Goal: Task Accomplishment & Management: Manage account settings

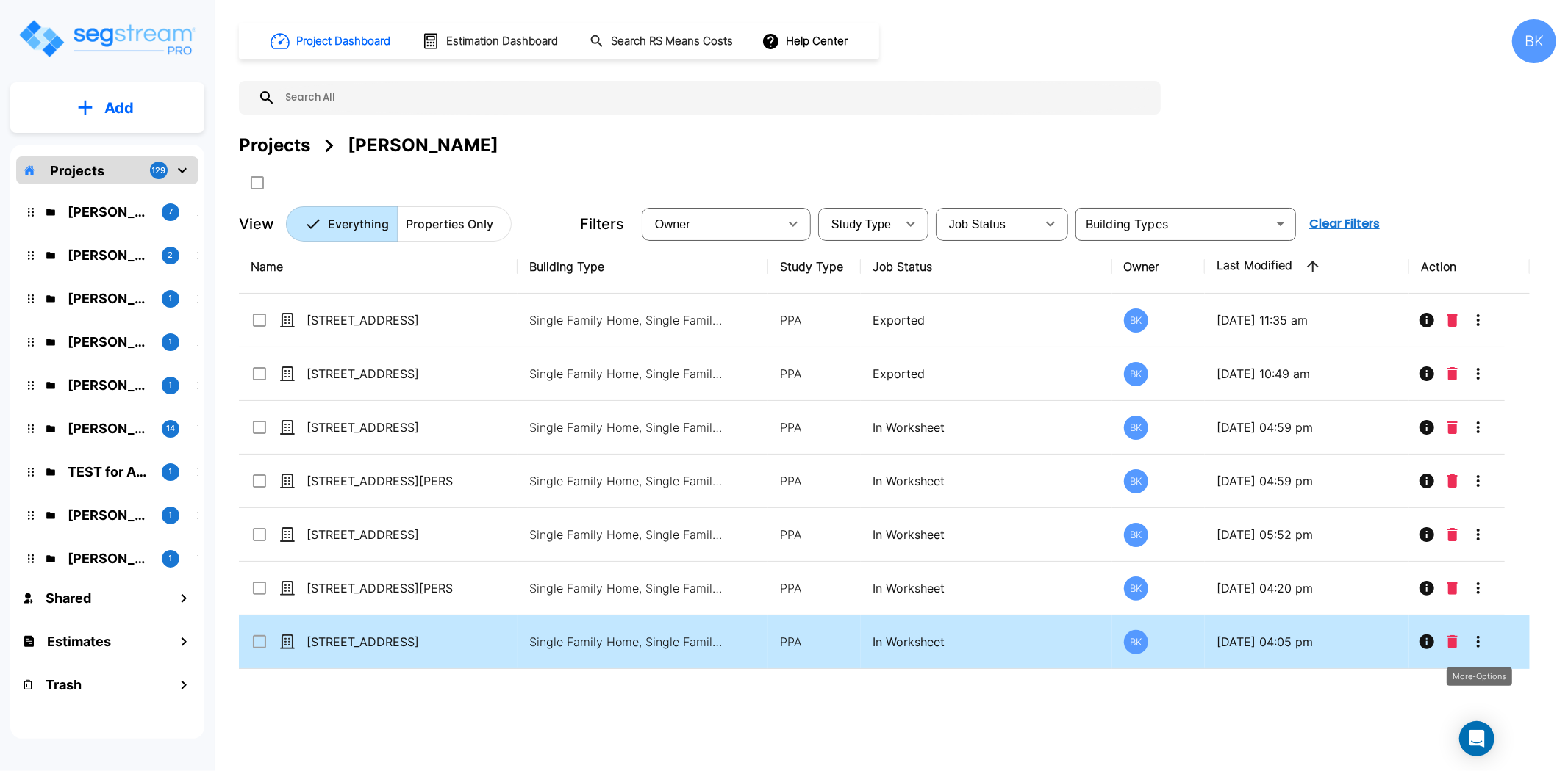
click at [1481, 641] on icon "More-Options" at bounding box center [1478, 642] width 18 height 18
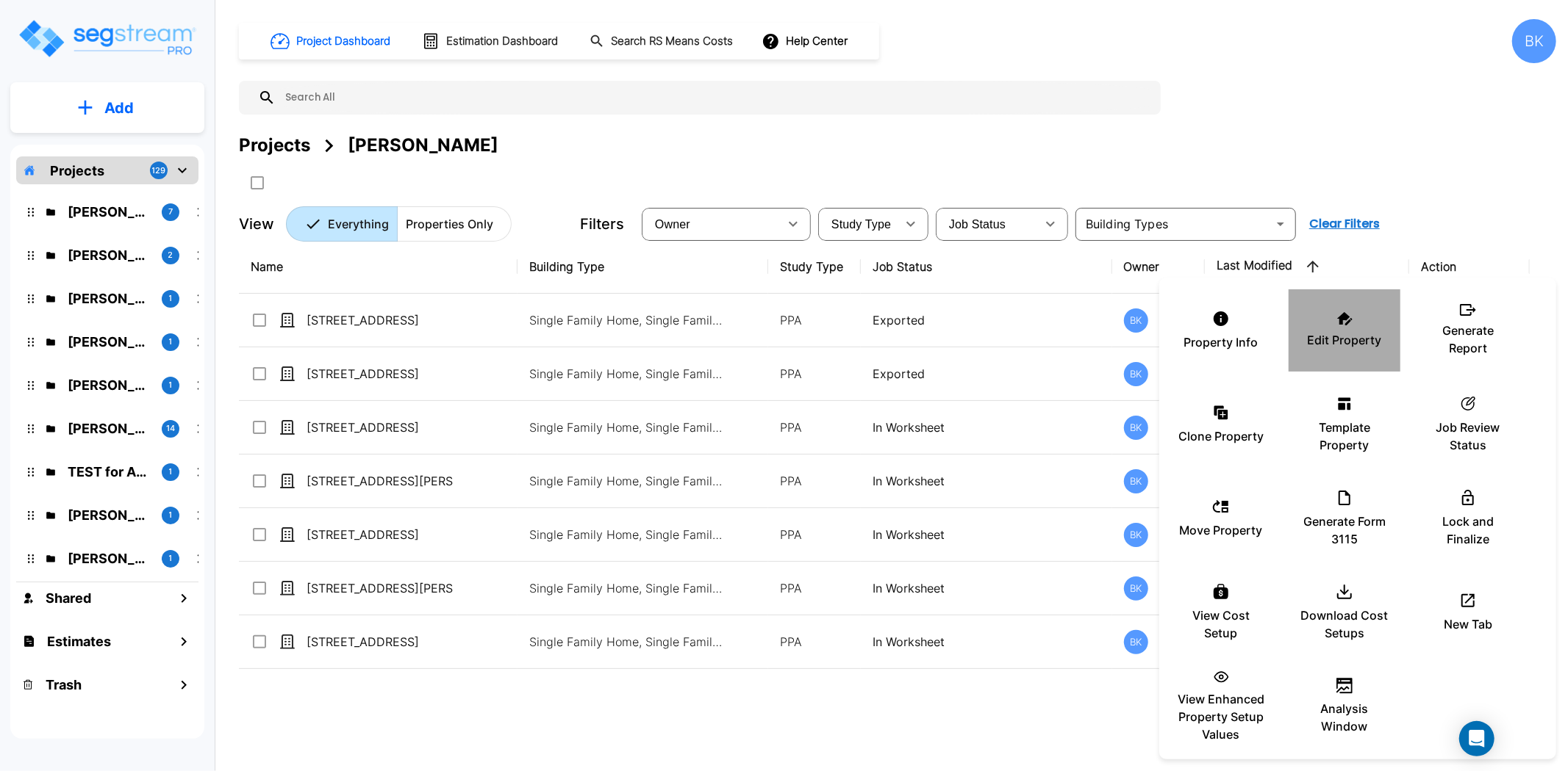
click at [1319, 333] on p "Edit Property" at bounding box center [1345, 340] width 74 height 18
click at [378, 367] on div at bounding box center [784, 385] width 1568 height 771
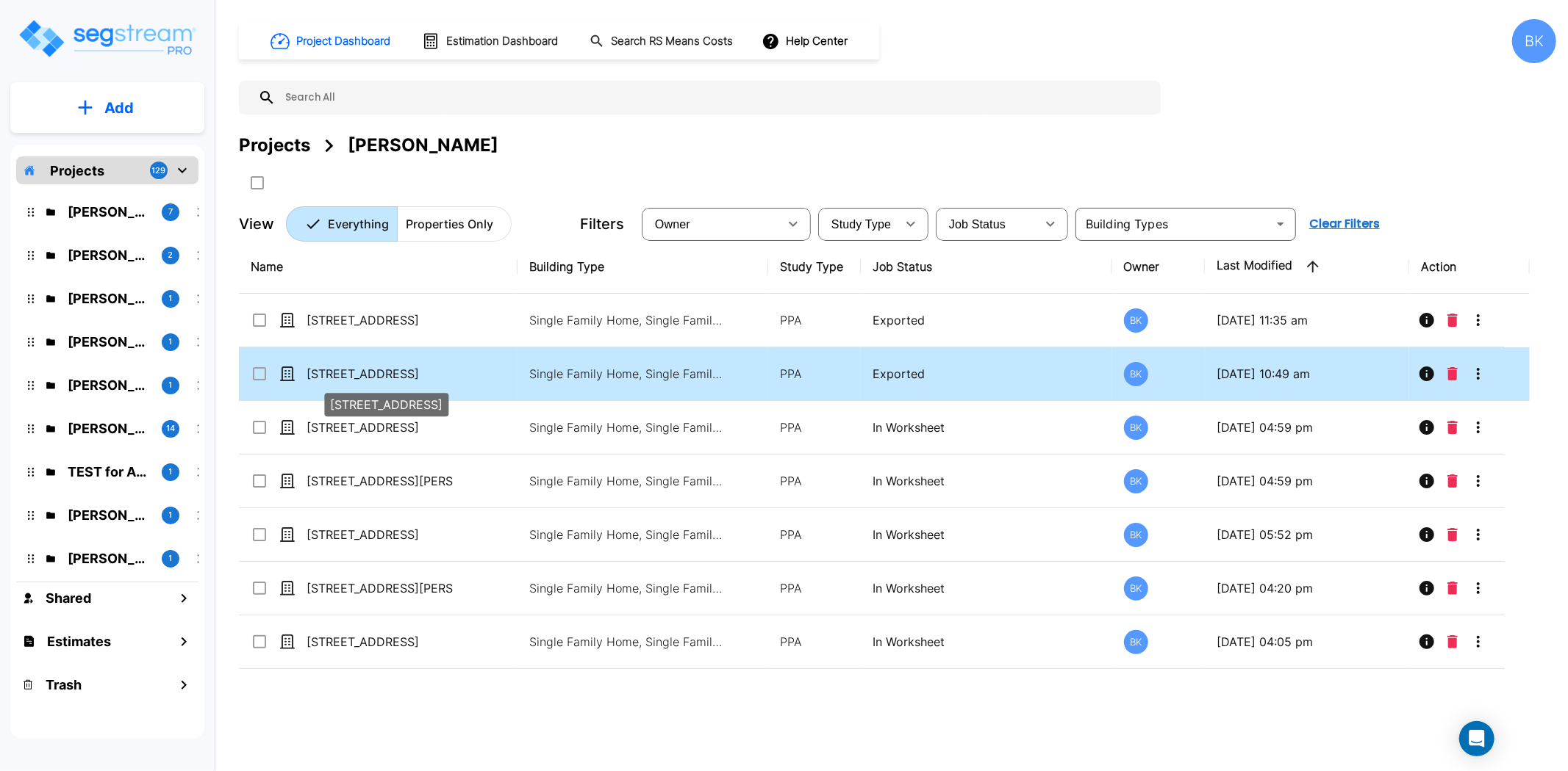
click at [365, 370] on p "212 Edgegreen Dr" at bounding box center [379, 374] width 147 height 18
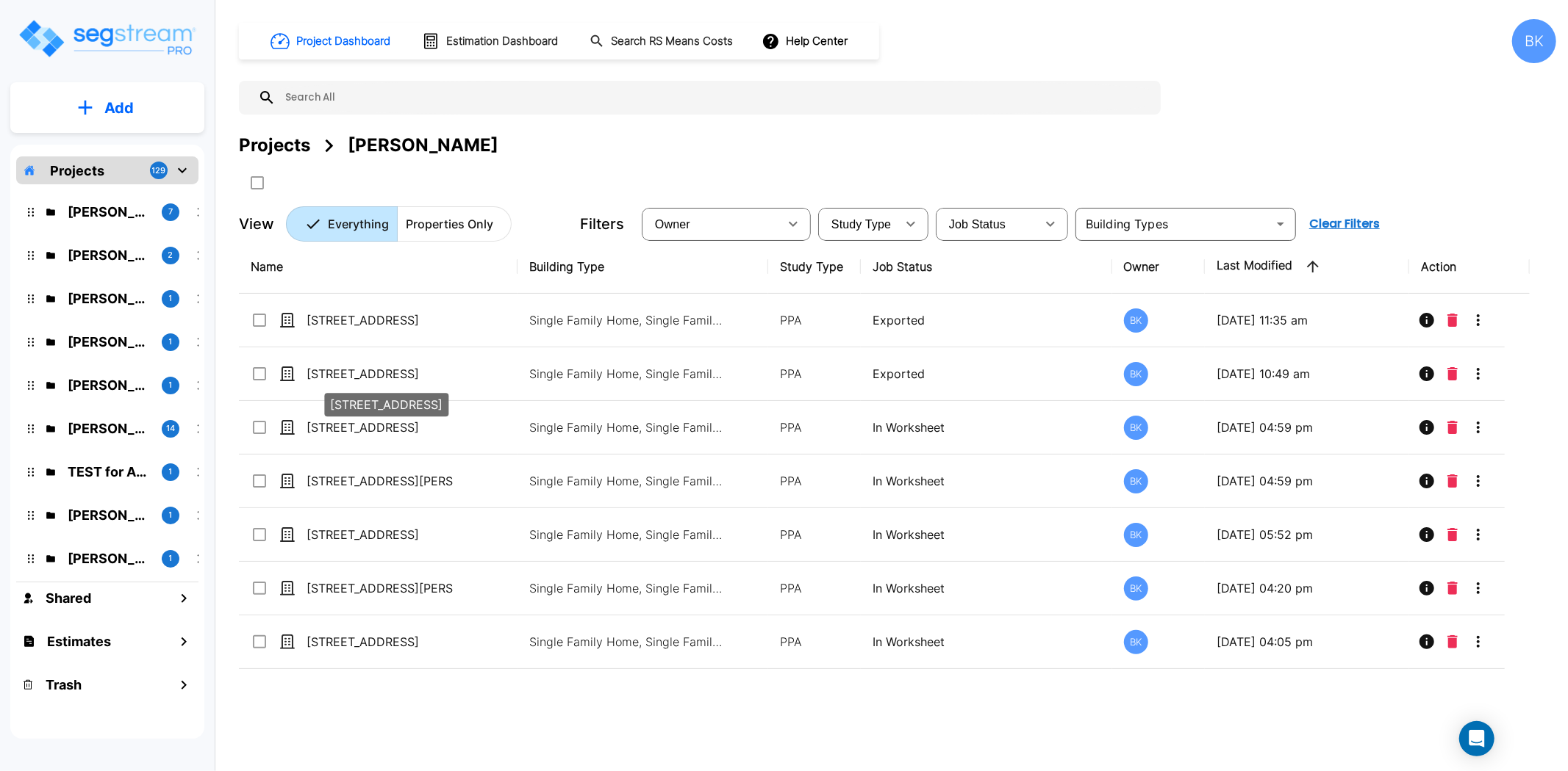
checkbox input "true"
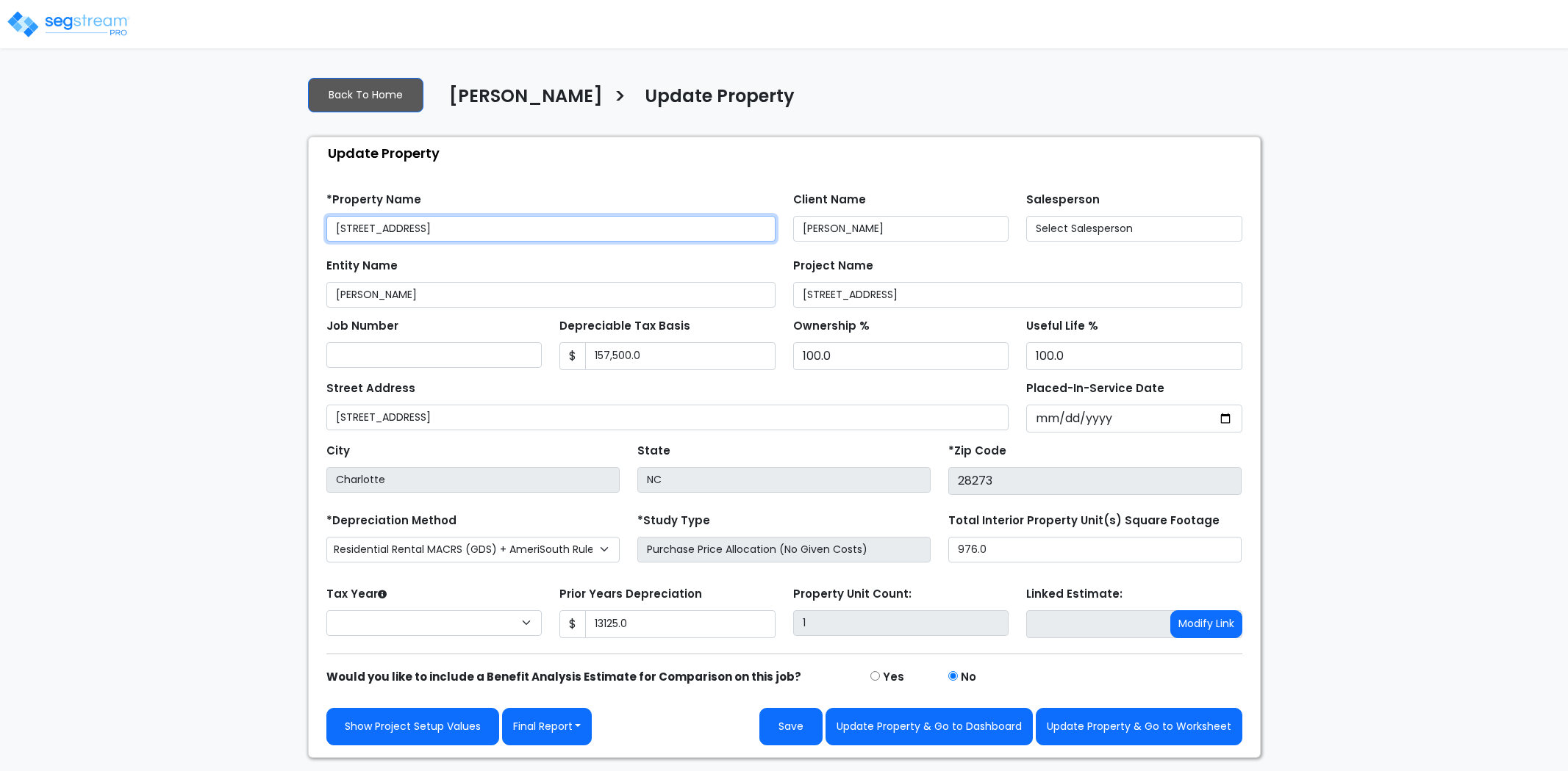
type input "13,125.0"
select select "2024"
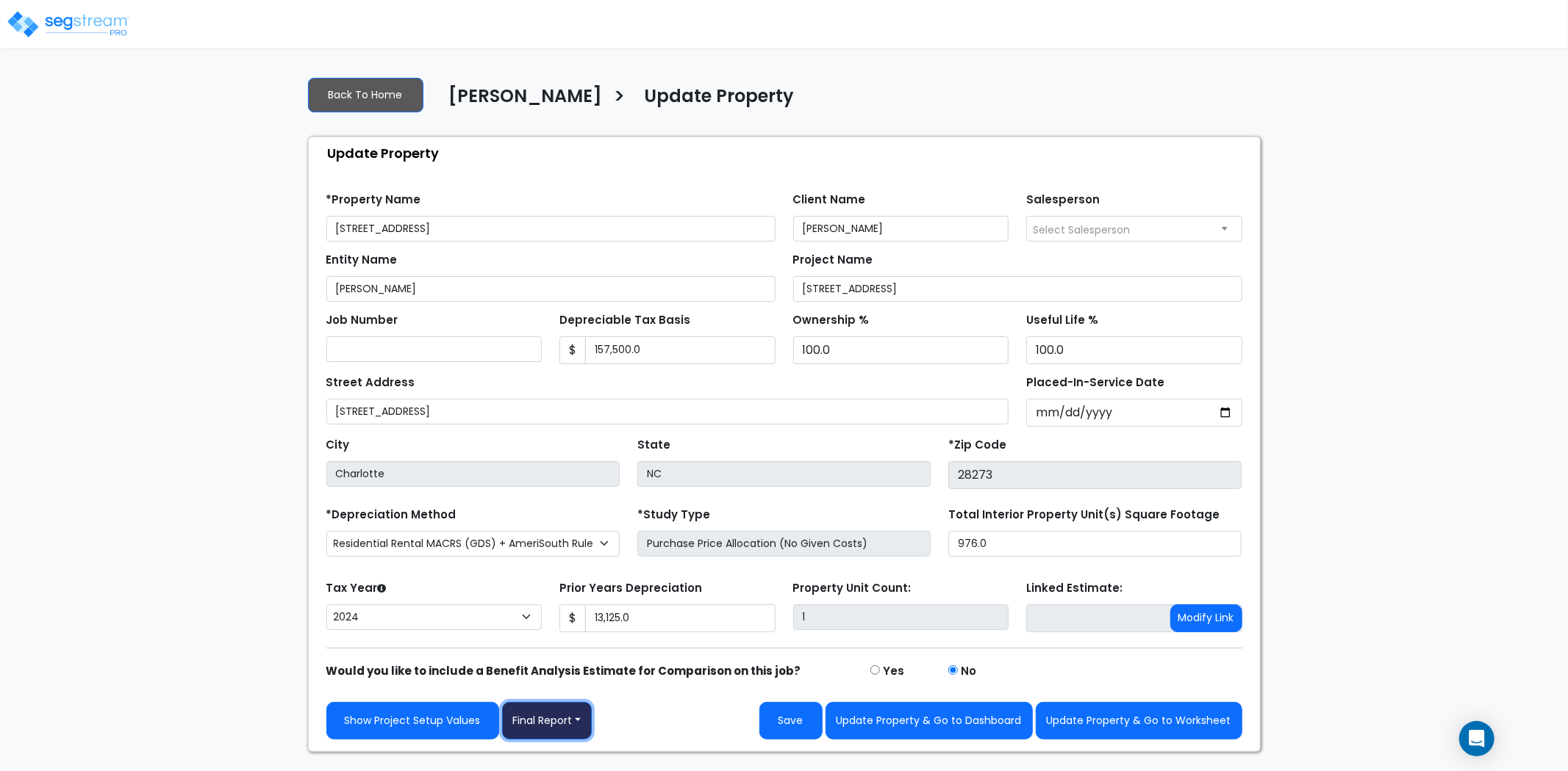
click at [552, 722] on button "Final Report" at bounding box center [547, 721] width 90 height 38
click at [571, 612] on link "Report Custom Fields" at bounding box center [580, 611] width 154 height 34
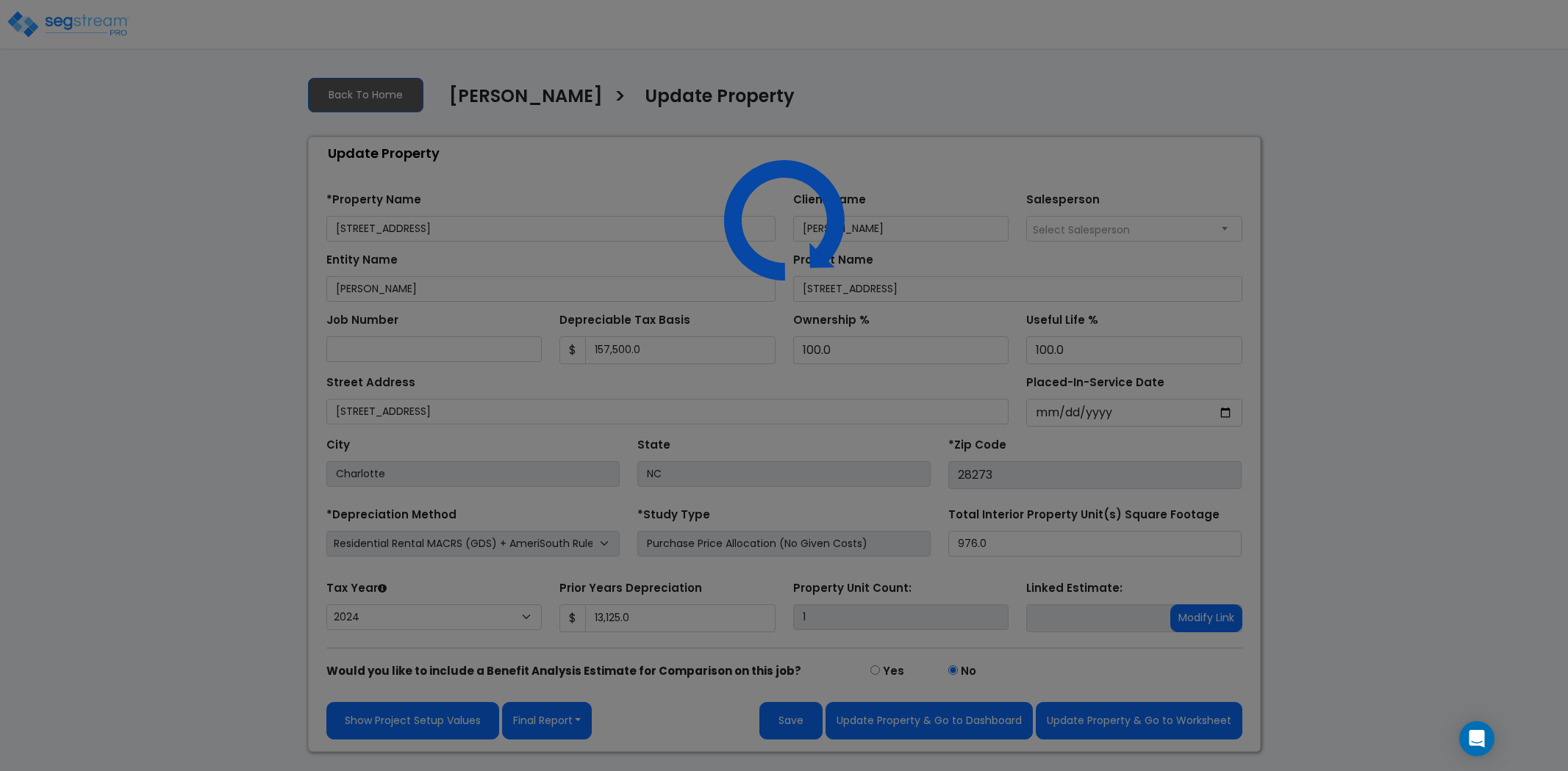
select select "2024"
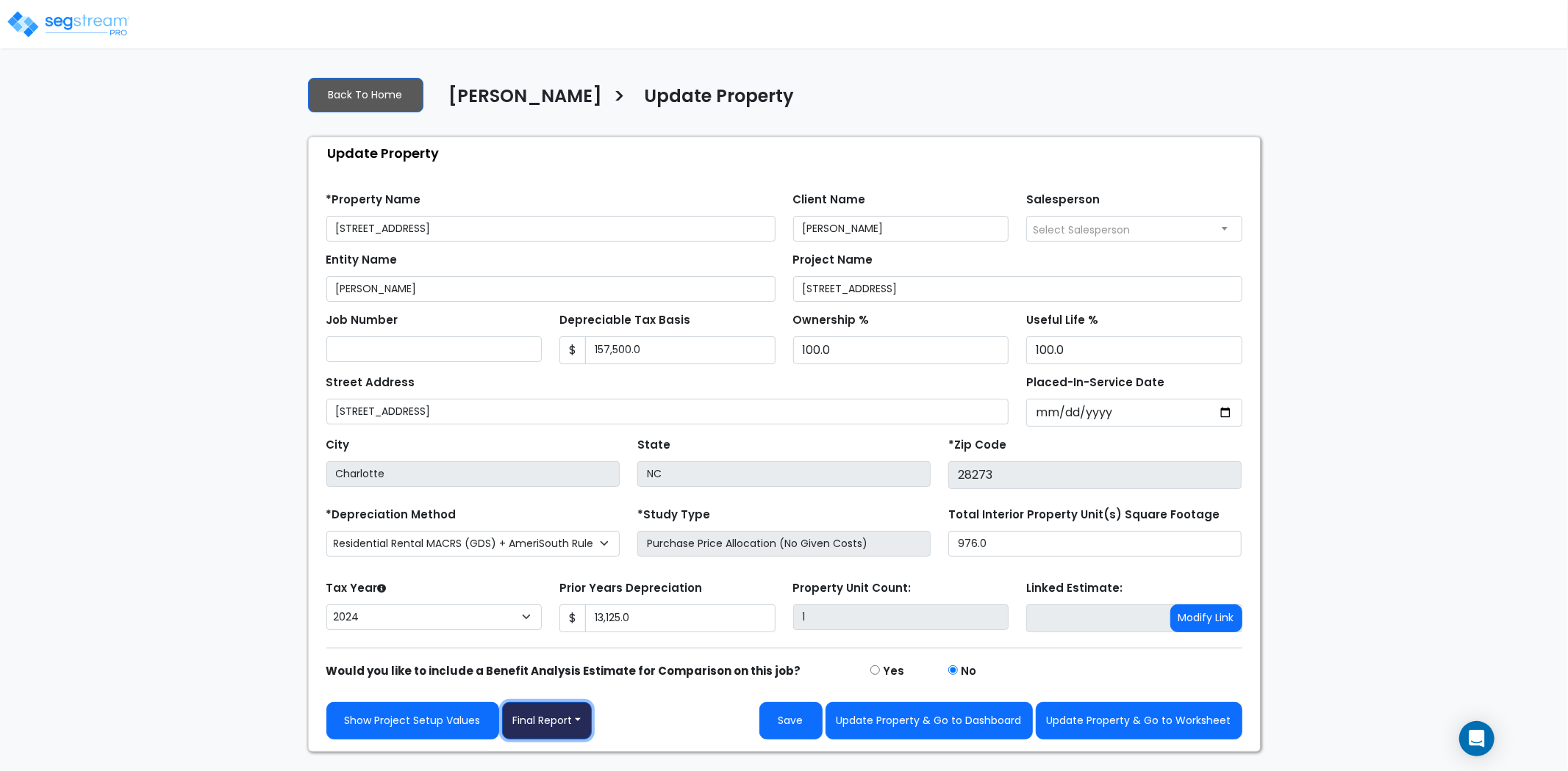
click at [553, 723] on button "Final Report" at bounding box center [547, 721] width 90 height 38
click at [564, 638] on link "Report Images" at bounding box center [580, 645] width 154 height 34
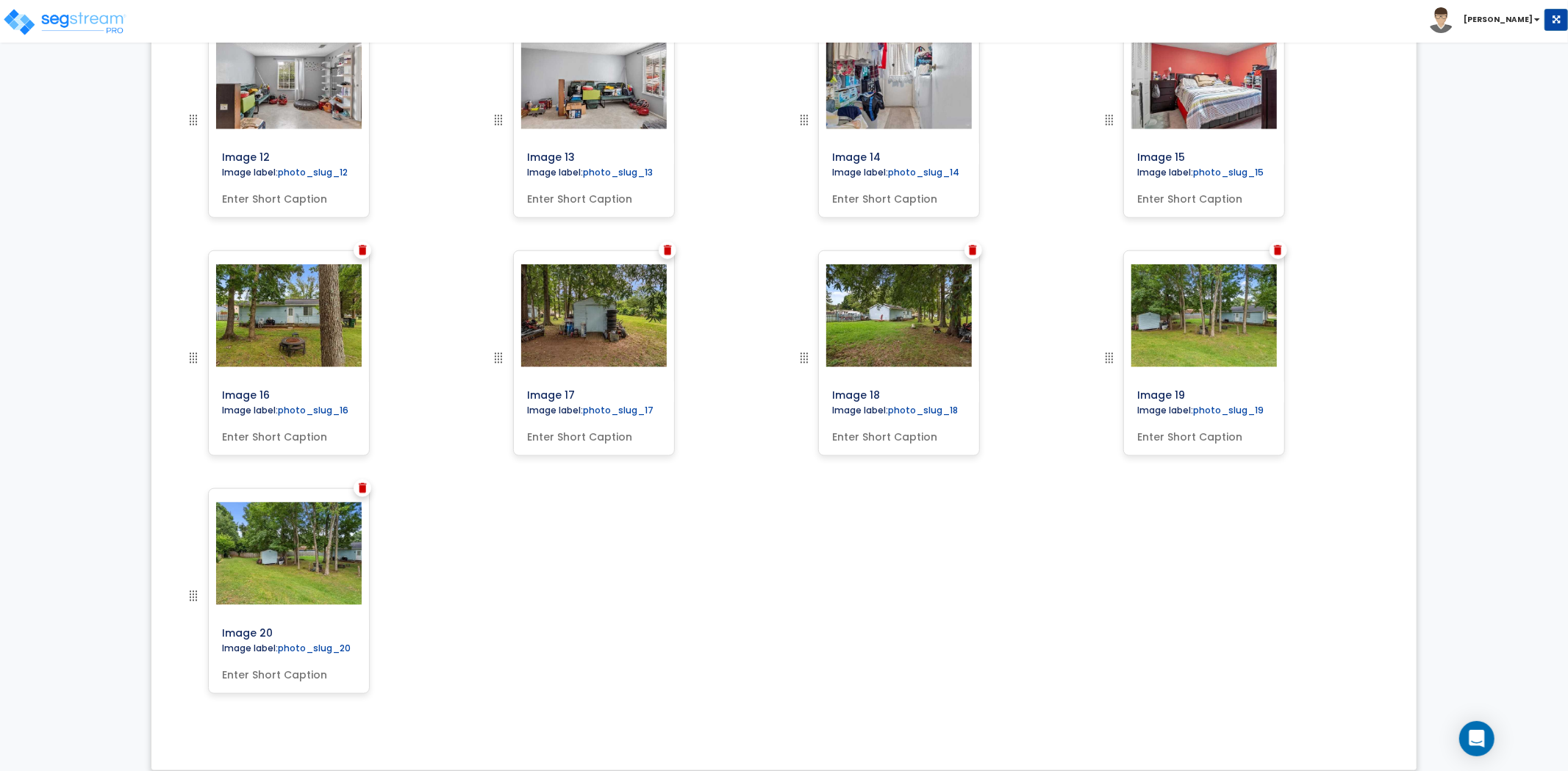
scroll to position [1302, 0]
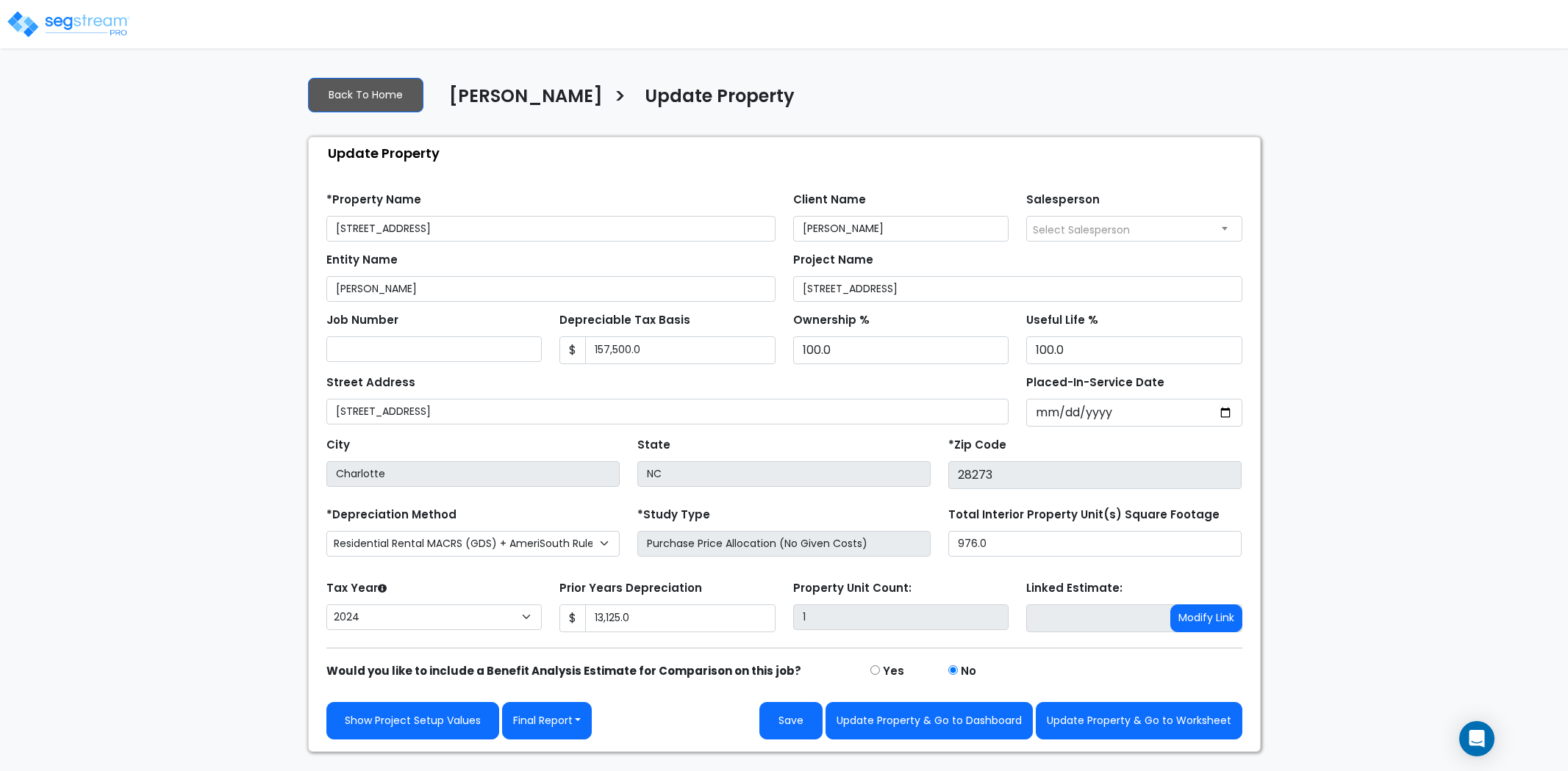
select select "2024"
click at [1103, 720] on button "Update Property & Go to Worksheet" at bounding box center [1138, 721] width 206 height 38
type input "13125"
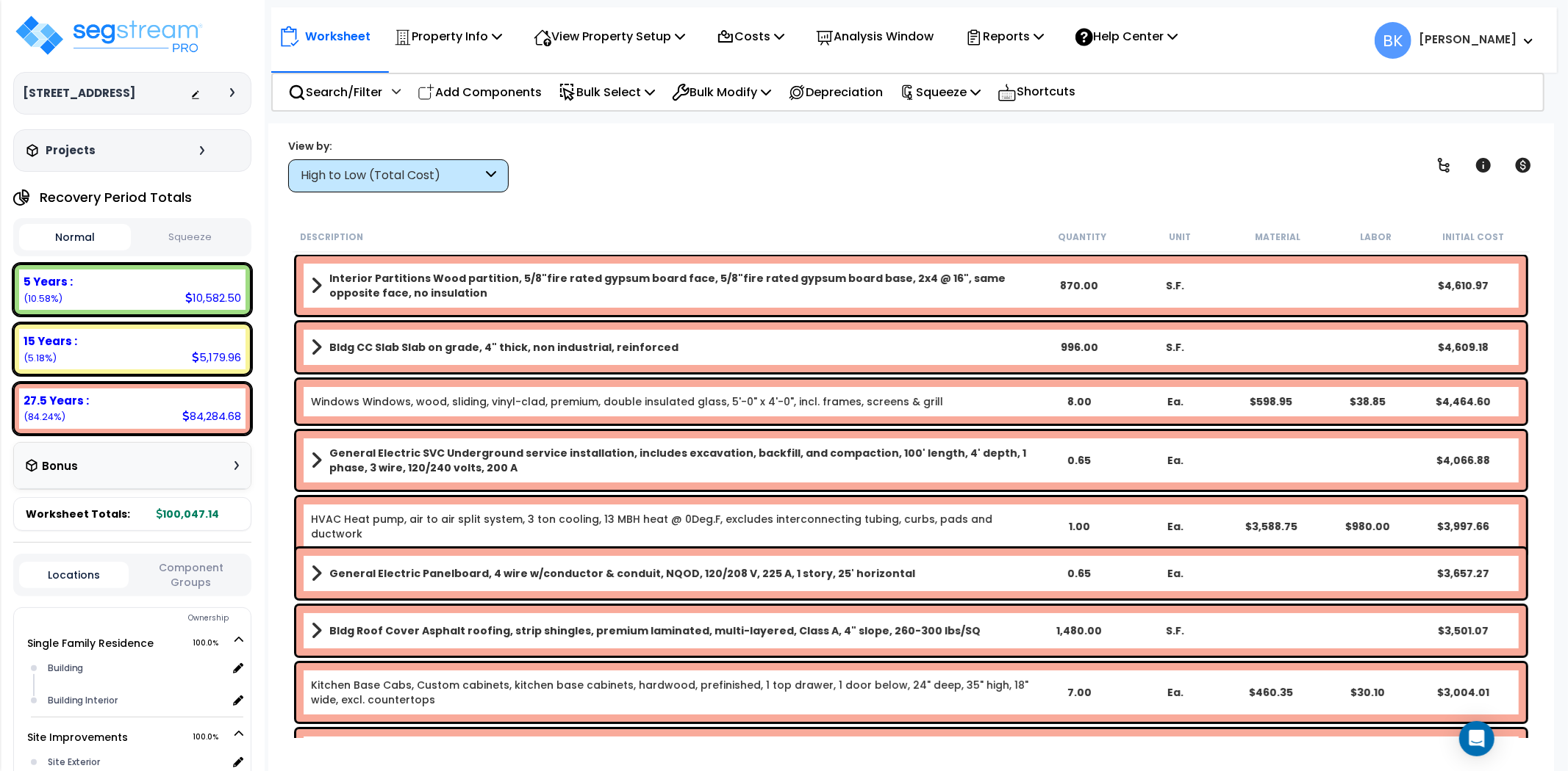
click at [494, 174] on icon at bounding box center [491, 176] width 10 height 17
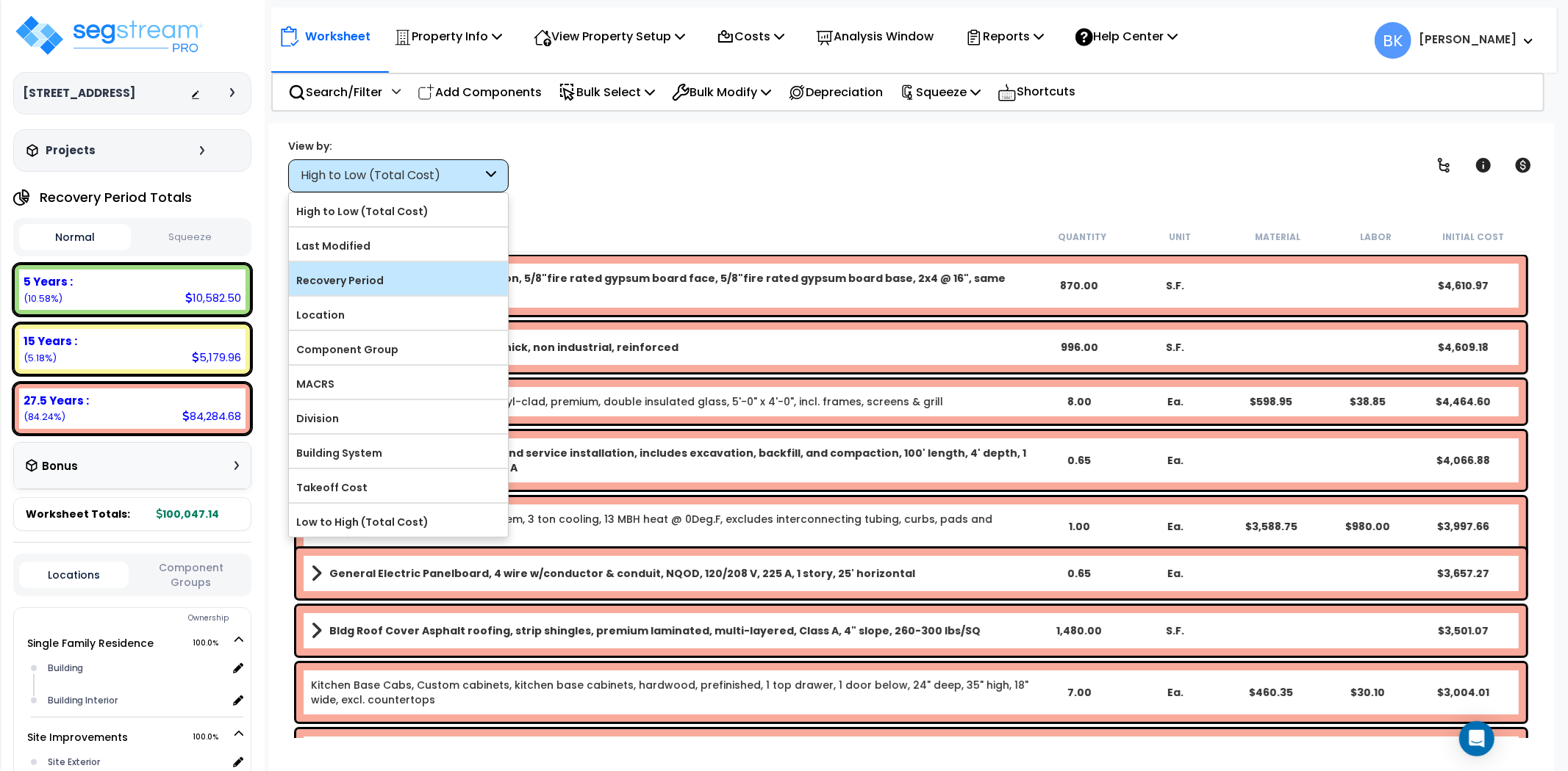
click at [379, 274] on label "Recovery Period" at bounding box center [399, 281] width 219 height 22
click at [0, 0] on input "Recovery Period" at bounding box center [0, 0] width 0 height 0
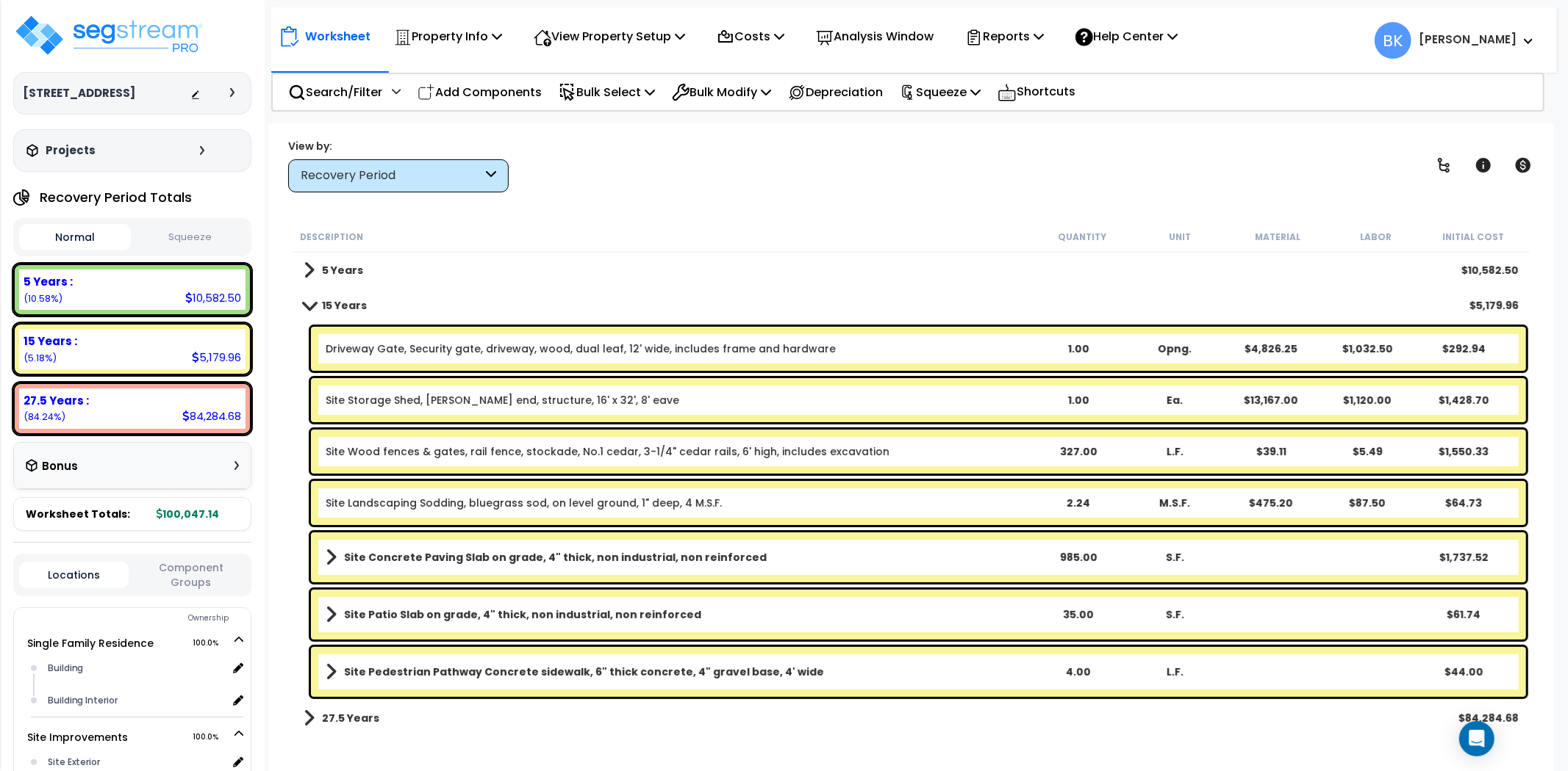
click at [318, 297] on link "15 Years" at bounding box center [334, 305] width 63 height 21
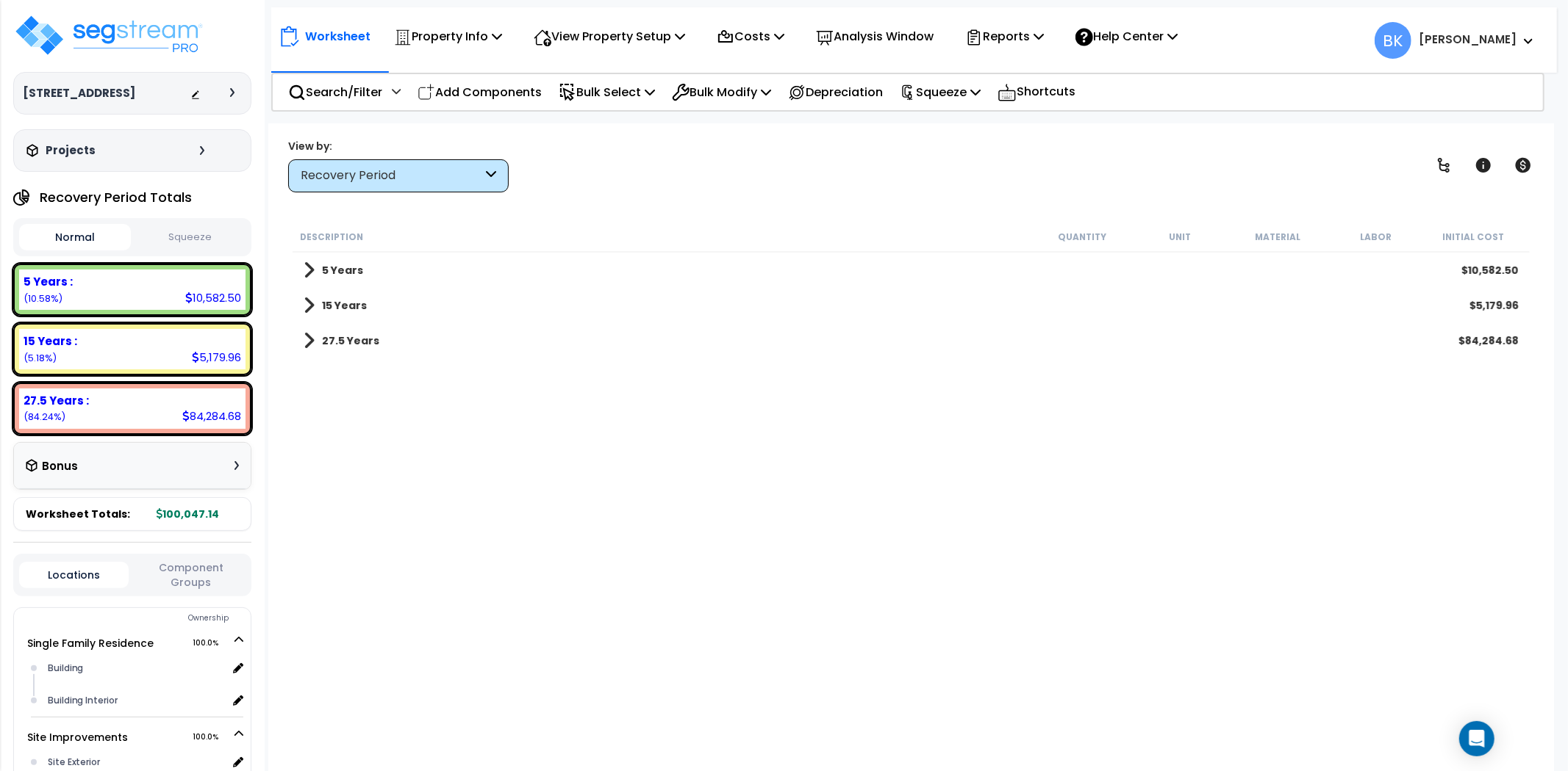
click at [311, 266] on span at bounding box center [308, 271] width 11 height 21
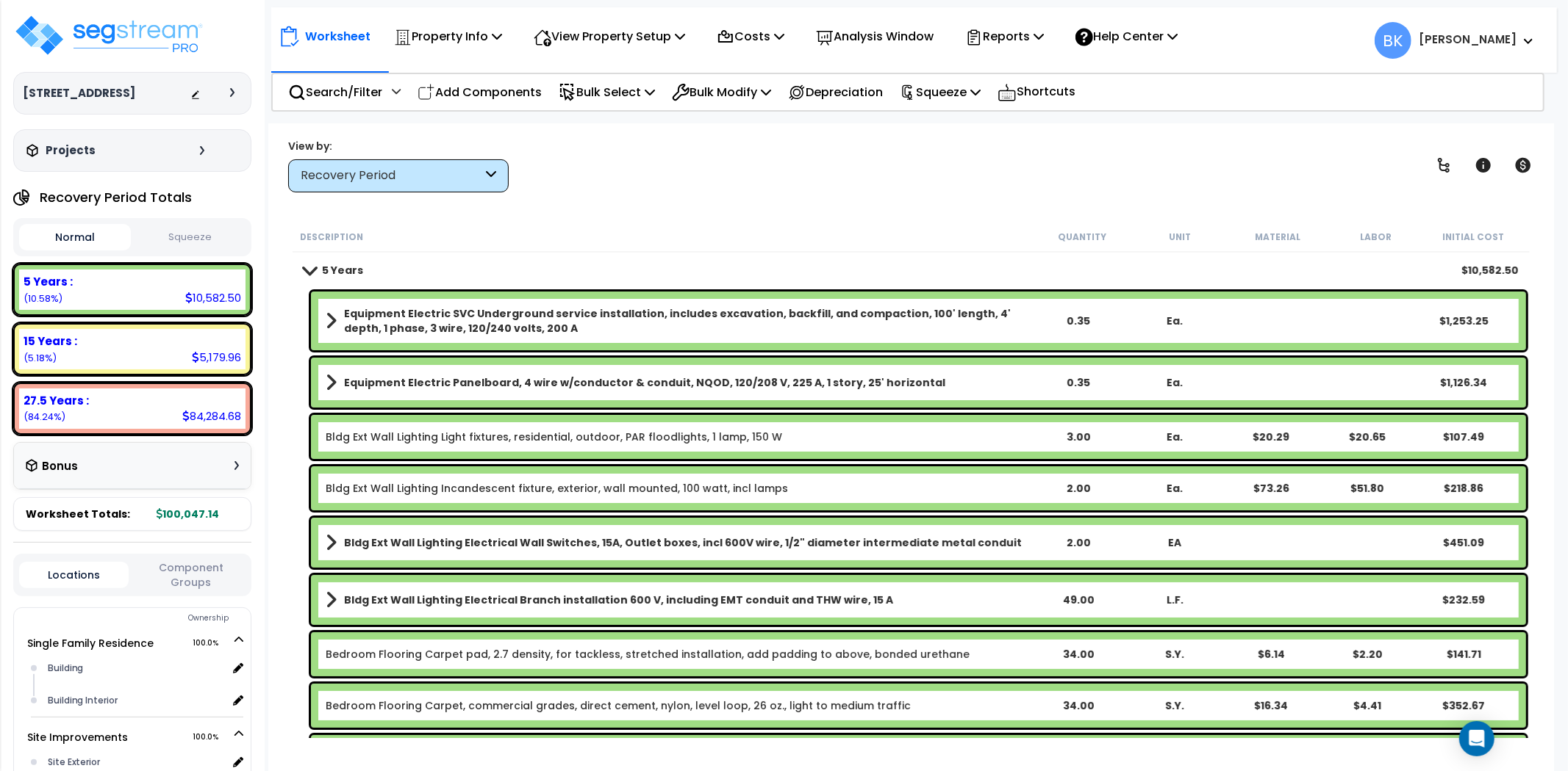
click at [311, 266] on span at bounding box center [308, 270] width 21 height 11
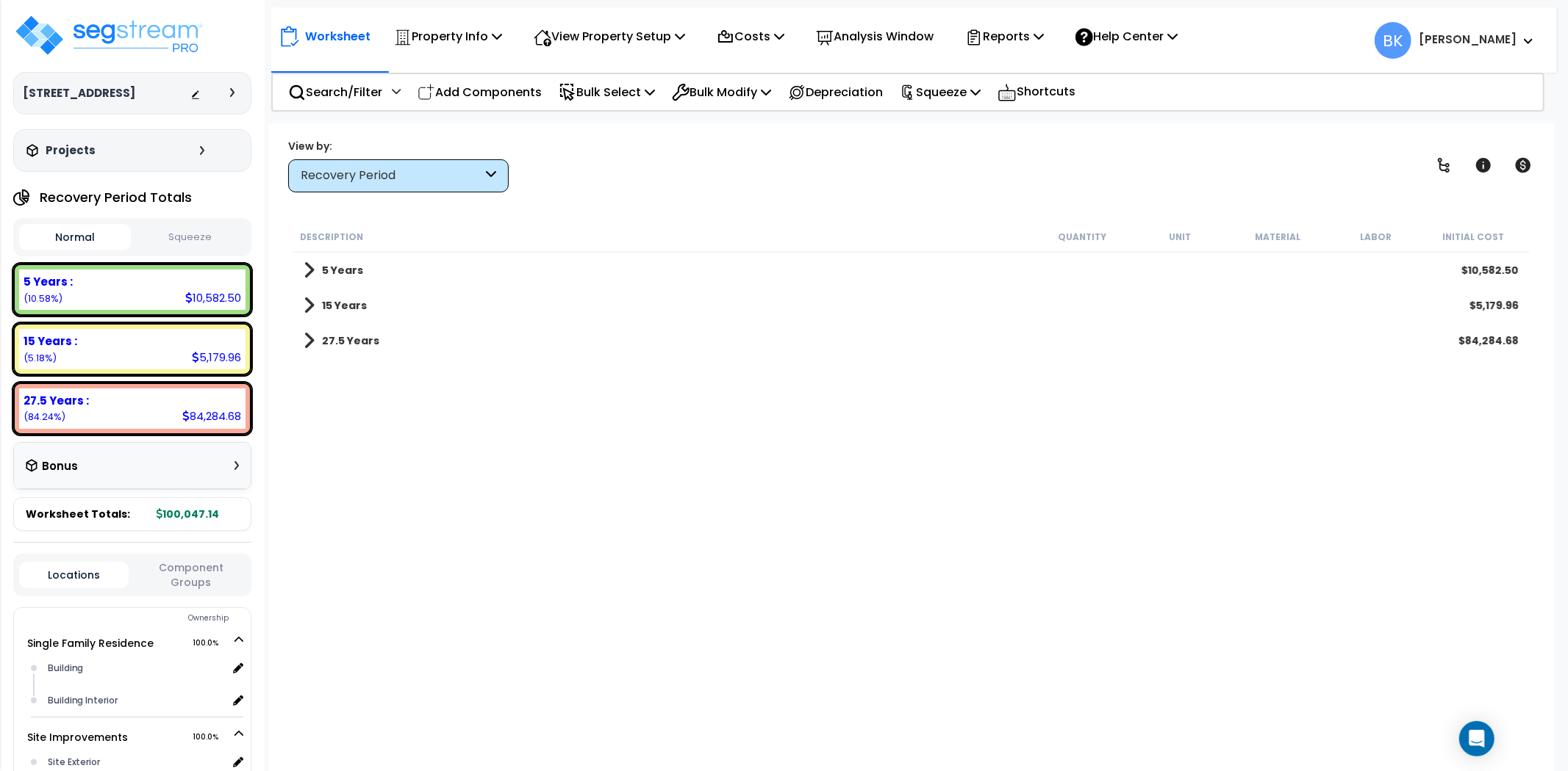
click at [311, 336] on span at bounding box center [308, 341] width 11 height 21
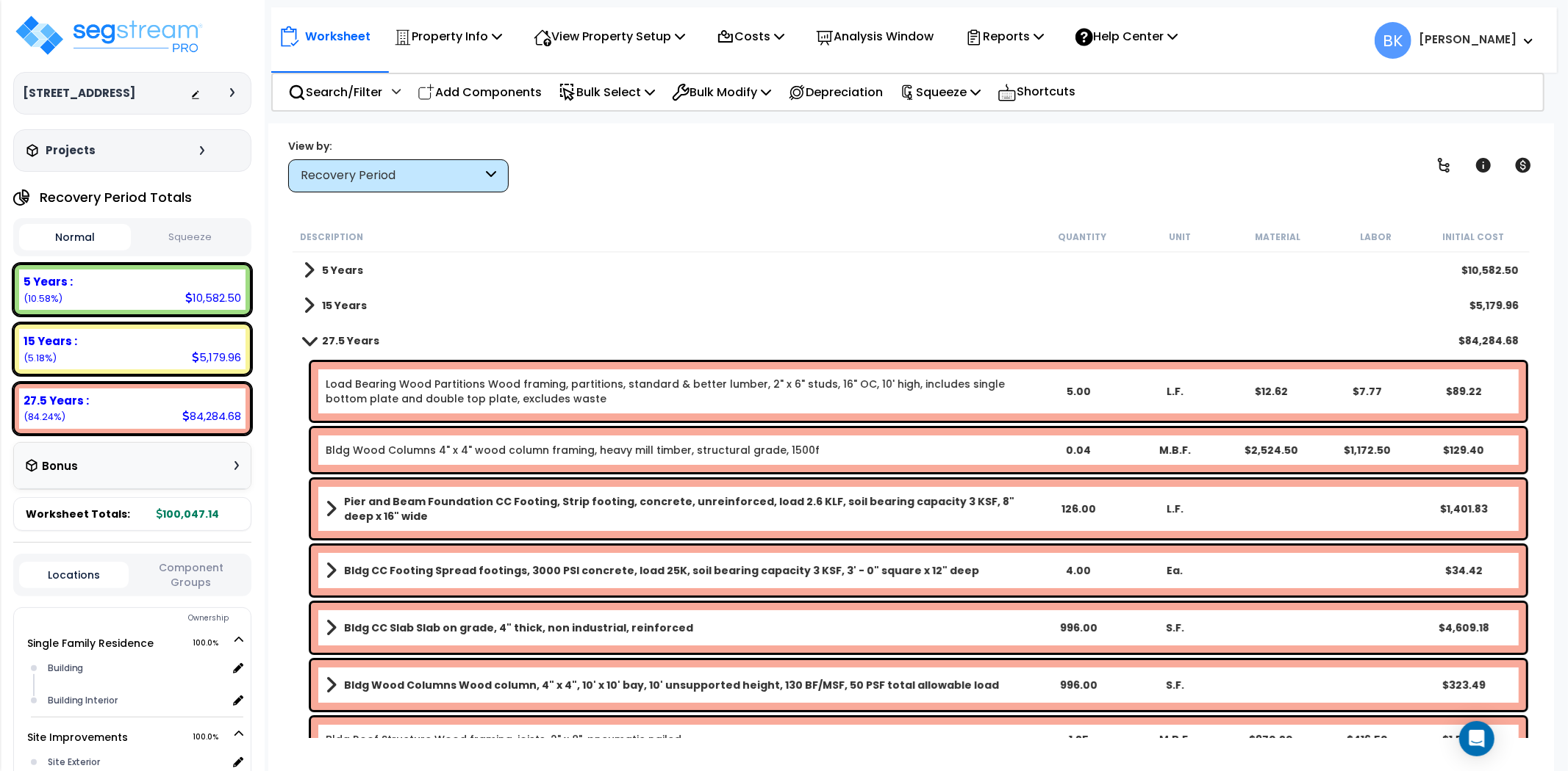
click at [311, 336] on span at bounding box center [308, 340] width 21 height 11
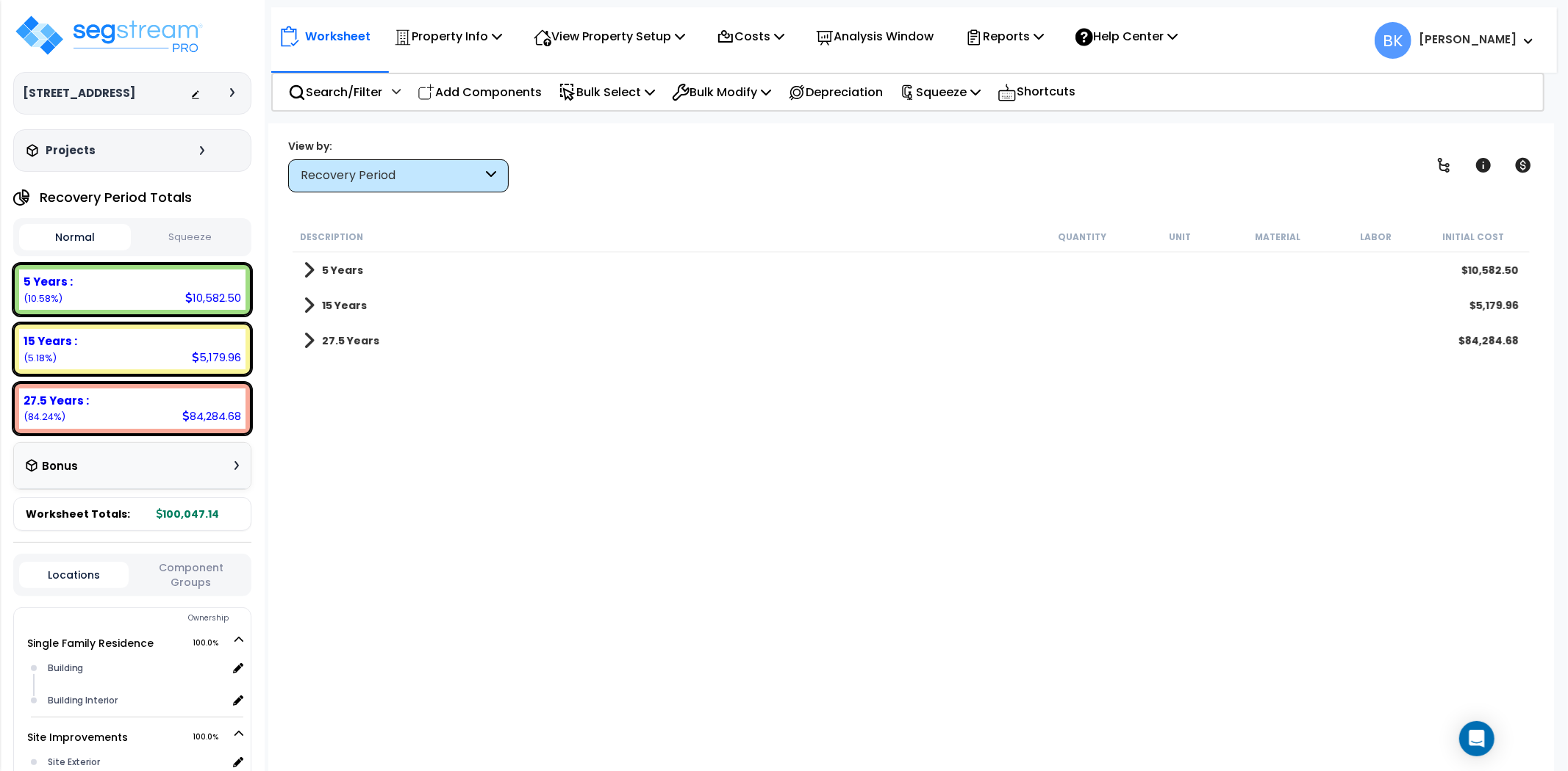
click at [309, 303] on span at bounding box center [308, 305] width 11 height 21
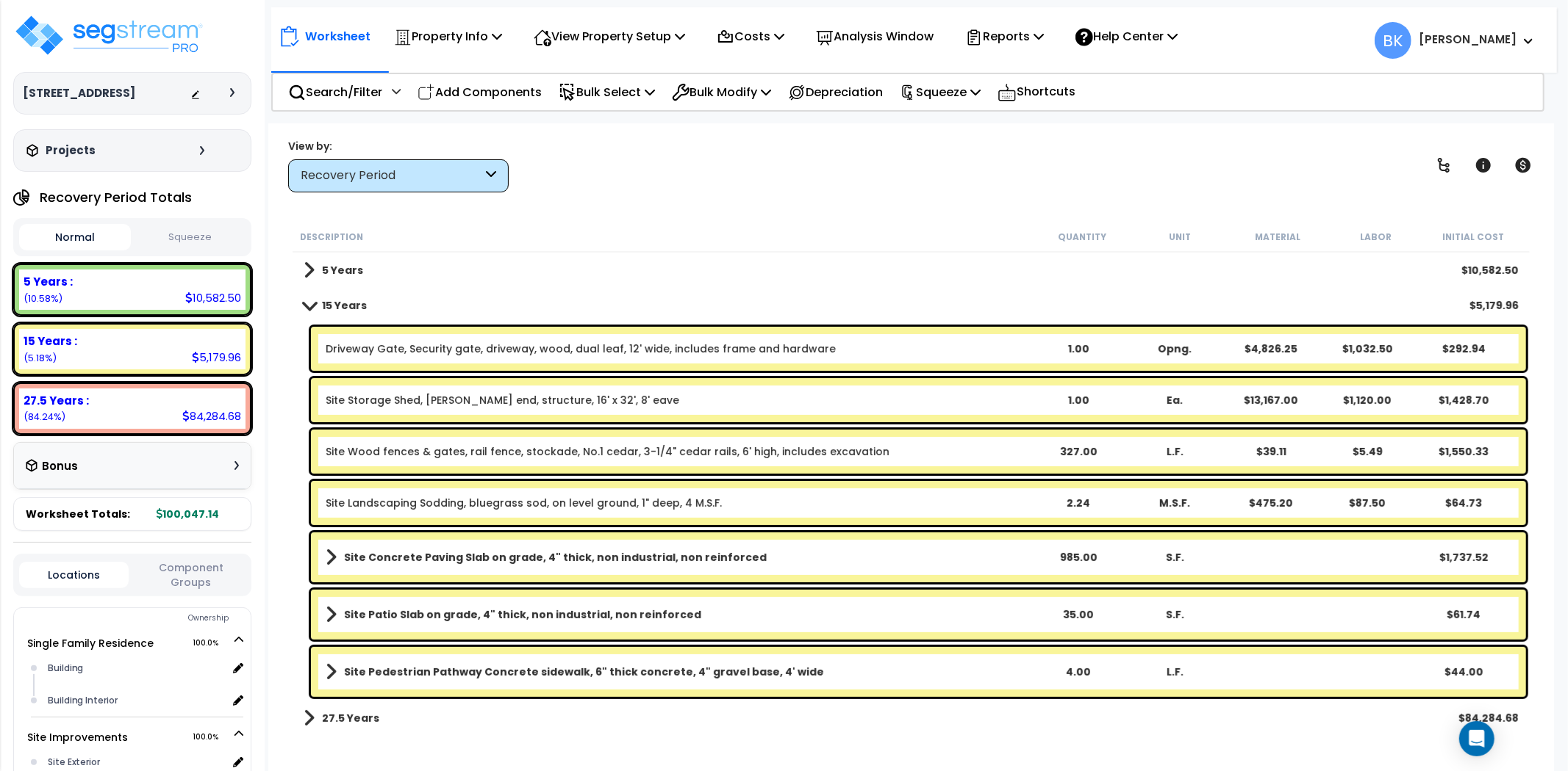
click at [309, 303] on span at bounding box center [308, 305] width 21 height 11
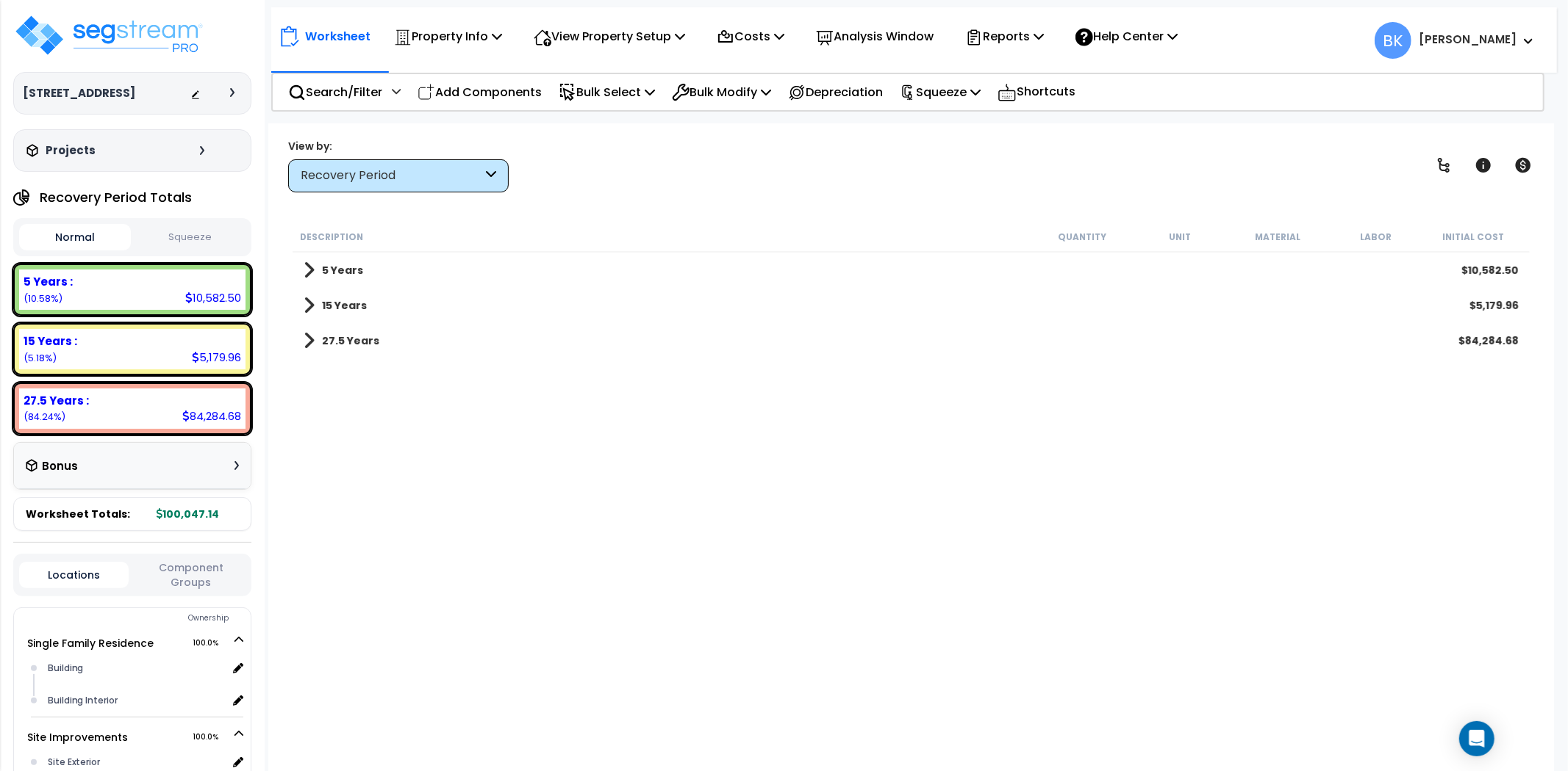
click at [425, 166] on div "Recovery Period" at bounding box center [399, 176] width 220 height 33
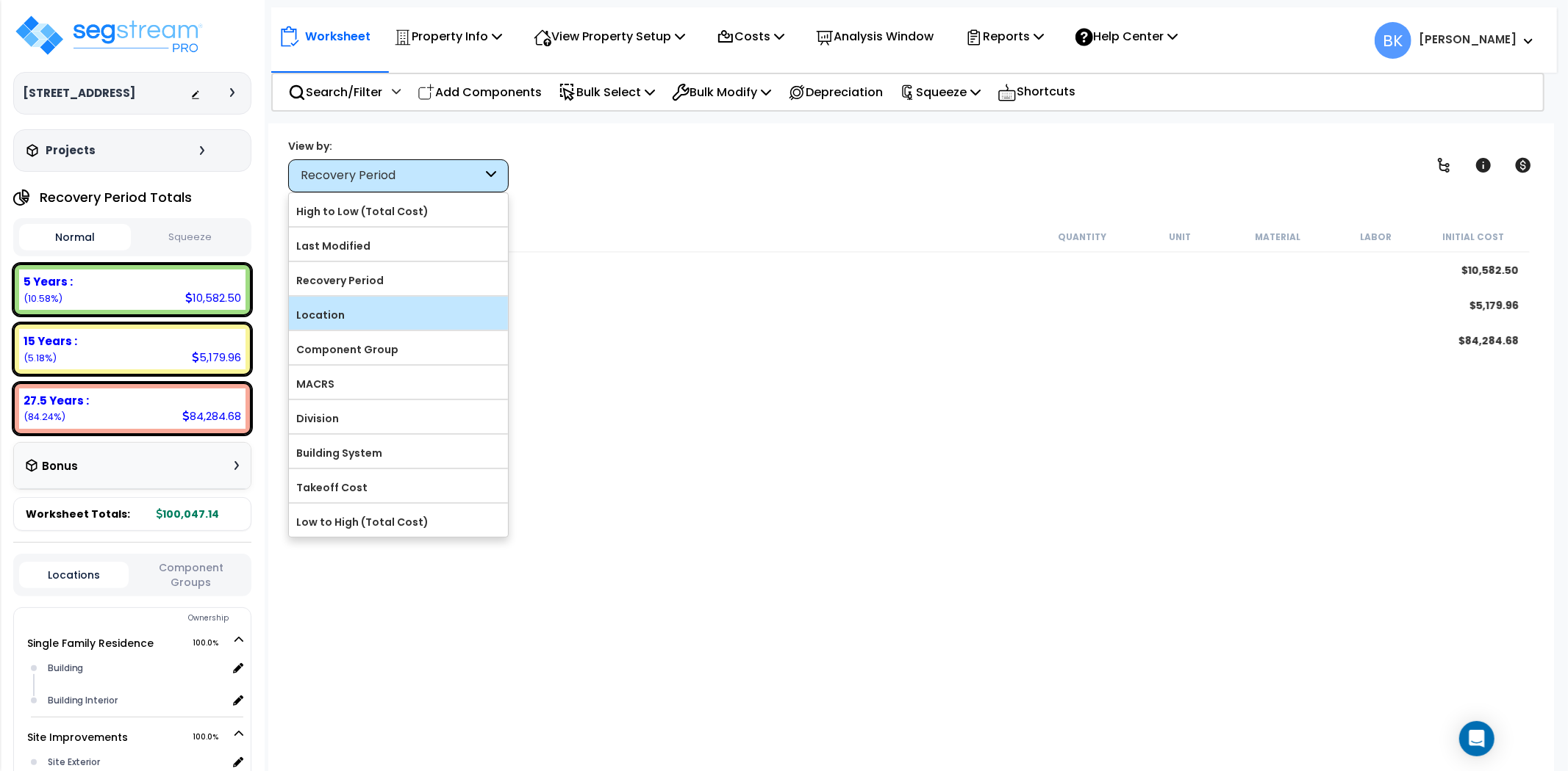
click at [333, 319] on label "Location" at bounding box center [399, 315] width 219 height 22
click at [0, 0] on input "Location" at bounding box center [0, 0] width 0 height 0
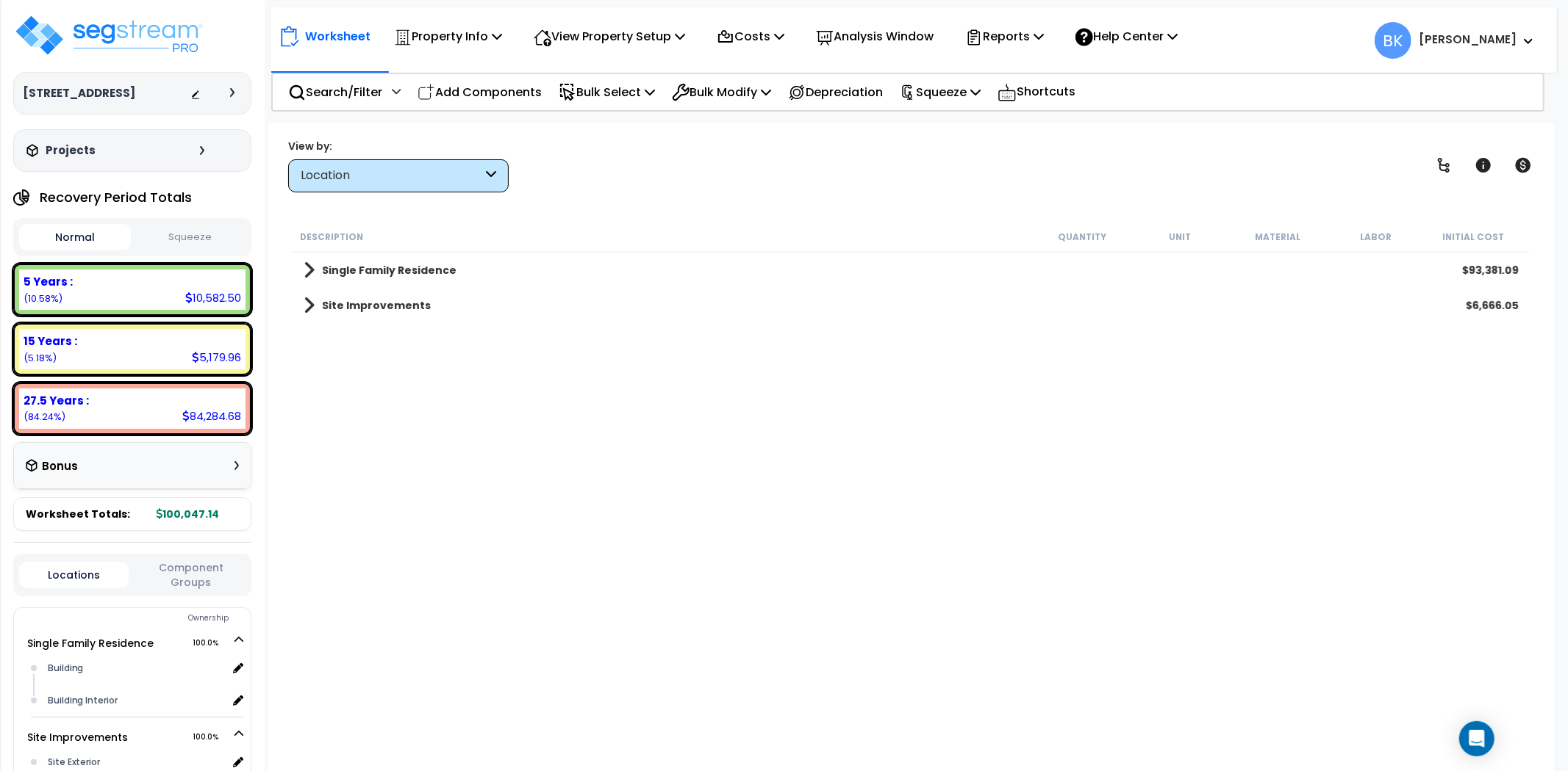
click at [311, 304] on span at bounding box center [308, 305] width 11 height 21
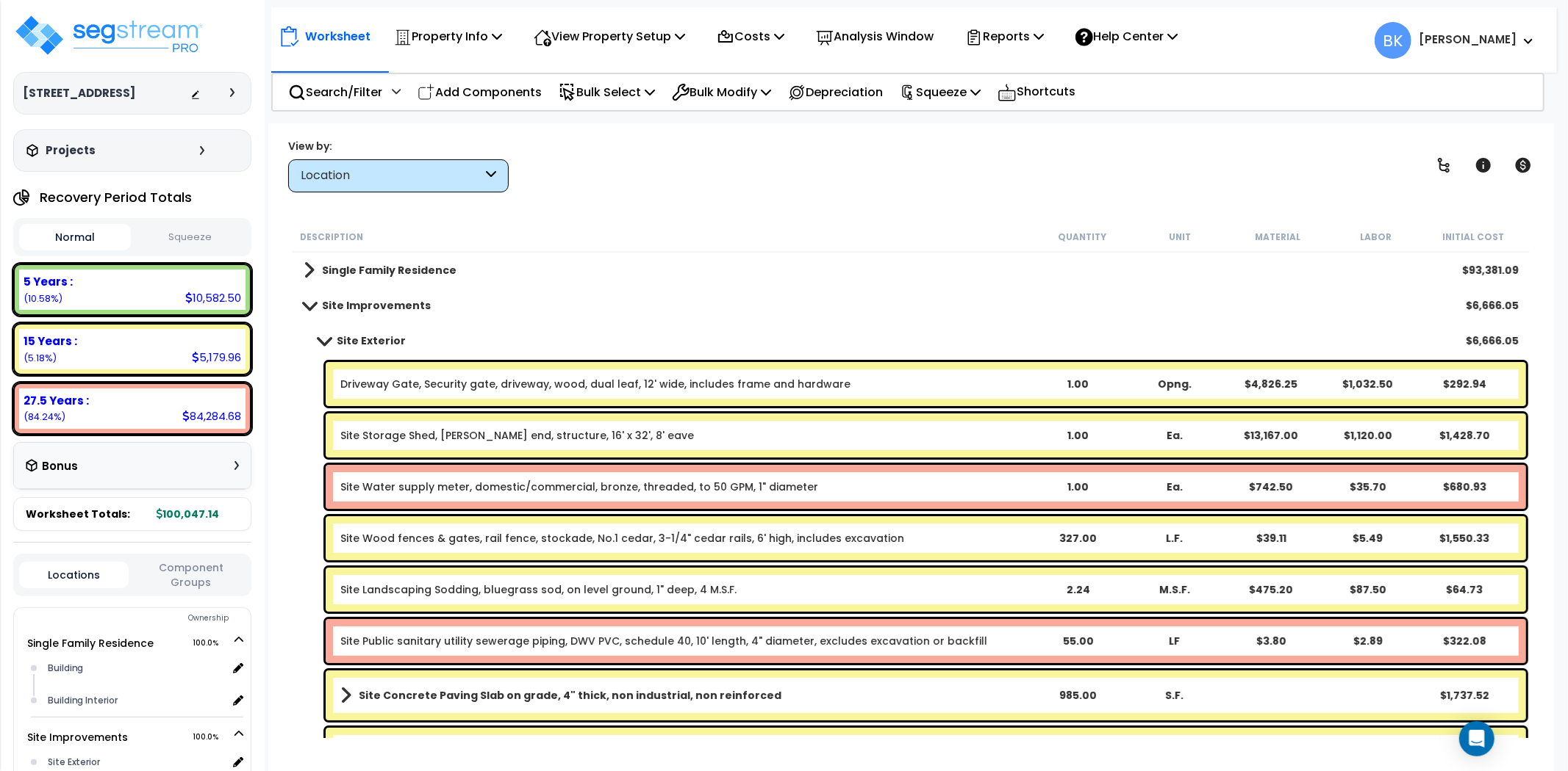
click at [399, 481] on link "Site Water supply meter, domestic/commercial, bronze, threaded, to 50 GPM, 1" d…" at bounding box center [579, 487] width 478 height 15
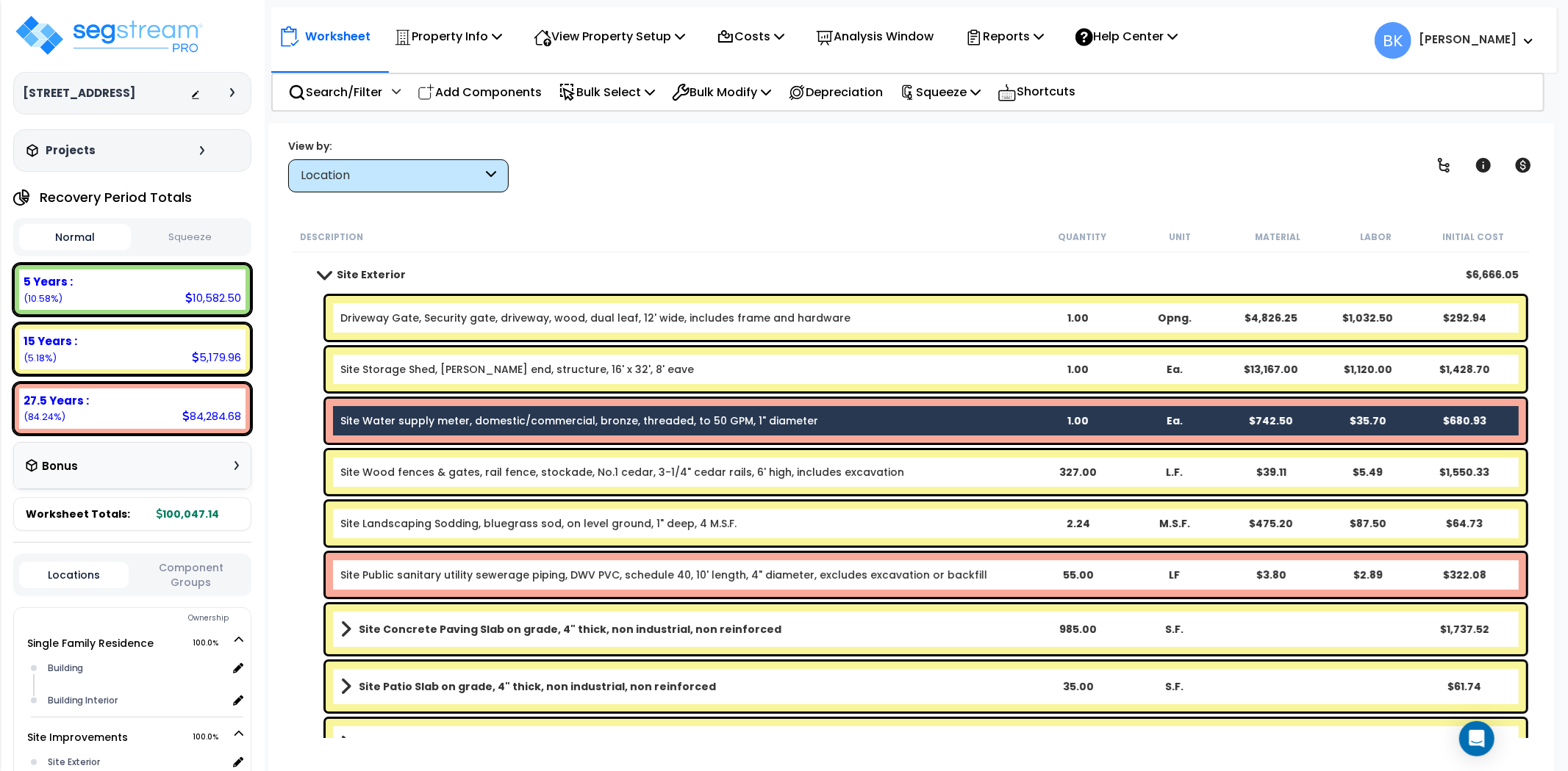
scroll to position [157, 0]
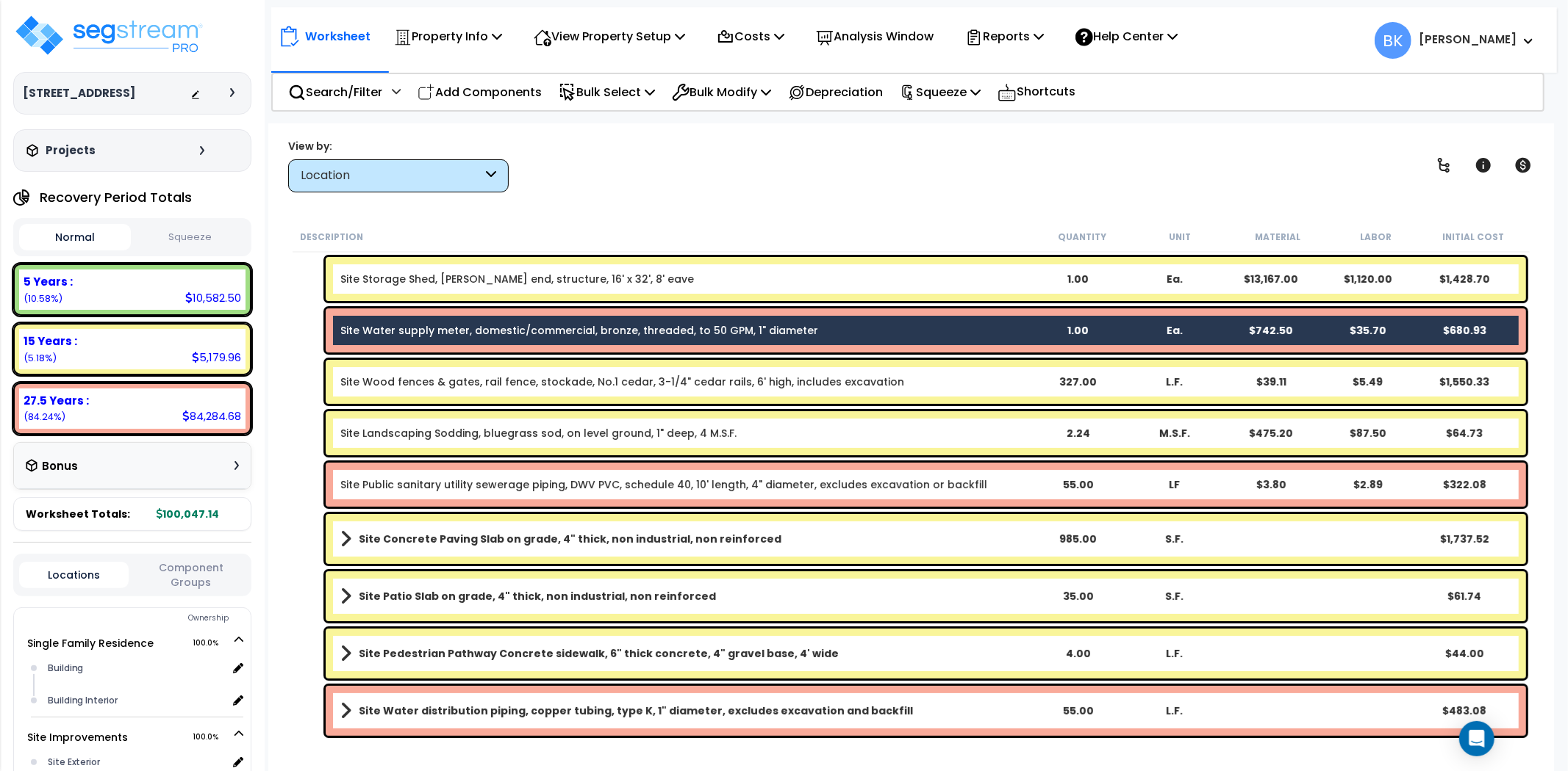
click at [402, 483] on link "Site Public sanitary utility sewerage piping, DWV PVC, schedule 40, 10' length,…" at bounding box center [663, 485] width 646 height 15
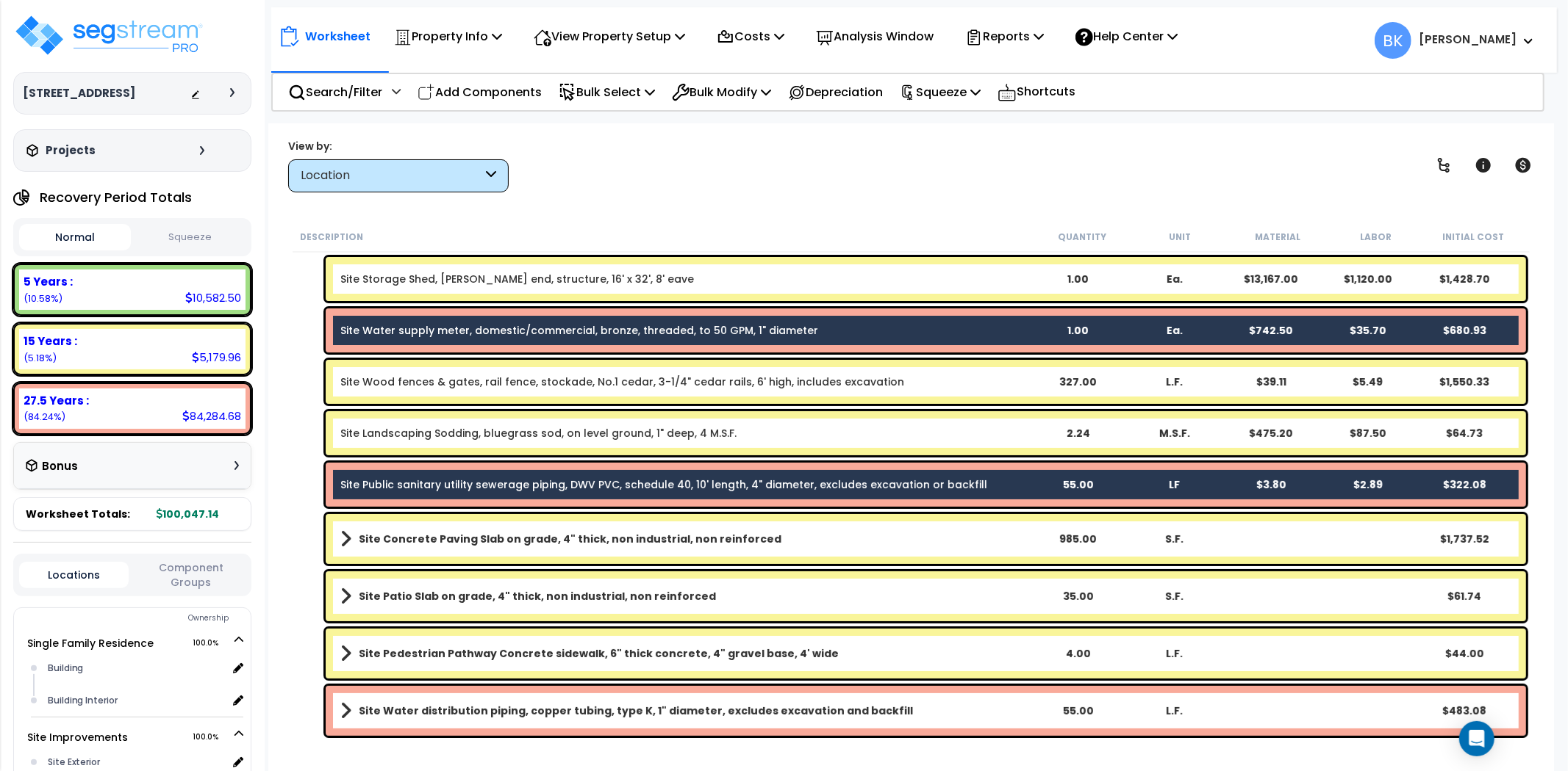
scroll to position [64, 0]
click at [405, 704] on b "Site Water distribution piping, copper tubing, type K, 1" diameter, excludes ex…" at bounding box center [635, 711] width 554 height 15
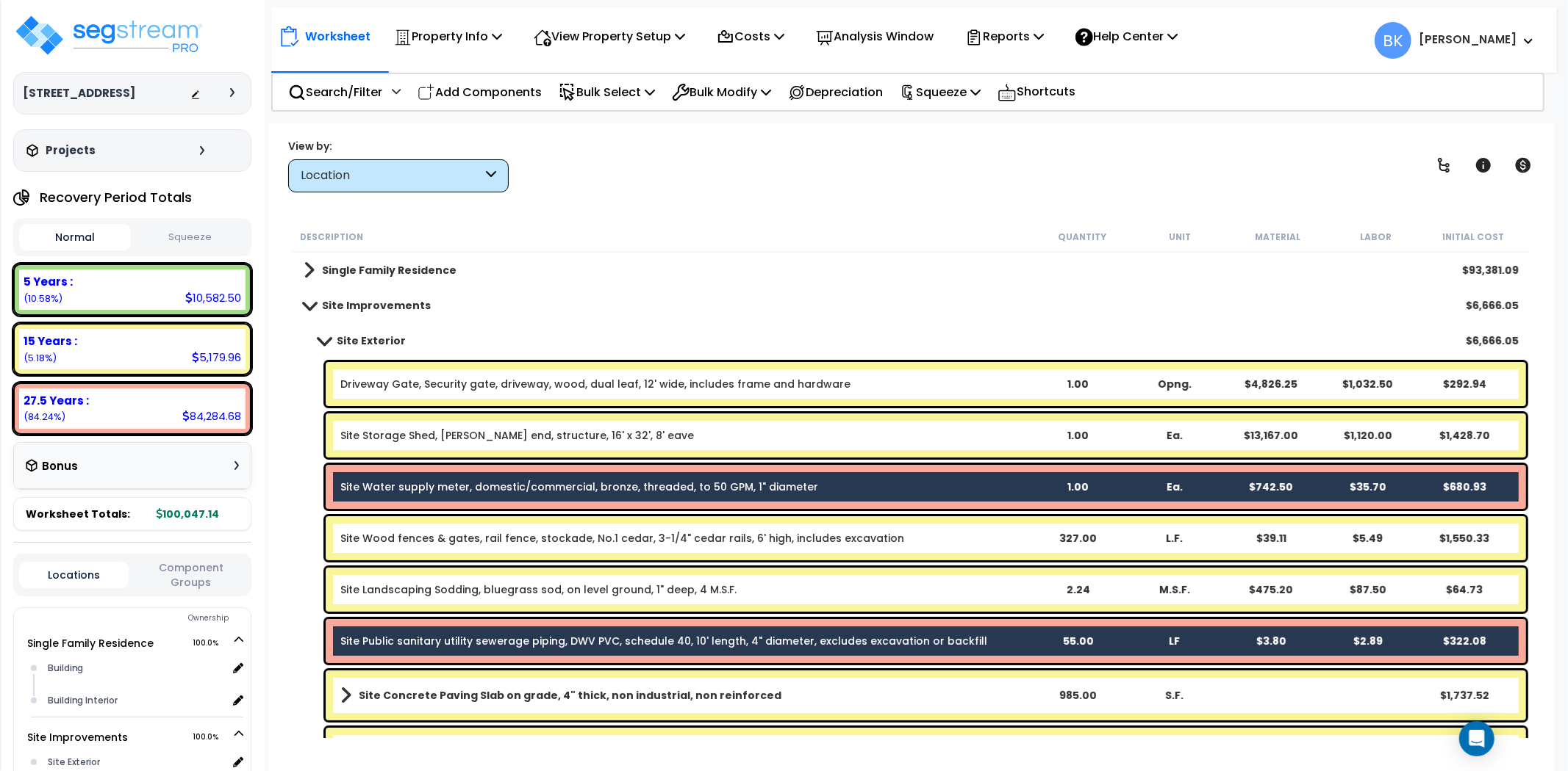
scroll to position [0, 0]
click at [751, 82] on p "Bulk Modify" at bounding box center [721, 92] width 99 height 20
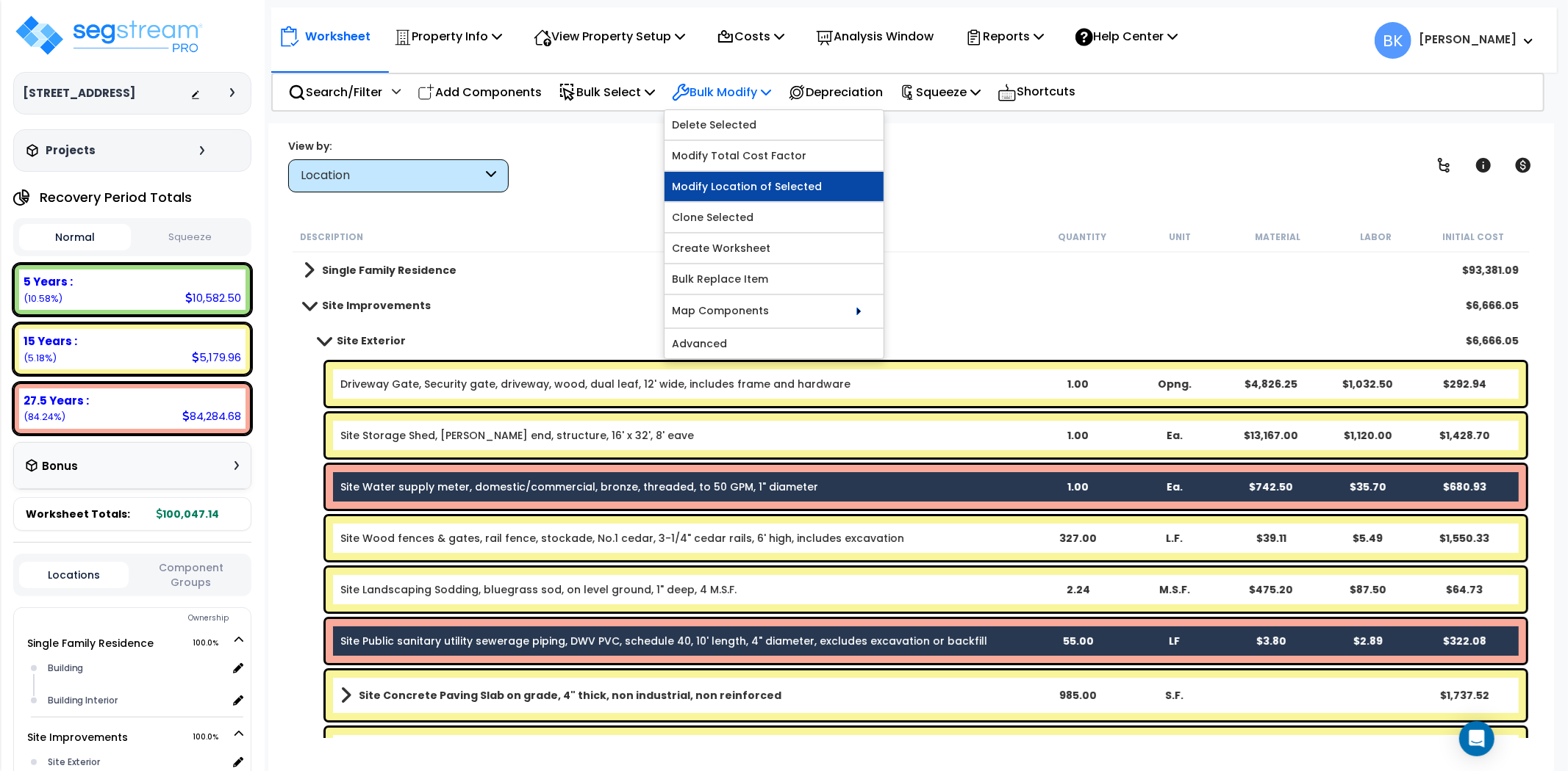
click at [743, 176] on link "Modify Location of Selected" at bounding box center [774, 187] width 219 height 30
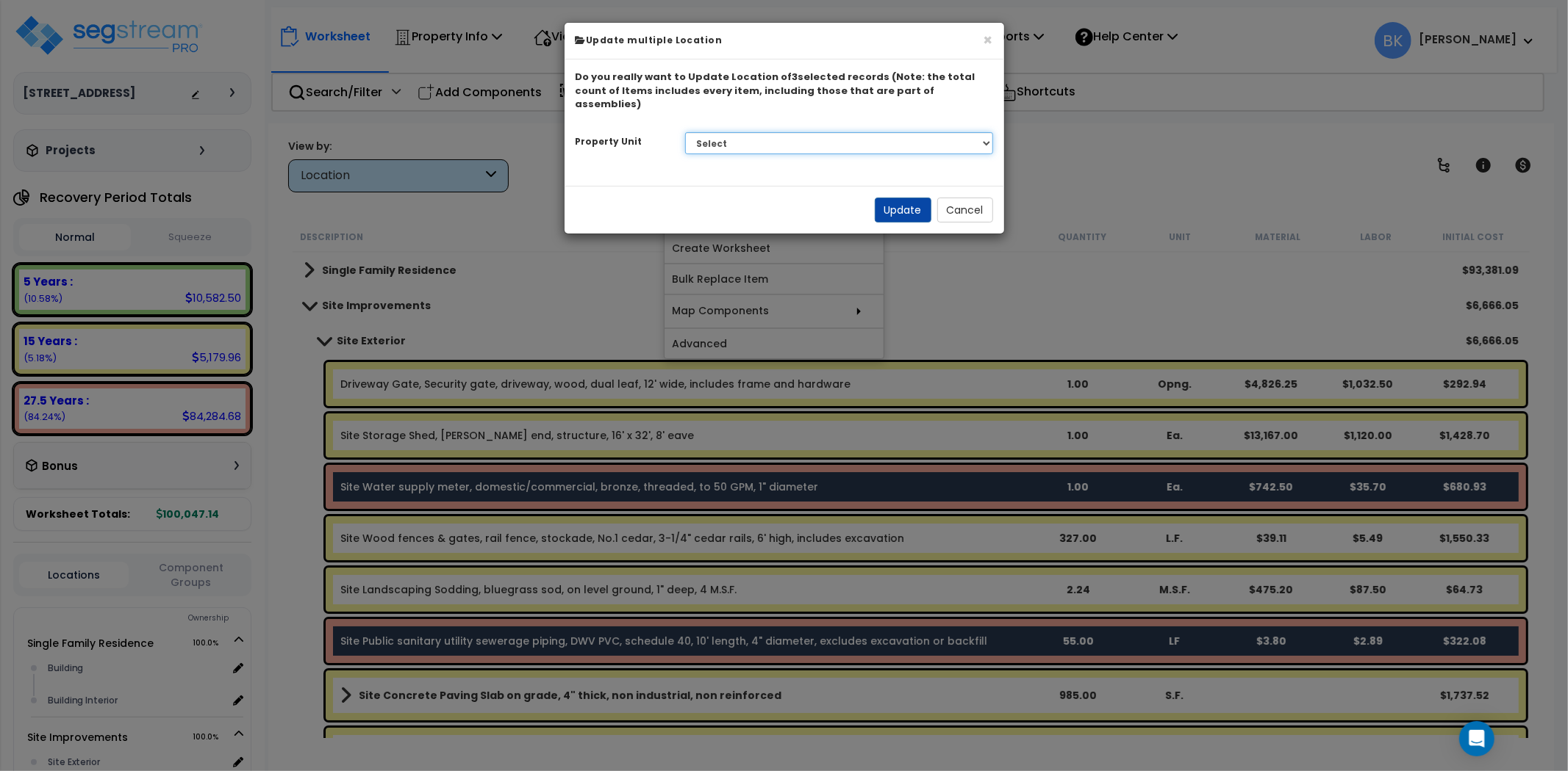
click at [764, 132] on select "Select Single Family Residence Site Improvements" at bounding box center [839, 143] width 308 height 22
select select "165814"
click at [685, 132] on select "Select Single Family Residence Site Improvements" at bounding box center [839, 143] width 308 height 22
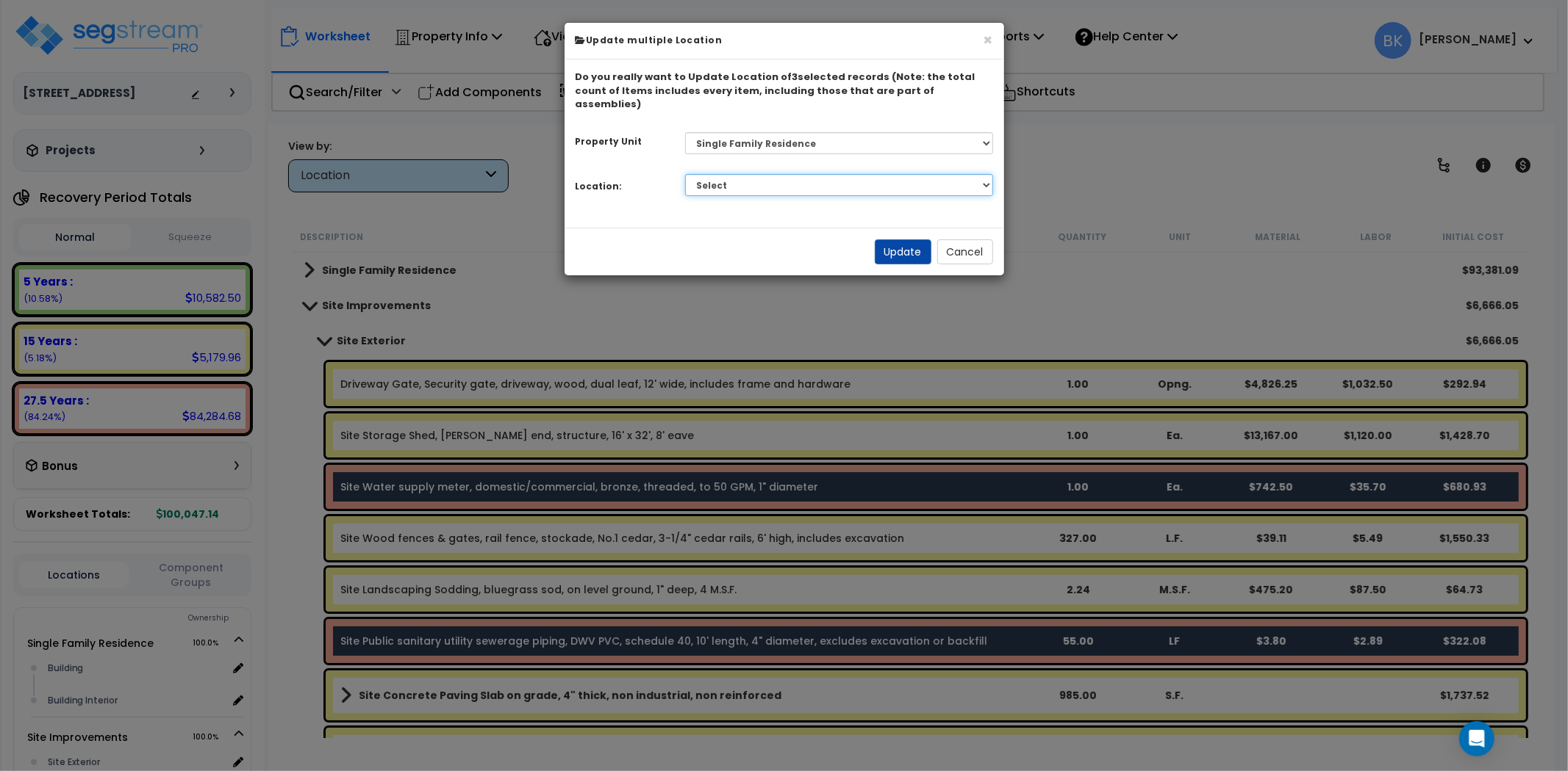
click at [721, 174] on select "Select Building Building Interior Add Additional Location" at bounding box center [839, 186] width 308 height 22
select select "6"
click at [685, 174] on select "Select Building Building Interior Add Additional Location" at bounding box center [839, 186] width 308 height 22
click at [909, 243] on button "Update" at bounding box center [902, 252] width 57 height 25
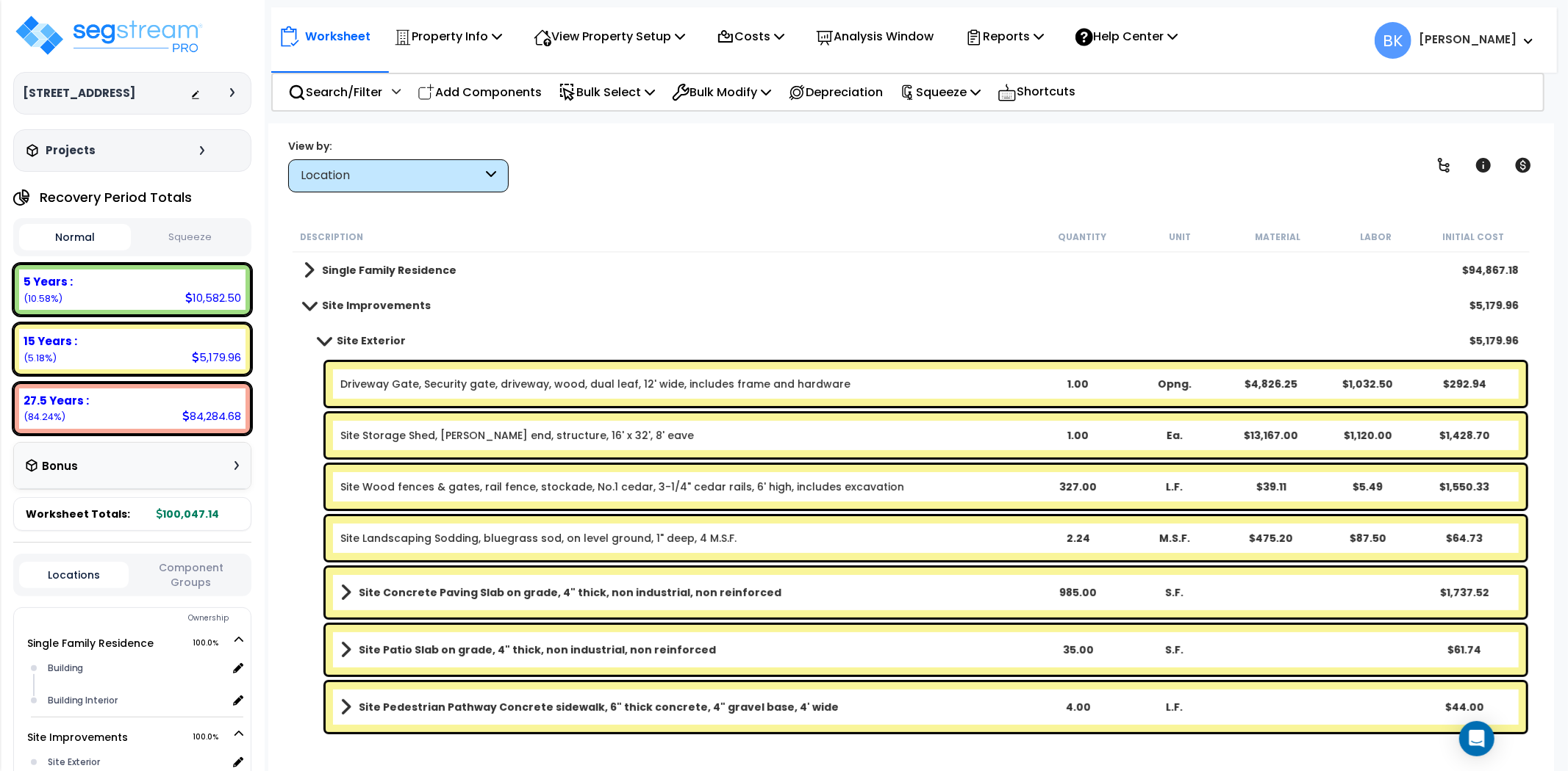
click at [488, 173] on icon at bounding box center [491, 176] width 10 height 17
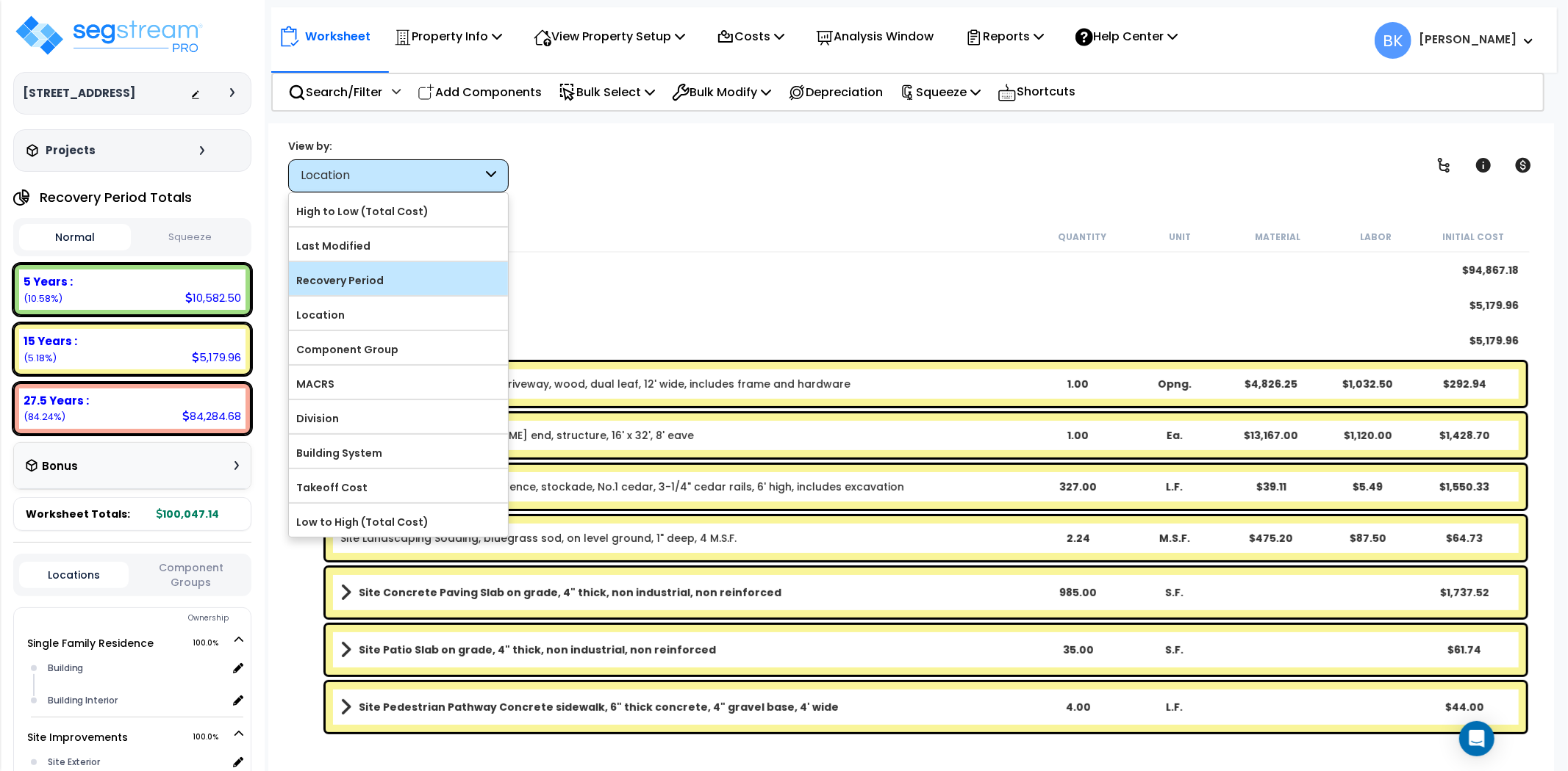
click at [431, 276] on label "Recovery Period" at bounding box center [399, 281] width 219 height 22
click at [0, 0] on input "Recovery Period" at bounding box center [0, 0] width 0 height 0
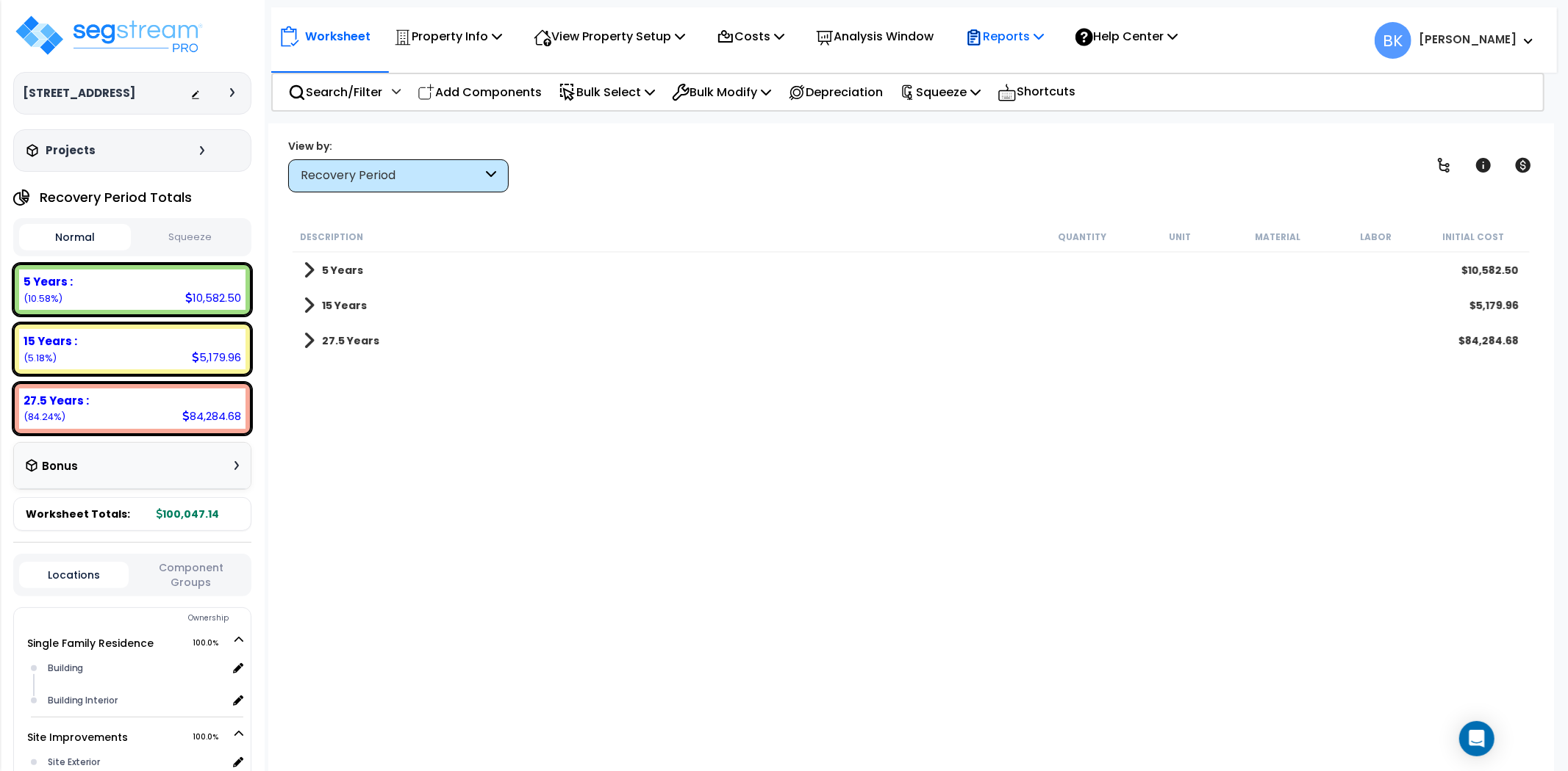
click at [1030, 35] on p "Reports" at bounding box center [1004, 36] width 78 height 20
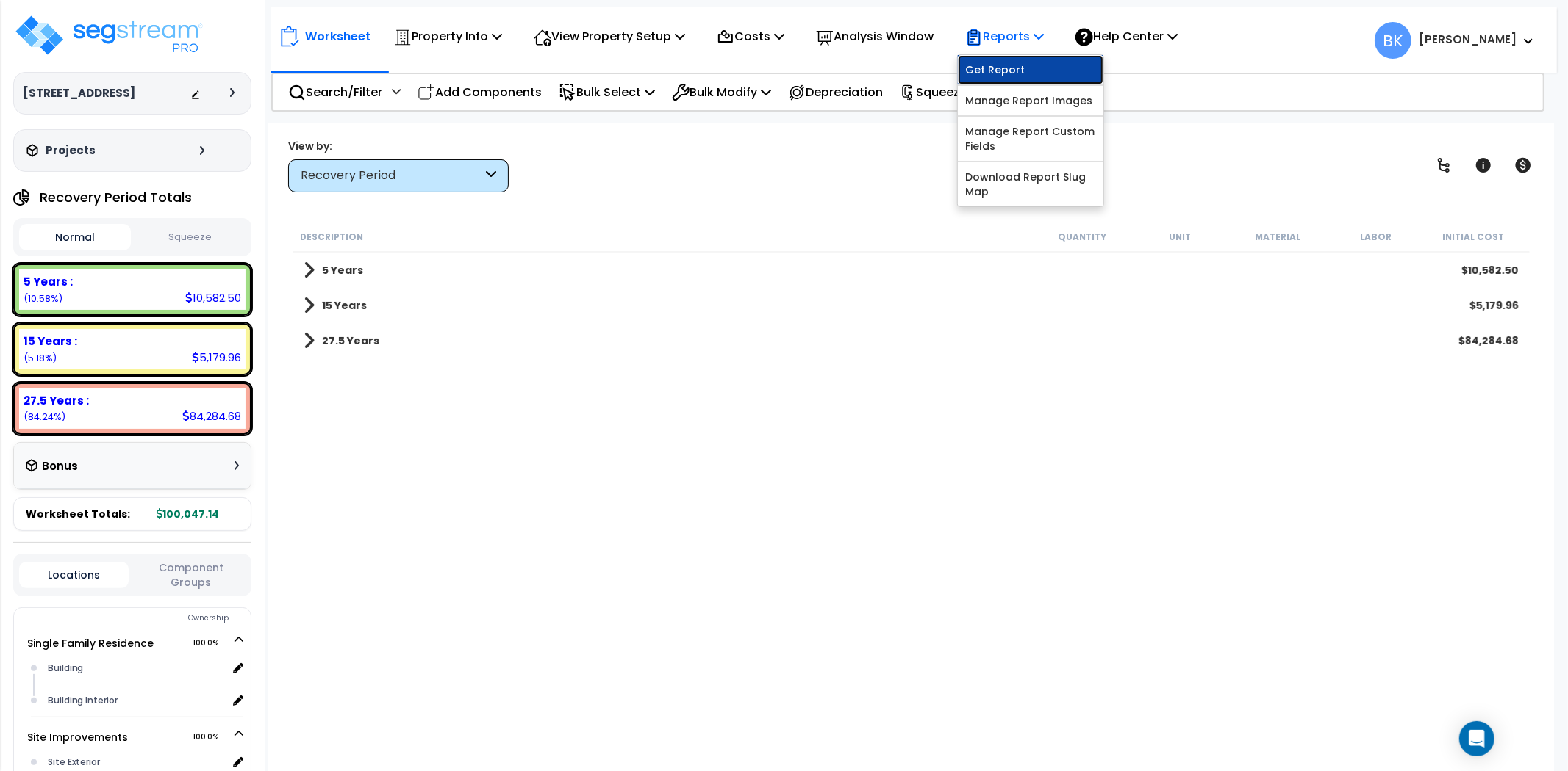
click at [1031, 72] on link "Get Report" at bounding box center [1030, 70] width 146 height 30
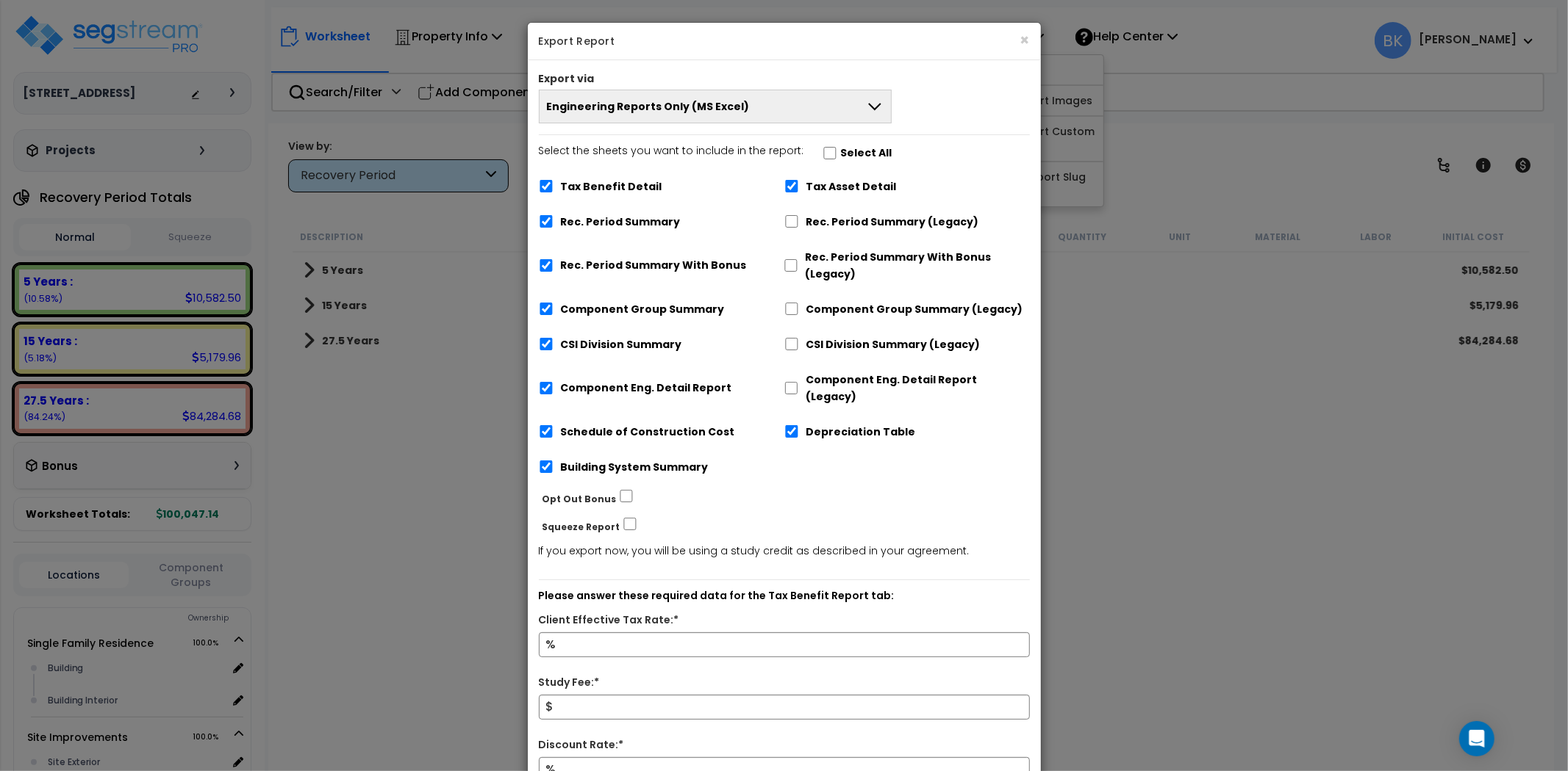
click at [606, 171] on div "Tax Benefit Detail" at bounding box center [661, 186] width 246 height 28
click at [601, 181] on label "Tax Benefit Detail" at bounding box center [611, 186] width 101 height 17
click at [553, 181] on input "Tax Benefit Detail" at bounding box center [546, 186] width 15 height 13
checkbox input "false"
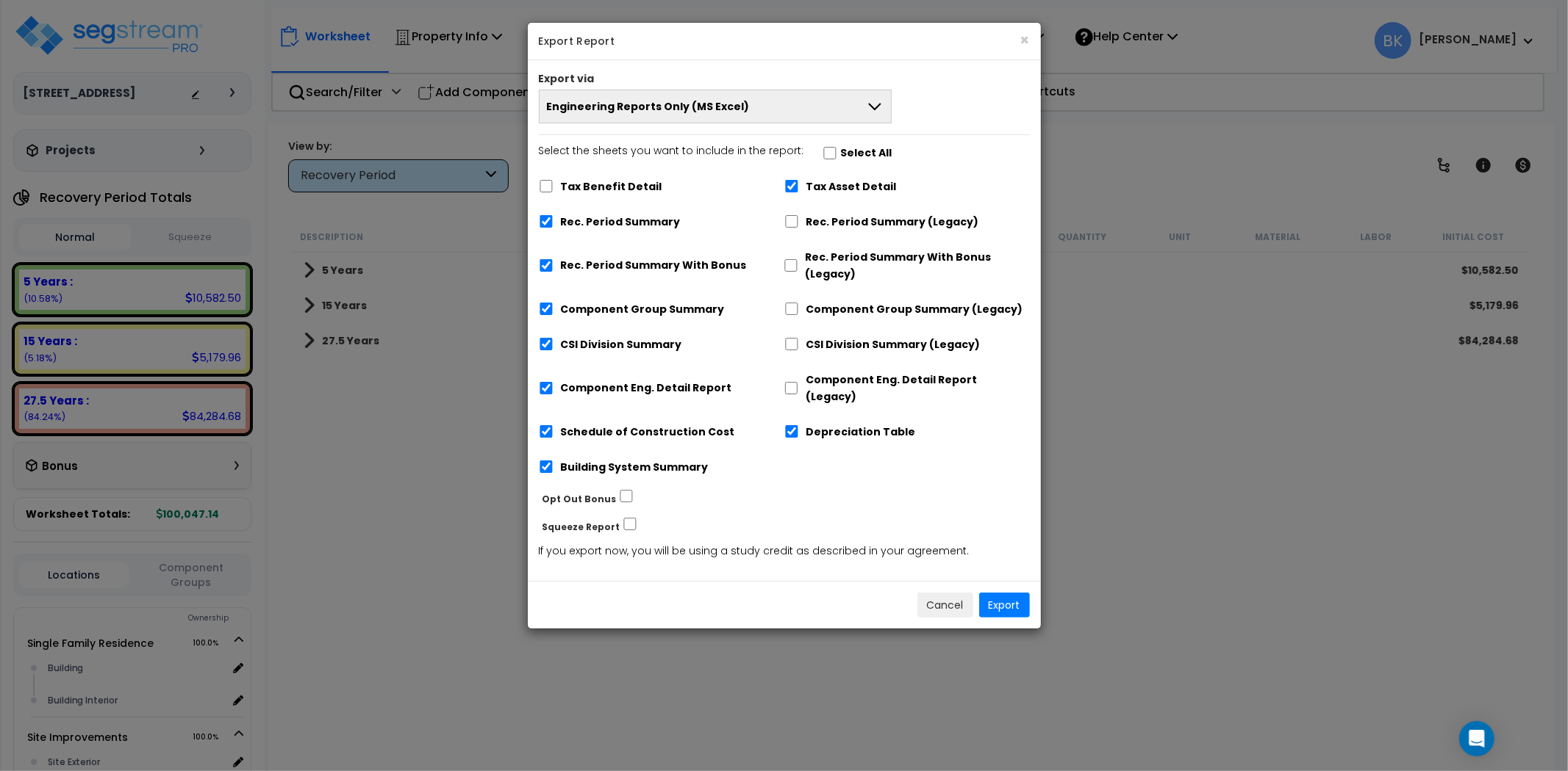
click at [616, 265] on label "Rec. Period Summary With Bonus" at bounding box center [653, 265] width 186 height 17
click at [553, 265] on input "Rec. Period Summary With Bonus" at bounding box center [546, 265] width 15 height 13
checkbox input "false"
click at [609, 459] on label "Building System Summary" at bounding box center [635, 467] width 148 height 17
click at [553, 461] on input "Building System Summary" at bounding box center [546, 466] width 15 height 13
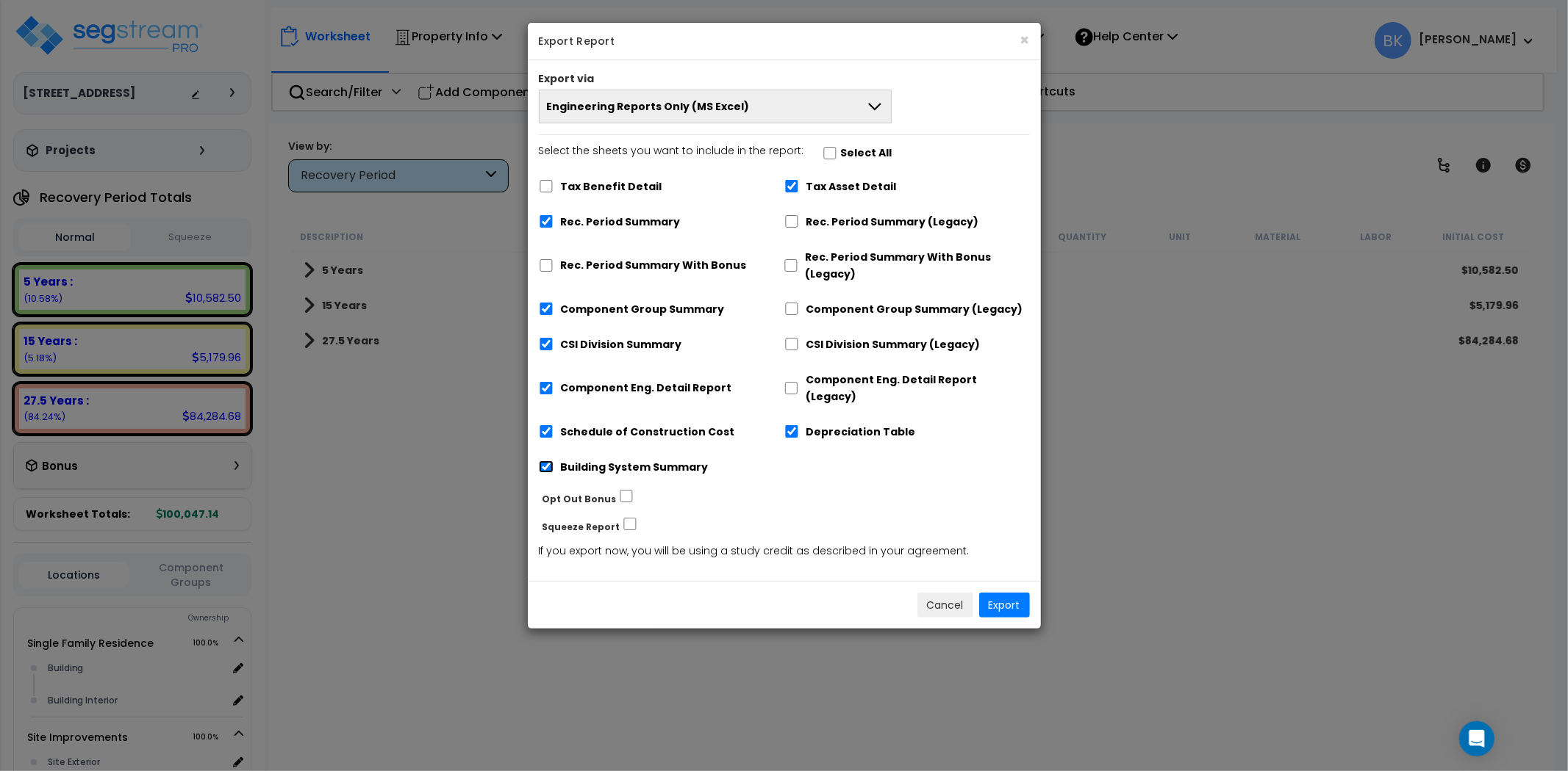
checkbox input "false"
click at [828, 183] on label "Tax Asset Detail" at bounding box center [851, 186] width 90 height 17
click at [799, 183] on input "Tax Asset Detail" at bounding box center [791, 186] width 15 height 13
checkbox input "false"
click at [826, 424] on label "Depreciation Table" at bounding box center [861, 432] width 109 height 17
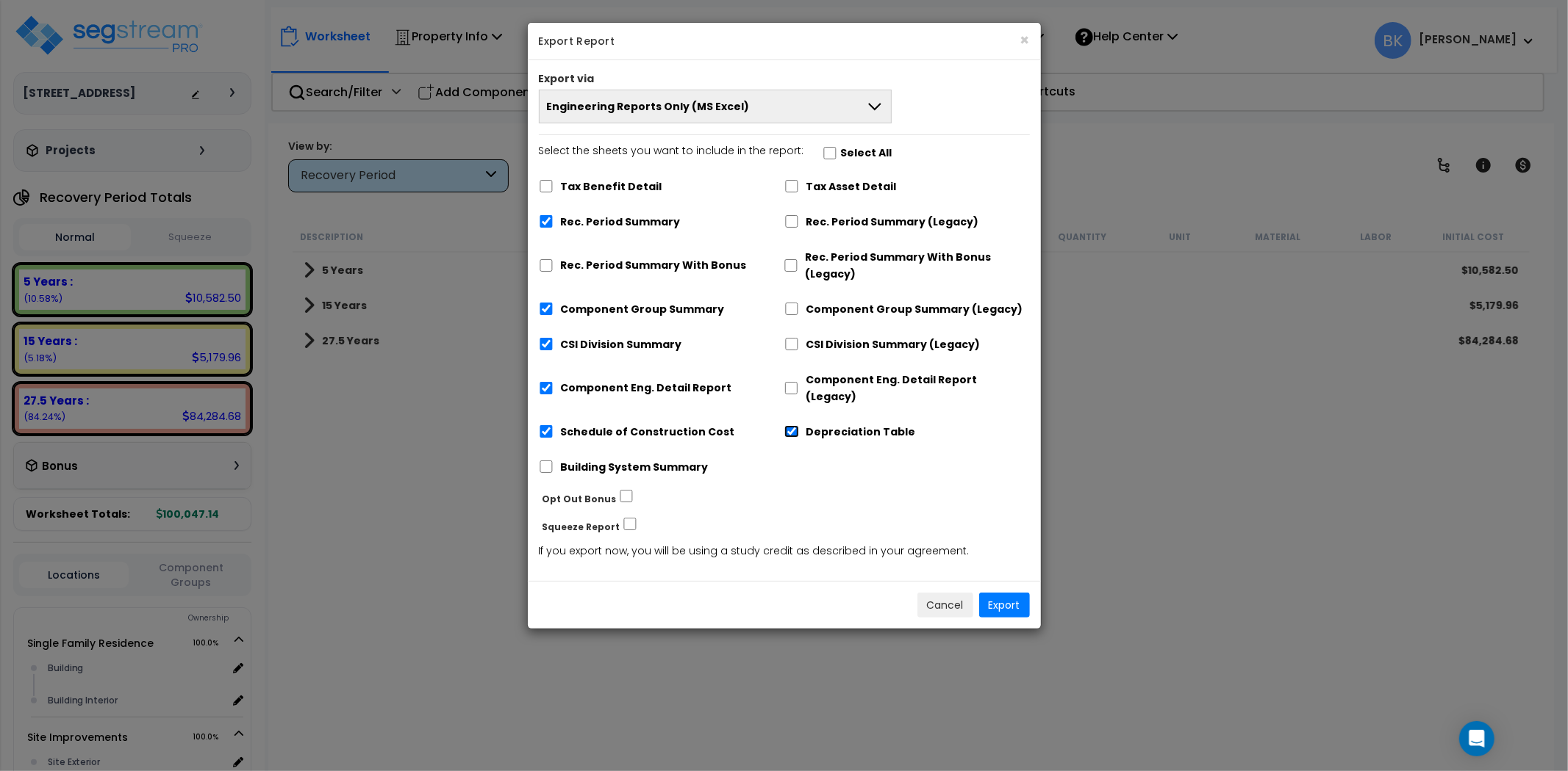
click at [799, 425] on input "Depreciation Table" at bounding box center [791, 431] width 15 height 13
checkbox input "false"
click at [1286, 509] on div "× Export Report Export via Engineering Reports Only (MS Excel) Engineering Repo…" at bounding box center [784, 385] width 1568 height 771
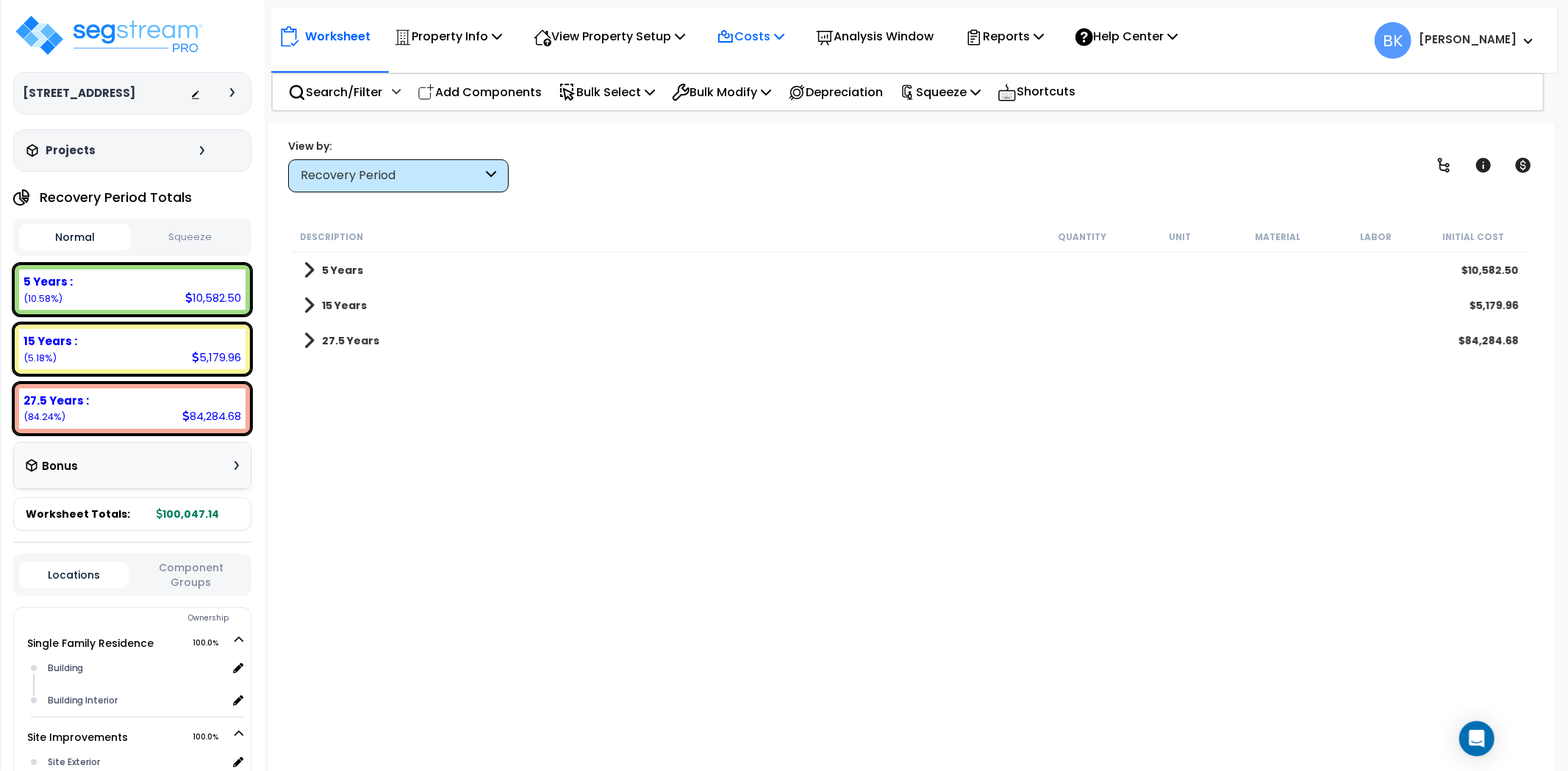
click at [745, 30] on p "Costs" at bounding box center [750, 36] width 67 height 20
click at [752, 98] on link "Direct Costs" at bounding box center [782, 101] width 146 height 30
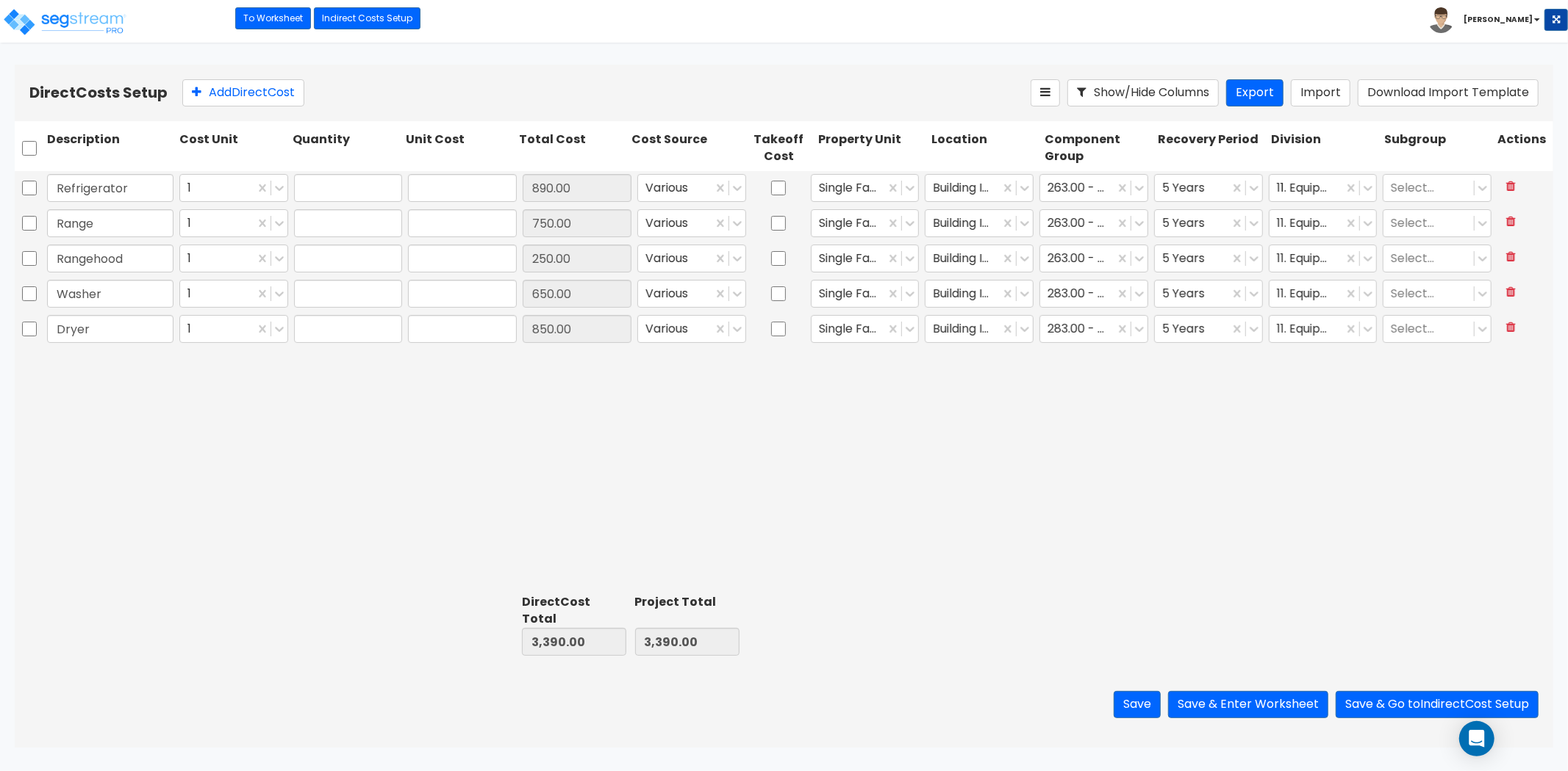
type input "1.00"
type input "890.00"
type input "1.00"
type input "750.00"
type input "1.00"
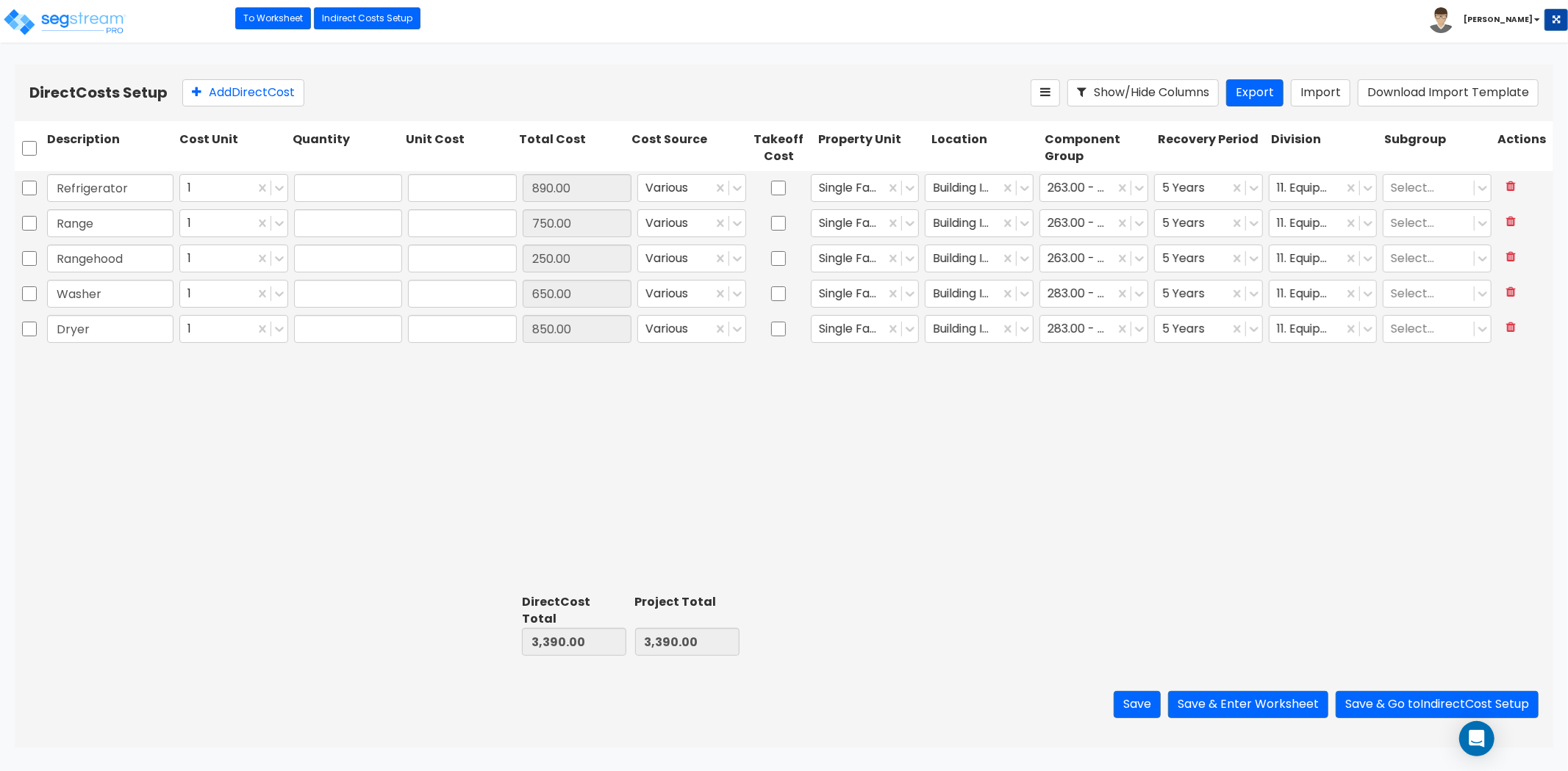
type input "250.00"
type input "1.00"
type input "650.00"
type input "1.00"
type input "850.00"
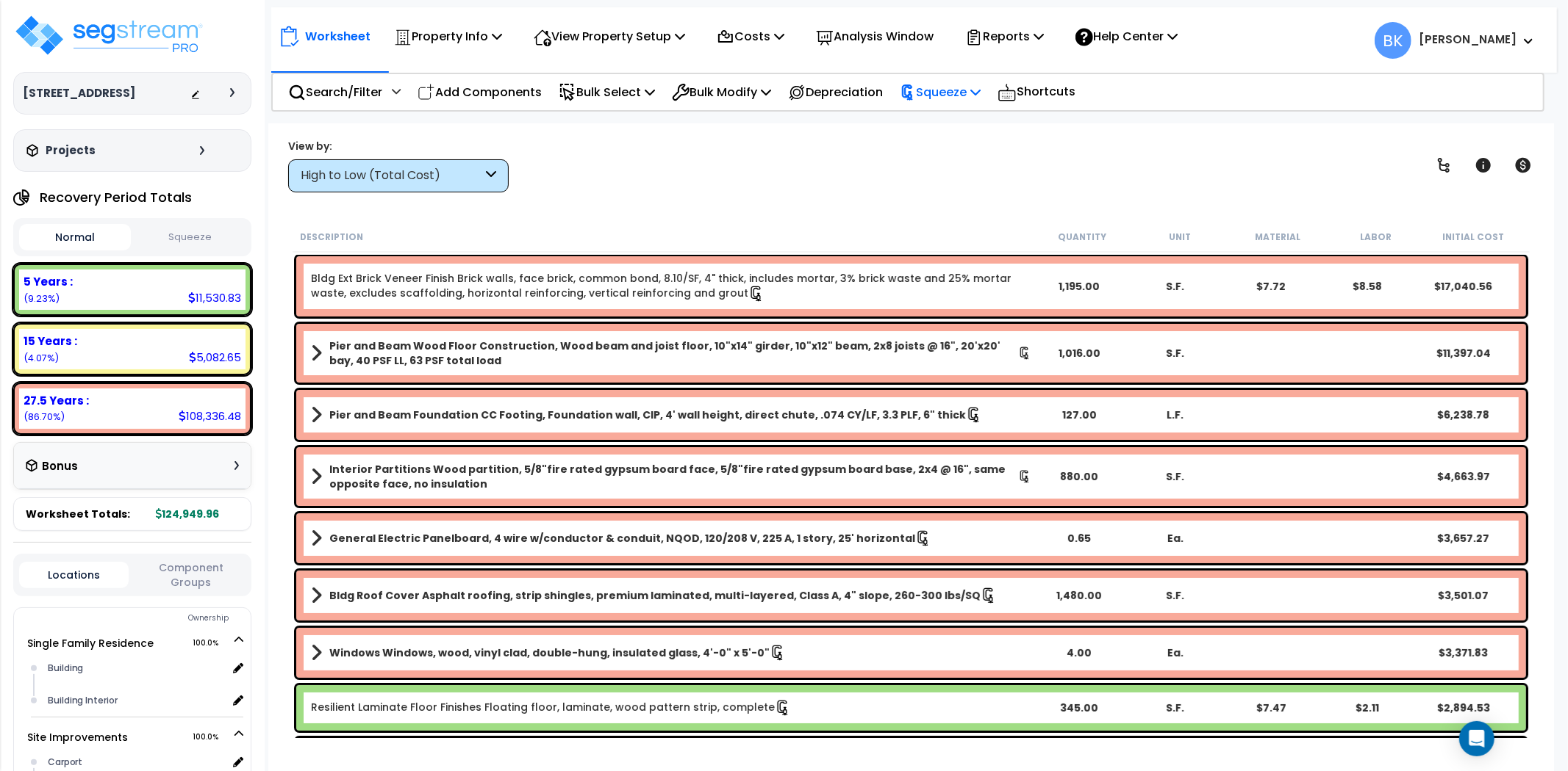
click at [981, 98] on p "Squeeze" at bounding box center [939, 92] width 81 height 20
click at [973, 157] on link "Reset Squeeze" at bounding box center [964, 156] width 146 height 30
click at [1020, 33] on p "Reports" at bounding box center [1004, 36] width 78 height 20
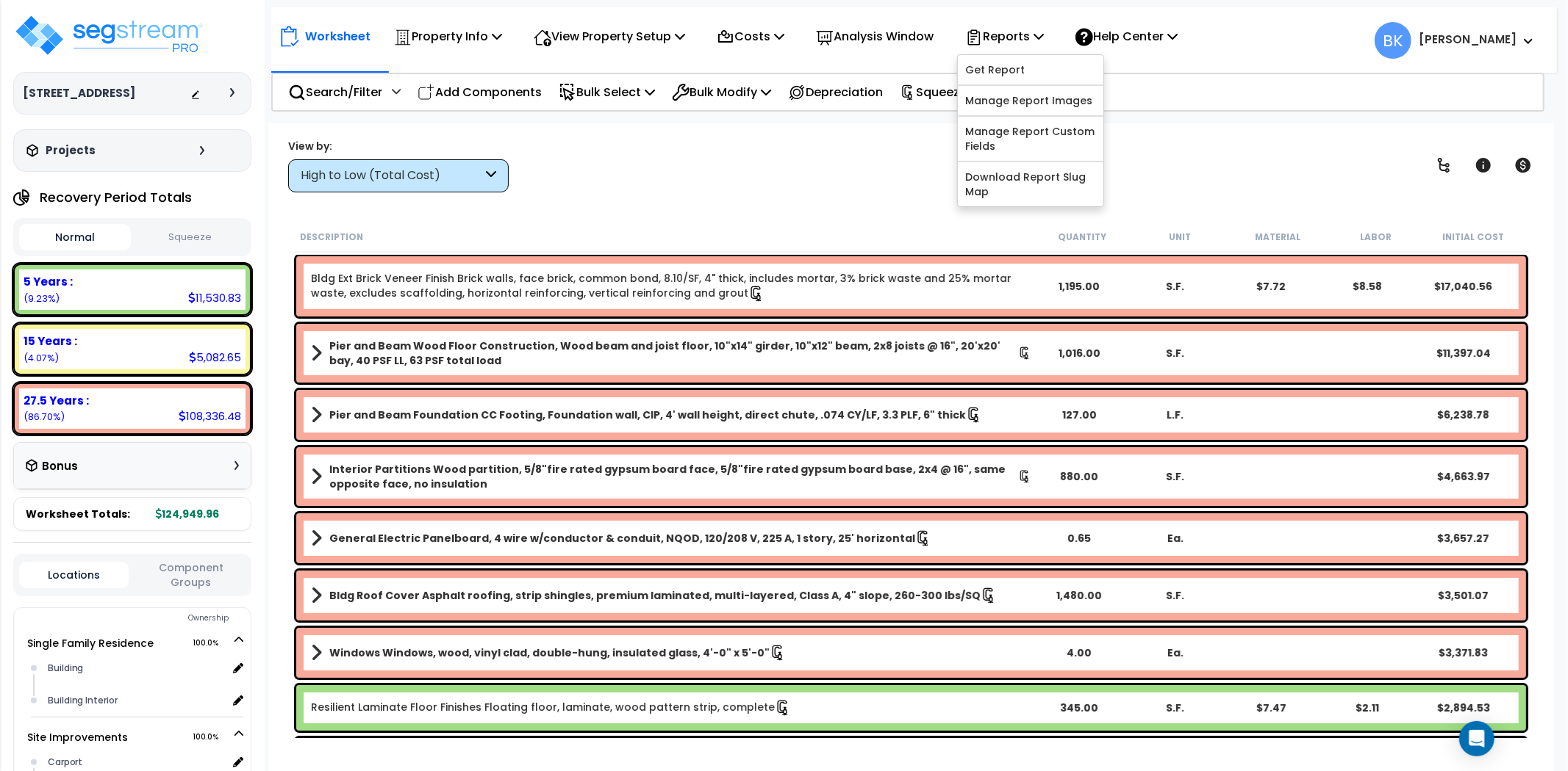
drag, startPoint x: 926, startPoint y: 133, endPoint x: 923, endPoint y: 111, distance: 22.2
click at [926, 127] on div "Worksheet Property Info Property Setup Add Property Unit Template property Clon…" at bounding box center [911, 509] width 1285 height 771
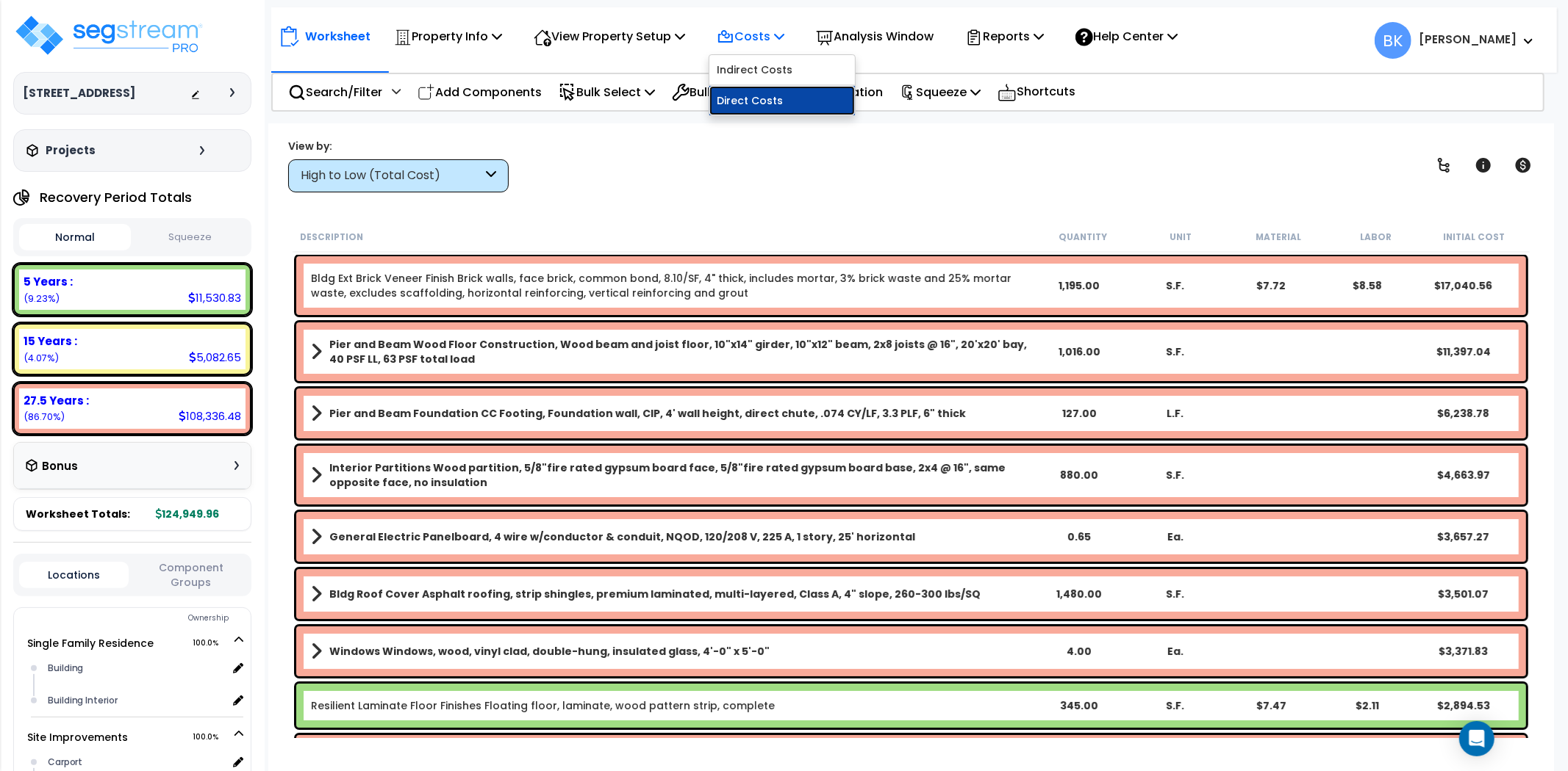
click at [762, 106] on link "Direct Costs" at bounding box center [782, 101] width 146 height 30
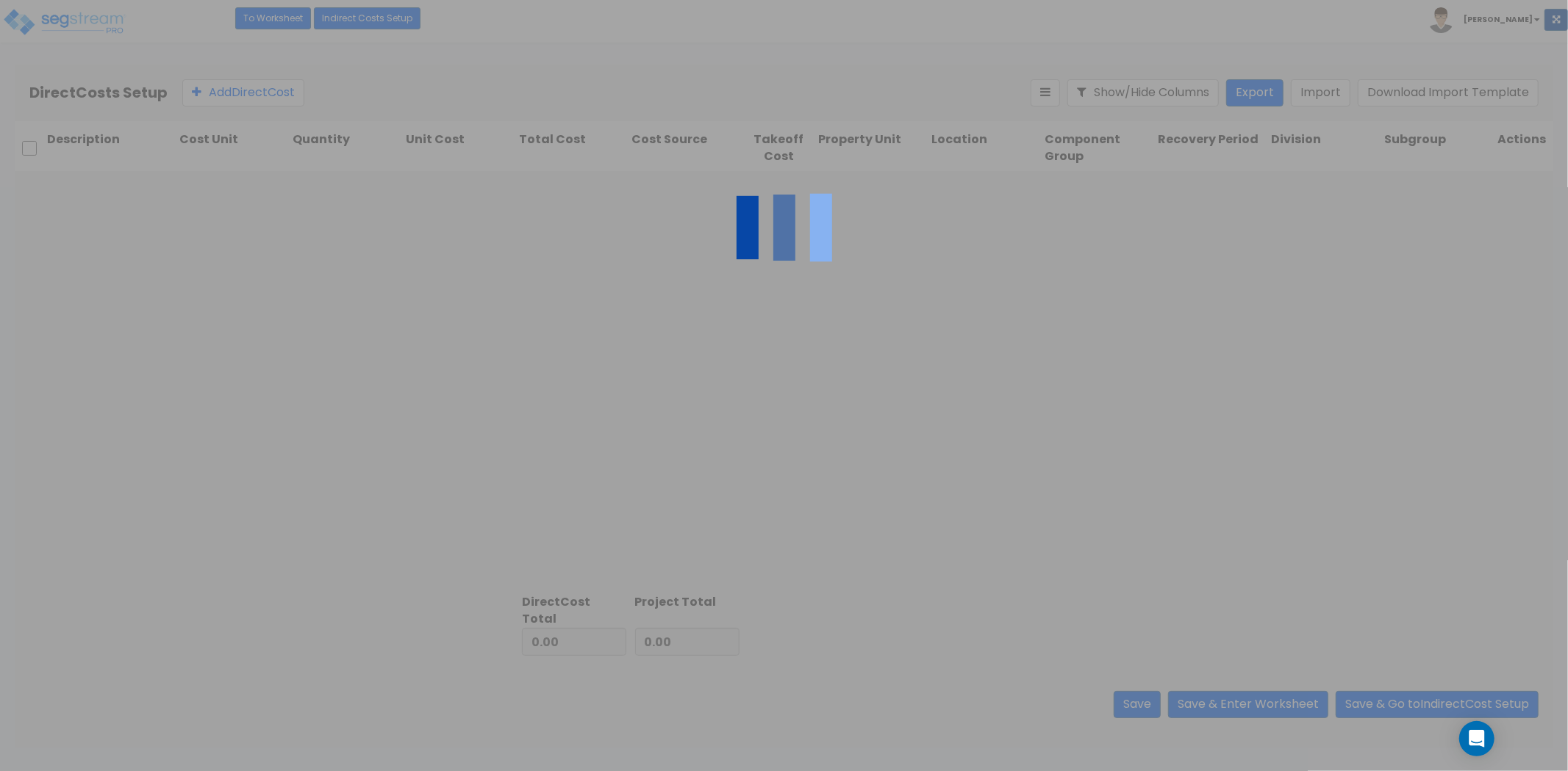
type input "1,640.00"
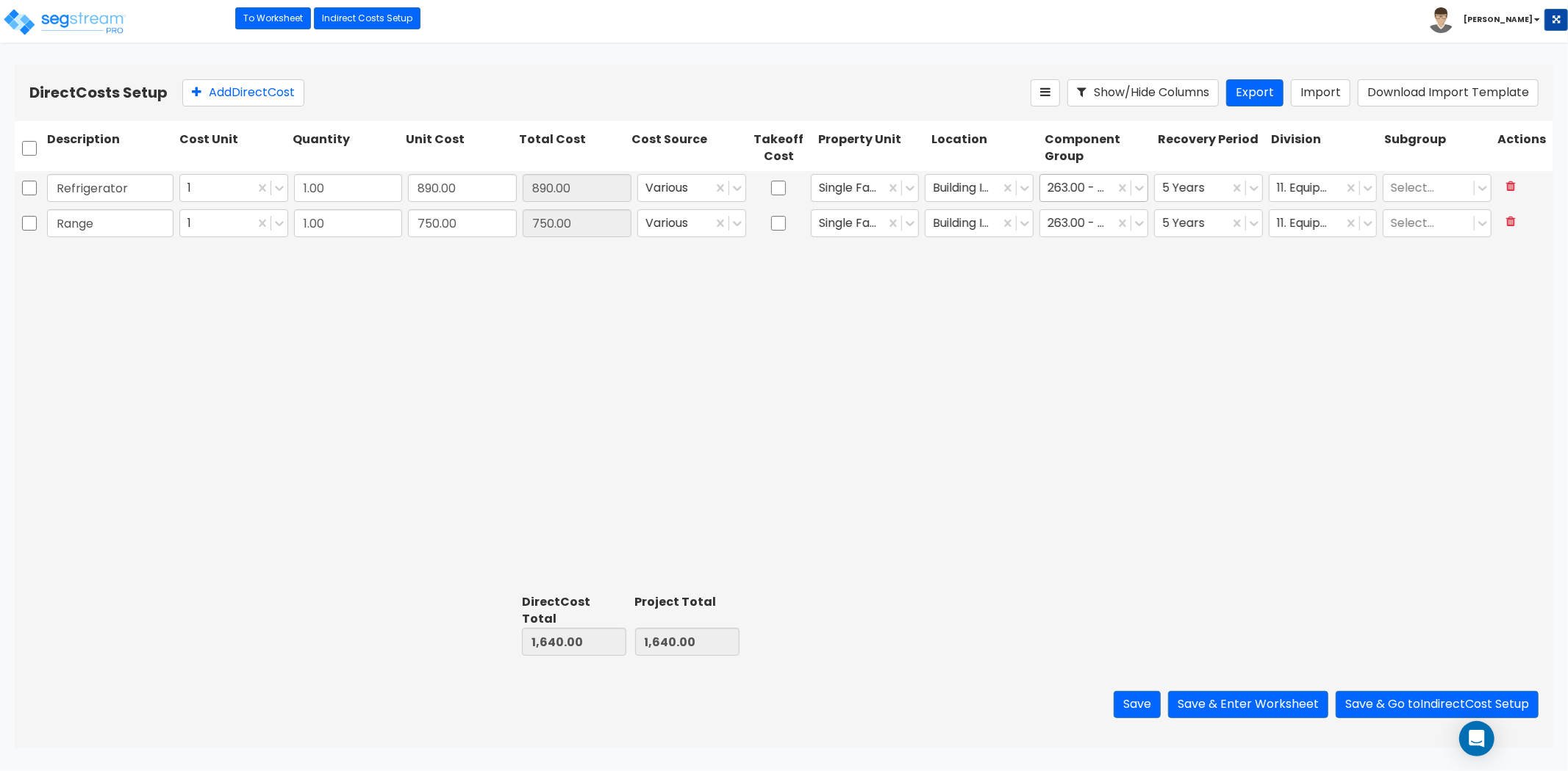
click at [1064, 185] on div at bounding box center [1077, 188] width 59 height 20
click at [1206, 489] on div "Refrigerator 1 1.00 890.00 890.00 Various Single Family Residence Building Inte…" at bounding box center [784, 380] width 1538 height 417
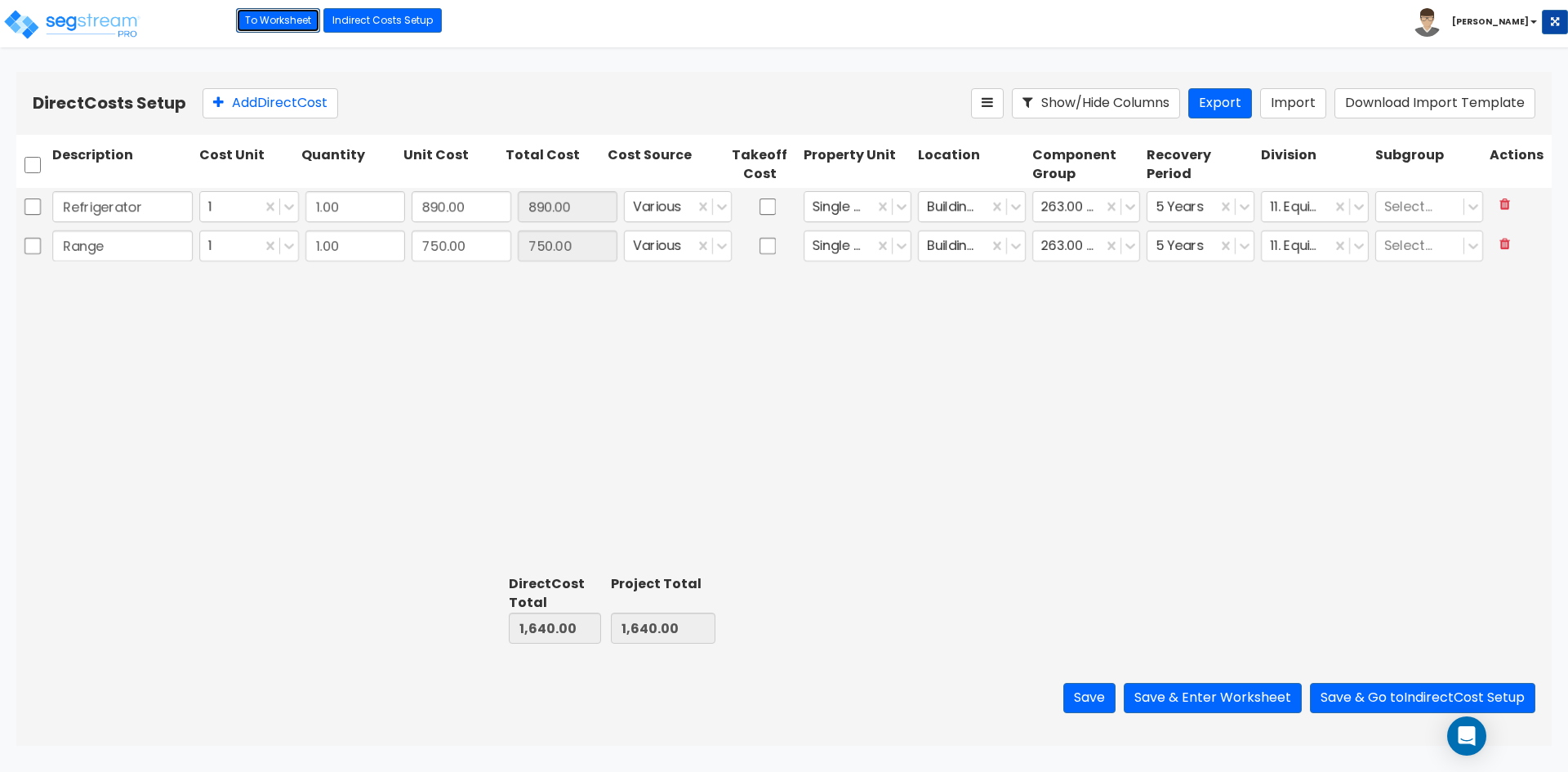
click at [293, 18] on link "To Worksheet" at bounding box center [278, 21] width 84 height 25
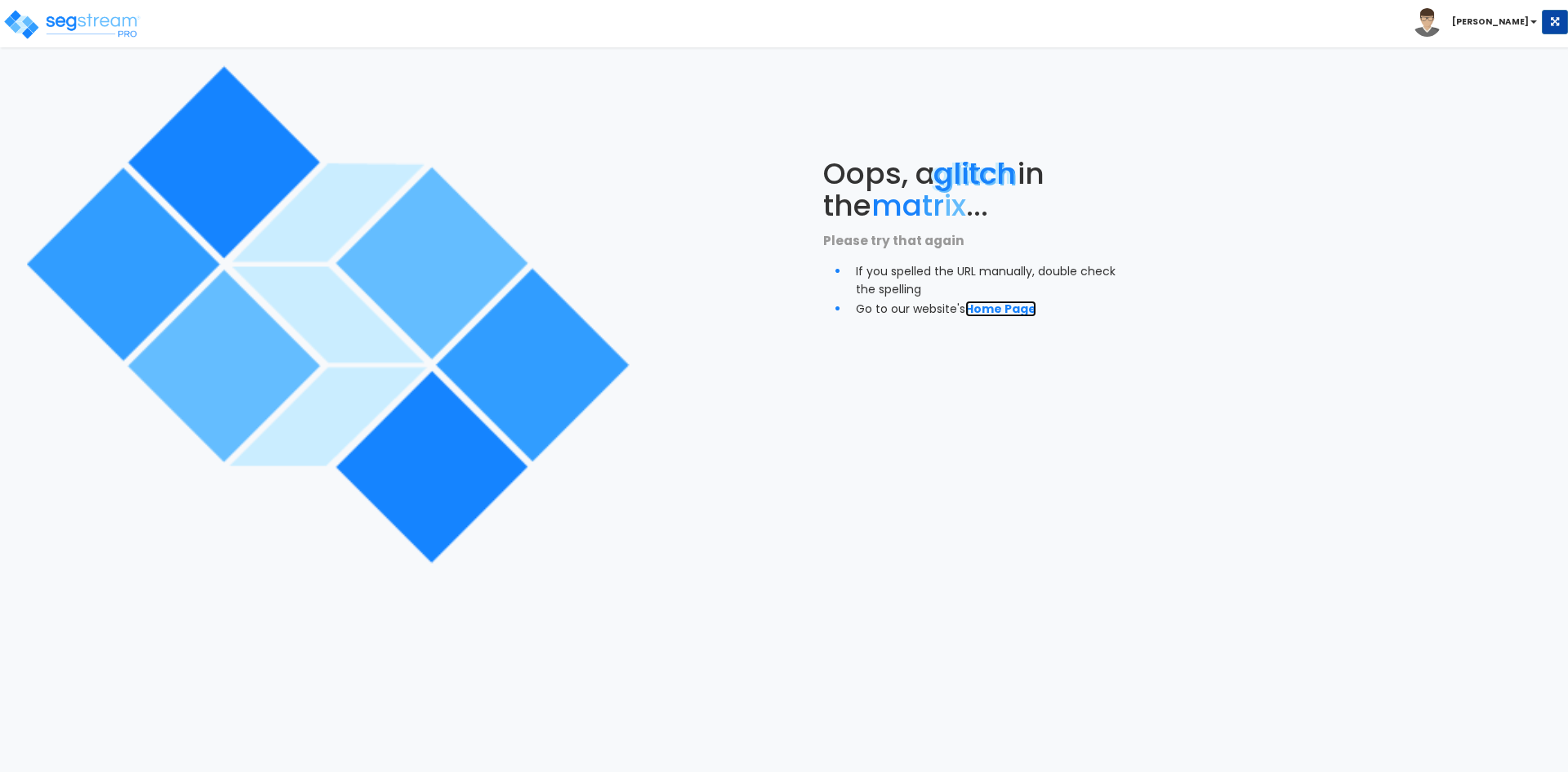
click at [1003, 313] on link "Home Page" at bounding box center [1001, 309] width 71 height 16
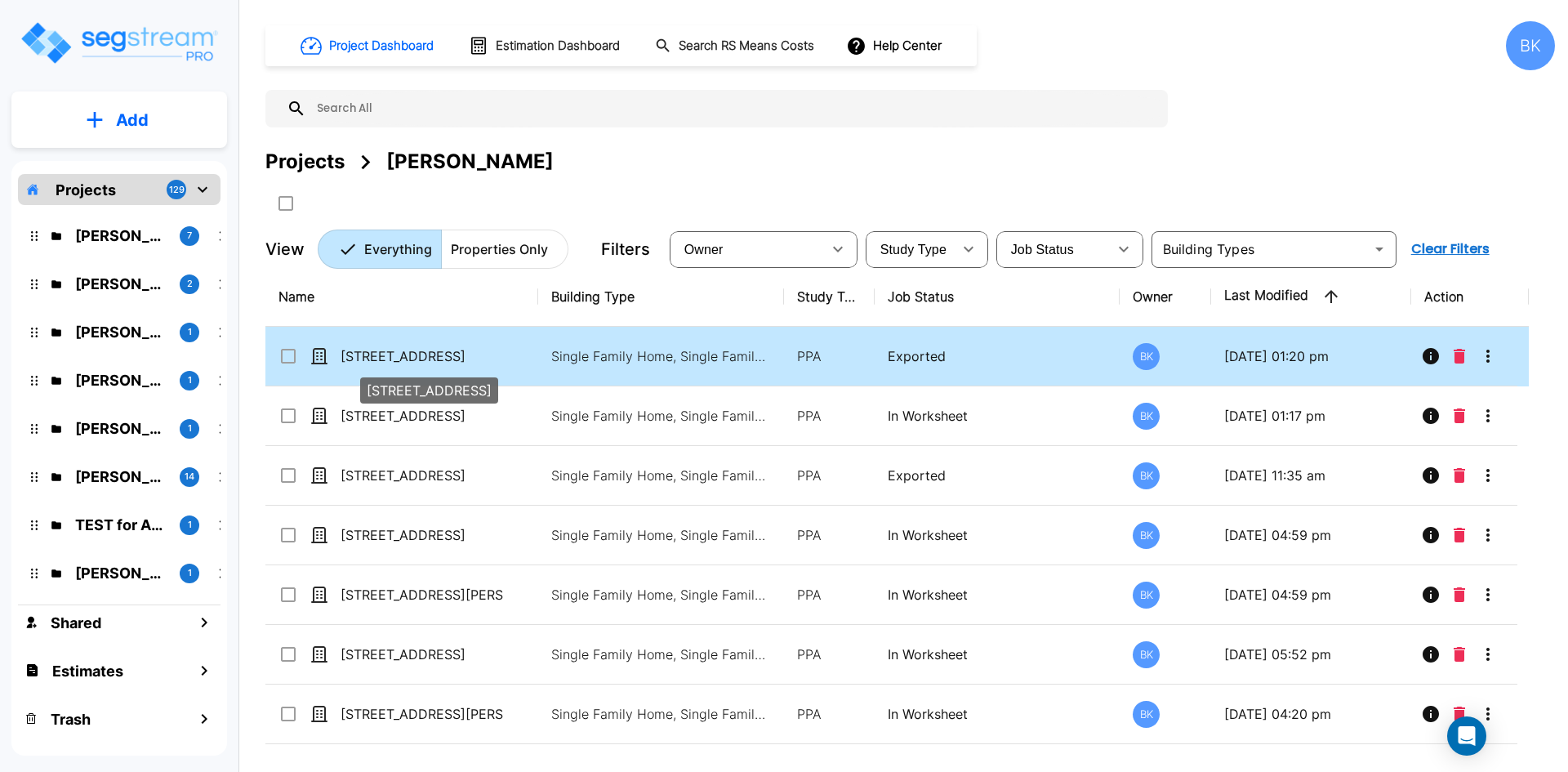
click at [410, 350] on p "[STREET_ADDRESS]" at bounding box center [422, 356] width 164 height 20
click at [410, 350] on p "212 Edgegreen Dr" at bounding box center [422, 356] width 164 height 20
checkbox input "true"
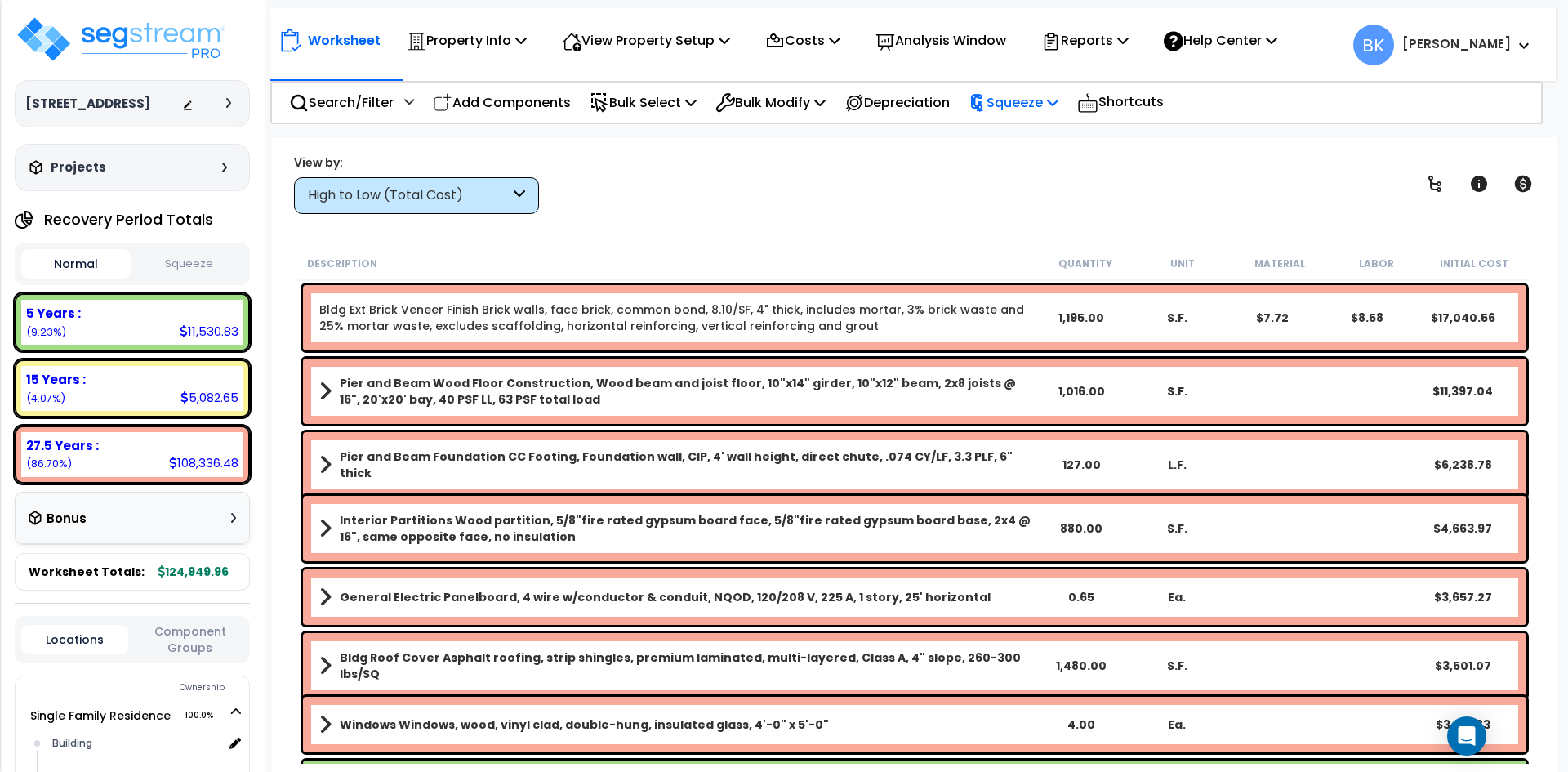
click at [1028, 99] on p "Squeeze" at bounding box center [1013, 102] width 90 height 22
click at [1125, 36] on p "Reports" at bounding box center [1085, 40] width 87 height 22
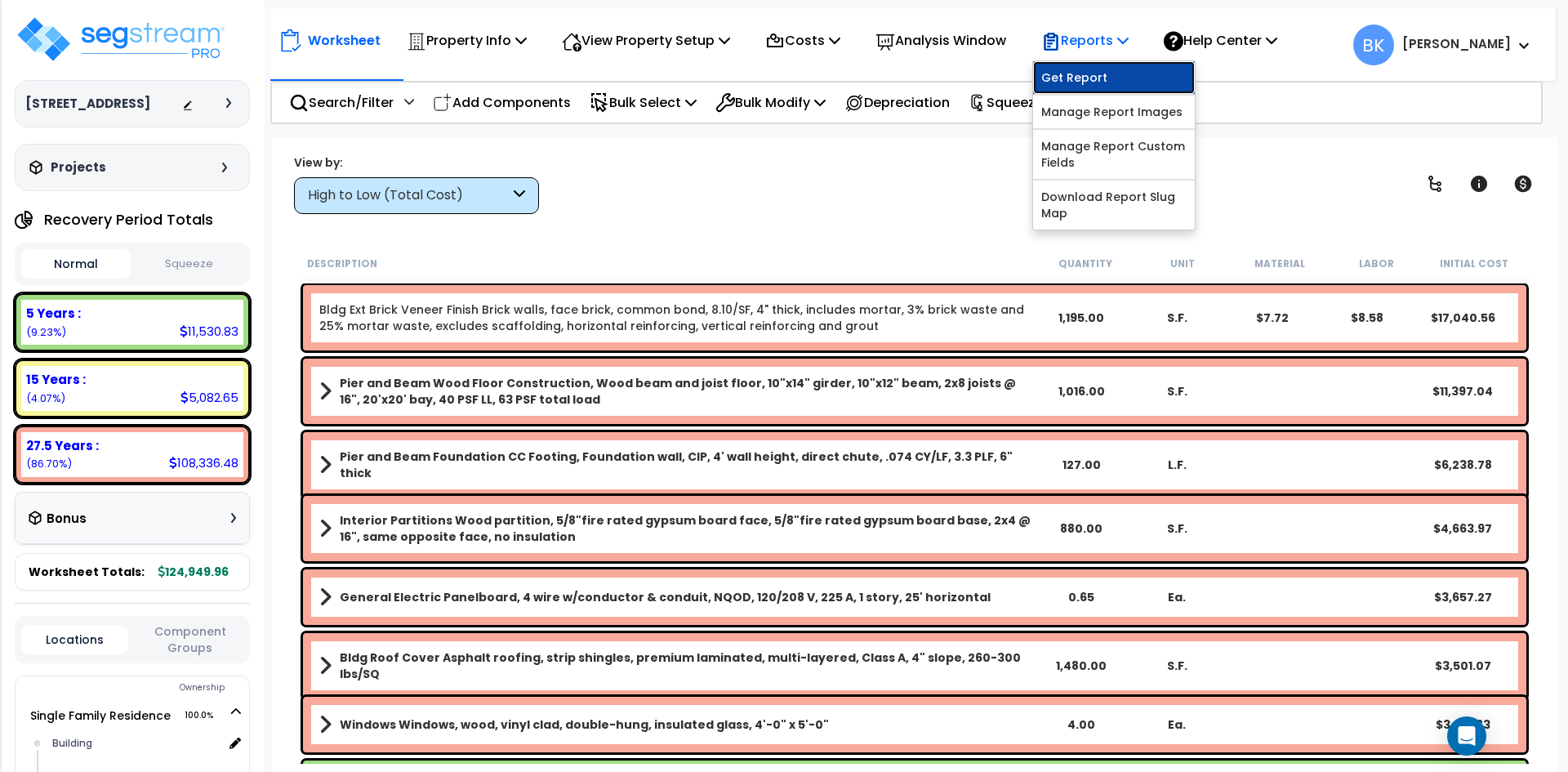
click at [1126, 84] on link "Get Report" at bounding box center [1114, 78] width 162 height 33
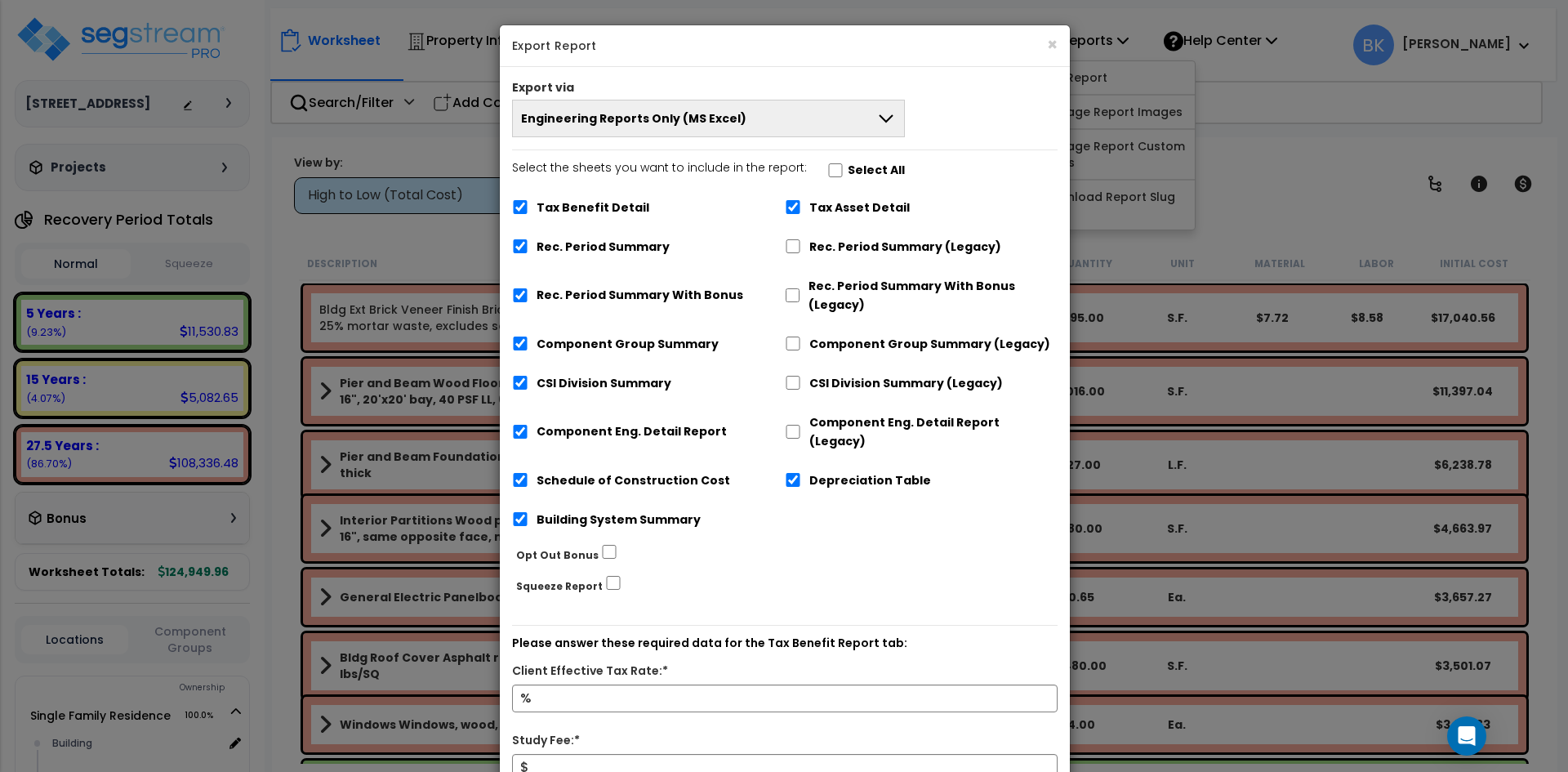
click at [574, 212] on label "Tax Benefit Detail" at bounding box center [593, 207] width 113 height 19
click at [629, 297] on label "Rec. Period Summary With Bonus" at bounding box center [639, 295] width 206 height 19
click at [528, 297] on input "Rec. Period Summary With Bonus" at bounding box center [520, 295] width 16 height 14
checkbox input "false"
click at [515, 202] on input "Tax Benefit Detail" at bounding box center [520, 206] width 16 height 14
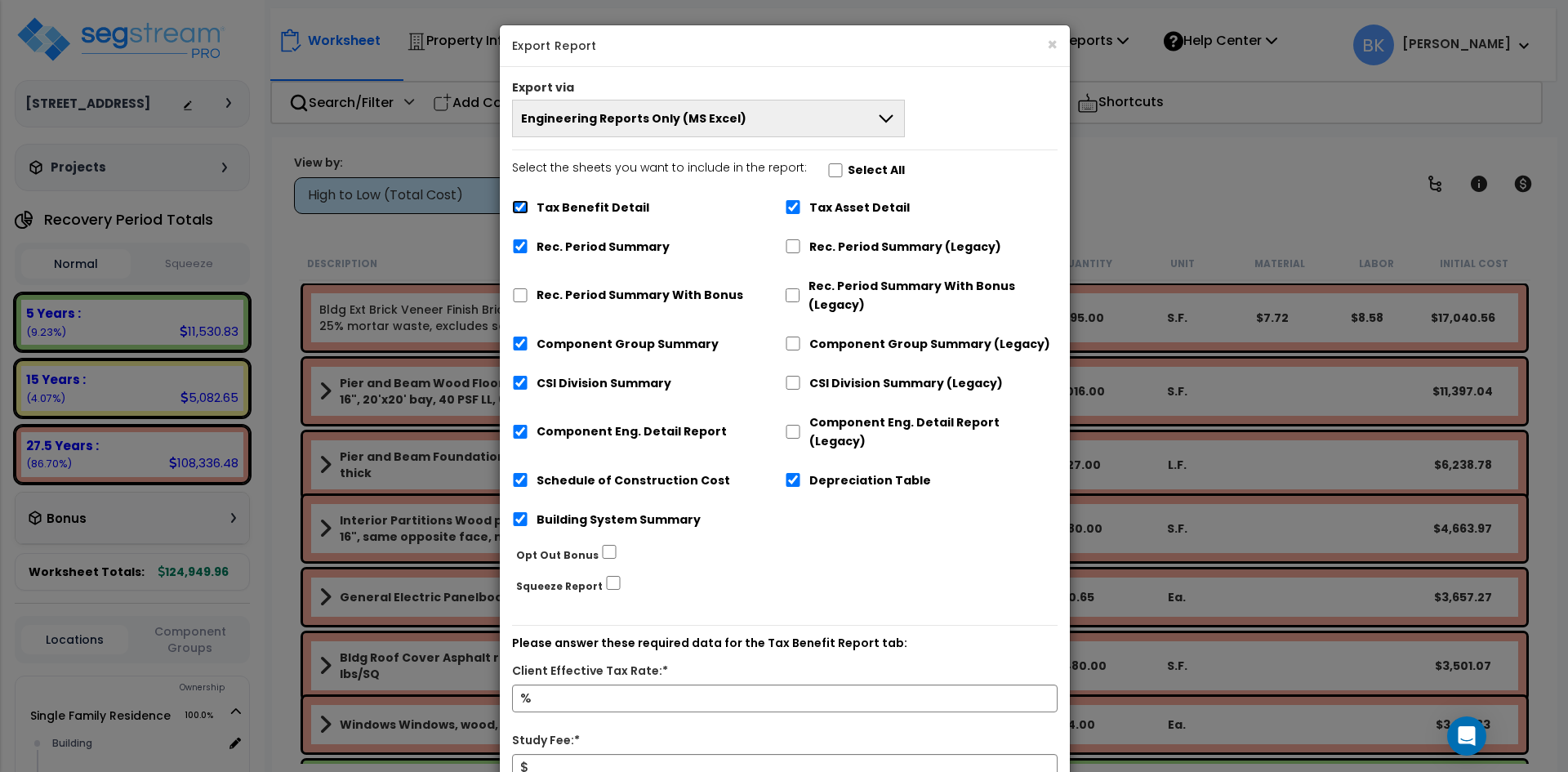
checkbox input "false"
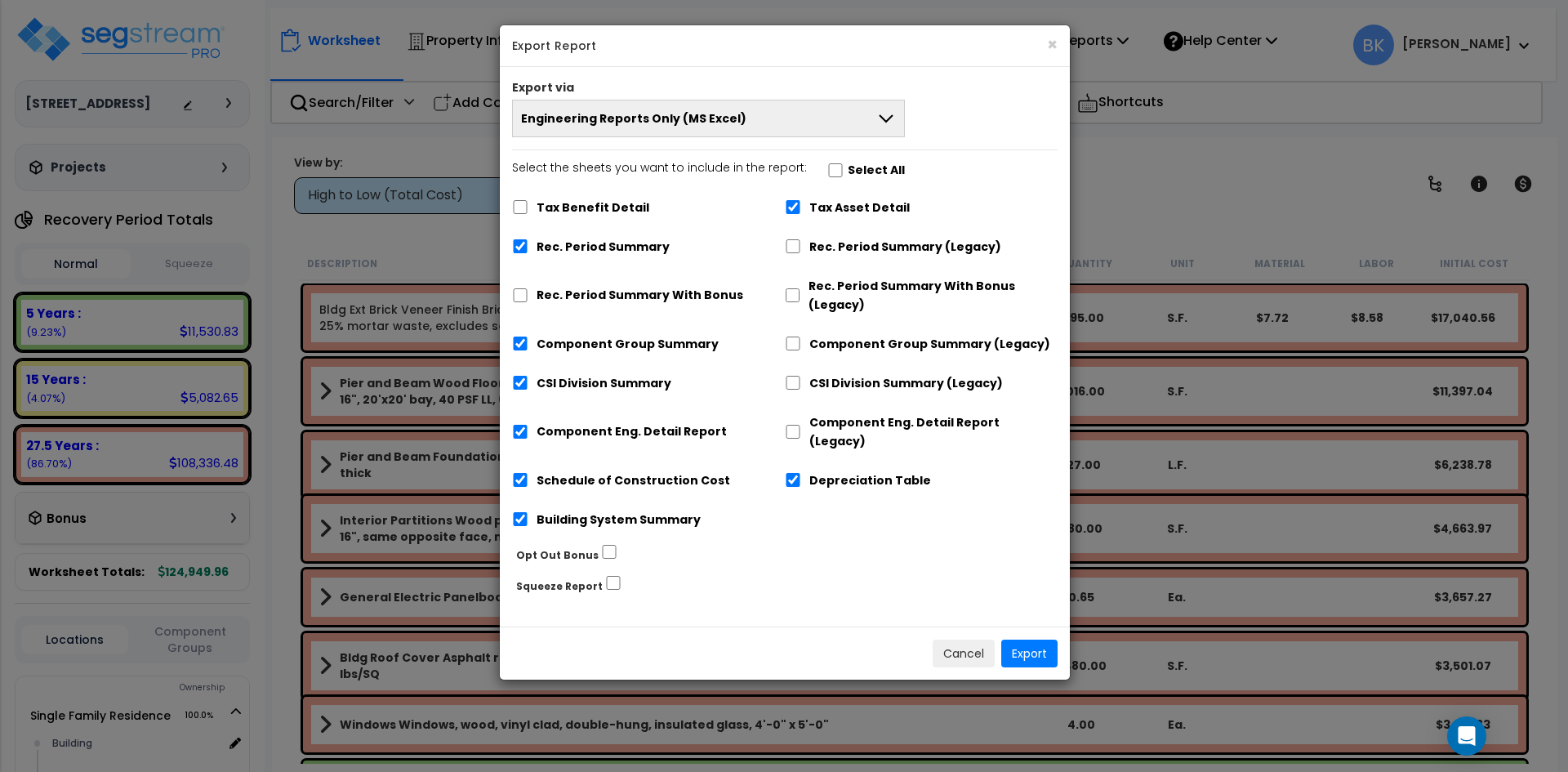
click at [850, 203] on label "Tax Asset Detail" at bounding box center [860, 207] width 100 height 19
click at [801, 203] on input "Tax Asset Detail" at bounding box center [793, 206] width 16 height 14
checkbox input "false"
click at [808, 467] on div "Depreciation Table" at bounding box center [921, 478] width 273 height 31
click at [800, 473] on input "Depreciation Table" at bounding box center [793, 479] width 16 height 14
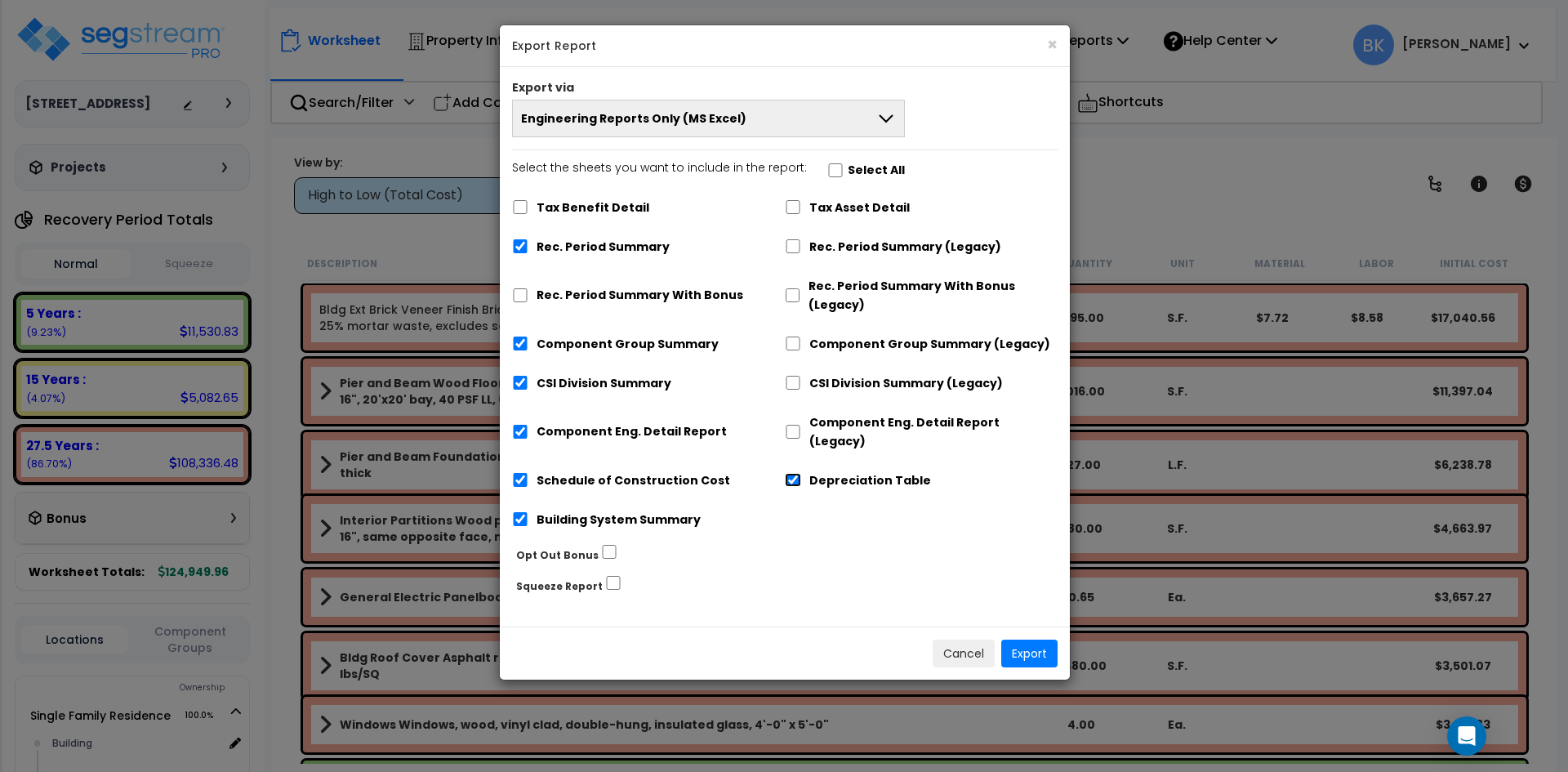
checkbox input "false"
click at [1040, 640] on button "Export" at bounding box center [1029, 654] width 57 height 28
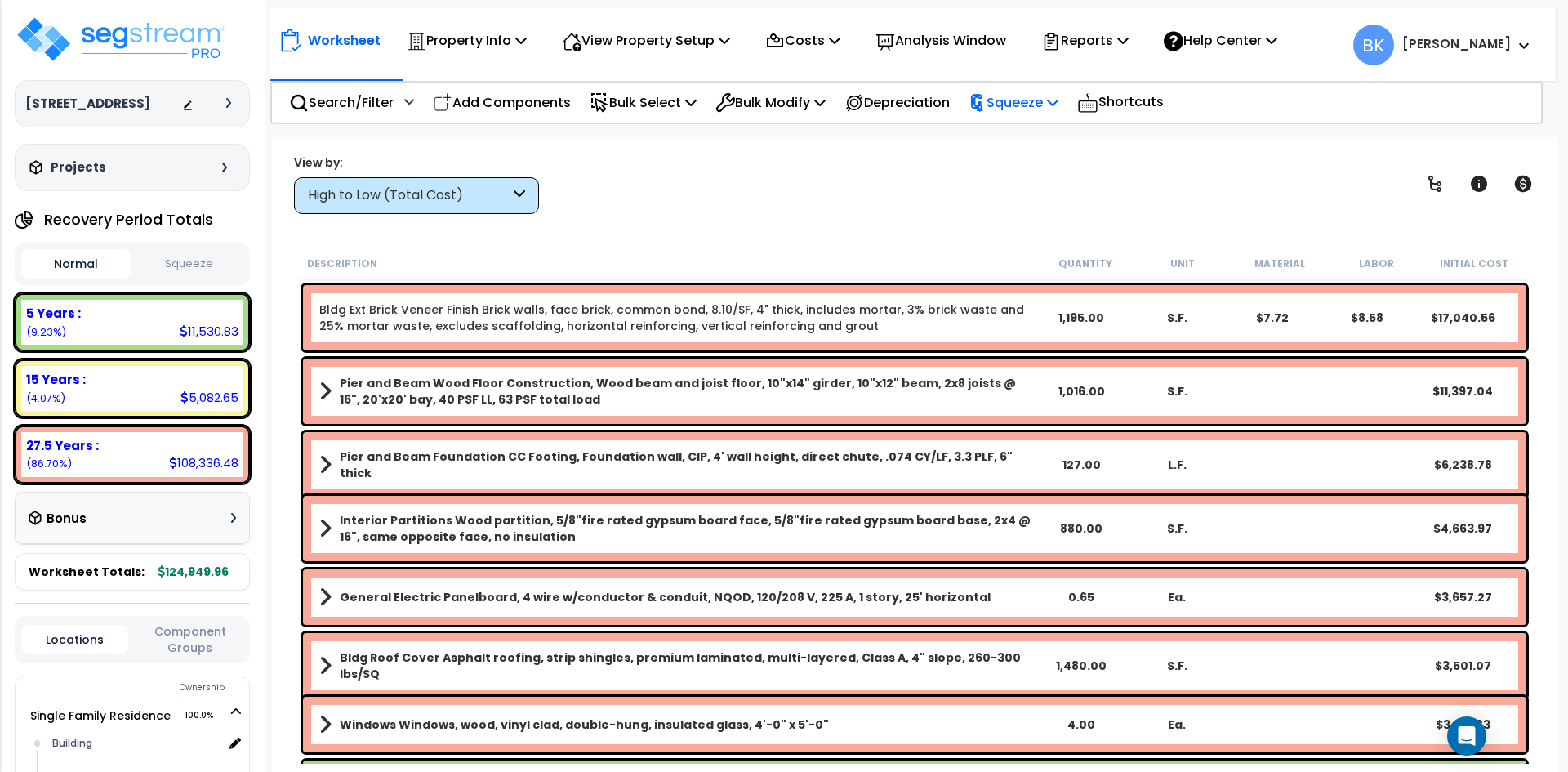
click at [1049, 112] on p "Squeeze" at bounding box center [1013, 102] width 90 height 22
click at [1029, 148] on link "Squeeze" at bounding box center [1041, 139] width 162 height 33
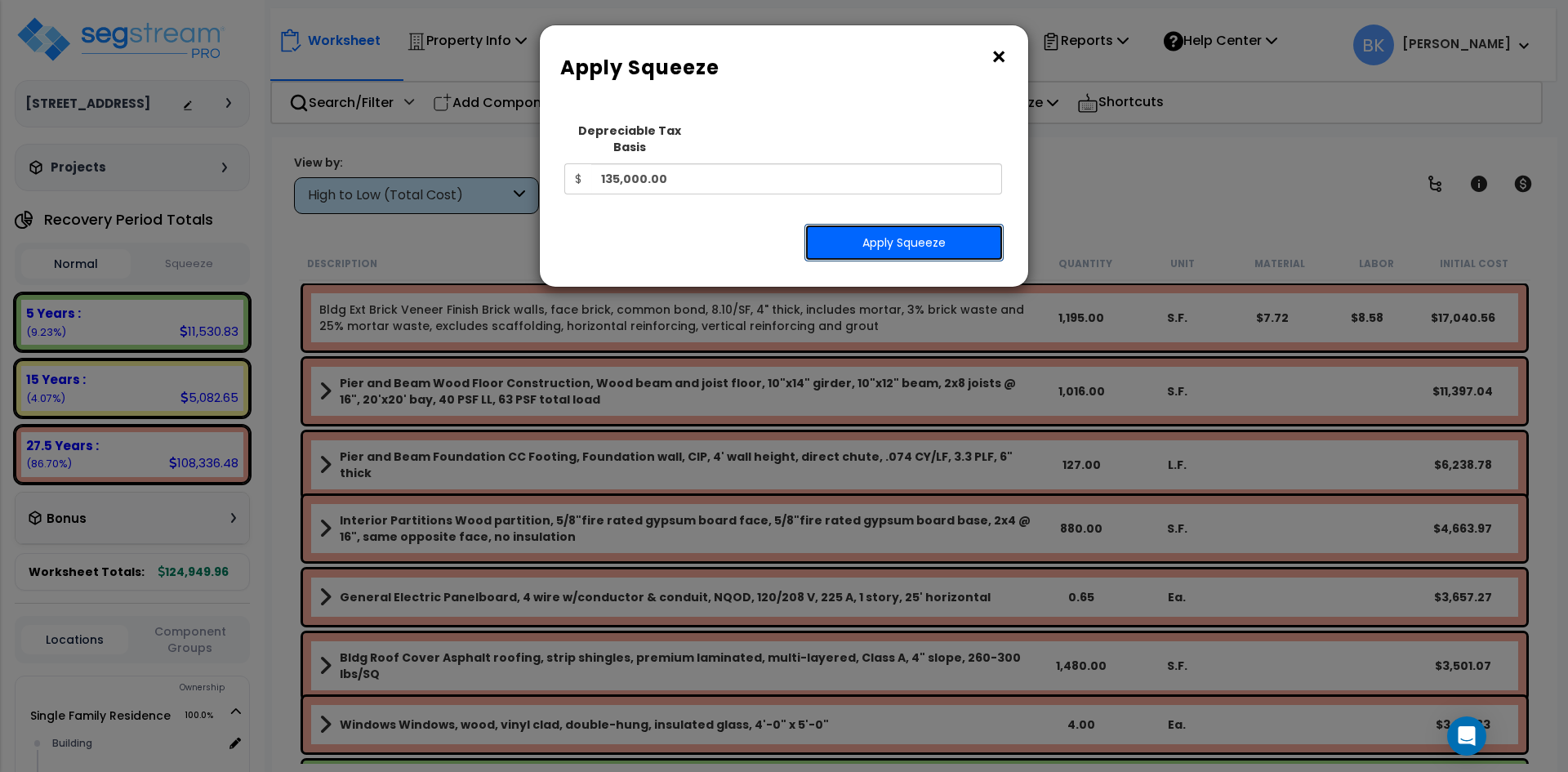
click at [863, 227] on button "Apply Squeeze" at bounding box center [904, 243] width 199 height 38
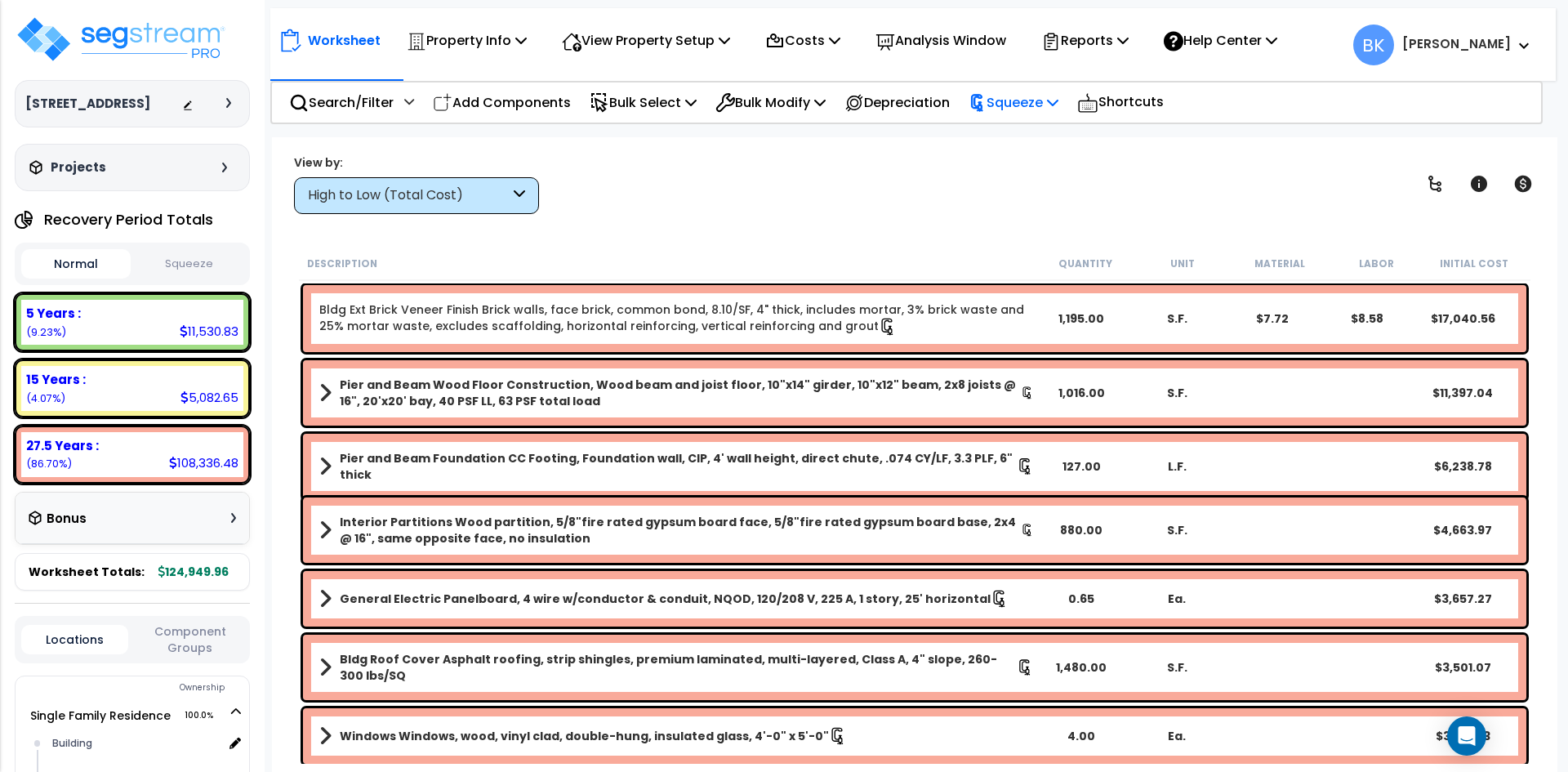
click at [1058, 95] on p "Squeeze" at bounding box center [1013, 102] width 90 height 22
click at [1101, 46] on p "Reports" at bounding box center [1085, 40] width 87 height 22
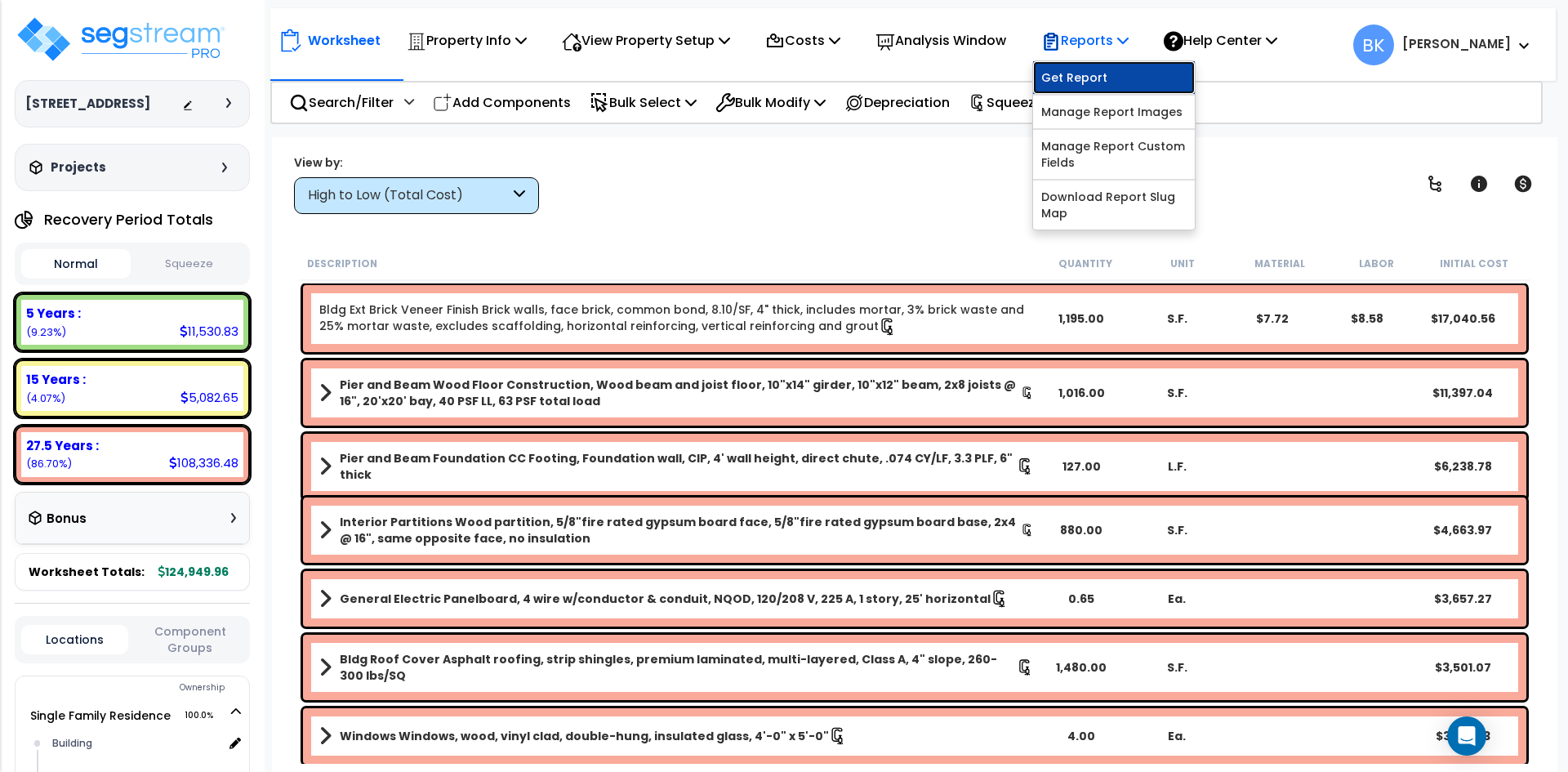
click at [1095, 80] on link "Get Report" at bounding box center [1114, 78] width 162 height 33
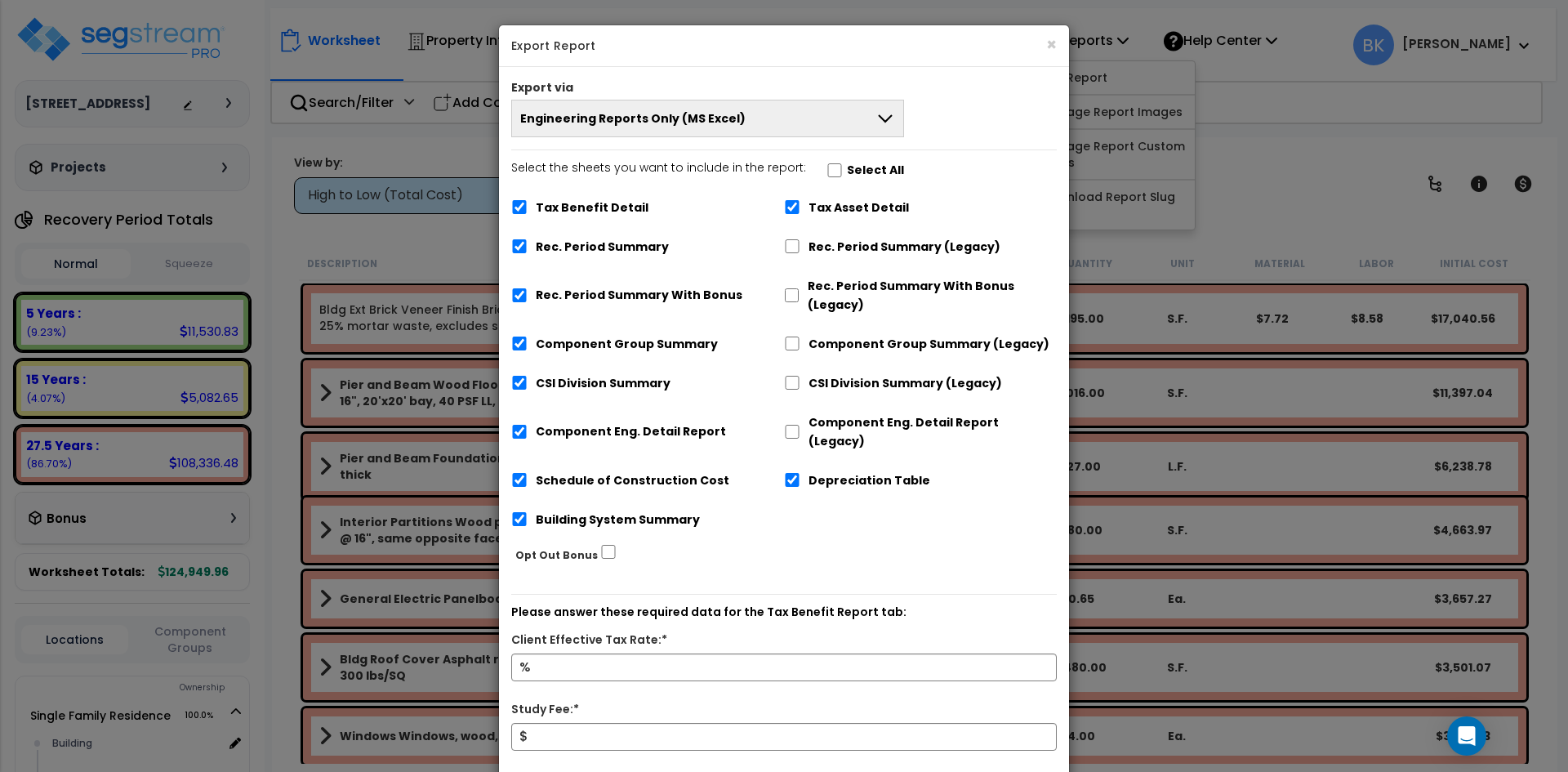
drag, startPoint x: 571, startPoint y: 202, endPoint x: 630, endPoint y: 261, distance: 83.4
click at [571, 202] on label "Tax Benefit Detail" at bounding box center [592, 207] width 113 height 19
click at [528, 202] on input "Tax Benefit Detail" at bounding box center [519, 206] width 16 height 14
checkbox input "false"
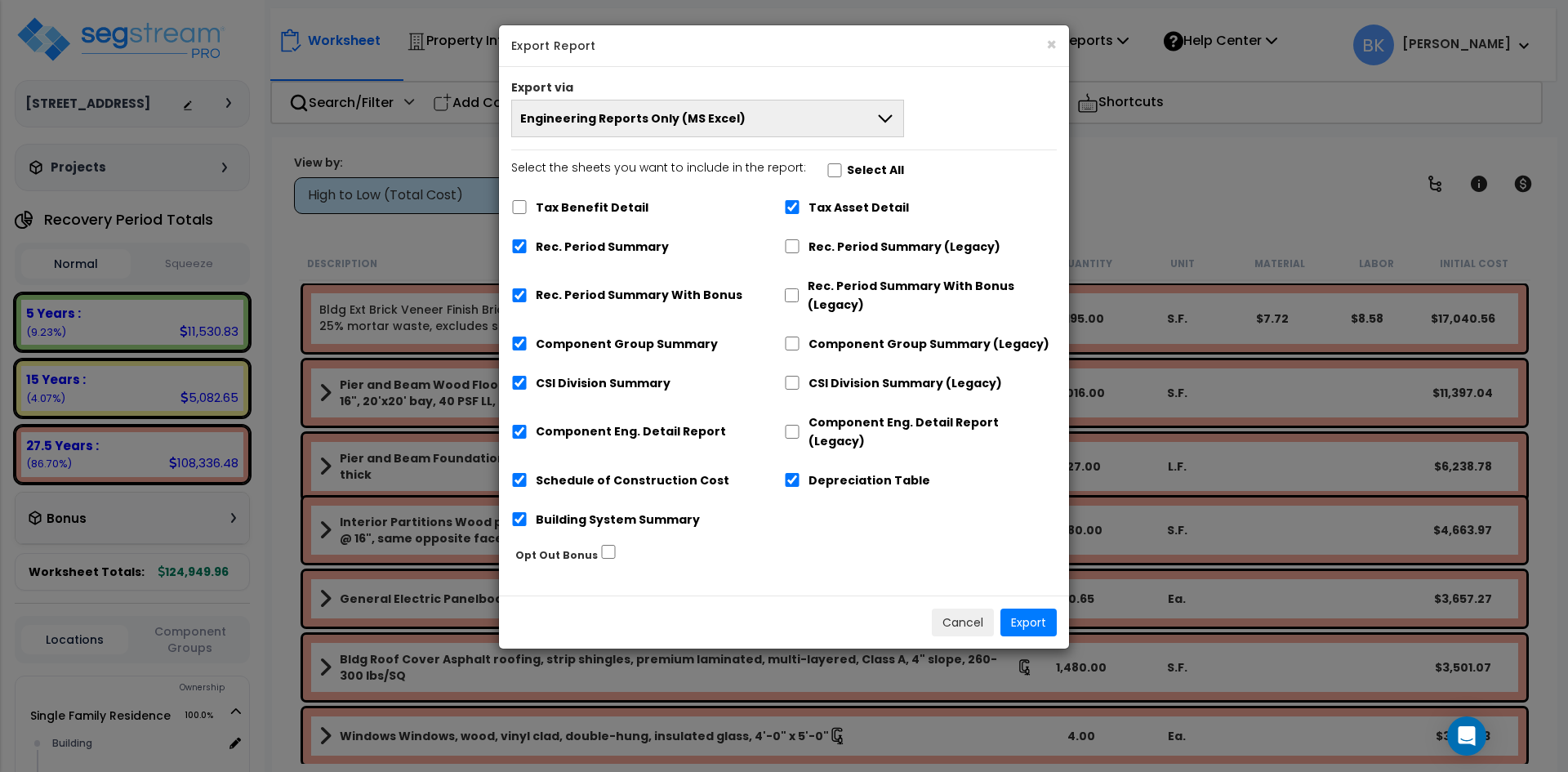
drag, startPoint x: 804, startPoint y: 207, endPoint x: 775, endPoint y: 219, distance: 31.4
click at [804, 207] on div "Tax Asset Detail" at bounding box center [920, 206] width 273 height 31
click at [673, 290] on label "Rec. Period Summary With Bonus" at bounding box center [639, 295] width 206 height 19
click at [528, 290] on input "Rec. Period Summary With Bonus" at bounding box center [519, 295] width 16 height 14
checkbox input "false"
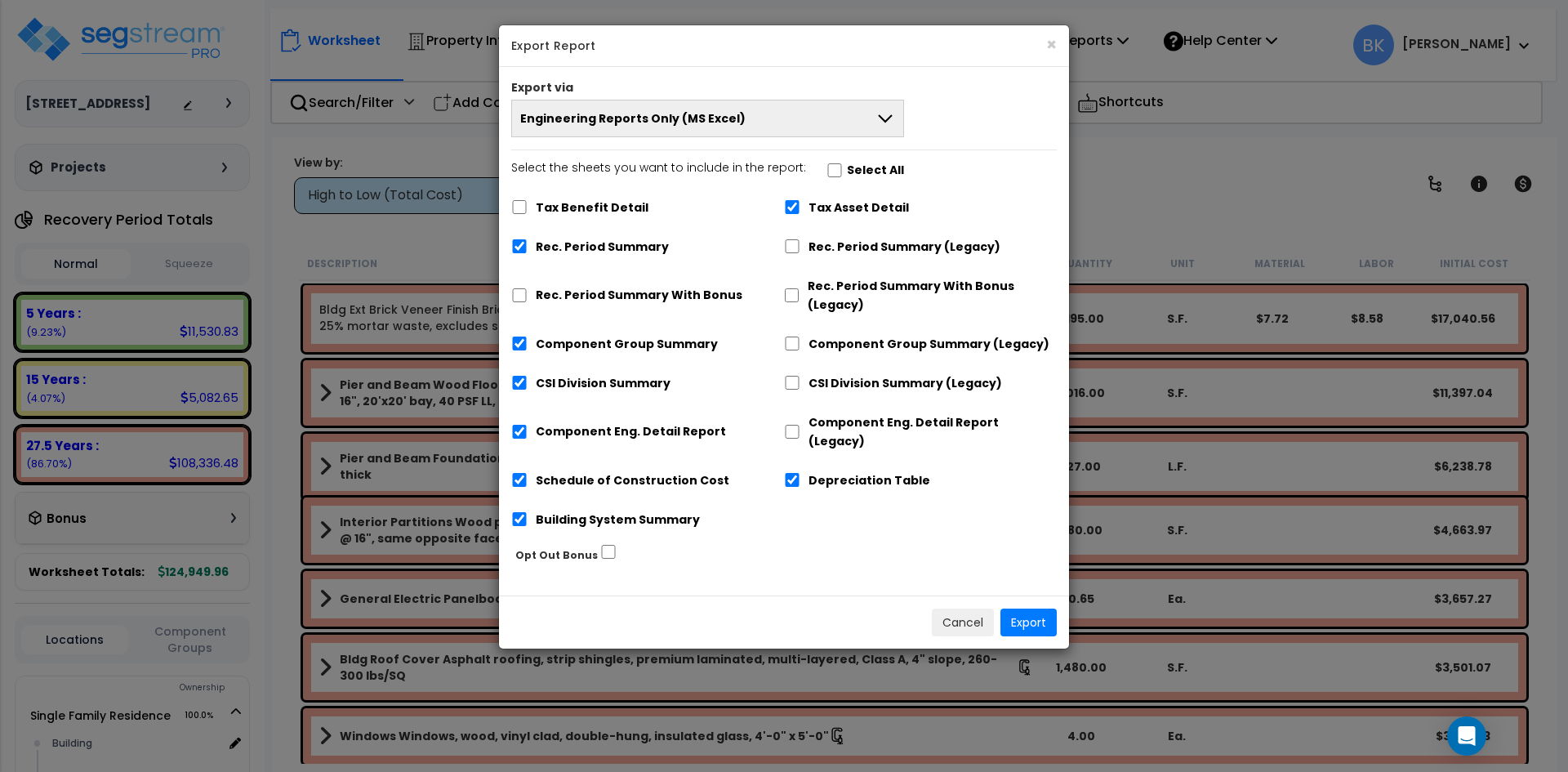
click at [809, 471] on label "Depreciation Table" at bounding box center [869, 480] width 122 height 19
click at [800, 473] on input "Depreciation Table" at bounding box center [792, 479] width 16 height 14
checkbox input "false"
click at [801, 207] on div "Tax Asset Detail" at bounding box center [920, 206] width 273 height 31
click at [799, 211] on input "Tax Asset Detail" at bounding box center [792, 206] width 16 height 14
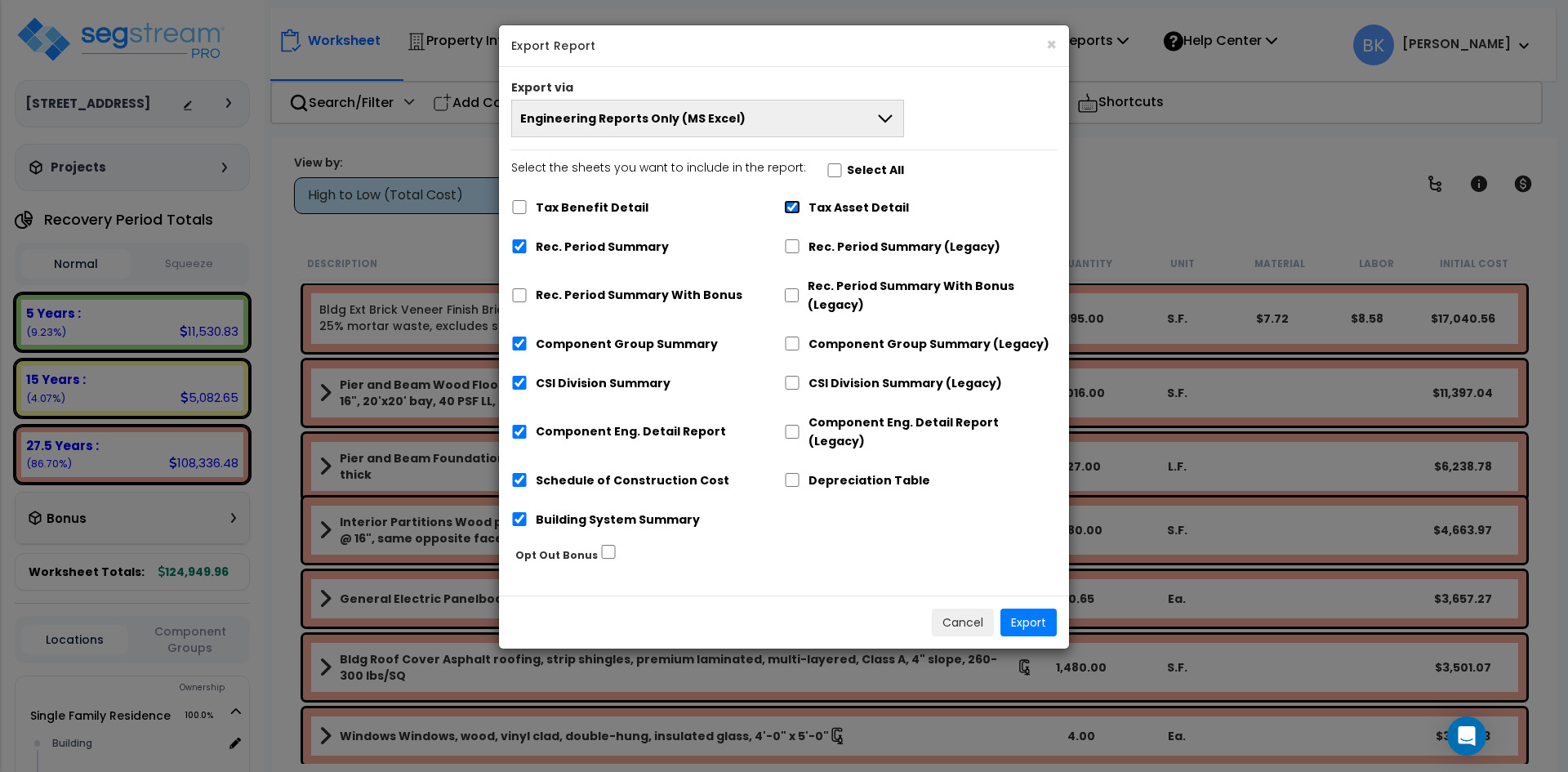
checkbox input "false"
click at [1037, 608] on button "Export" at bounding box center [1028, 622] width 57 height 28
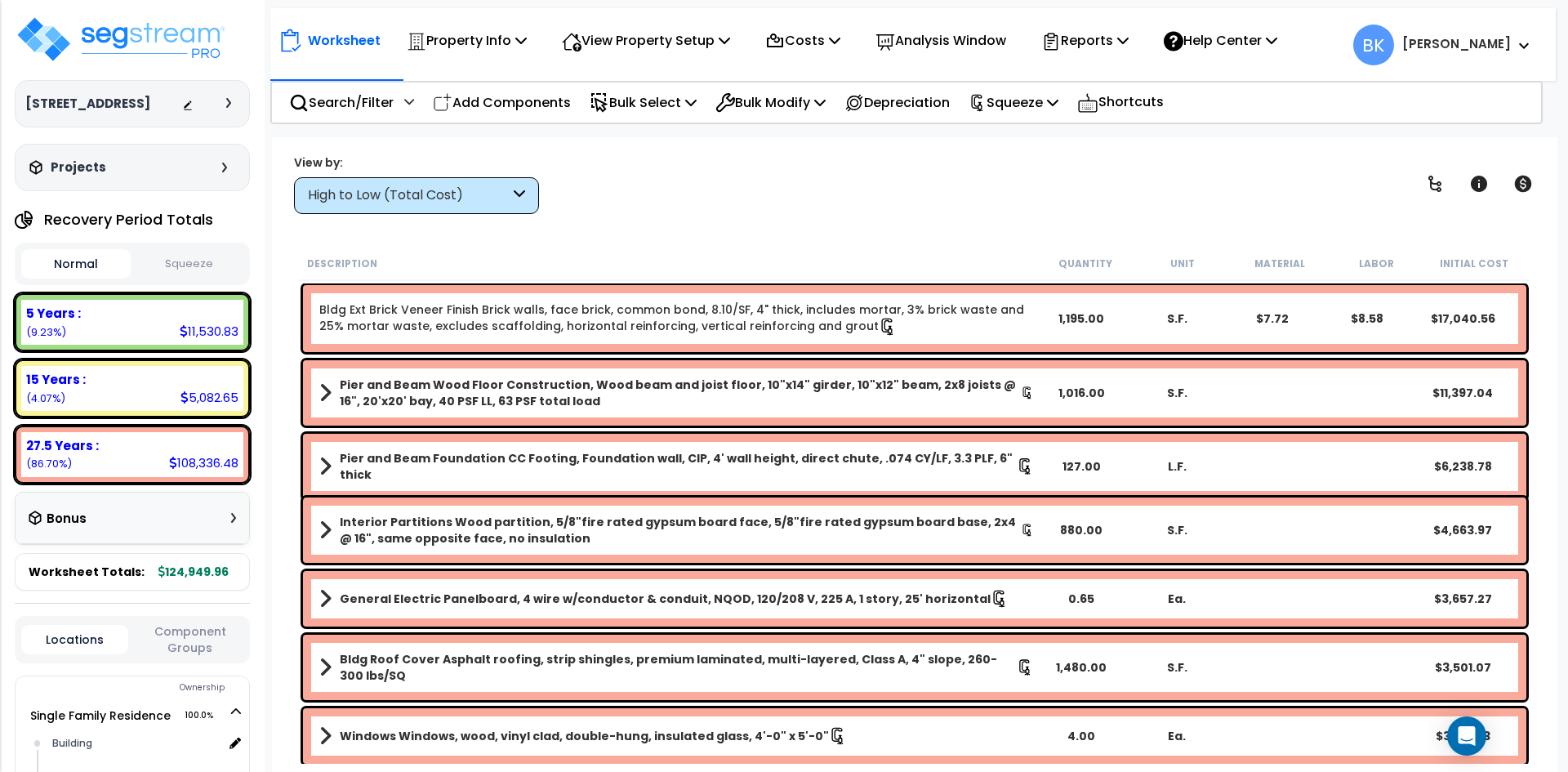
click at [440, 194] on div "High to Low (Total Cost)" at bounding box center [408, 196] width 201 height 19
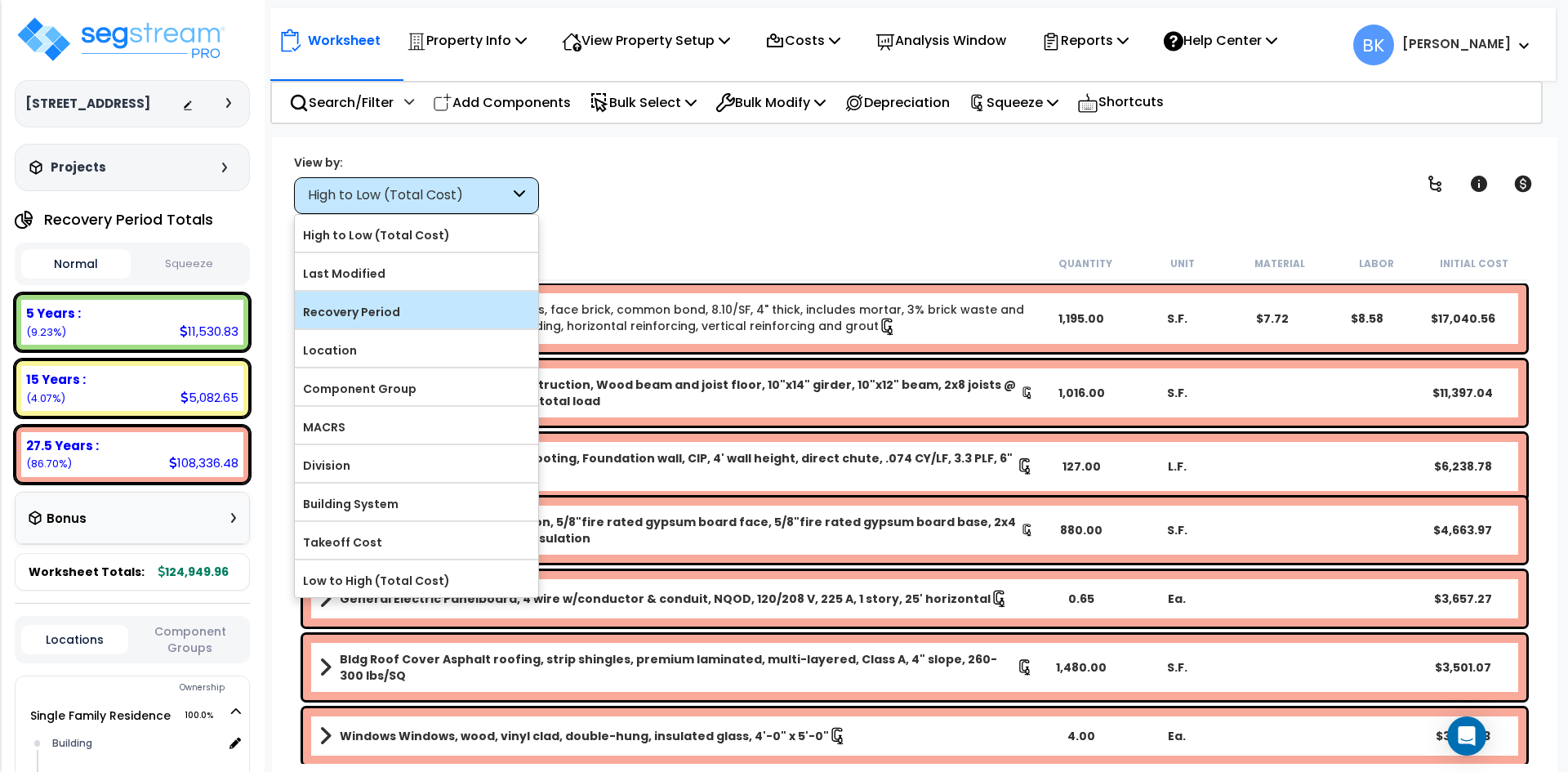
click at [394, 326] on div "Recovery Period" at bounding box center [417, 310] width 243 height 37
click at [399, 296] on div "Recovery Period" at bounding box center [417, 310] width 243 height 37
click at [353, 312] on label "Recovery Period" at bounding box center [417, 312] width 243 height 25
click at [0, 0] on input "Recovery Period" at bounding box center [0, 0] width 0 height 0
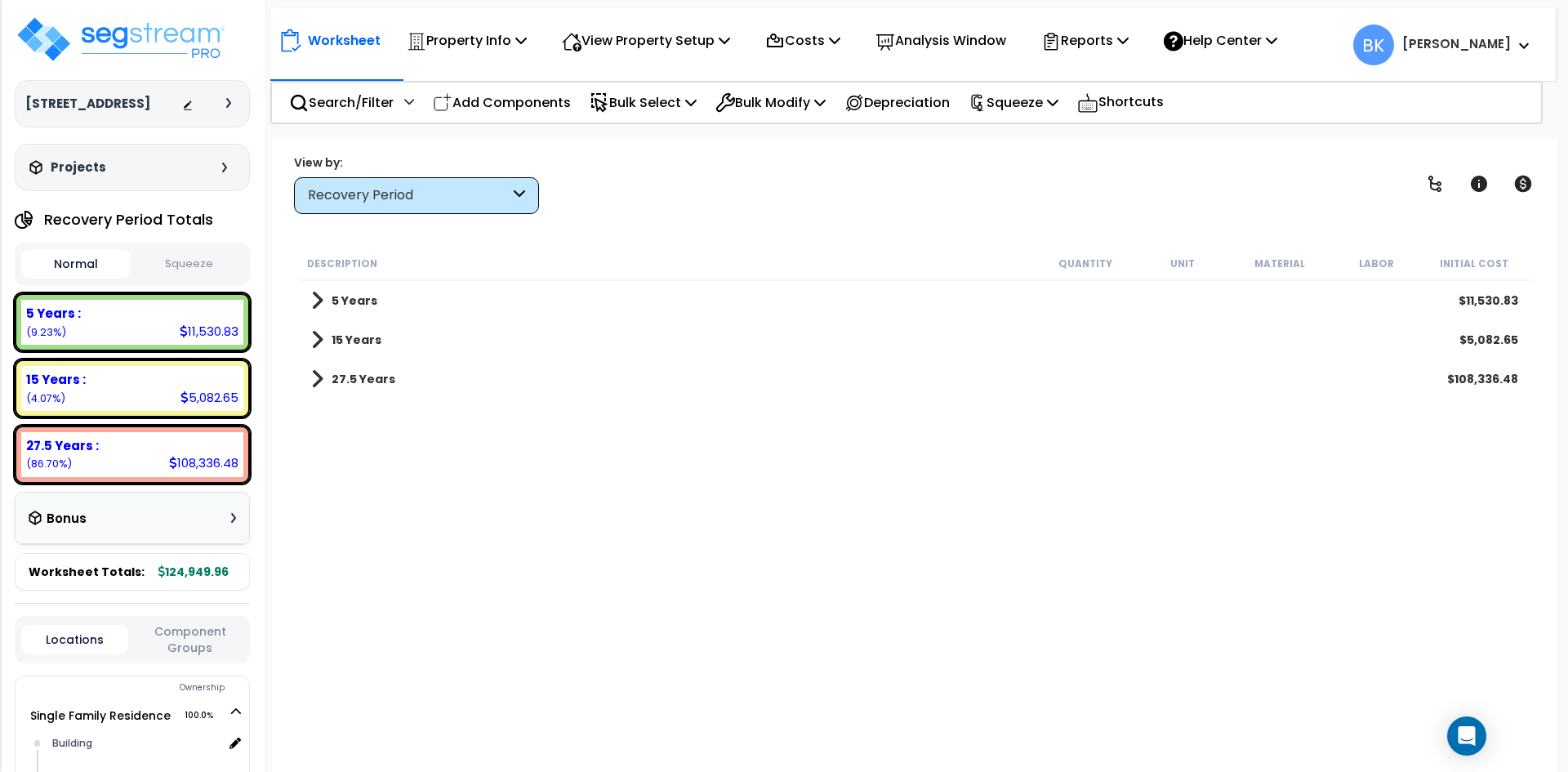
click at [353, 303] on b "5 Years" at bounding box center [354, 301] width 46 height 16
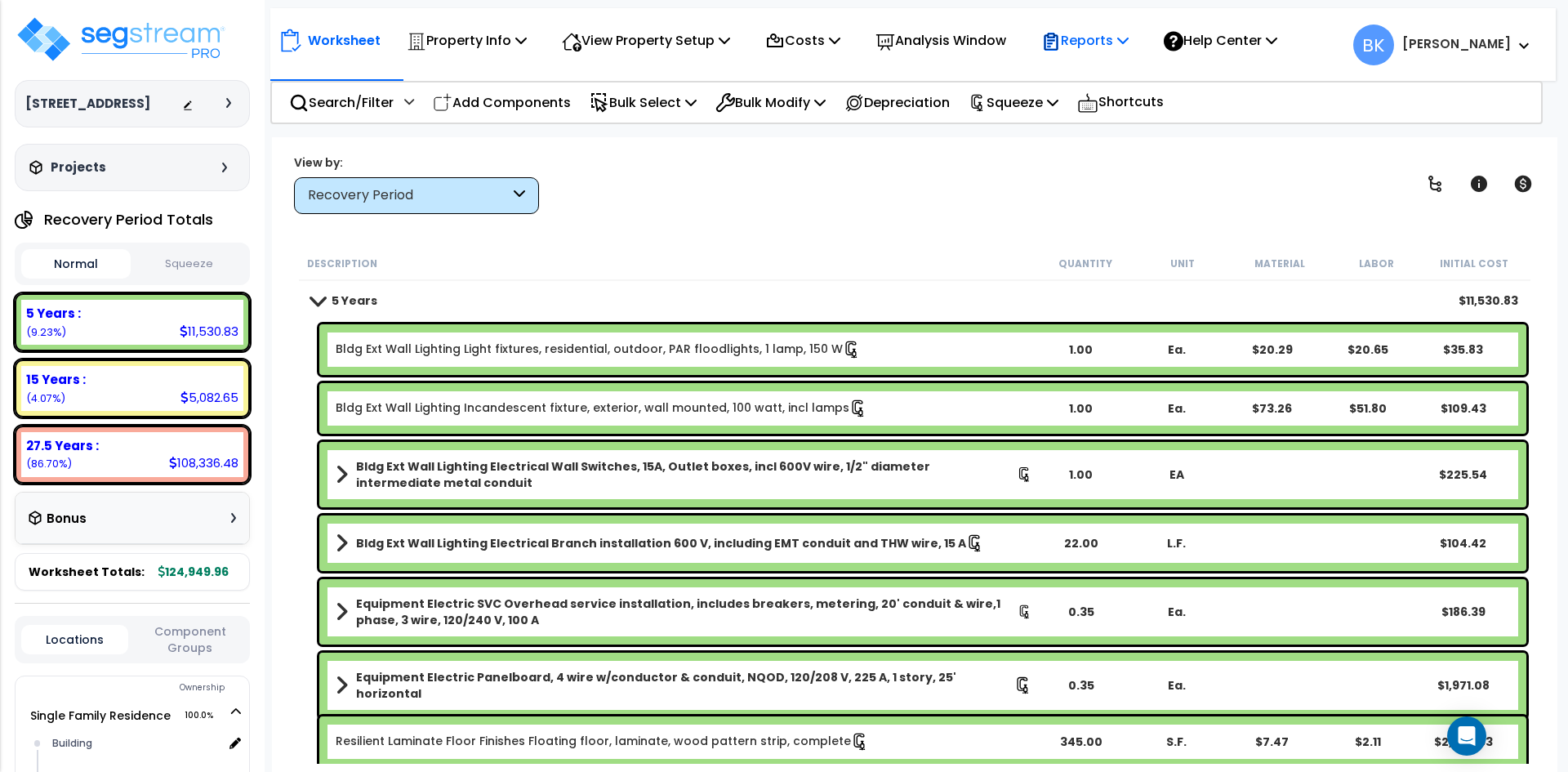
click at [1114, 34] on p "Reports" at bounding box center [1085, 40] width 87 height 22
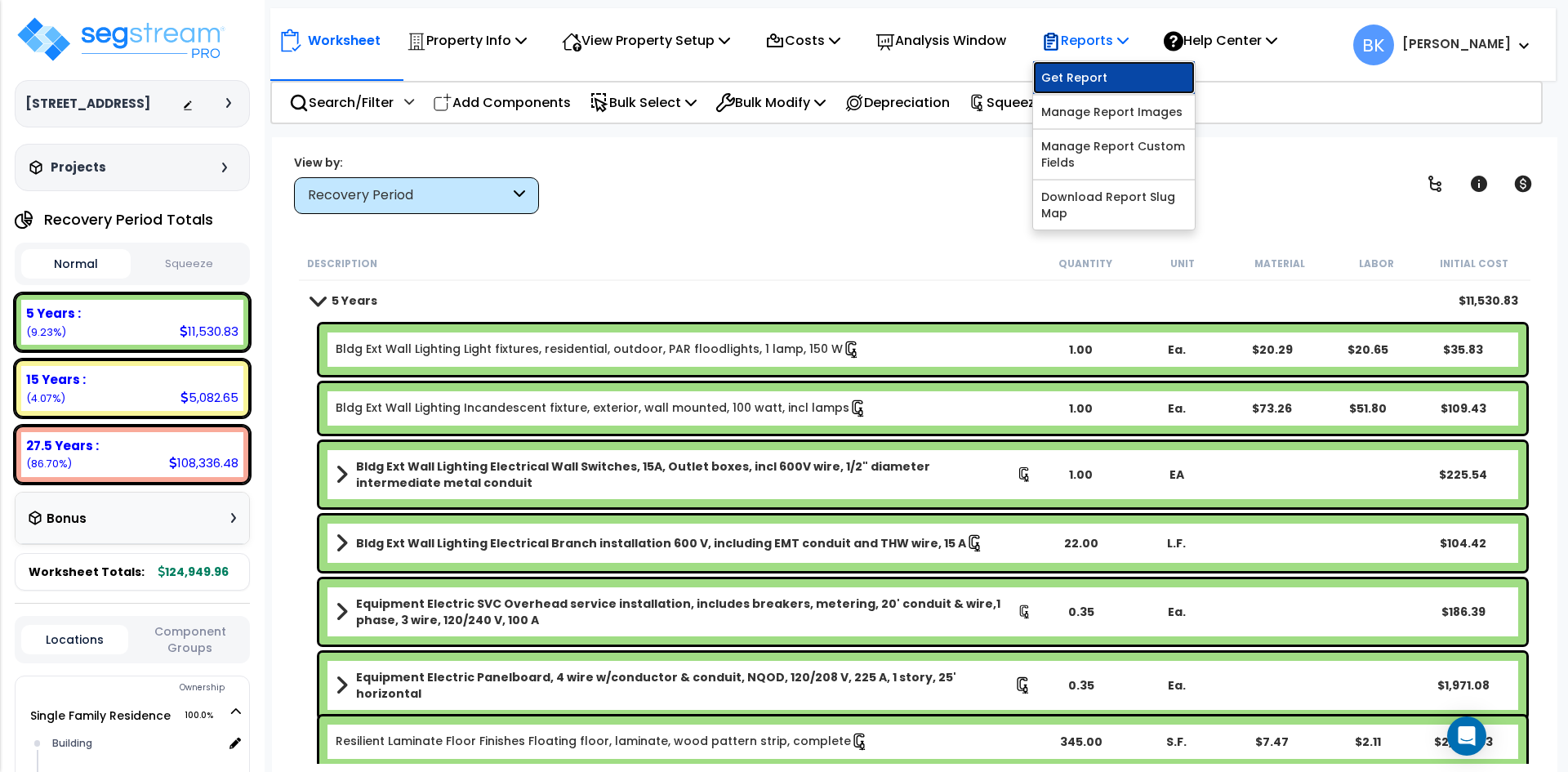
click at [1093, 74] on link "Get Report" at bounding box center [1114, 78] width 162 height 33
click at [915, 226] on div "Worksheet Property Info Property Setup Add Property Unit Template property Clon…" at bounding box center [915, 523] width 1285 height 772
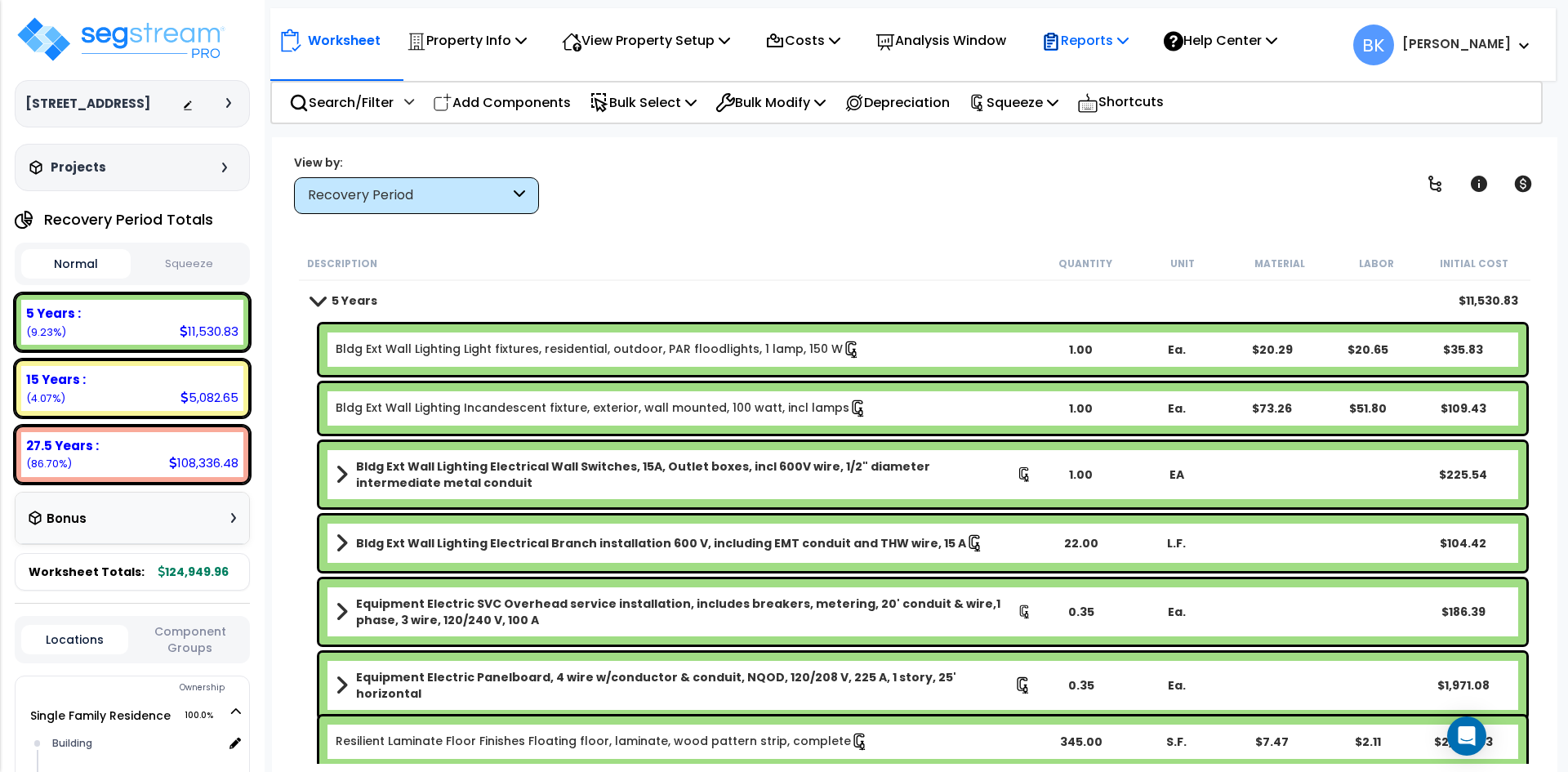
click at [1097, 38] on p "Reports" at bounding box center [1085, 40] width 87 height 22
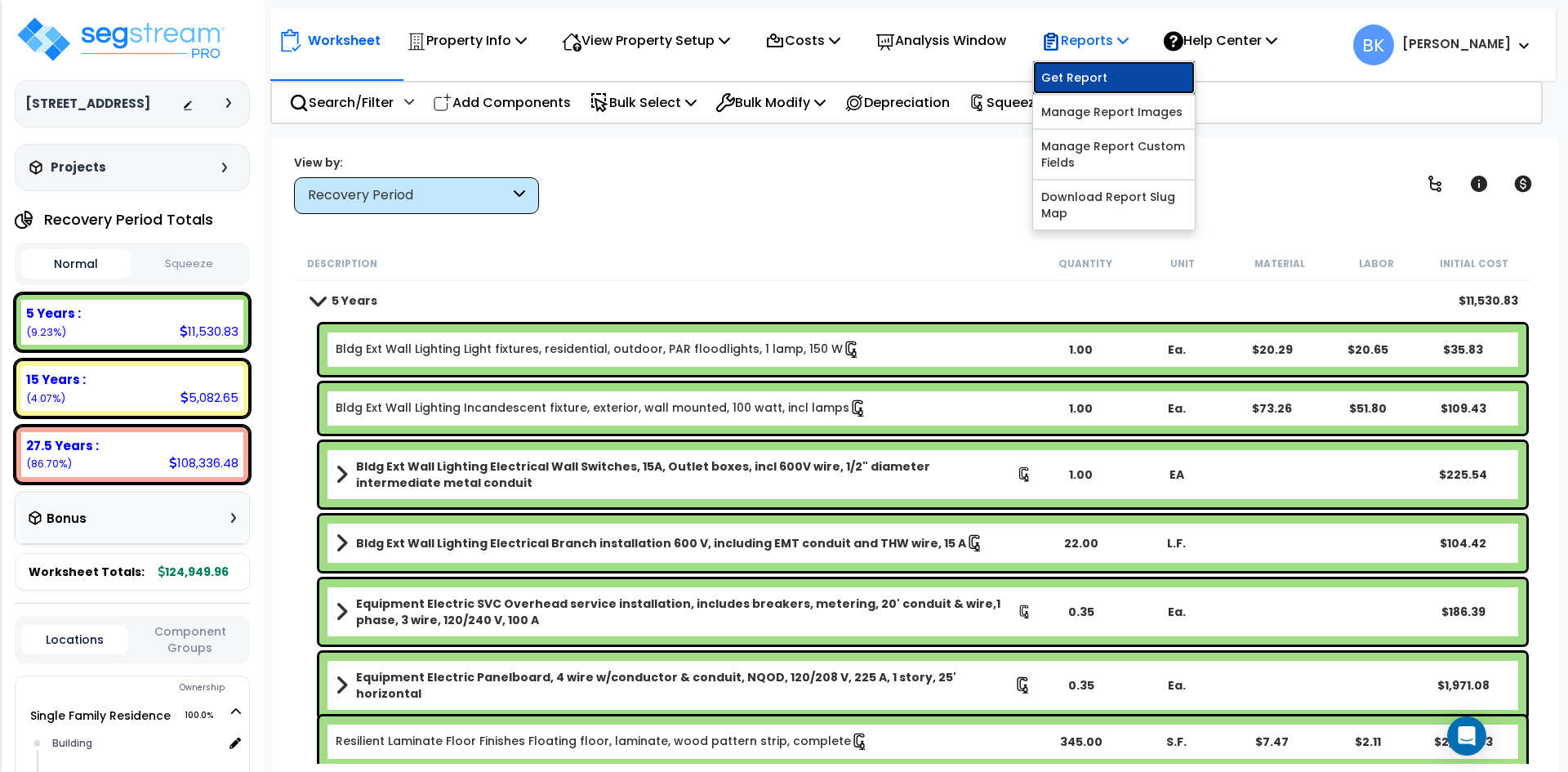
click at [1090, 73] on link "Get Report" at bounding box center [1114, 78] width 162 height 33
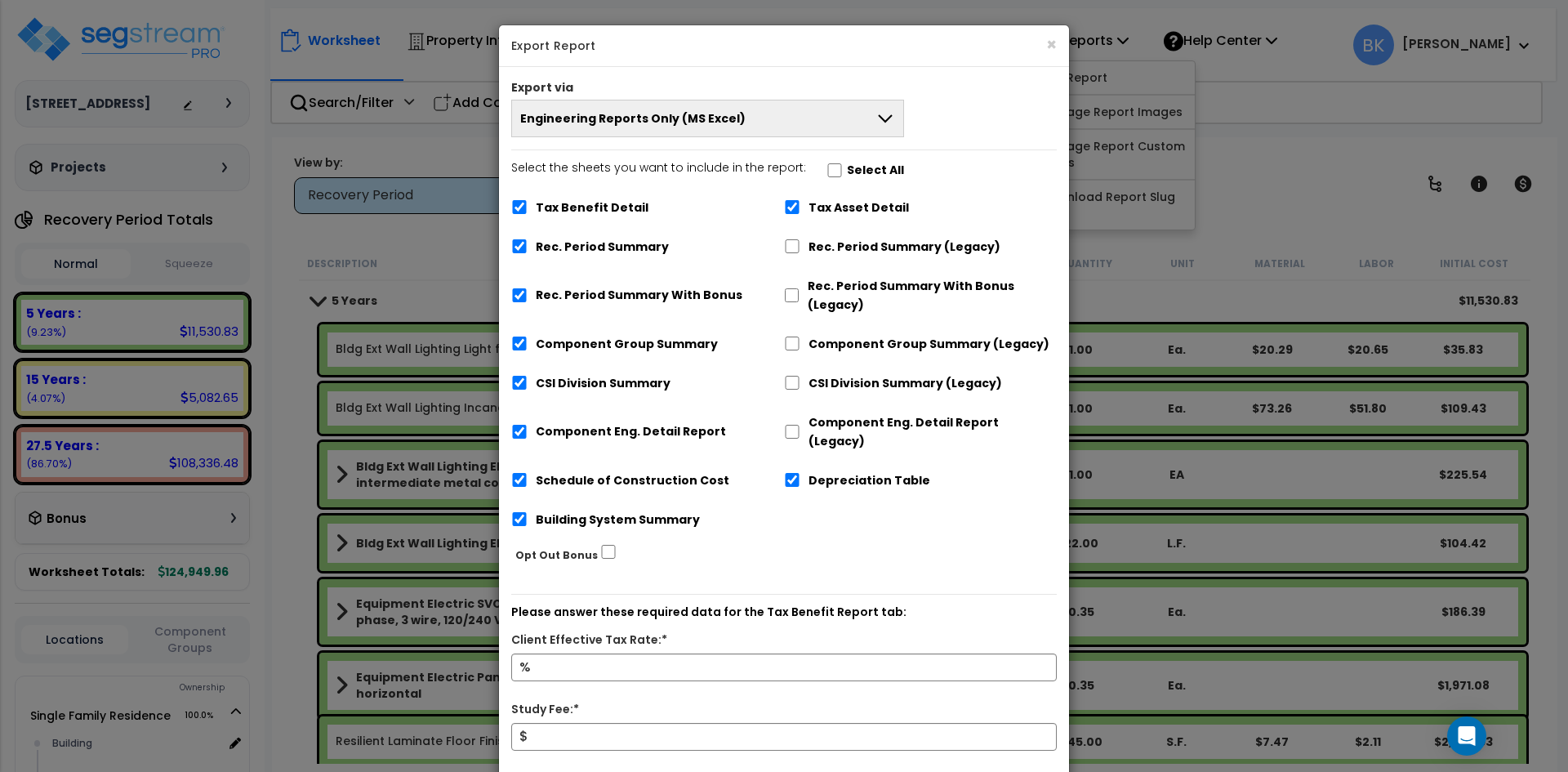
click at [593, 210] on label "Tax Benefit Detail" at bounding box center [592, 207] width 113 height 19
click at [528, 210] on input "Tax Benefit Detail" at bounding box center [519, 206] width 16 height 14
checkbox input "false"
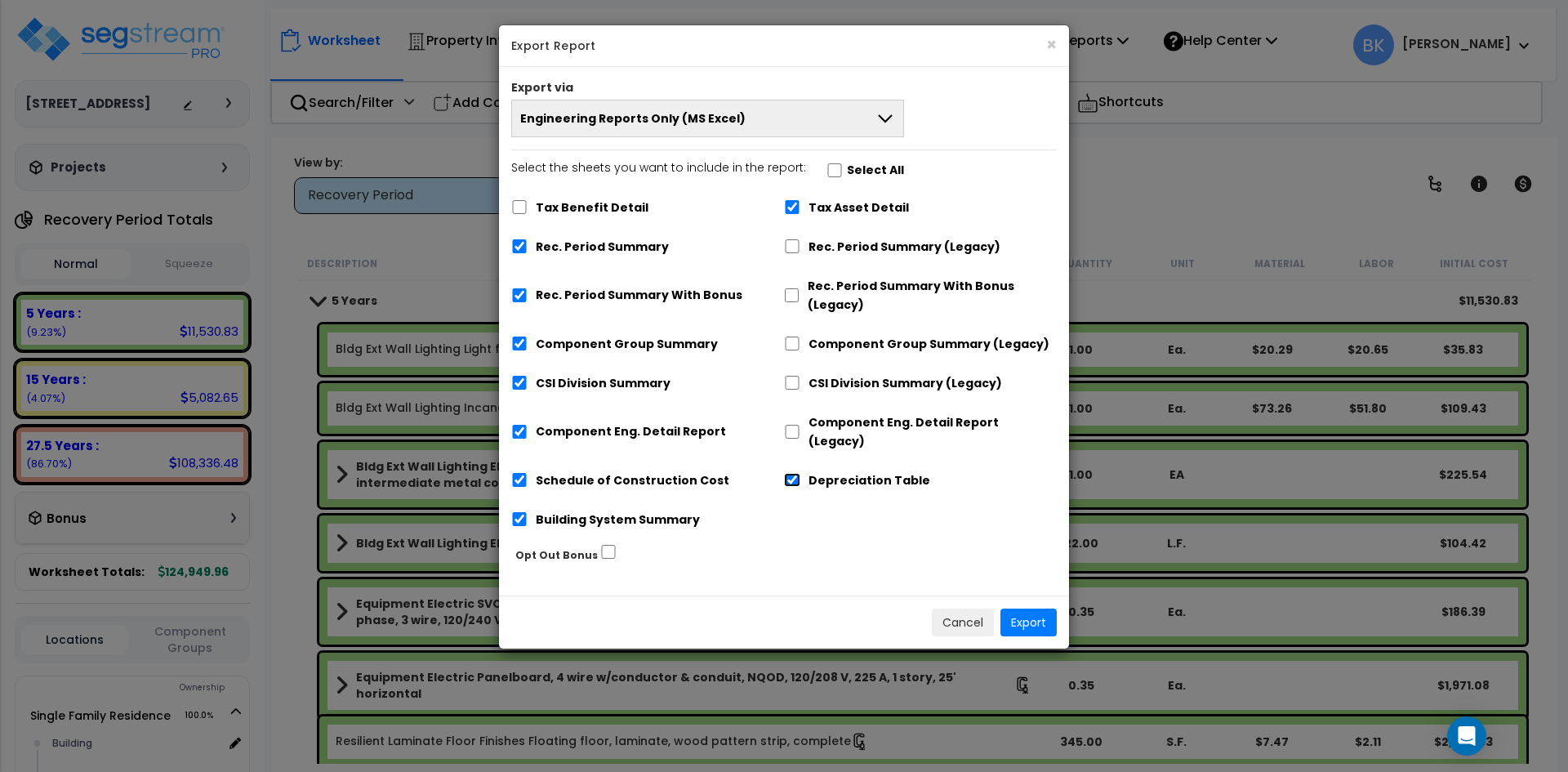
click at [800, 473] on input "Depreciation Table" at bounding box center [792, 479] width 16 height 14
checkbox input "false"
click at [819, 206] on label "Tax Asset Detail" at bounding box center [859, 207] width 100 height 19
click at [800, 206] on input "Tax Asset Detail" at bounding box center [792, 206] width 16 height 14
checkbox input "false"
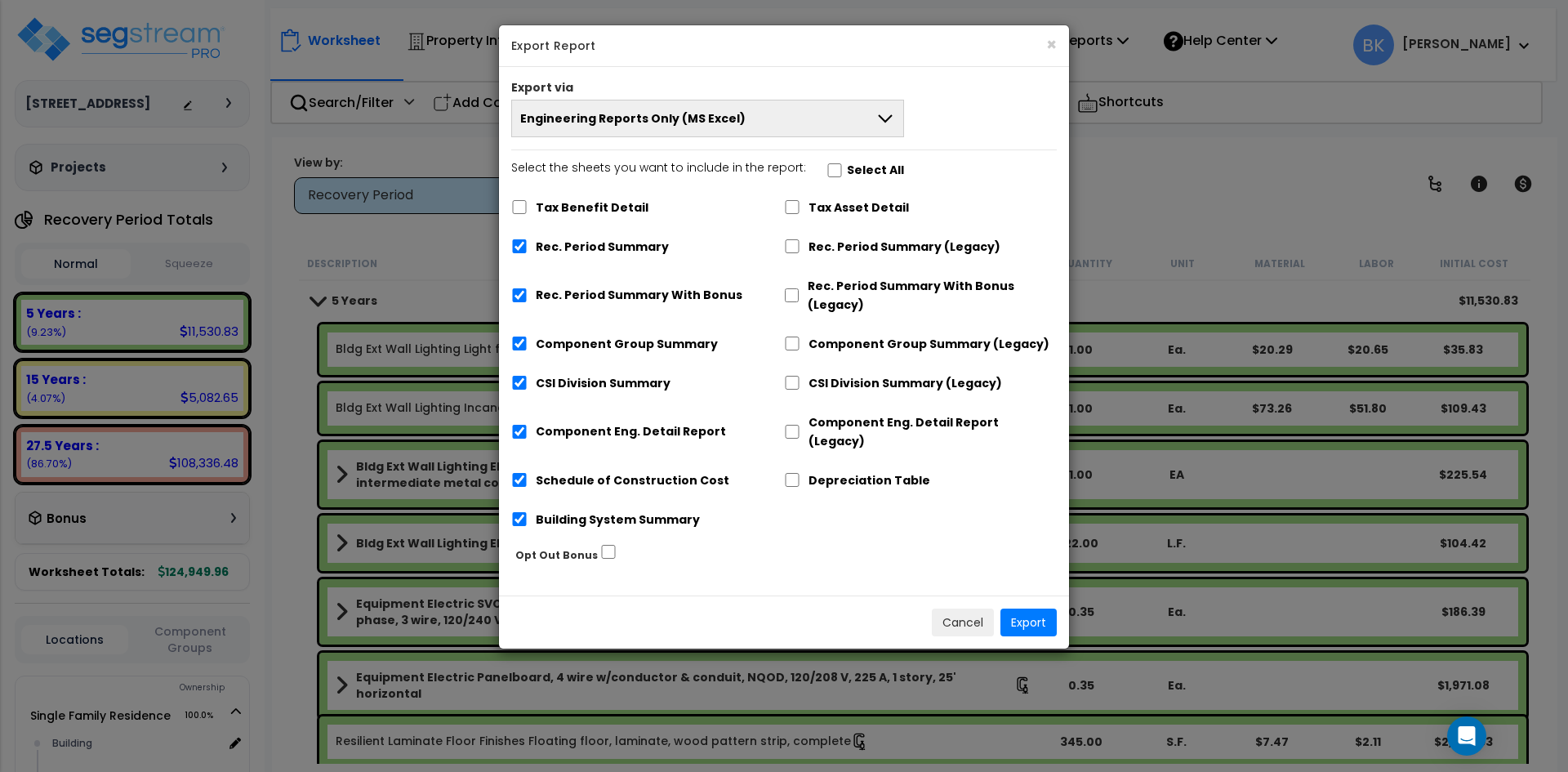
click at [611, 297] on label "Rec. Period Summary With Bonus" at bounding box center [639, 295] width 206 height 19
click at [528, 297] on input "Rec. Period Summary With Bonus" at bounding box center [519, 295] width 16 height 14
checkbox input "false"
click at [637, 133] on button "Engineering Reports Only (MS Excel)" at bounding box center [708, 118] width 393 height 38
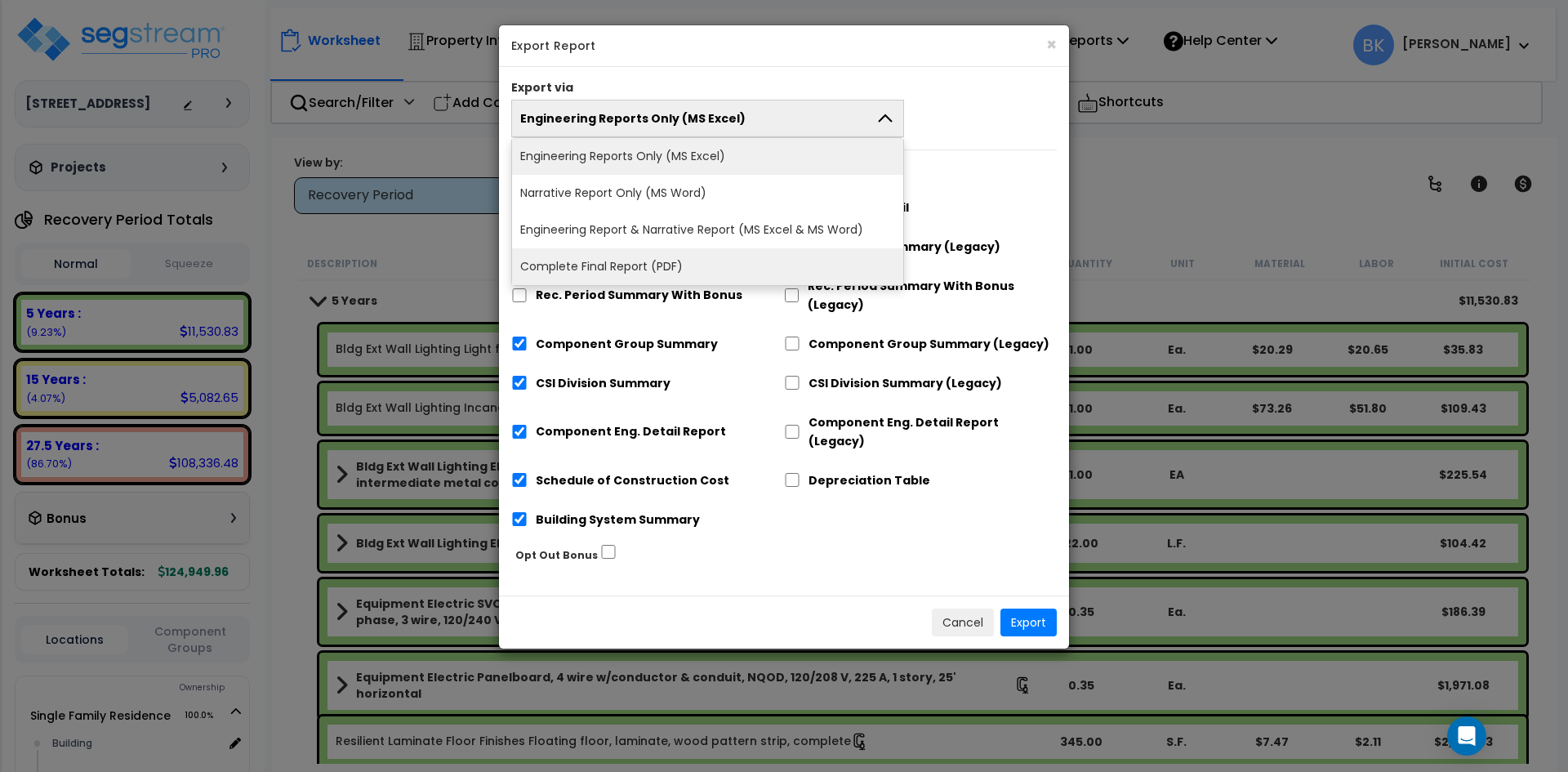
click at [602, 260] on li "Complete Final Report (PDF)" at bounding box center [708, 266] width 391 height 37
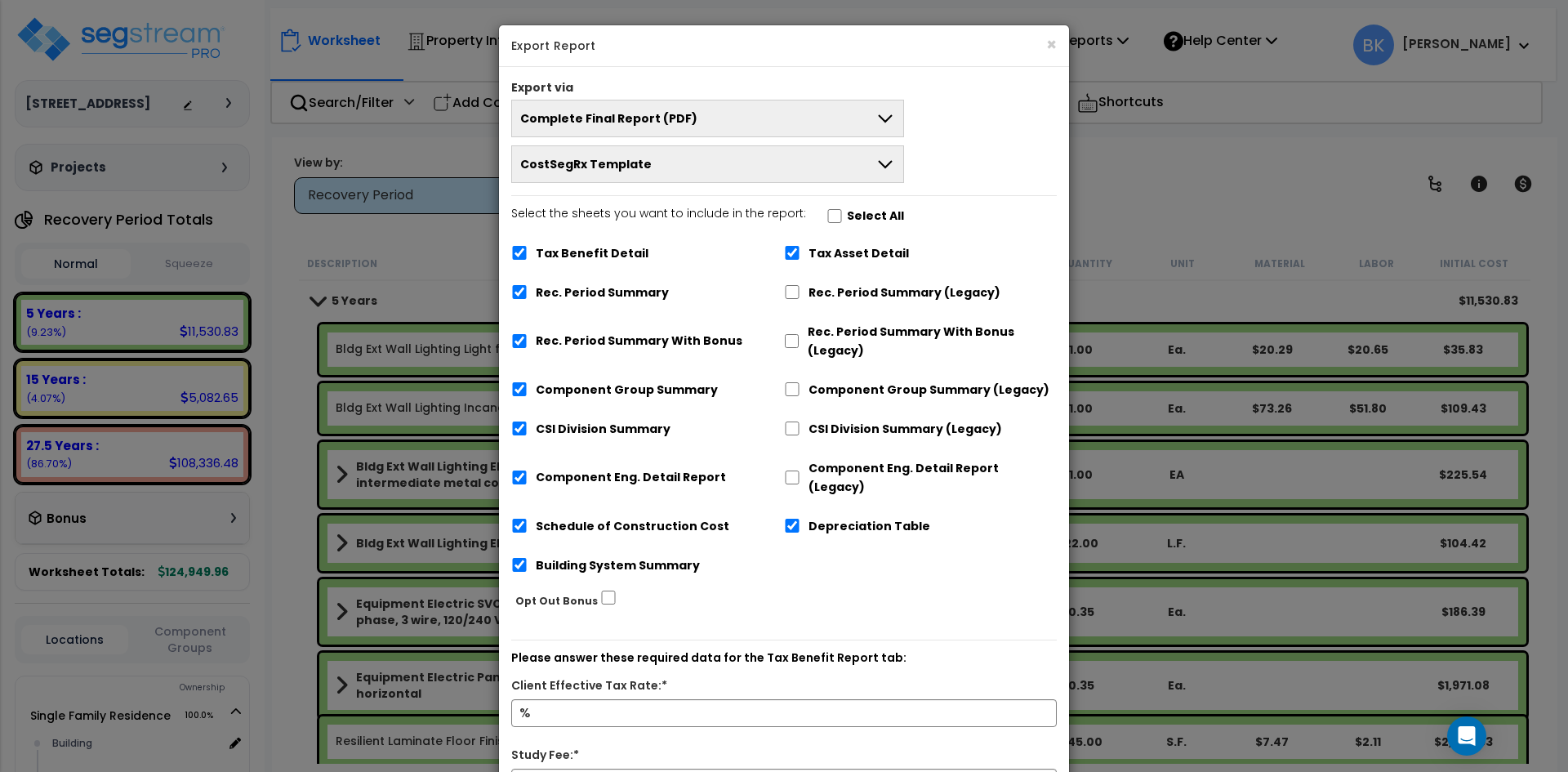
click at [608, 258] on label "Tax Benefit Detail" at bounding box center [592, 253] width 113 height 19
click at [528, 258] on input "Tax Benefit Detail" at bounding box center [519, 252] width 16 height 14
checkbox input "false"
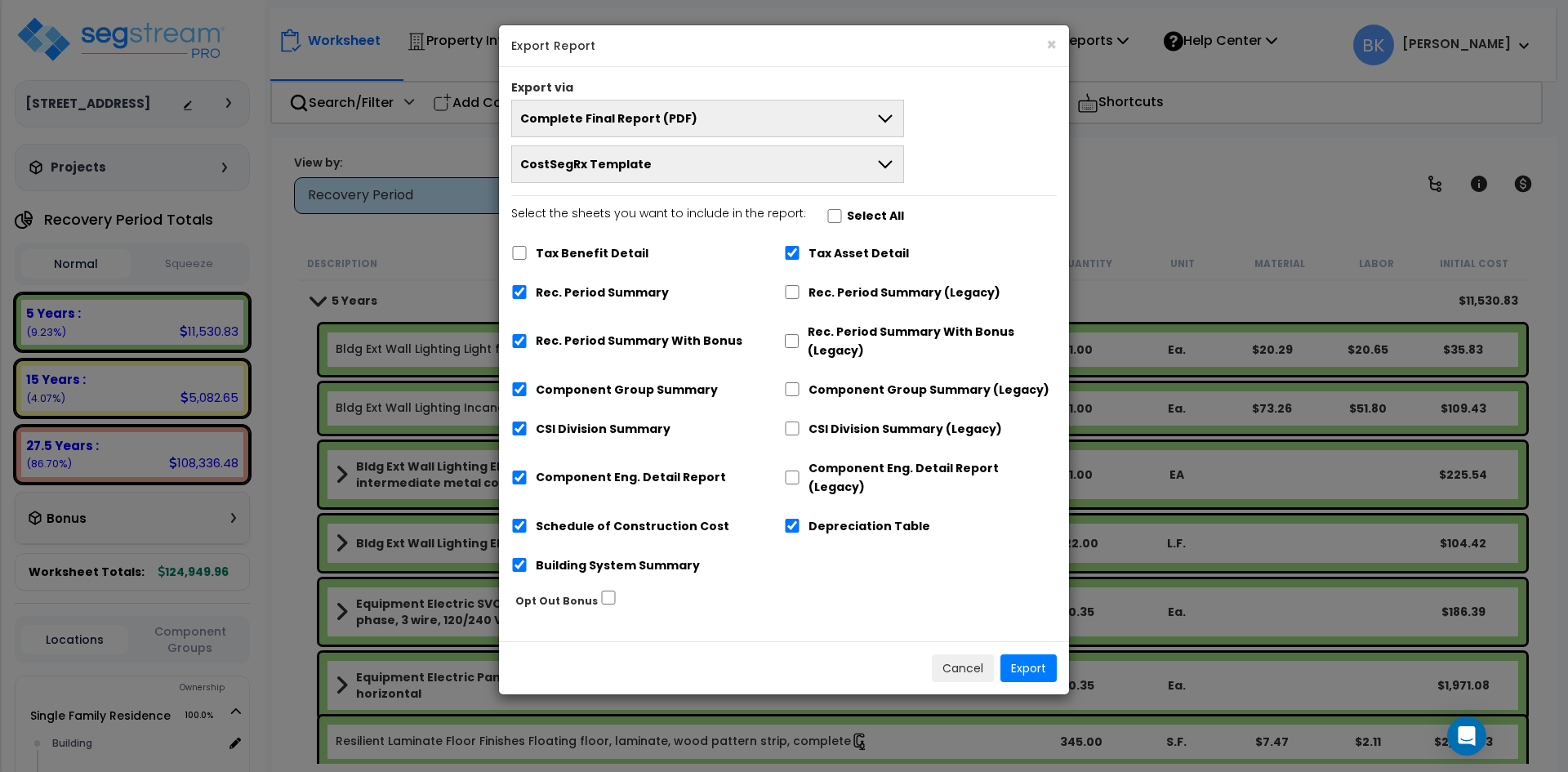
click at [605, 343] on label "Rec. Period Summary With Bonus" at bounding box center [639, 340] width 206 height 19
click at [528, 343] on input "Rec. Period Summary With Bonus" at bounding box center [519, 340] width 16 height 14
checkbox input "false"
click at [853, 252] on label "Tax Asset Detail" at bounding box center [859, 253] width 100 height 19
click at [800, 252] on input "Tax Asset Detail" at bounding box center [792, 252] width 16 height 14
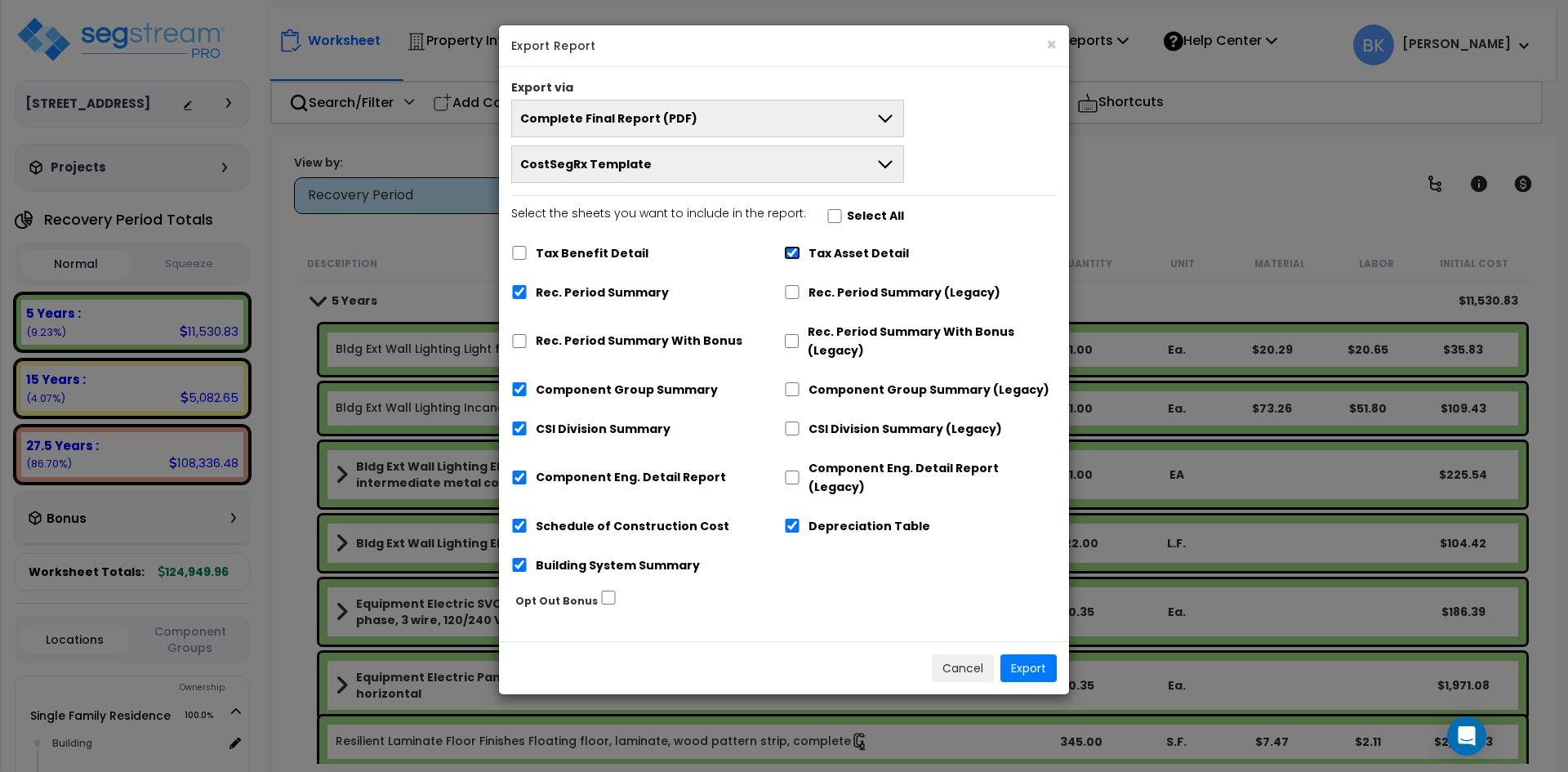
checkbox input "false"
click at [796, 515] on div "Depreciation Table" at bounding box center [920, 525] width 273 height 31
click at [786, 520] on div "Depreciation Table" at bounding box center [920, 525] width 273 height 31
click at [794, 519] on input "Depreciation Table" at bounding box center [792, 525] width 16 height 14
checkbox input "false"
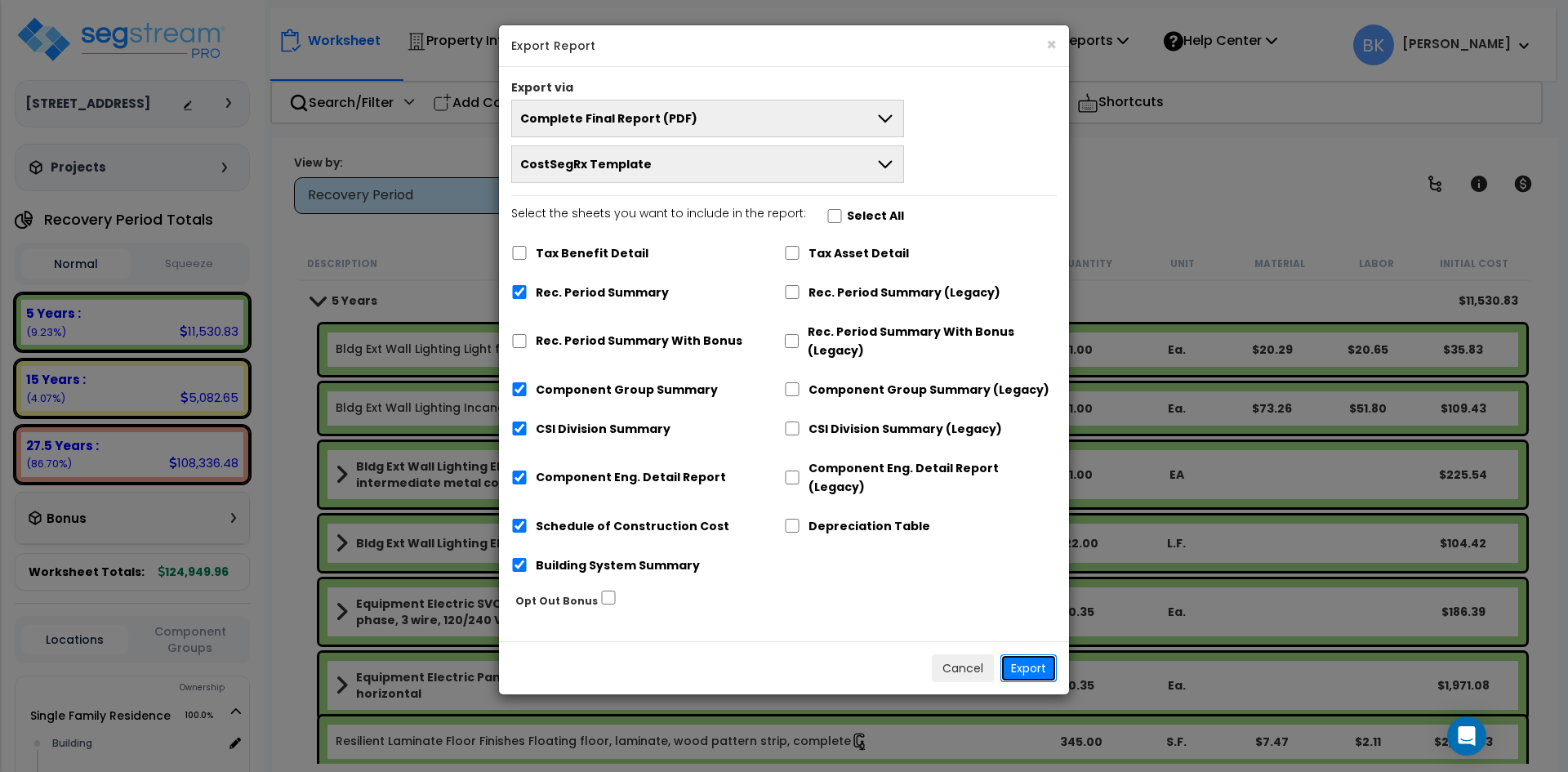
click at [1033, 654] on button "Export" at bounding box center [1028, 668] width 57 height 28
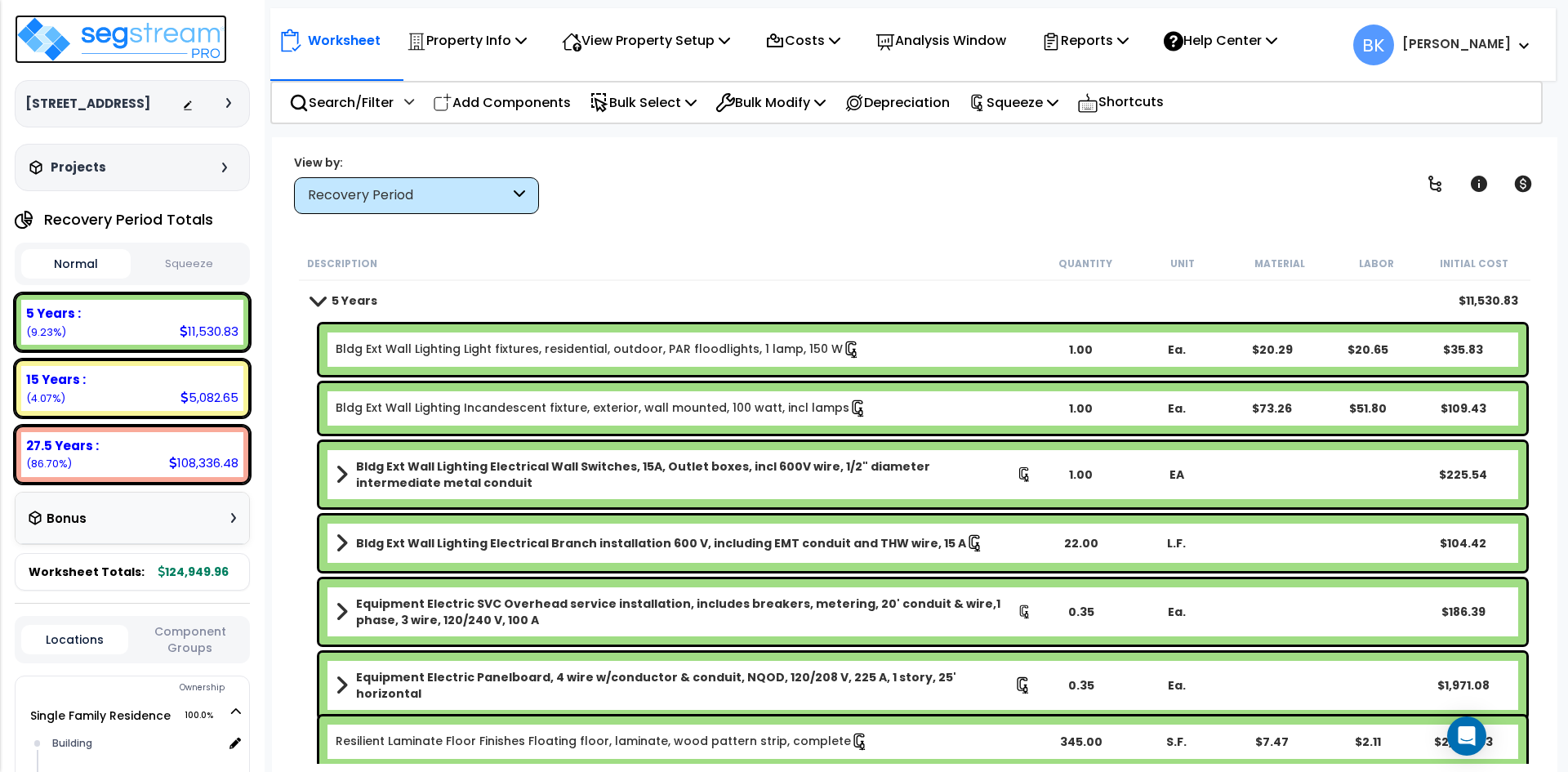
click at [125, 35] on img at bounding box center [121, 39] width 212 height 49
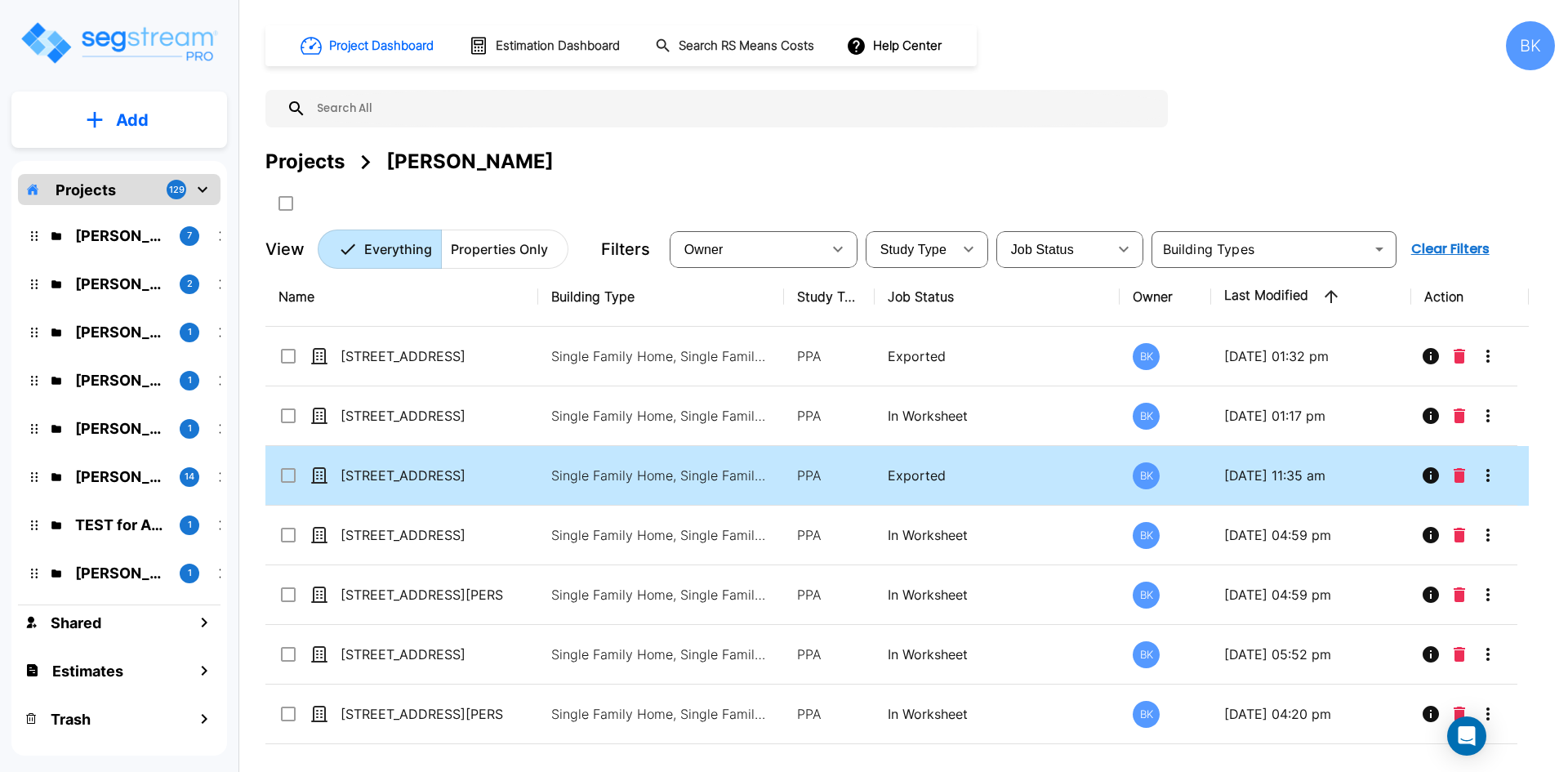
click at [1497, 475] on icon "More-Options" at bounding box center [1488, 475] width 20 height 20
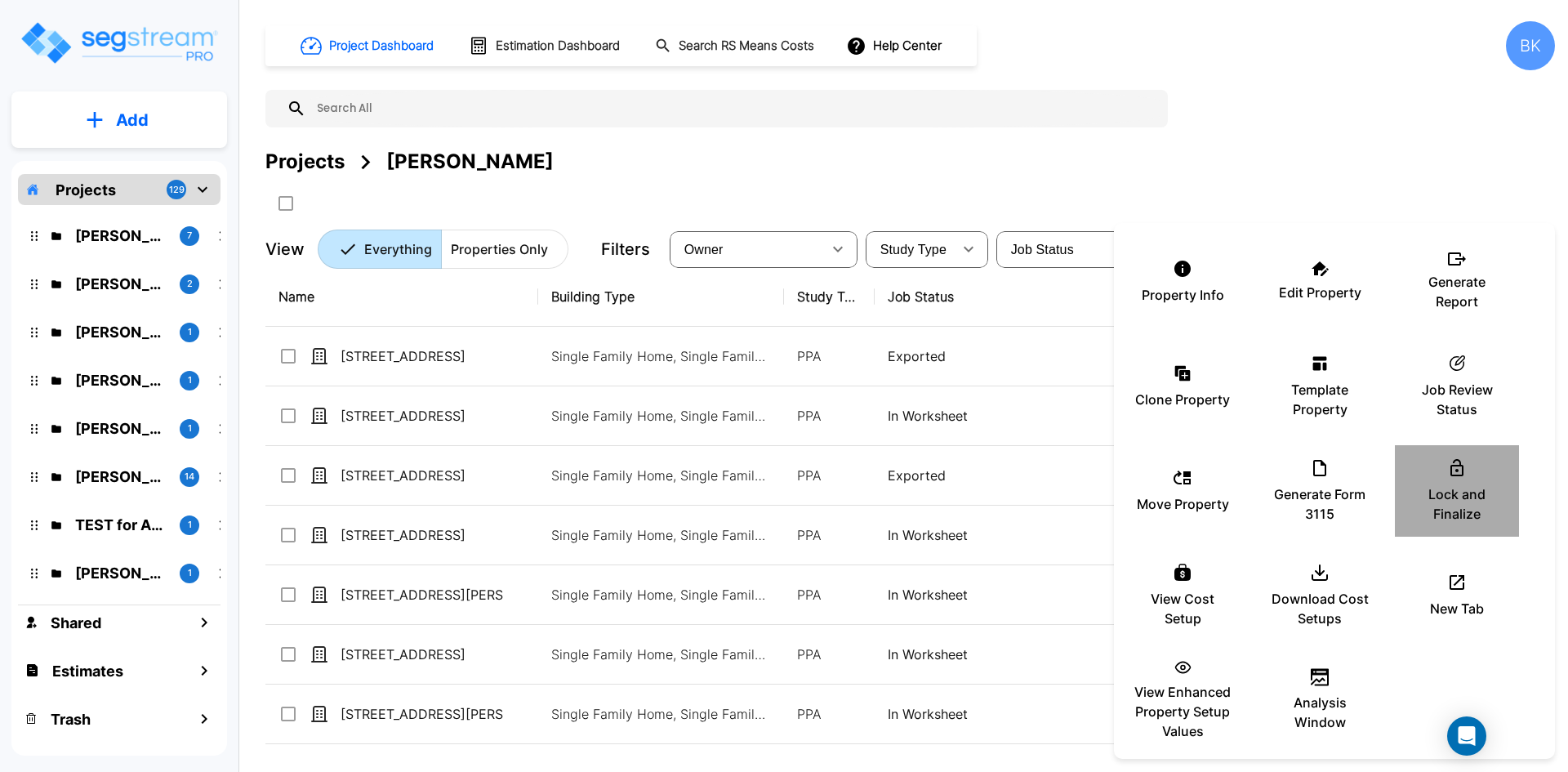
click at [1492, 478] on div "Lock and Finalize" at bounding box center [1456, 491] width 98 height 81
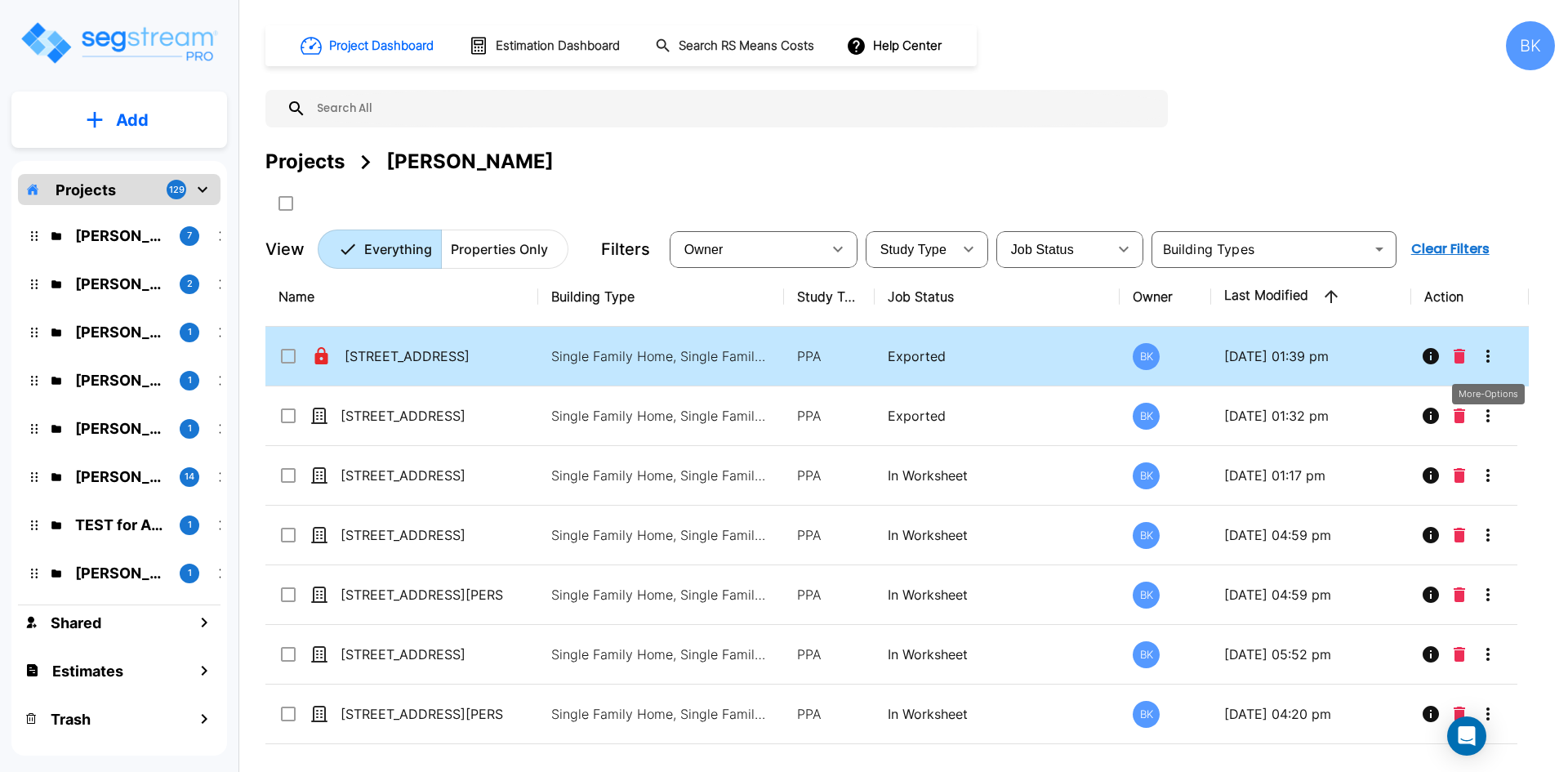
click at [1493, 350] on icon "More-Options" at bounding box center [1488, 356] width 20 height 20
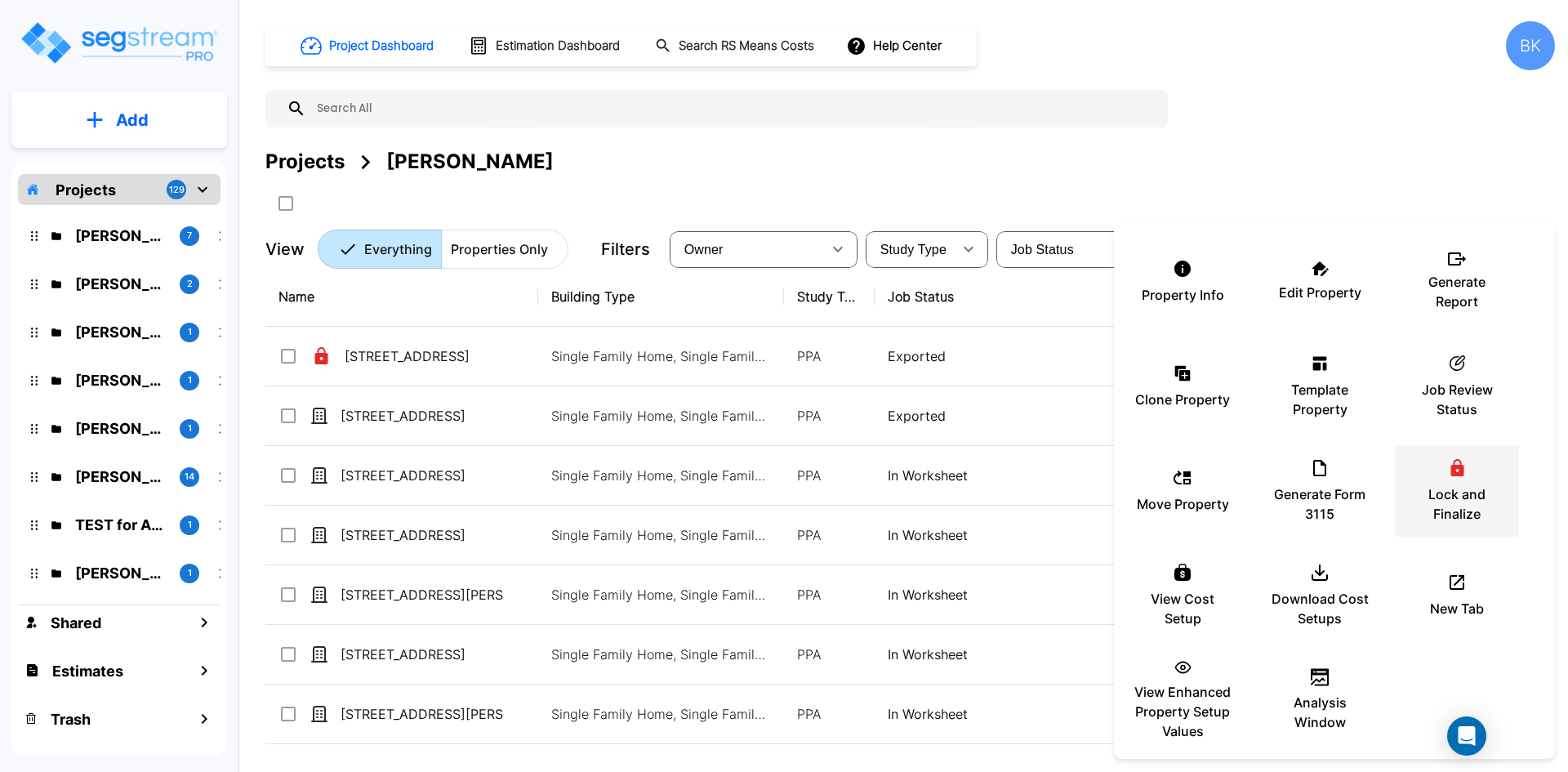
click at [1468, 485] on p "Lock and Finalize" at bounding box center [1456, 504] width 98 height 39
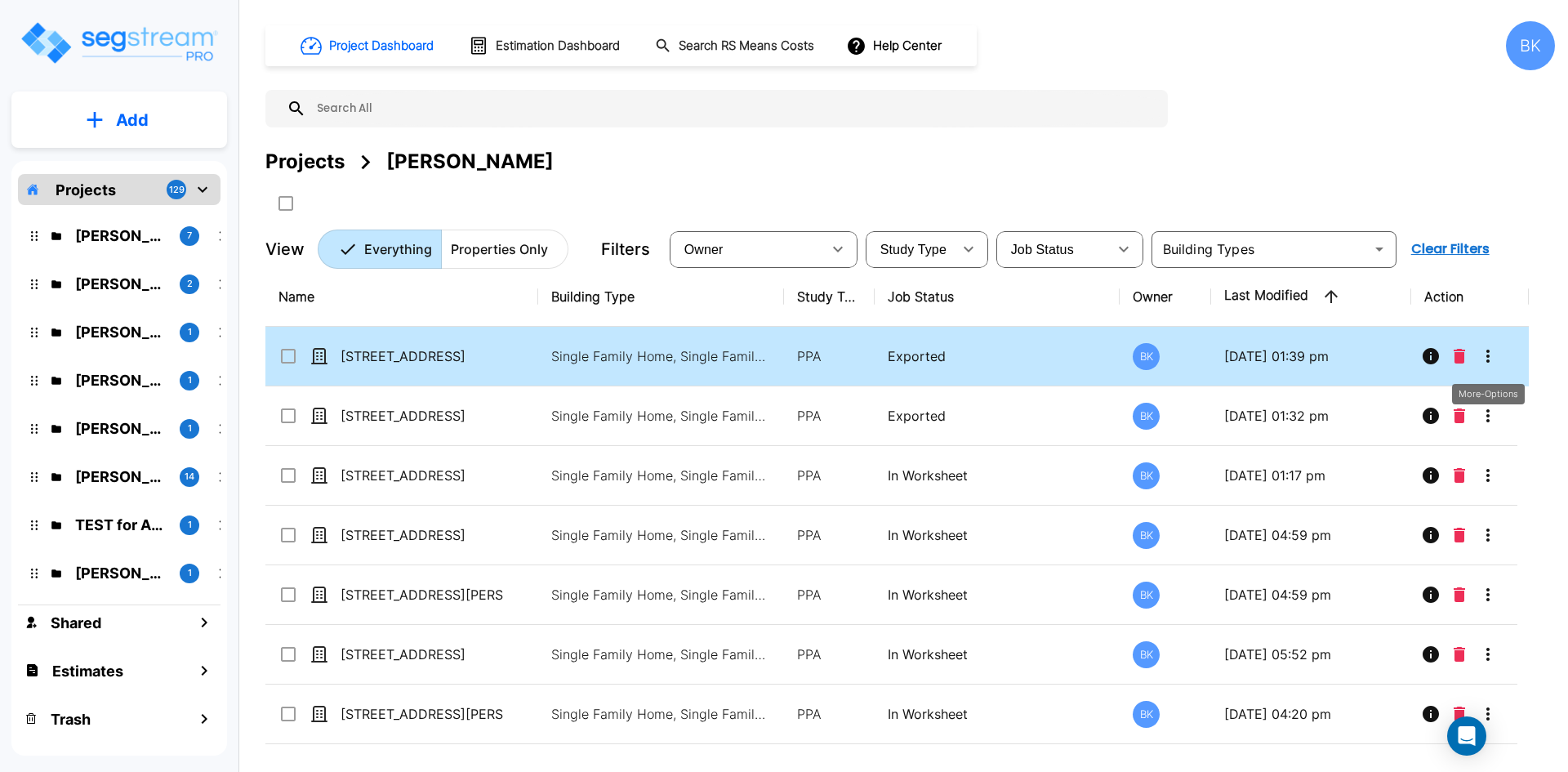
click at [1495, 355] on icon "More-Options" at bounding box center [1488, 356] width 20 height 20
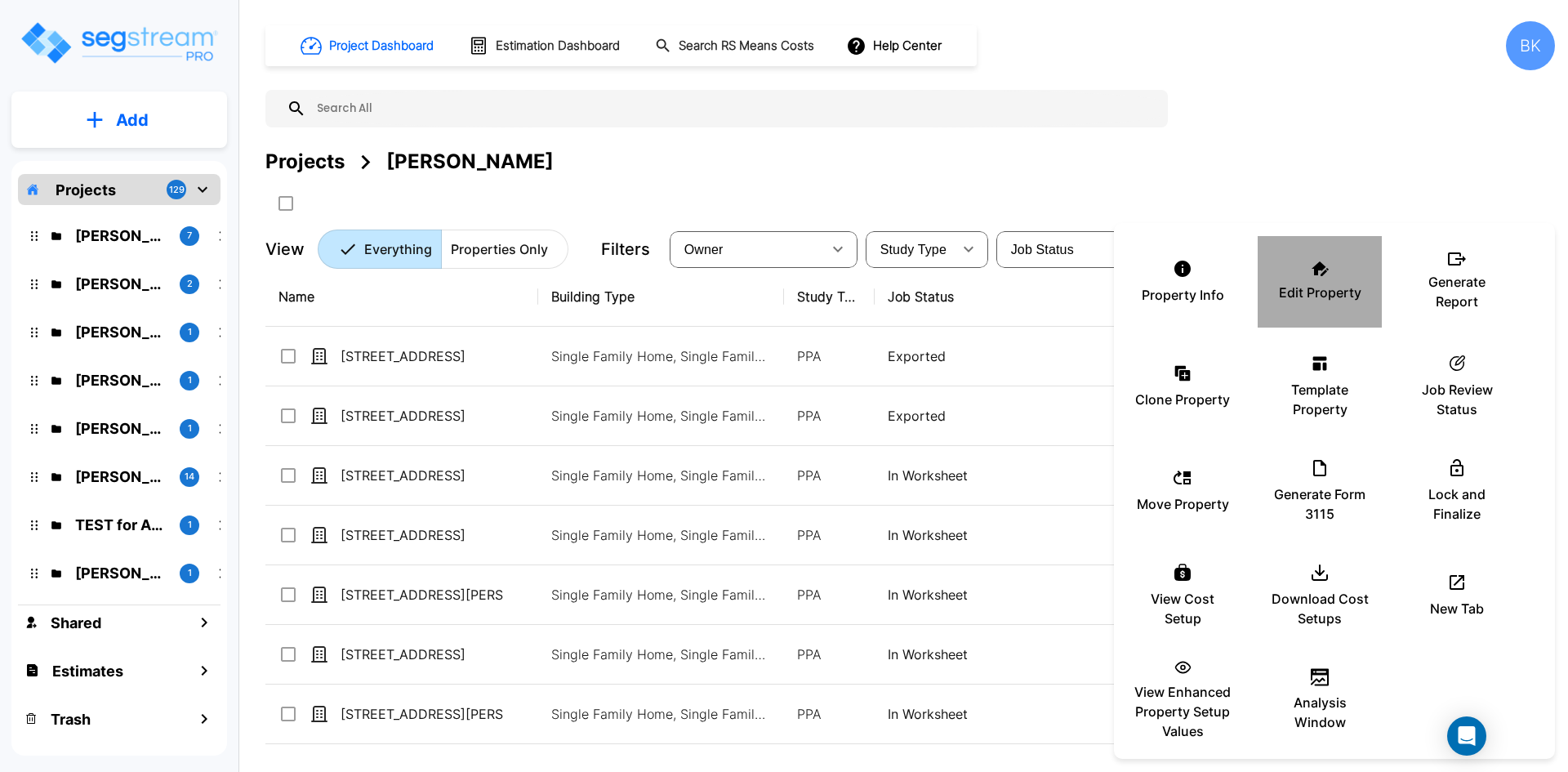
click at [1326, 281] on div "Edit Property" at bounding box center [1319, 281] width 98 height 81
click at [1331, 120] on div at bounding box center [784, 386] width 1568 height 772
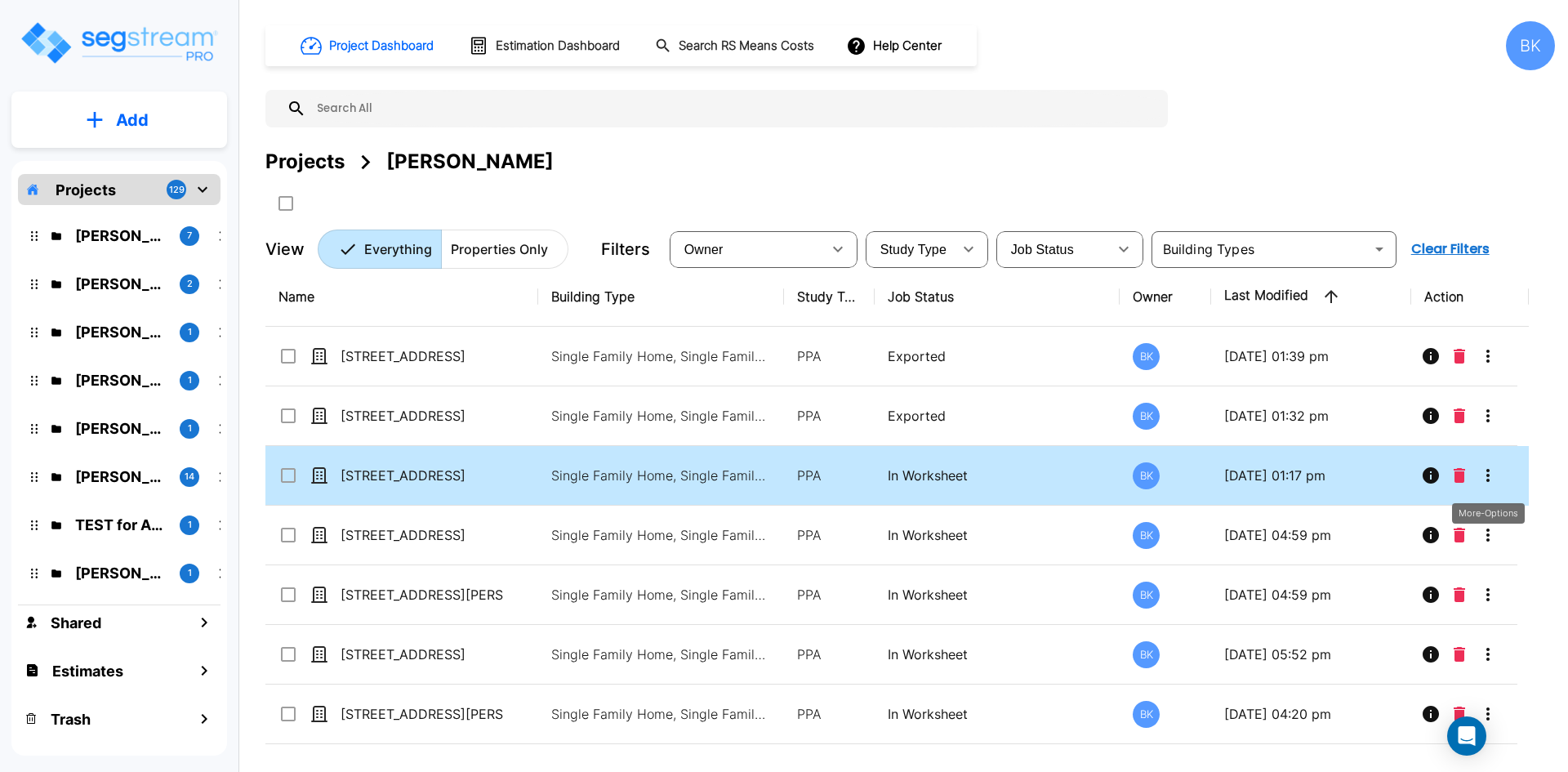
click at [1490, 474] on icon "More-Options" at bounding box center [1488, 475] width 20 height 20
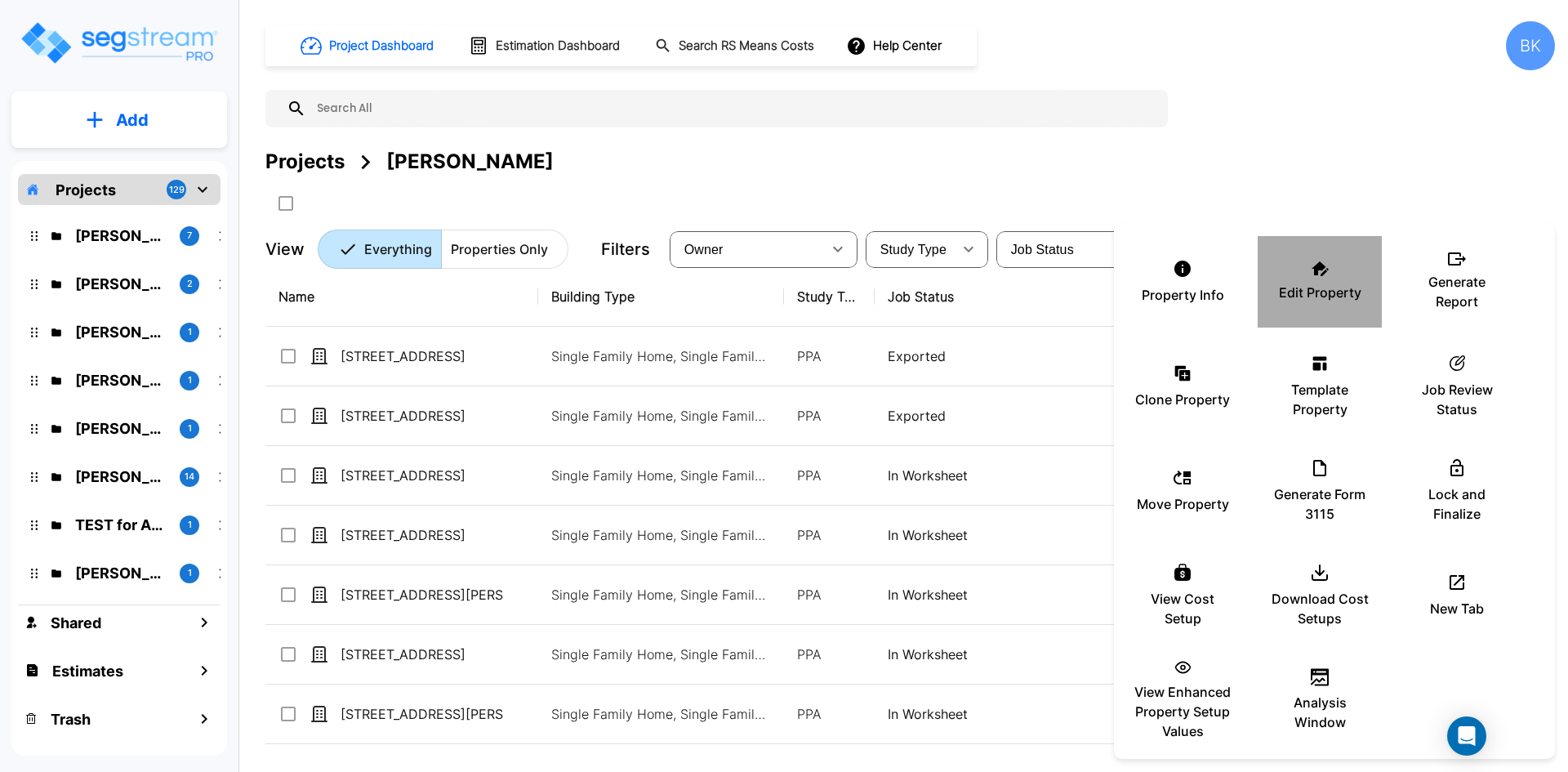
click at [1314, 274] on icon at bounding box center [1320, 269] width 17 height 15
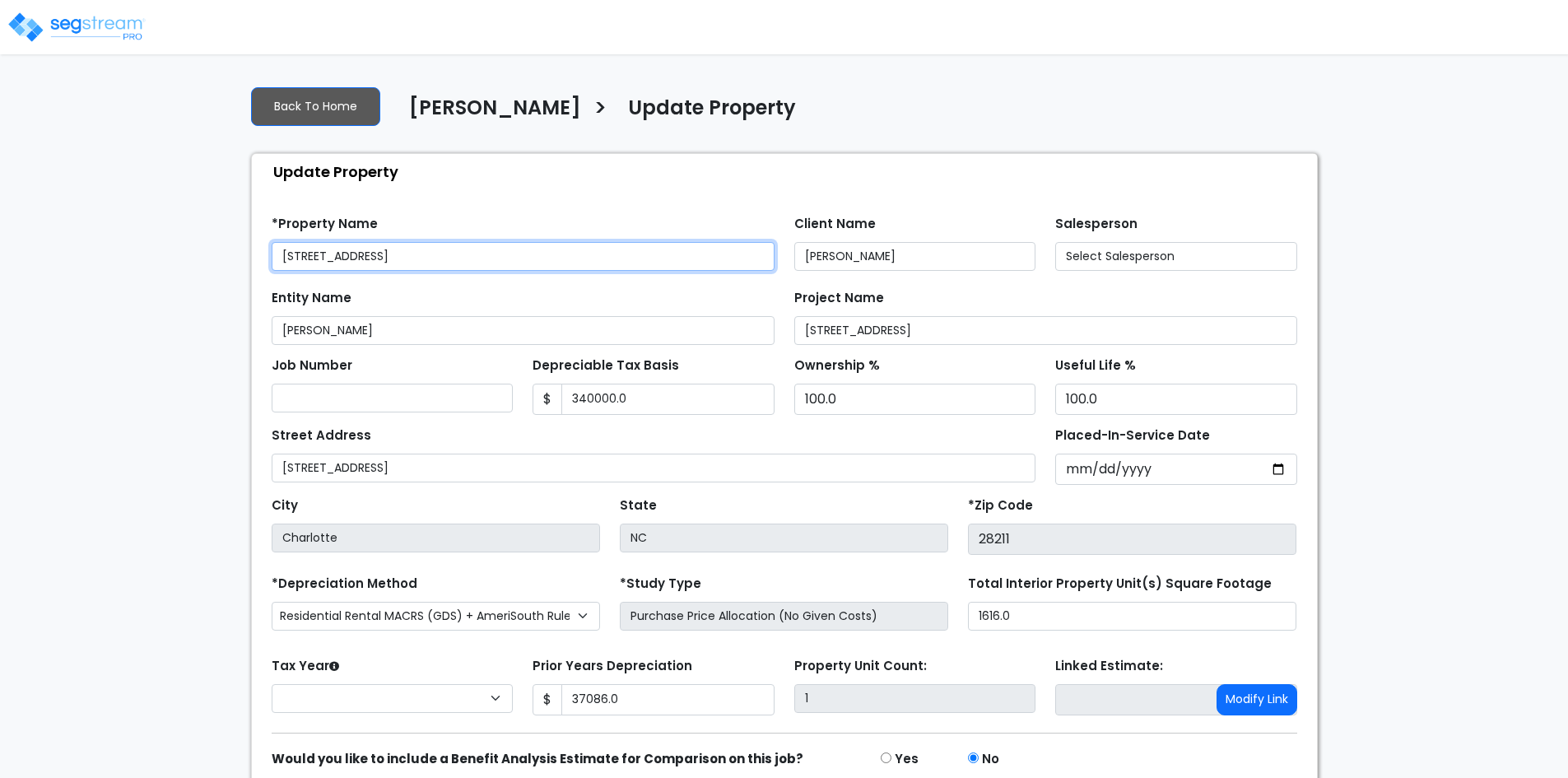
type input "340,000.0"
type input "37,086.0"
select select "2024"
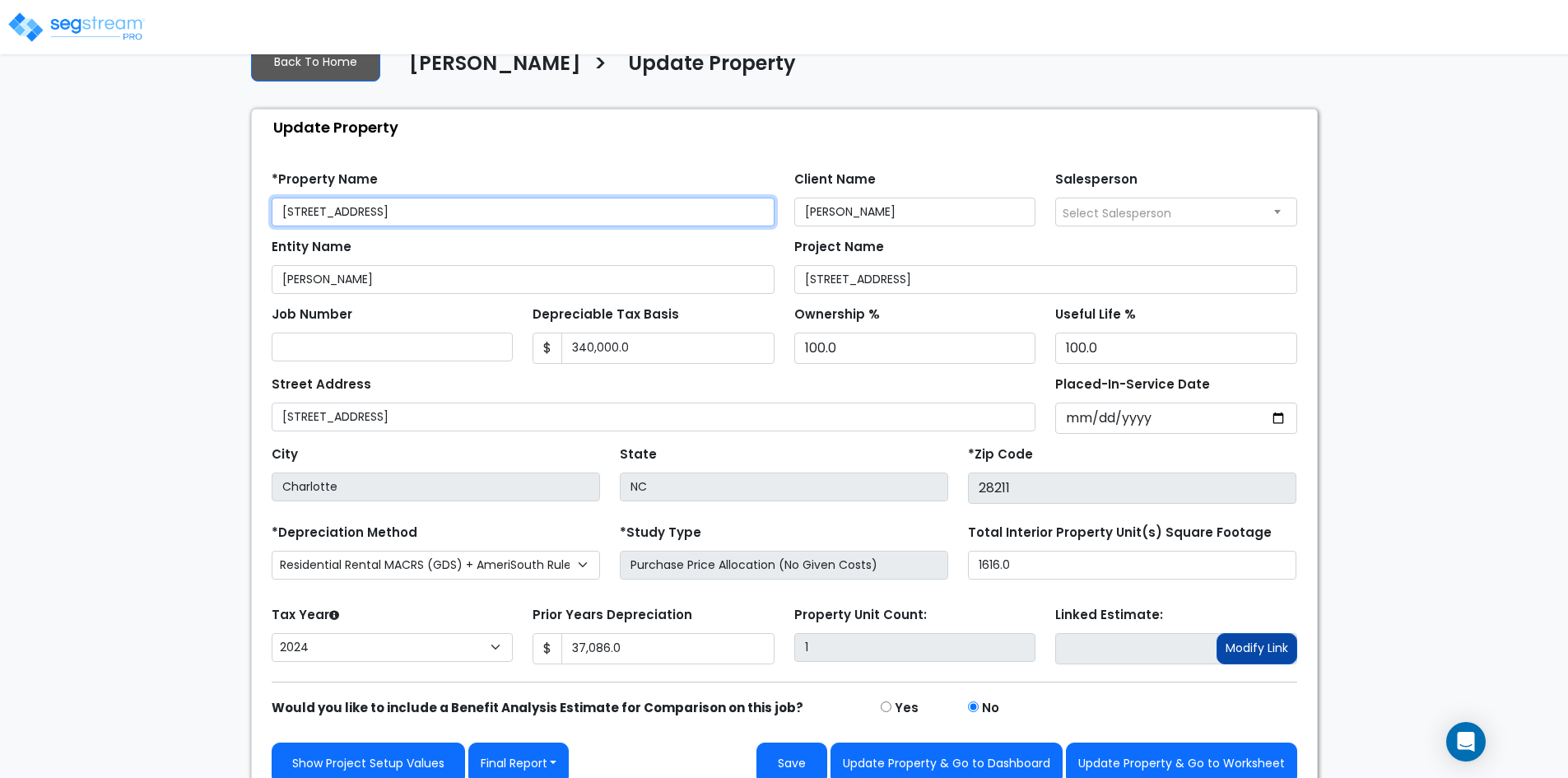
scroll to position [65, 0]
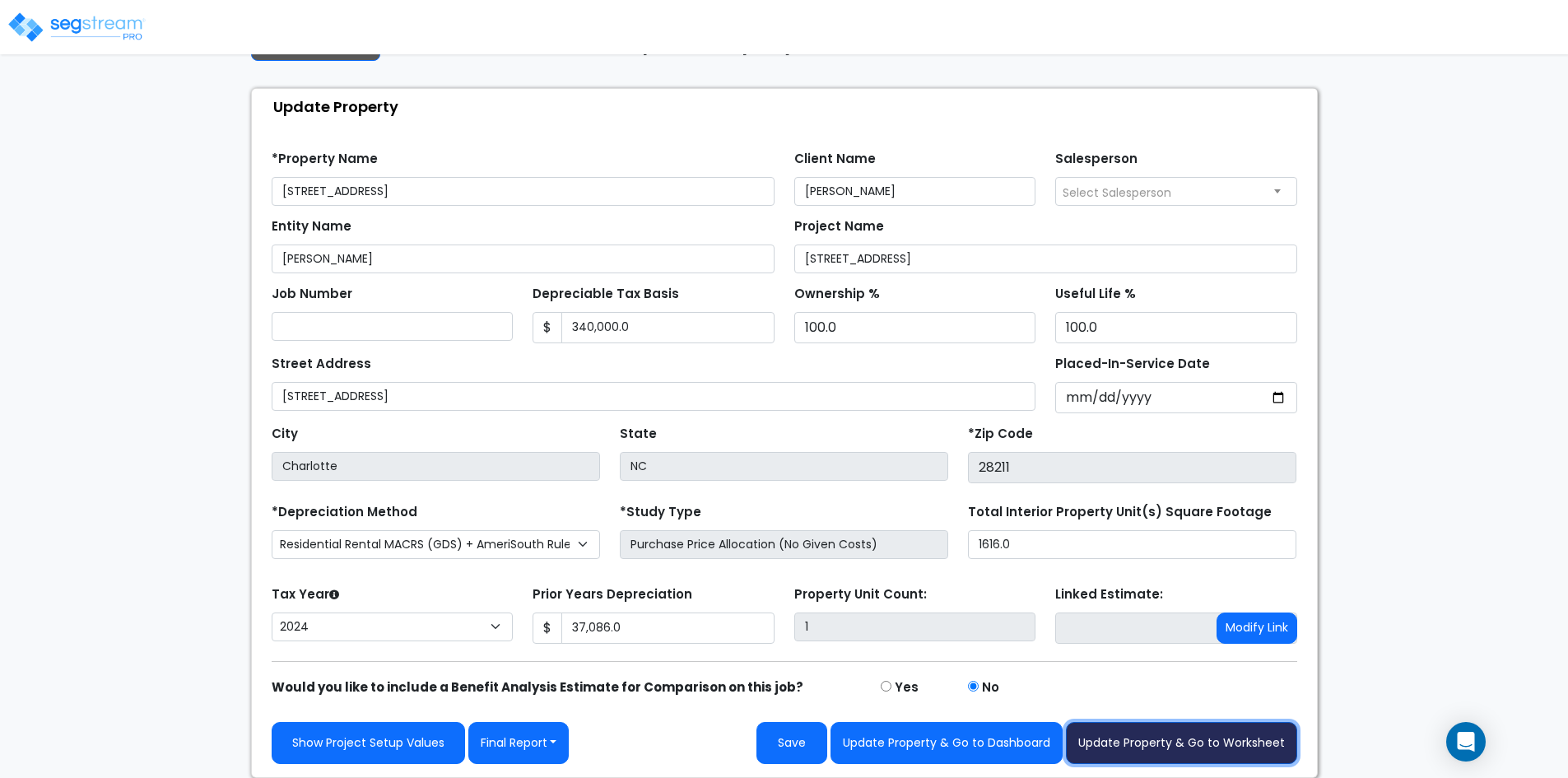
click at [1242, 740] on button "Update Property & Go to Worksheet" at bounding box center [1181, 742] width 231 height 42
type input "37086"
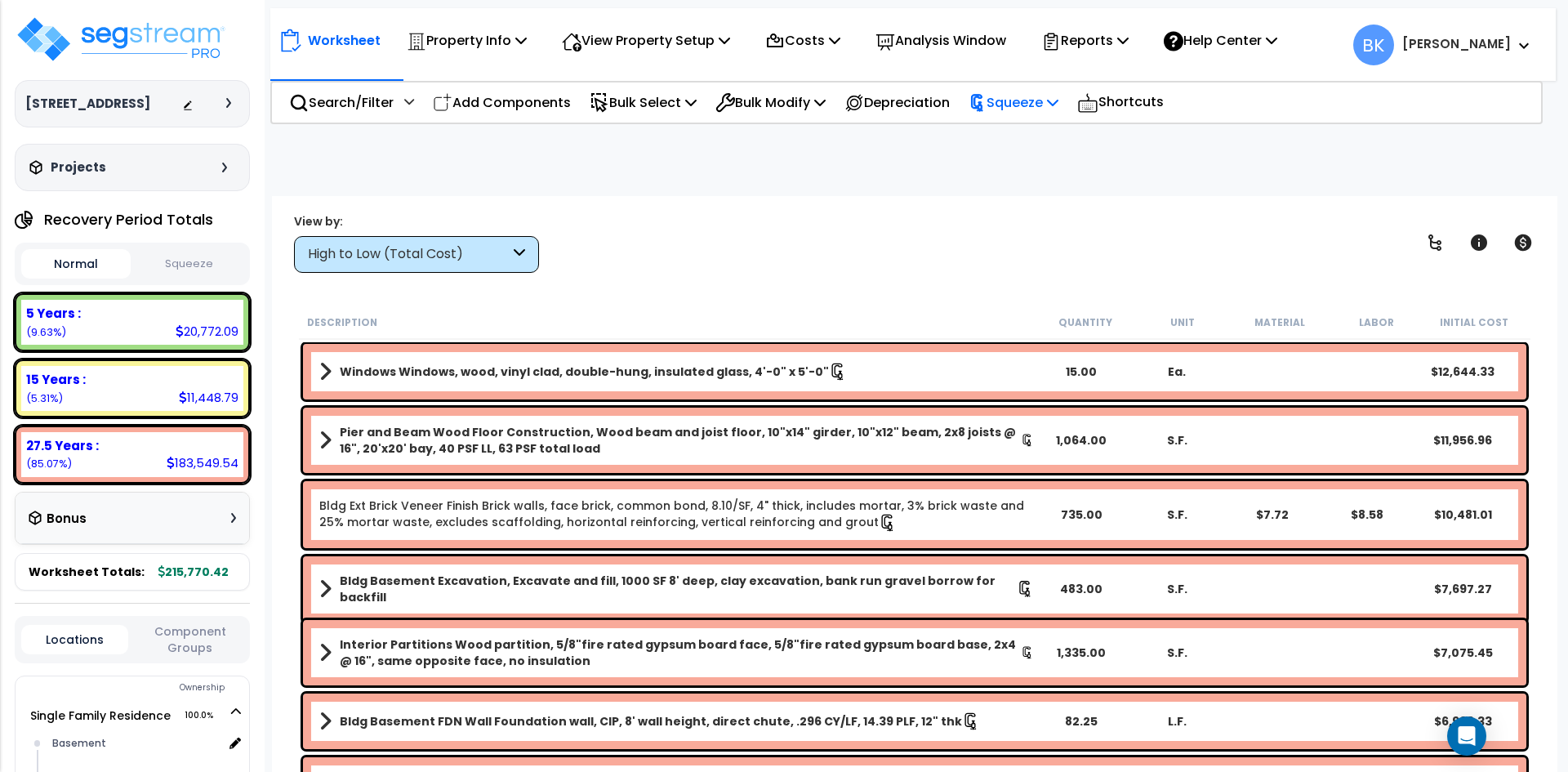
click at [1042, 109] on p "Squeeze" at bounding box center [1013, 102] width 90 height 22
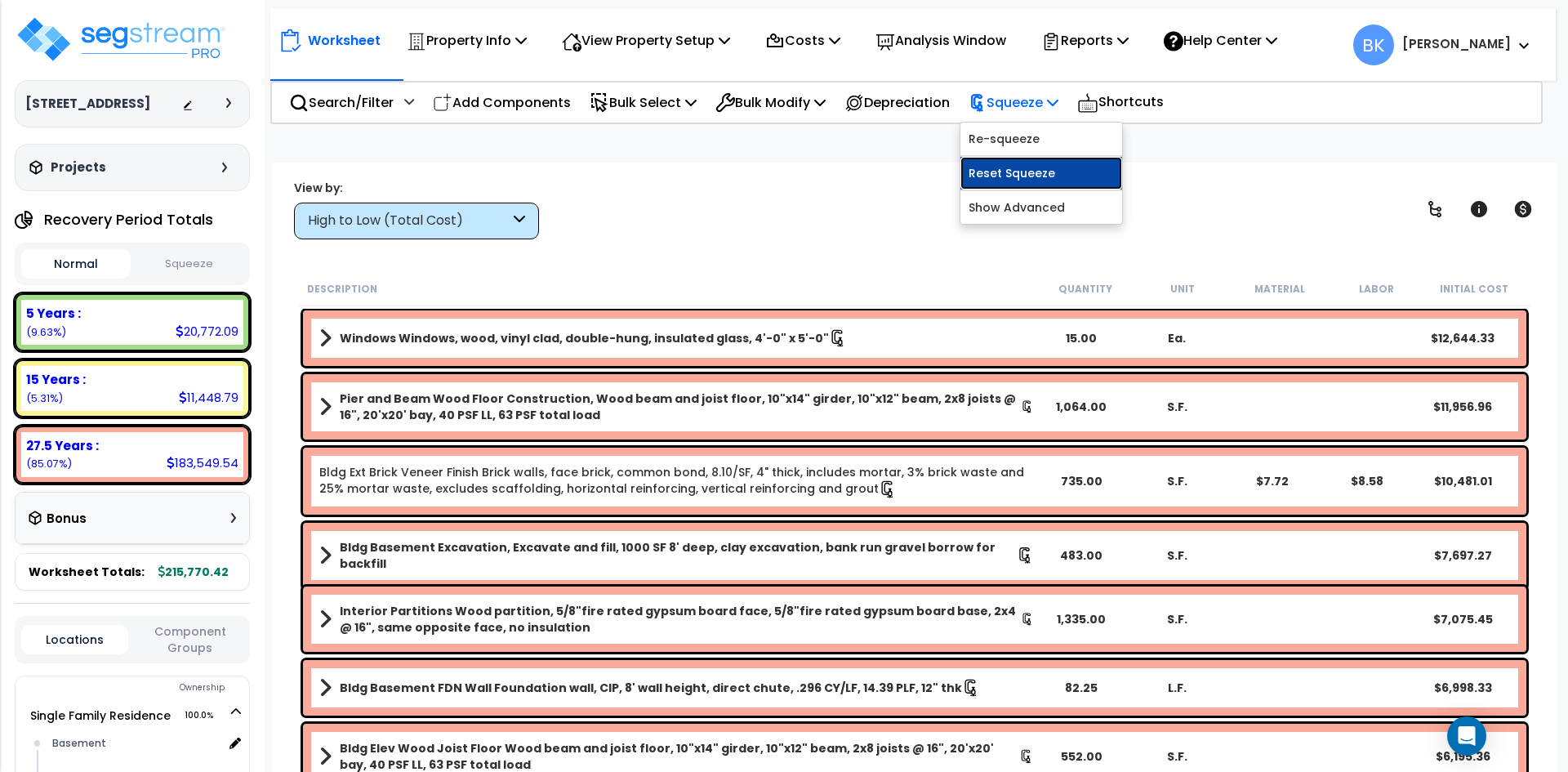
click at [1032, 167] on link "Reset Squeeze" at bounding box center [1041, 173] width 162 height 33
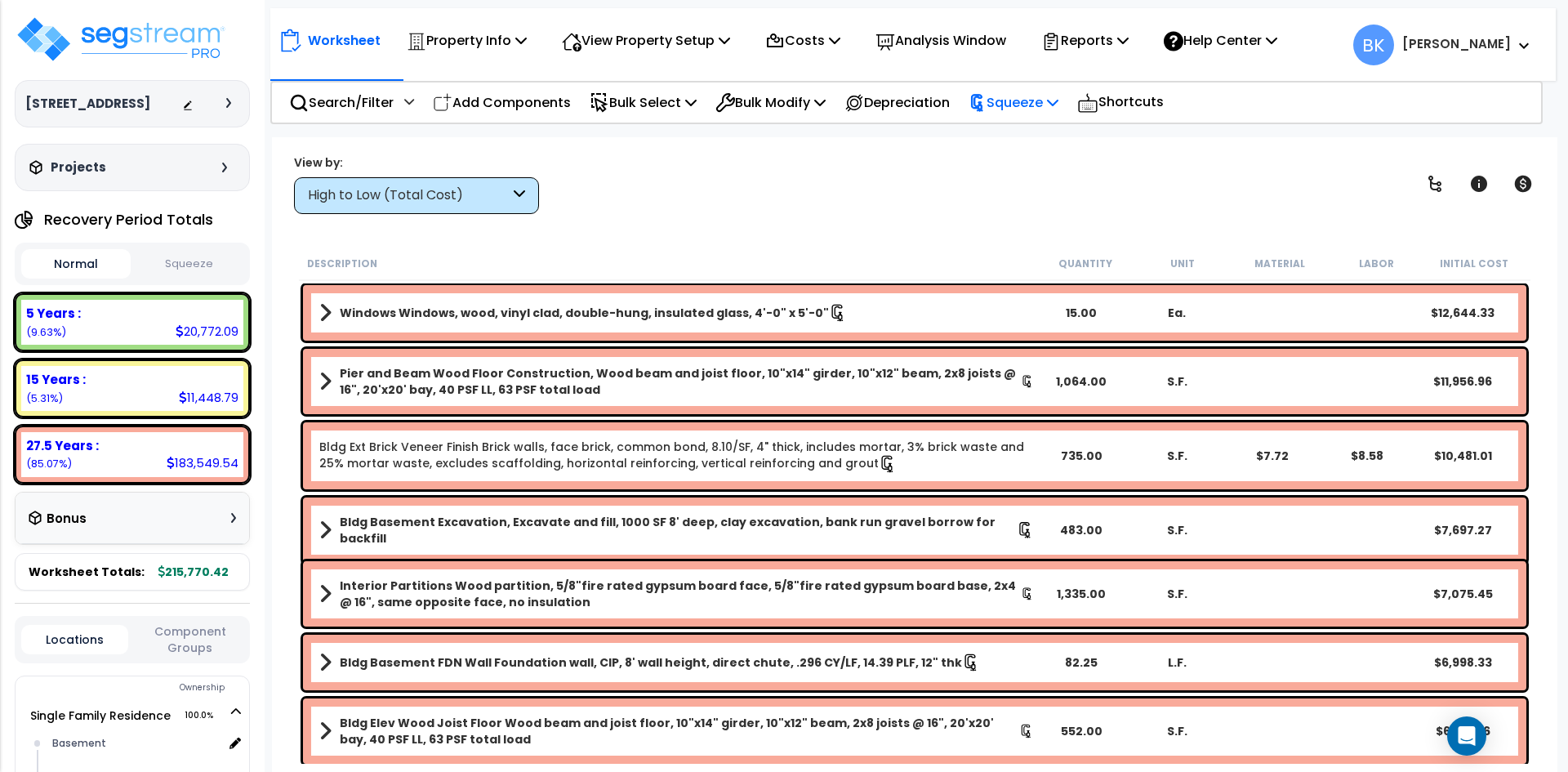
click at [1029, 94] on p "Squeeze" at bounding box center [1013, 102] width 90 height 22
click at [1035, 172] on link "Reset Squeeze" at bounding box center [1041, 173] width 162 height 33
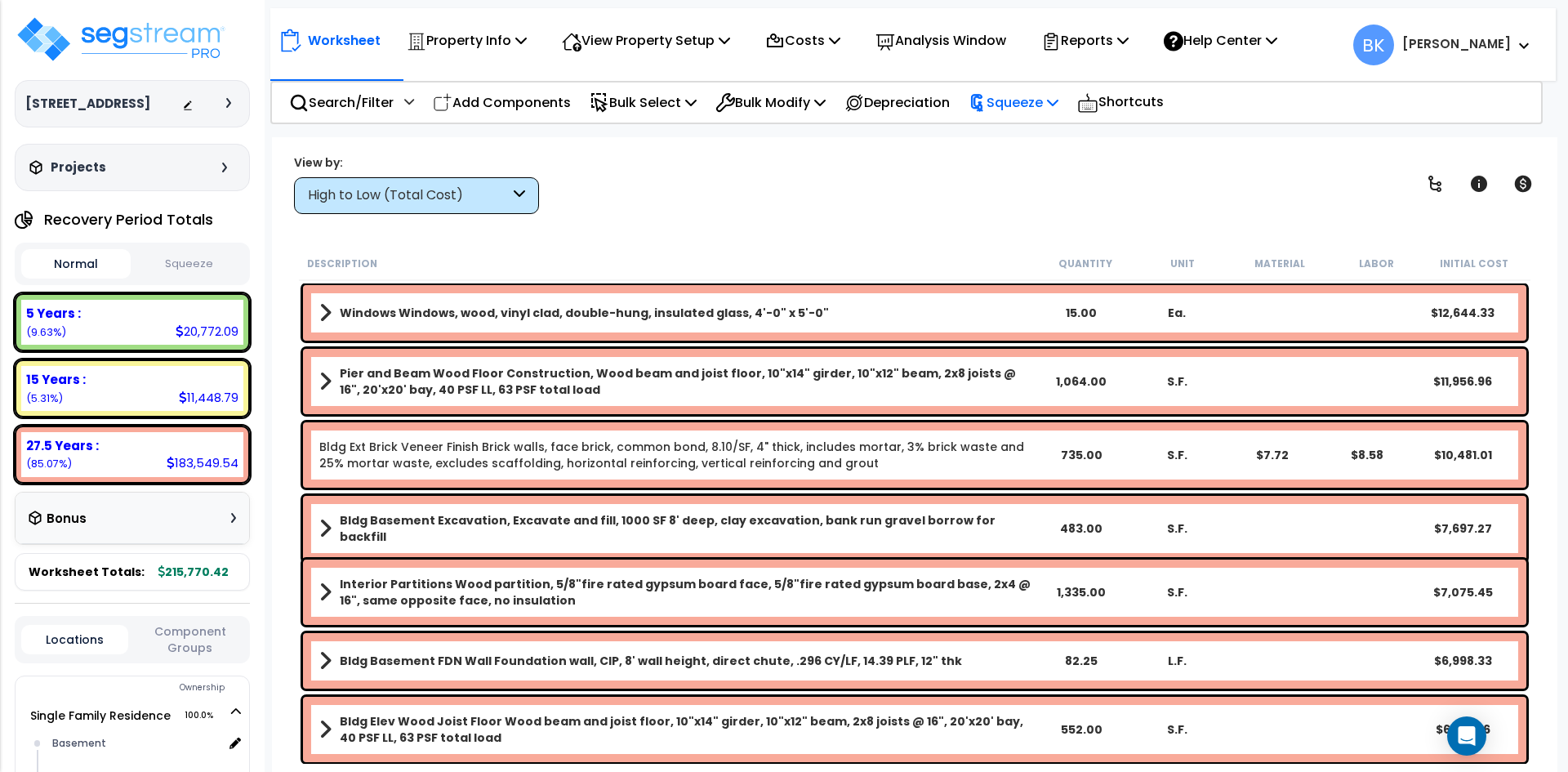
click at [1041, 104] on p "Squeeze" at bounding box center [1013, 102] width 90 height 22
click at [809, 35] on p "Costs" at bounding box center [802, 40] width 75 height 22
click at [822, 124] on link "Direct Costs" at bounding box center [837, 112] width 162 height 33
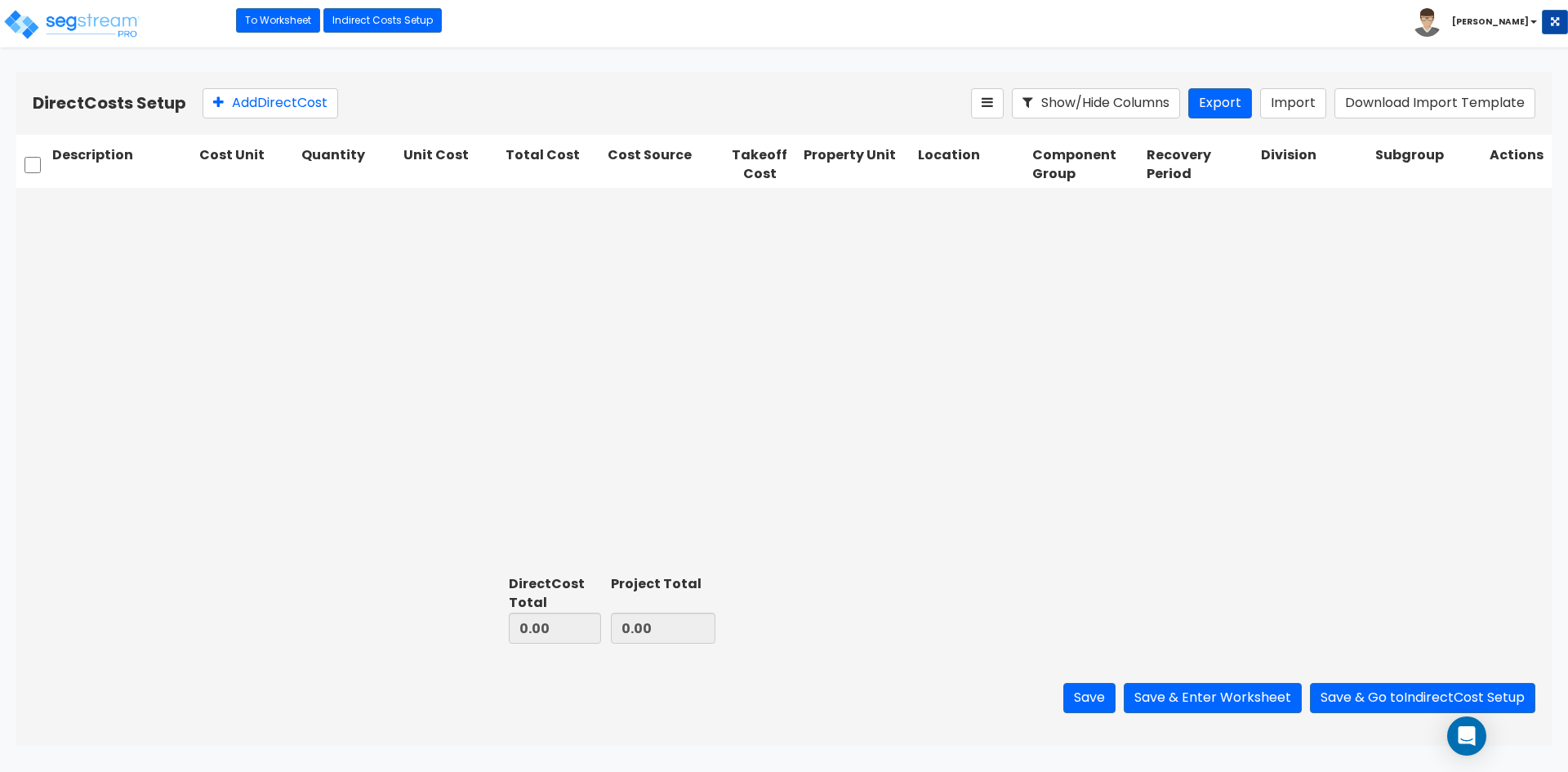
click at [848, 412] on div at bounding box center [784, 378] width 1535 height 381
click at [297, 16] on link "To Worksheet" at bounding box center [278, 21] width 84 height 25
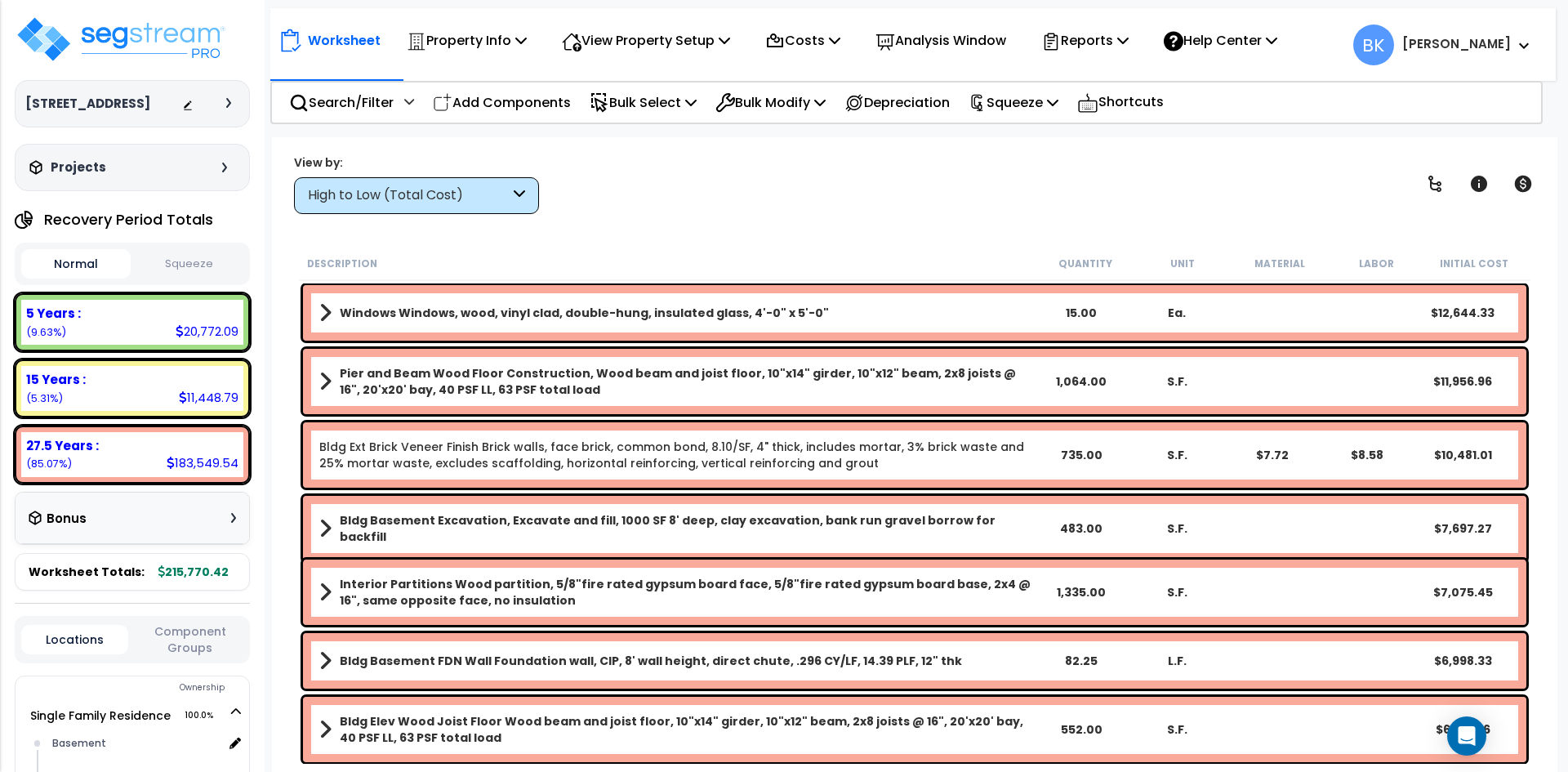
click at [428, 196] on div "High to Low (Total Cost)" at bounding box center [408, 196] width 201 height 19
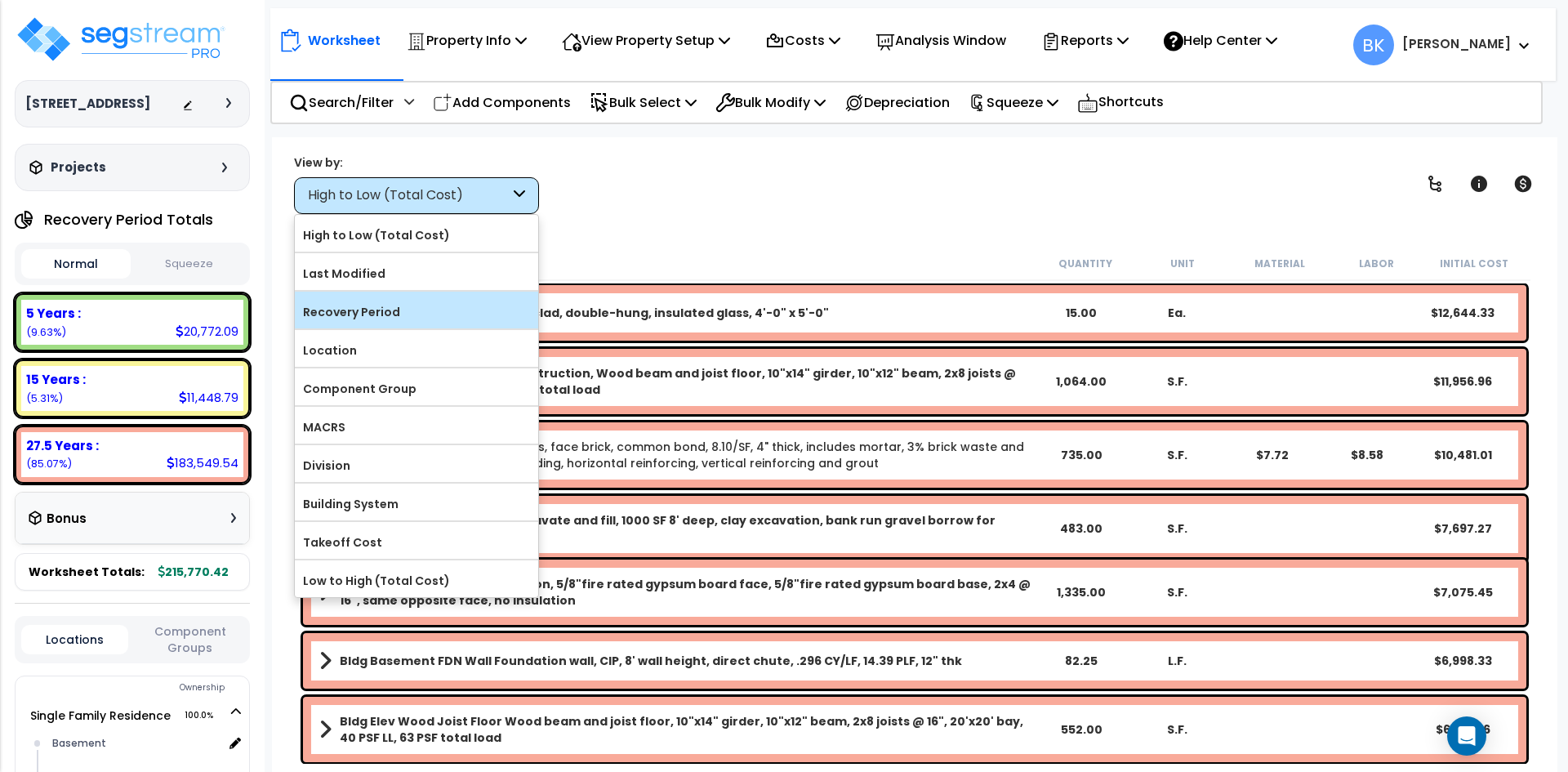
click at [380, 321] on label "Recovery Period" at bounding box center [417, 312] width 243 height 25
click at [0, 0] on input "Recovery Period" at bounding box center [0, 0] width 0 height 0
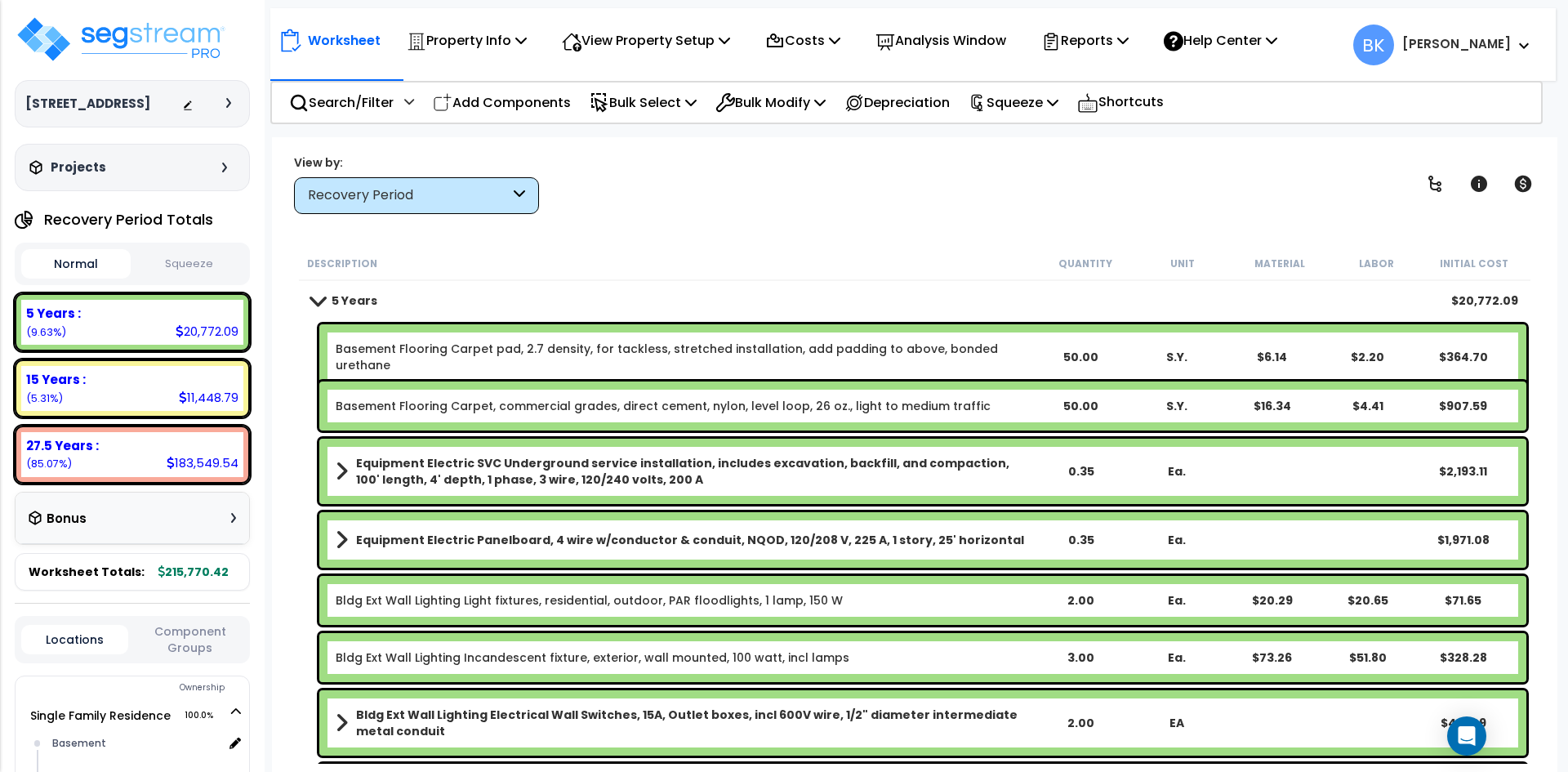
scroll to position [501, 0]
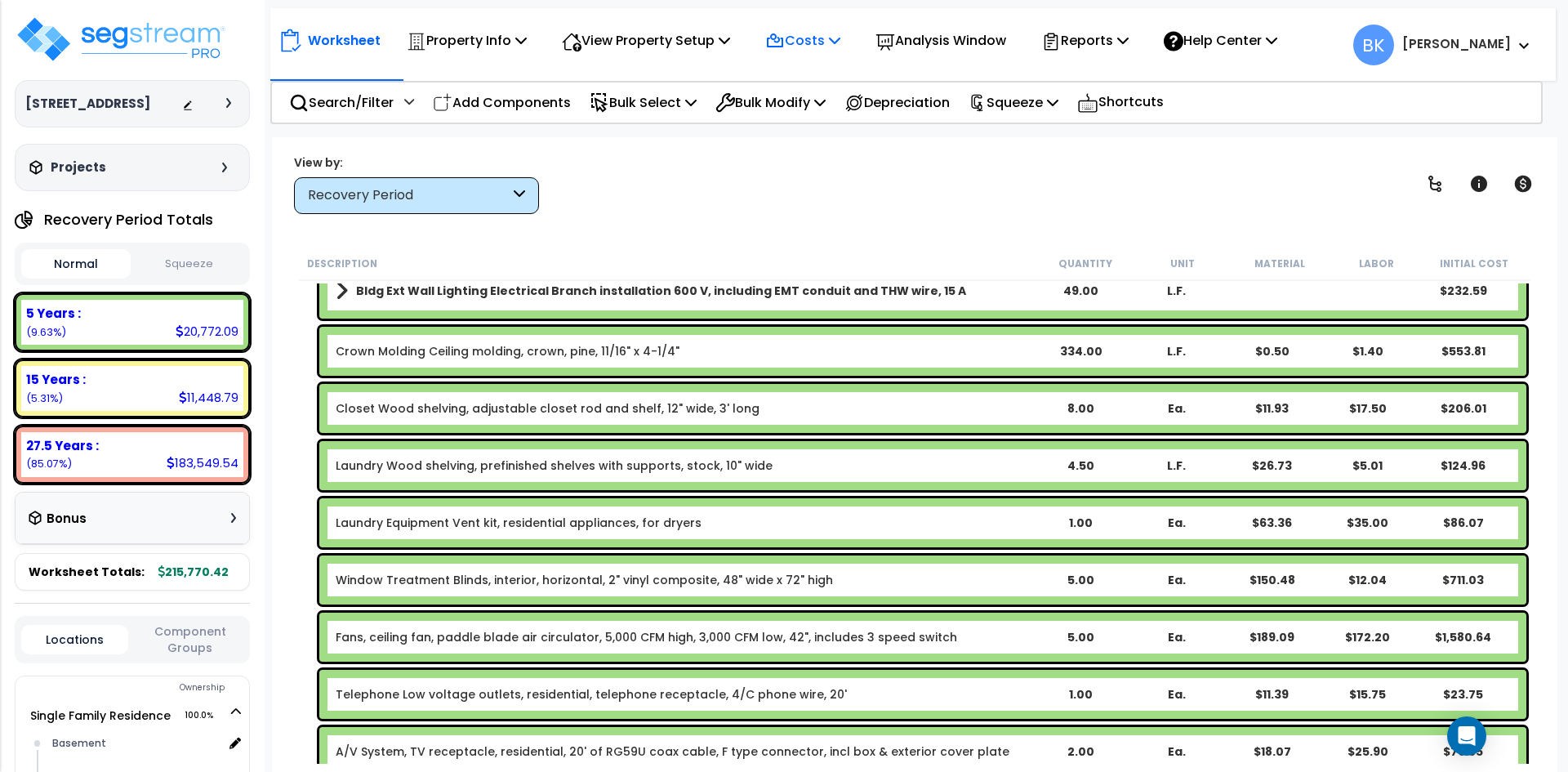
click at [818, 35] on p "Costs" at bounding box center [802, 40] width 75 height 22
click at [812, 113] on link "Direct Costs" at bounding box center [837, 112] width 162 height 33
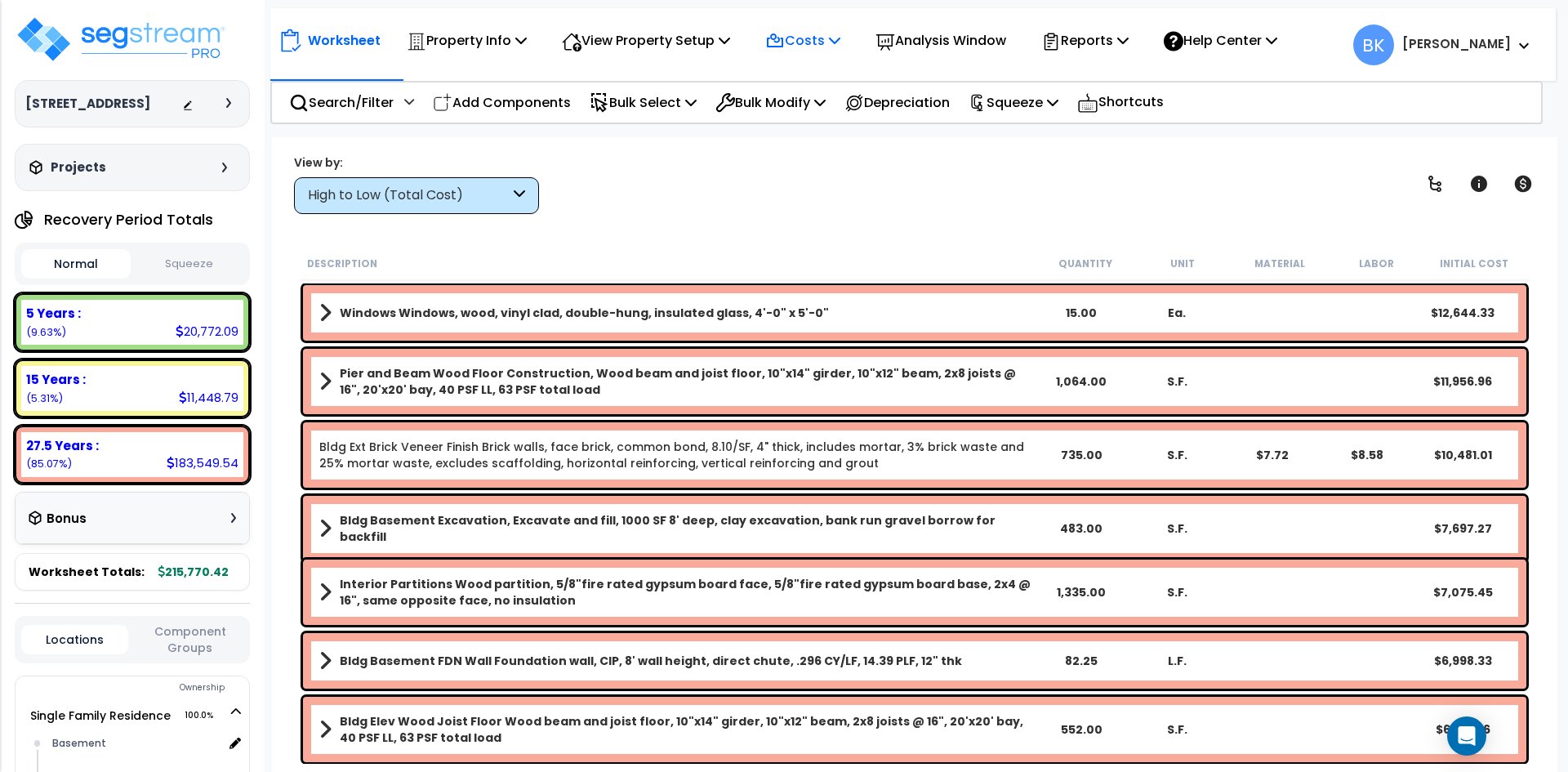
click at [802, 49] on p "Costs" at bounding box center [802, 40] width 75 height 22
click at [819, 109] on link "Direct Costs" at bounding box center [837, 112] width 162 height 33
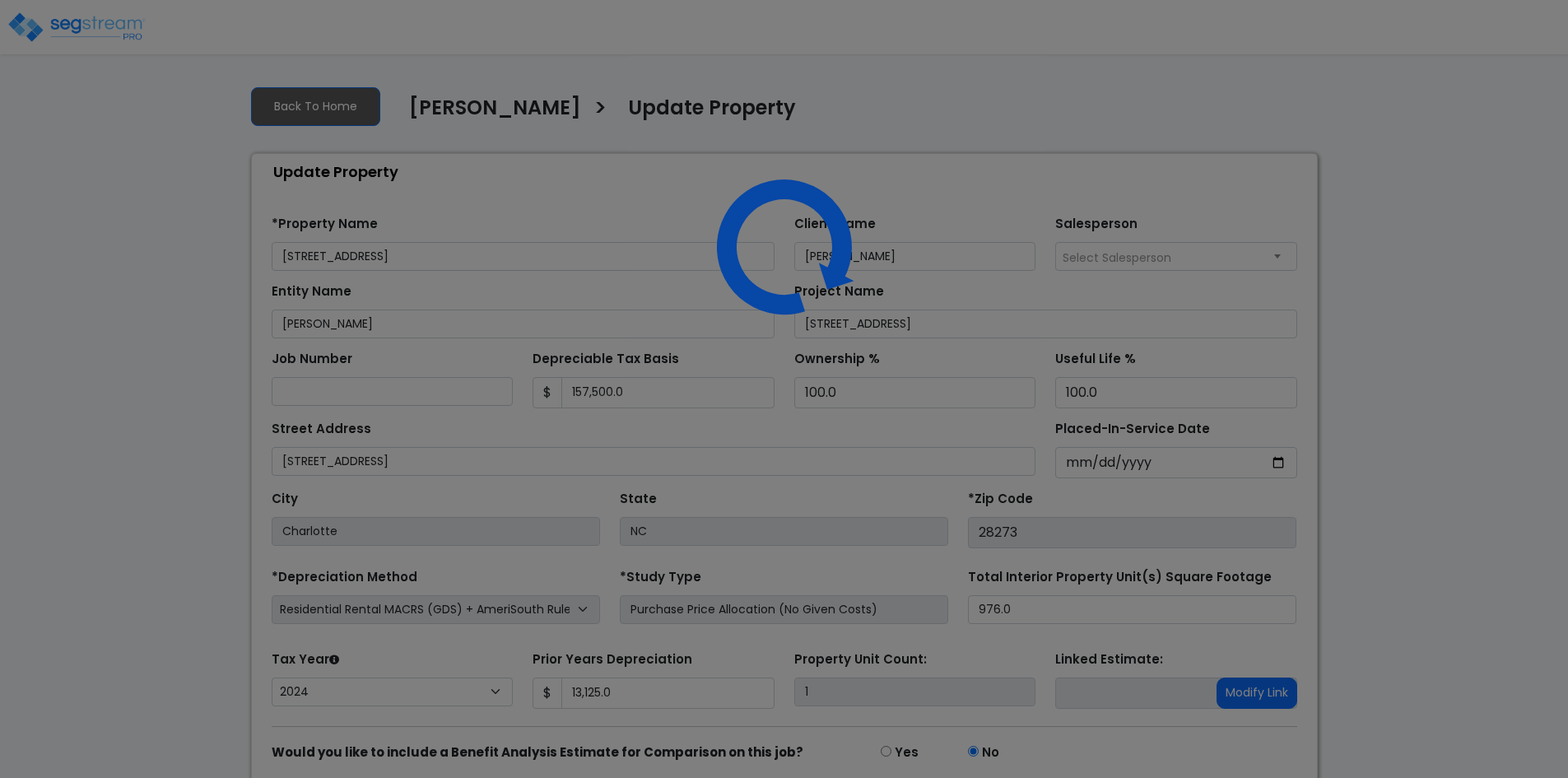
select select "2024"
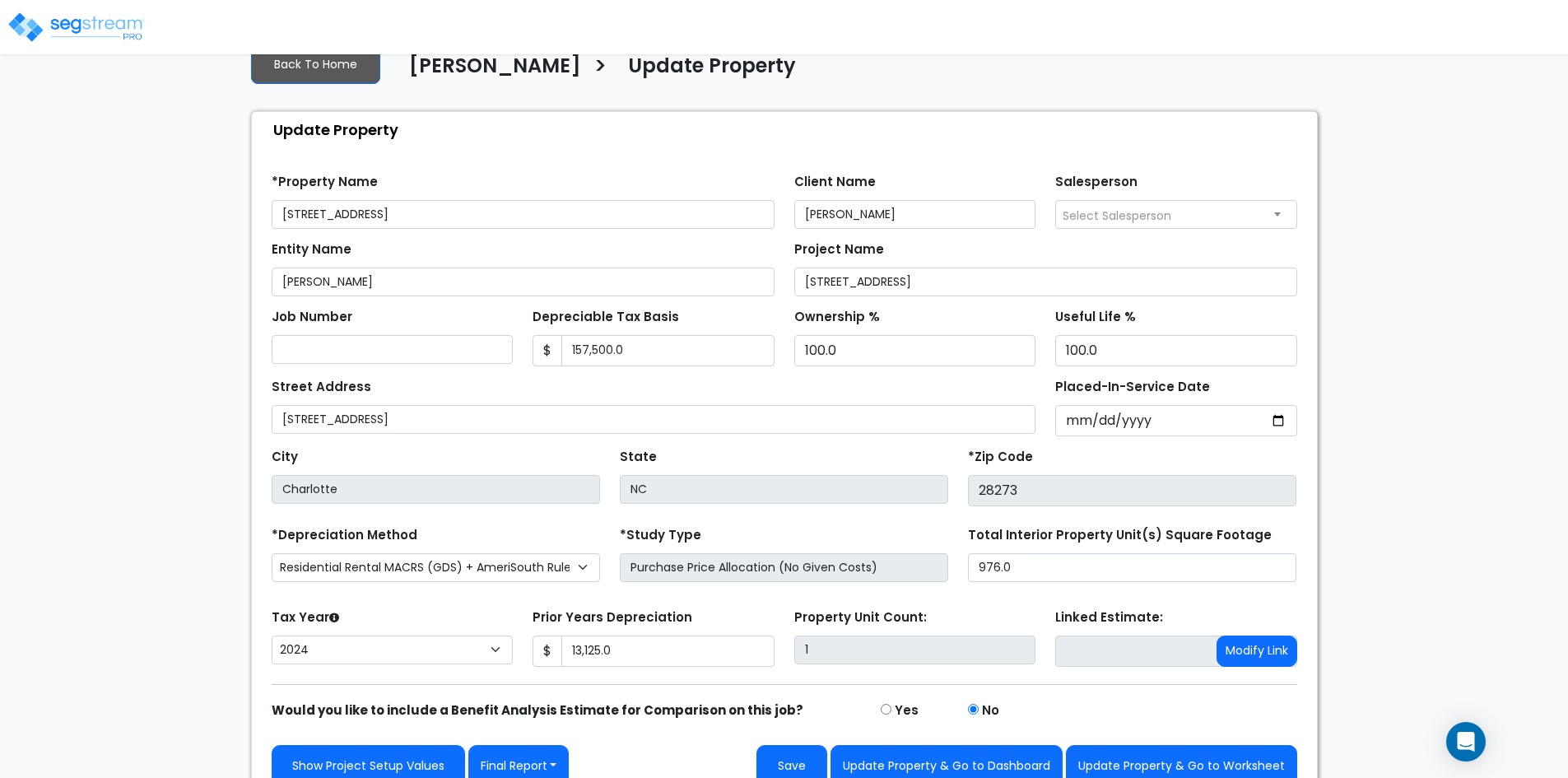
scroll to position [65, 0]
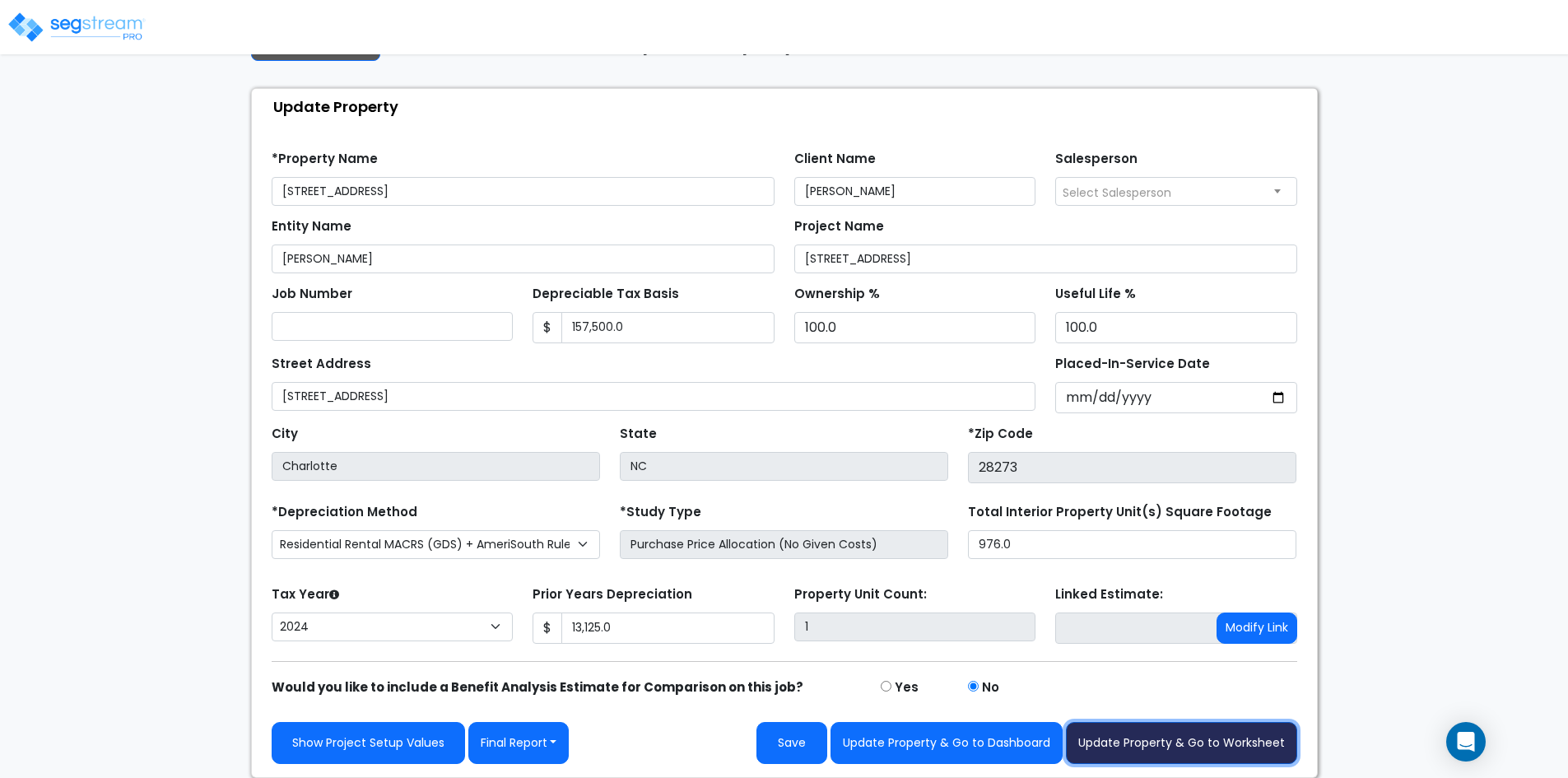
click at [1129, 739] on button "Update Property & Go to Worksheet" at bounding box center [1181, 742] width 231 height 42
type input "13125"
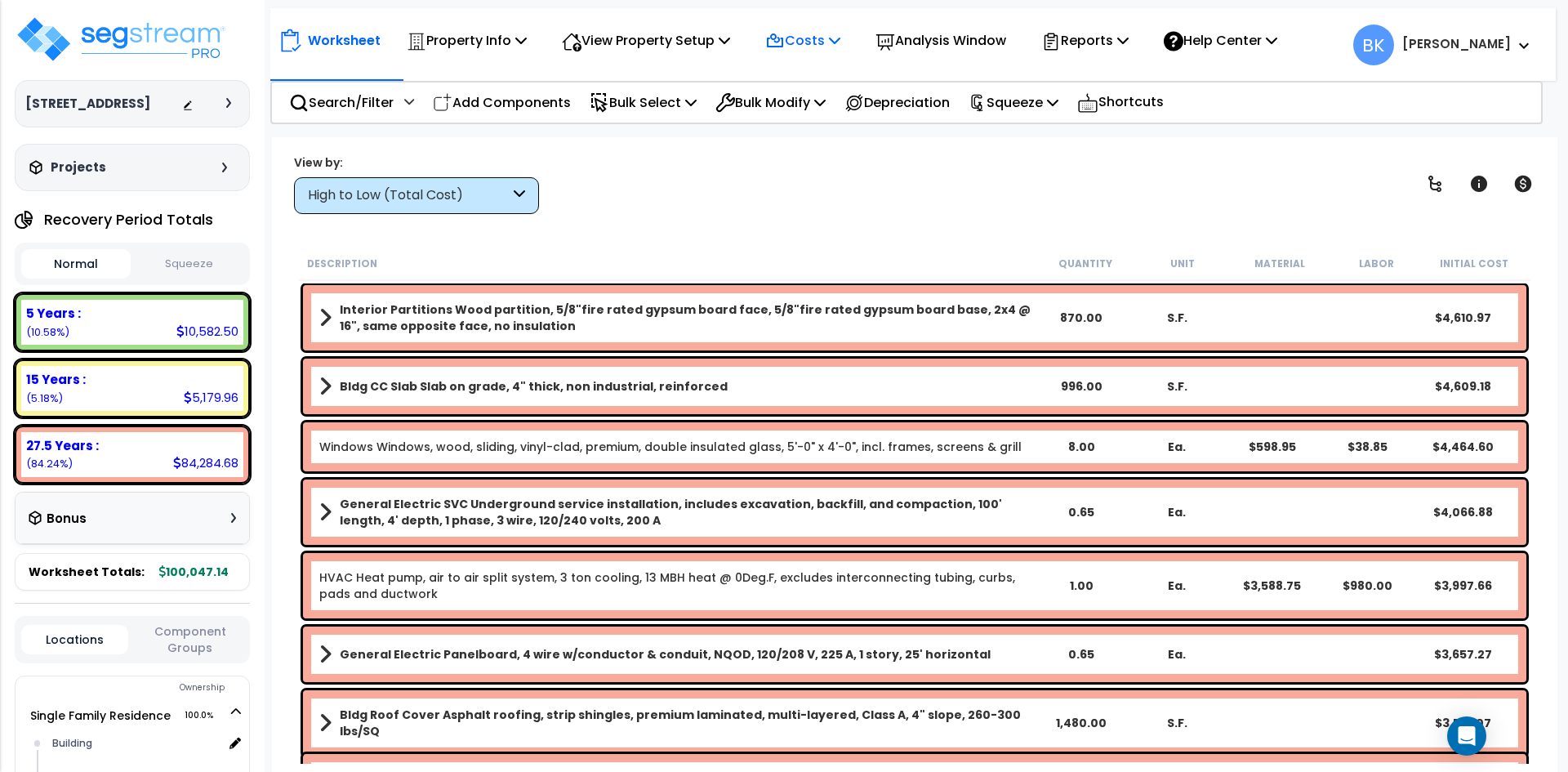
click at [822, 51] on p "Costs" at bounding box center [802, 40] width 75 height 22
click at [812, 119] on link "Direct Costs" at bounding box center [837, 112] width 162 height 33
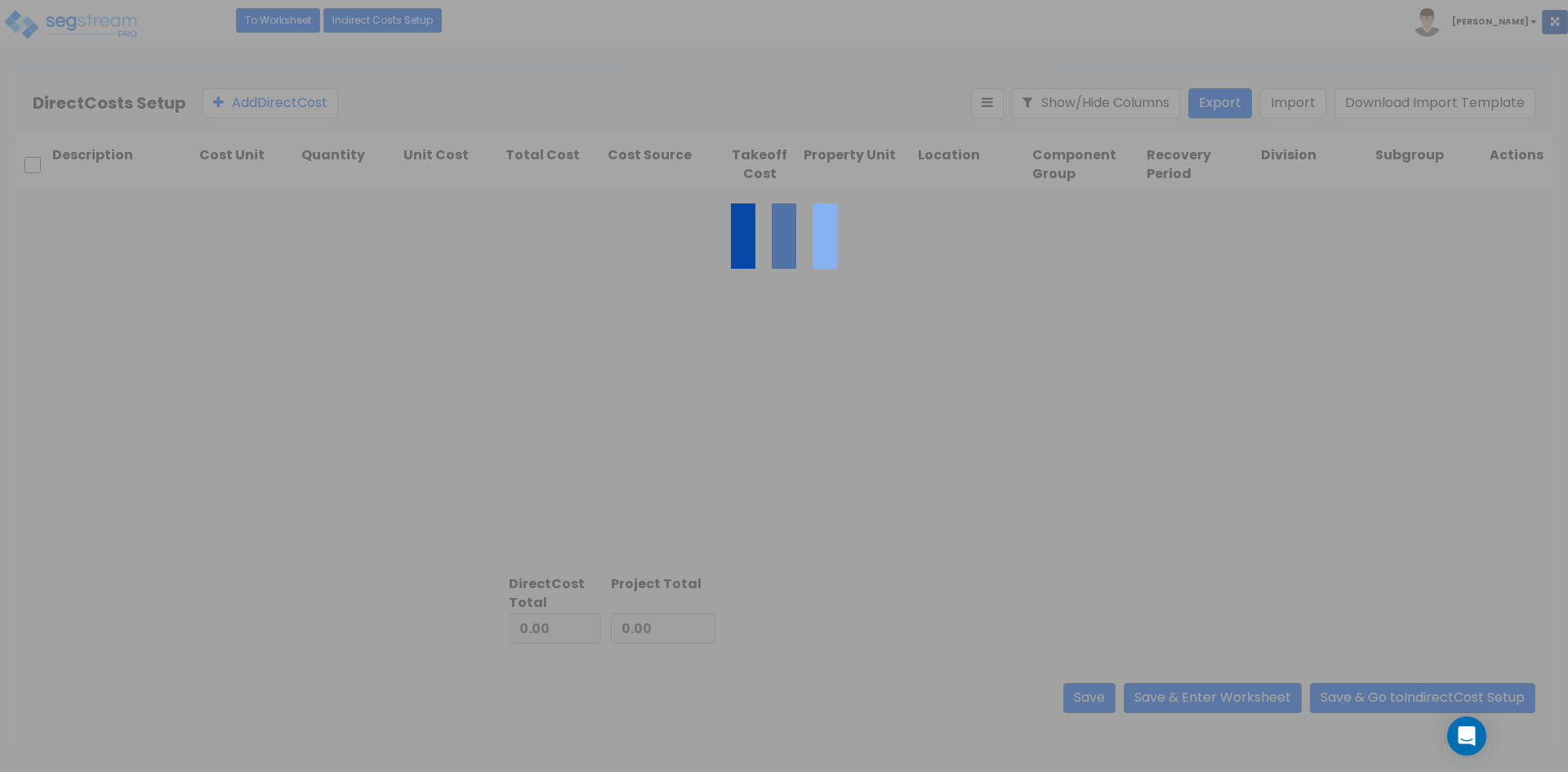
type input "3,390.00"
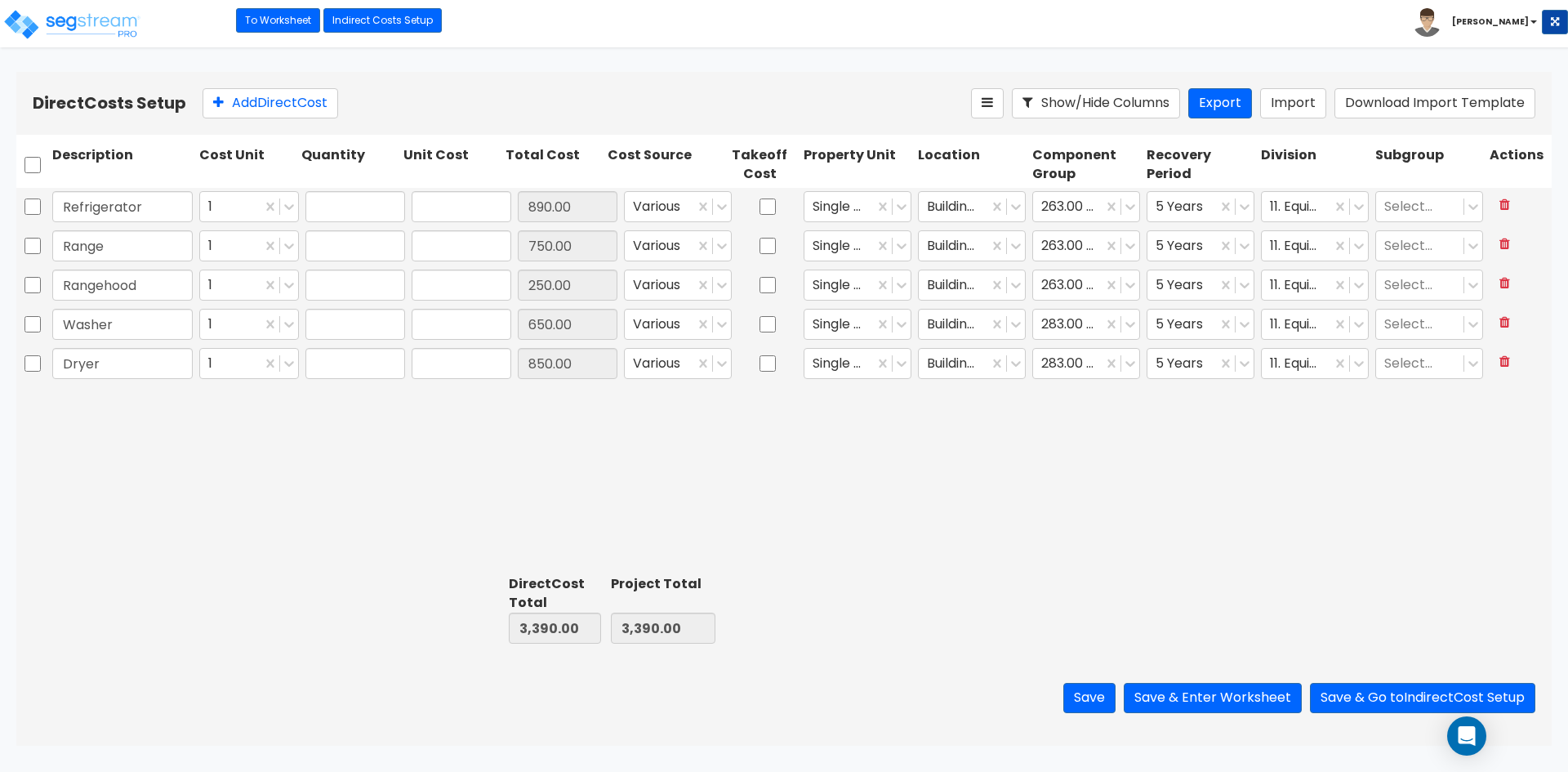
type input "1.00"
type input "890.00"
type input "1.00"
type input "750.00"
type input "1.00"
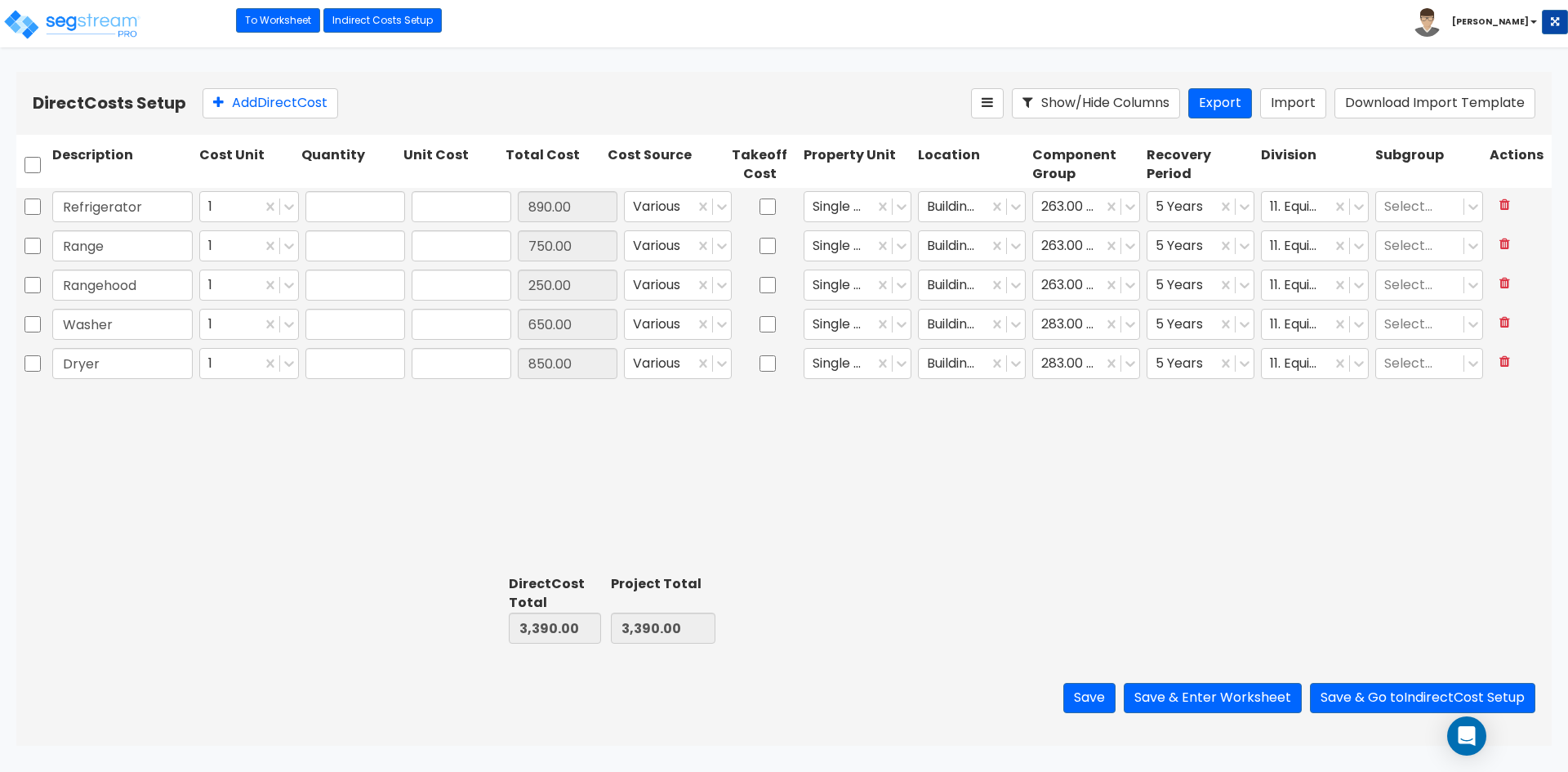
type input "250.00"
type input "1.00"
type input "650.00"
type input "1.00"
type input "850.00"
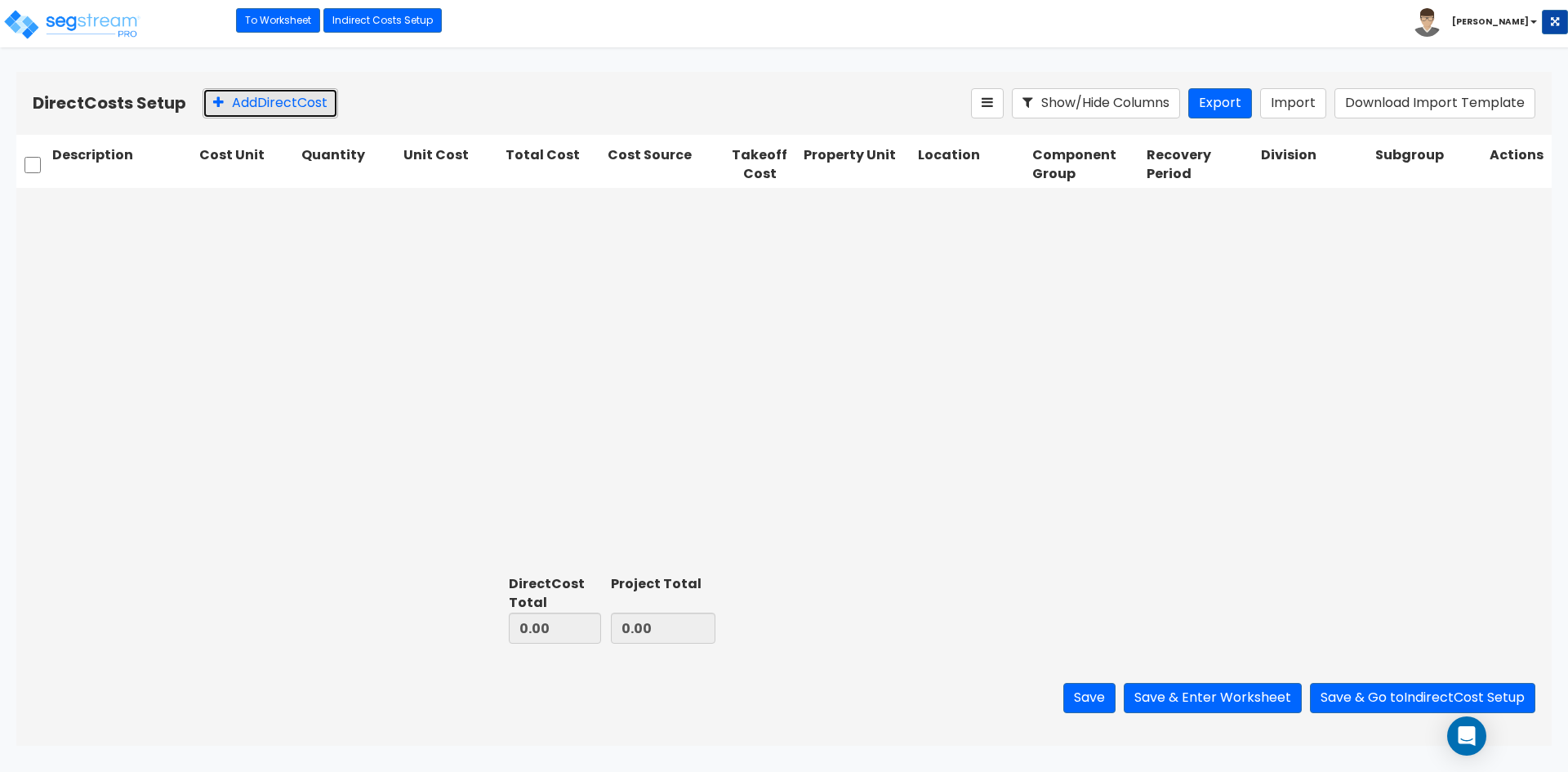
click at [306, 101] on button "Add Direct Cost" at bounding box center [270, 103] width 136 height 30
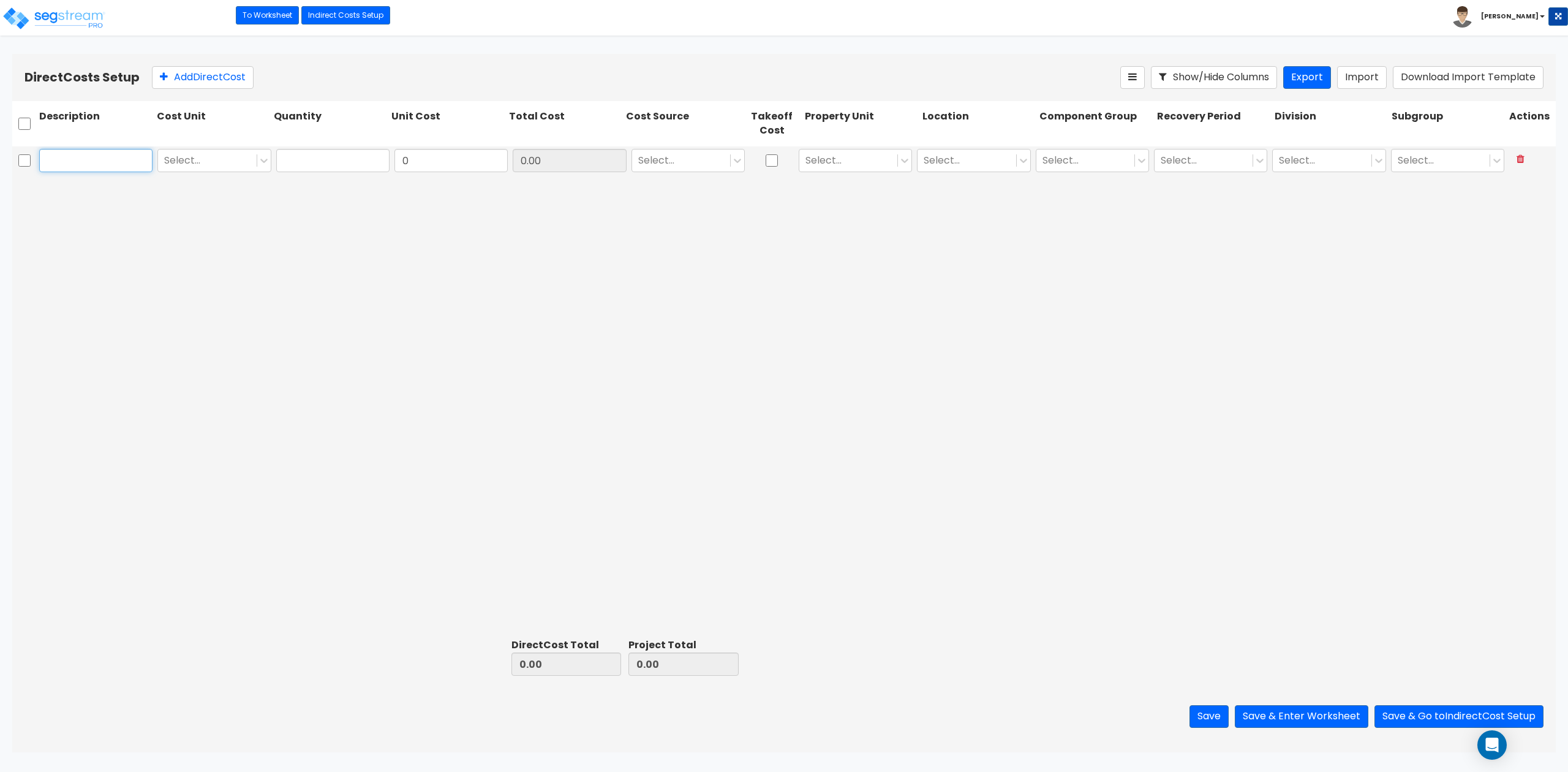
click at [109, 162] on input "text" at bounding box center [96, 160] width 113 height 23
paste input "Built-in Microwave"
type input "Built-in Microwave"
click at [192, 165] on div at bounding box center [206, 160] width 86 height 17
click at [184, 226] on div "1" at bounding box center [214, 223] width 113 height 22
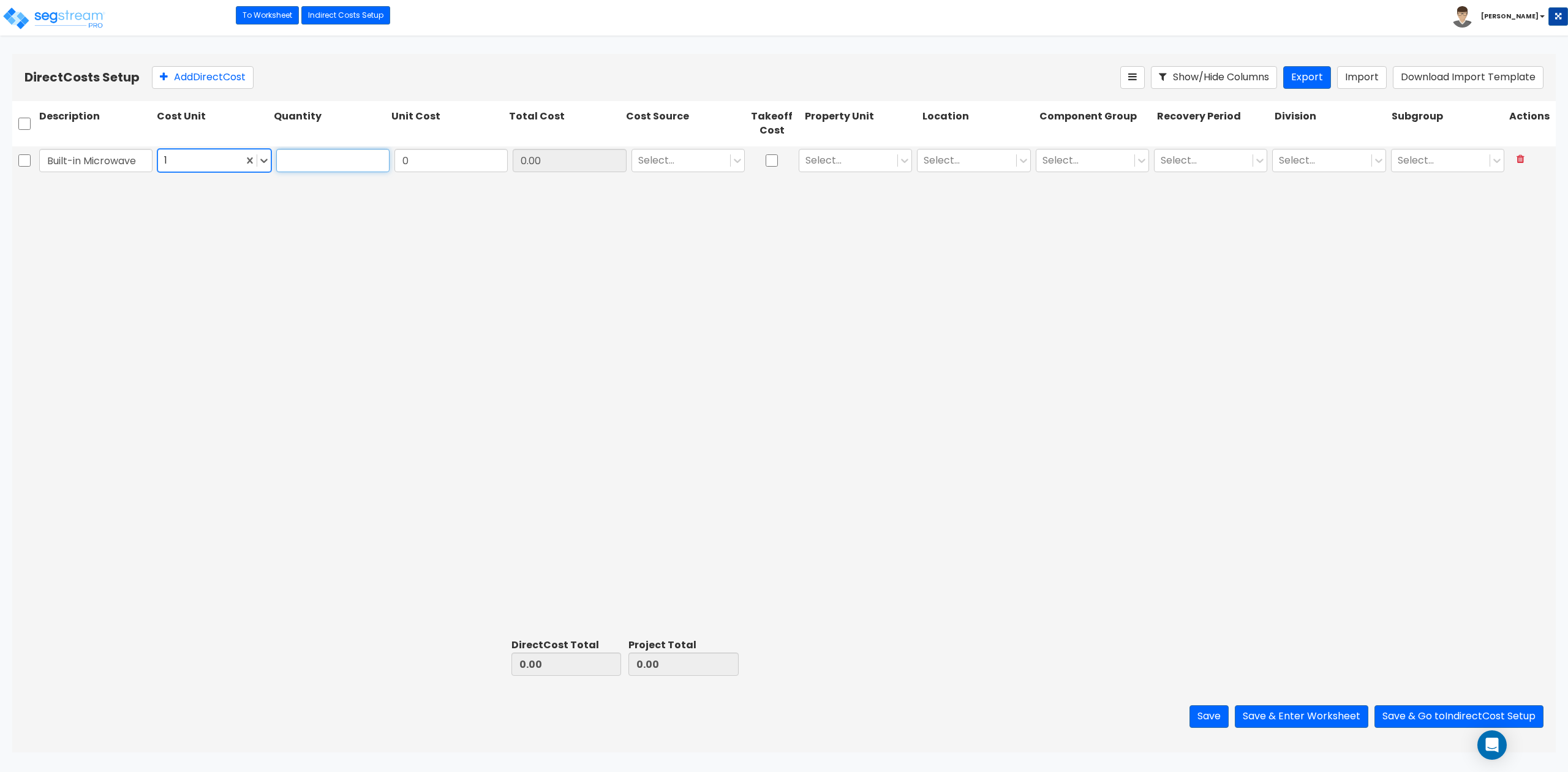
click at [340, 159] on input "text" at bounding box center [333, 160] width 113 height 23
type input "1"
click at [468, 162] on input "0" at bounding box center [451, 160] width 113 height 23
paste input "499"
type input "499"
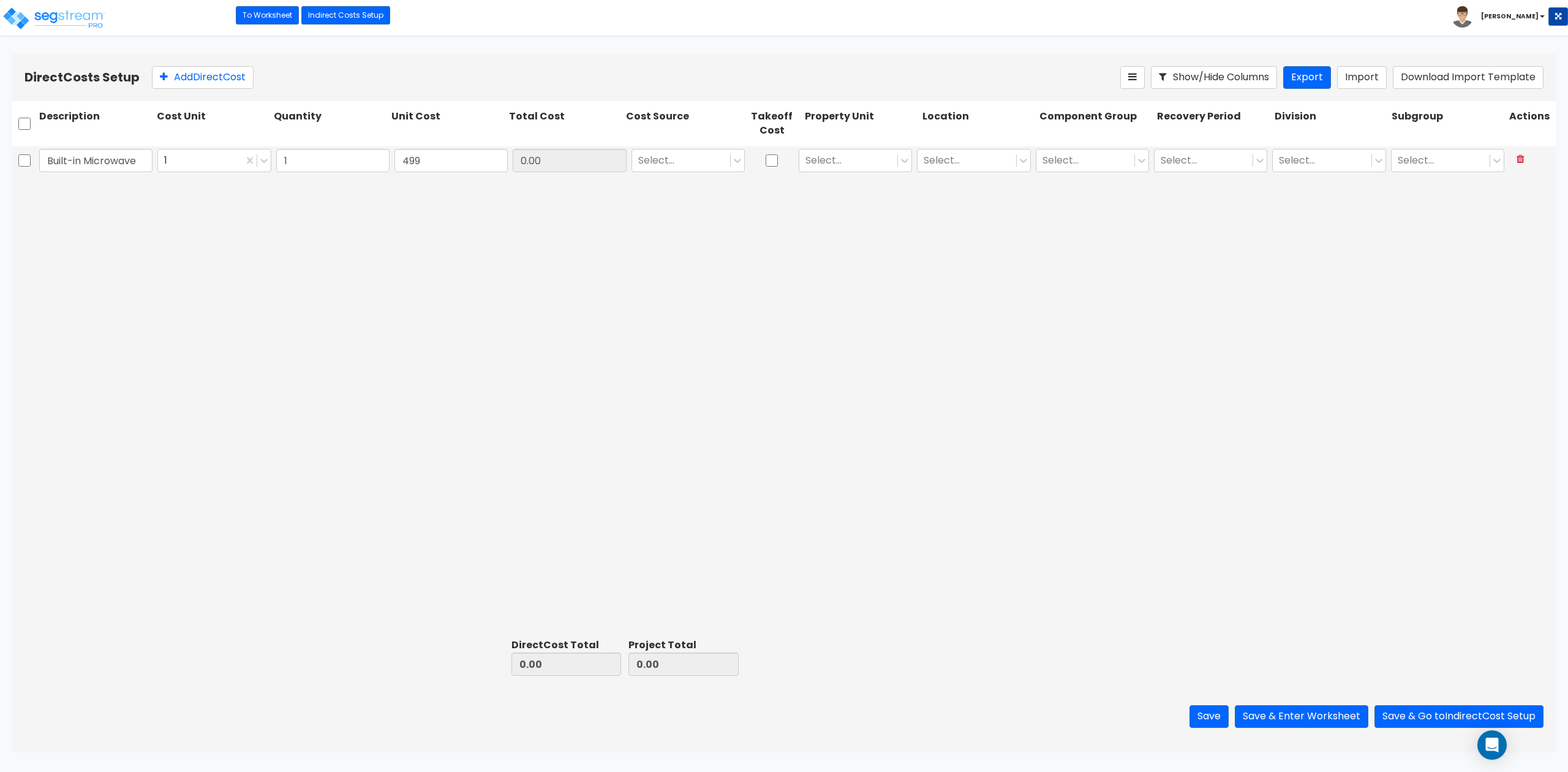
type input "499.00"
drag, startPoint x: 608, startPoint y: 245, endPoint x: 609, endPoint y: 181, distance: 64.0
click at [608, 244] on div "Built-in Microwave 1 1 499 499.00 Select... Select... Select... Select... Selec…" at bounding box center [784, 390] width 1543 height 487
click at [687, 153] on div at bounding box center [680, 160] width 86 height 17
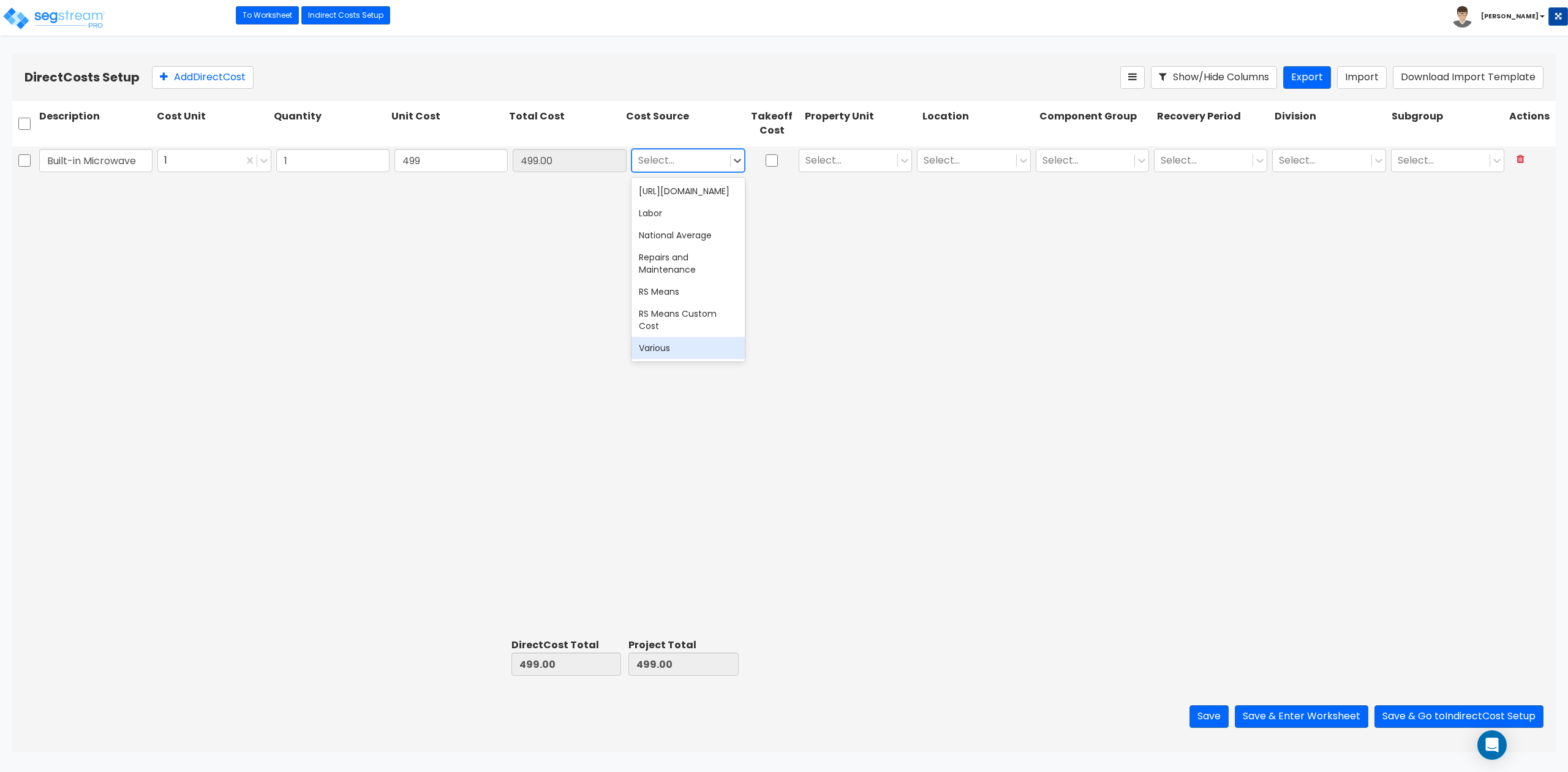
click at [667, 337] on div "Various" at bounding box center [688, 348] width 113 height 22
drag, startPoint x: 895, startPoint y: 256, endPoint x: 870, endPoint y: 197, distance: 64.1
click at [895, 256] on div "Built-in Microwave 1 1 499 499.00 option Various, selected. Various Select... S…" at bounding box center [784, 390] width 1543 height 487
click at [844, 155] on div at bounding box center [848, 160] width 86 height 17
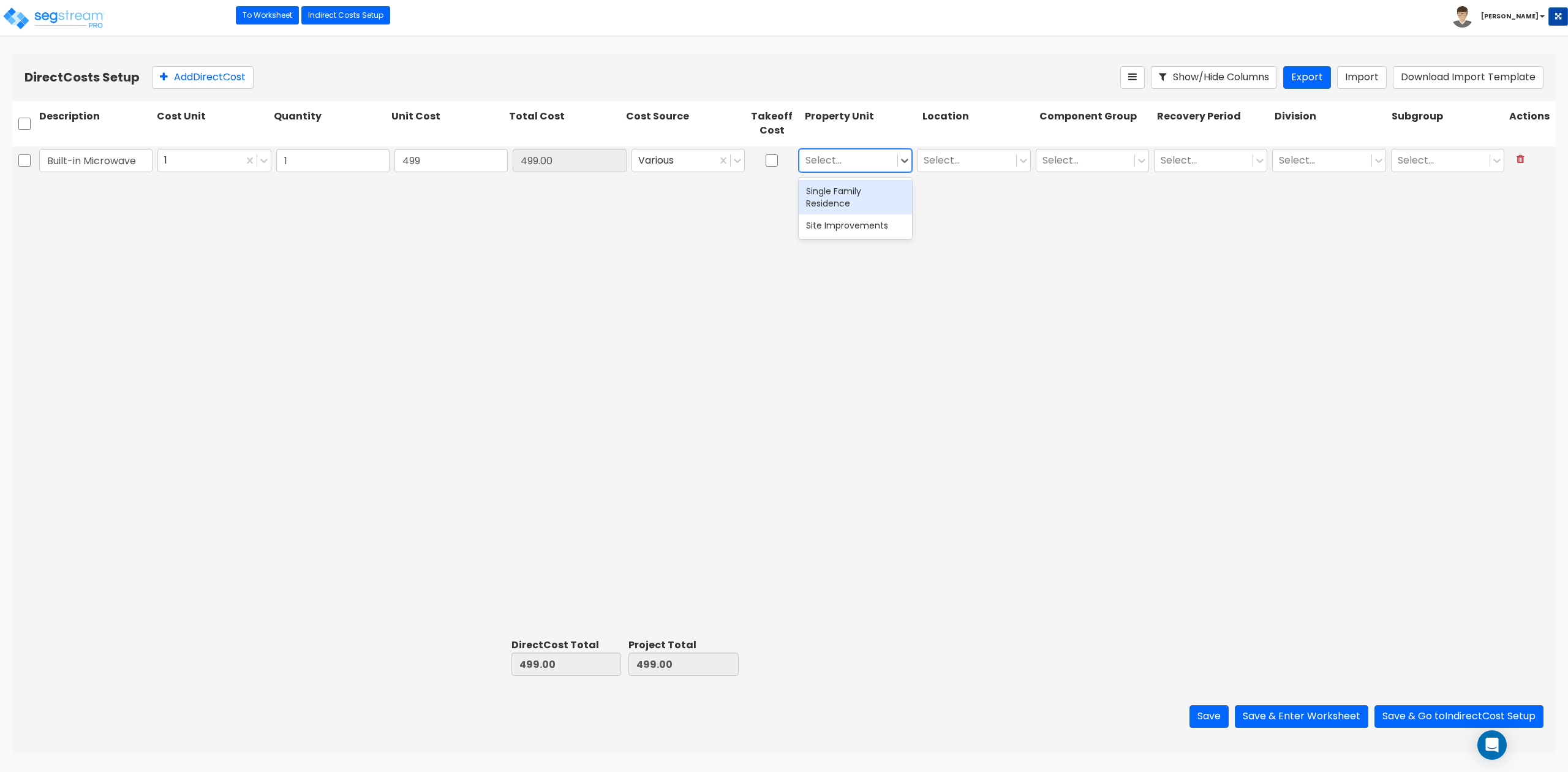
click at [841, 191] on div "Single Family Residence" at bounding box center [855, 197] width 113 height 35
click at [958, 155] on div at bounding box center [966, 160] width 86 height 17
click at [946, 205] on div "Building Interior" at bounding box center [974, 213] width 113 height 22
click at [1082, 169] on div at bounding box center [1085, 160] width 86 height 17
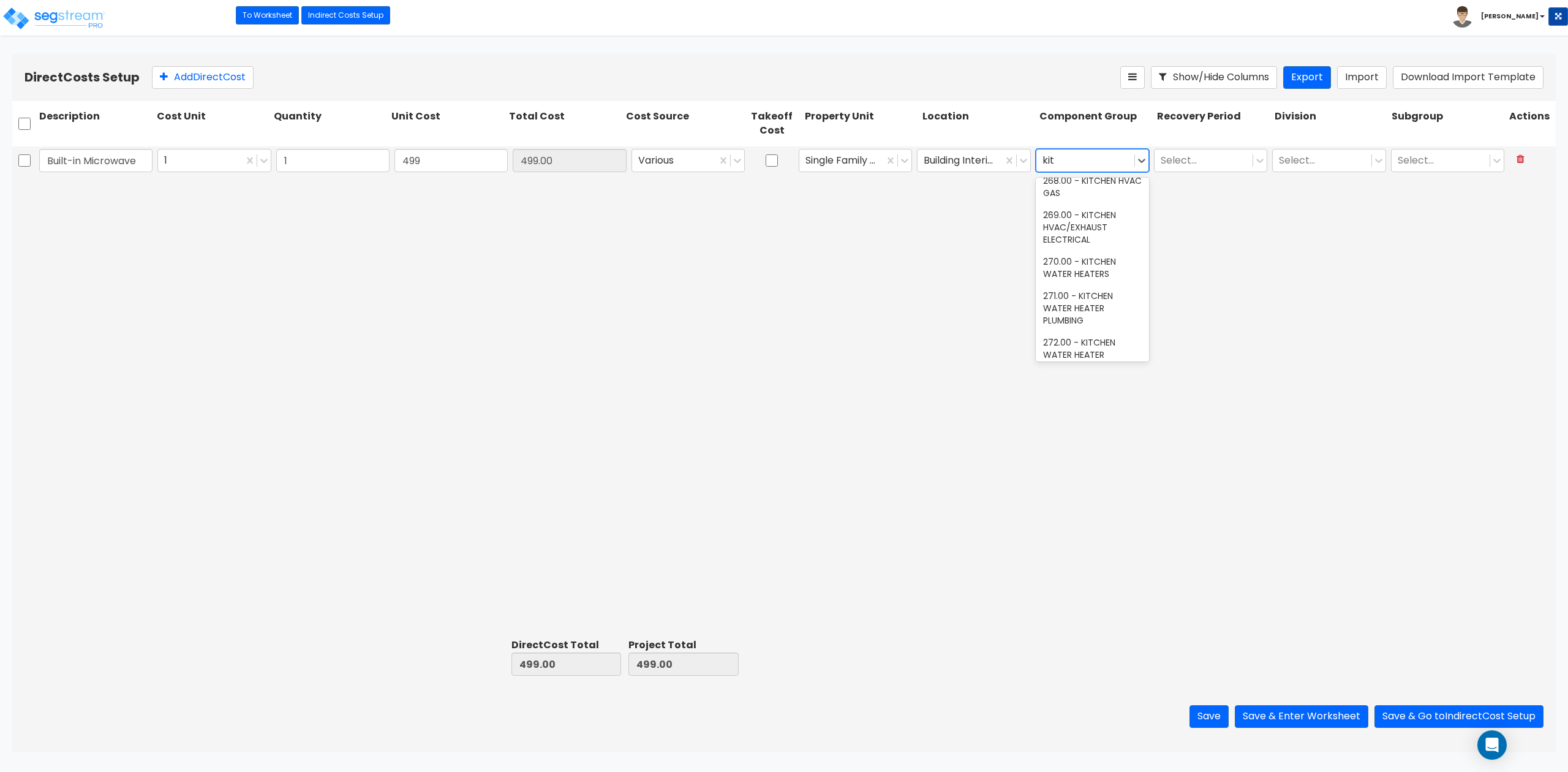
scroll to position [0, 0]
type input "kitch"
click at [1091, 227] on div "263.00 - KITCHEN EQUIPMENT" at bounding box center [1092, 232] width 113 height 35
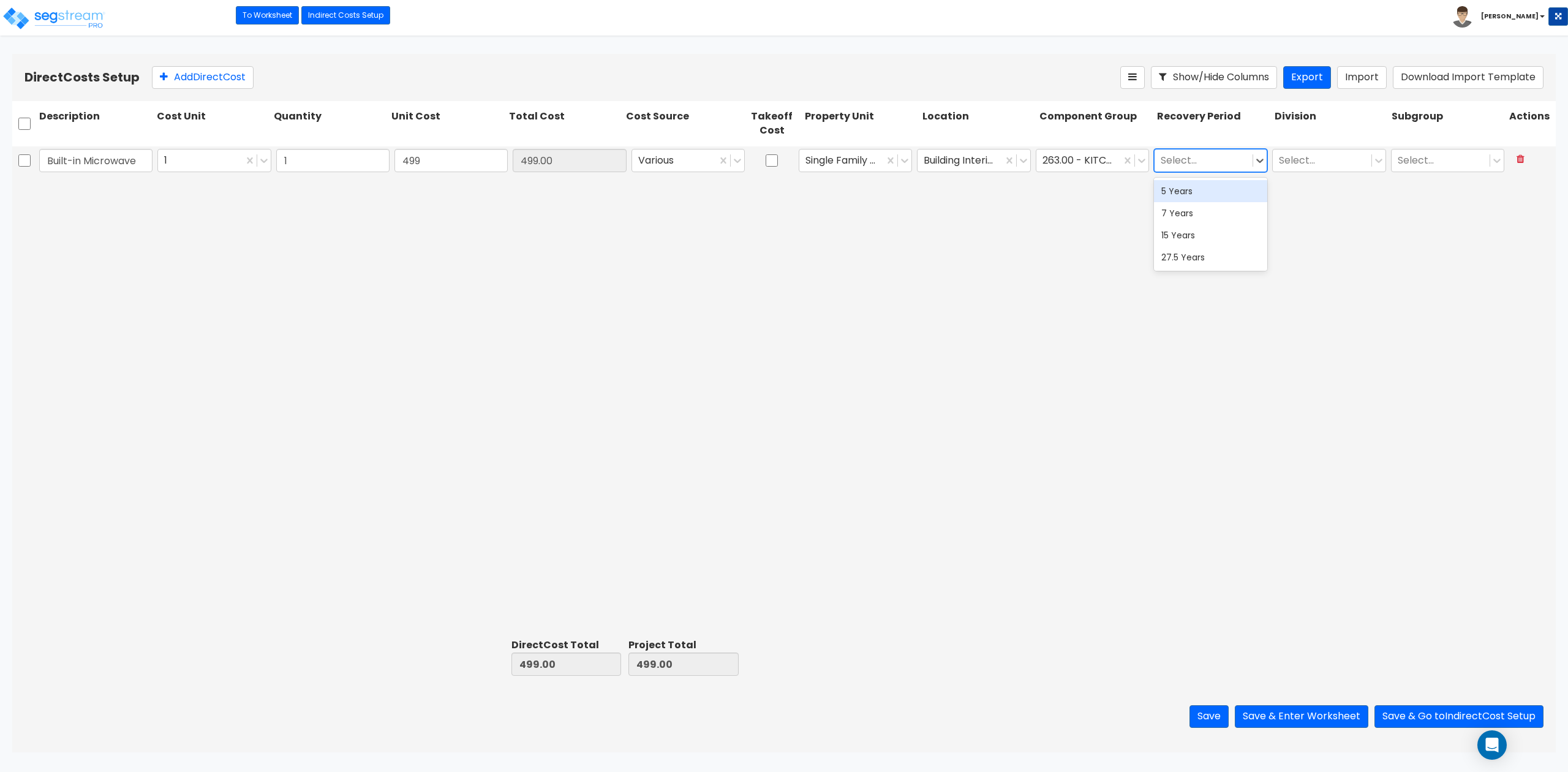
click at [1175, 162] on div at bounding box center [1203, 160] width 86 height 17
click at [1175, 190] on div "5 Years" at bounding box center [1211, 191] width 113 height 22
click at [1175, 165] on div at bounding box center [1321, 160] width 86 height 17
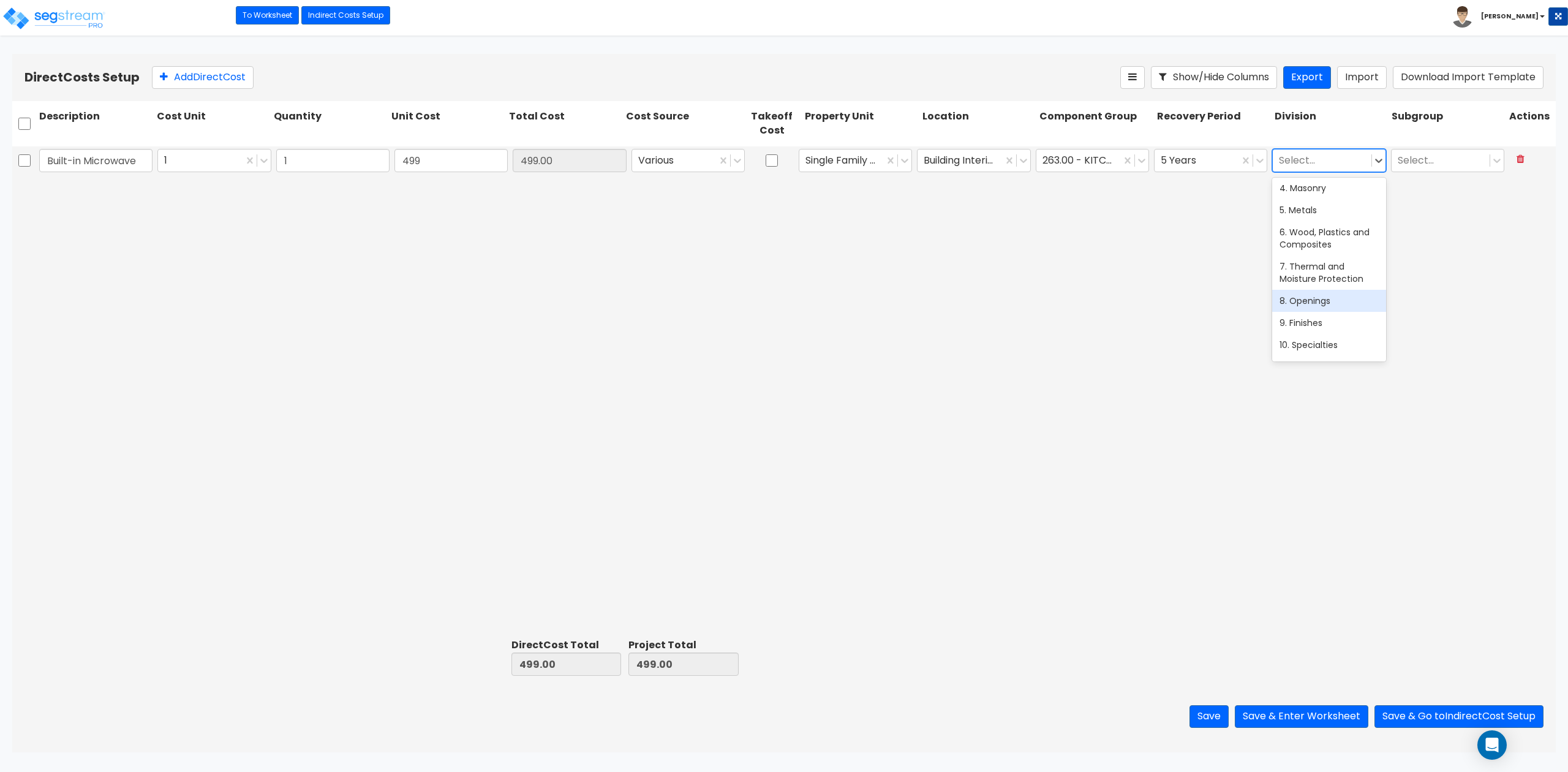
scroll to position [163, 0]
click at [1175, 297] on div "11. Equipment" at bounding box center [1329, 285] width 113 height 22
click at [1175, 299] on div "Built-in Microwave 1 1 499 499.00 Various Single Family Residence Building Inte…" at bounding box center [784, 390] width 1543 height 487
click at [201, 78] on button "Add Direct Cost" at bounding box center [202, 77] width 102 height 23
click at [111, 187] on input "text" at bounding box center [96, 190] width 113 height 23
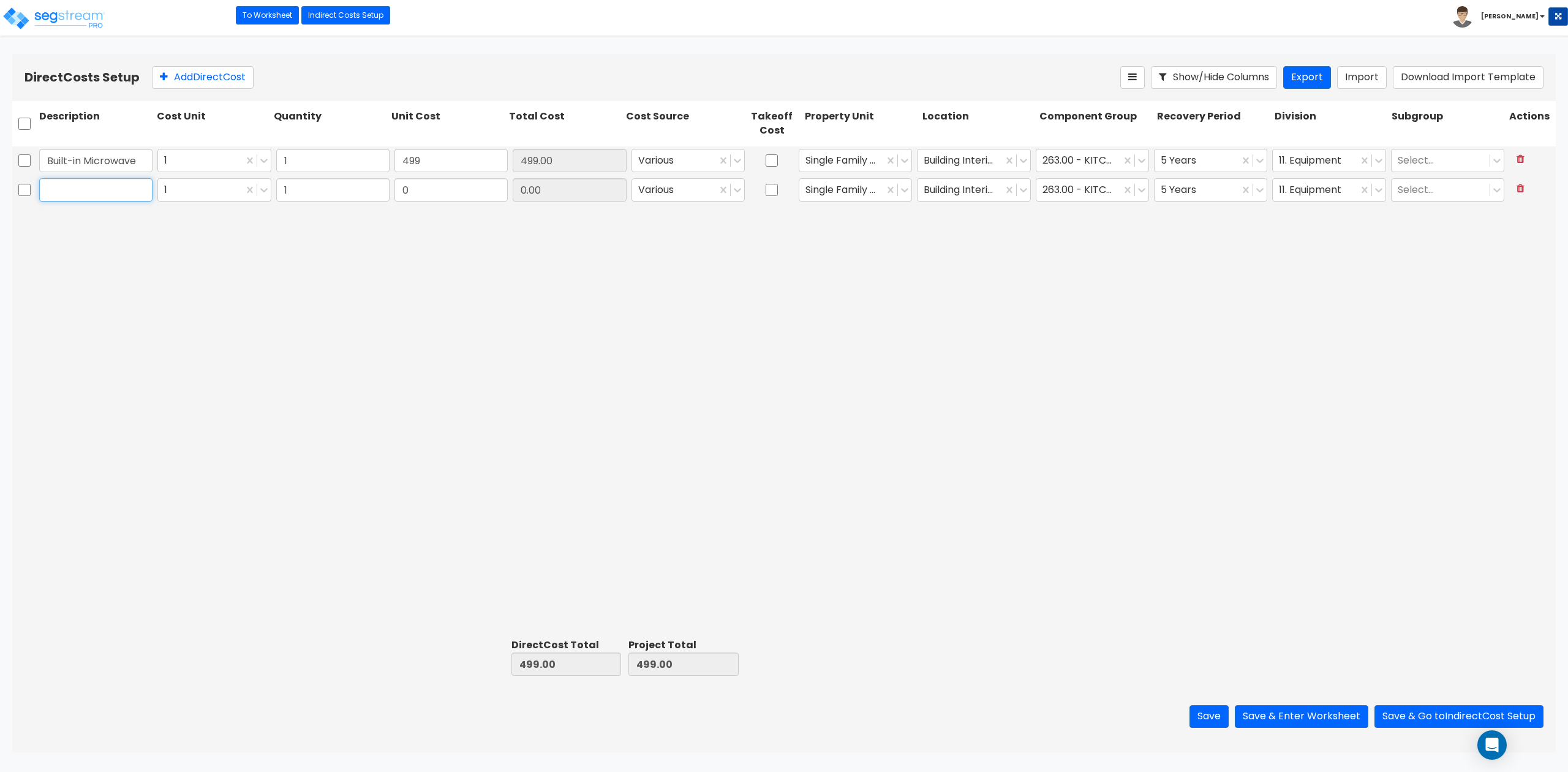
paste input "Refrigerator"
type input "Refrigerator"
drag, startPoint x: 452, startPoint y: 194, endPoint x: 463, endPoint y: 190, distance: 11.7
click at [453, 194] on input "0" at bounding box center [451, 190] width 113 height 23
type input "1,699"
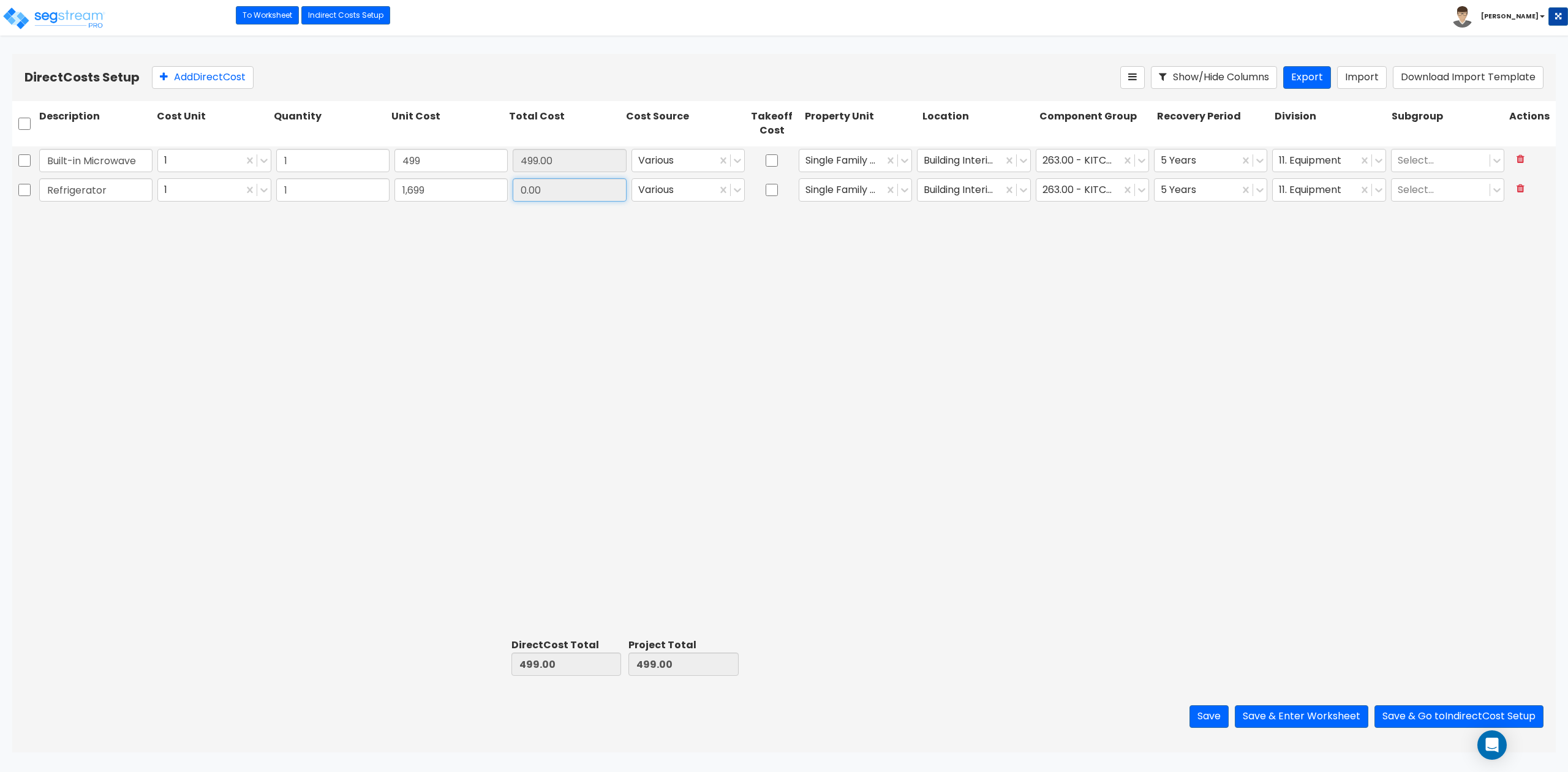
type input "1,699.00"
click at [546, 201] on input "1,699.00" at bounding box center [570, 190] width 113 height 23
click at [1066, 288] on div "Built-in Microwave 1 1 499 499.00 Various Single Family Residence Building Inte…" at bounding box center [784, 390] width 1543 height 487
click at [224, 82] on button "Add Direct Cost" at bounding box center [202, 77] width 102 height 23
click at [96, 221] on input "text" at bounding box center [96, 220] width 113 height 23
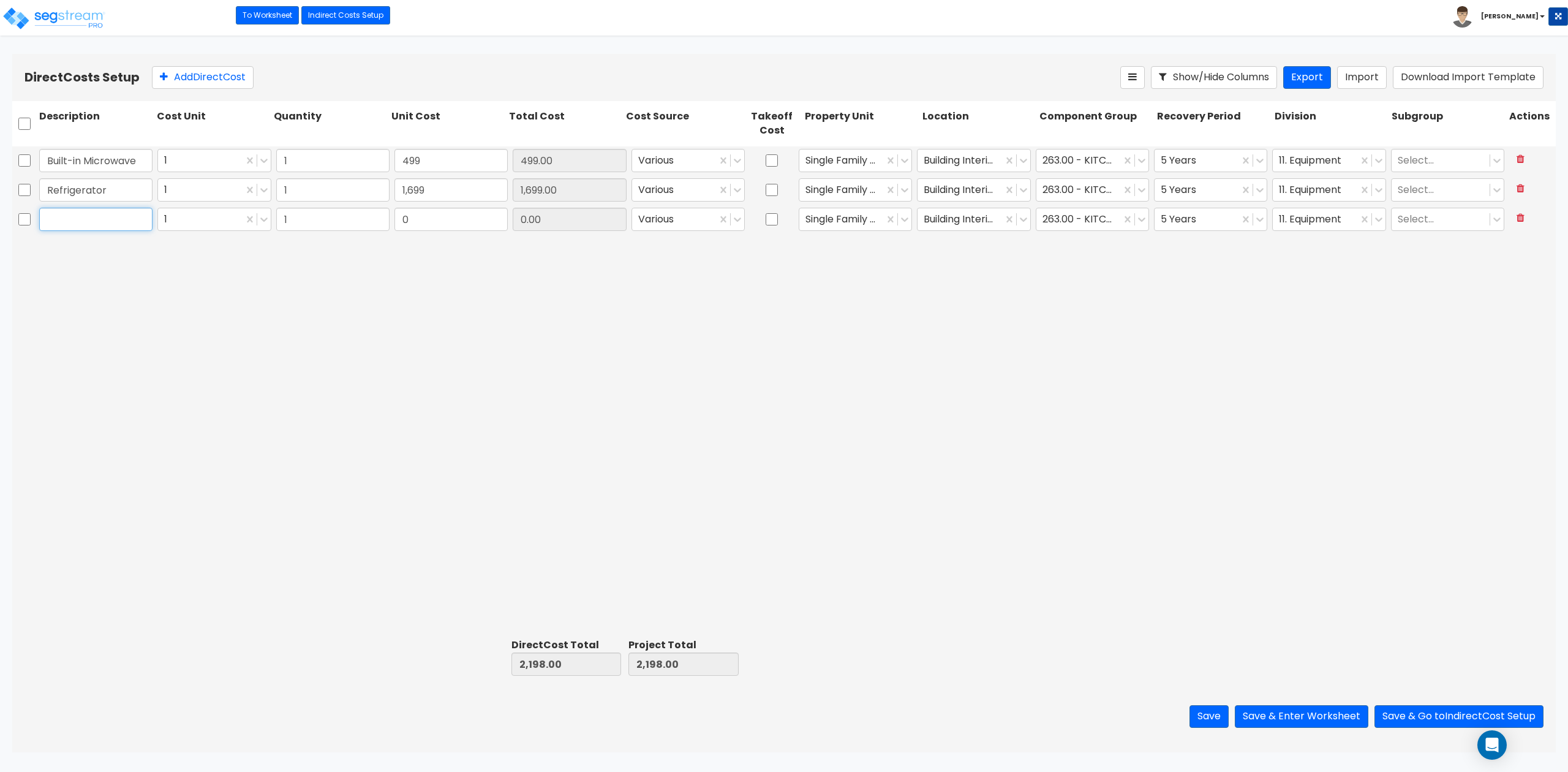
click at [100, 224] on input "text" at bounding box center [96, 220] width 113 height 23
paste input "Cooking range"
type input "Cooking range"
click at [449, 224] on input "0" at bounding box center [451, 220] width 113 height 23
type input "979"
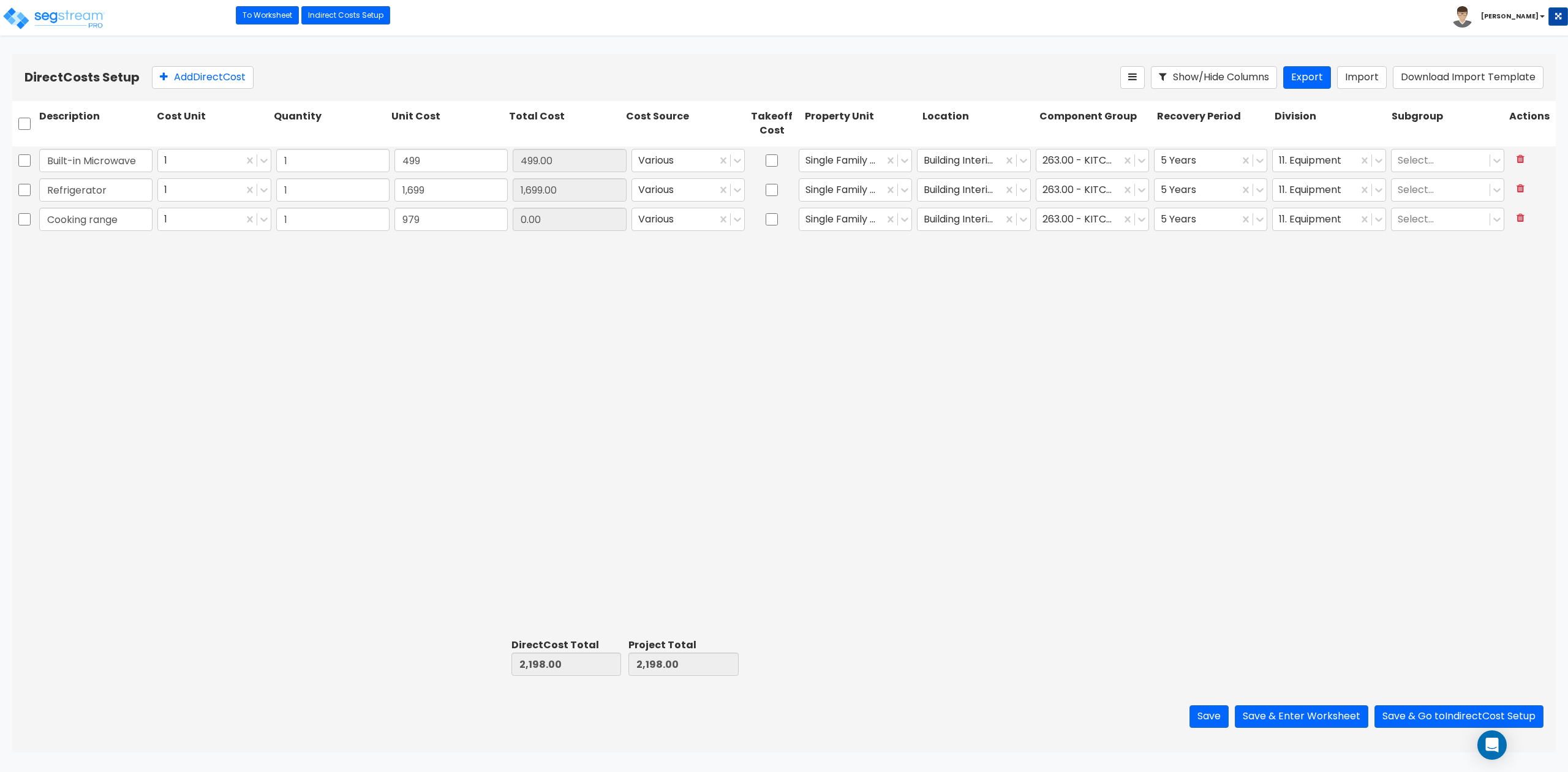
type input "979.00"
click at [212, 77] on button "Add Direct Cost" at bounding box center [202, 77] width 102 height 23
type input "Garbage disposal"
drag, startPoint x: 424, startPoint y: 253, endPoint x: 448, endPoint y: 250, distance: 24.2
click at [427, 253] on input "0" at bounding box center [451, 249] width 113 height 23
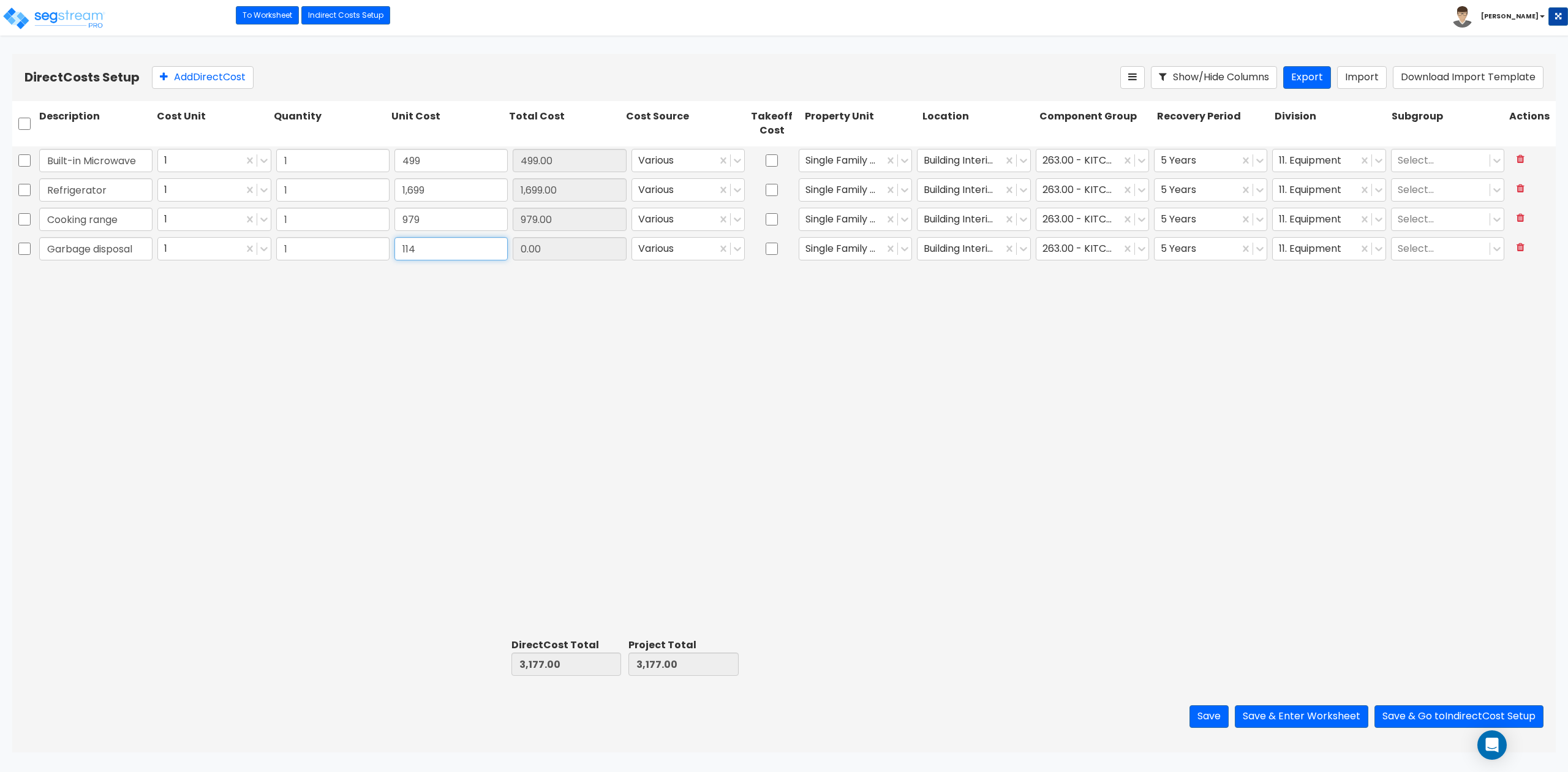
type input "114"
type input "114.00"
click at [510, 320] on div "Built-in Microwave 1 1 499 499.00 Various Single Family Residence Building Inte…" at bounding box center [784, 390] width 1543 height 487
click at [1175, 578] on button "Save" at bounding box center [1209, 717] width 39 height 23
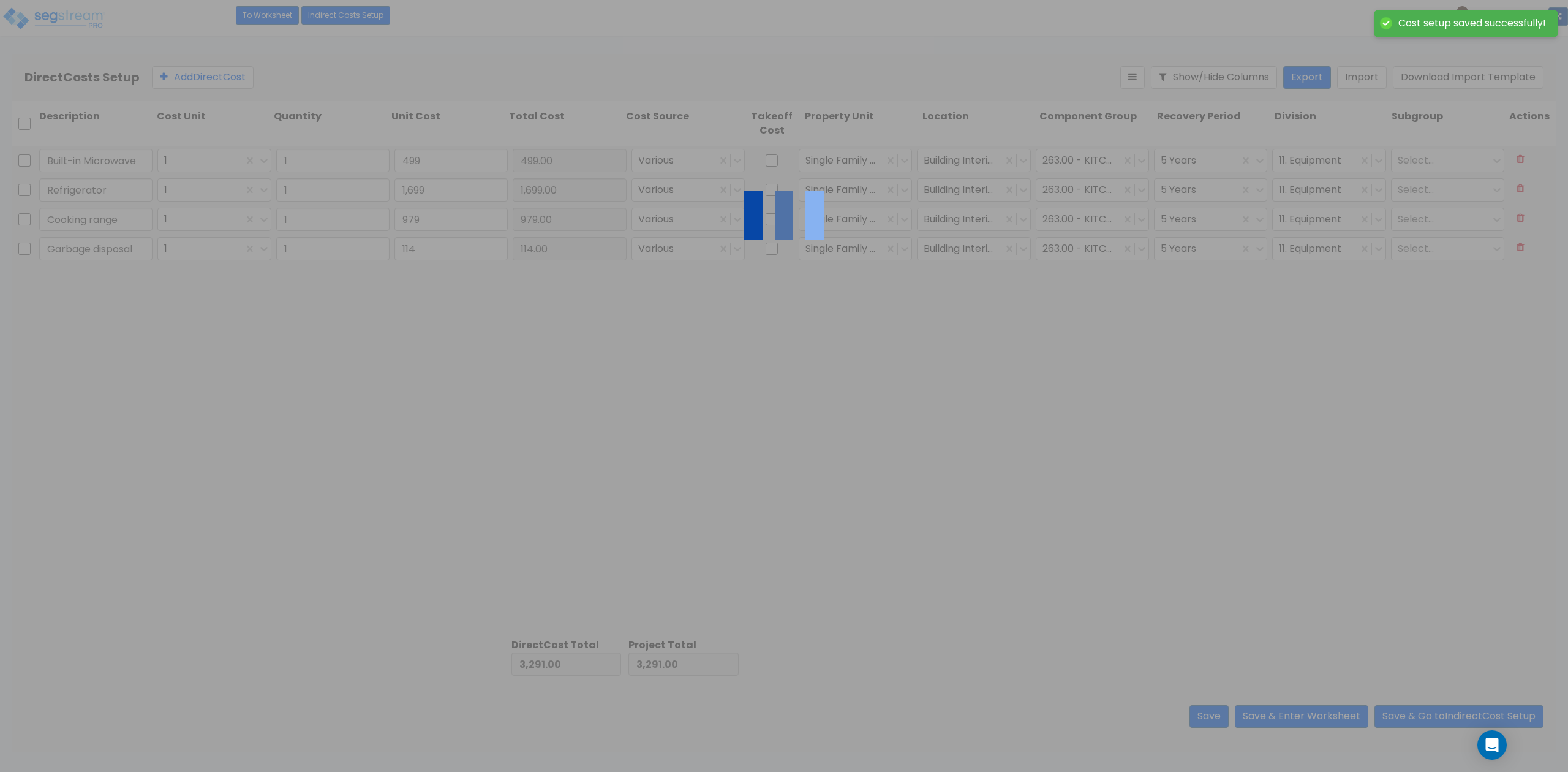
type input "1.00"
type input "499.00"
type input "1.00"
type input "1,699.00"
type input "1.00"
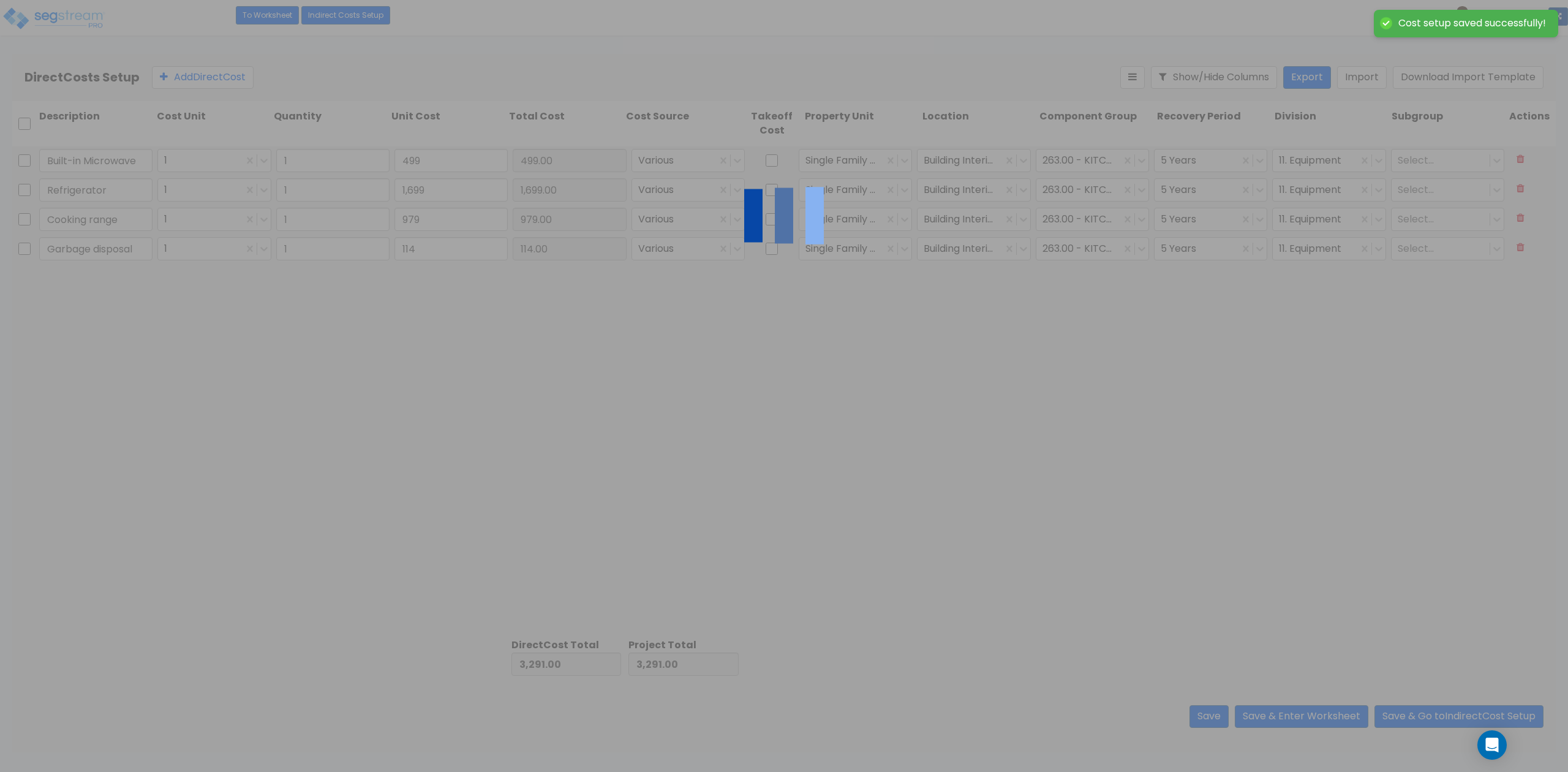
type input "979.00"
type input "1.00"
type input "114.00"
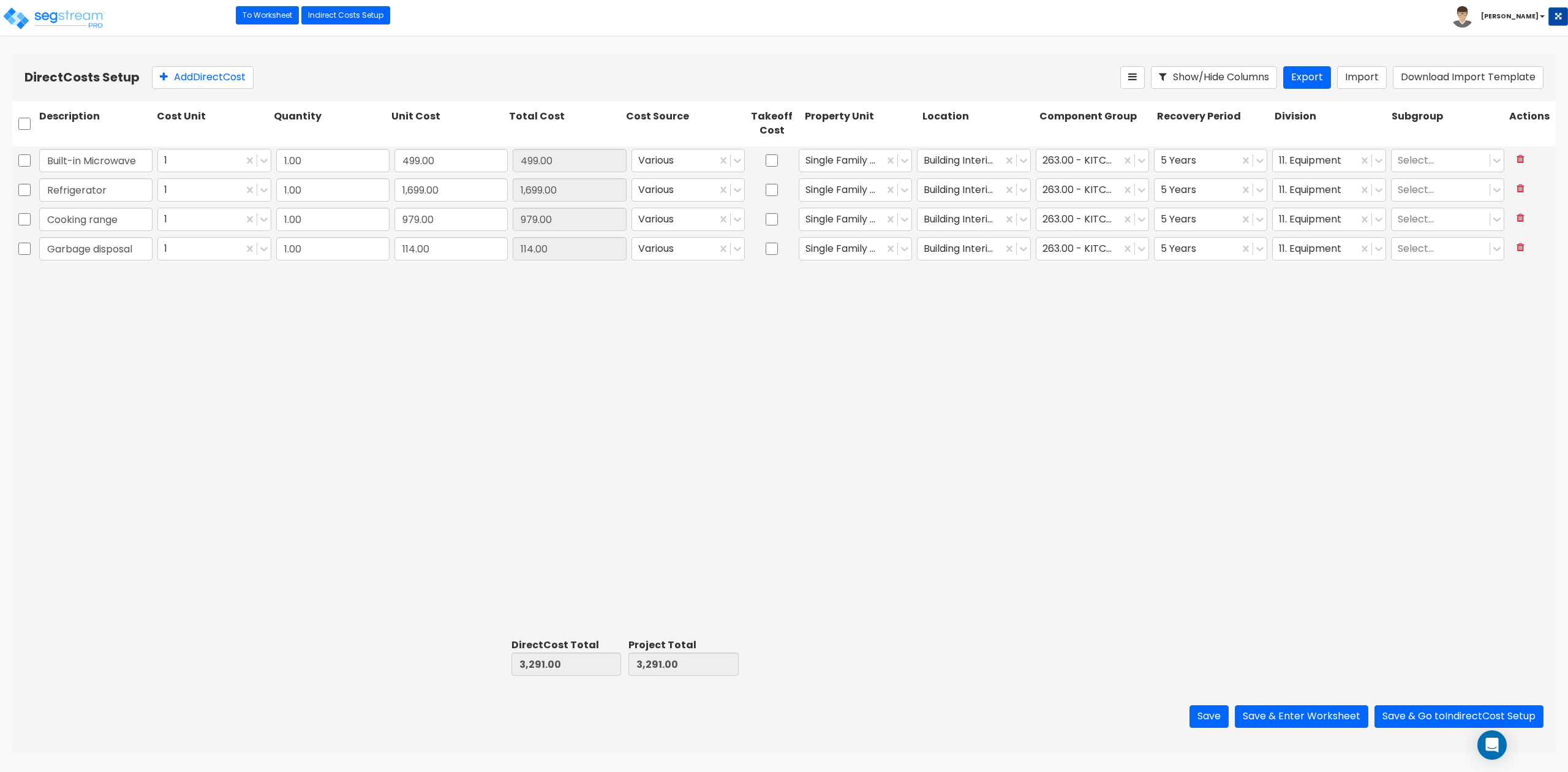
drag, startPoint x: 180, startPoint y: 390, endPoint x: 137, endPoint y: 128, distance: 265.5
click at [184, 388] on div "Built-in Microwave 1 1.00 499.00 499.00 Various Single Family Residence Buildin…" at bounding box center [784, 390] width 1543 height 487
click at [179, 75] on button "Add Direct Cost" at bounding box center [202, 77] width 102 height 23
click at [89, 279] on input "text" at bounding box center [96, 278] width 113 height 23
type input "Dishwasher"
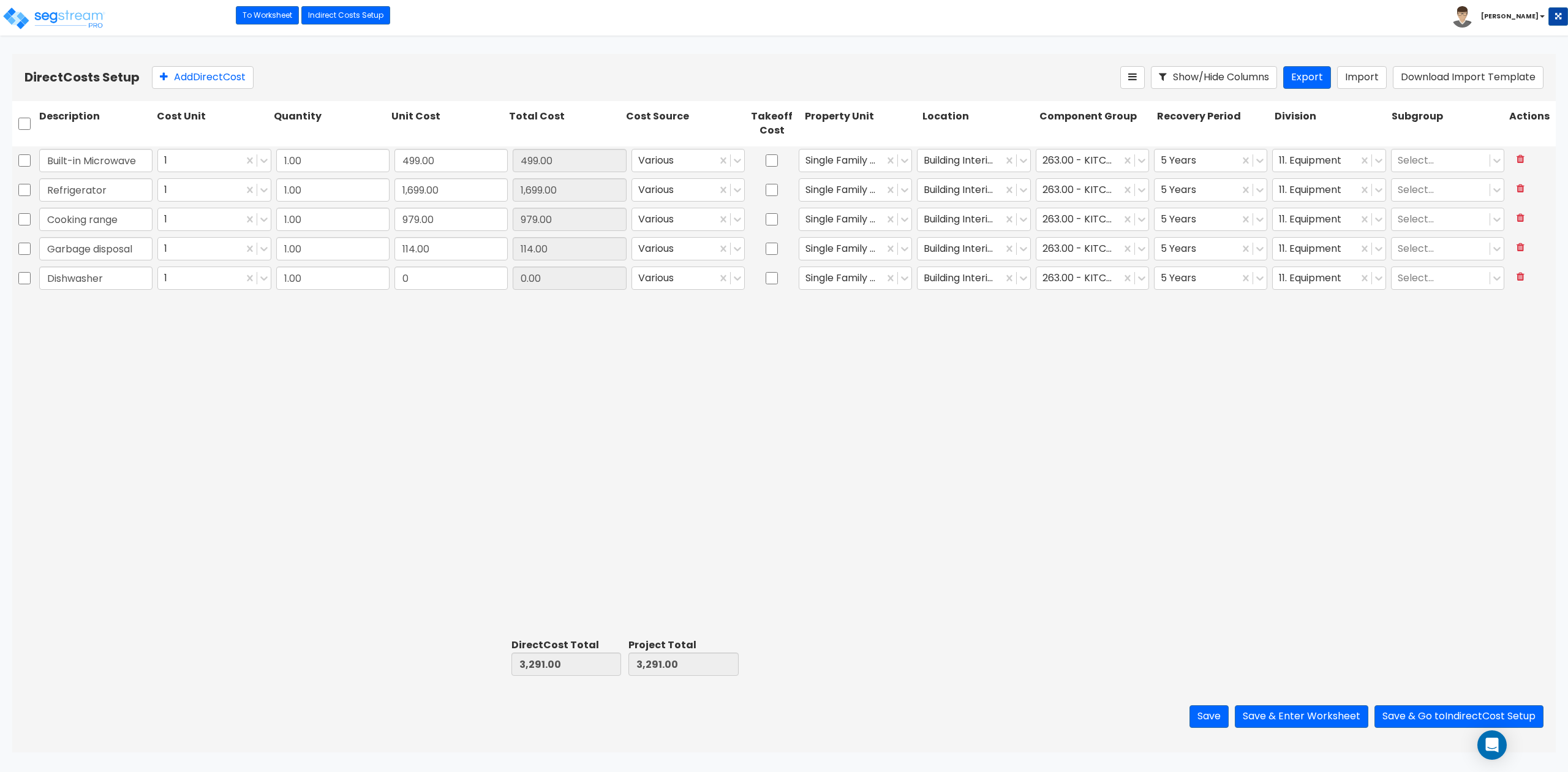
click at [212, 363] on div "Built-in Microwave 1 1.00 499.00 499.00 Various Single Family Residence Buildin…" at bounding box center [784, 390] width 1543 height 487
click at [422, 277] on input "0" at bounding box center [451, 278] width 113 height 23
type input "469"
type input "469.00"
click at [672, 488] on div "Built-in Microwave 1 1.00 499.00 499.00 Various Single Family Residence Buildin…" at bounding box center [784, 390] width 1543 height 487
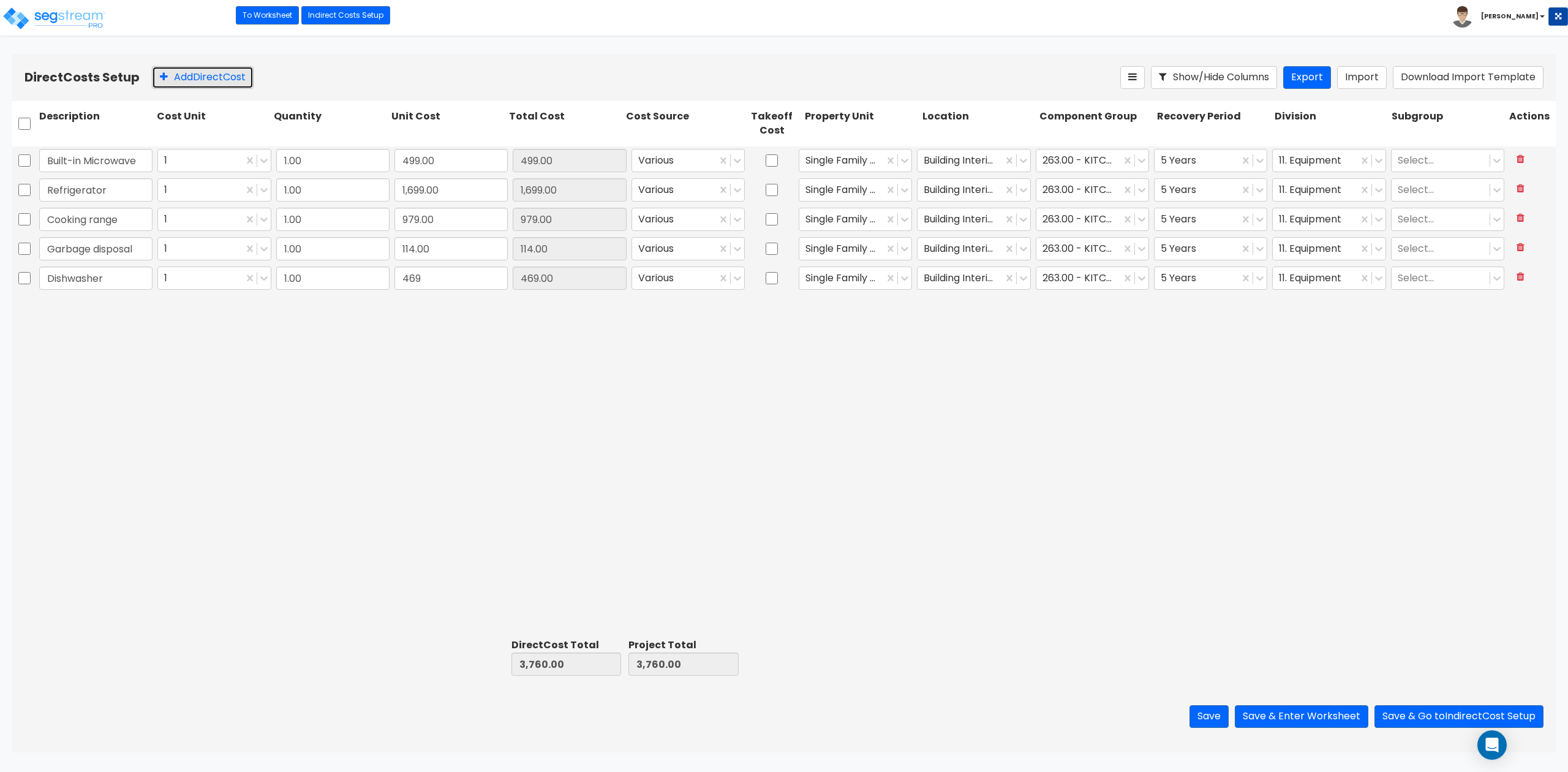
click at [168, 74] on button "Add Direct Cost" at bounding box center [202, 77] width 102 height 23
type input "Washer"
click at [449, 316] on input "0" at bounding box center [451, 308] width 113 height 23
type input "499"
type input "499.00"
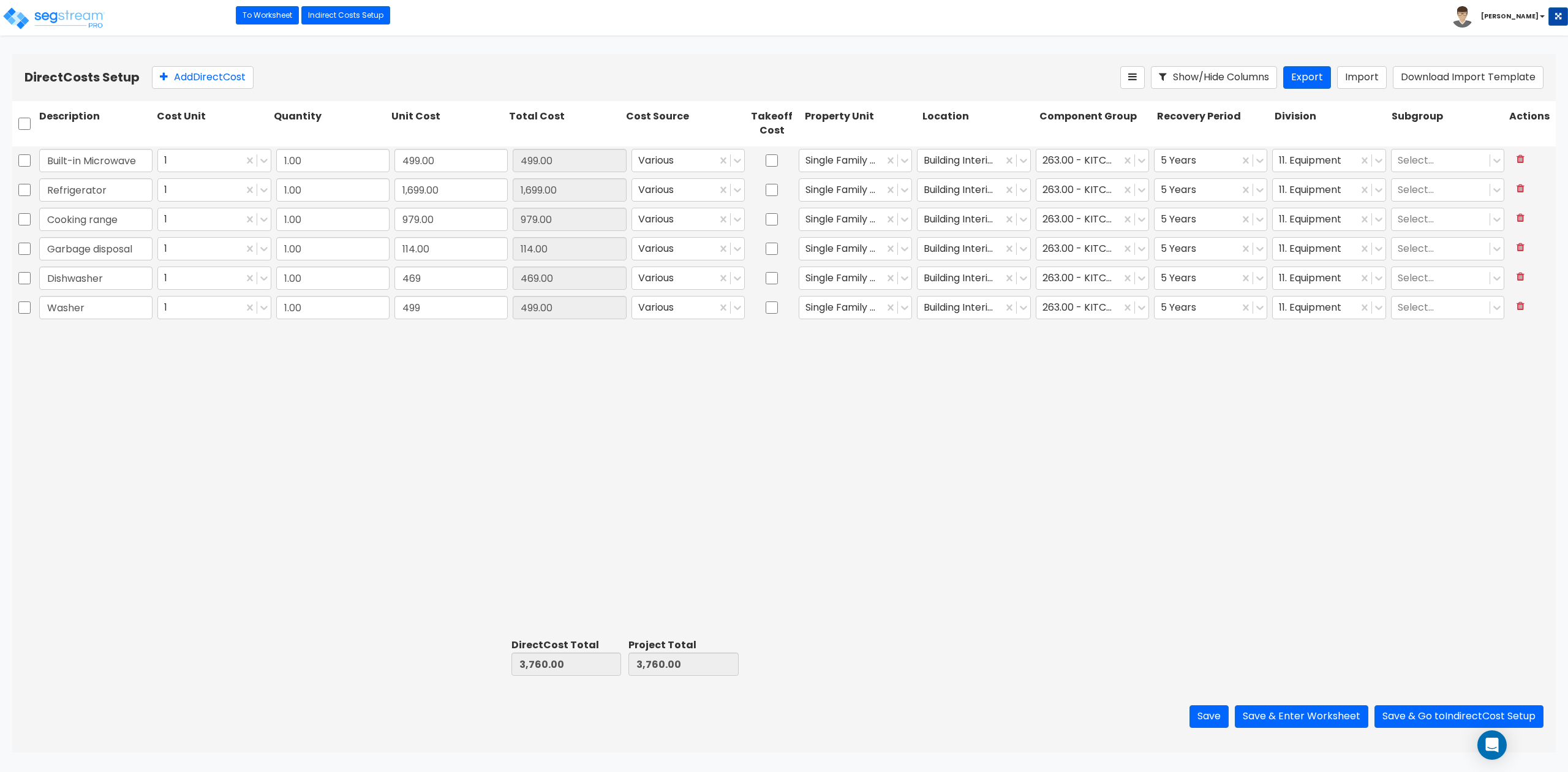
drag, startPoint x: 882, startPoint y: 430, endPoint x: 883, endPoint y: 415, distance: 15.0
click at [882, 430] on div "Built-in Microwave 1 1.00 499.00 499.00 Various Single Family Residence Buildin…" at bounding box center [784, 390] width 1543 height 487
click at [1090, 305] on div at bounding box center [1078, 308] width 72 height 17
type input "laund"
click at [1103, 379] on div "283.00 - LAUNDRY EQUIPMENT" at bounding box center [1092, 379] width 113 height 35
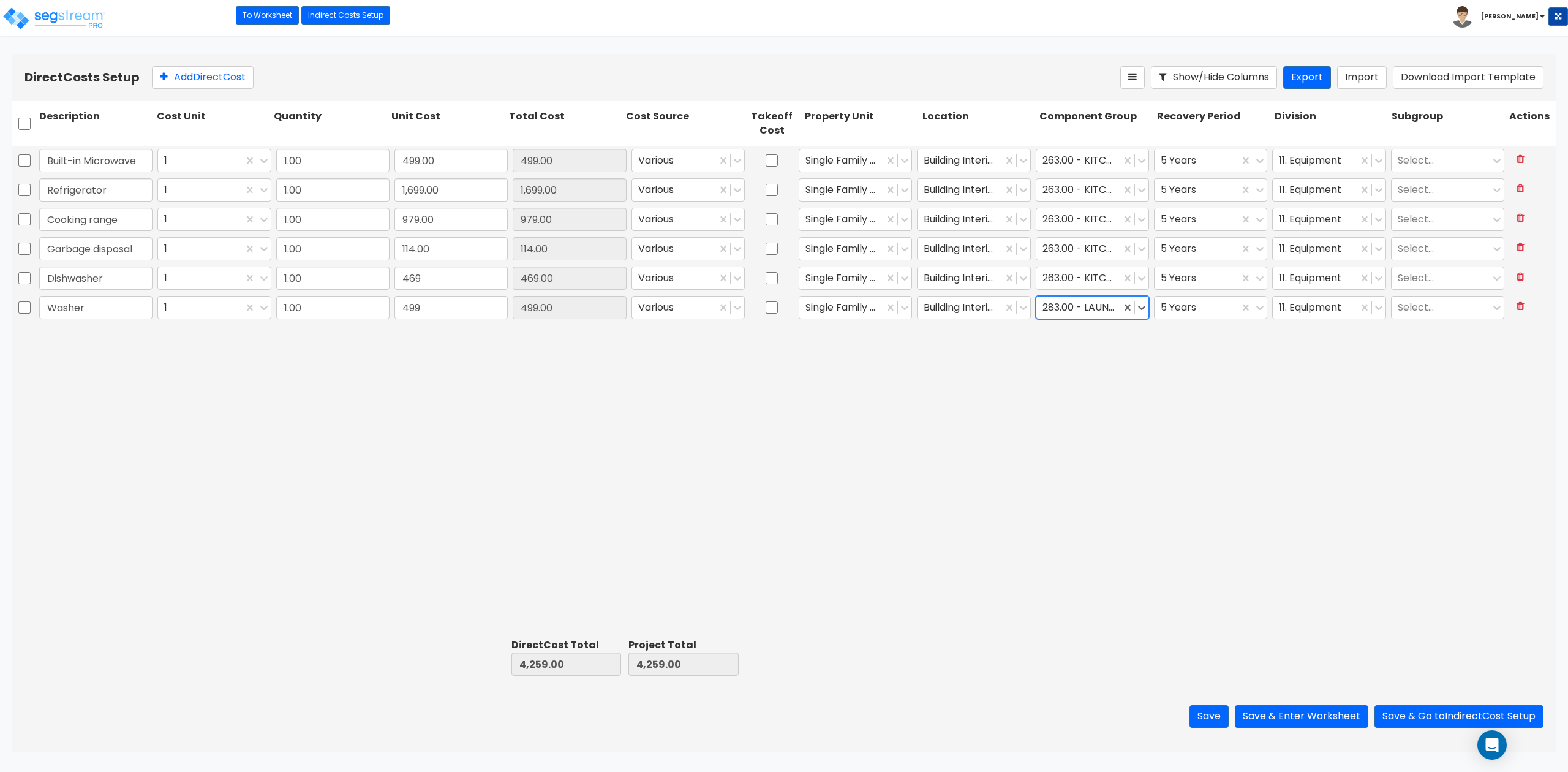
click at [1164, 417] on div "Built-in Microwave 1 1.00 499.00 499.00 Various Single Family Residence Buildin…" at bounding box center [784, 390] width 1543 height 487
click at [221, 81] on button "Add Direct Cost" at bounding box center [202, 77] width 102 height 23
type input "699"
type input "699.00"
click at [343, 559] on div "Built-in Microwave 1 1.00 499.00 499.00 Various Single Family Residence Buildin…" at bounding box center [784, 390] width 1543 height 487
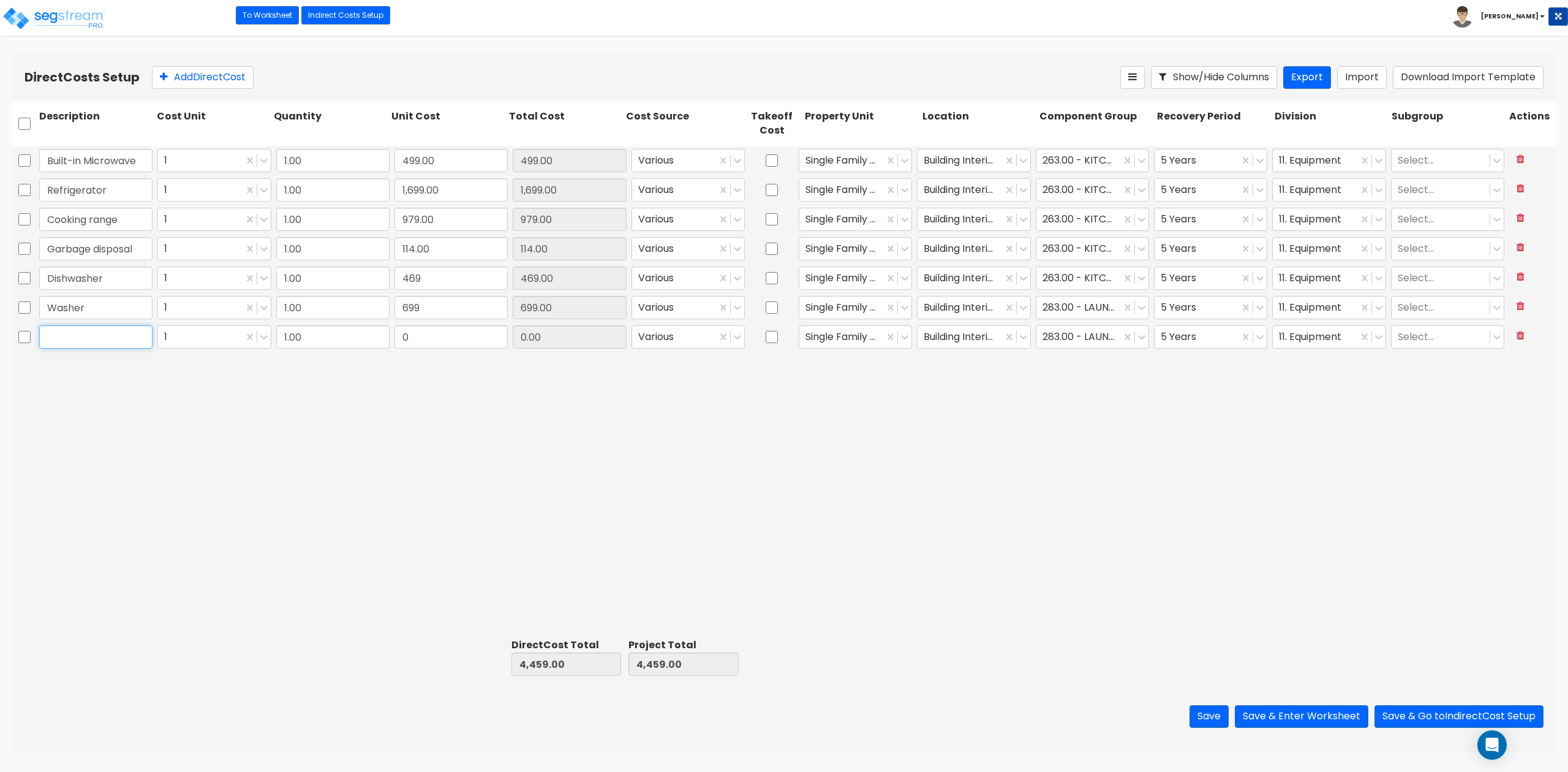
drag, startPoint x: 61, startPoint y: 342, endPoint x: 81, endPoint y: 334, distance: 21.5
click at [64, 342] on input "text" at bounding box center [96, 337] width 113 height 23
type input "Dryer"
click at [466, 337] on input "0" at bounding box center [451, 337] width 113 height 23
type input "699"
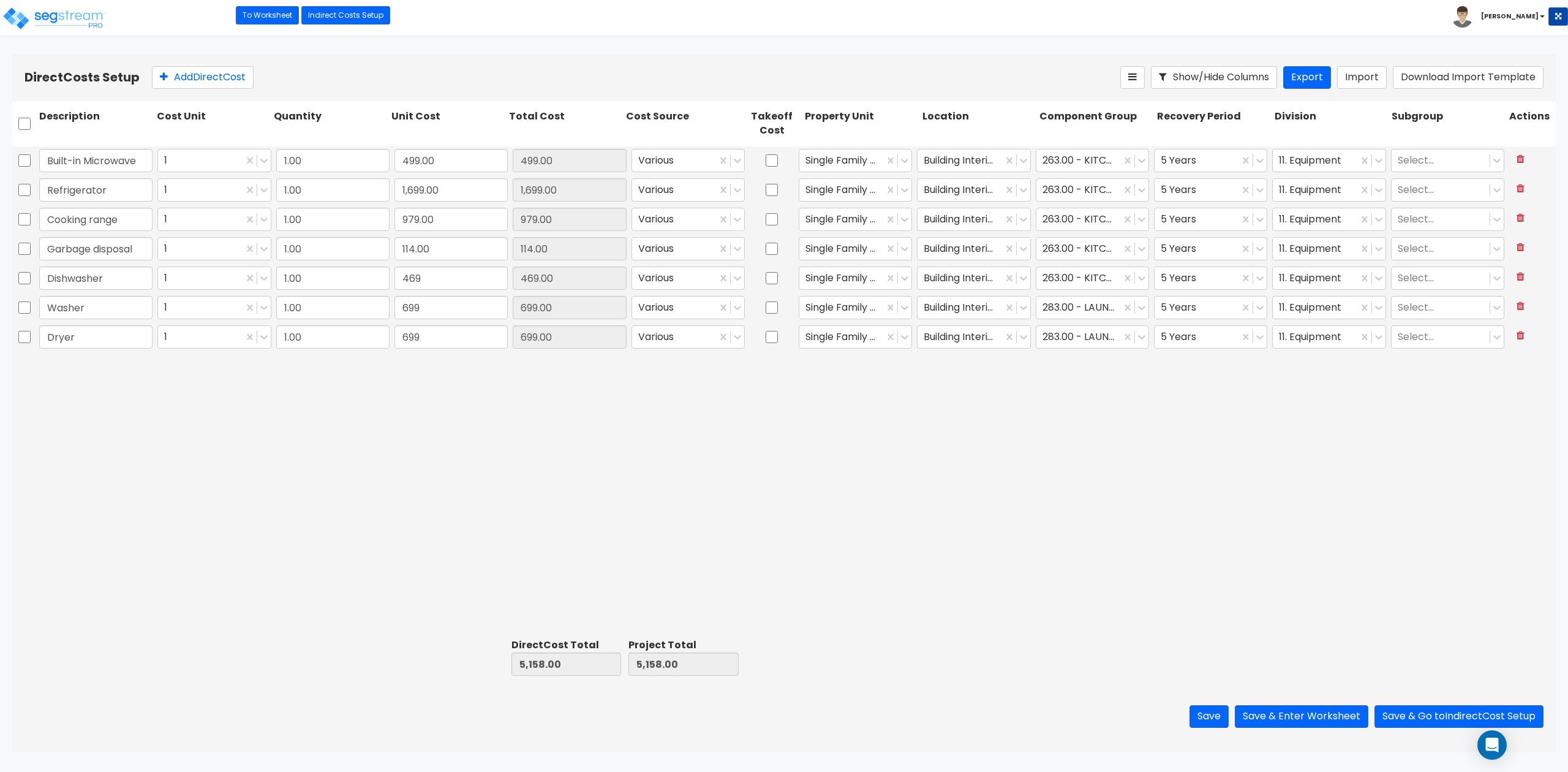
type input "699.00"
click at [794, 433] on div "Built-in Microwave 1 1.00 499.00 499.00 Various Single Family Residence Buildin…" at bounding box center [784, 390] width 1543 height 487
click at [1175, 578] on button "Save" at bounding box center [1209, 717] width 39 height 23
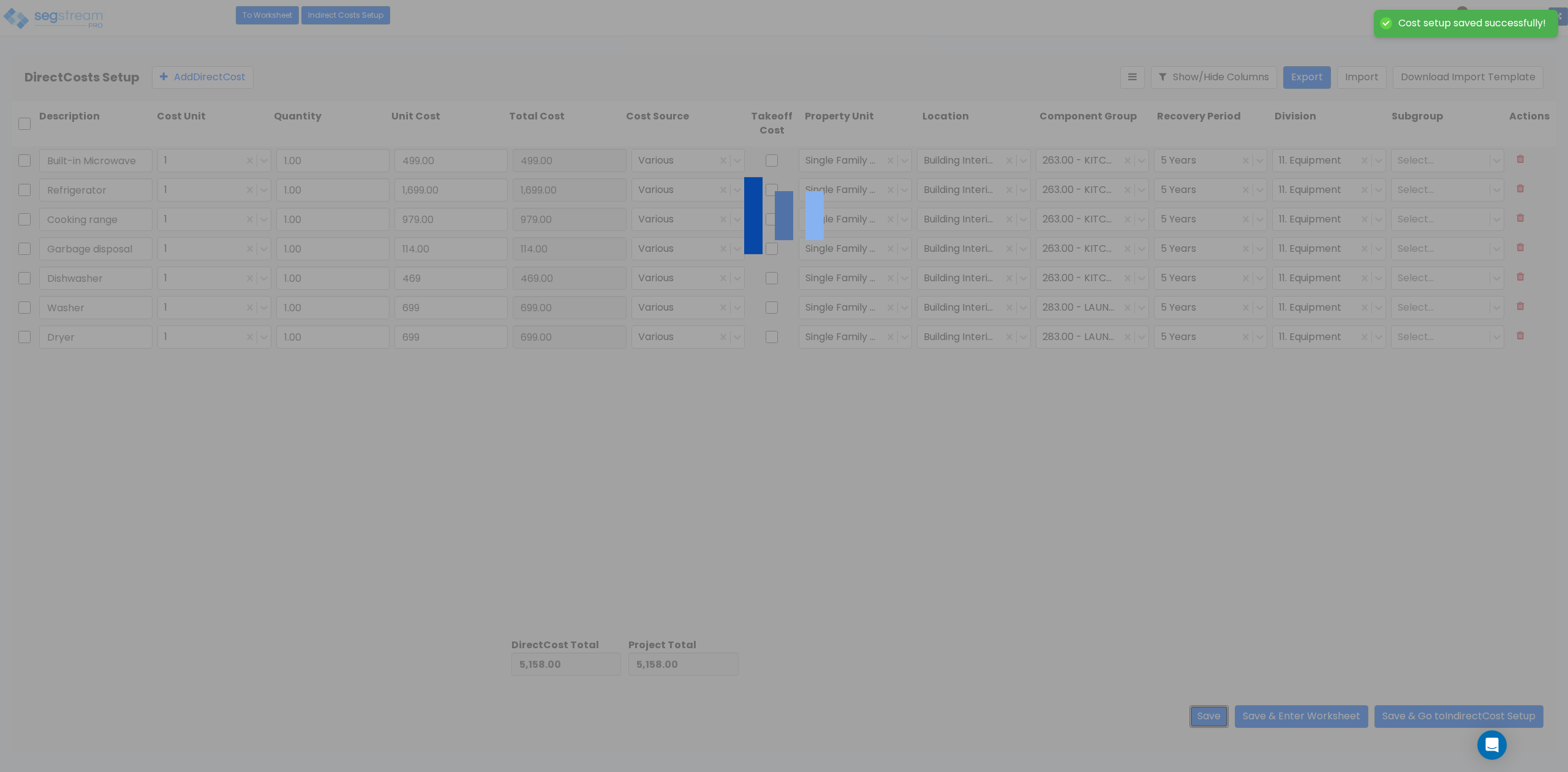
type input "469.00"
type input "699.00"
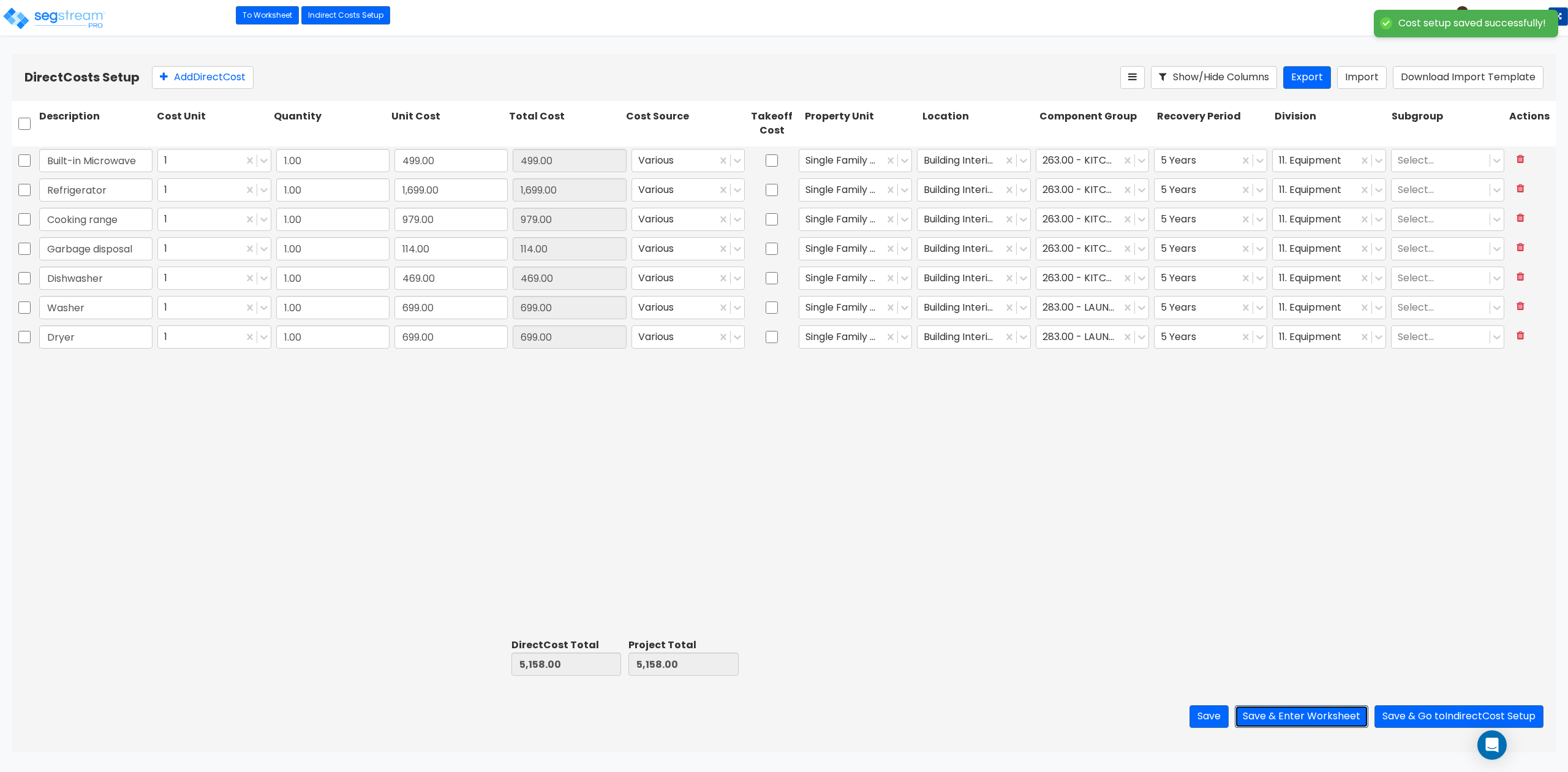
click at [1175, 578] on button "Save & Enter Worksheet" at bounding box center [1301, 717] width 134 height 23
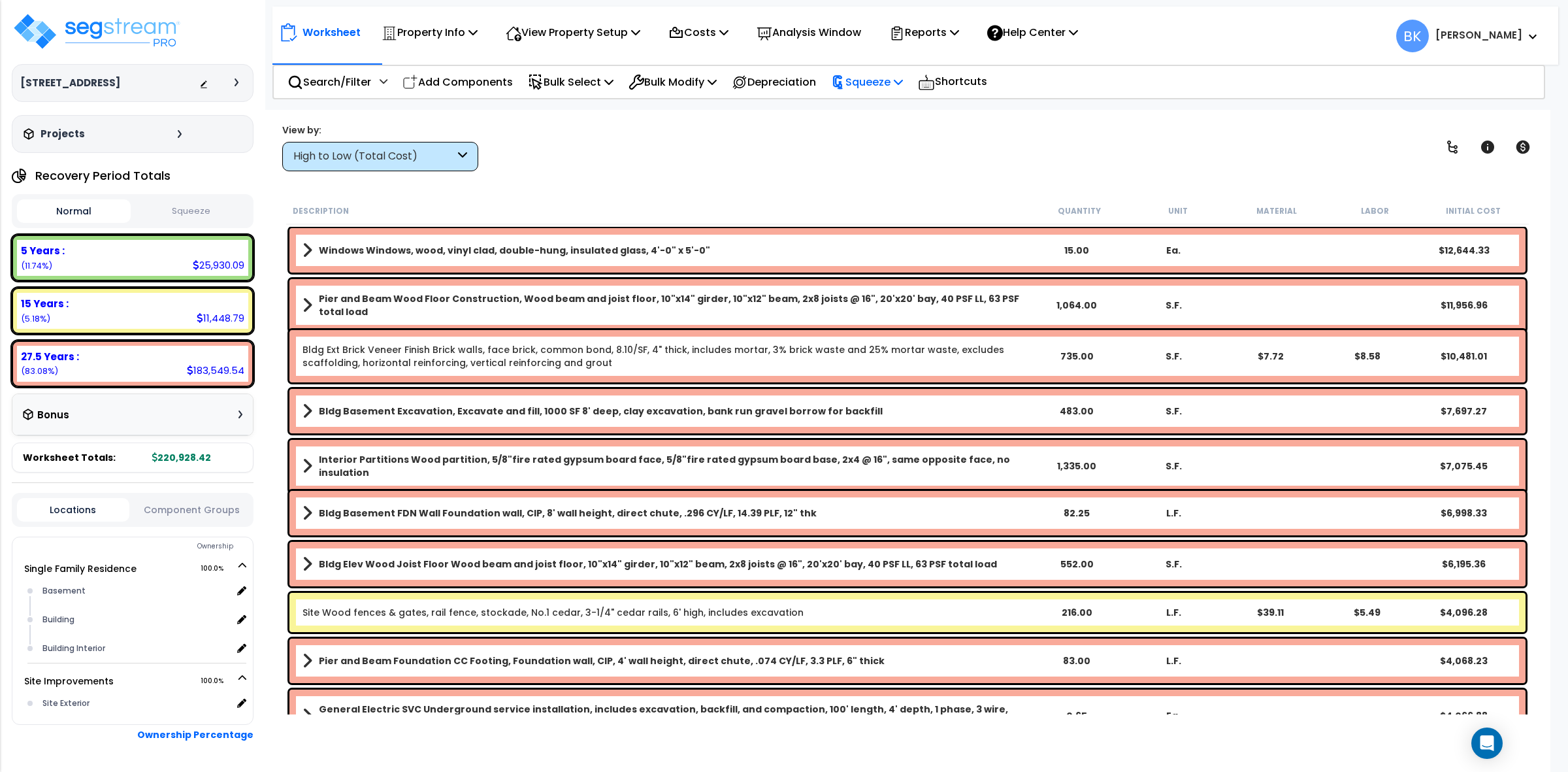
click at [867, 82] on p "Squeeze" at bounding box center [867, 82] width 72 height 18
click at [984, 152] on div "View by: High to Low (Total Cost) High to Low (Total Cost)" at bounding box center [907, 147] width 1260 height 49
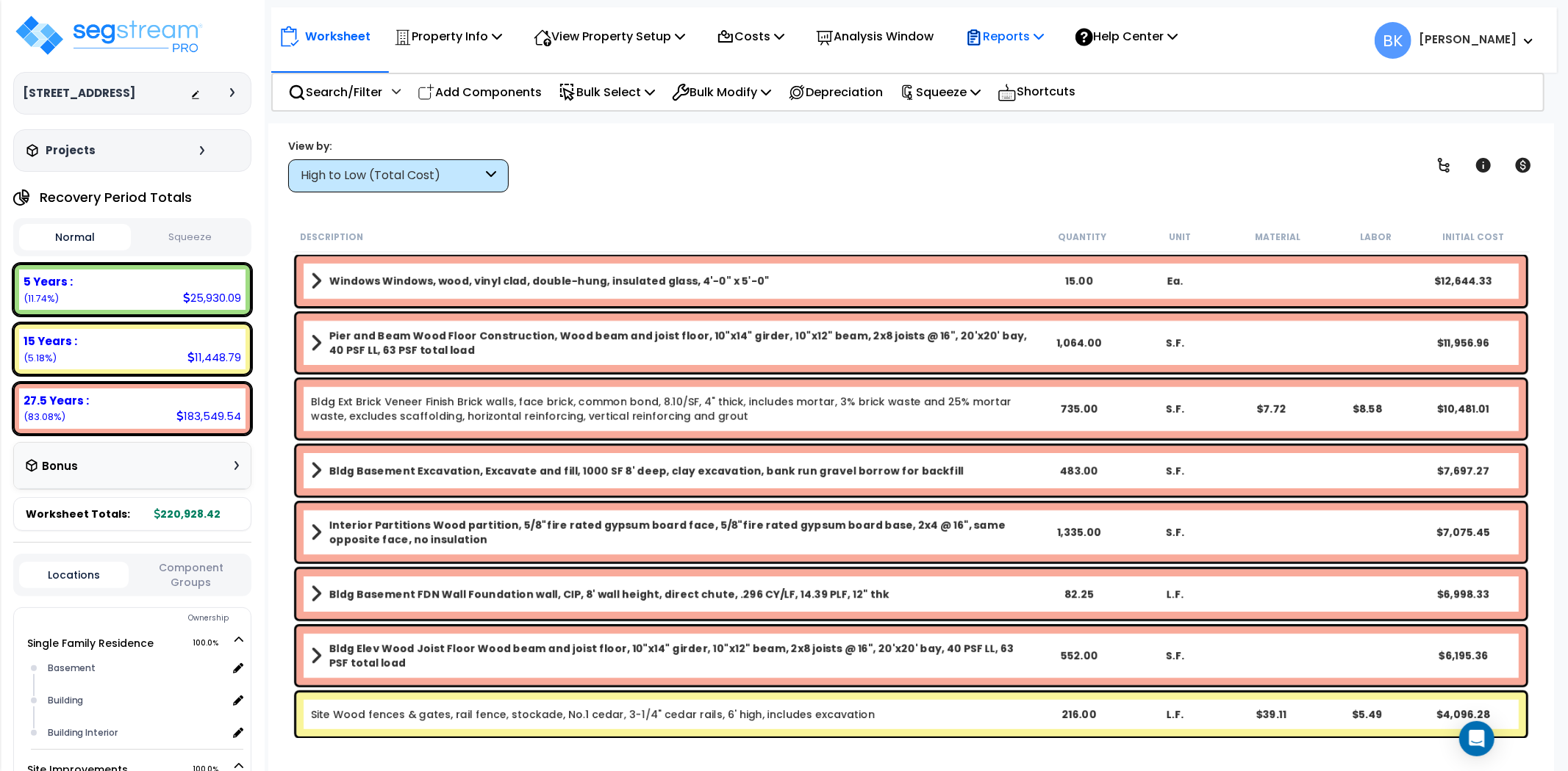
click at [1024, 32] on p "Reports" at bounding box center [1004, 36] width 78 height 20
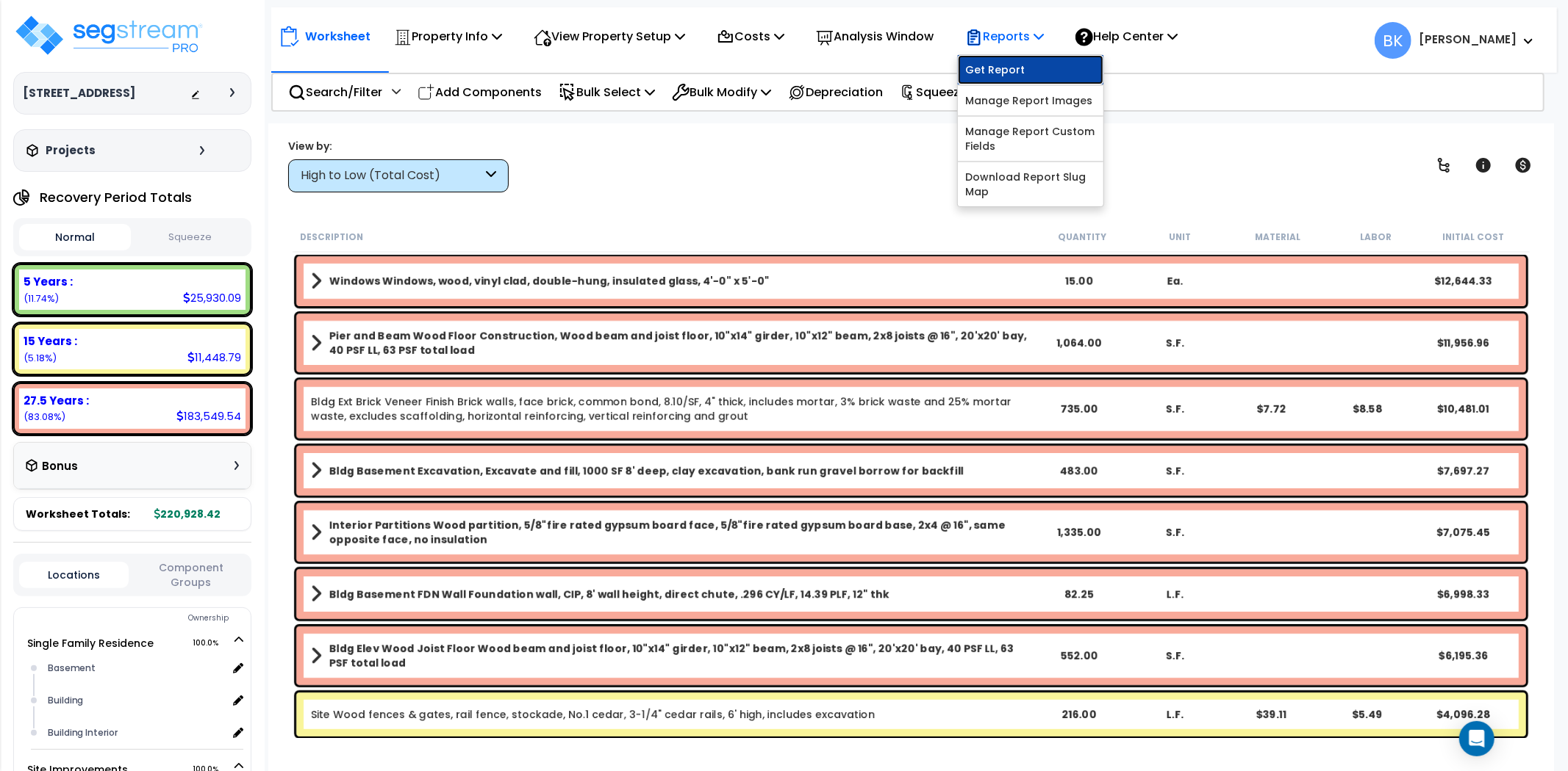
click at [1033, 69] on link "Get Report" at bounding box center [1030, 70] width 146 height 30
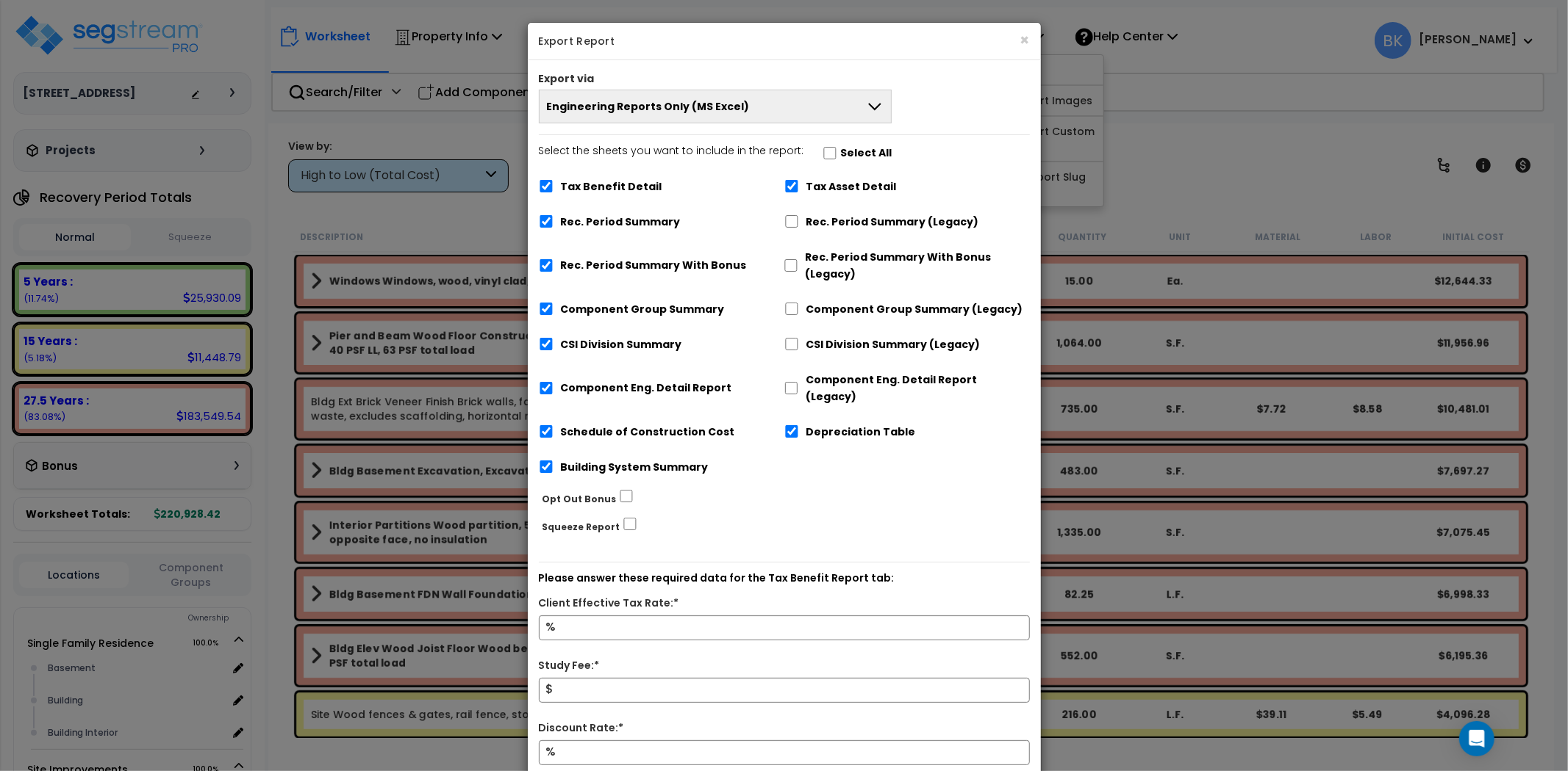
click at [618, 218] on label "Rec. Period Summary" at bounding box center [621, 222] width 120 height 17
click at [553, 218] on input "Rec. Period Summary" at bounding box center [546, 221] width 15 height 13
click at [599, 218] on label "Rec. Period Summary" at bounding box center [621, 222] width 120 height 17
click at [553, 218] on input "Rec. Period Summary" at bounding box center [546, 221] width 15 height 13
checkbox input "true"
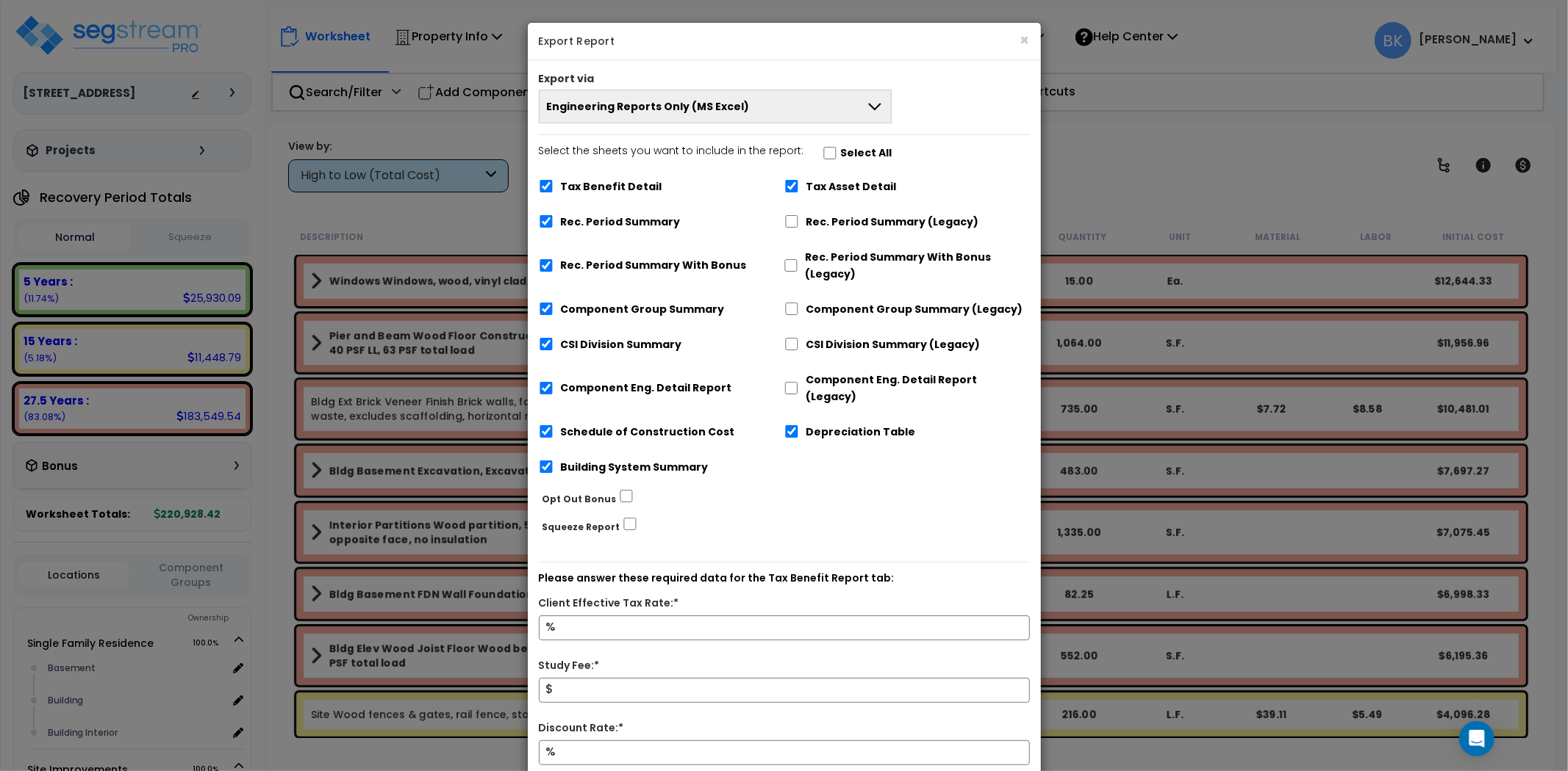
click at [583, 265] on label "Rec. Period Summary With Bonus" at bounding box center [653, 265] width 186 height 17
click at [553, 265] on input "Rec. Period Summary With Bonus" at bounding box center [546, 265] width 15 height 13
checkbox input "false"
click at [594, 178] on label "Tax Benefit Detail" at bounding box center [611, 186] width 101 height 17
click at [553, 180] on input "Tax Benefit Detail" at bounding box center [546, 186] width 15 height 13
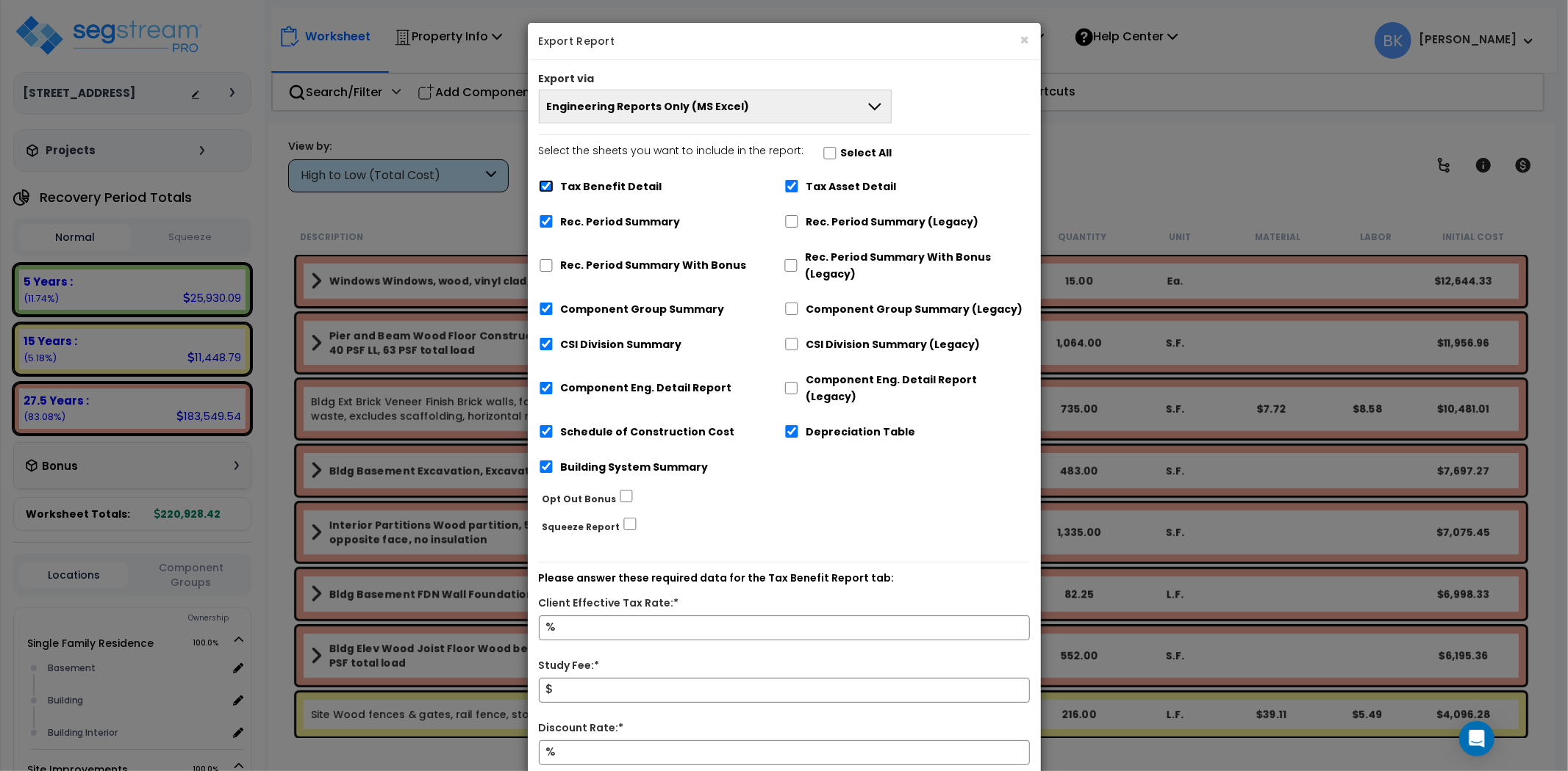
checkbox input "false"
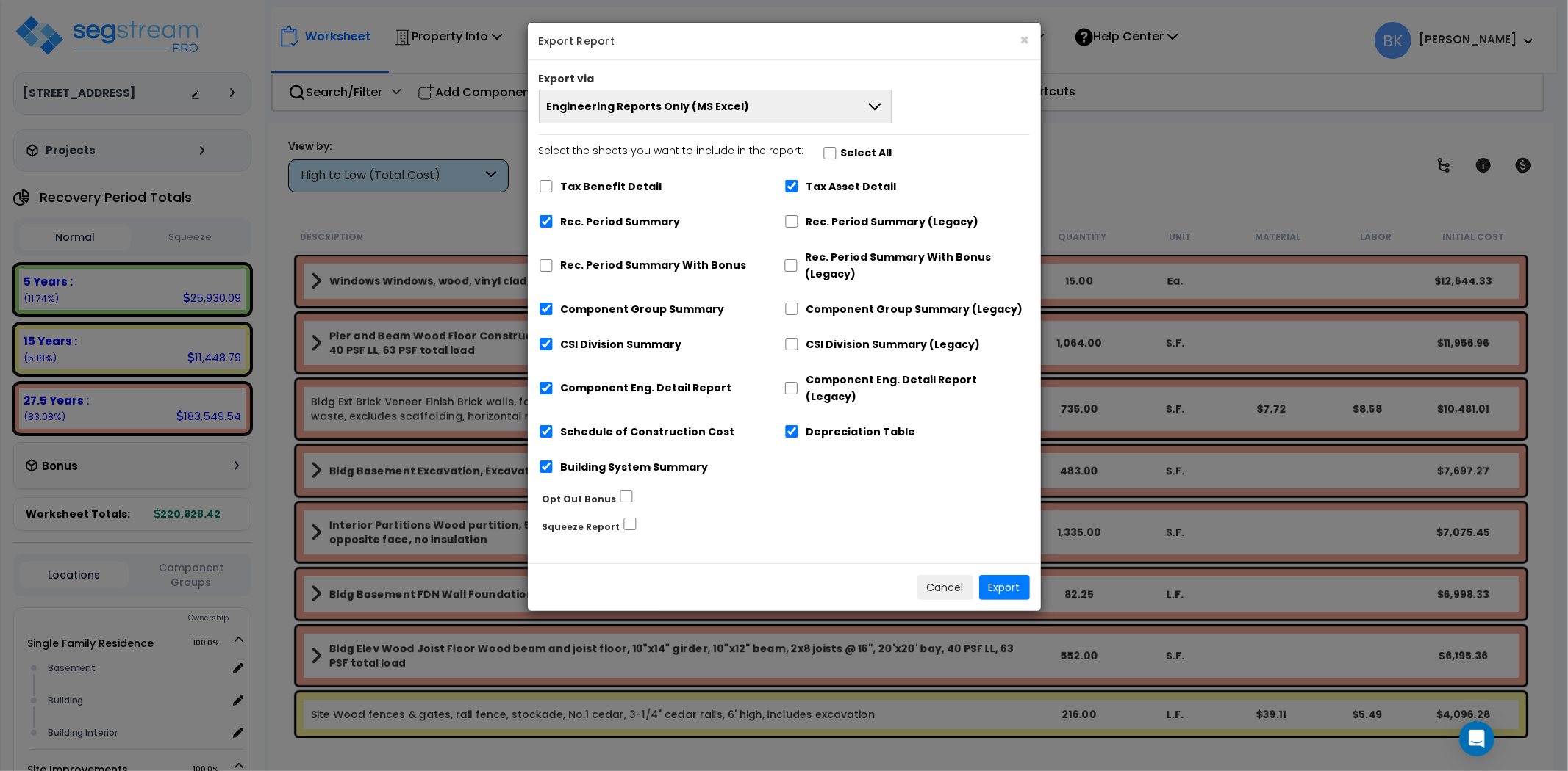
click at [801, 184] on div "Tax Asset Detail" at bounding box center [907, 186] width 246 height 28
click at [795, 186] on input "Tax Asset Detail" at bounding box center [791, 186] width 15 height 13
checkbox input "false"
click at [790, 425] on input "Depreciation Table" at bounding box center [791, 431] width 15 height 13
checkbox input "false"
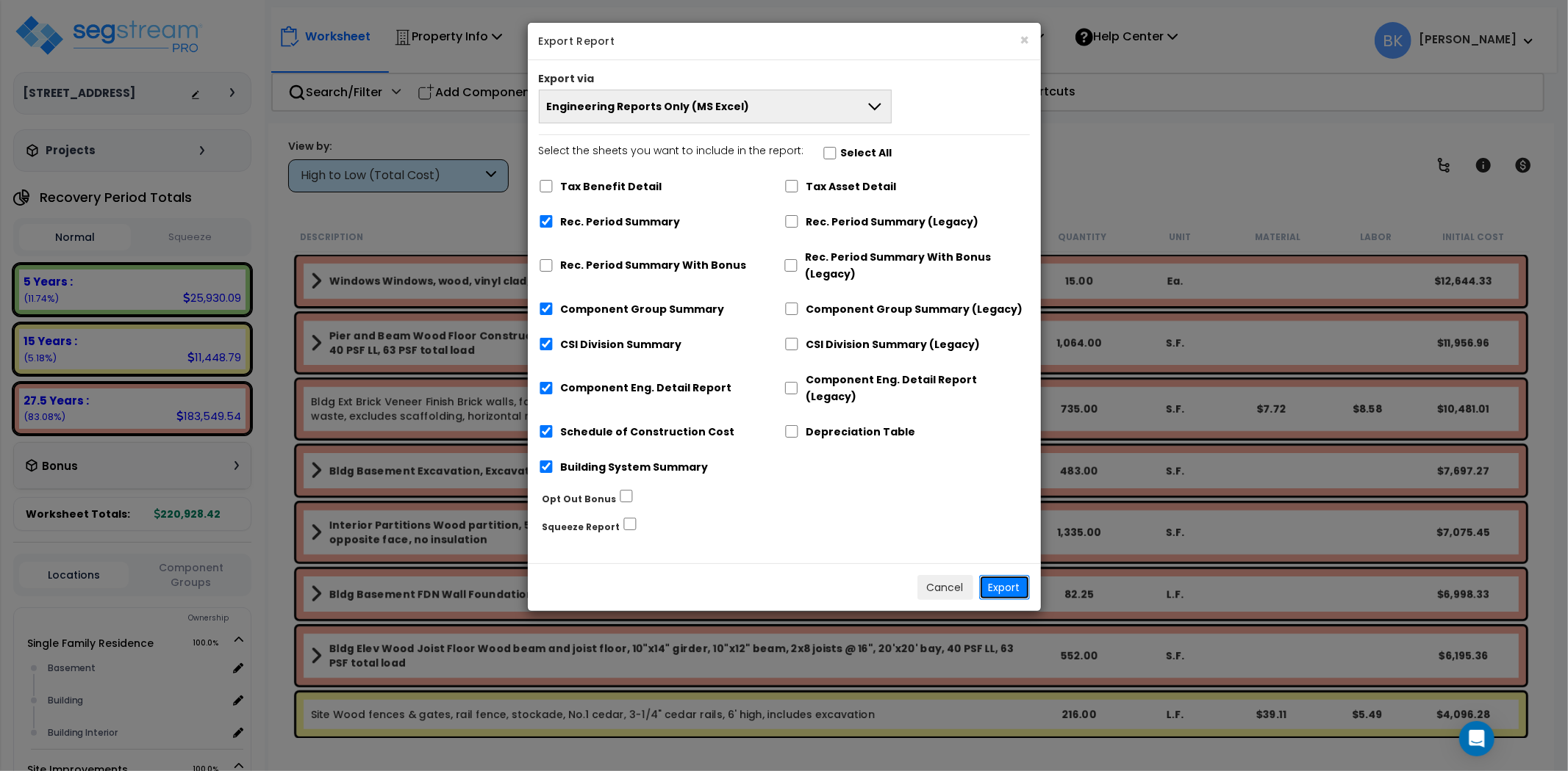
click at [1004, 575] on button "Export" at bounding box center [1004, 588] width 51 height 25
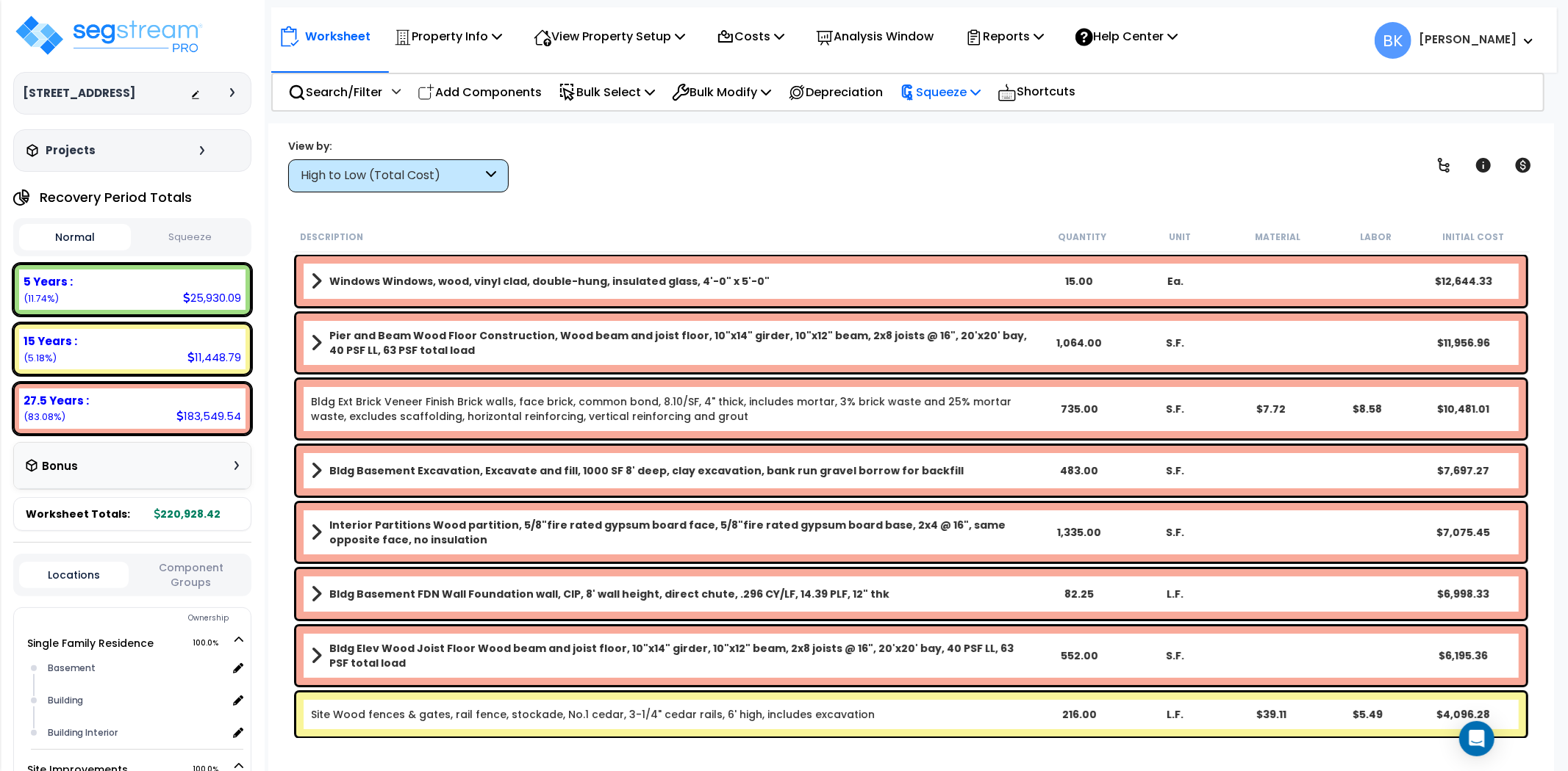
click at [953, 97] on p "Squeeze" at bounding box center [939, 92] width 81 height 20
click at [954, 125] on link "Squeeze" at bounding box center [964, 125] width 146 height 30
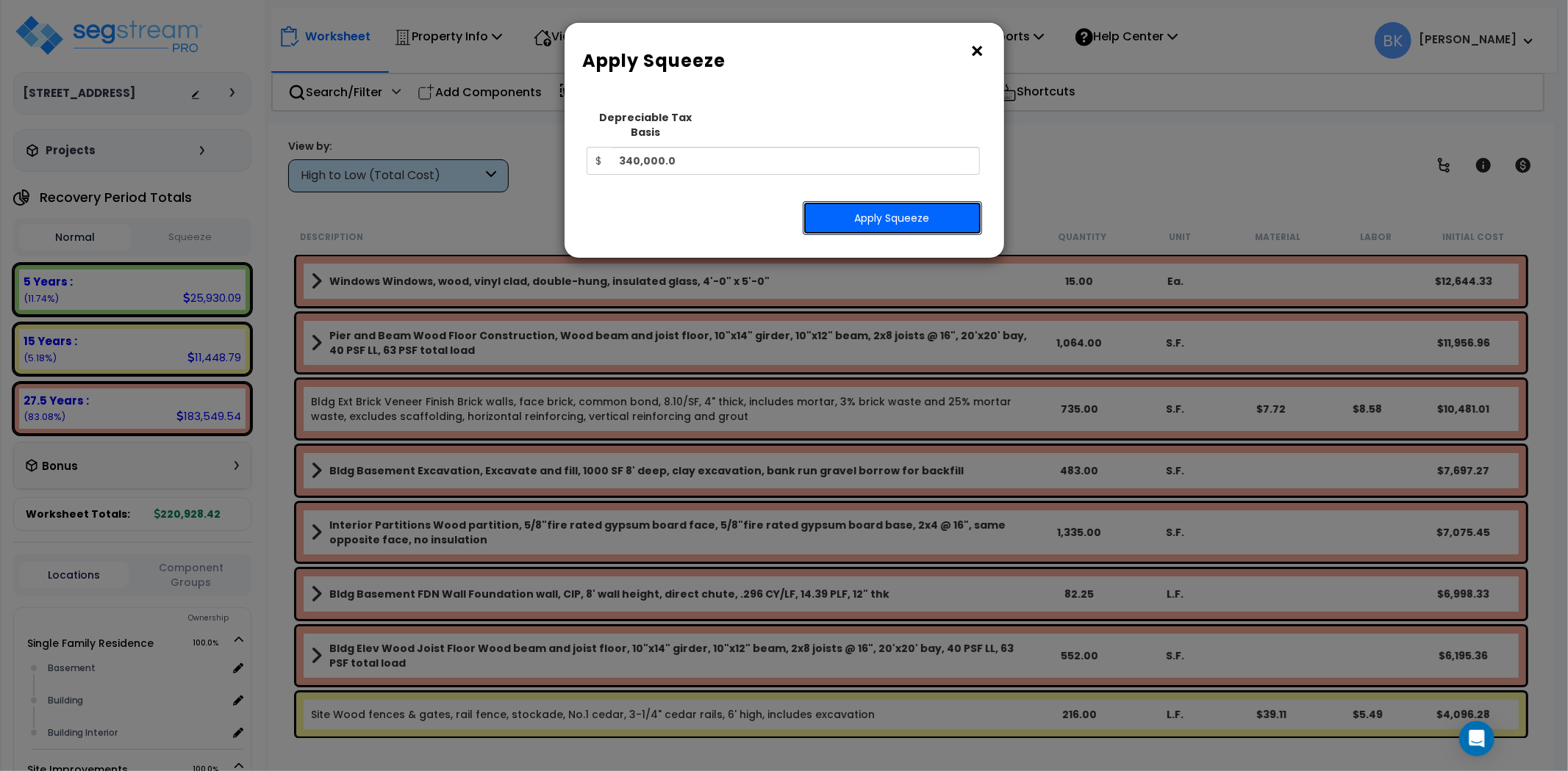
click at [912, 204] on button "Apply Squeeze" at bounding box center [892, 218] width 179 height 34
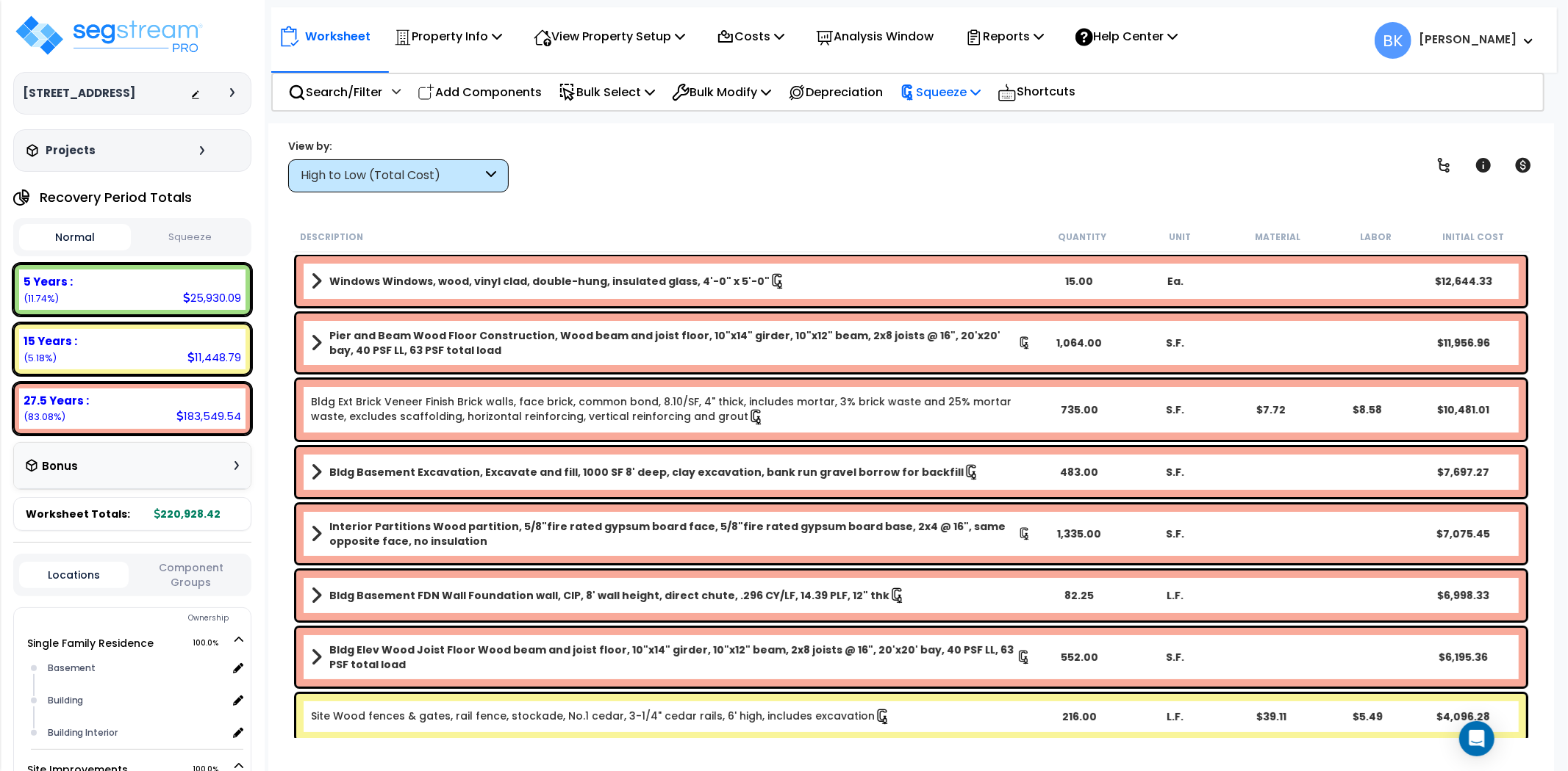
click at [942, 75] on div "Squeeze" at bounding box center [939, 92] width 81 height 35
click at [1008, 34] on p "Reports" at bounding box center [1004, 36] width 78 height 20
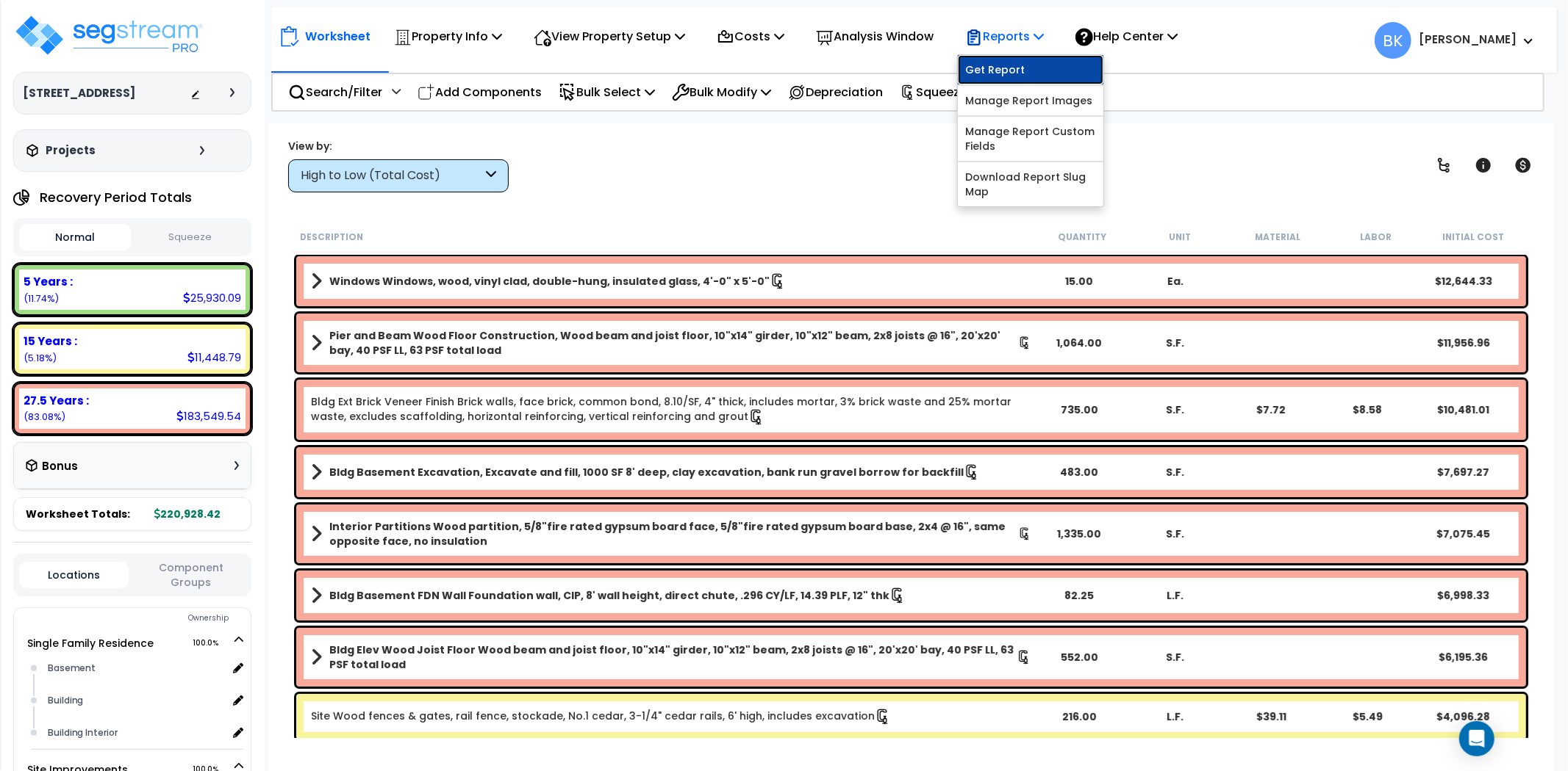
click at [1030, 64] on link "Get Report" at bounding box center [1030, 70] width 146 height 30
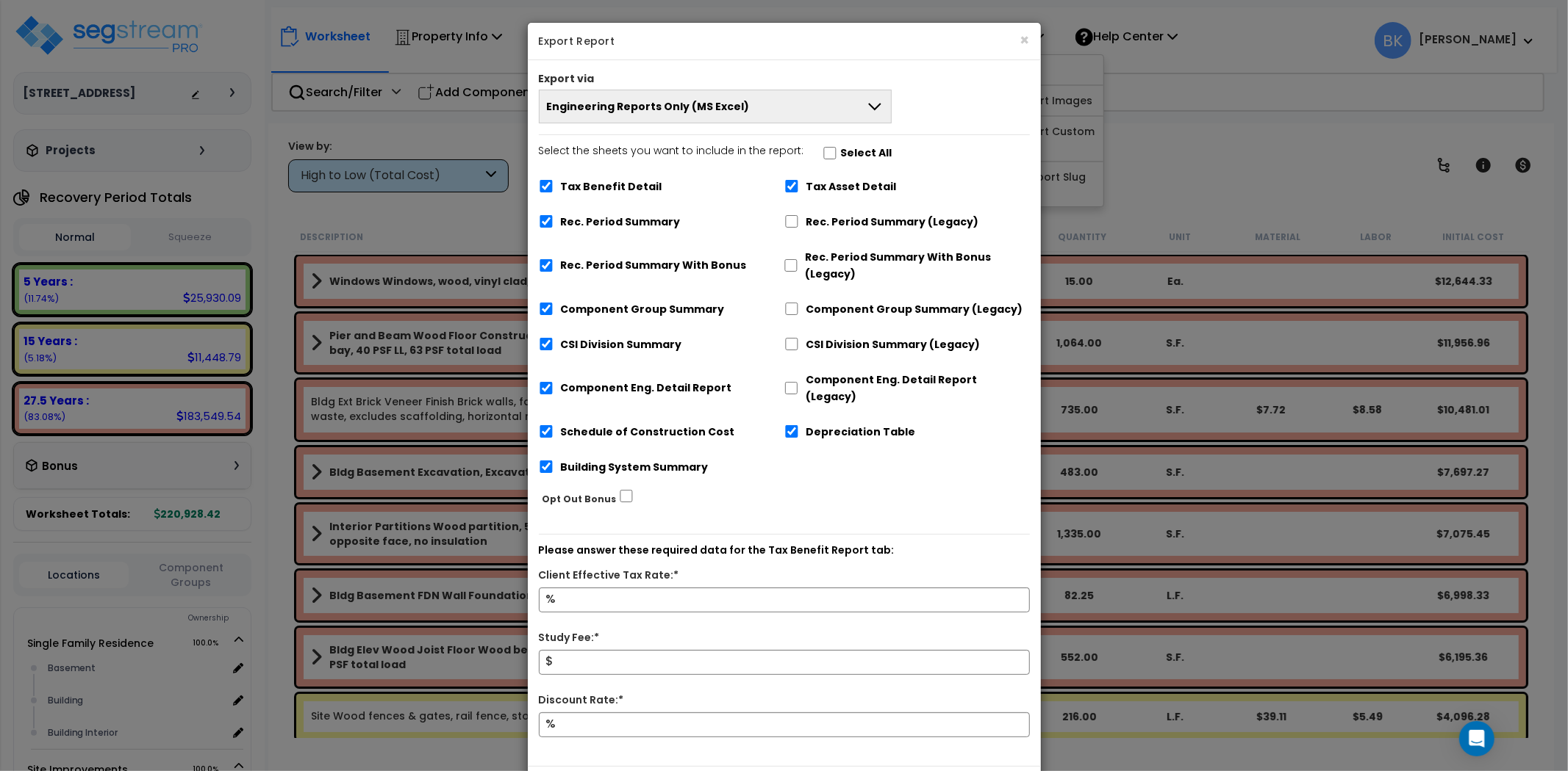
click at [623, 184] on label "Tax Benefit Detail" at bounding box center [611, 186] width 101 height 17
click at [553, 184] on input "Tax Benefit Detail" at bounding box center [546, 186] width 15 height 13
checkbox input "false"
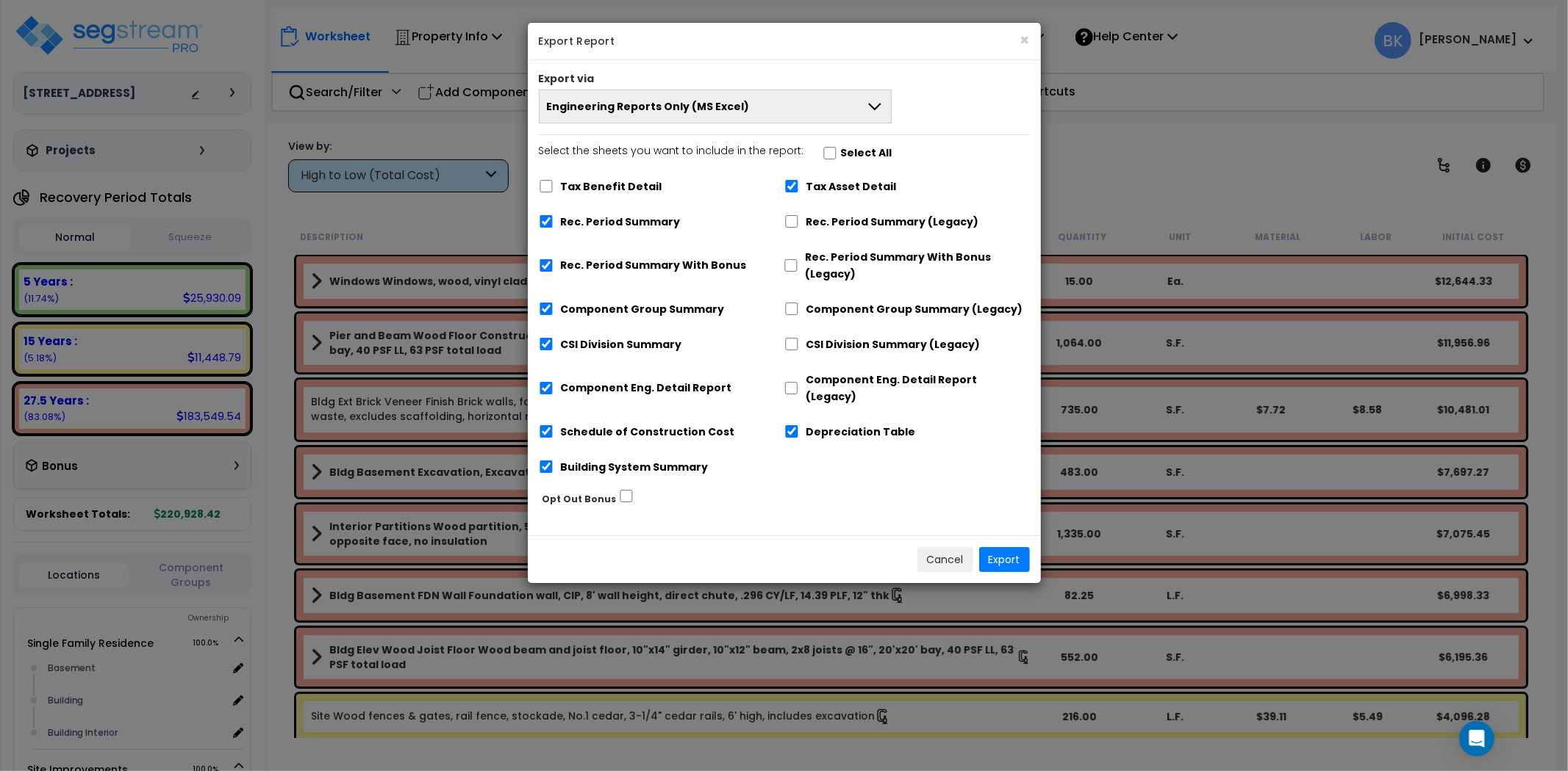
click at [802, 416] on div "Depreciation Table" at bounding box center [907, 430] width 246 height 28
click at [794, 188] on input "Tax Asset Detail" at bounding box center [791, 186] width 15 height 13
checkbox input "false"
click at [789, 425] on input "Depreciation Table" at bounding box center [791, 431] width 15 height 13
checkbox input "false"
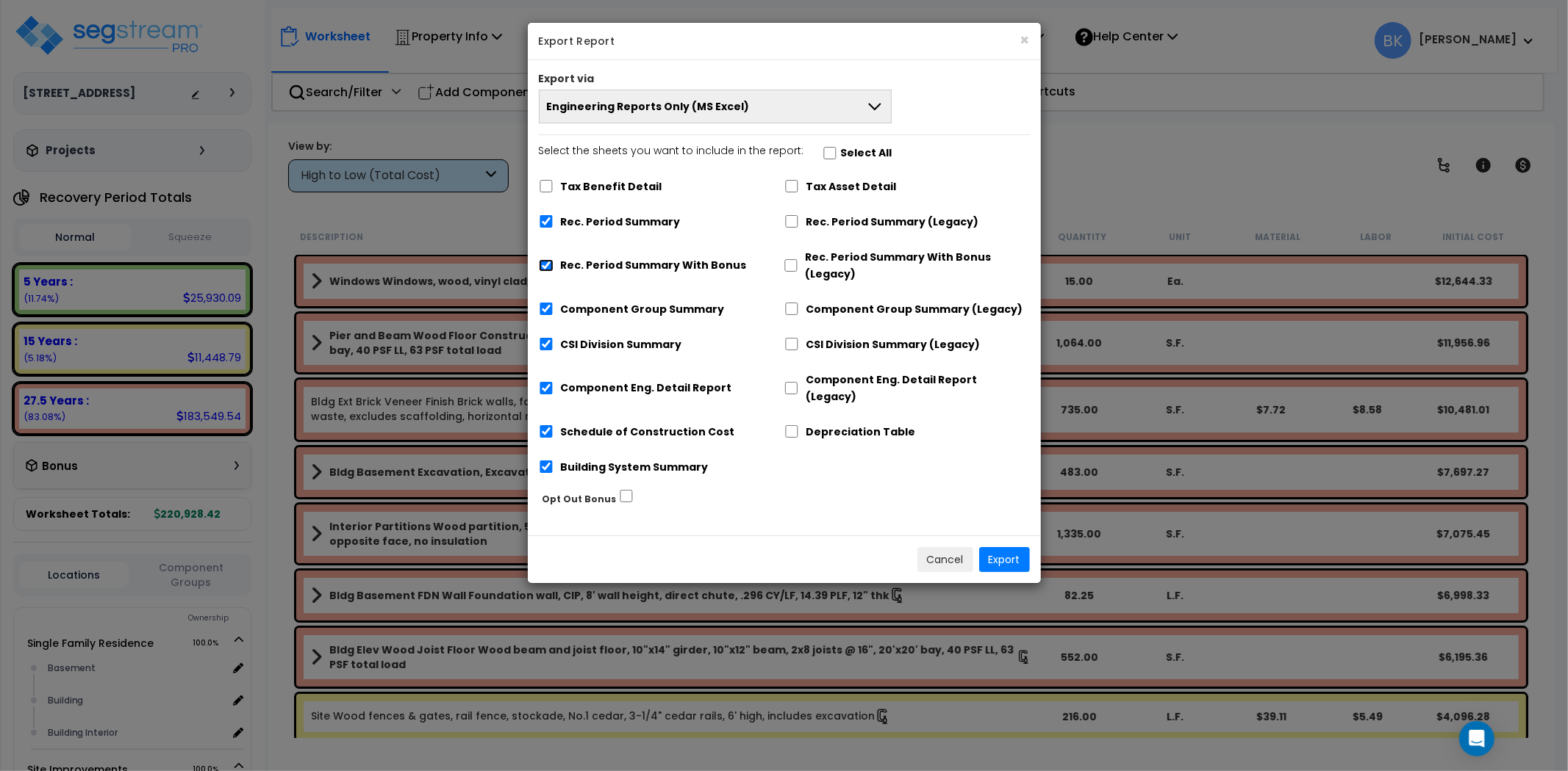
click at [544, 265] on input "Rec. Period Summary With Bonus" at bounding box center [546, 265] width 15 height 13
checkbox input "false"
click at [1004, 547] on button "Export" at bounding box center [1004, 560] width 51 height 25
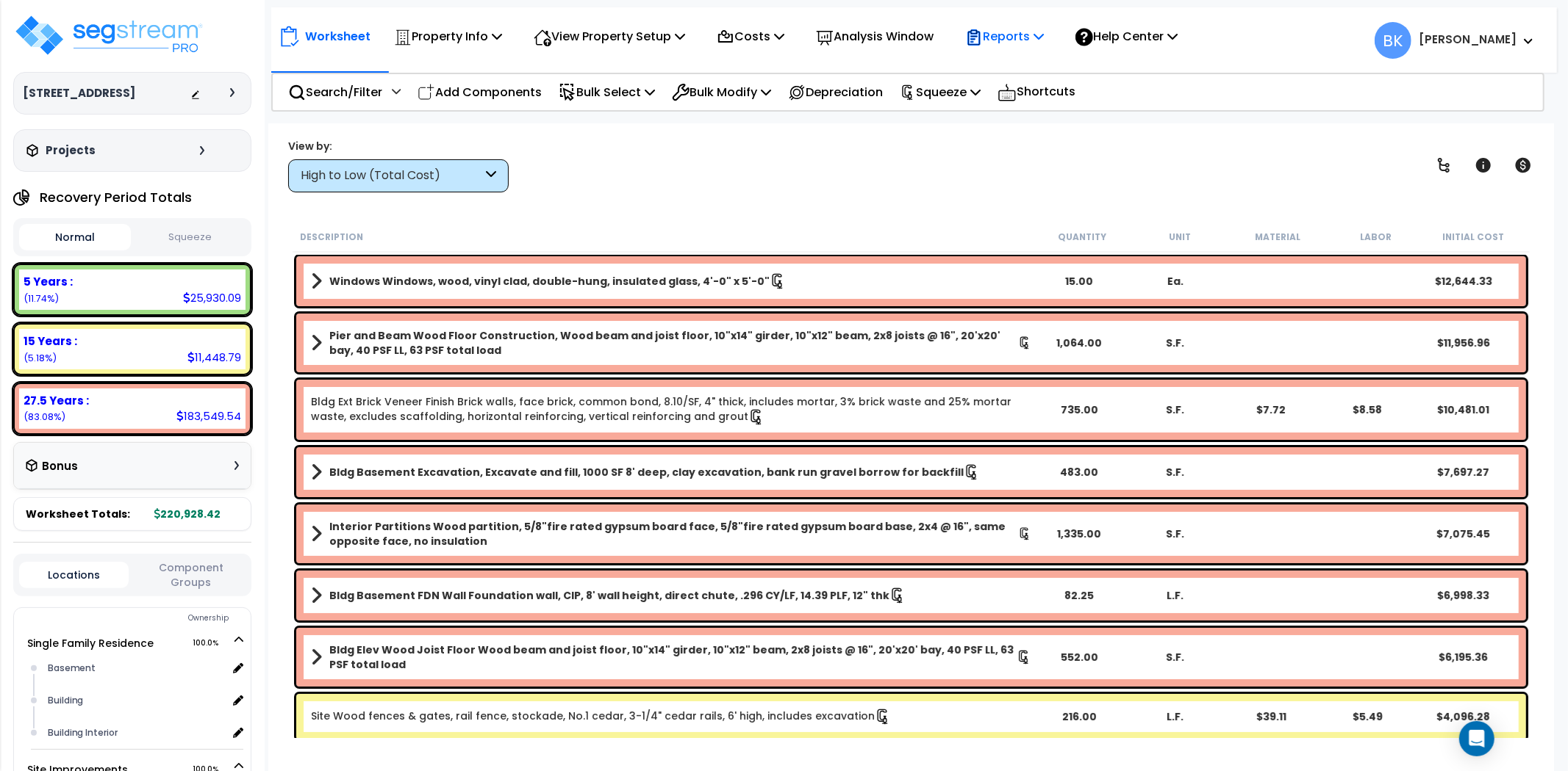
click at [1018, 40] on p "Reports" at bounding box center [1004, 36] width 78 height 20
click at [1018, 41] on p "Reports" at bounding box center [1004, 36] width 78 height 20
click at [934, 89] on p "Squeeze" at bounding box center [939, 92] width 81 height 20
click at [785, 154] on div "View by: High to Low (Total Cost) High to Low (Total Cost)" at bounding box center [911, 166] width 1256 height 55
click at [1031, 39] on p "Reports" at bounding box center [1004, 36] width 78 height 20
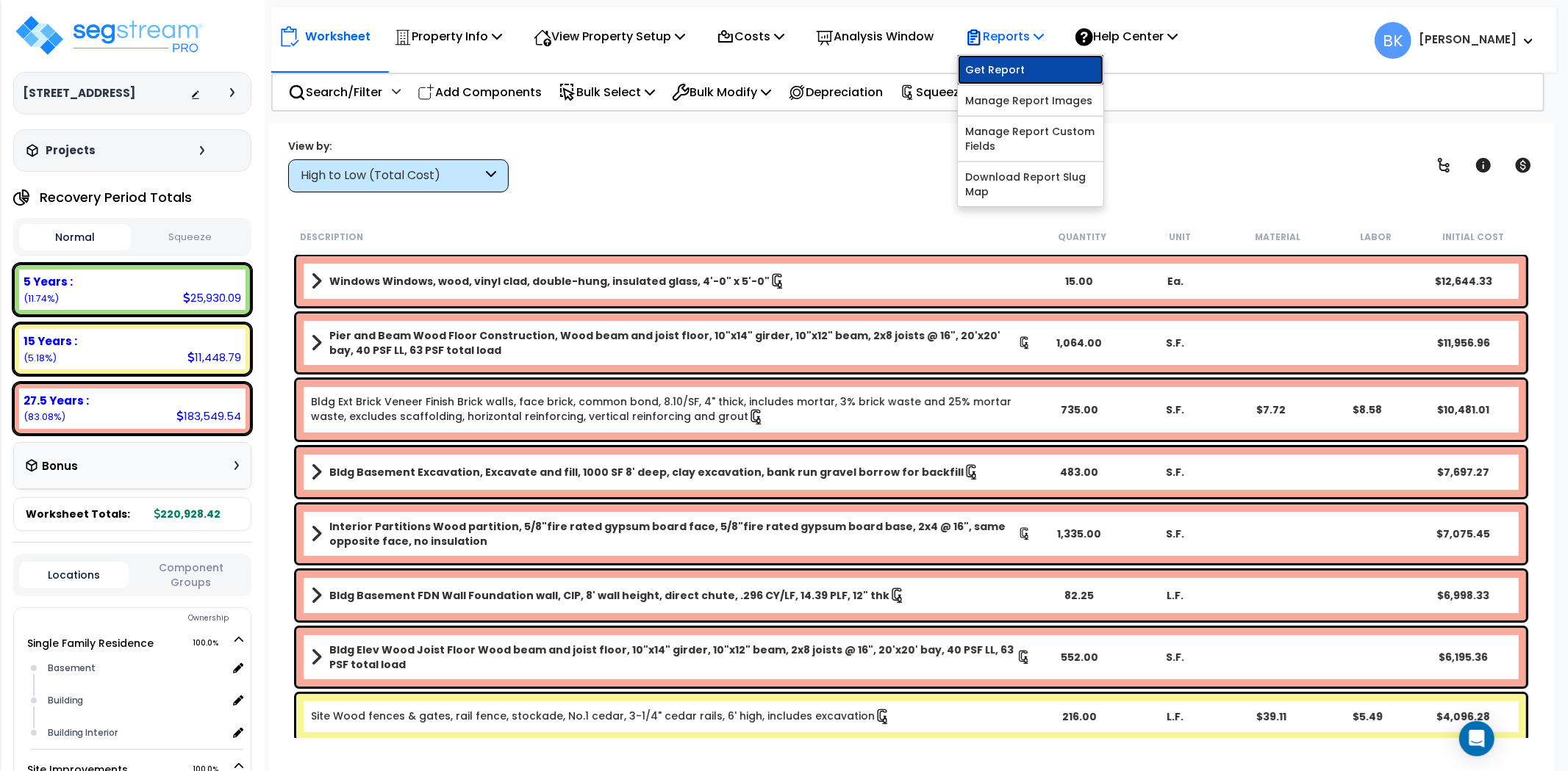
click at [1020, 70] on link "Get Report" at bounding box center [1030, 70] width 146 height 30
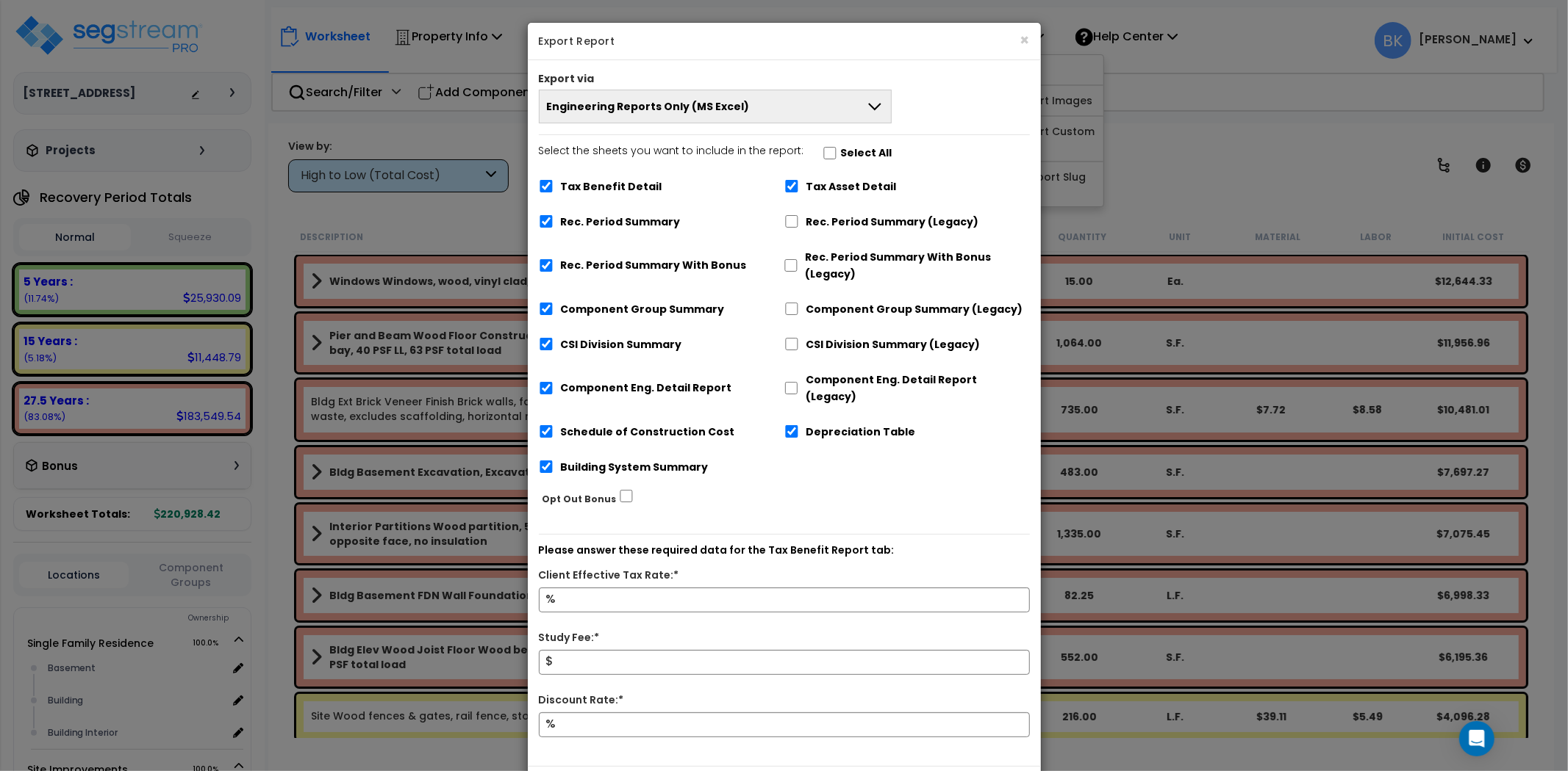
click at [679, 112] on span "Engineering Reports Only (MS Excel)" at bounding box center [648, 106] width 203 height 15
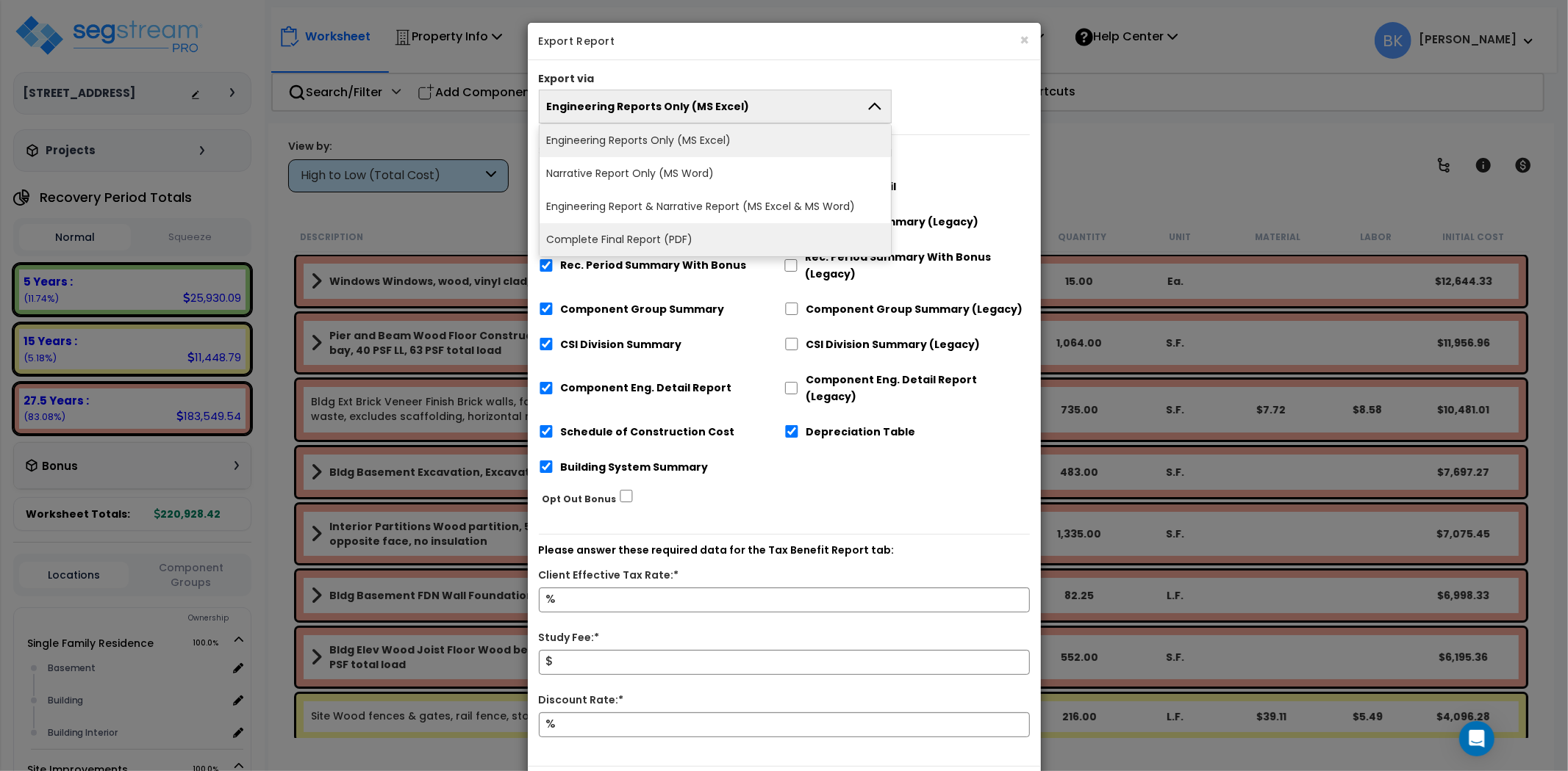
click at [629, 245] on li "Complete Final Report (PDF)" at bounding box center [715, 240] width 352 height 33
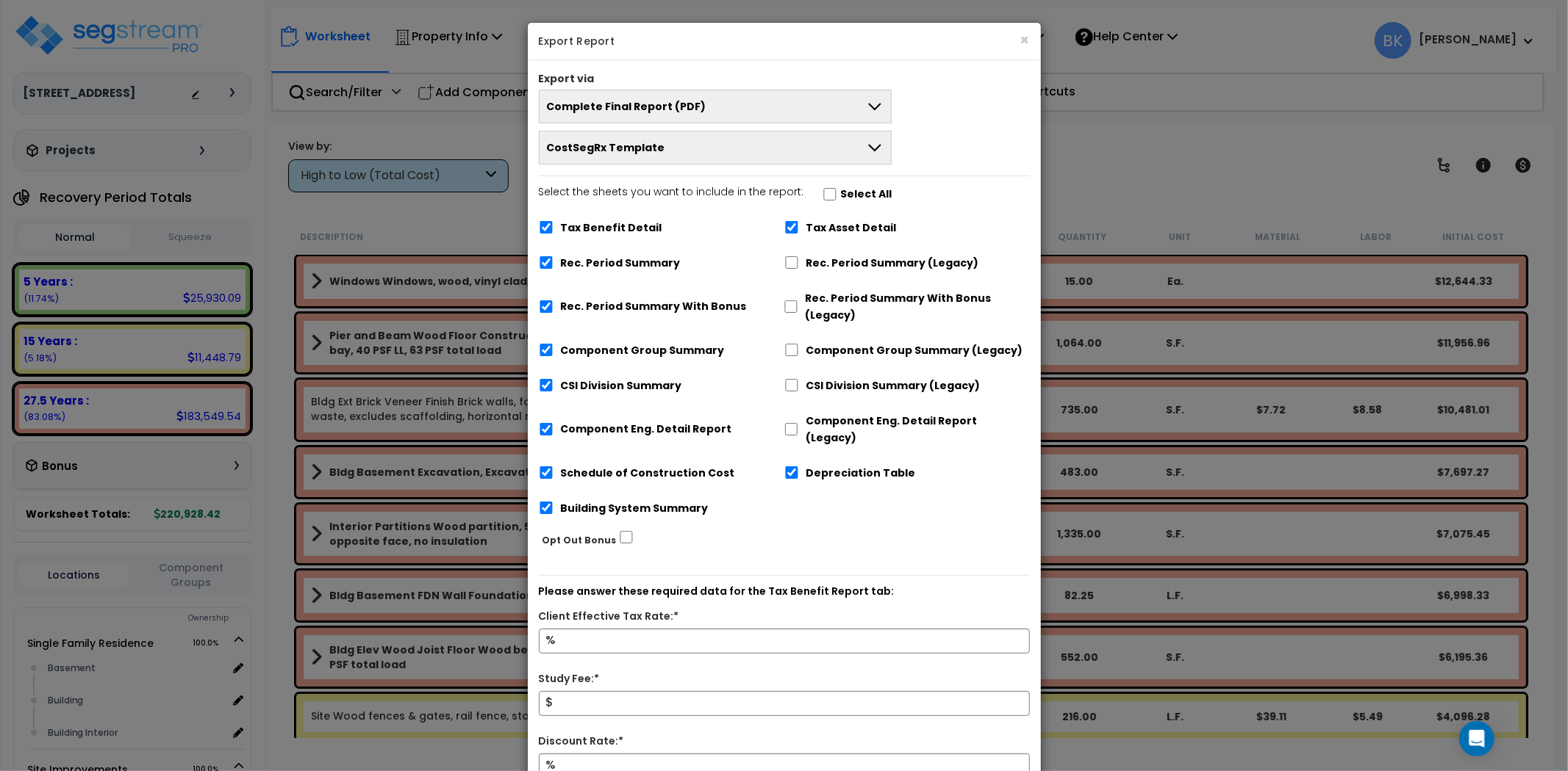
click at [555, 228] on div "Tax Benefit Detail" at bounding box center [661, 226] width 246 height 28
click at [545, 226] on input "Tax Benefit Detail" at bounding box center [546, 227] width 15 height 13
checkbox input "false"
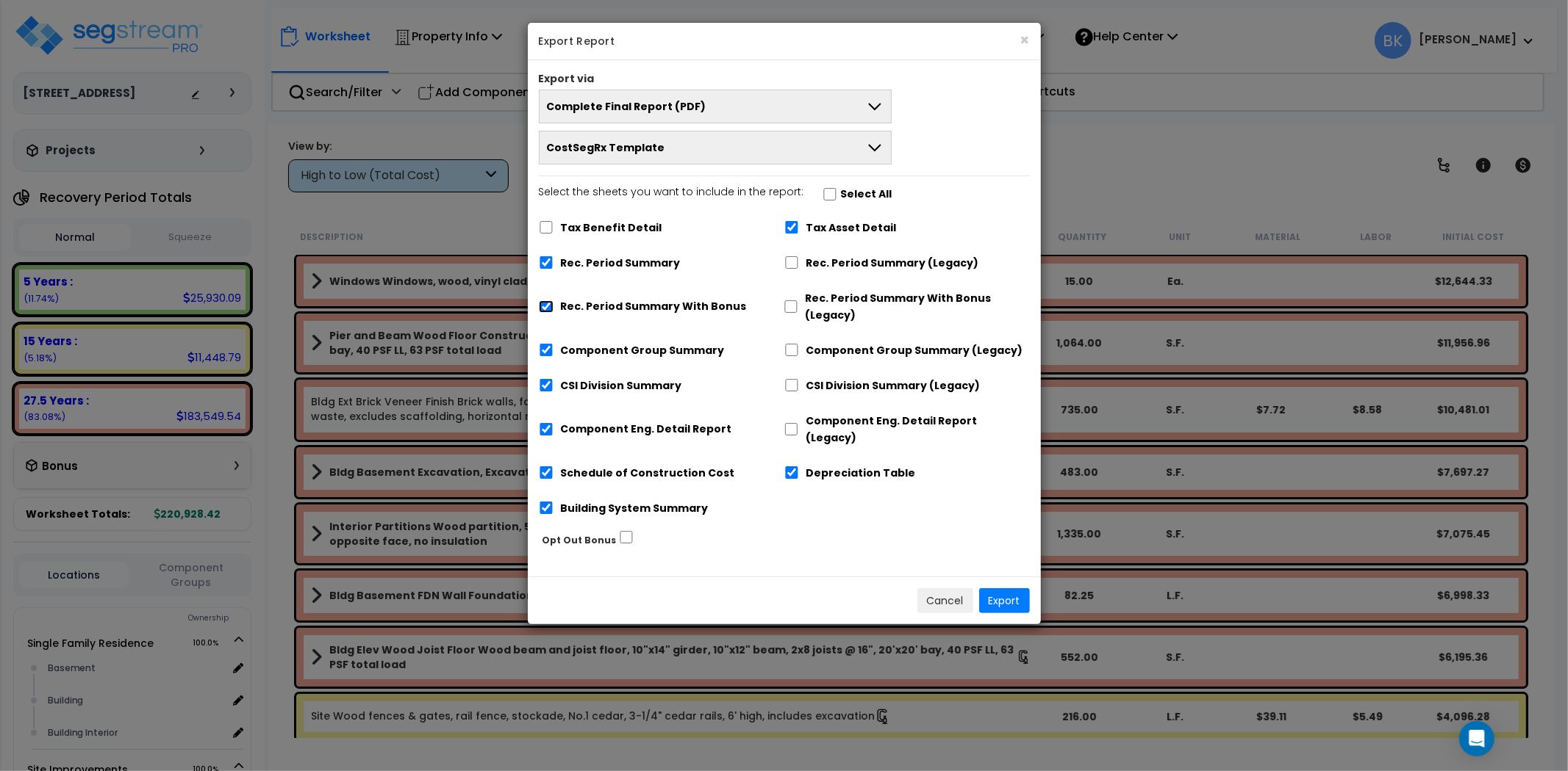
click at [544, 306] on input "Rec. Period Summary With Bonus" at bounding box center [546, 306] width 15 height 13
checkbox input "false"
click at [788, 228] on input "Tax Asset Detail" at bounding box center [791, 227] width 15 height 13
checkbox input "false"
click at [784, 458] on div "Depreciation Table" at bounding box center [907, 472] width 246 height 28
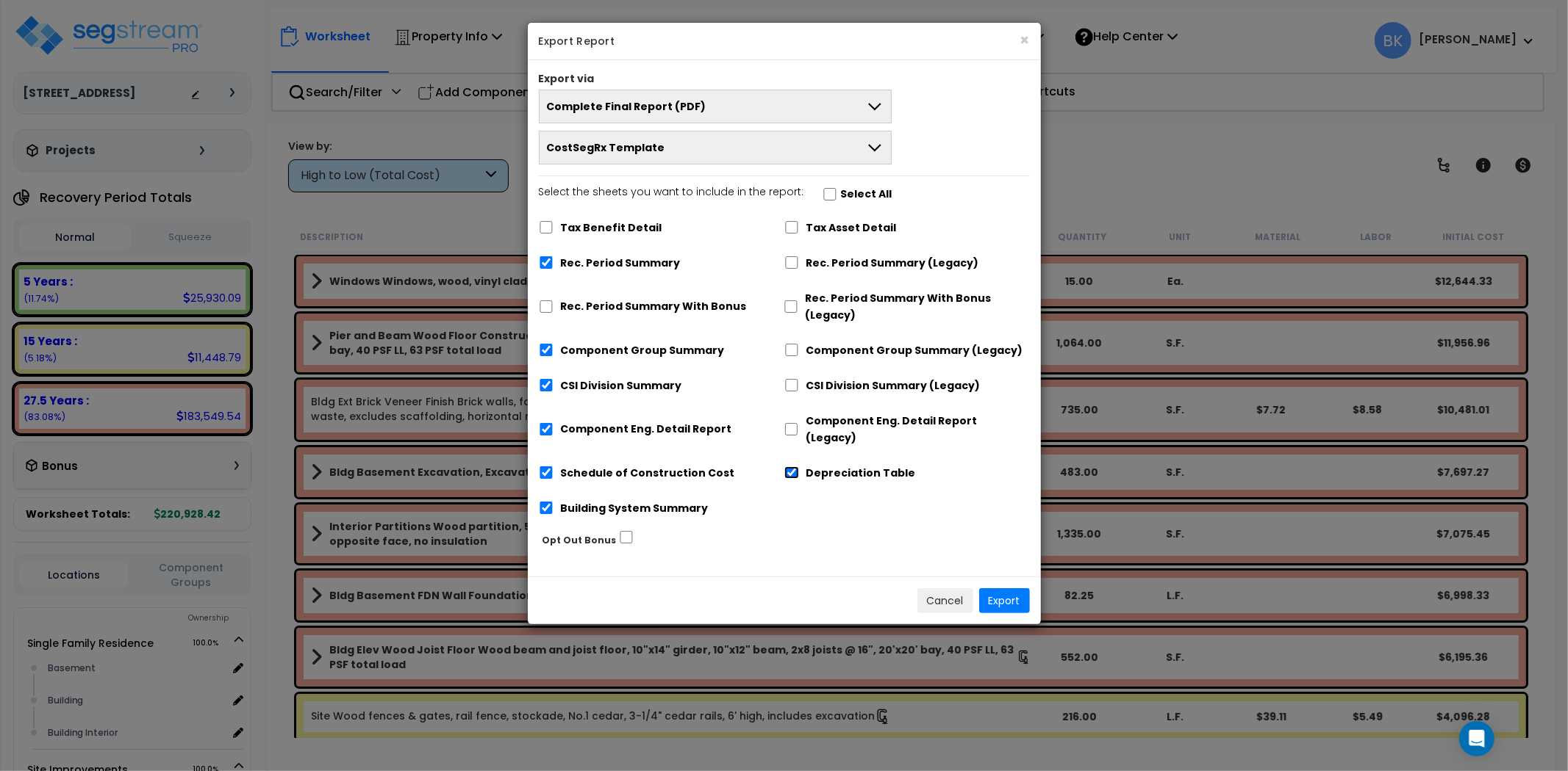
click at [794, 466] on input "Depreciation Table" at bounding box center [791, 472] width 15 height 13
checkbox input "false"
click at [1017, 588] on button "Export" at bounding box center [1004, 601] width 51 height 25
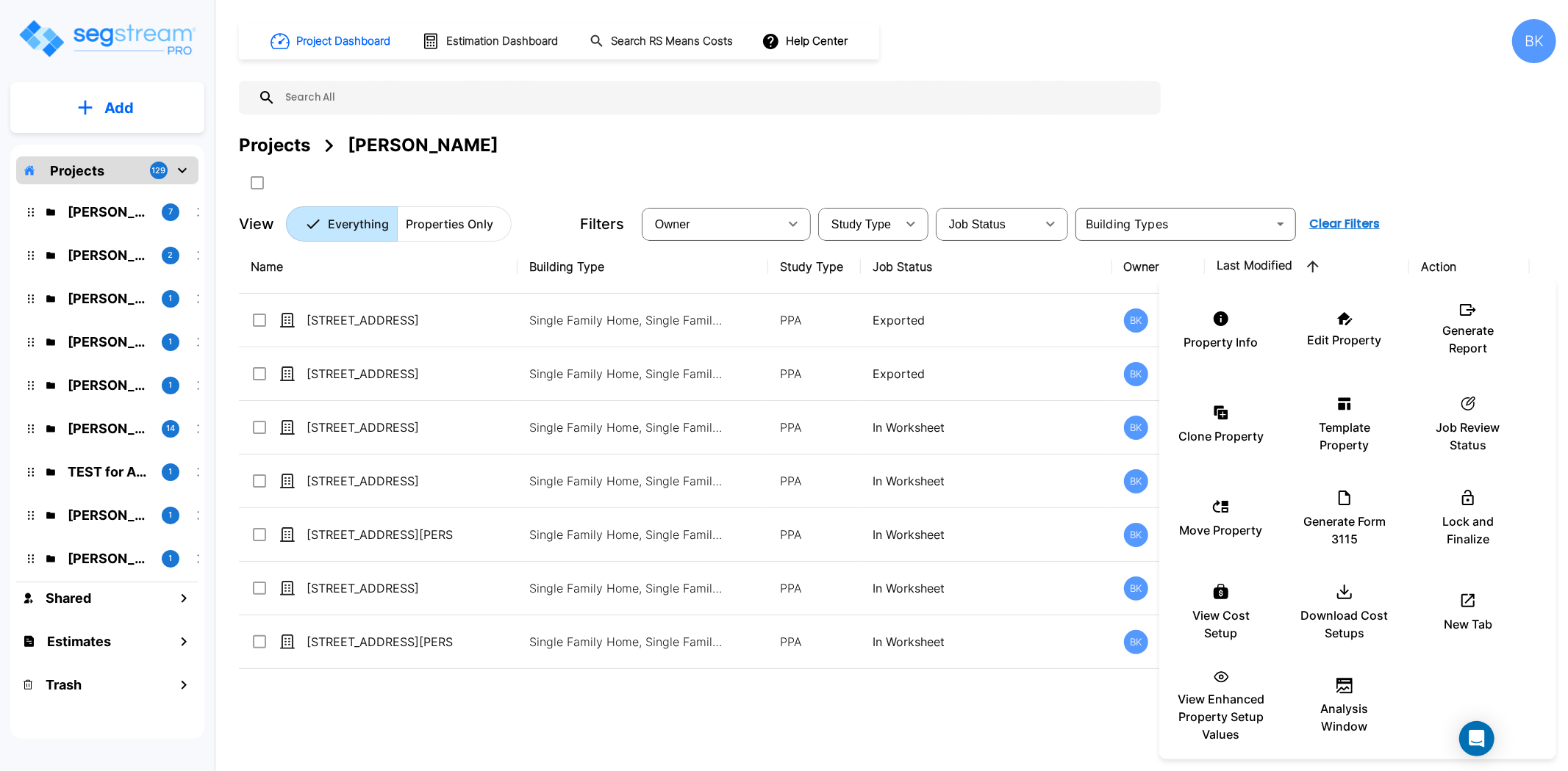
click at [944, 748] on div at bounding box center [784, 385] width 1568 height 771
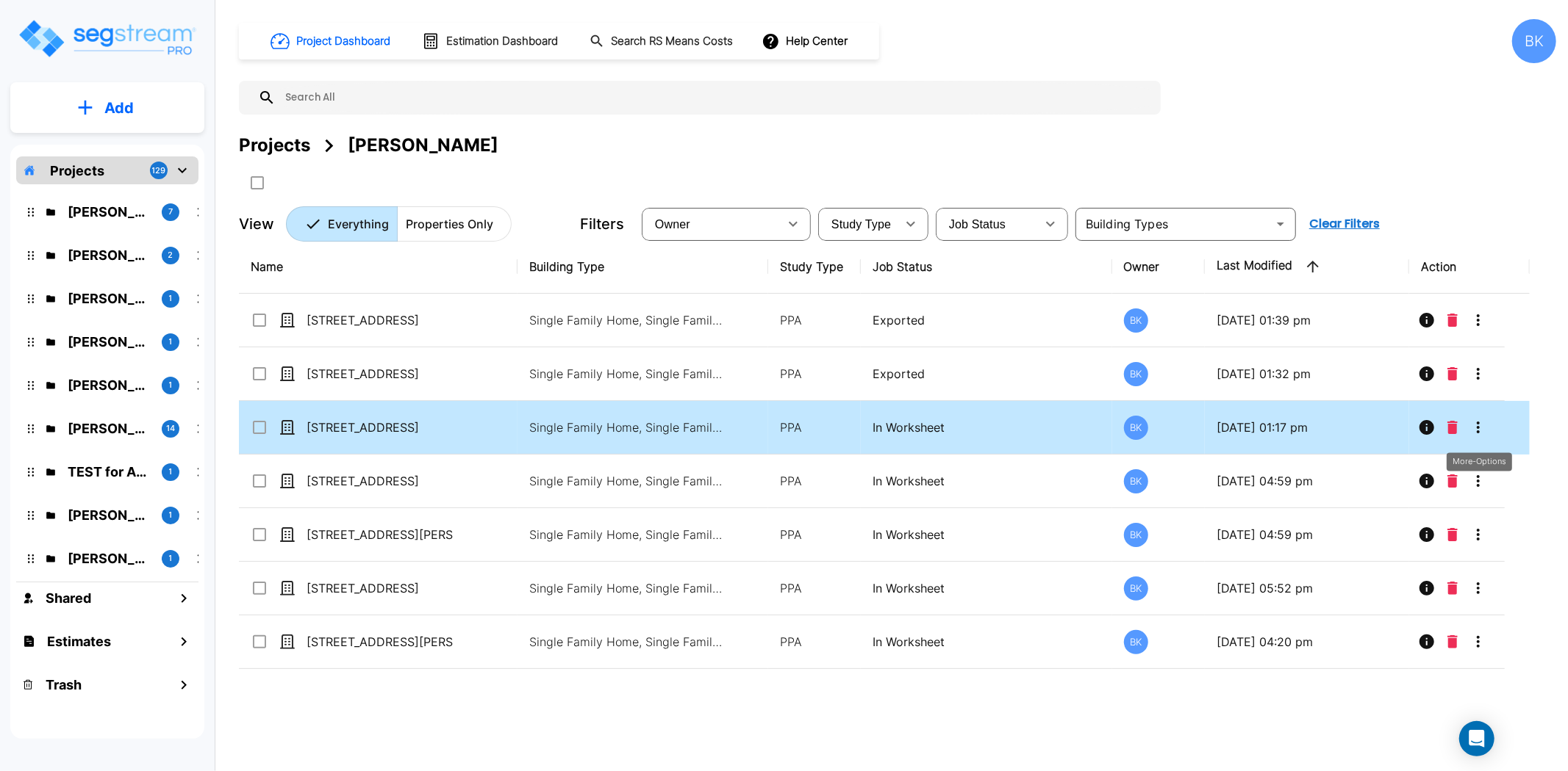
click at [1475, 429] on icon "More-Options" at bounding box center [1478, 427] width 18 height 18
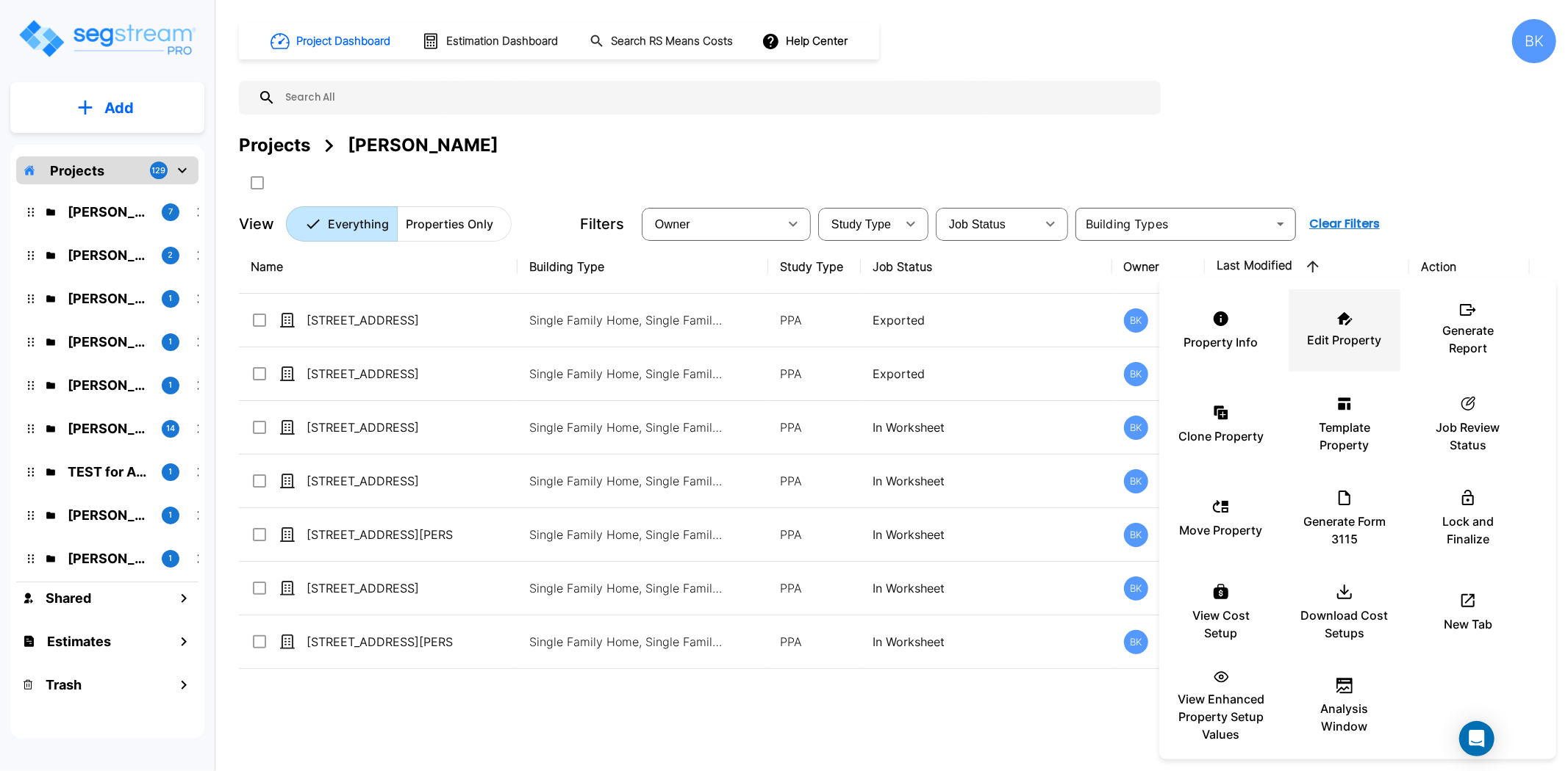
click at [1350, 333] on p "Edit Property" at bounding box center [1345, 340] width 74 height 18
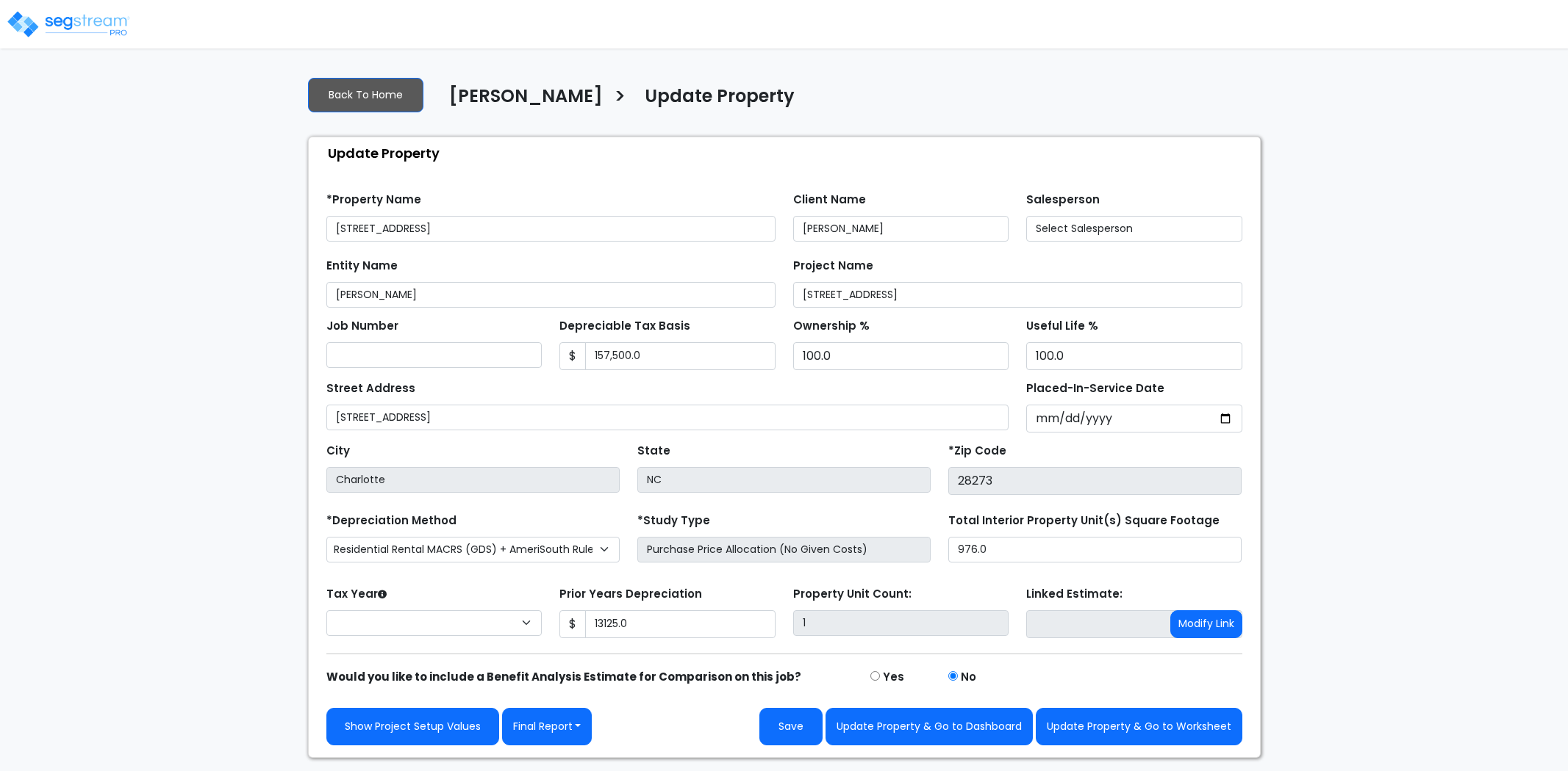
type input "13,125.0"
select select "2024"
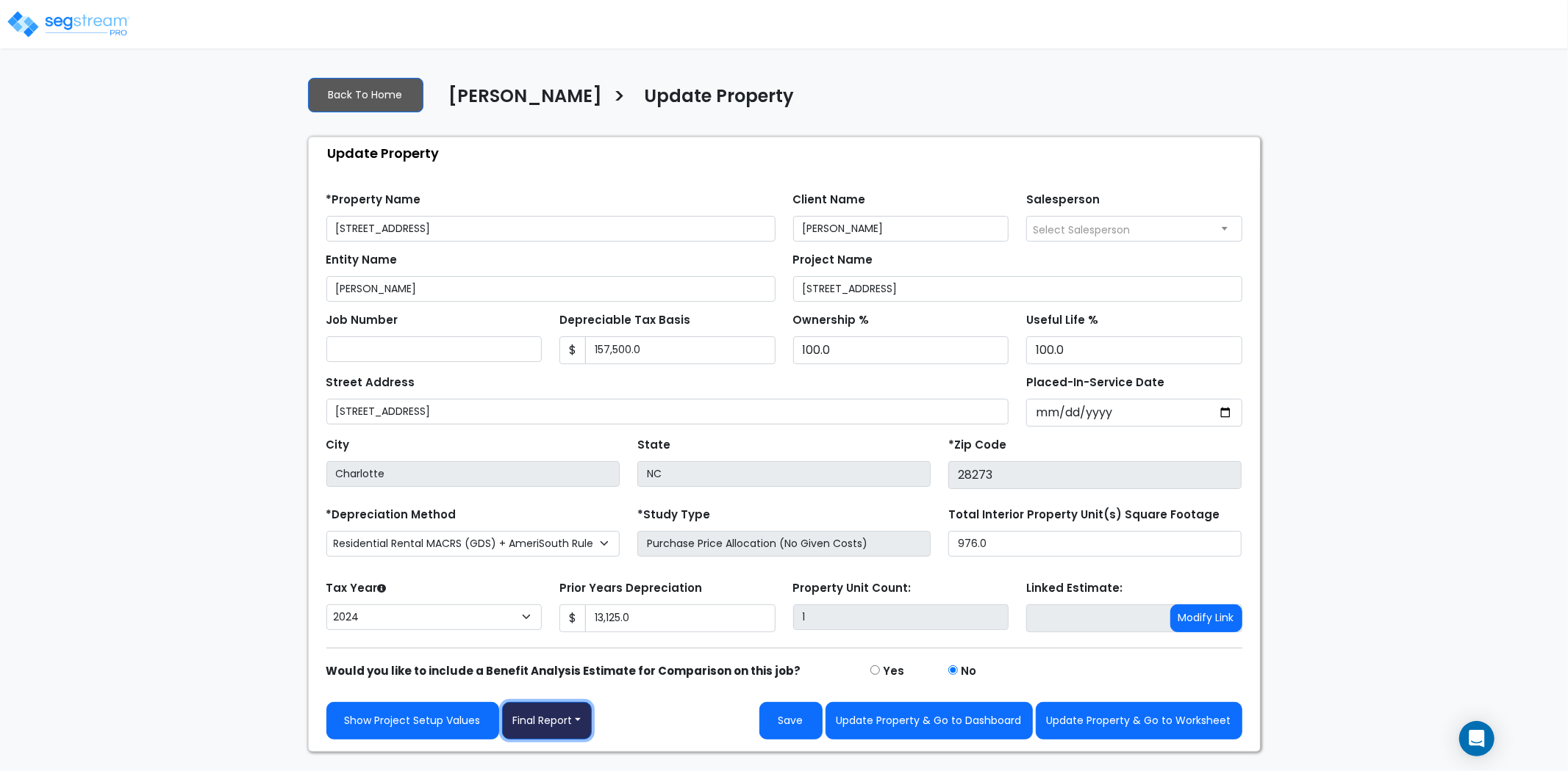
click at [578, 707] on button "Final Report" at bounding box center [547, 721] width 90 height 38
click at [570, 615] on link "Report Custom Fields" at bounding box center [580, 611] width 154 height 34
select select "2024"
click at [572, 713] on button "Final Report" at bounding box center [547, 721] width 90 height 38
click at [592, 636] on link "Report Images" at bounding box center [580, 645] width 154 height 34
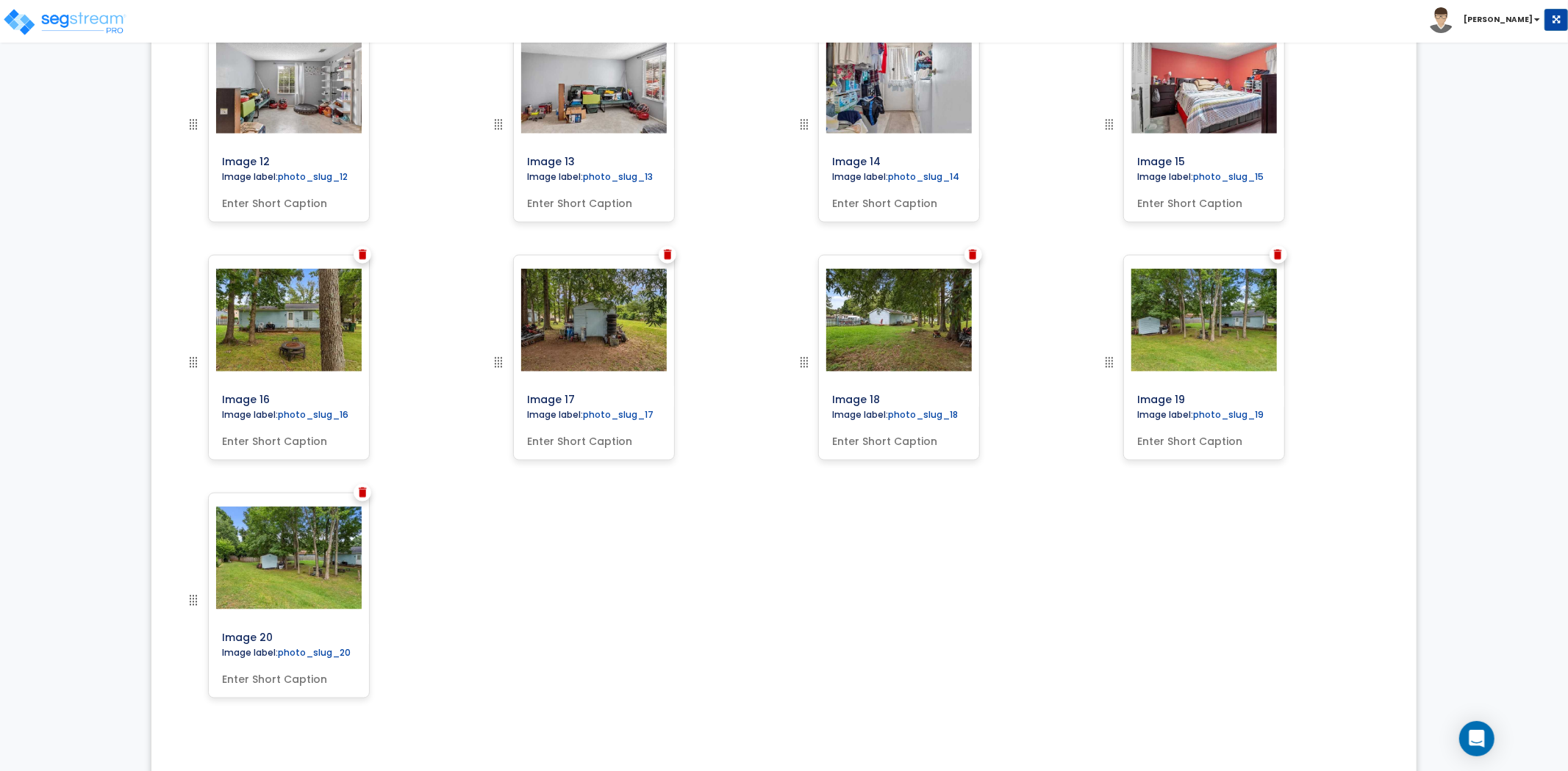
scroll to position [1302, 0]
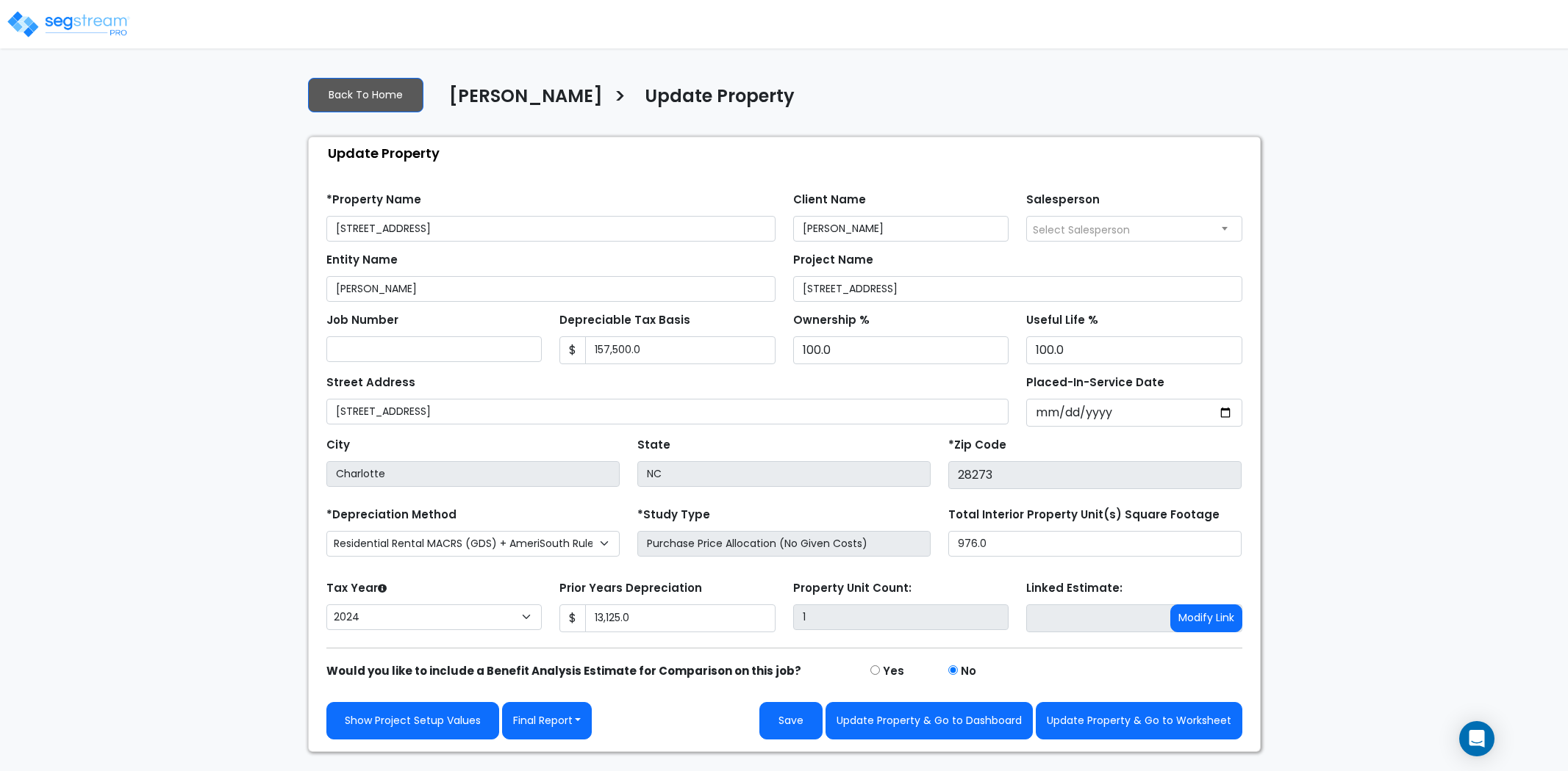
select select "2024"
click at [544, 711] on button "Final Report" at bounding box center [547, 721] width 90 height 38
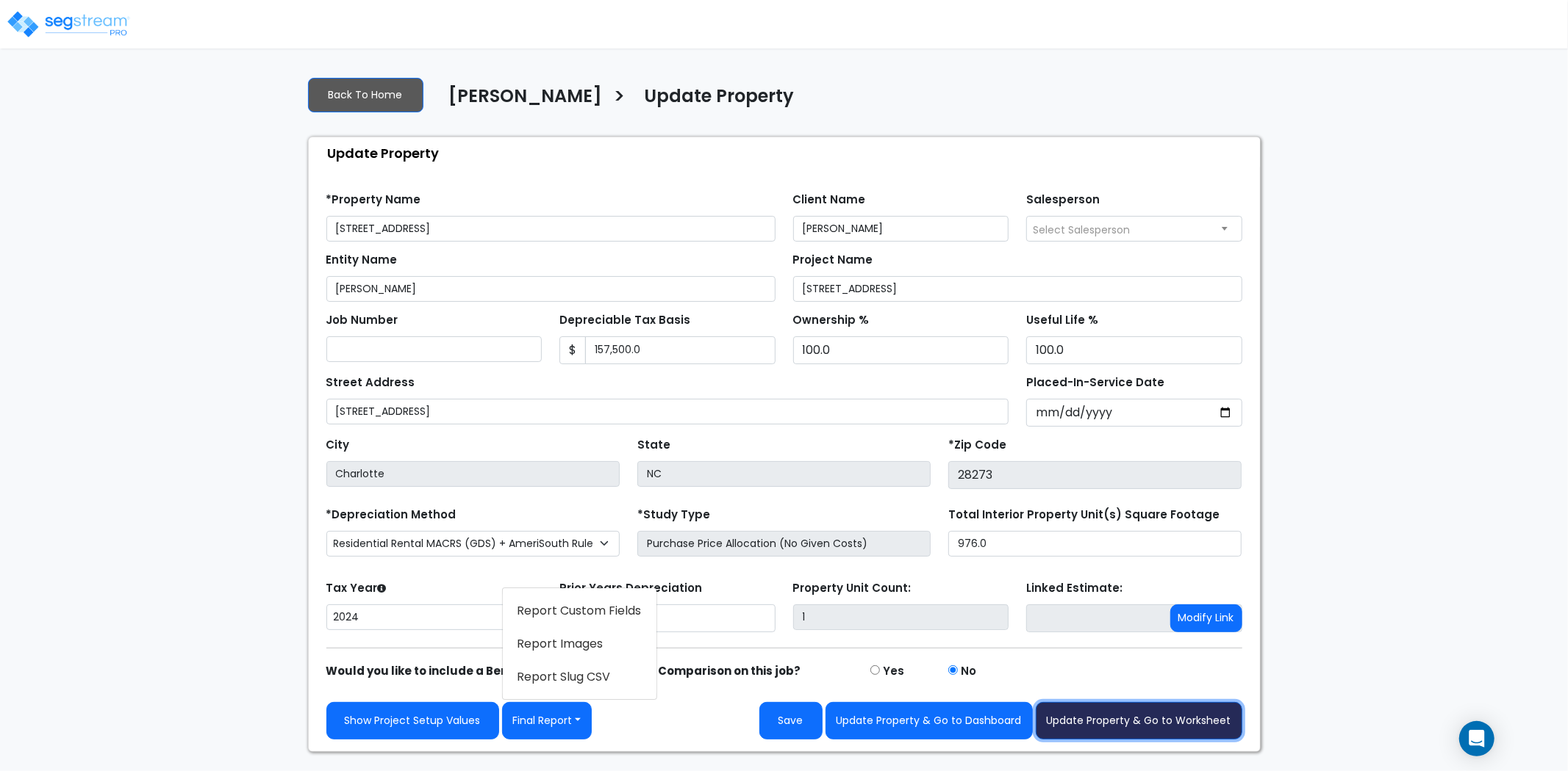
click at [1114, 726] on button "Update Property & Go to Worksheet" at bounding box center [1138, 721] width 206 height 38
type input "13125"
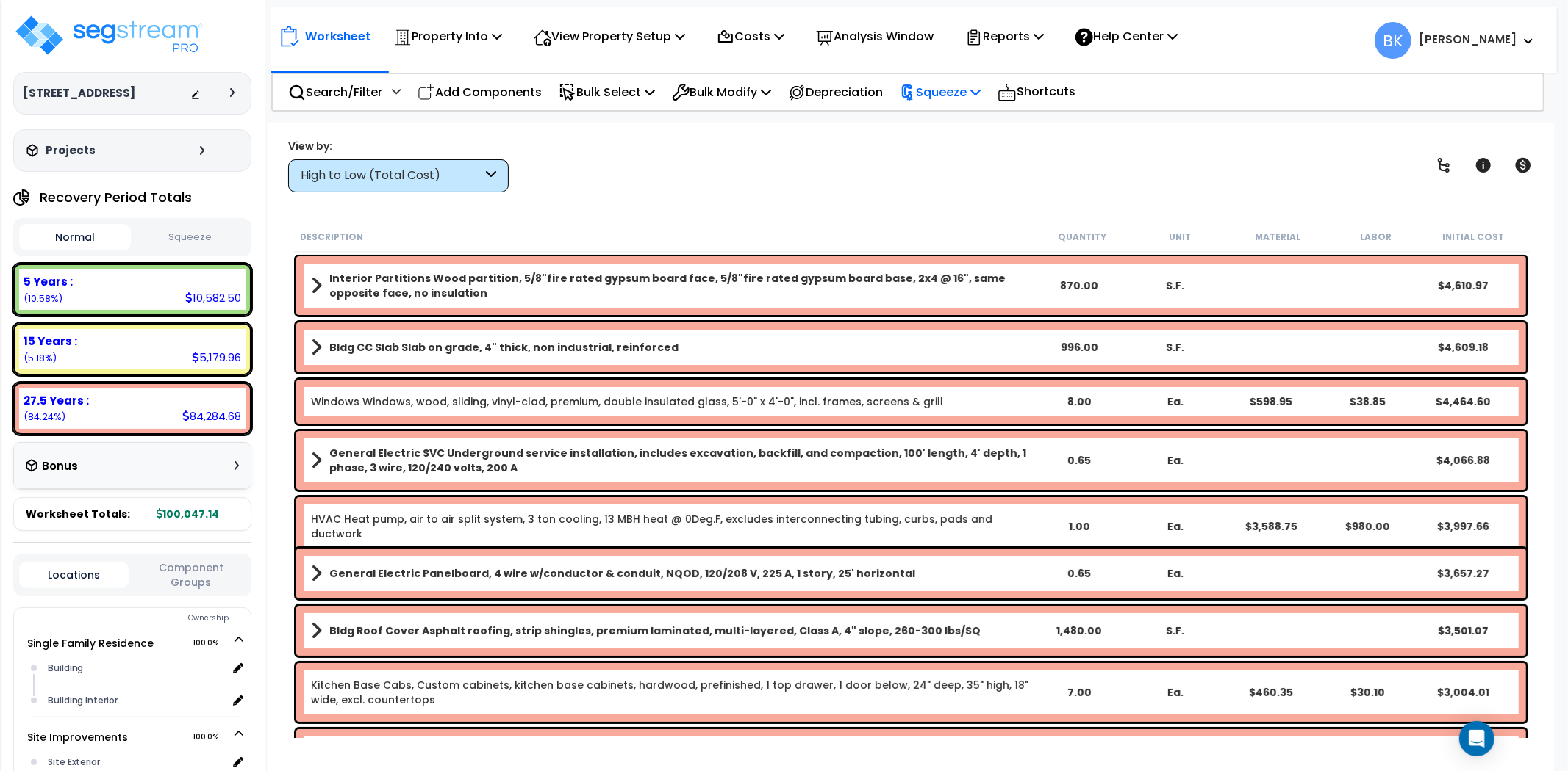
click at [957, 95] on p "Squeeze" at bounding box center [939, 92] width 81 height 20
click at [759, 32] on p "Costs" at bounding box center [750, 36] width 67 height 20
click at [763, 97] on link "Direct Costs" at bounding box center [782, 101] width 146 height 30
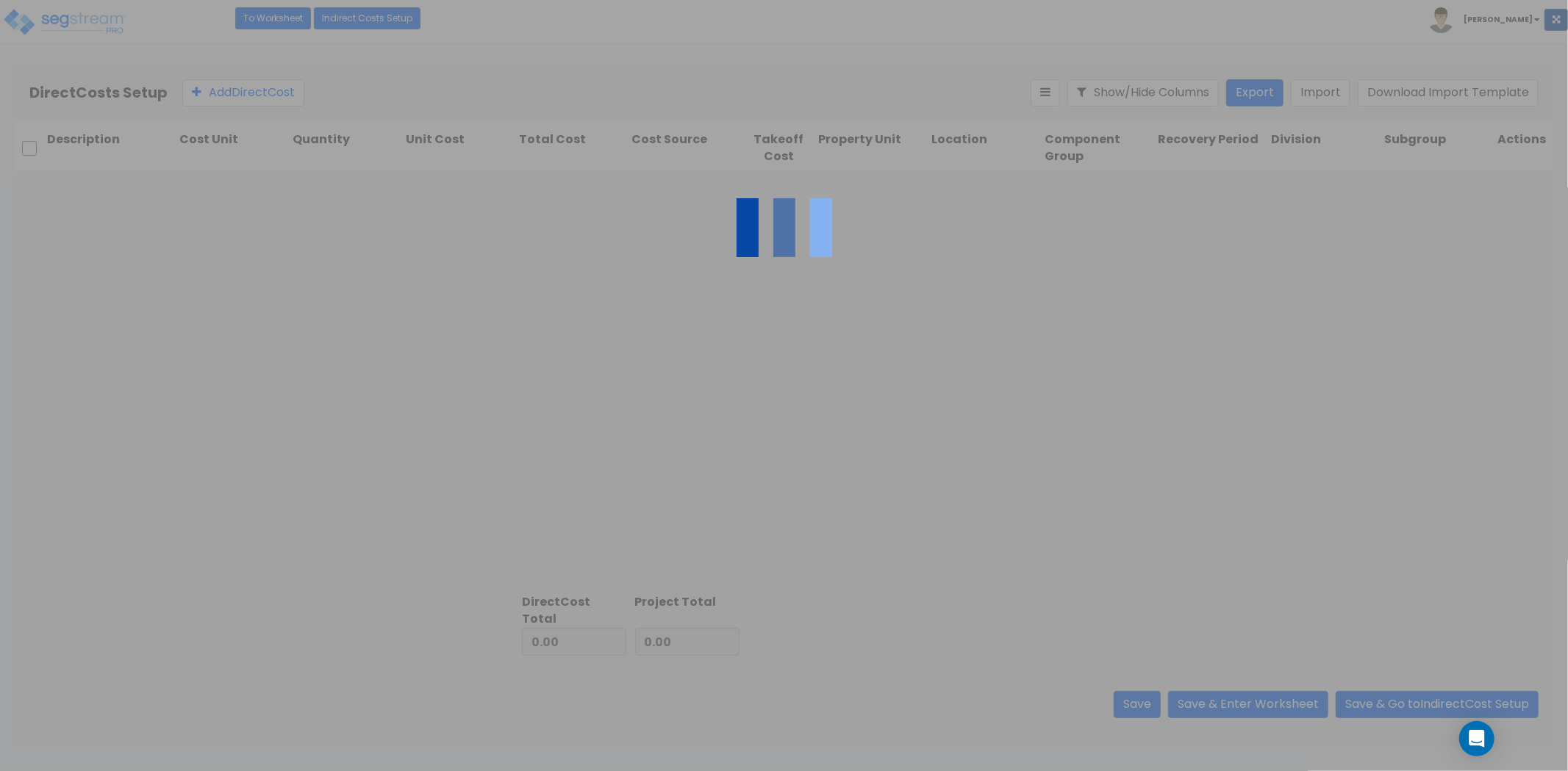
type input "3,390.00"
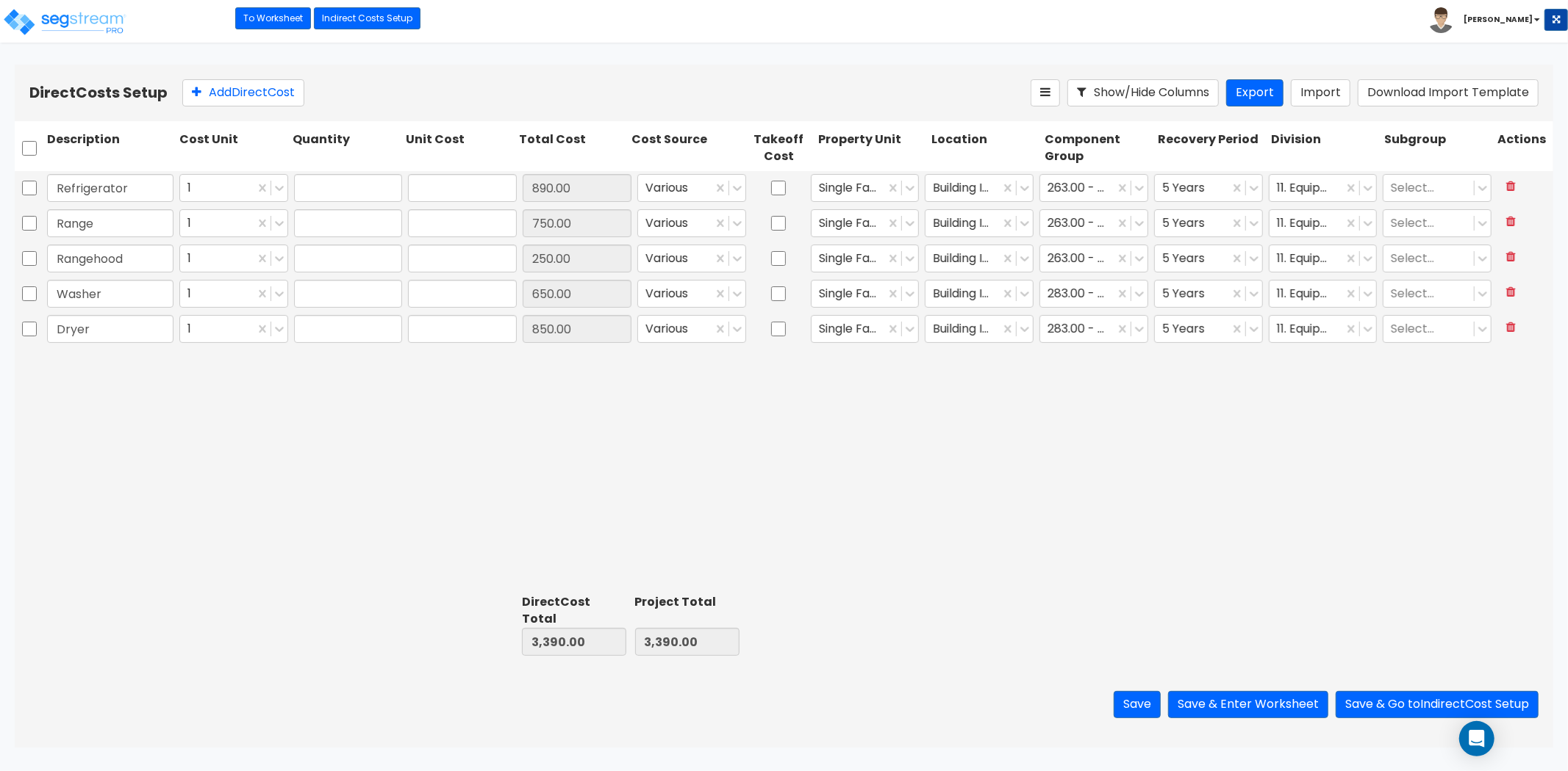
type input "1.00"
type input "890.00"
type input "1.00"
type input "750.00"
type input "1.00"
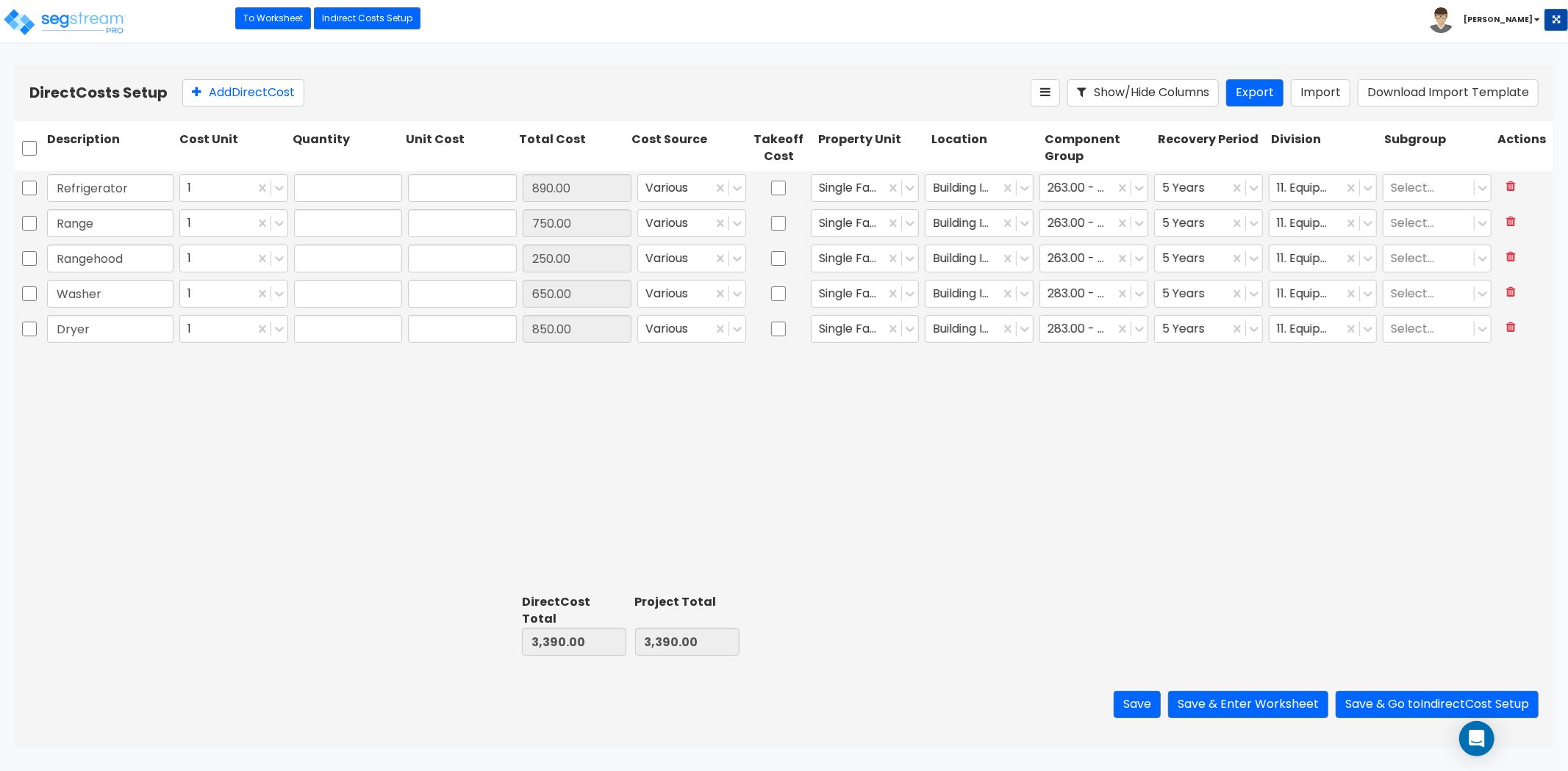
type input "250.00"
type input "1.00"
type input "650.00"
type input "1.00"
type input "850.00"
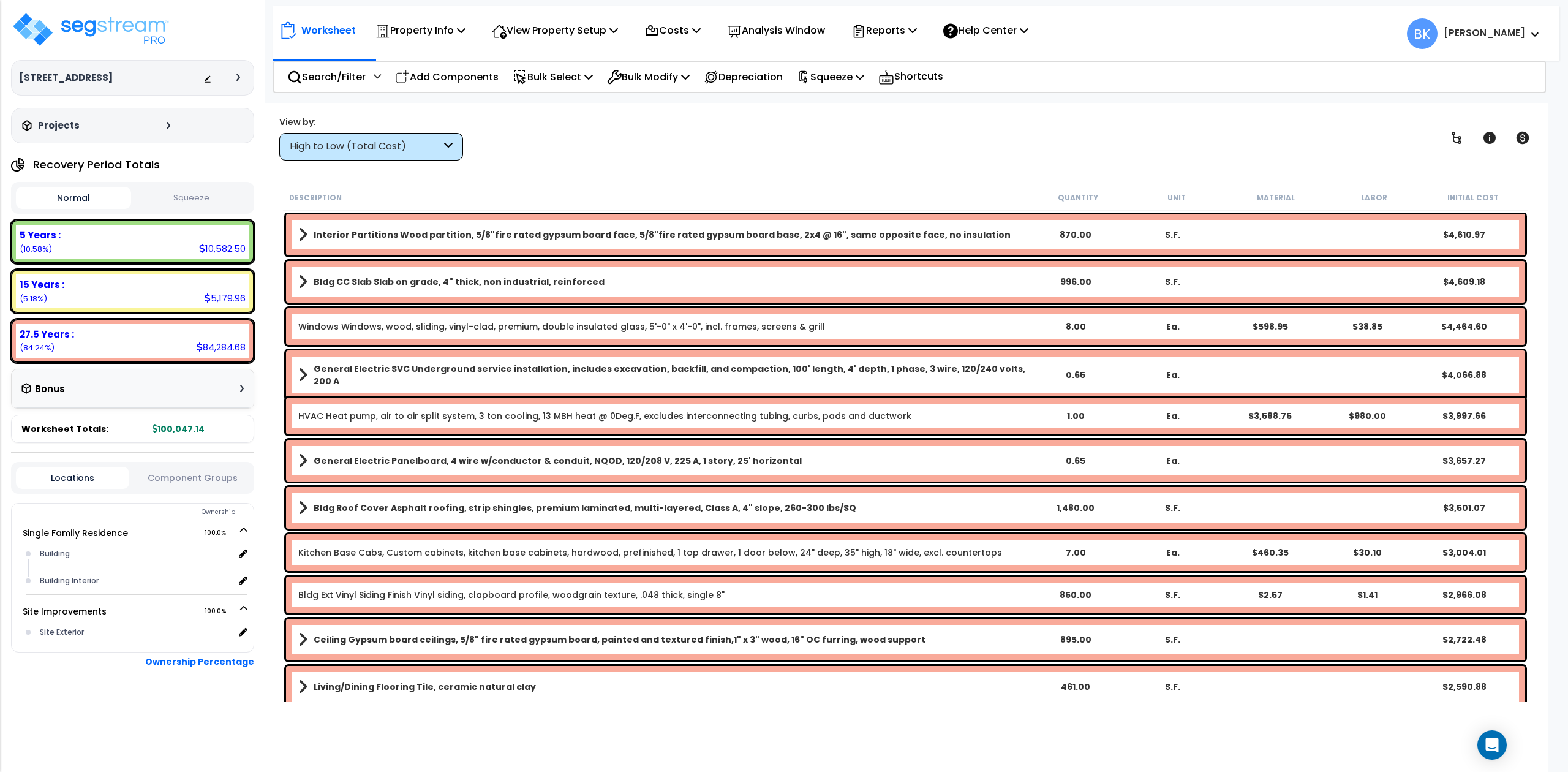
click at [102, 299] on div "15 Years : 5,179.96 (5.18%)" at bounding box center [133, 291] width 234 height 34
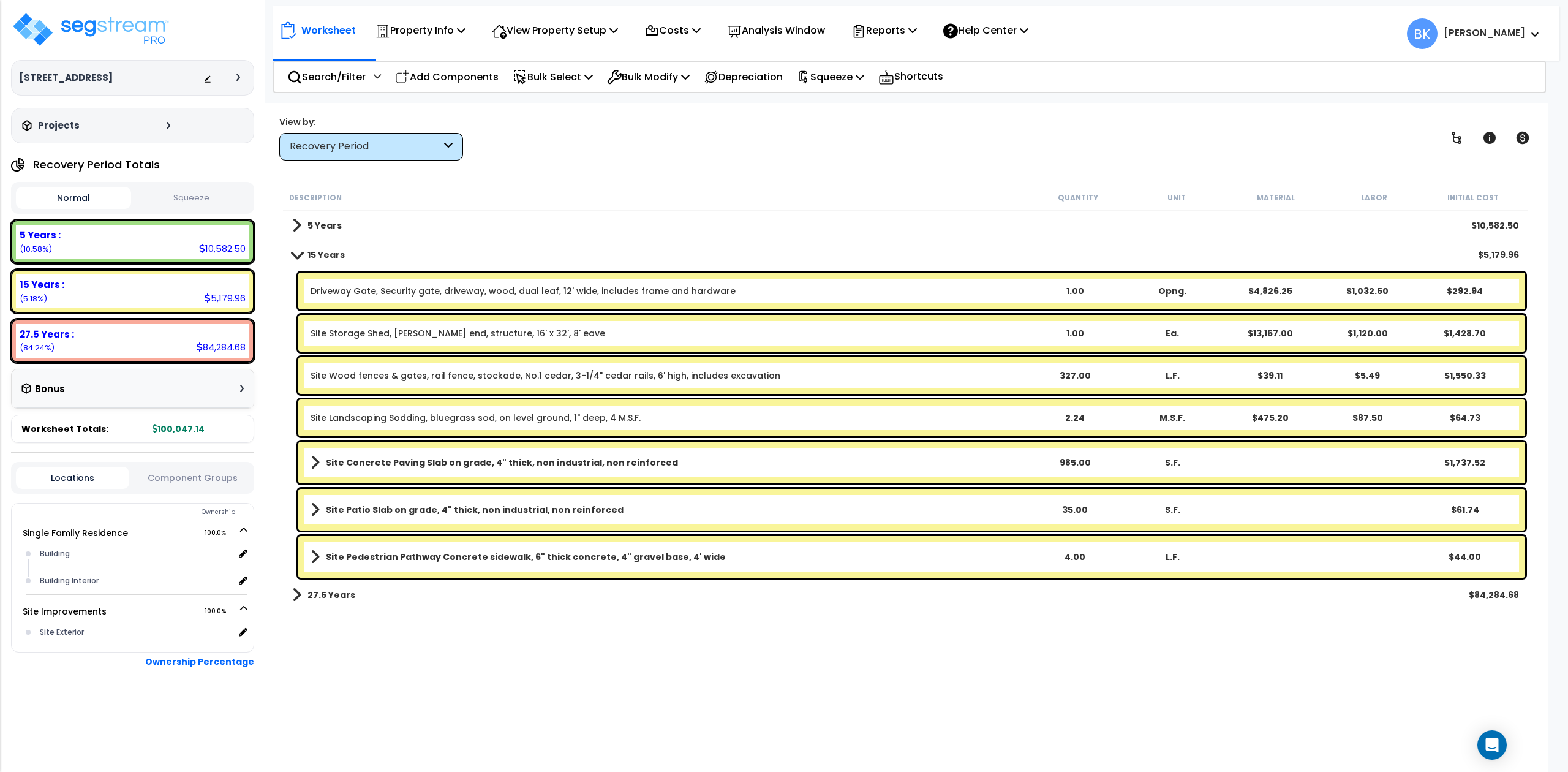
click at [658, 343] on div "Site Storage Shed, Gable end, structure, 16' x 32', 8' eave 1.00 Ea. $13,167.00…" at bounding box center [912, 334] width 1227 height 37
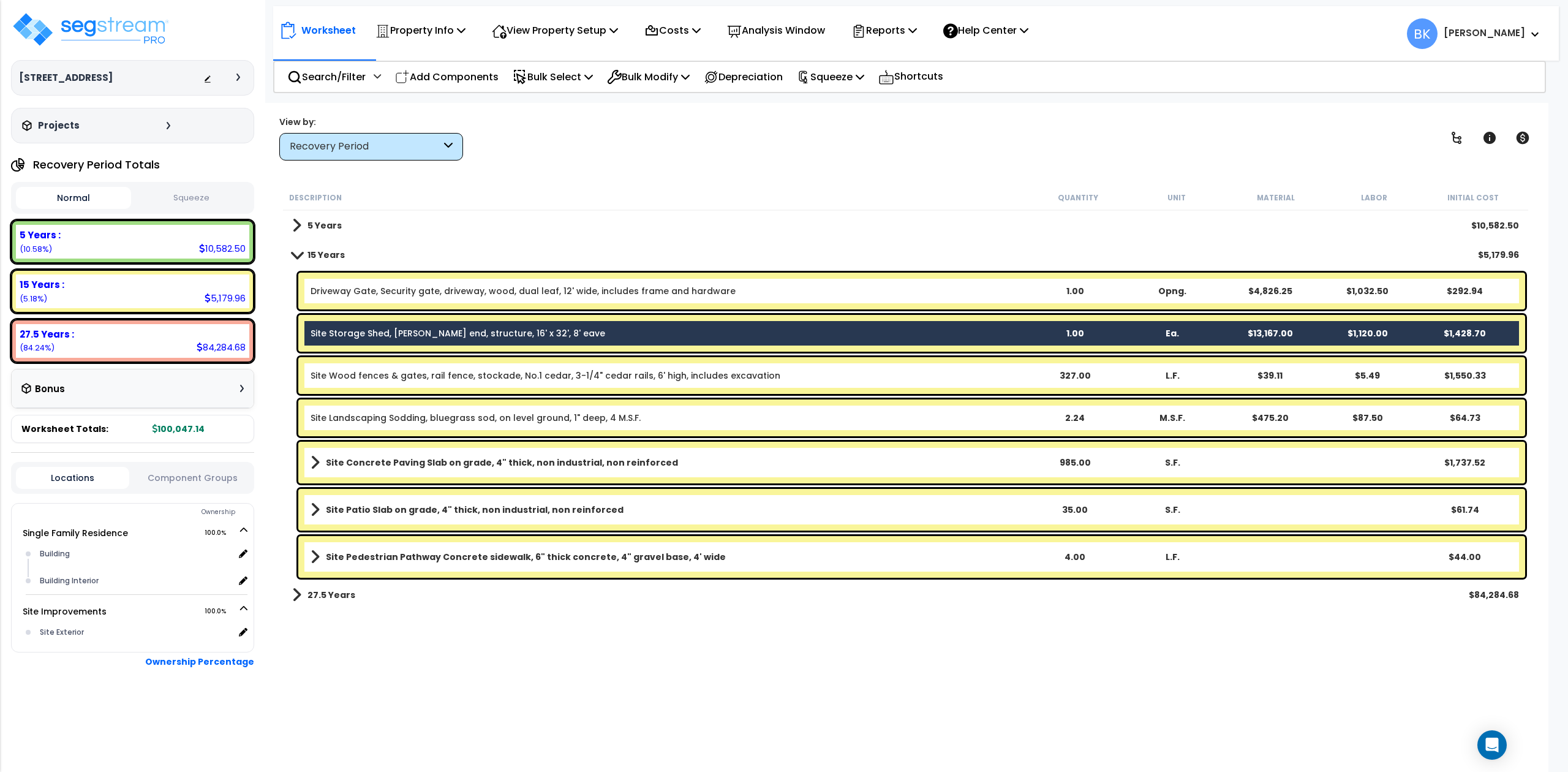
click at [658, 343] on div "Site Storage Shed, Gable end, structure, 16' x 32', 8' eave 1.00 Ea. $13,167.00…" at bounding box center [912, 334] width 1227 height 37
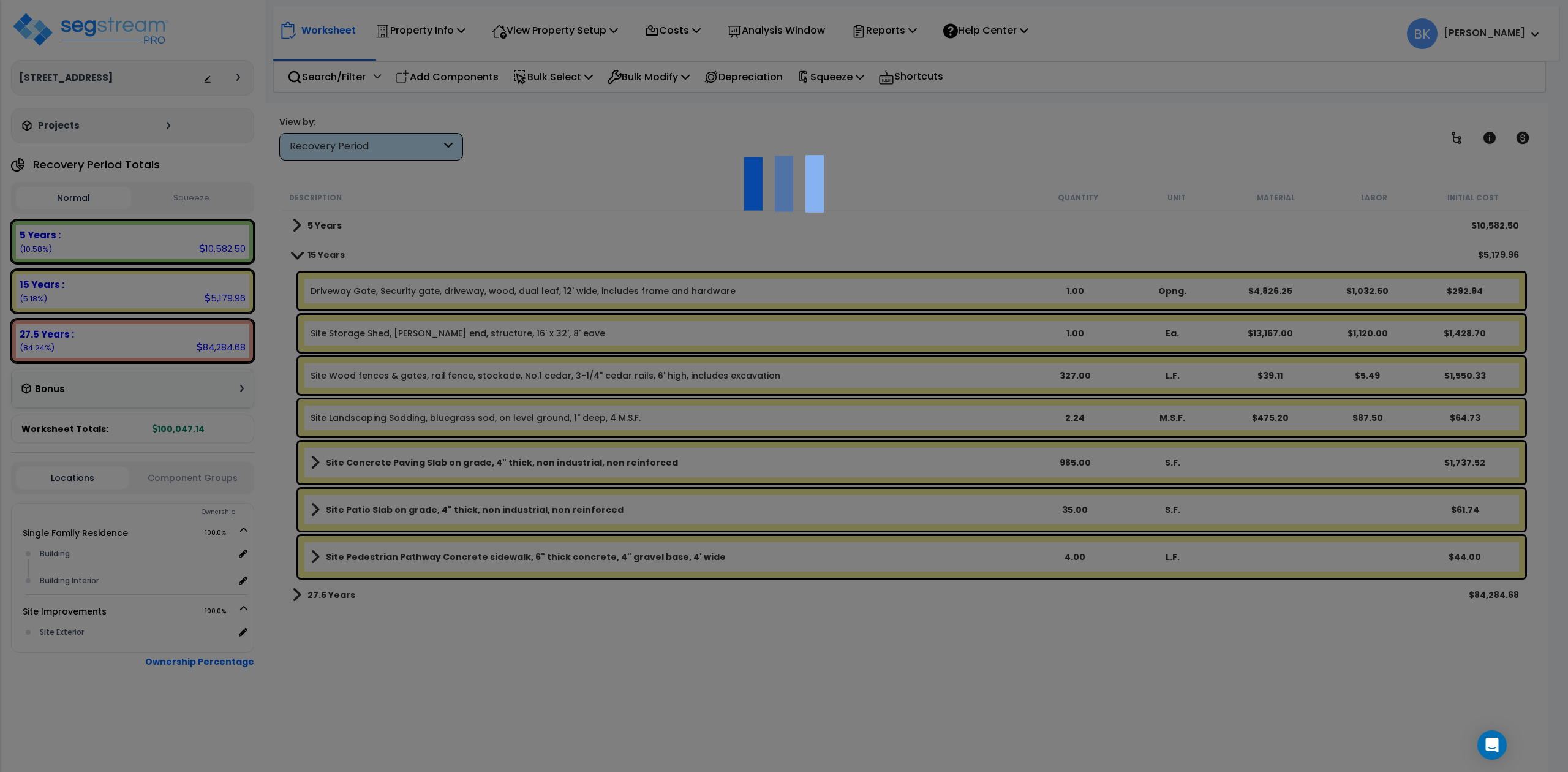
select select "46285"
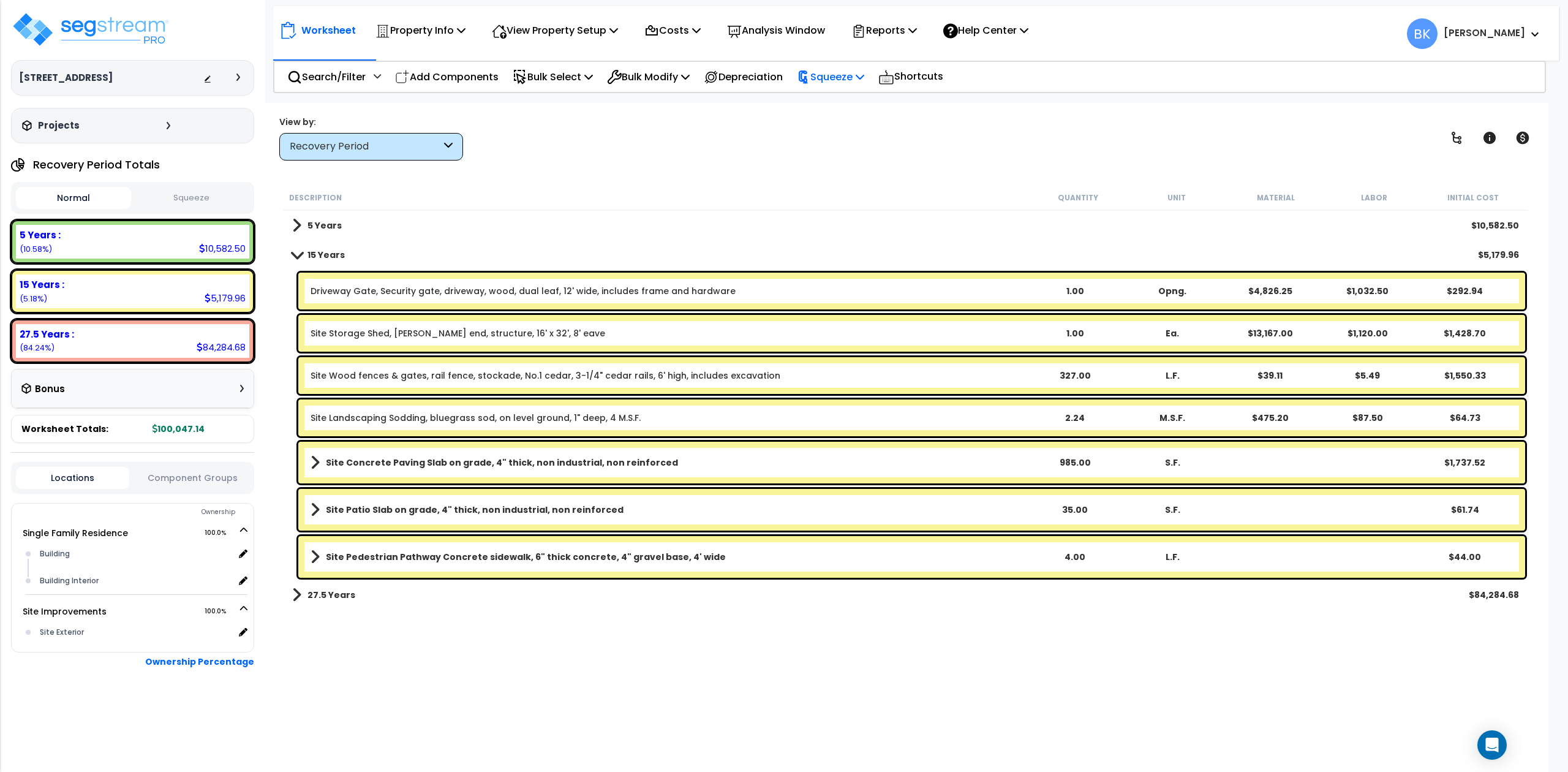
click at [840, 84] on p "Squeeze" at bounding box center [830, 76] width 67 height 17
click at [692, 157] on div "View by: Recovery Period High to Low (Total Cost)" at bounding box center [905, 138] width 1261 height 46
click at [581, 342] on div "Site Storage Shed, Gable end, structure, 16' x 32', 8' eave 1.00 Ea. $13,167.00…" at bounding box center [912, 334] width 1227 height 37
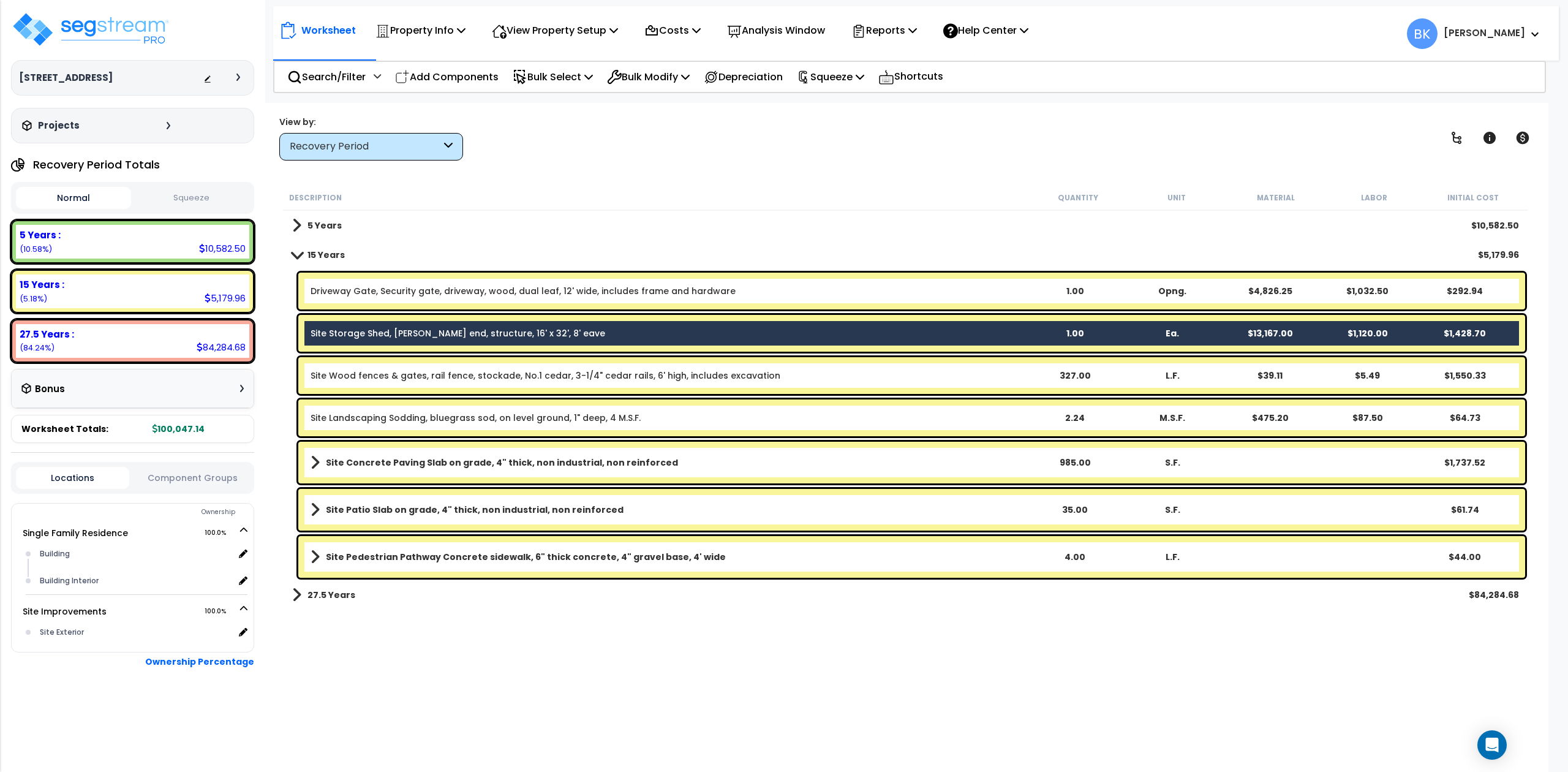
click at [581, 342] on div "Site Storage Shed, Gable end, structure, 16' x 32', 8' eave 1.00 Ea. $13,167.00…" at bounding box center [912, 334] width 1227 height 37
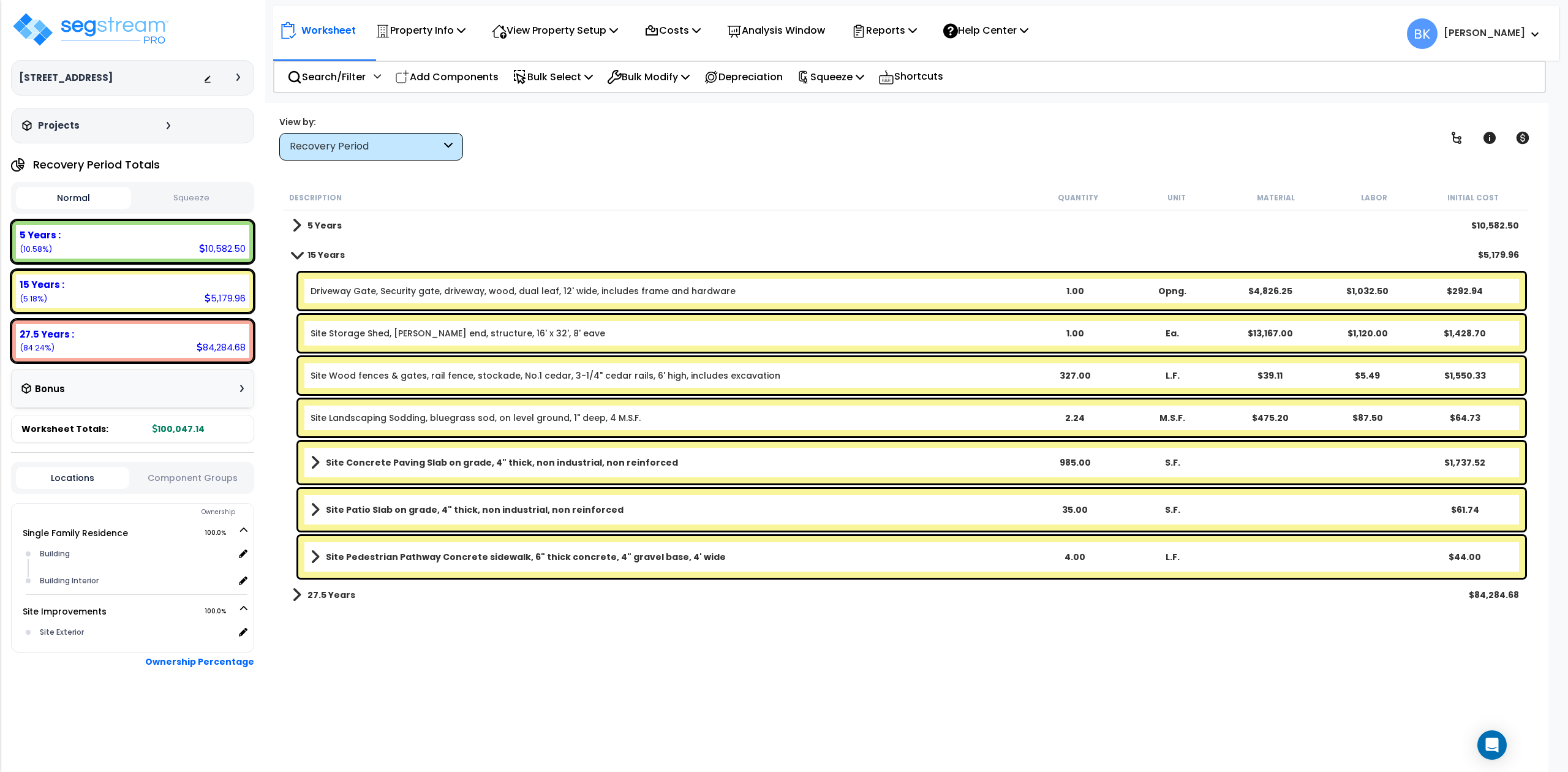
click at [581, 342] on div "Site Storage Shed, Gable end, structure, 16' x 32', 8' eave 1.00 Ea. $13,167.00…" at bounding box center [912, 334] width 1227 height 37
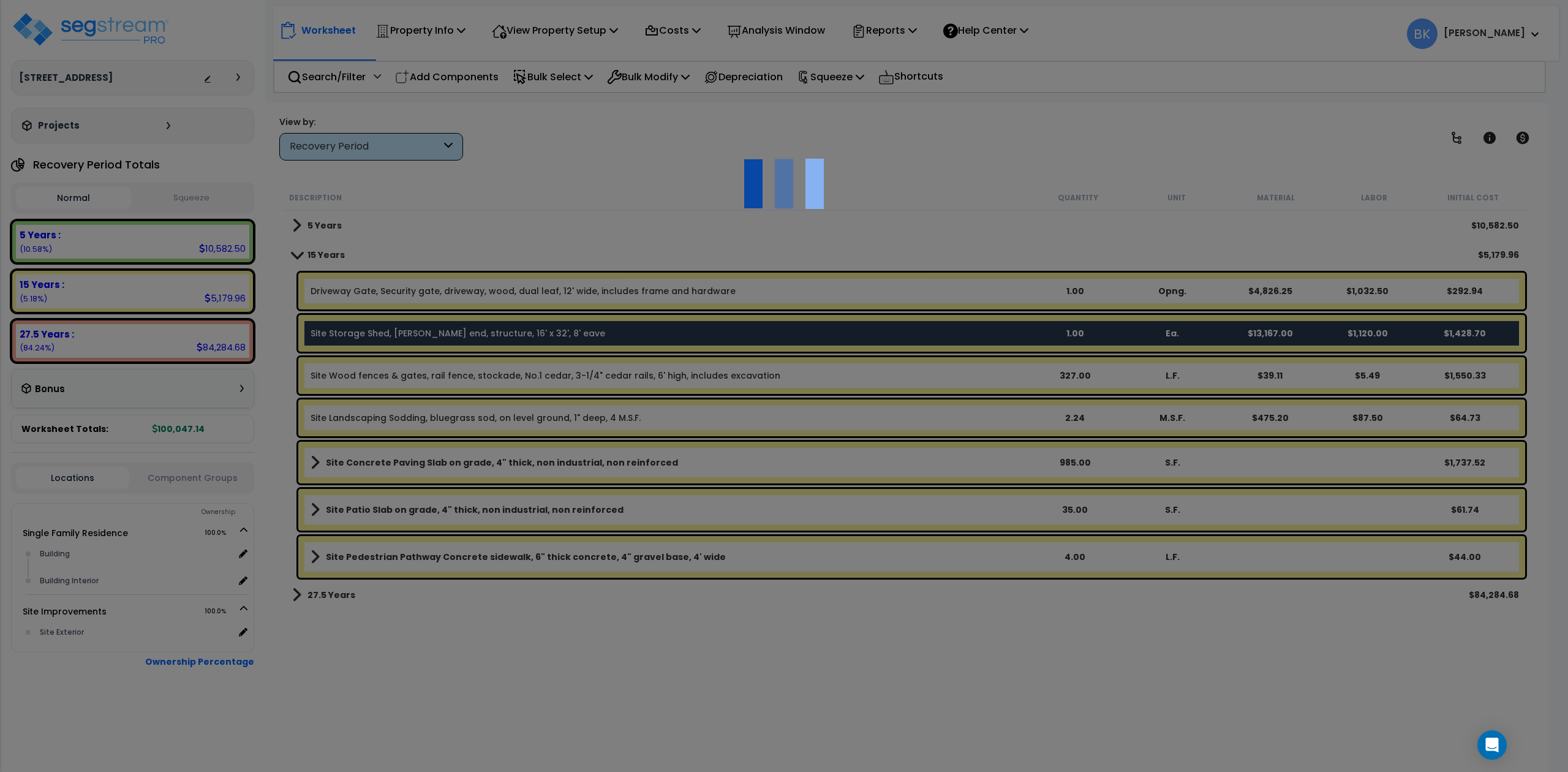
select select "46285"
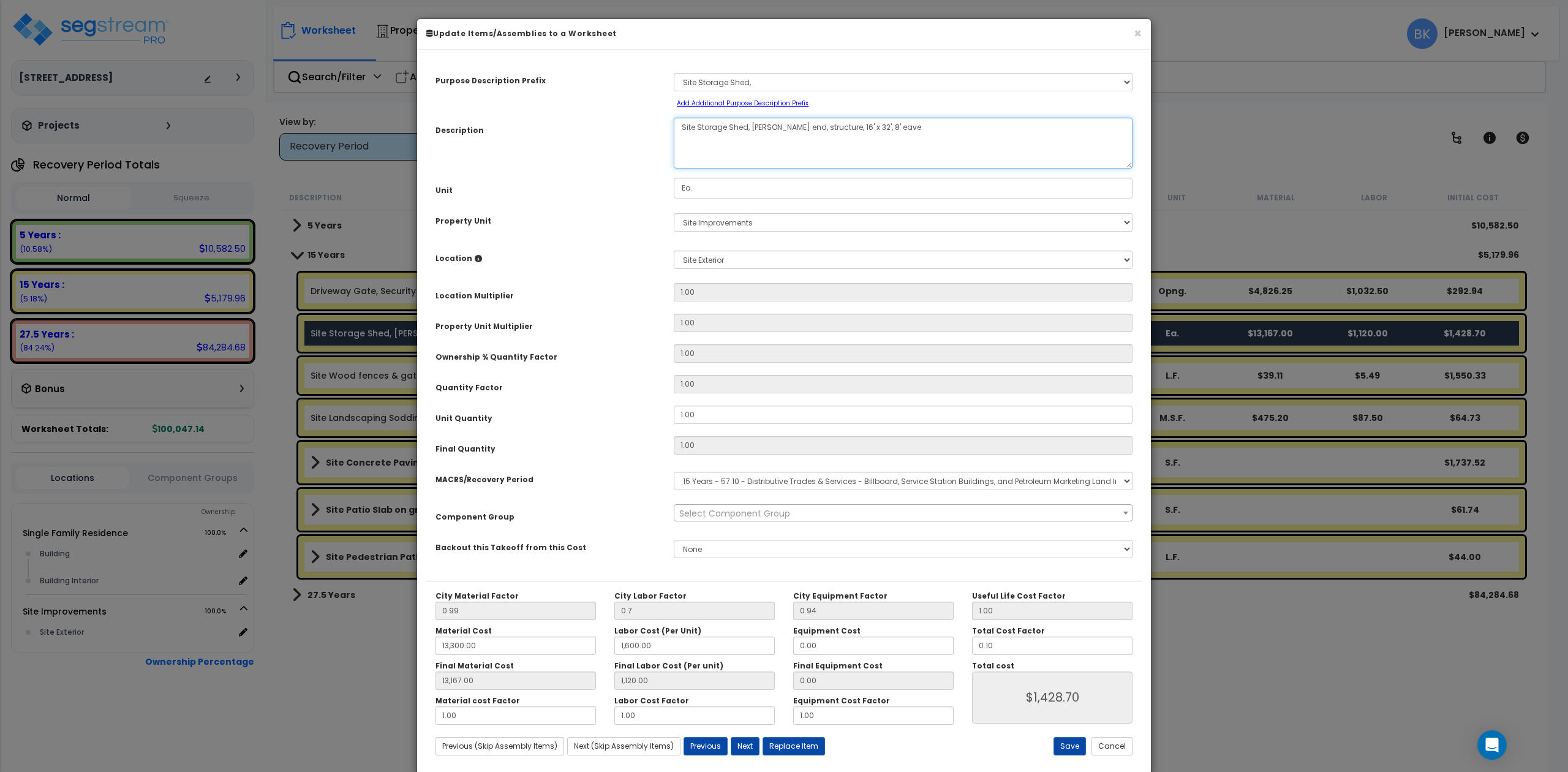
drag, startPoint x: 833, startPoint y: 128, endPoint x: 851, endPoint y: 118, distance: 20.6
click at [833, 128] on textarea "Site Storage Shed, Gable end, structure, 16' x 32', 8' eave" at bounding box center [903, 143] width 459 height 51
type textarea "Site Storage Shed, Gable end, structure, 8' x 8', 8' eave"
click at [1068, 750] on button "Save" at bounding box center [1069, 746] width 33 height 18
type input "0.70"
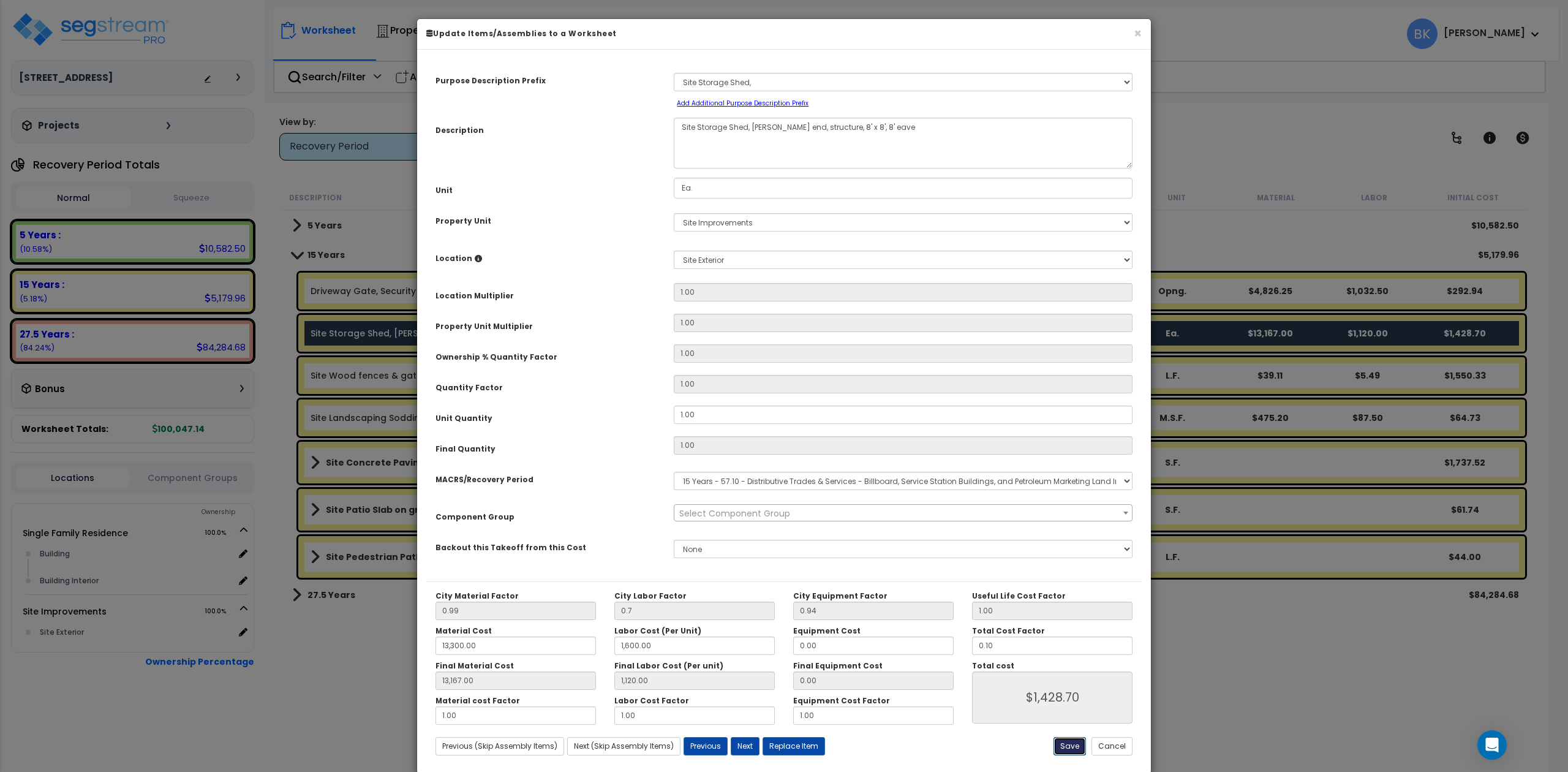
type input "13300.00"
type input "1600.00"
type input "13167.00"
type input "1120.00"
type input "1428.70"
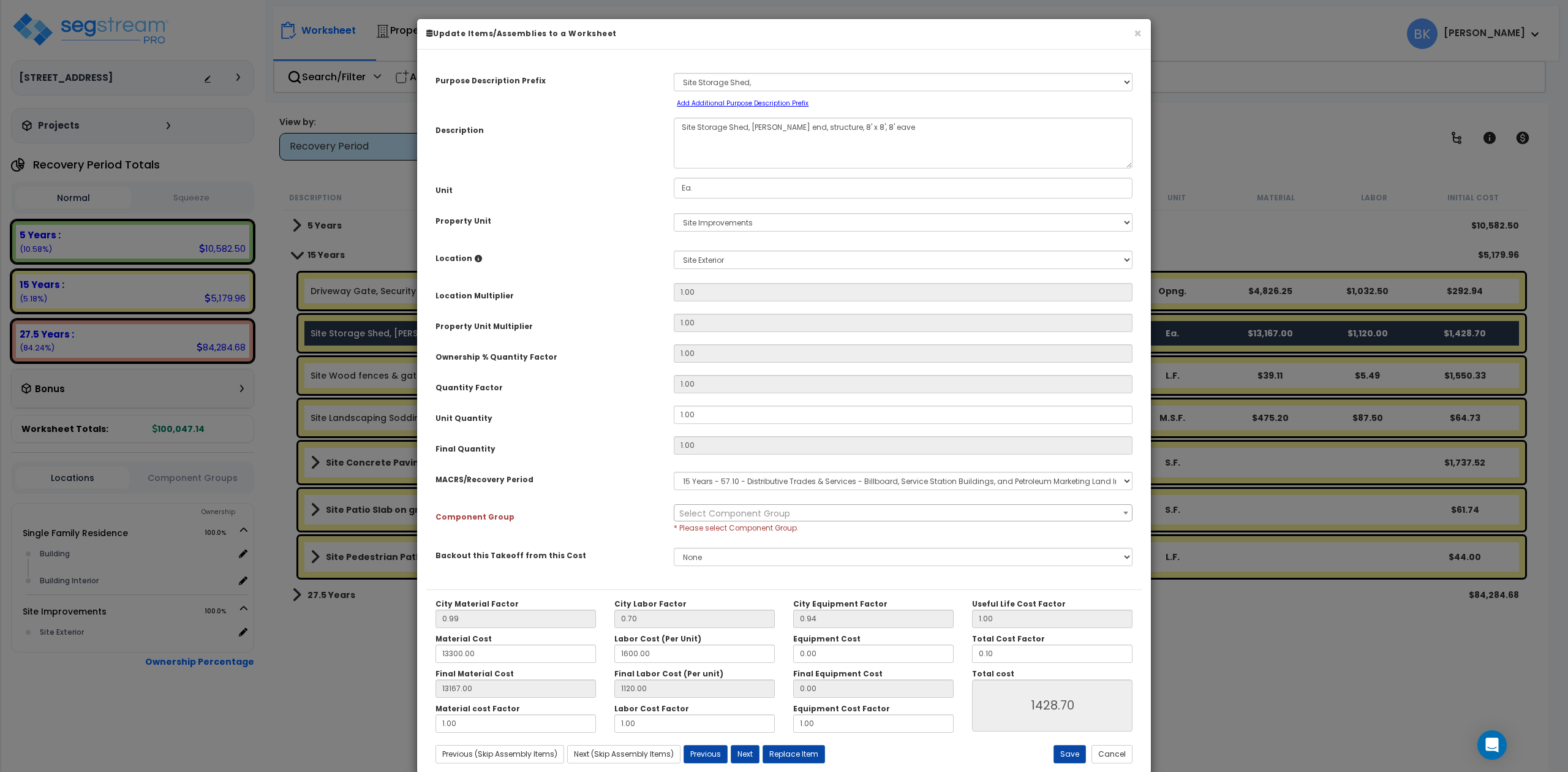
click at [867, 515] on span "Select Component Group" at bounding box center [902, 514] width 457 height 17
type input "e"
click at [596, 508] on div "Component Group" at bounding box center [545, 515] width 239 height 22
click at [851, 503] on div "Purpose Description Prefix Select A/V System A/V System Equipment A/V System Eq…" at bounding box center [784, 324] width 716 height 531
click at [829, 530] on div "Select Component Group 370.10 - SITE CARWASH STRUCTURE 370.11 - SITE CARWASH EQ…" at bounding box center [903, 519] width 477 height 30
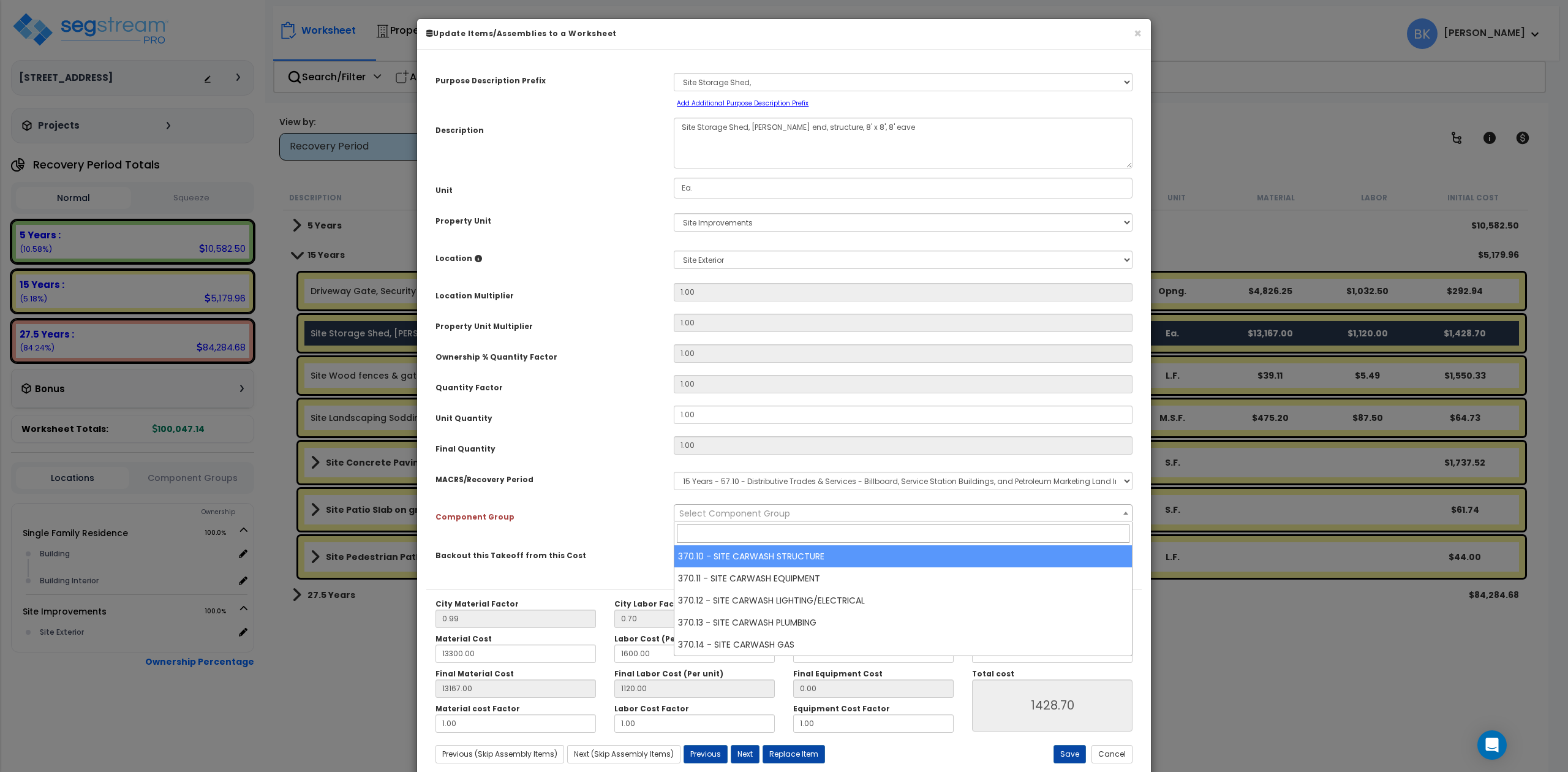
click at [831, 522] on body "We are Building your Property. So please grab a coffee and let us do the heavy …" at bounding box center [784, 440] width 1568 height 772
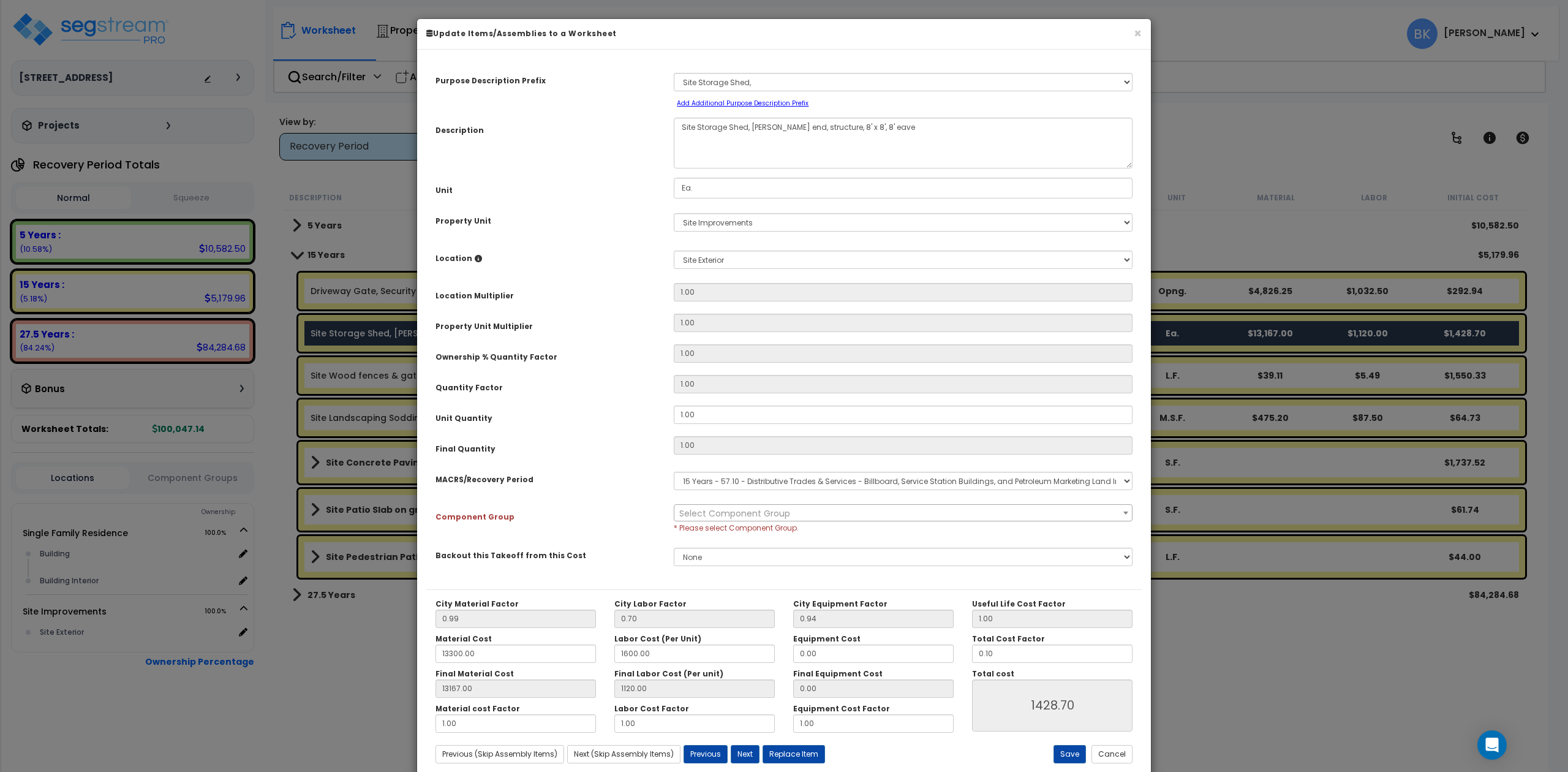
click at [847, 477] on select "Select MACRS/Recovery Period 5 Years - 57.0 - Distributive Trades & Services 5 …" at bounding box center [903, 481] width 459 height 18
select select "3666"
click at [674, 472] on select "Select MACRS/Recovery Period 5 Years - 57.0 - Distributive Trades & Services 5 …" at bounding box center [903, 481] width 459 height 18
click at [765, 513] on span "Select Component Group" at bounding box center [902, 514] width 457 height 17
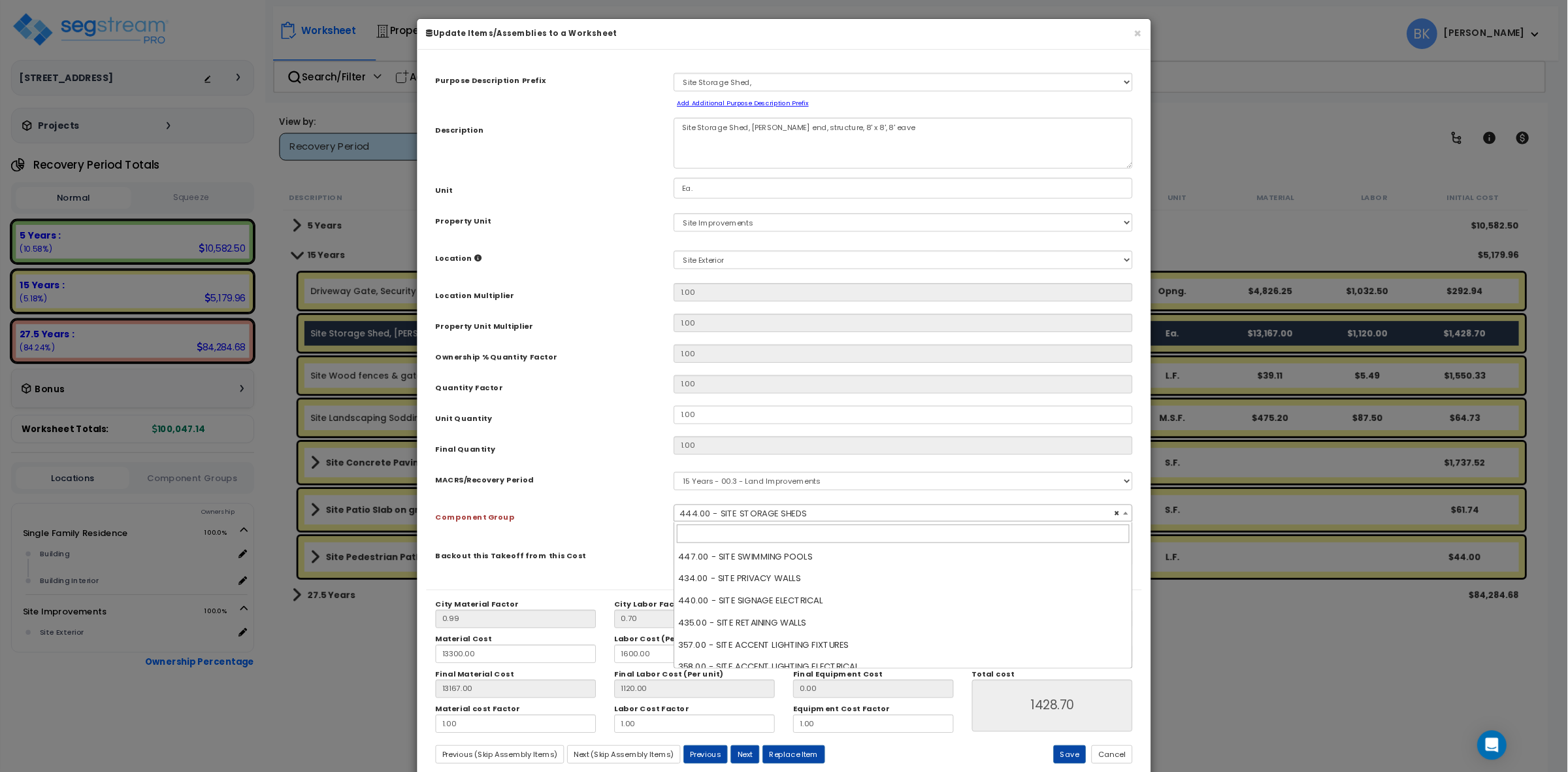
scroll to position [1976, 0]
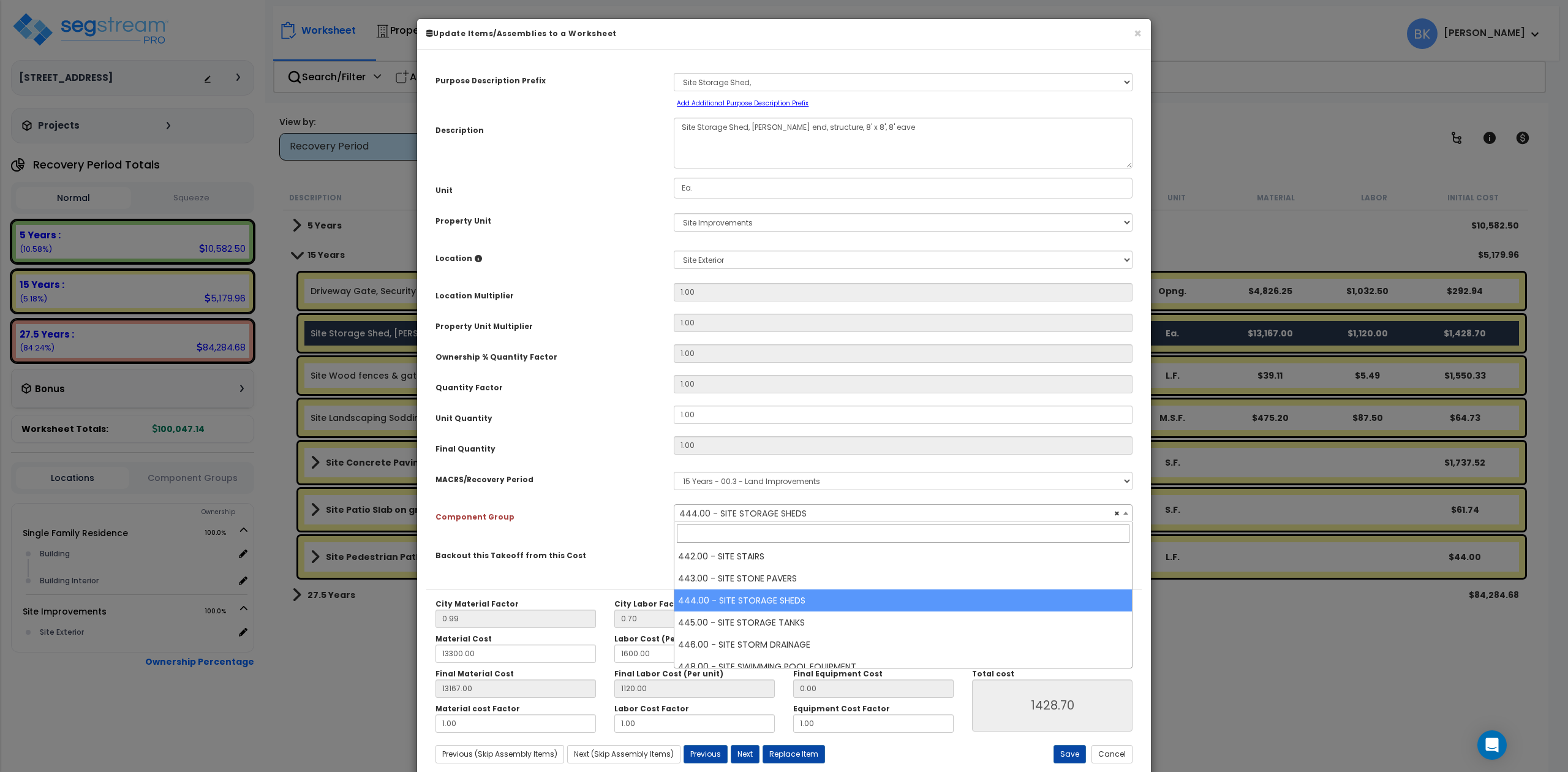
select select "39524"
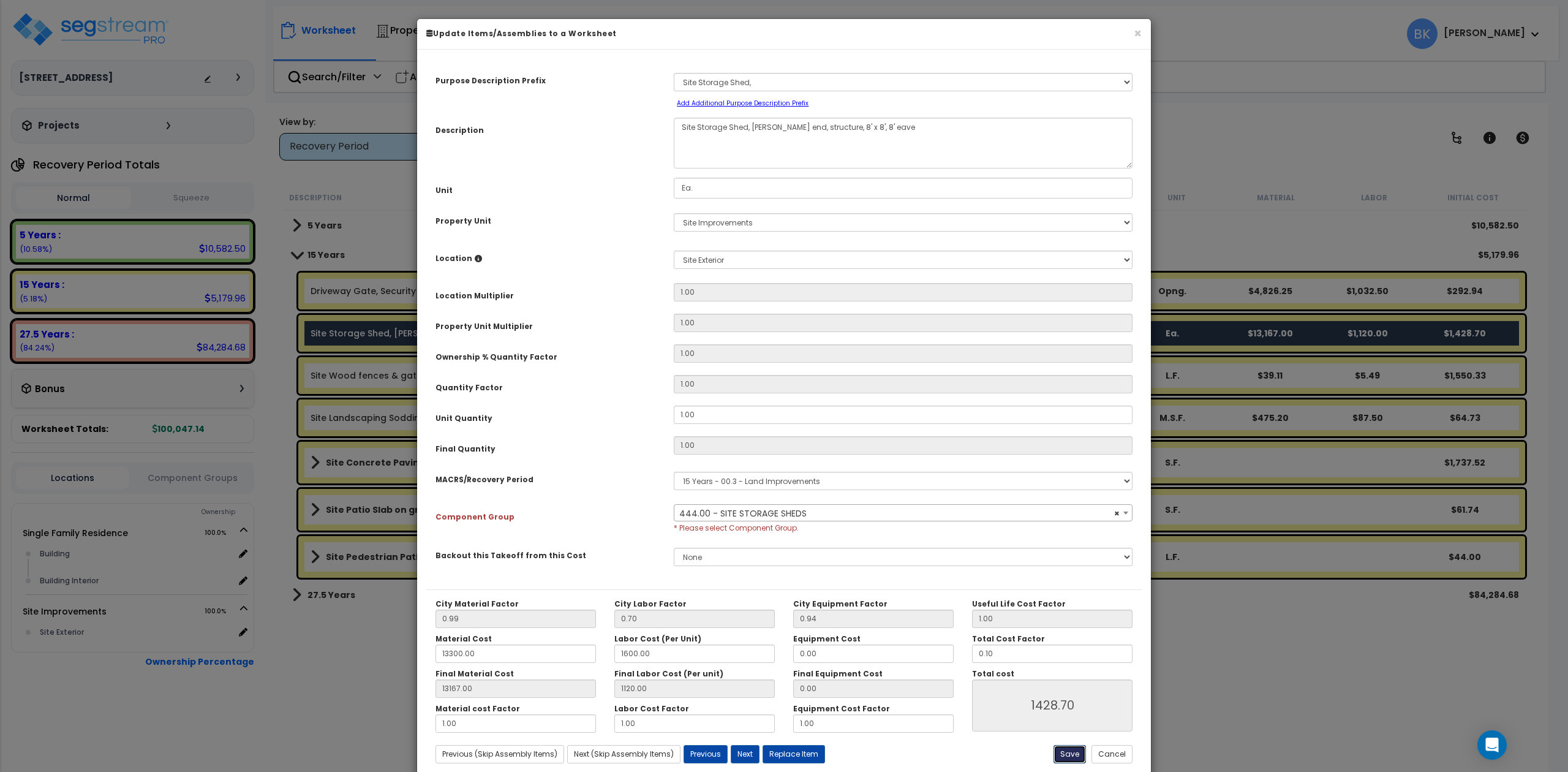
click at [1072, 754] on button "Save" at bounding box center [1069, 754] width 33 height 18
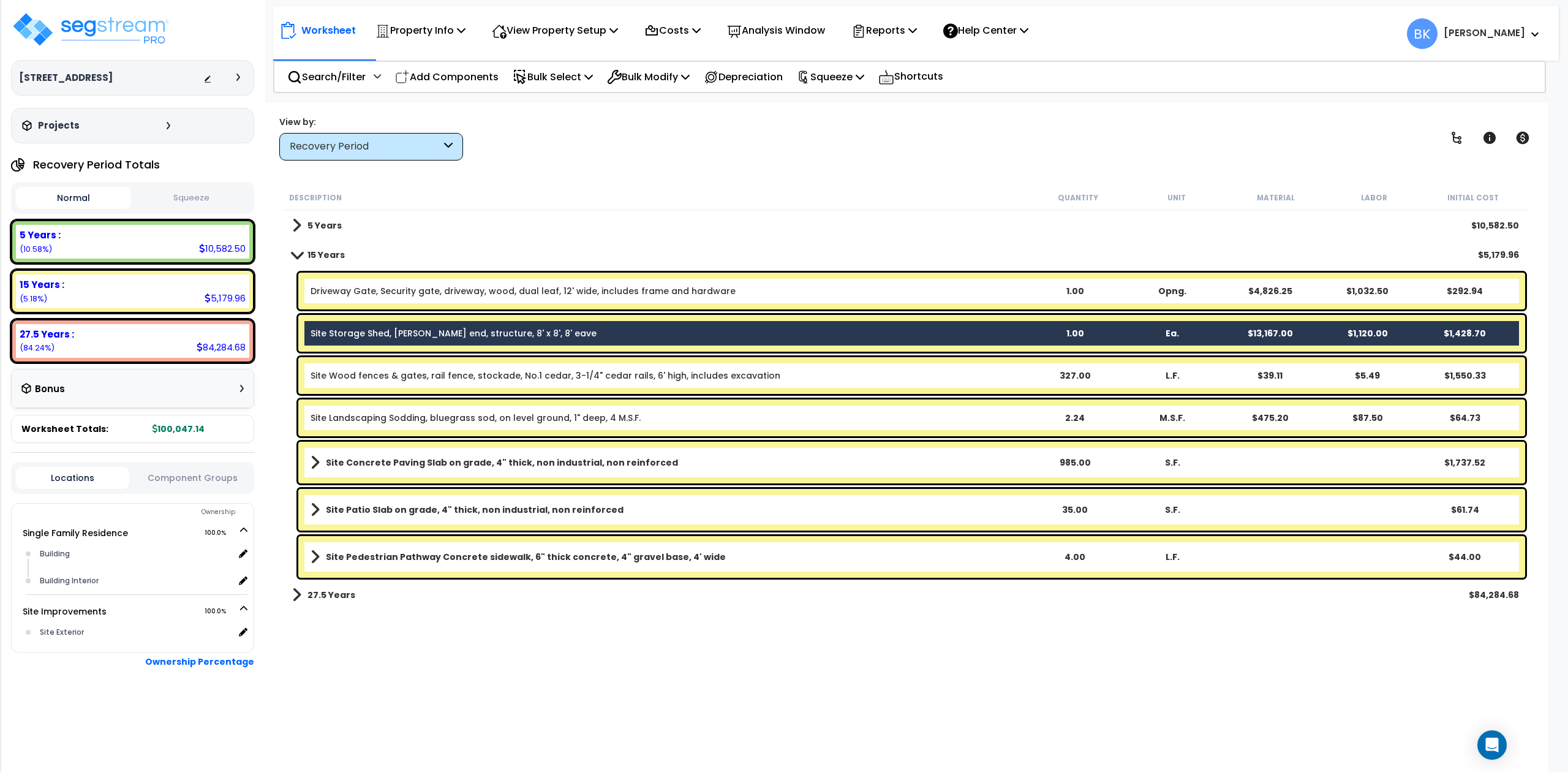
click at [805, 637] on div "Description Quantity Unit Material Labor Initial Cost 5 Years $10,582.50 15 Yea…" at bounding box center [905, 443] width 1249 height 517
click at [805, 633] on div "Description Quantity Unit Material Labor Initial Cost 5 Years $10,582.50 15 Yea…" at bounding box center [905, 443] width 1249 height 517
click at [912, 23] on p "Reports" at bounding box center [884, 30] width 65 height 17
click at [907, 46] on link "Get Report" at bounding box center [905, 59] width 121 height 25
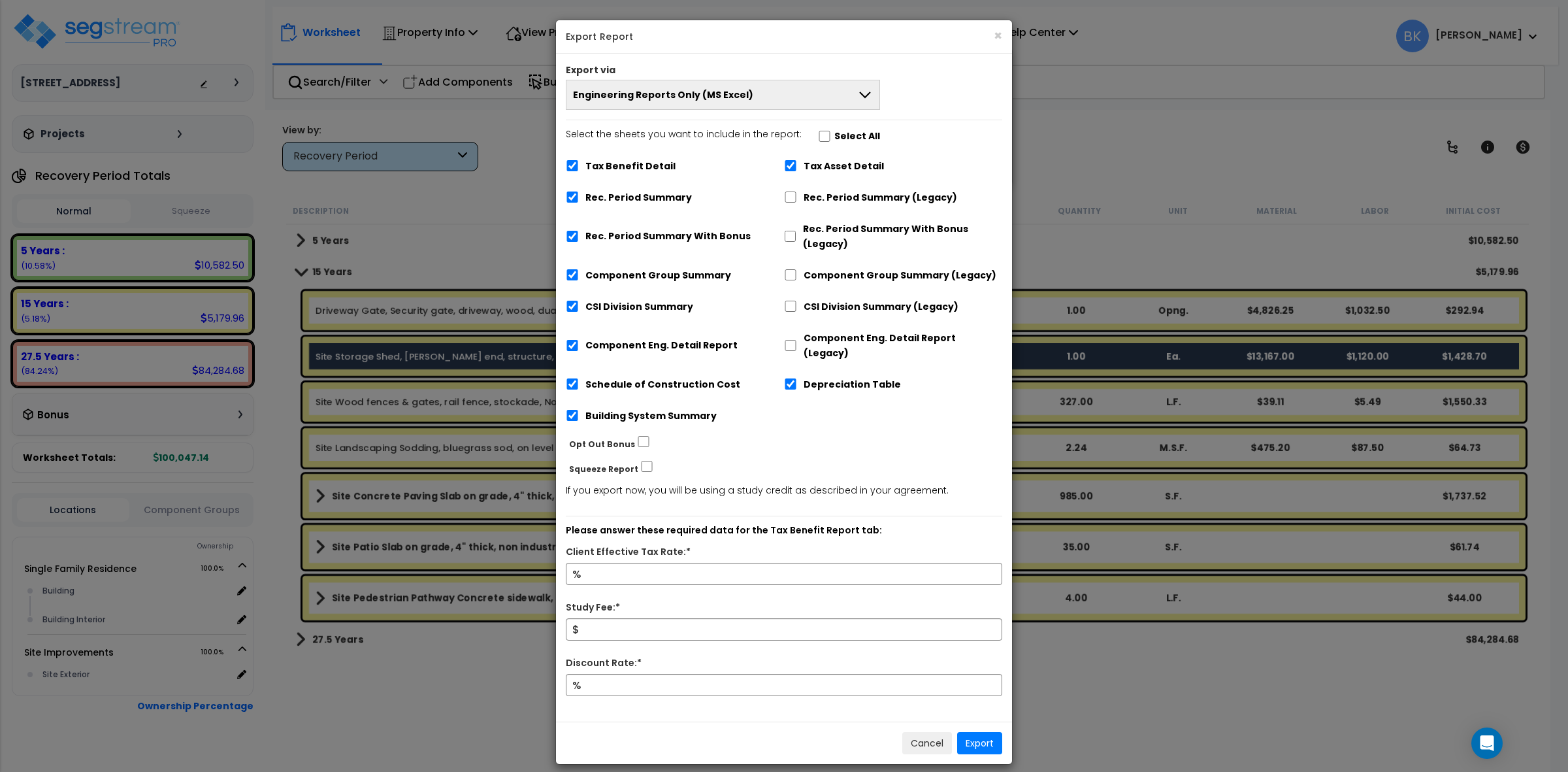
click at [628, 164] on label "Tax Benefit Detail" at bounding box center [630, 166] width 90 height 15
click at [625, 157] on div "Tax Benefit Detail" at bounding box center [675, 165] width 218 height 25
click at [615, 164] on label "Tax Benefit Detail" at bounding box center [629, 166] width 90 height 15
click at [578, 164] on input "Tax Benefit Detail" at bounding box center [572, 165] width 13 height 11
checkbox input "false"
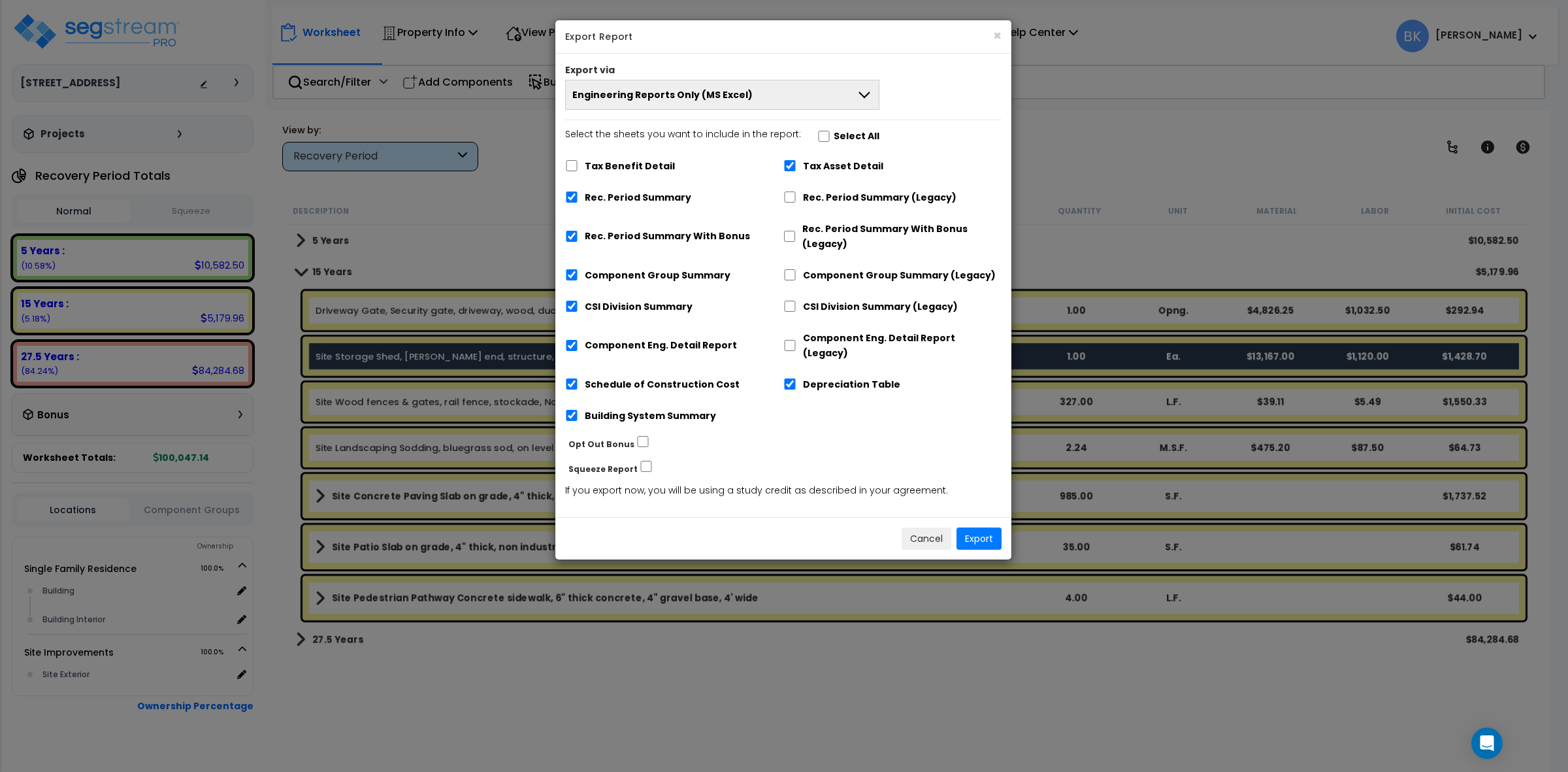
click at [645, 250] on div "Rec. Period Summary With Bonus" at bounding box center [675, 235] width 218 height 40
click at [649, 242] on label "Rec. Period Summary With Bonus" at bounding box center [667, 236] width 165 height 15
click at [578, 242] on input "Rec. Period Summary With Bonus" at bounding box center [572, 236] width 13 height 11
checkbox input "false"
click at [625, 408] on label "Building System Summary" at bounding box center [650, 416] width 131 height 15
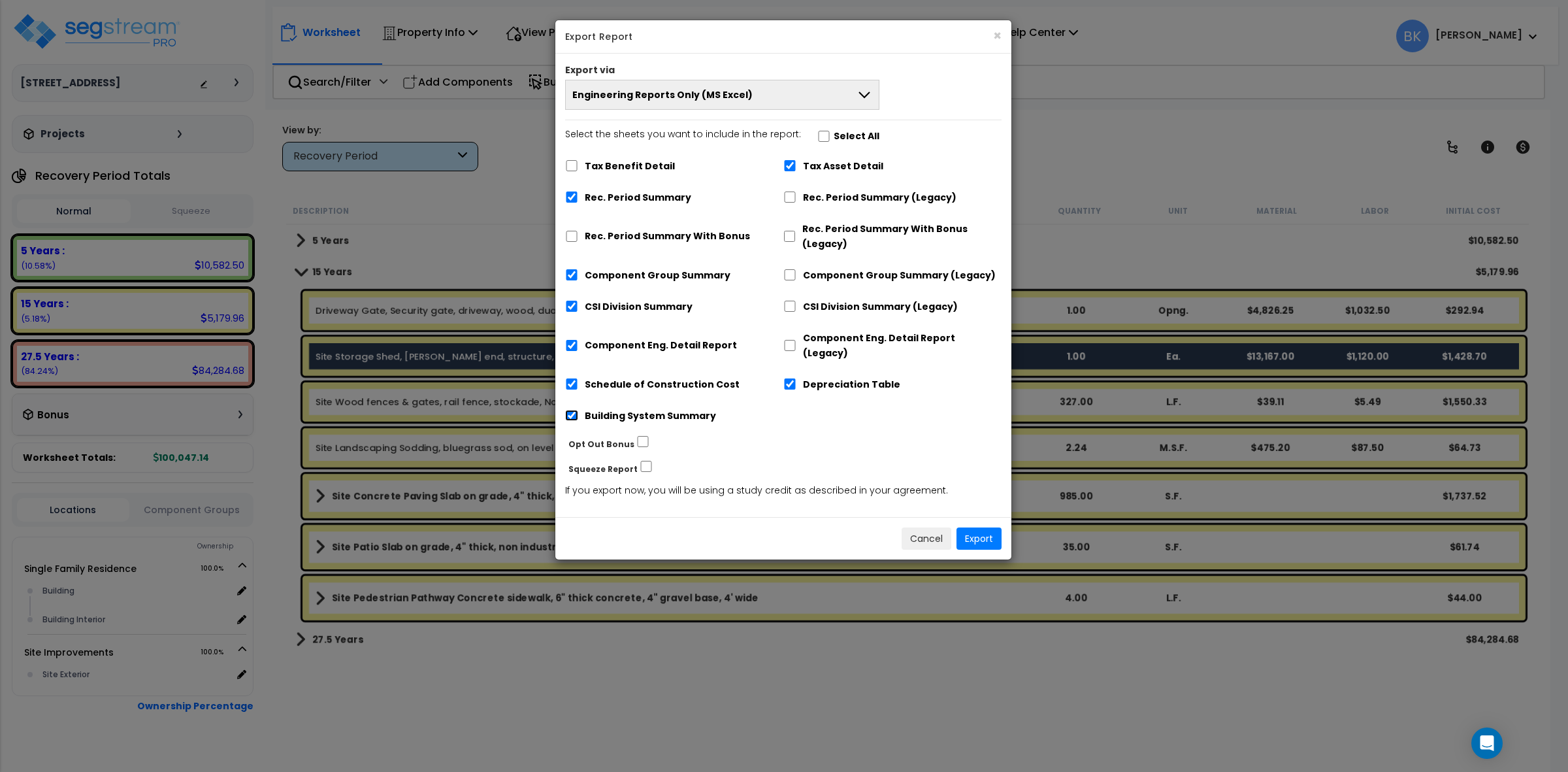
click at [578, 410] on input "Building System Summary" at bounding box center [572, 415] width 13 height 11
click at [625, 408] on label "Building System Summary" at bounding box center [650, 416] width 131 height 15
click at [578, 410] on input "Building System Summary" at bounding box center [572, 415] width 13 height 11
checkbox input "true"
click at [791, 166] on input "Tax Asset Detail" at bounding box center [790, 165] width 13 height 11
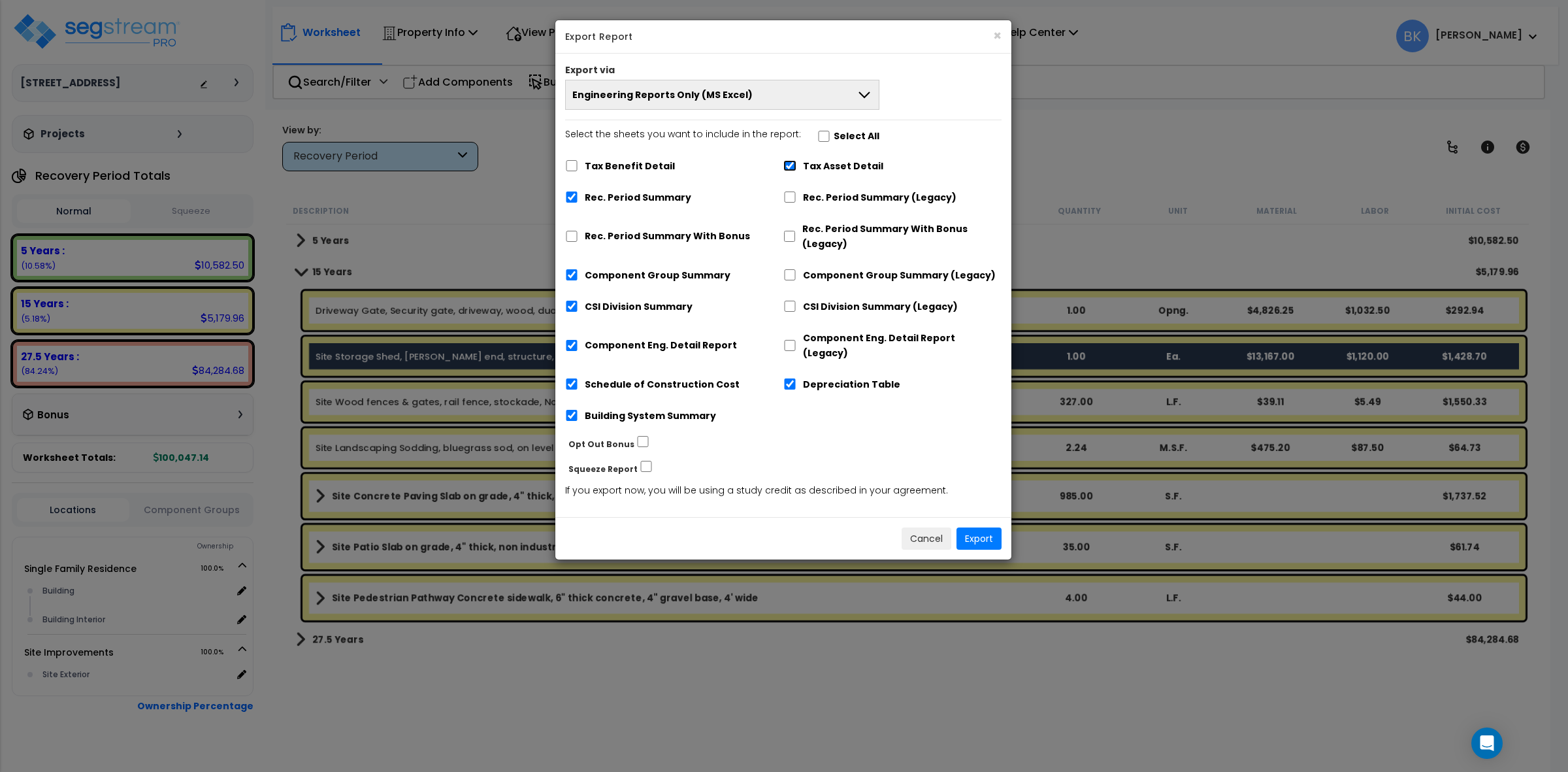
checkbox input "false"
click at [835, 377] on label "Depreciation Table" at bounding box center [851, 384] width 97 height 15
click at [796, 378] on input "Depreciation Table" at bounding box center [790, 383] width 13 height 11
checkbox input "false"
click at [976, 527] on button "Export" at bounding box center [979, 539] width 45 height 22
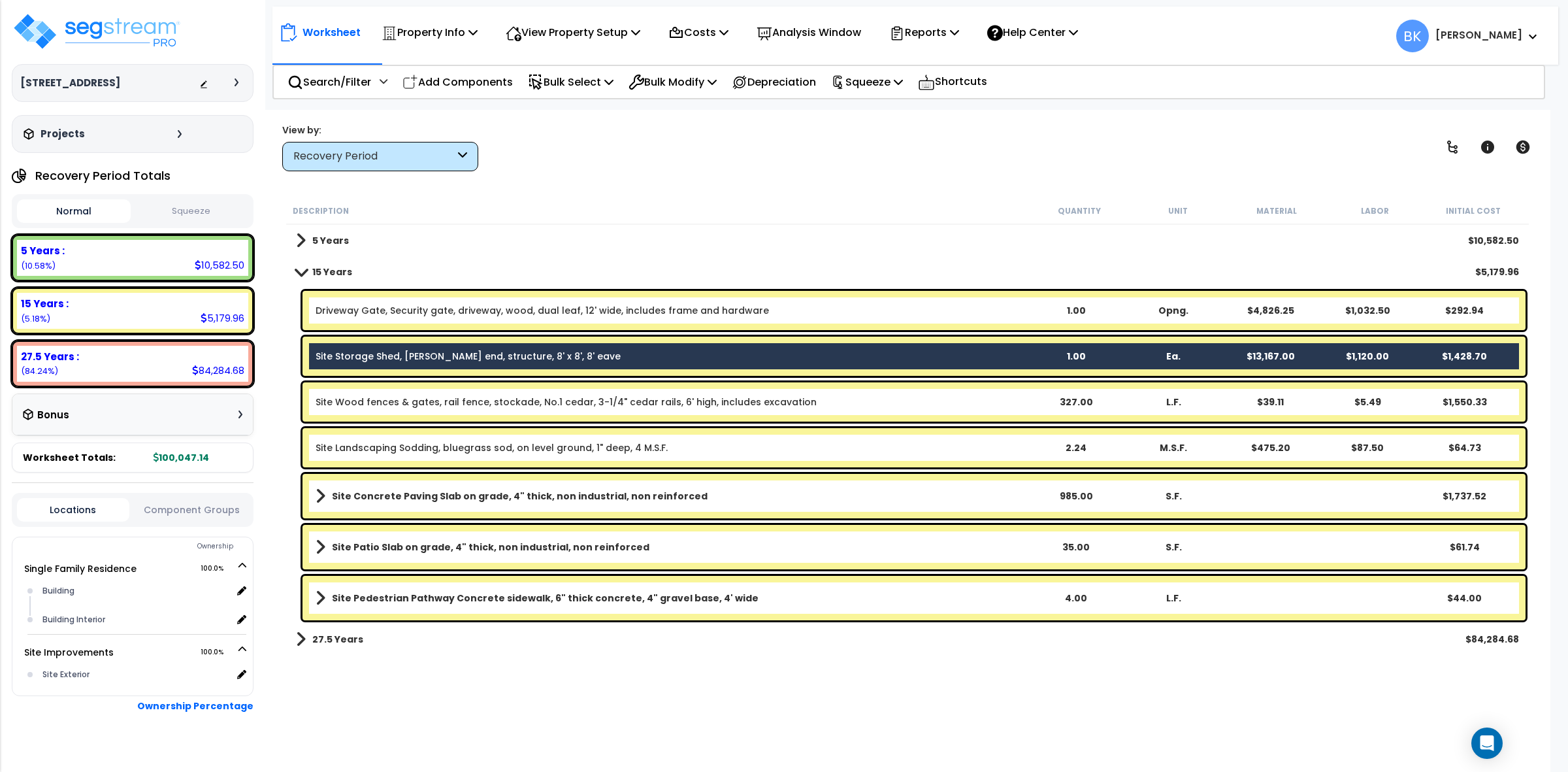
click at [405, 730] on div "Worksheet Property Info Property Setup Add Property Unit Template property Clon…" at bounding box center [907, 496] width 1286 height 772
click at [902, 82] on p "Squeeze" at bounding box center [867, 82] width 72 height 18
click at [892, 111] on link "Squeeze" at bounding box center [889, 111] width 130 height 26
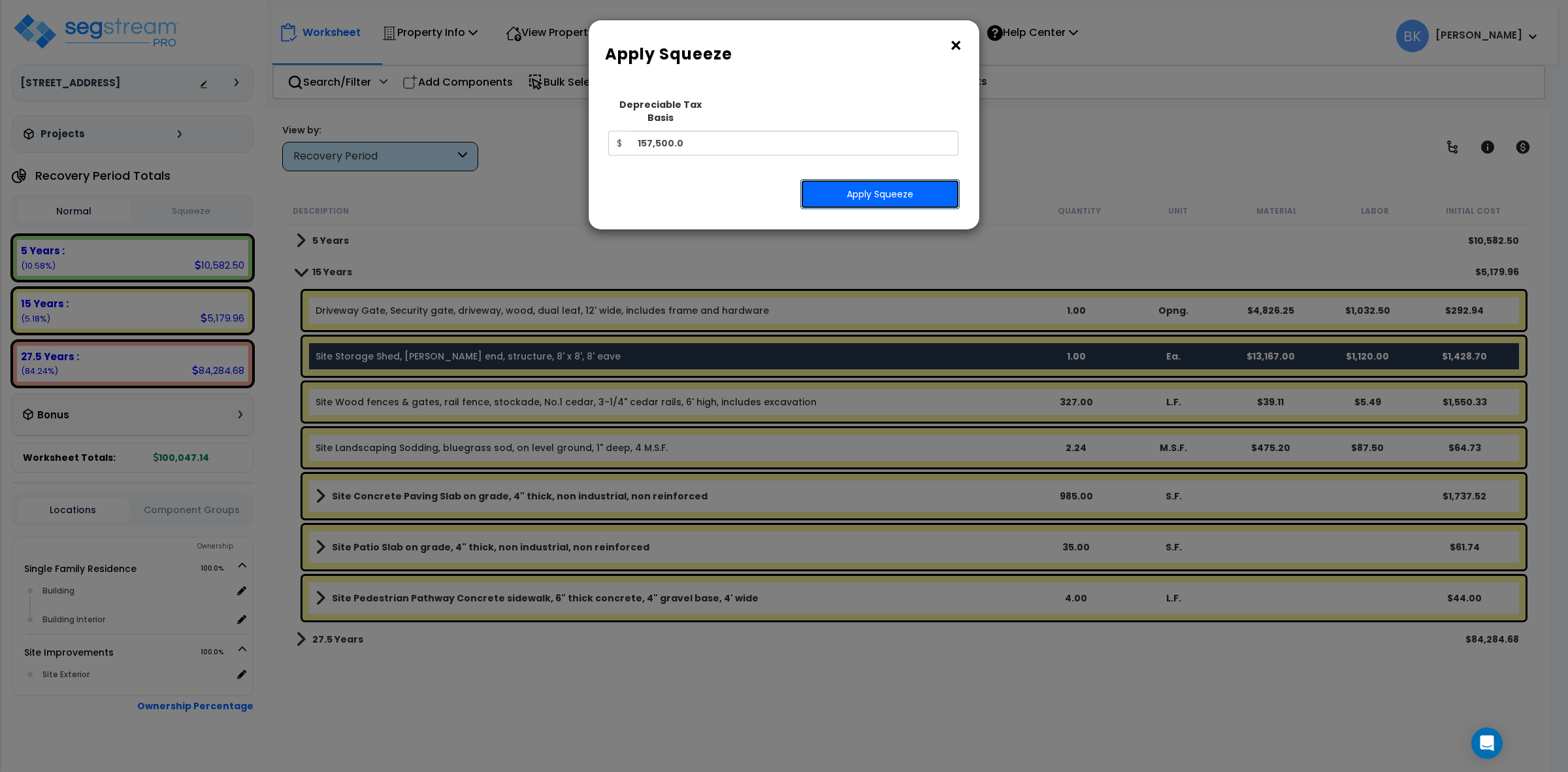
click at [899, 179] on button "Apply Squeeze" at bounding box center [880, 194] width 159 height 30
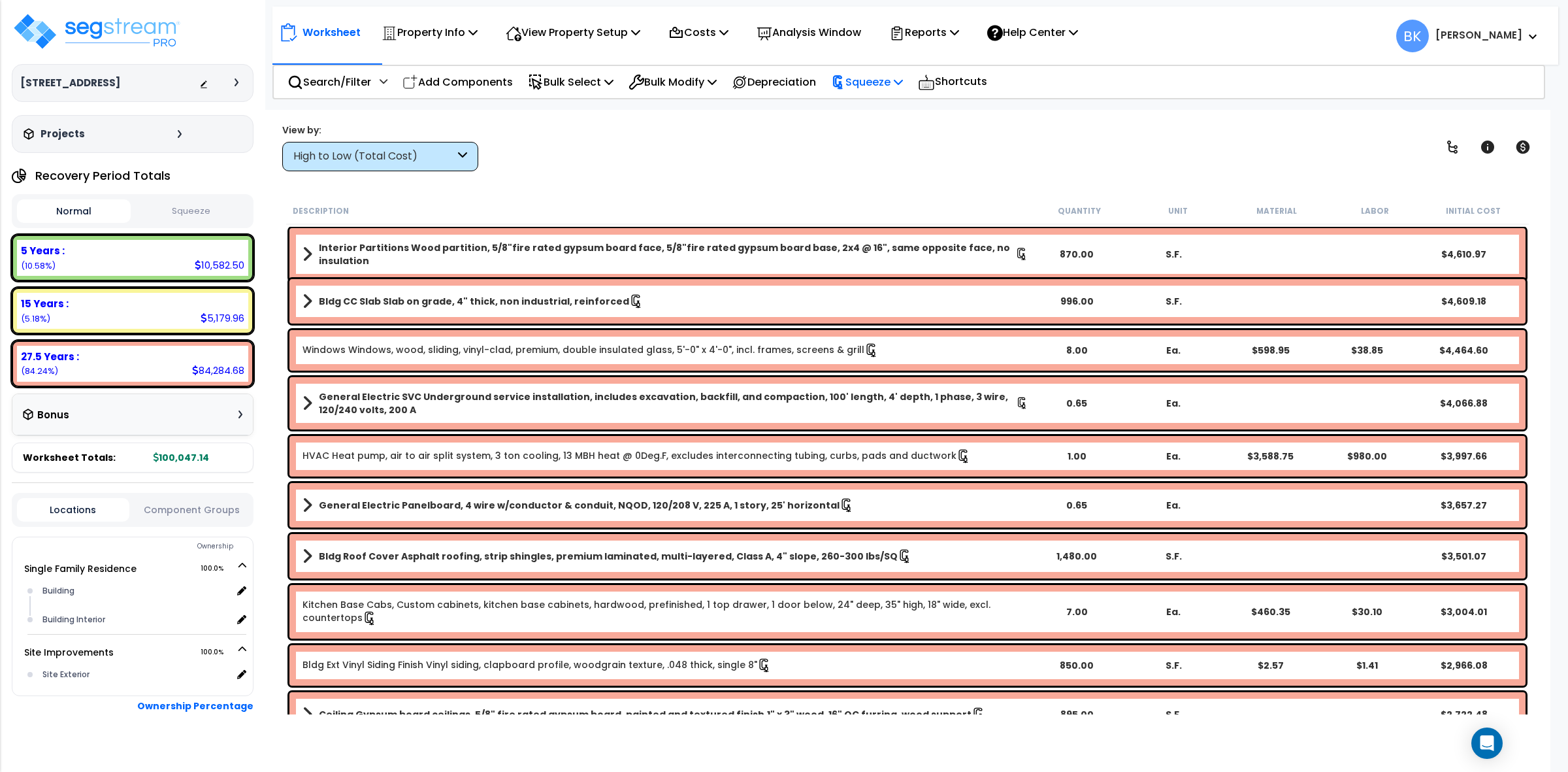
click at [884, 82] on p "Squeeze" at bounding box center [867, 82] width 72 height 18
click at [905, 28] on icon at bounding box center [897, 34] width 16 height 16
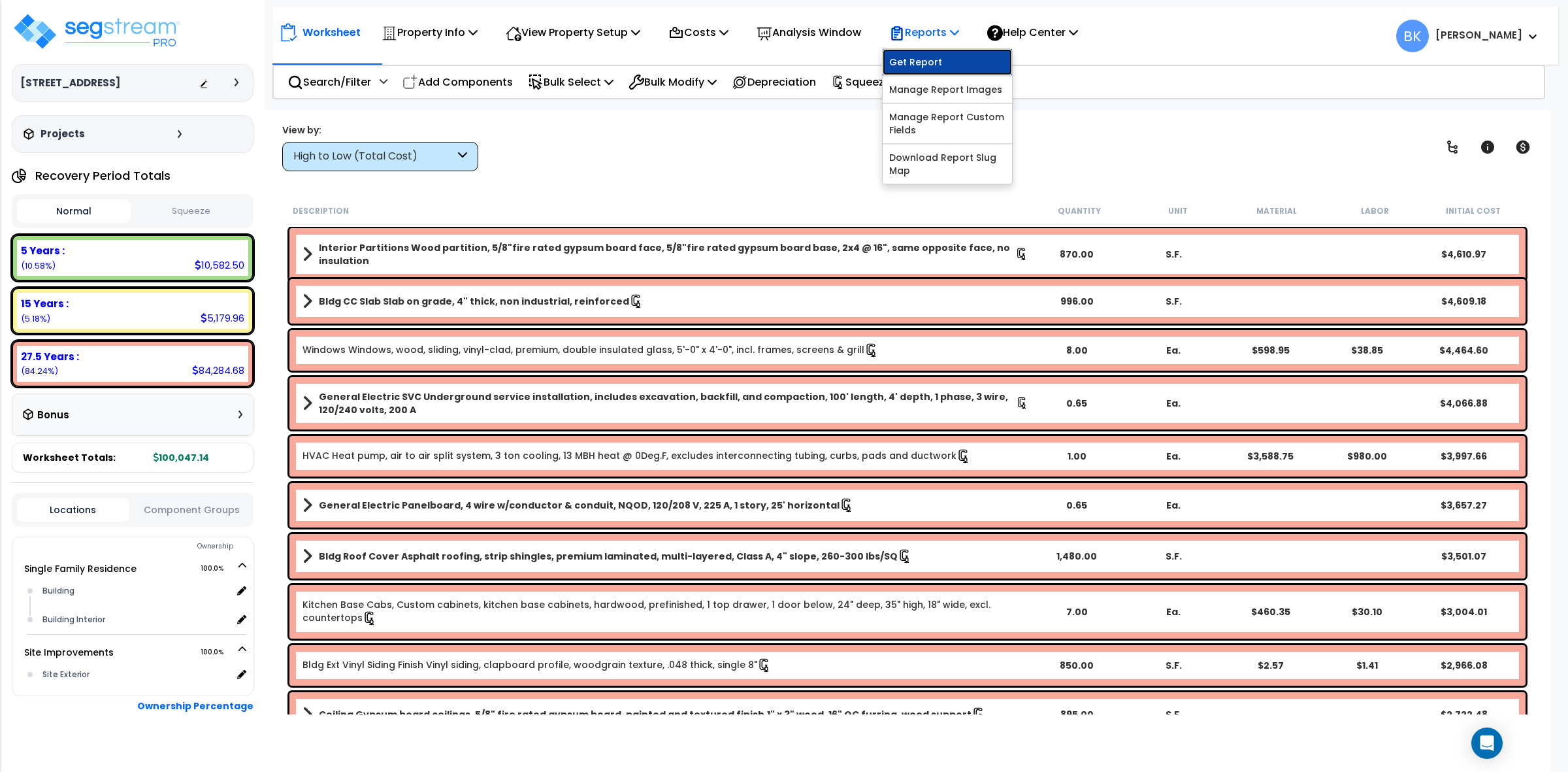
click at [918, 64] on link "Get Report" at bounding box center [947, 62] width 130 height 26
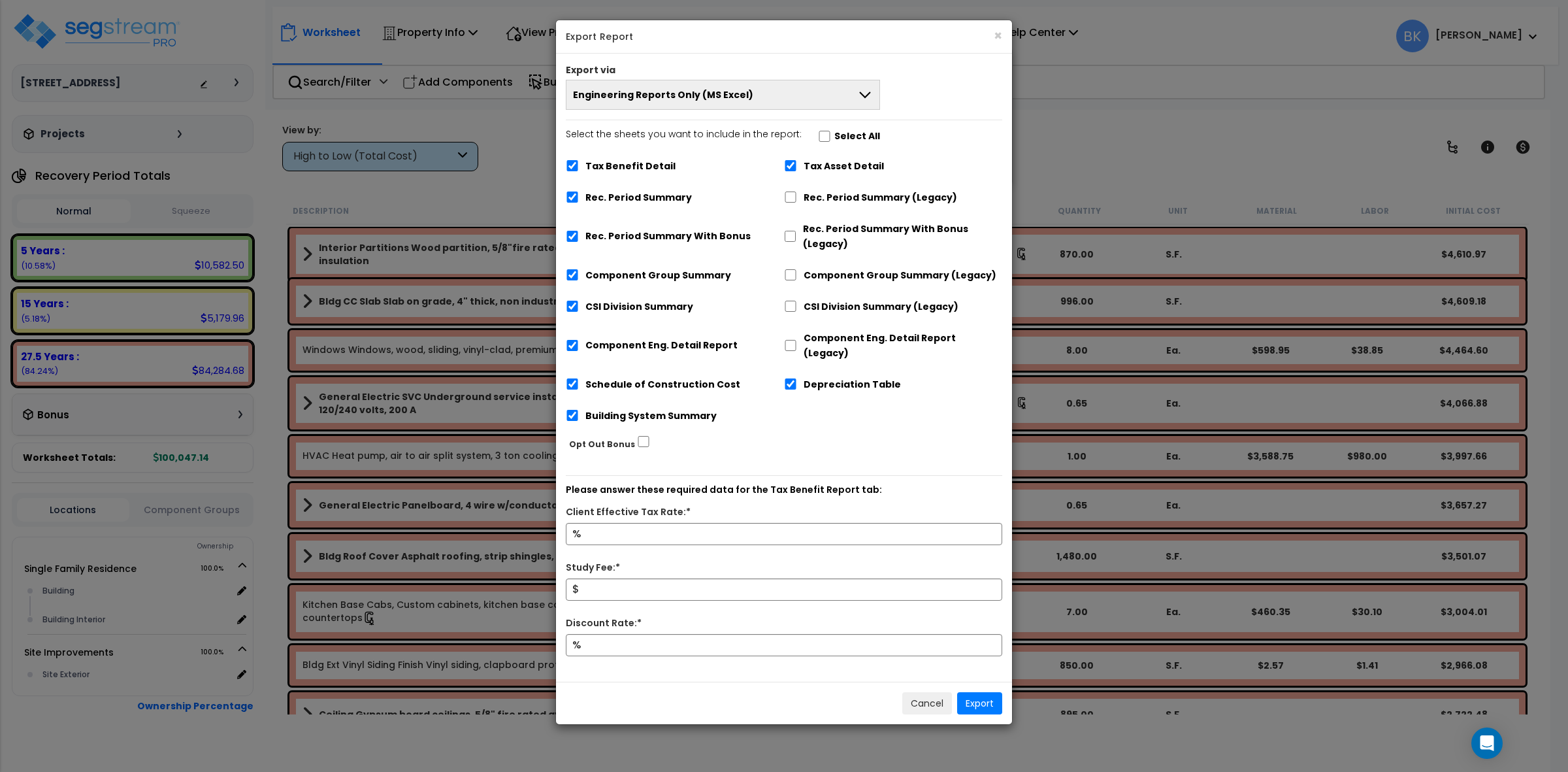
click at [632, 163] on label "Tax Benefit Detail" at bounding box center [630, 166] width 90 height 15
click at [579, 163] on input "Tax Benefit Detail" at bounding box center [573, 165] width 13 height 11
checkbox input "false"
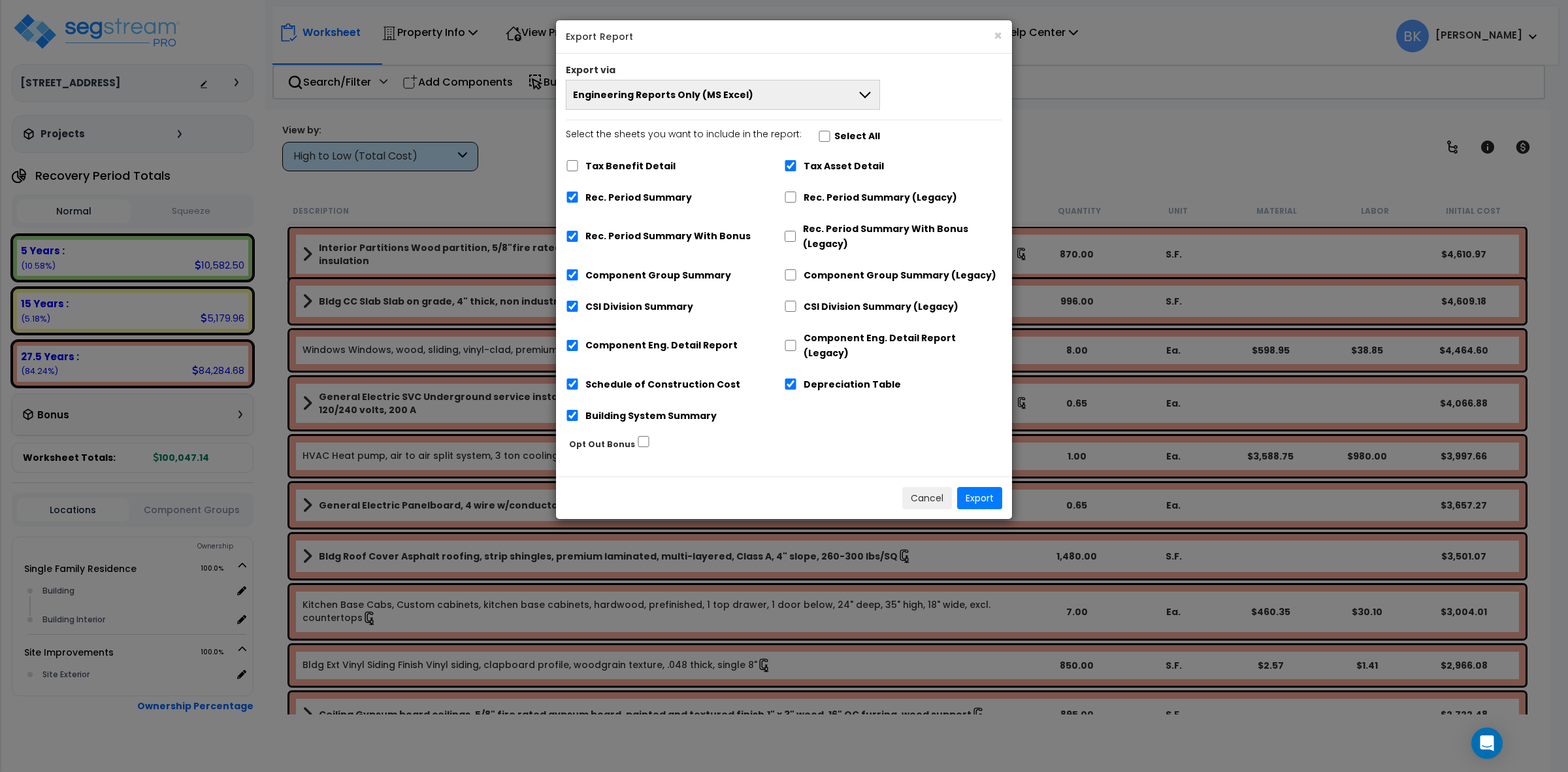
click at [629, 234] on label "Rec. Period Summary With Bonus" at bounding box center [667, 236] width 165 height 15
click at [579, 234] on input "Rec. Period Summary With Bonus" at bounding box center [573, 236] width 13 height 11
checkbox input "false"
click at [805, 163] on label "Tax Asset Detail" at bounding box center [843, 166] width 80 height 15
click at [797, 163] on input "Tax Asset Detail" at bounding box center [790, 165] width 13 height 11
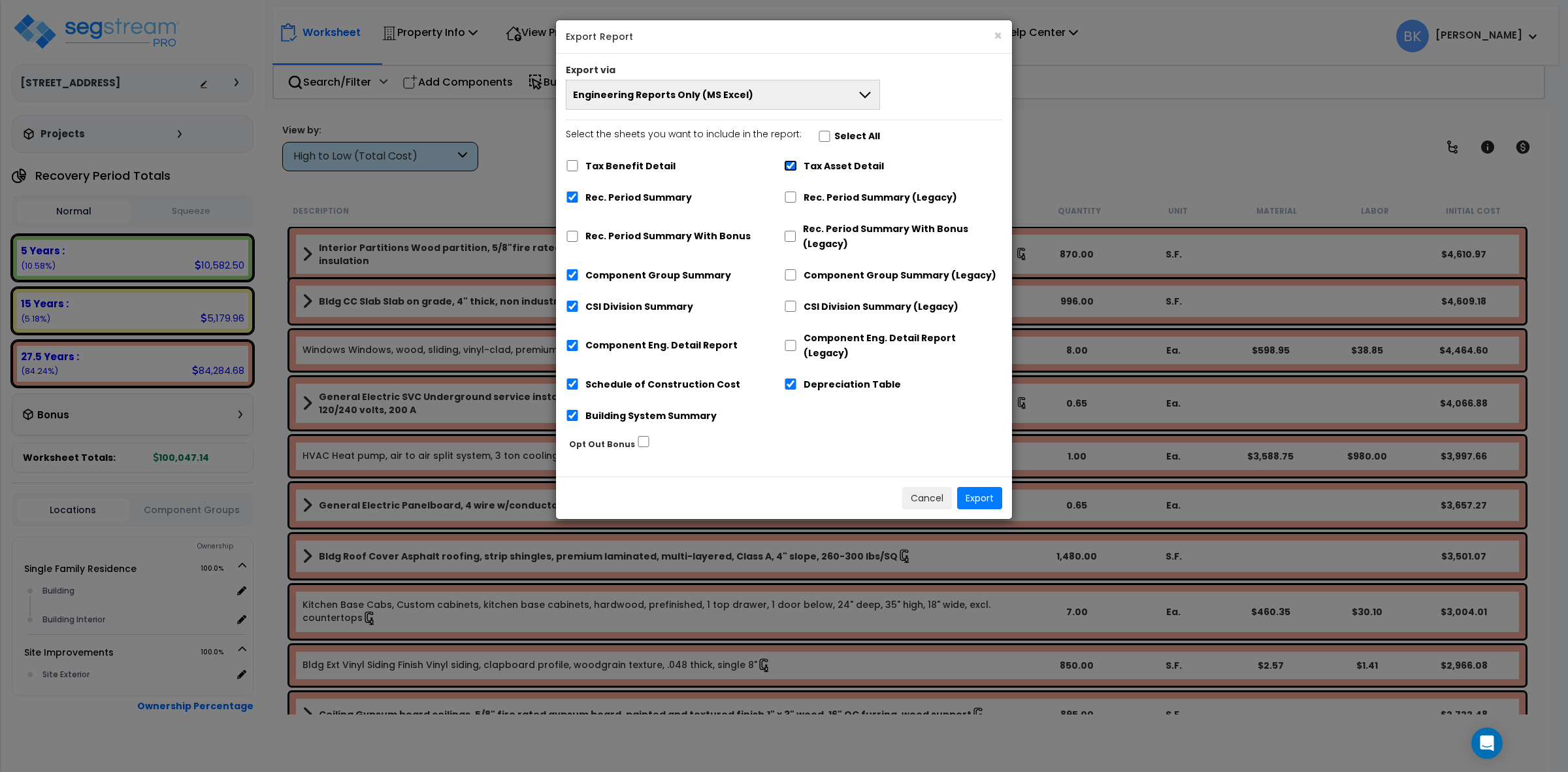
checkbox input "false"
click at [830, 377] on label "Depreciation Table" at bounding box center [852, 384] width 97 height 15
click at [797, 378] on input "Depreciation Table" at bounding box center [790, 383] width 13 height 11
checkbox input "false"
click at [993, 487] on button "Export" at bounding box center [980, 498] width 45 height 22
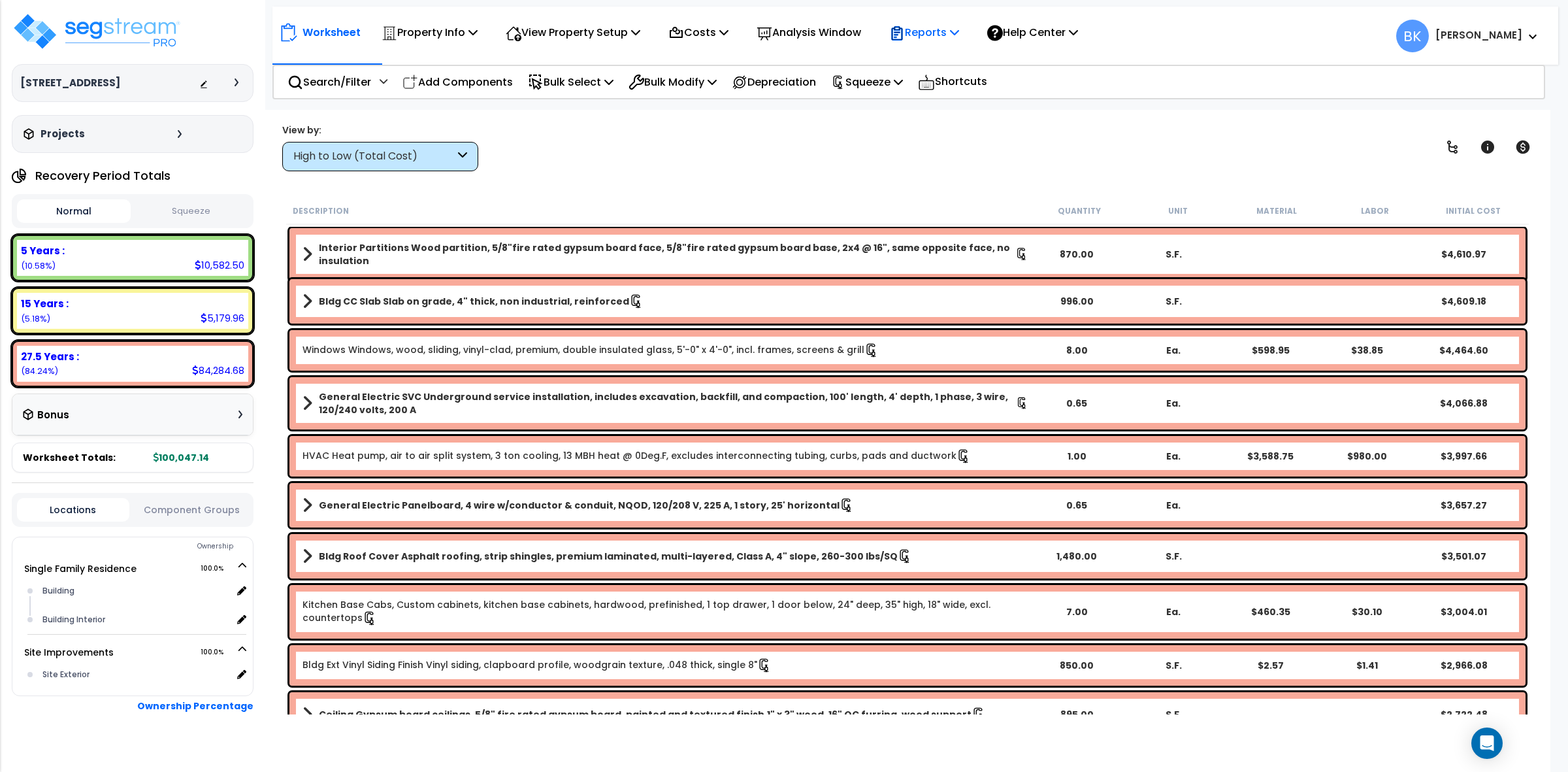
click at [928, 28] on p "Reports" at bounding box center [924, 32] width 70 height 18
click at [933, 57] on link "Get Report" at bounding box center [947, 62] width 130 height 26
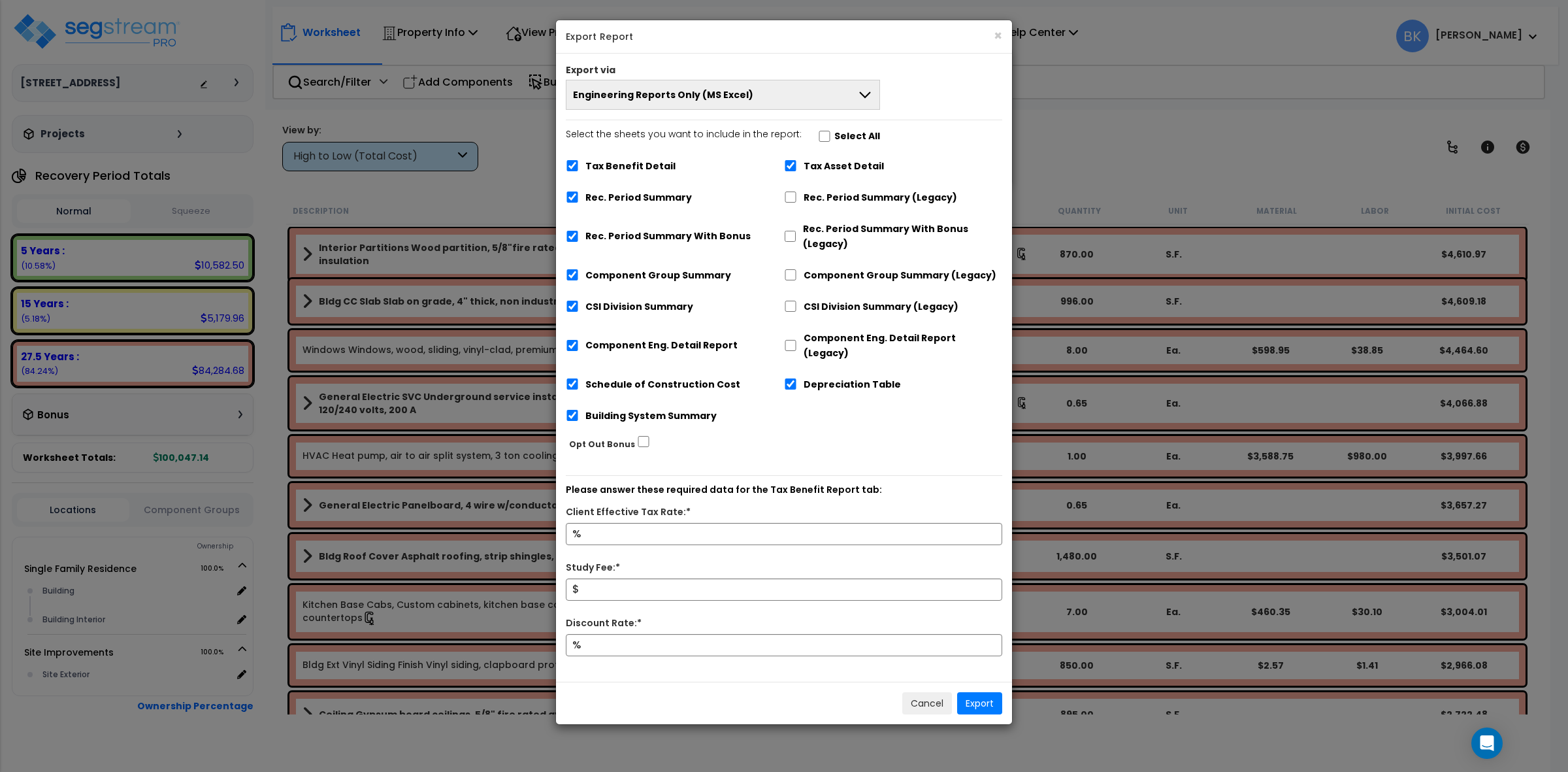
click at [638, 171] on label "Tax Benefit Detail" at bounding box center [630, 166] width 90 height 15
click at [579, 171] on input "Tax Benefit Detail" at bounding box center [573, 165] width 13 height 11
checkbox input "false"
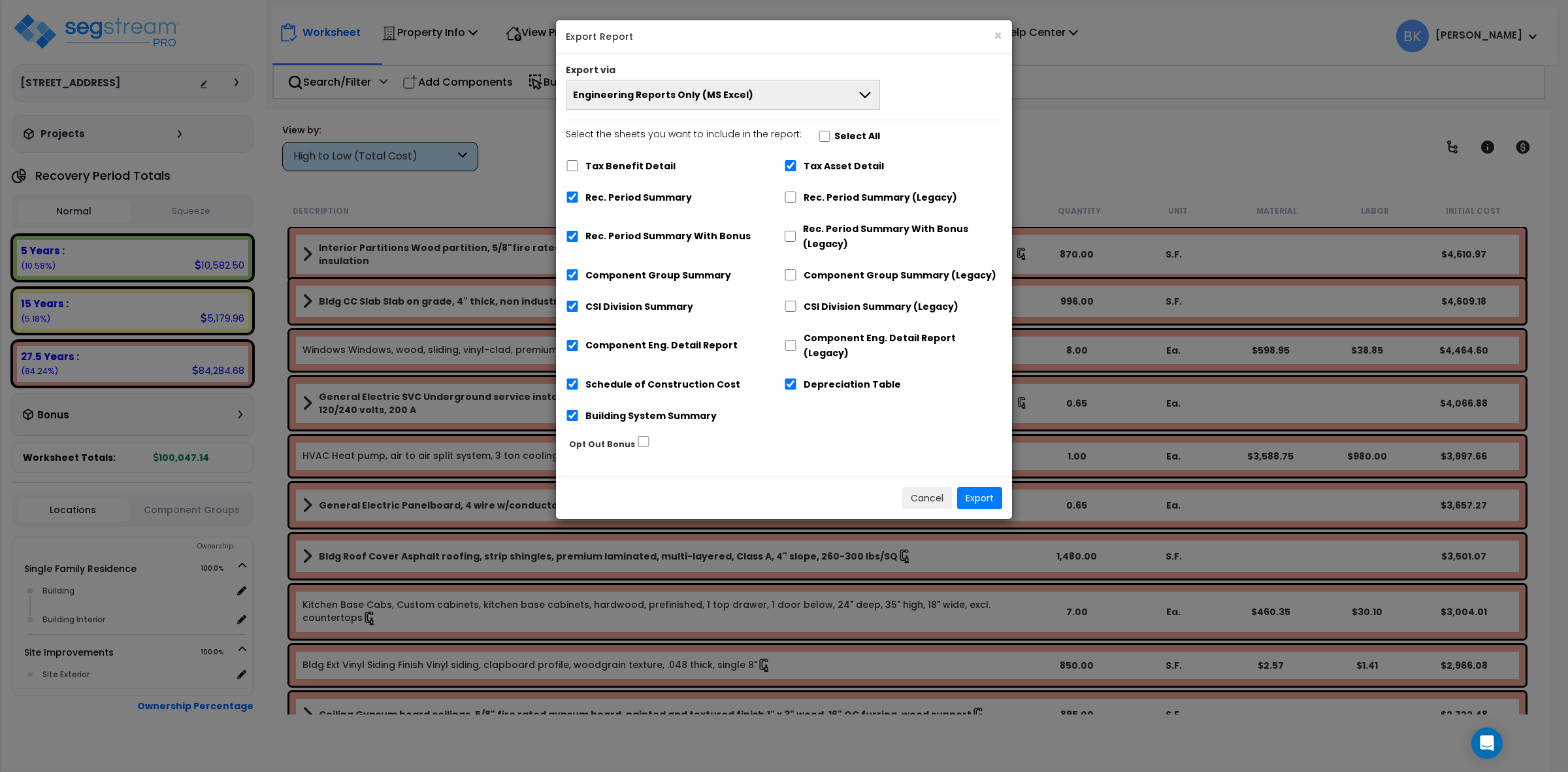
click at [640, 233] on label "Rec. Period Summary With Bonus" at bounding box center [667, 236] width 165 height 15
click at [579, 233] on input "Rec. Period Summary With Bonus" at bounding box center [573, 236] width 13 height 11
checkbox input "false"
click at [856, 162] on label "Tax Asset Detail" at bounding box center [843, 166] width 80 height 15
click at [797, 162] on input "Tax Asset Detail" at bounding box center [790, 165] width 13 height 11
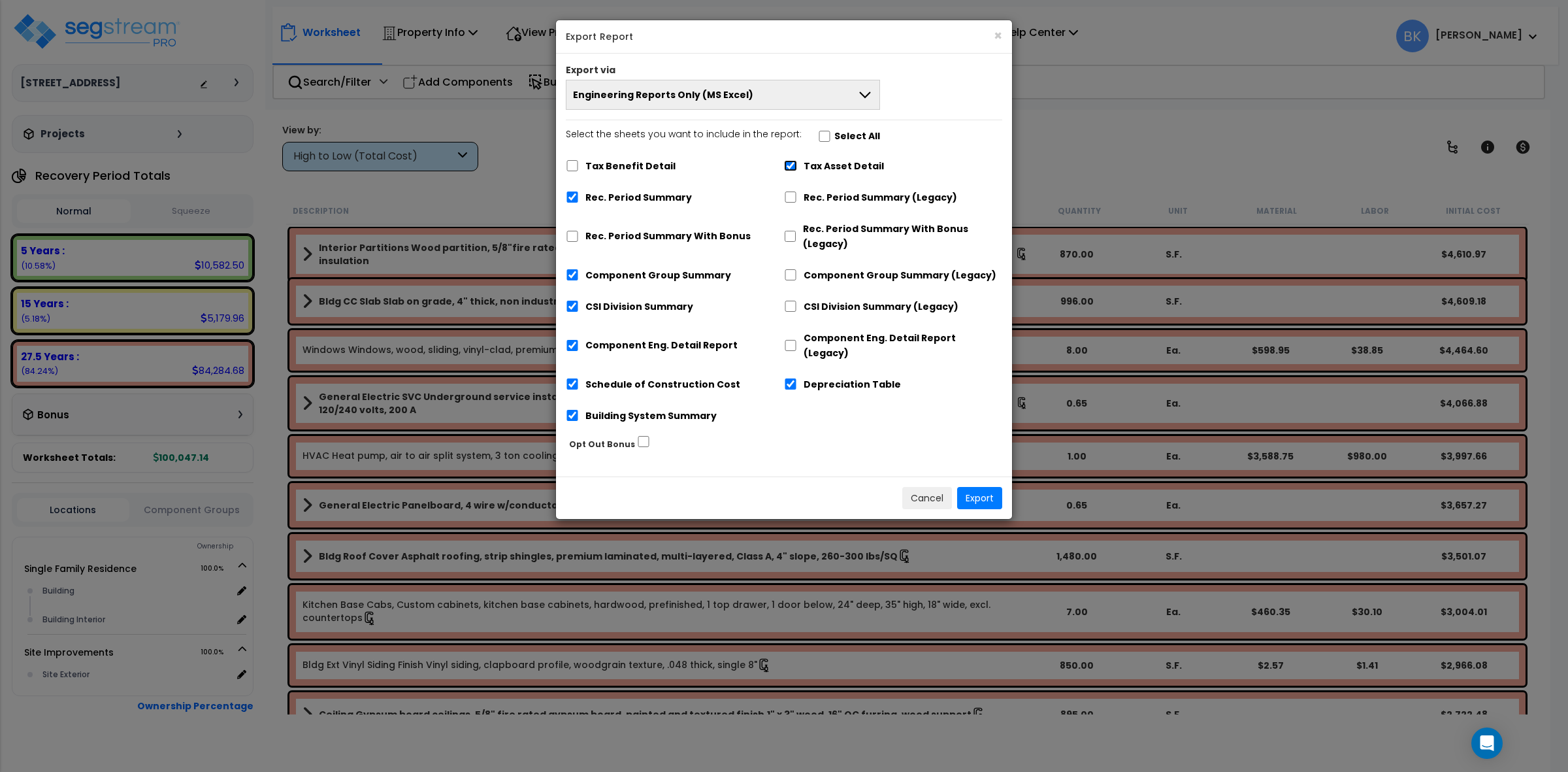
checkbox input "false"
click at [809, 377] on label "Depreciation Table" at bounding box center [852, 384] width 97 height 15
click at [797, 378] on input "Depreciation Table" at bounding box center [790, 383] width 13 height 11
checkbox input "false"
click at [979, 487] on button "Export" at bounding box center [980, 498] width 45 height 22
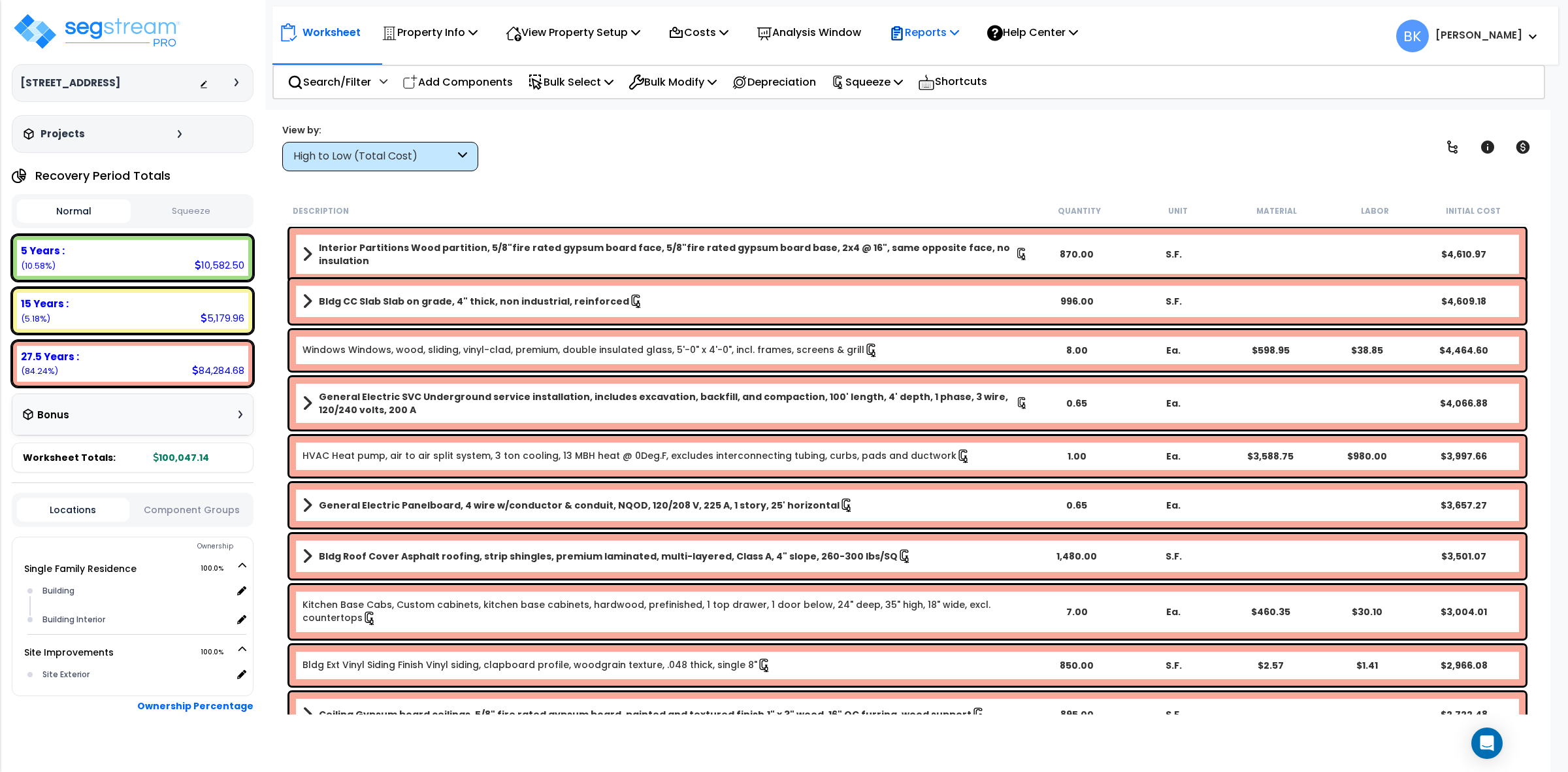
click at [948, 31] on p "Reports" at bounding box center [924, 32] width 70 height 18
click at [947, 54] on link "Get Report" at bounding box center [947, 62] width 130 height 26
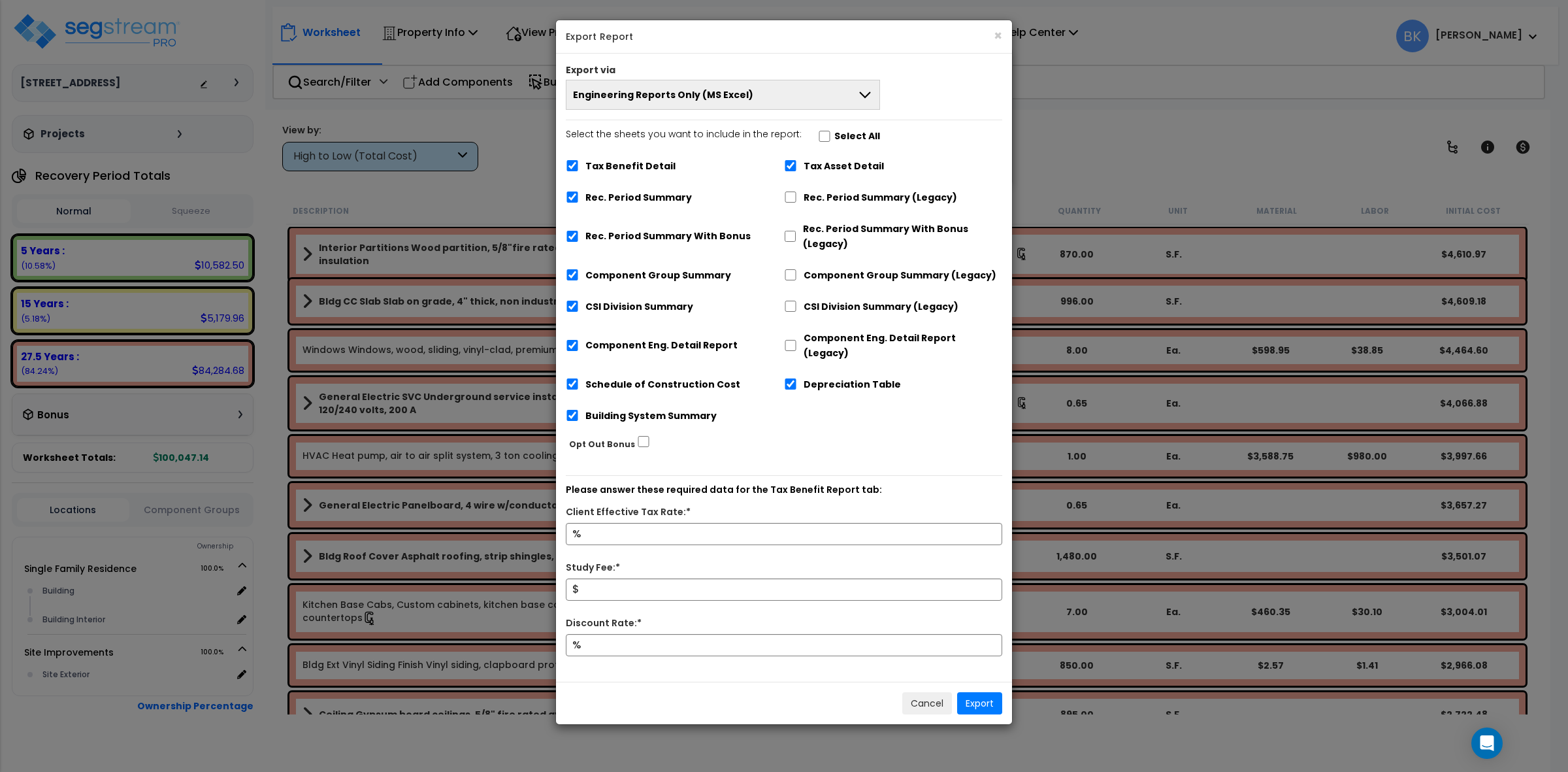
click at [715, 93] on span "Engineering Reports Only (MS Excel)" at bounding box center [663, 95] width 180 height 13
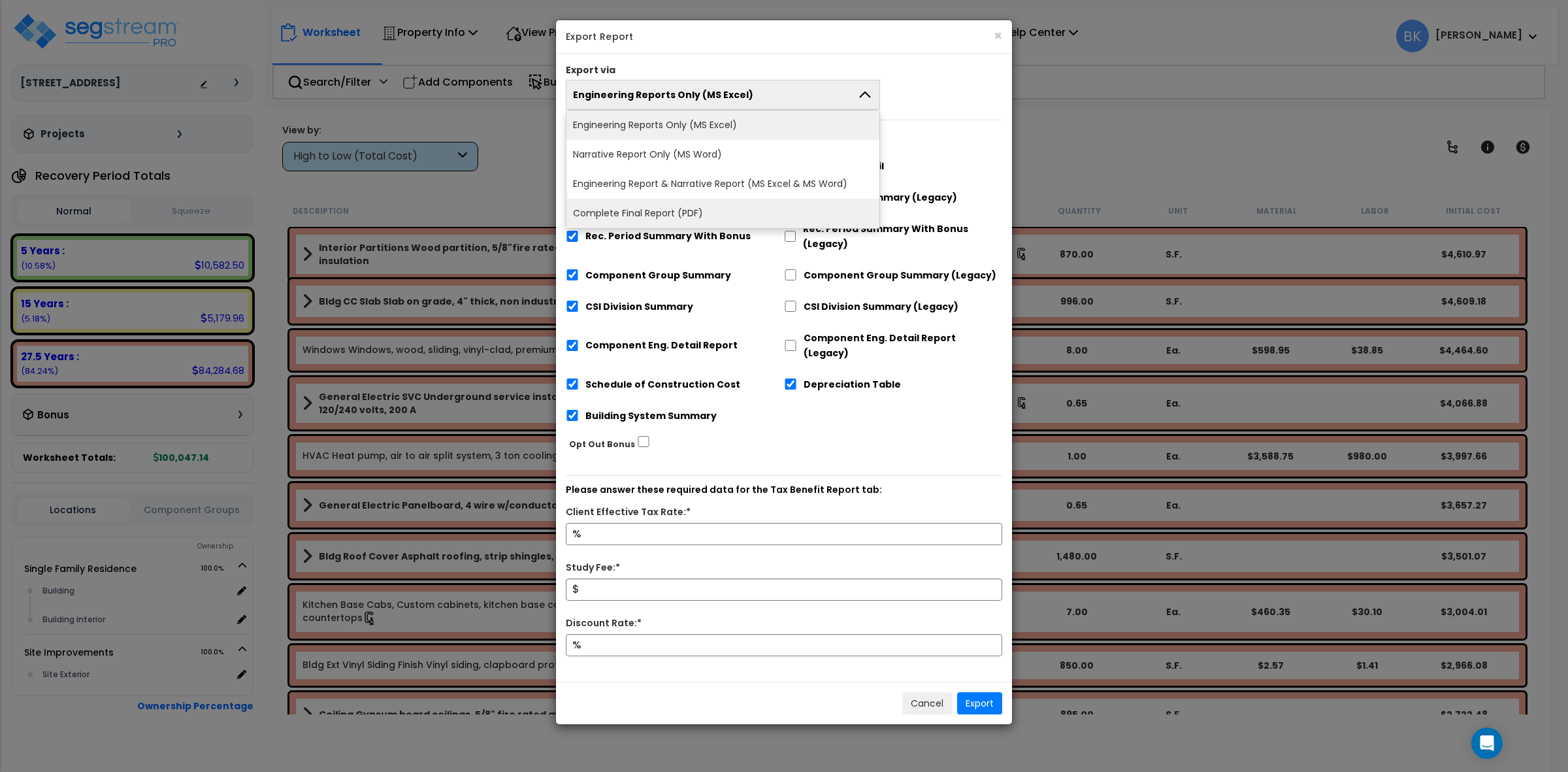
click at [646, 207] on li "Complete Final Report (PDF)" at bounding box center [723, 213] width 313 height 30
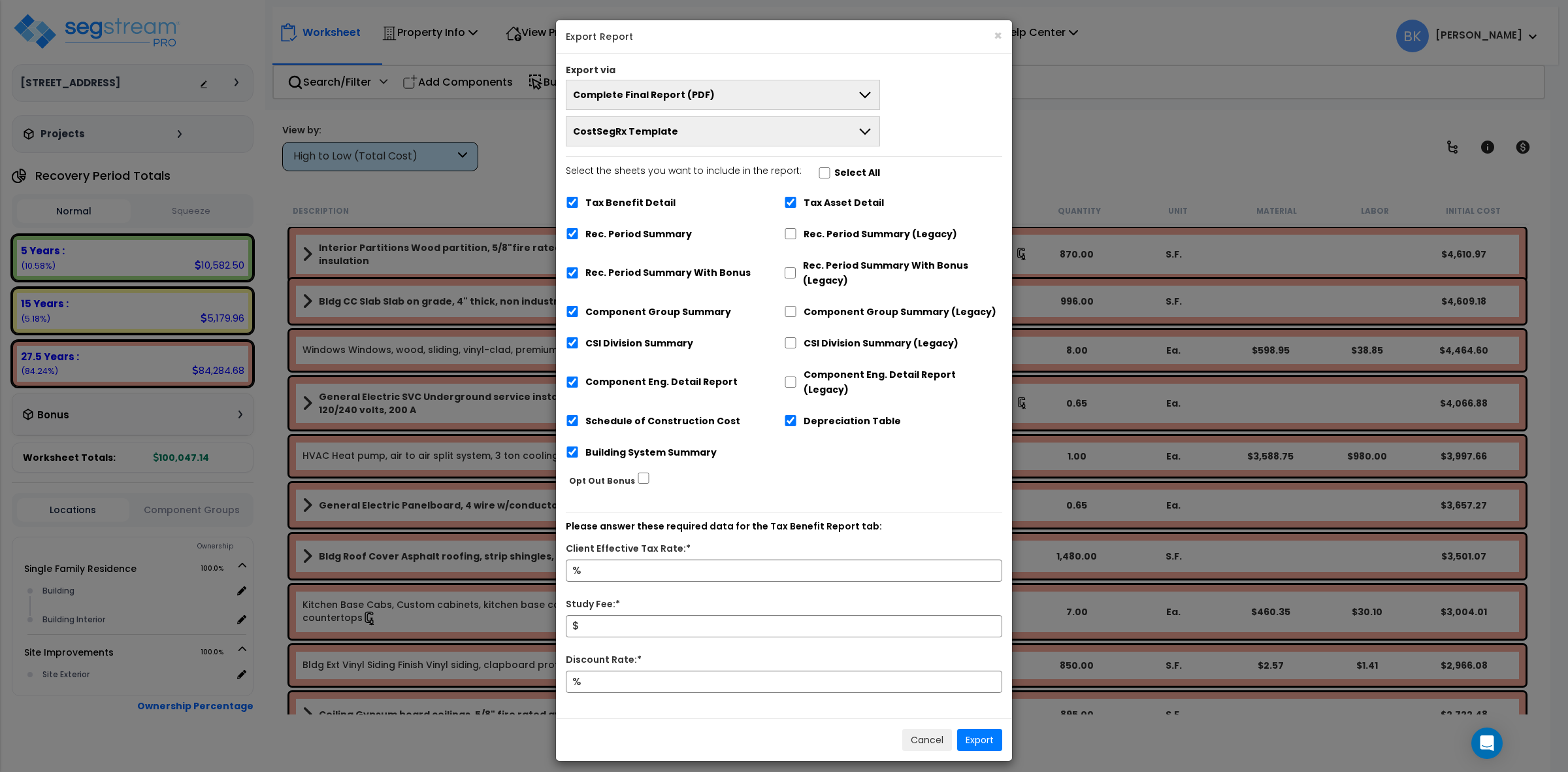
click at [625, 233] on label "Rec. Period Summary" at bounding box center [638, 234] width 107 height 15
click at [579, 233] on input "Rec. Period Summary" at bounding box center [573, 233] width 13 height 11
click at [644, 229] on label "Rec. Period Summary" at bounding box center [638, 234] width 107 height 15
click at [579, 229] on input "Rec. Period Summary" at bounding box center [573, 233] width 13 height 11
checkbox input "true"
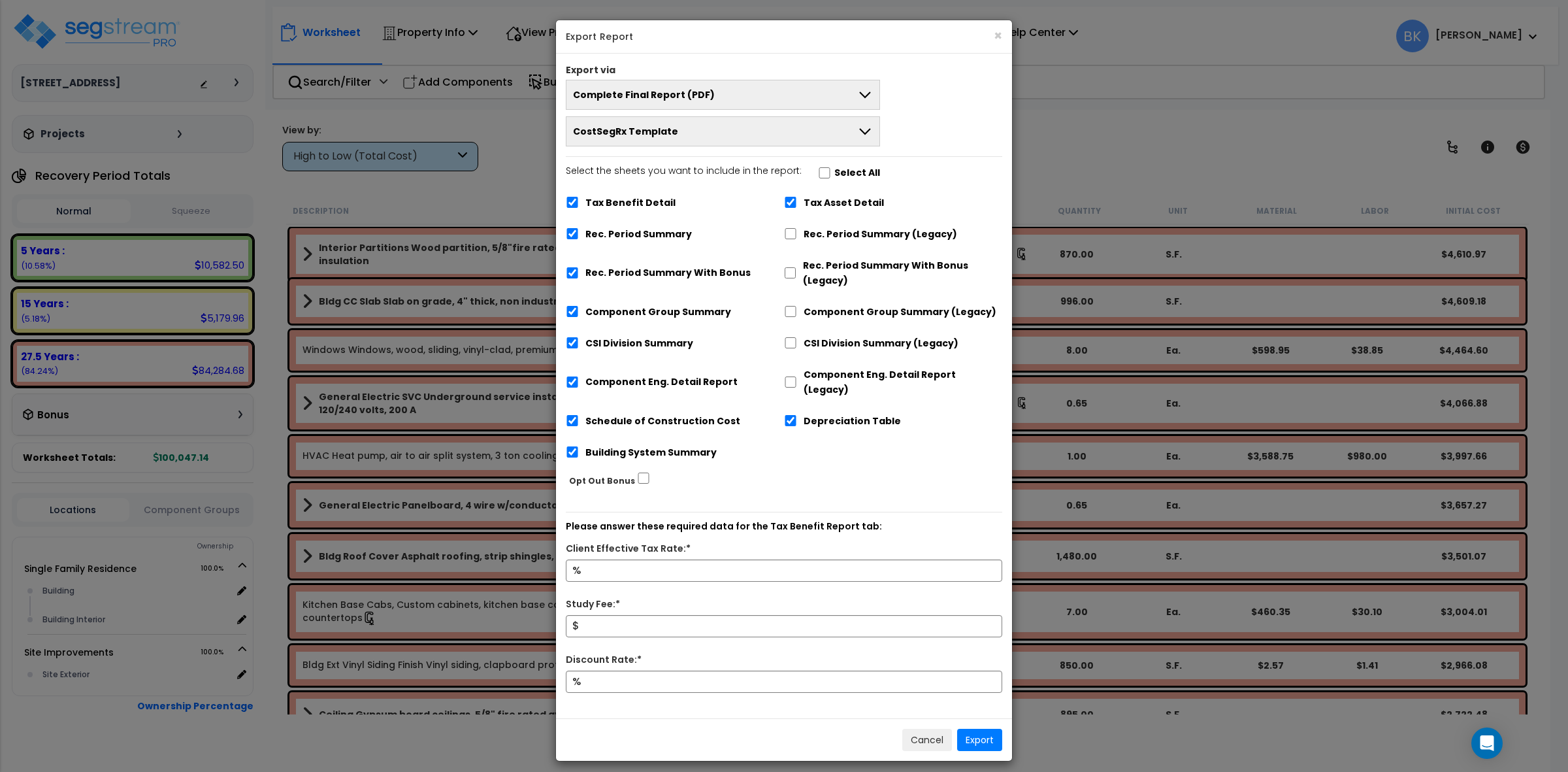
click at [615, 274] on label "Rec. Period Summary With Bonus" at bounding box center [667, 272] width 165 height 15
click at [579, 274] on input "Rec. Period Summary With Bonus" at bounding box center [573, 272] width 13 height 11
checkbox input "false"
click at [810, 201] on label "Tax Asset Detail" at bounding box center [843, 203] width 80 height 15
click at [797, 201] on input "Tax Asset Detail" at bounding box center [790, 202] width 13 height 11
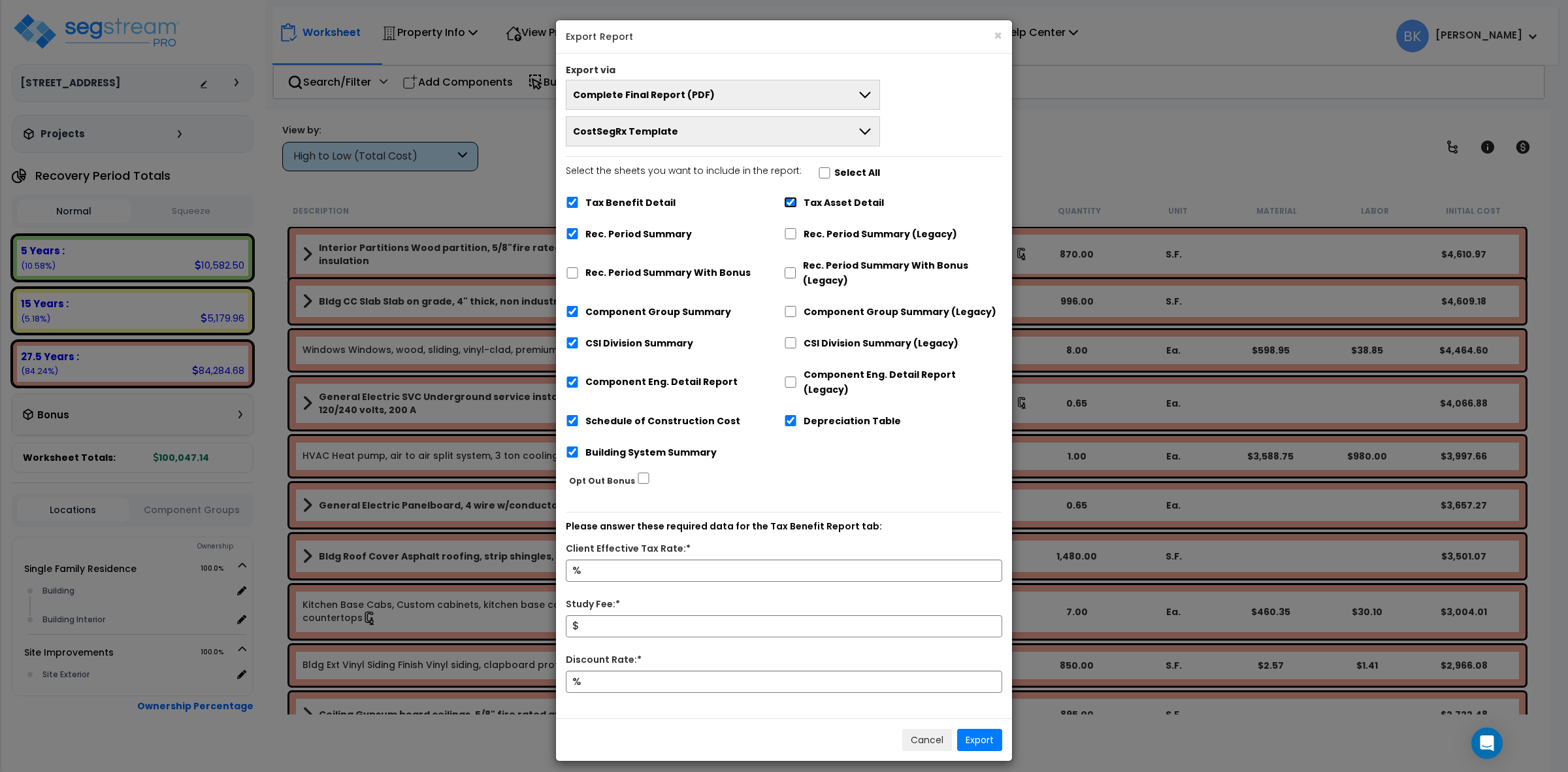
checkbox input "false"
click at [832, 415] on div "Depreciation Table" at bounding box center [893, 420] width 218 height 25
click at [831, 414] on label "Depreciation Table" at bounding box center [852, 421] width 97 height 15
click at [797, 415] on input "Depreciation Table" at bounding box center [790, 420] width 13 height 11
checkbox input "false"
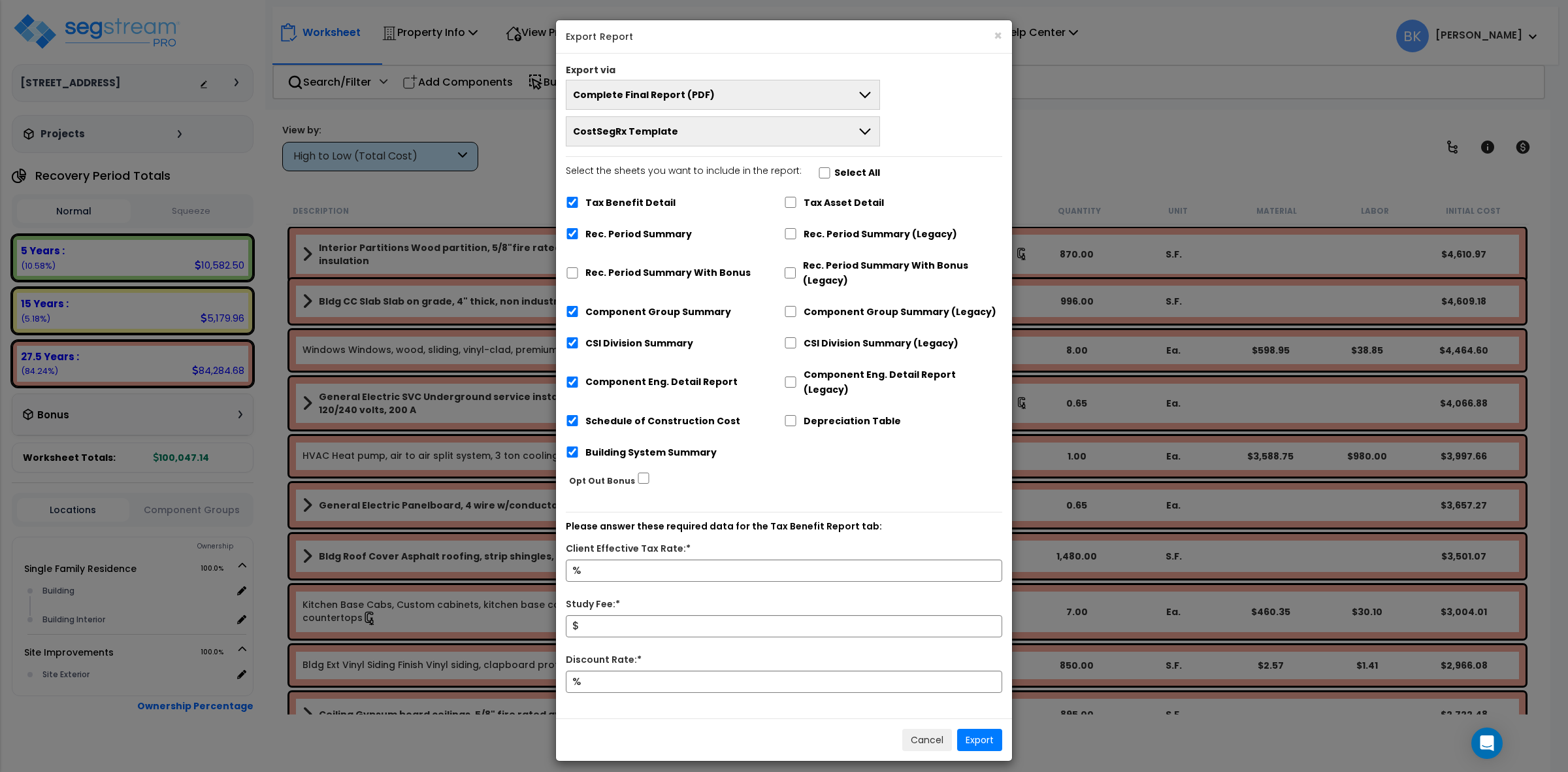
click at [614, 204] on label "Tax Benefit Detail" at bounding box center [630, 203] width 90 height 15
click at [579, 204] on input "Tax Benefit Detail" at bounding box center [573, 202] width 13 height 11
checkbox input "false"
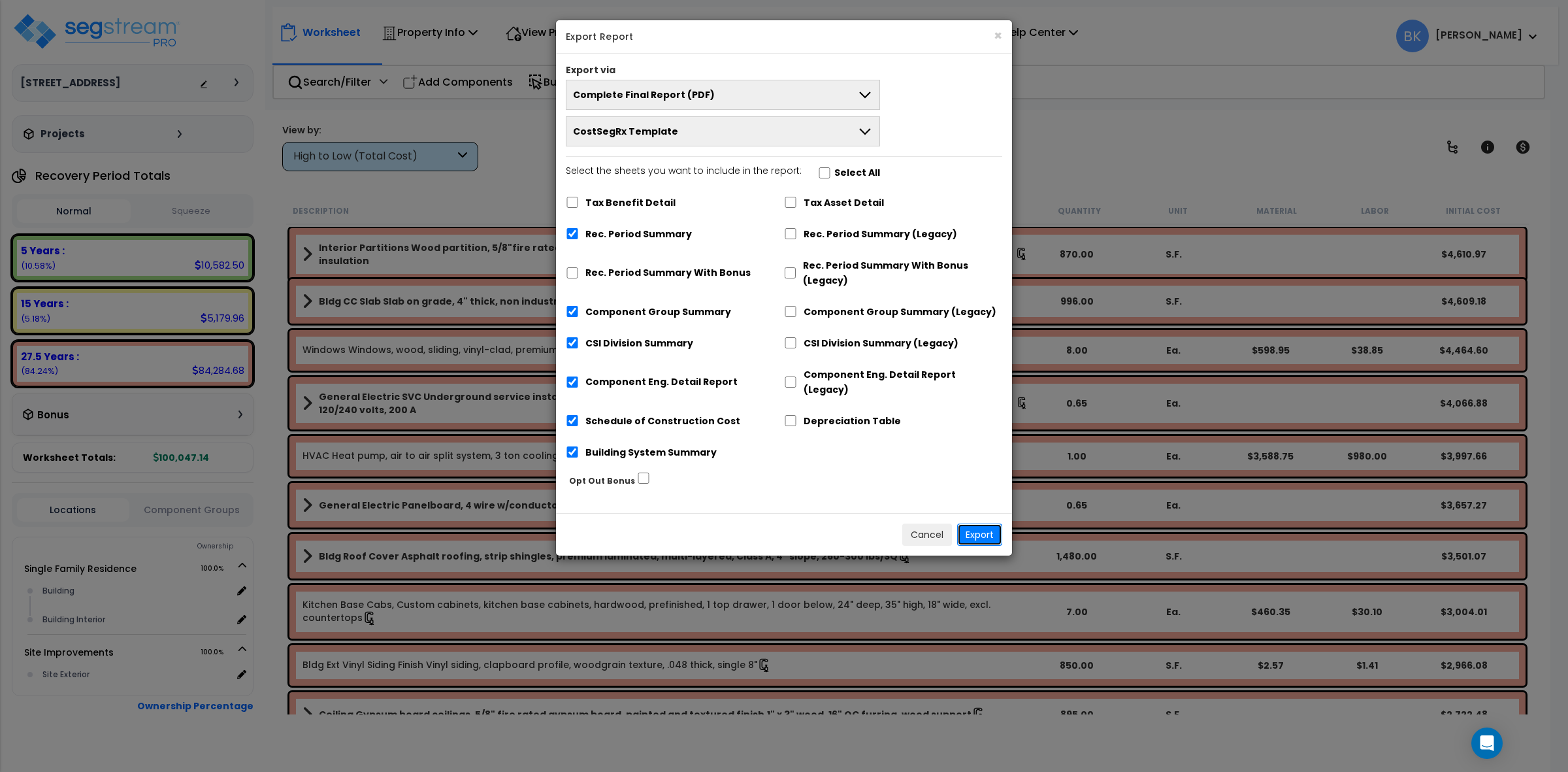
click at [984, 523] on button "Export" at bounding box center [980, 535] width 45 height 22
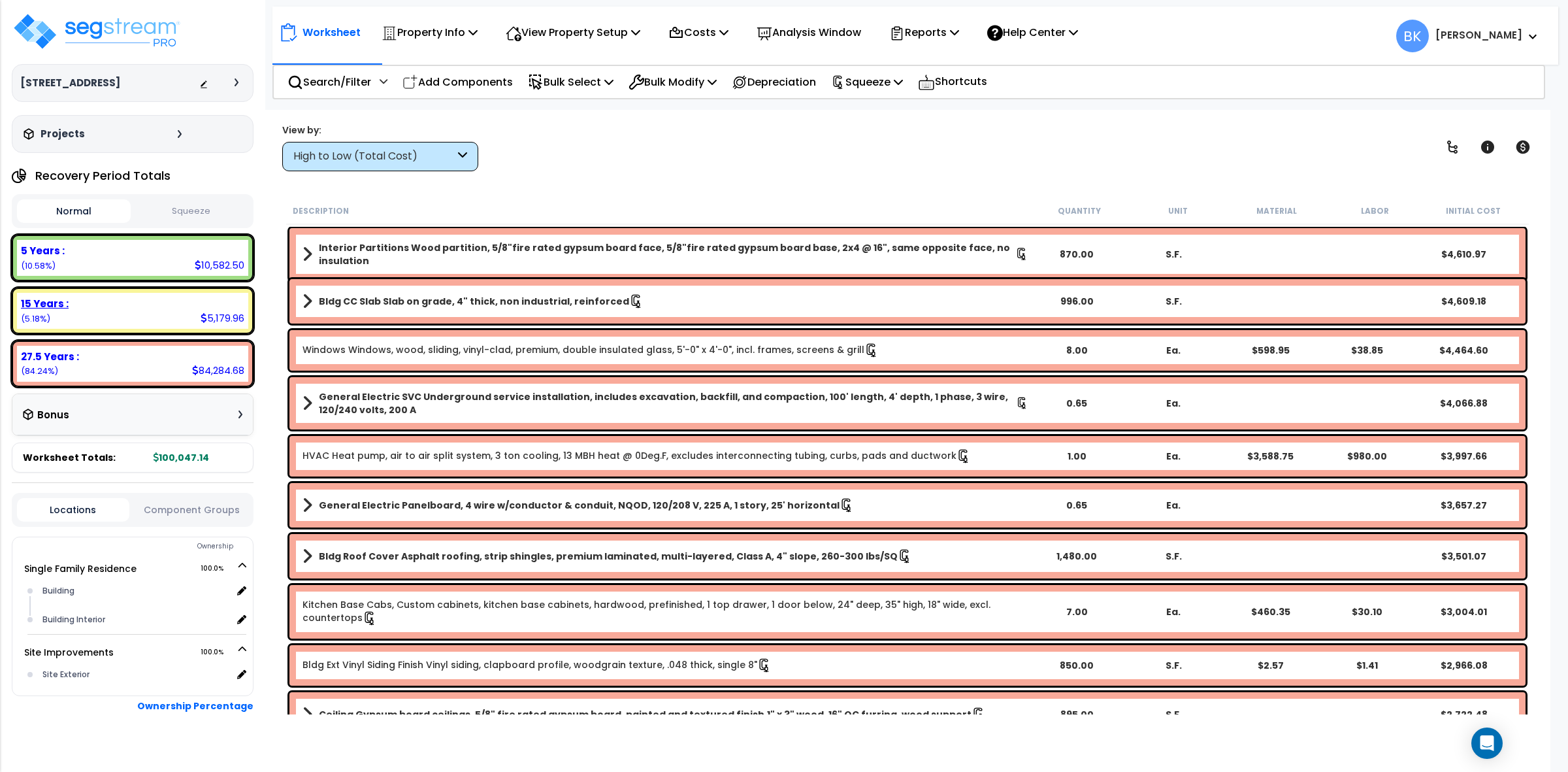
click at [106, 317] on div "15 Years : 5,179.96 (5.18%)" at bounding box center [133, 310] width 231 height 36
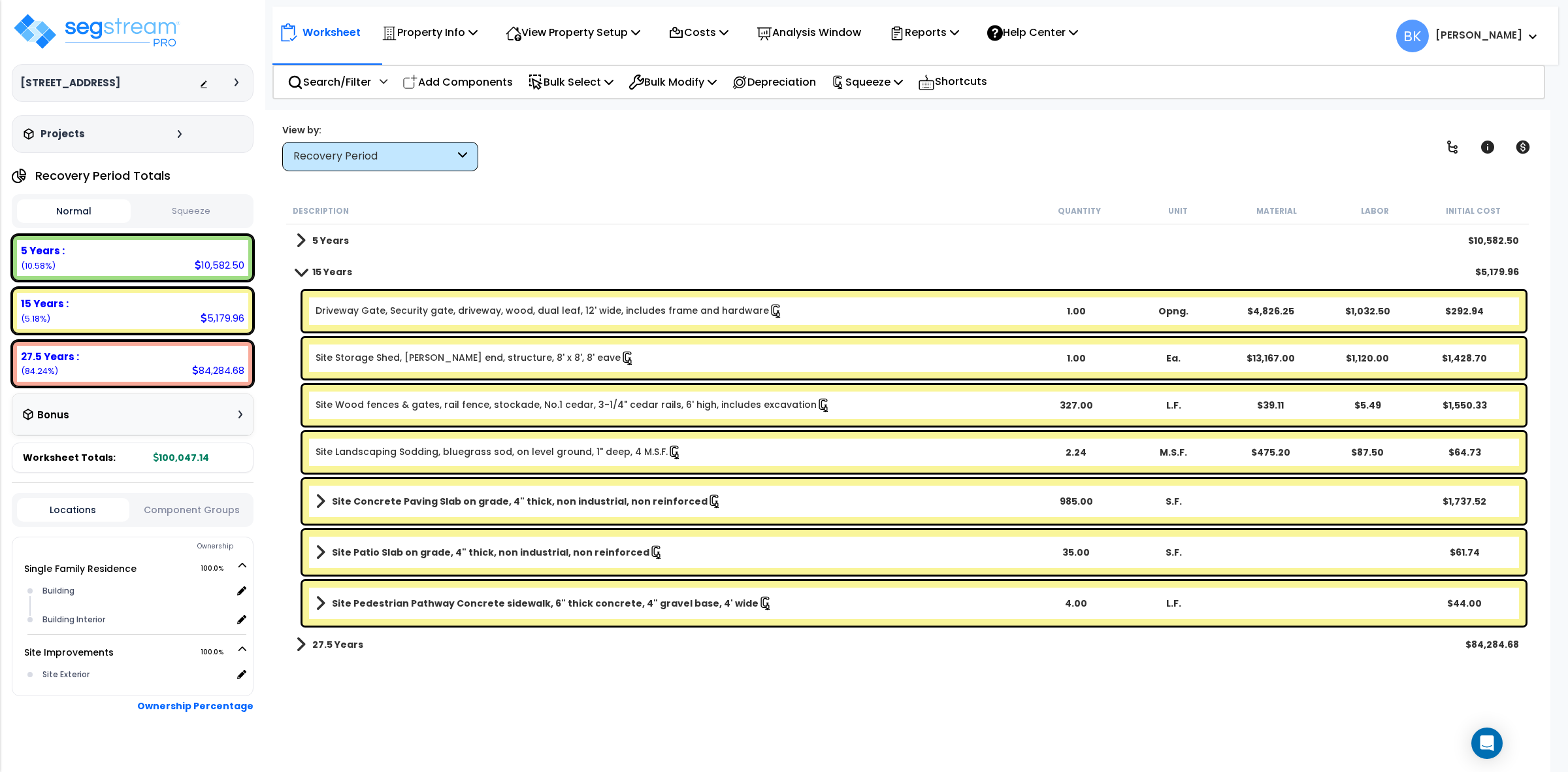
click at [812, 556] on link "Site Patio Slab on grade, 4" thick, non industrial, non reinforced" at bounding box center [671, 552] width 711 height 18
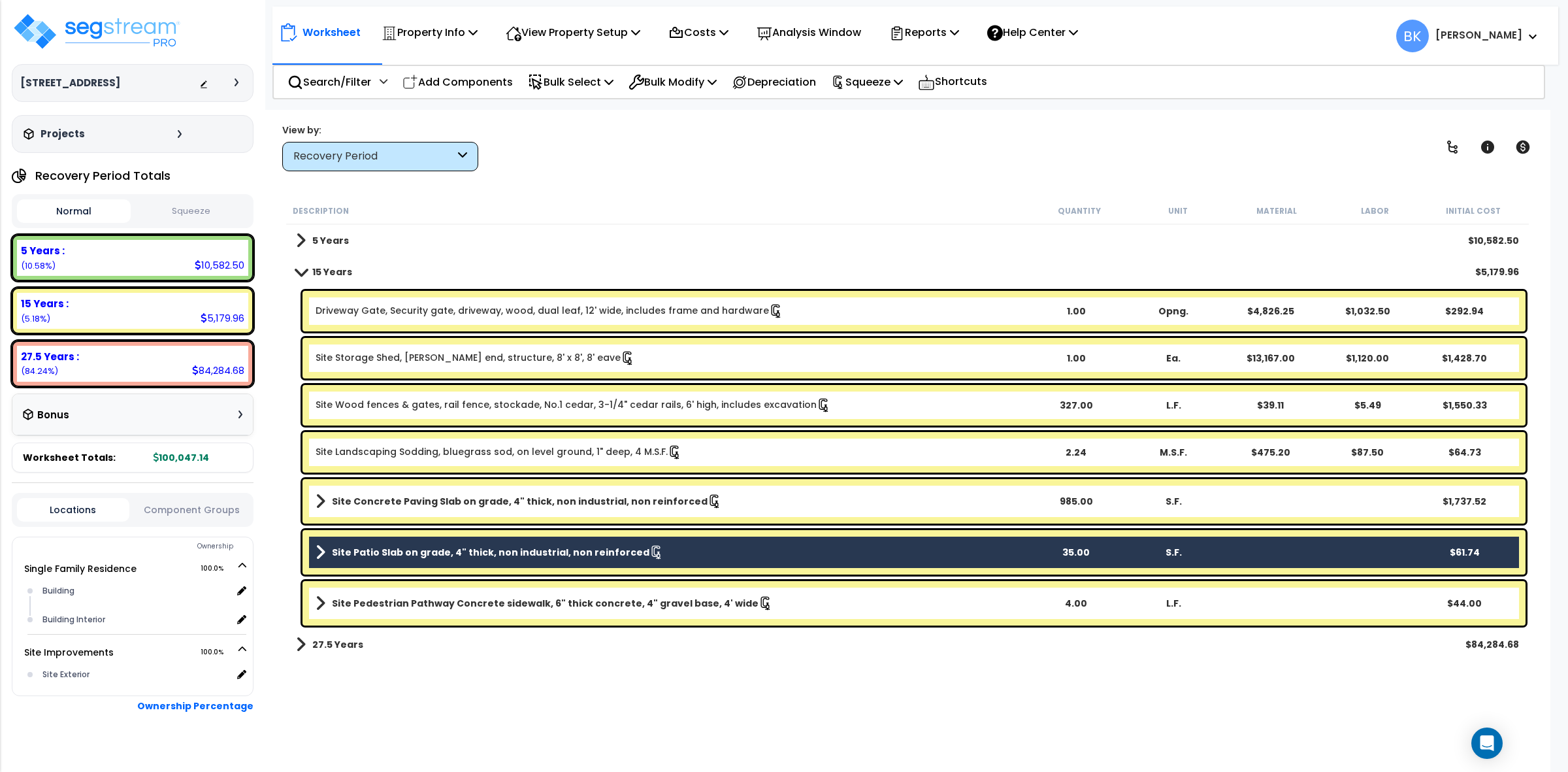
click at [812, 556] on link "Site Patio Slab on grade, 4" thick, non industrial, non reinforced" at bounding box center [671, 552] width 711 height 18
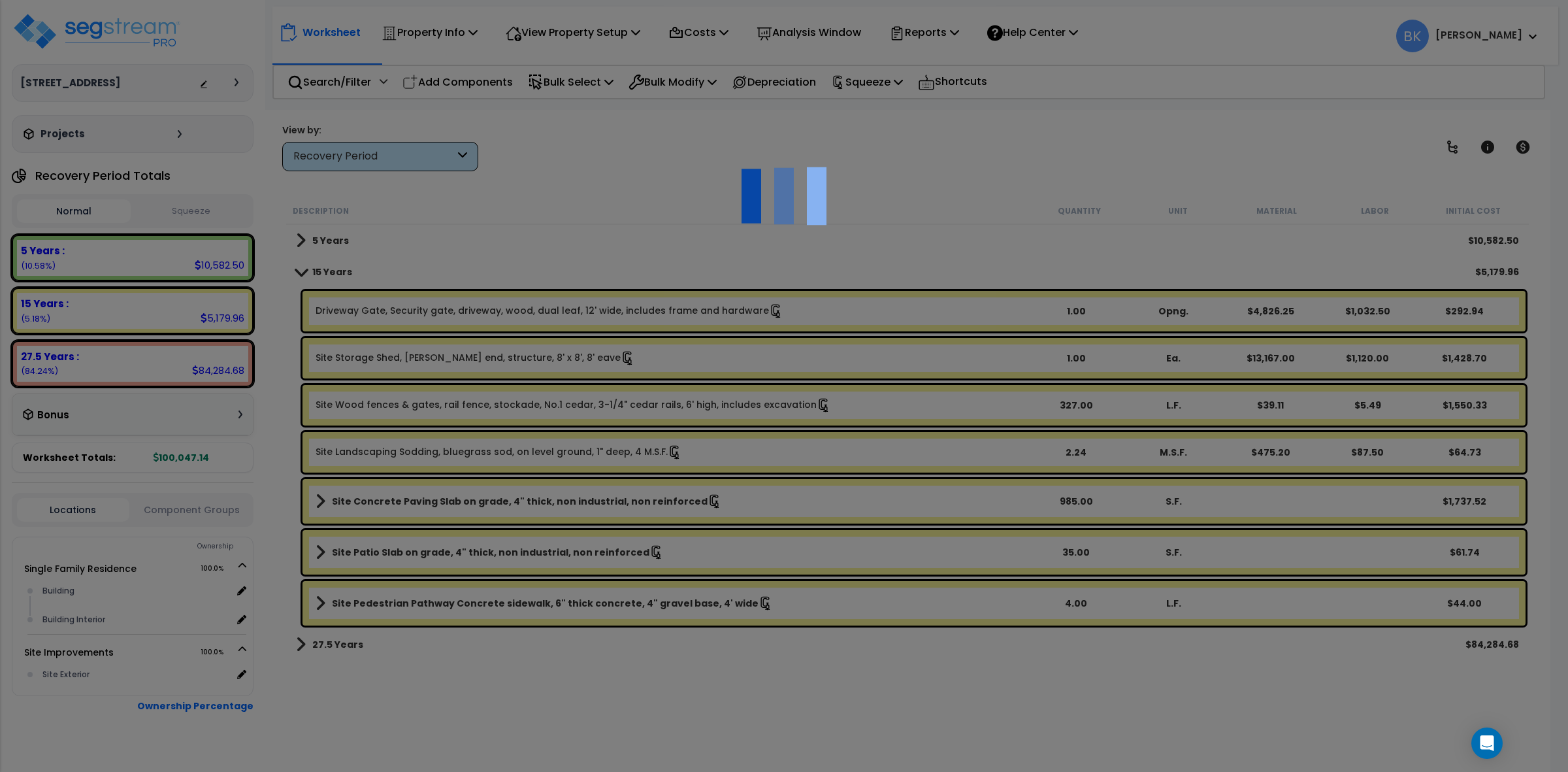
select select "46285"
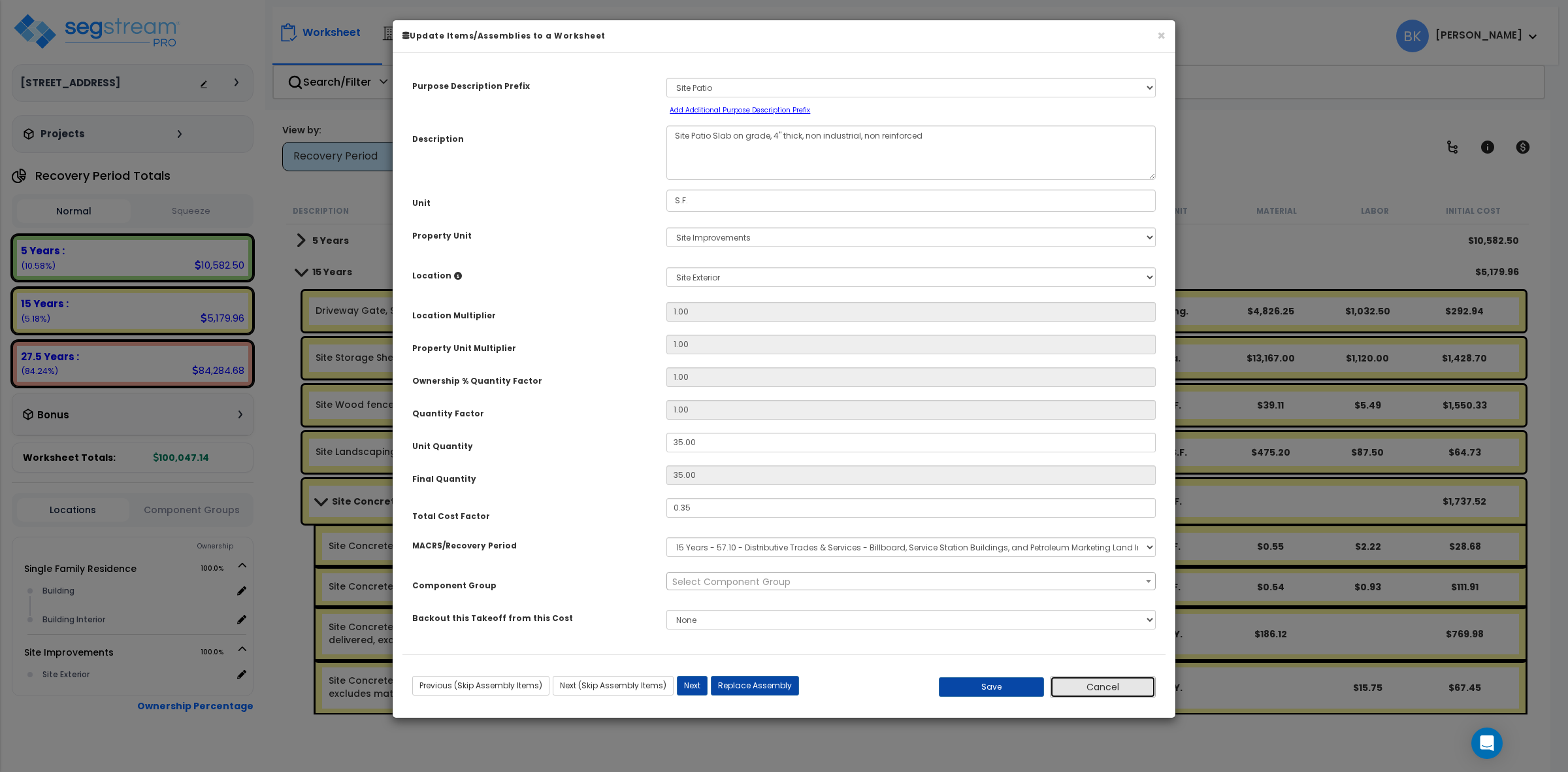
click at [1107, 685] on button "Cancel" at bounding box center [1103, 687] width 106 height 22
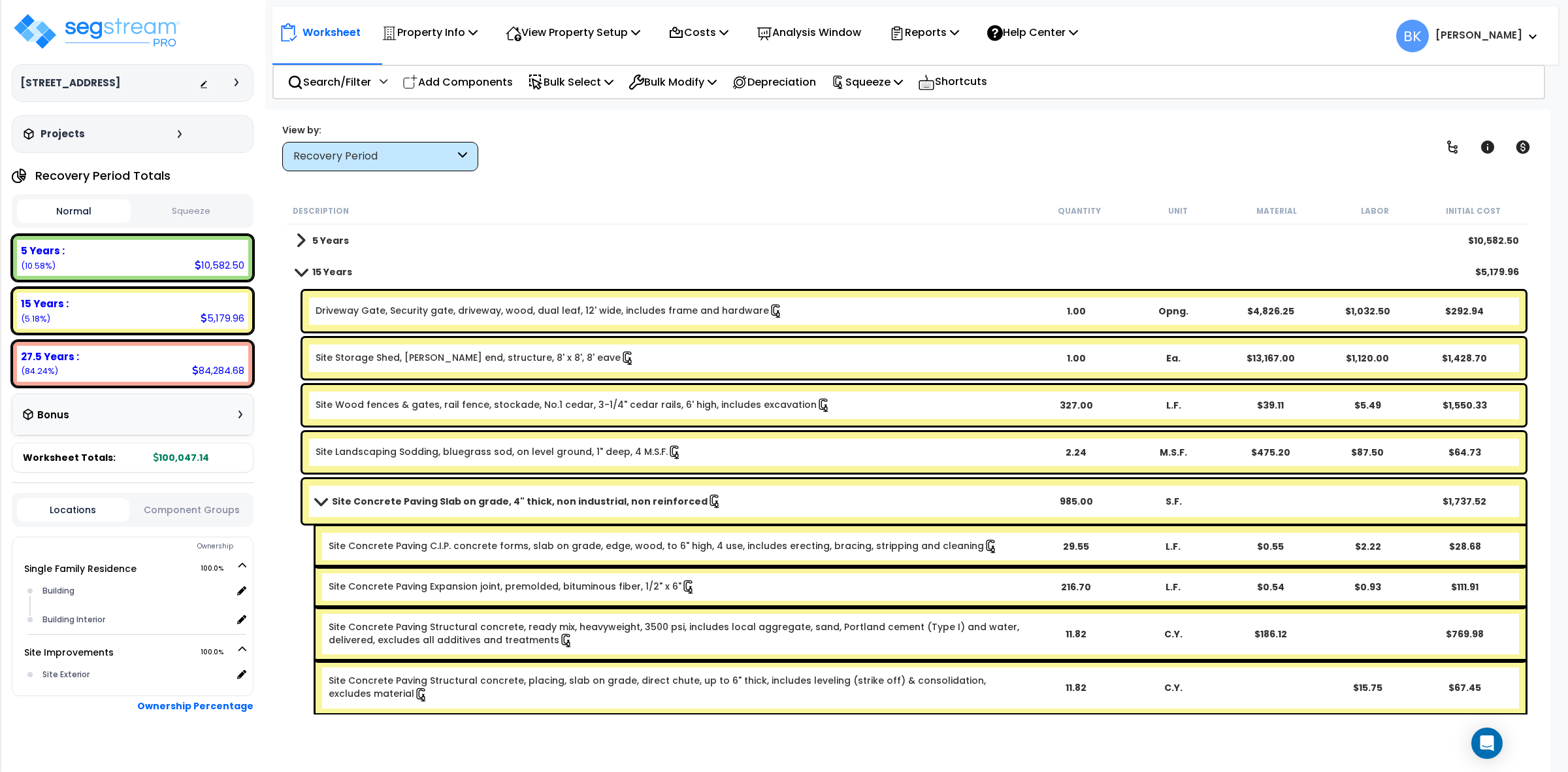
click at [327, 498] on span at bounding box center [321, 500] width 18 height 10
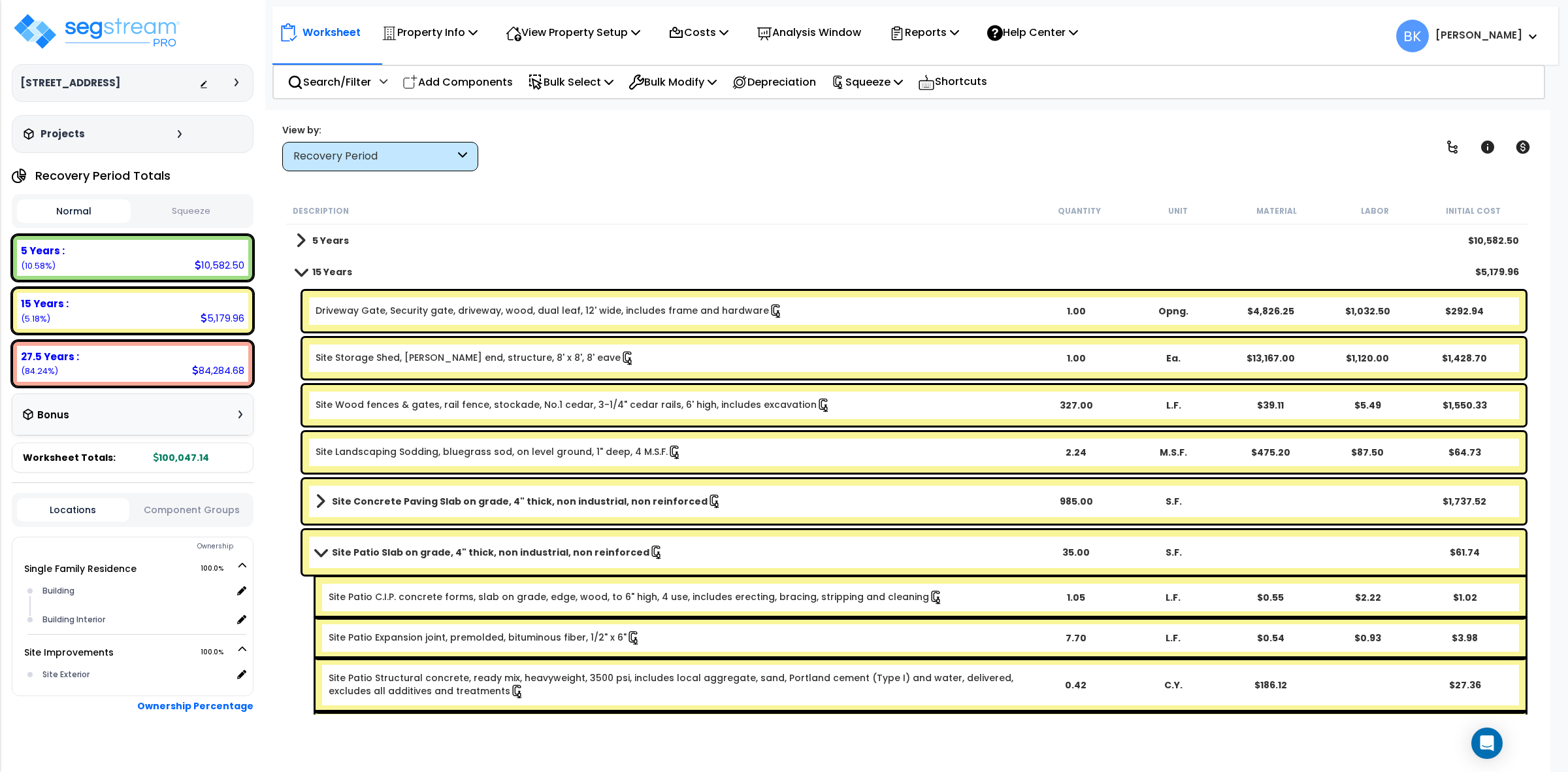
click at [321, 553] on span at bounding box center [321, 552] width 18 height 10
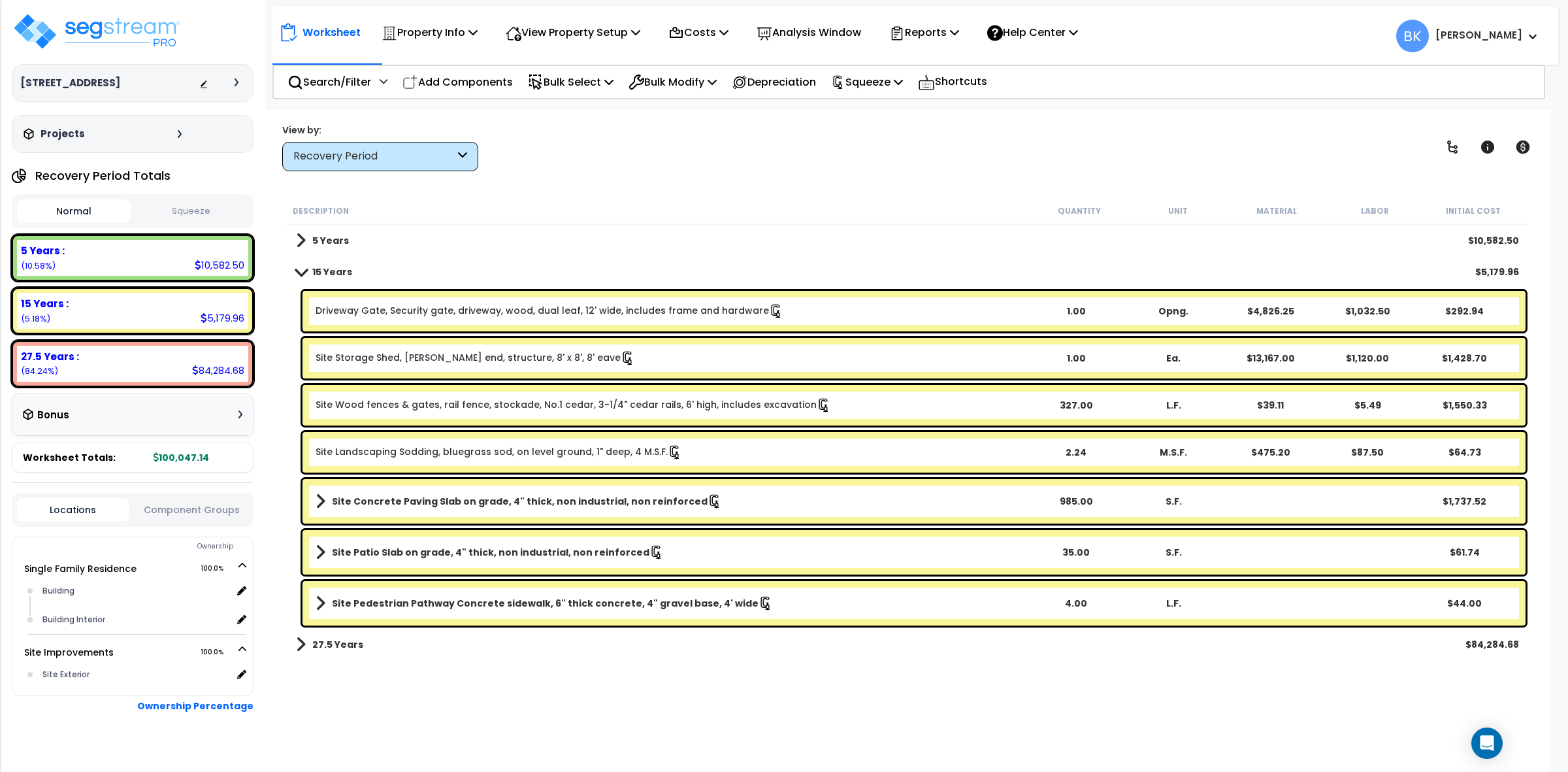
click at [322, 553] on span at bounding box center [320, 552] width 10 height 18
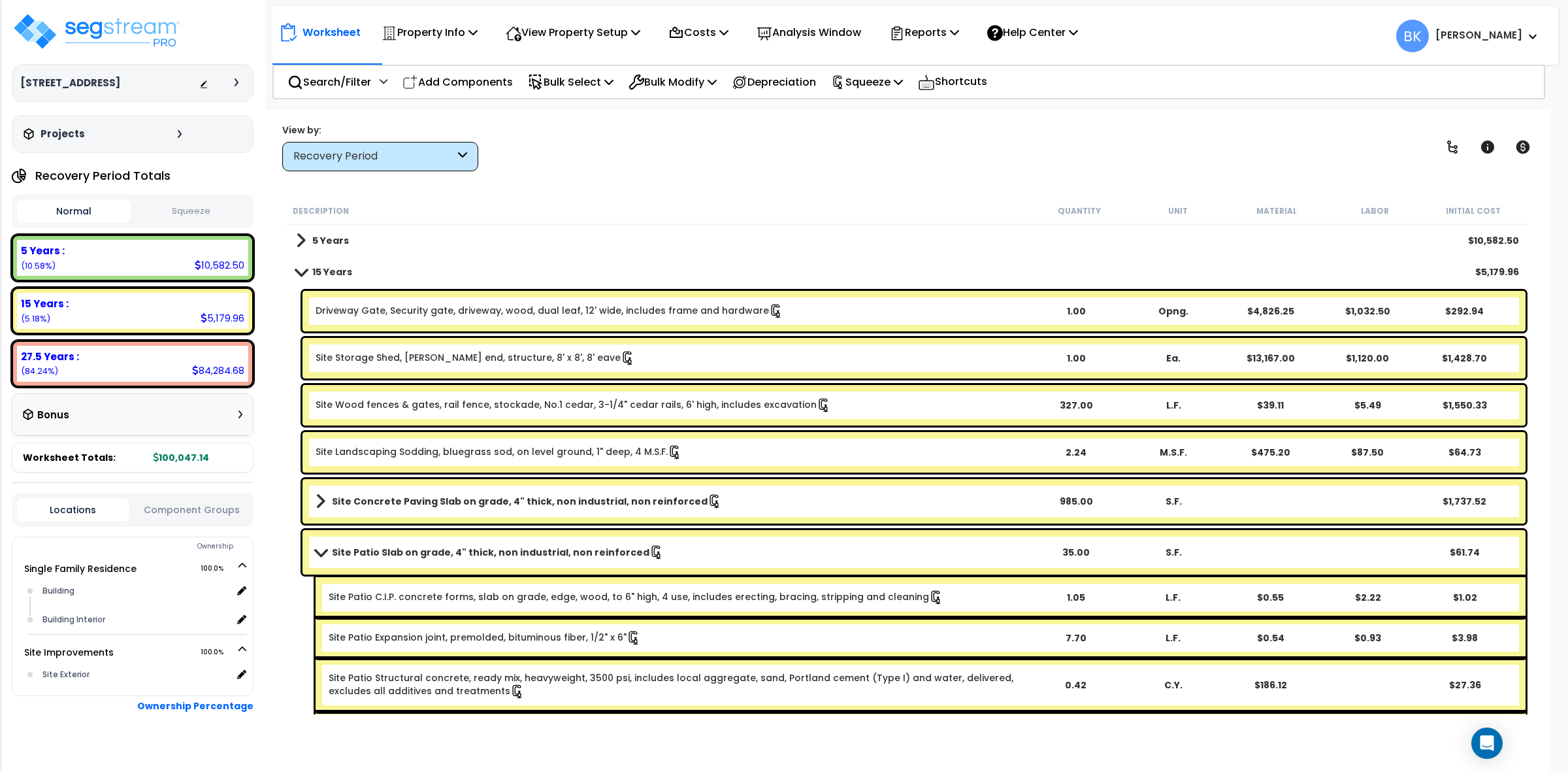
click at [322, 551] on span at bounding box center [321, 552] width 18 height 10
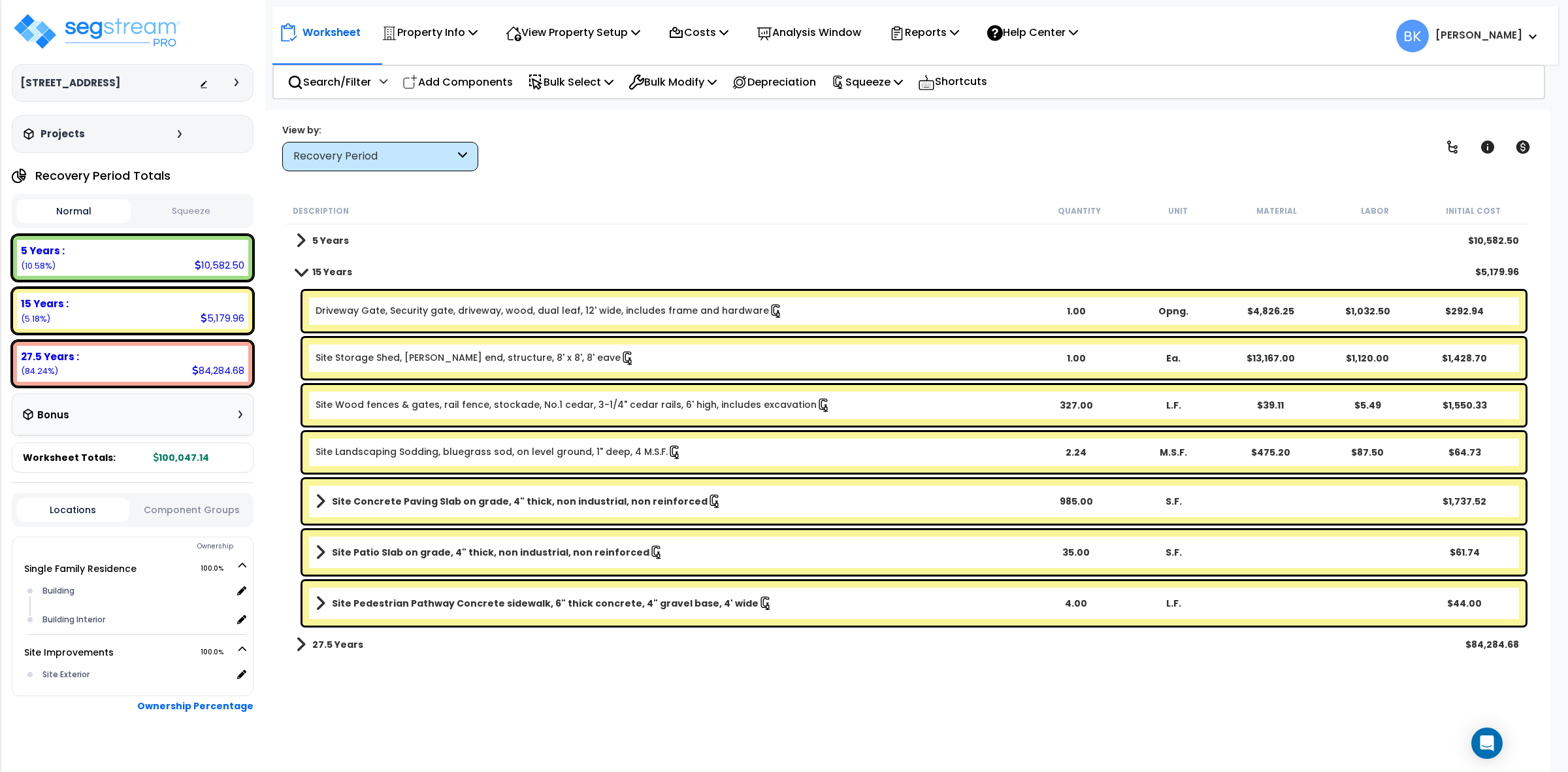
scroll to position [57, 0]
click at [576, 602] on b "Site Pedestrian Pathway Concrete sidewalk, 6" thick concrete, 4" gravel base, 4…" at bounding box center [545, 603] width 427 height 13
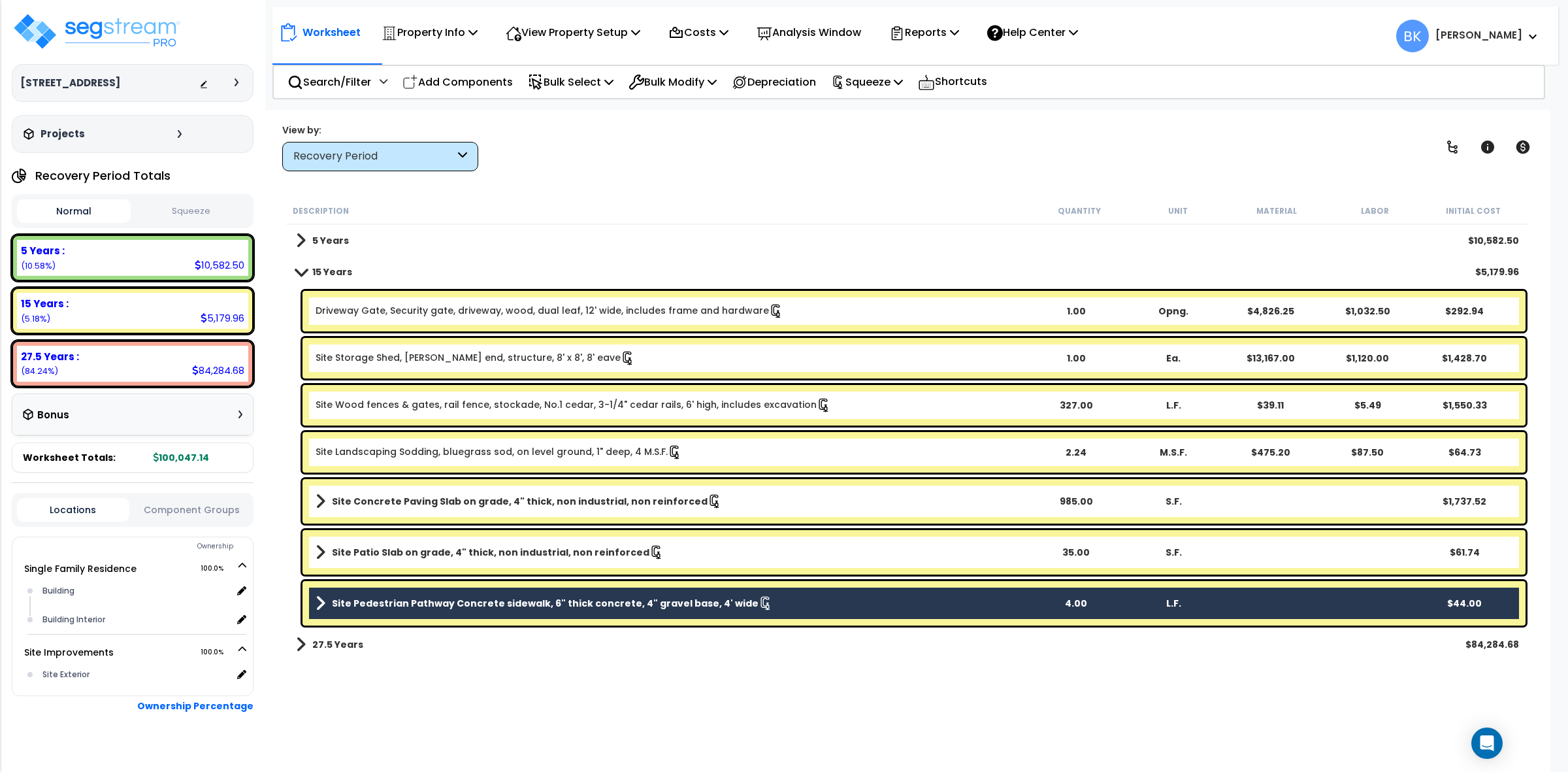
click at [576, 602] on b "Site Pedestrian Pathway Concrete sidewalk, 6" thick concrete, 4" gravel base, 4…" at bounding box center [545, 603] width 427 height 13
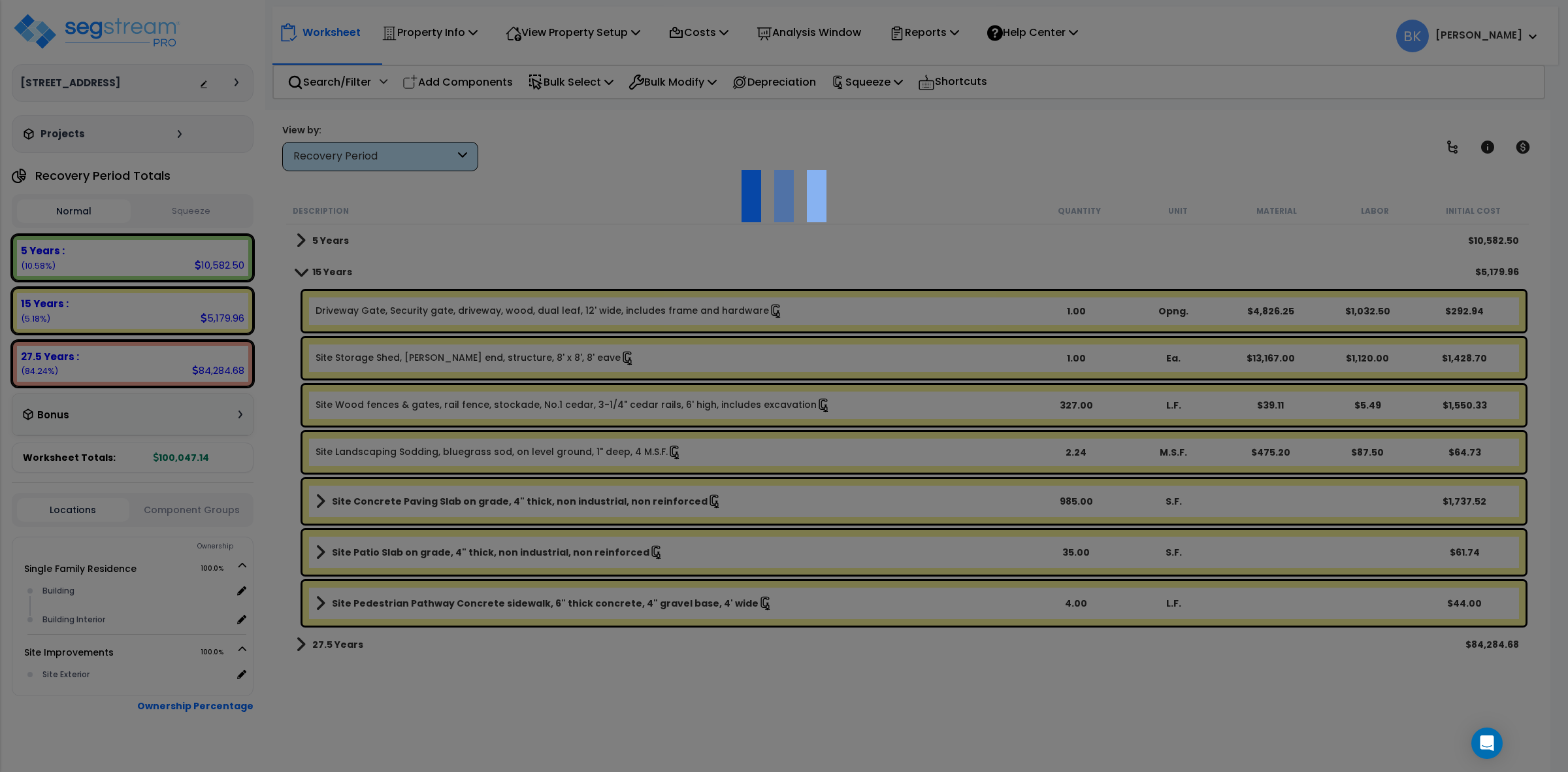
select select "46285"
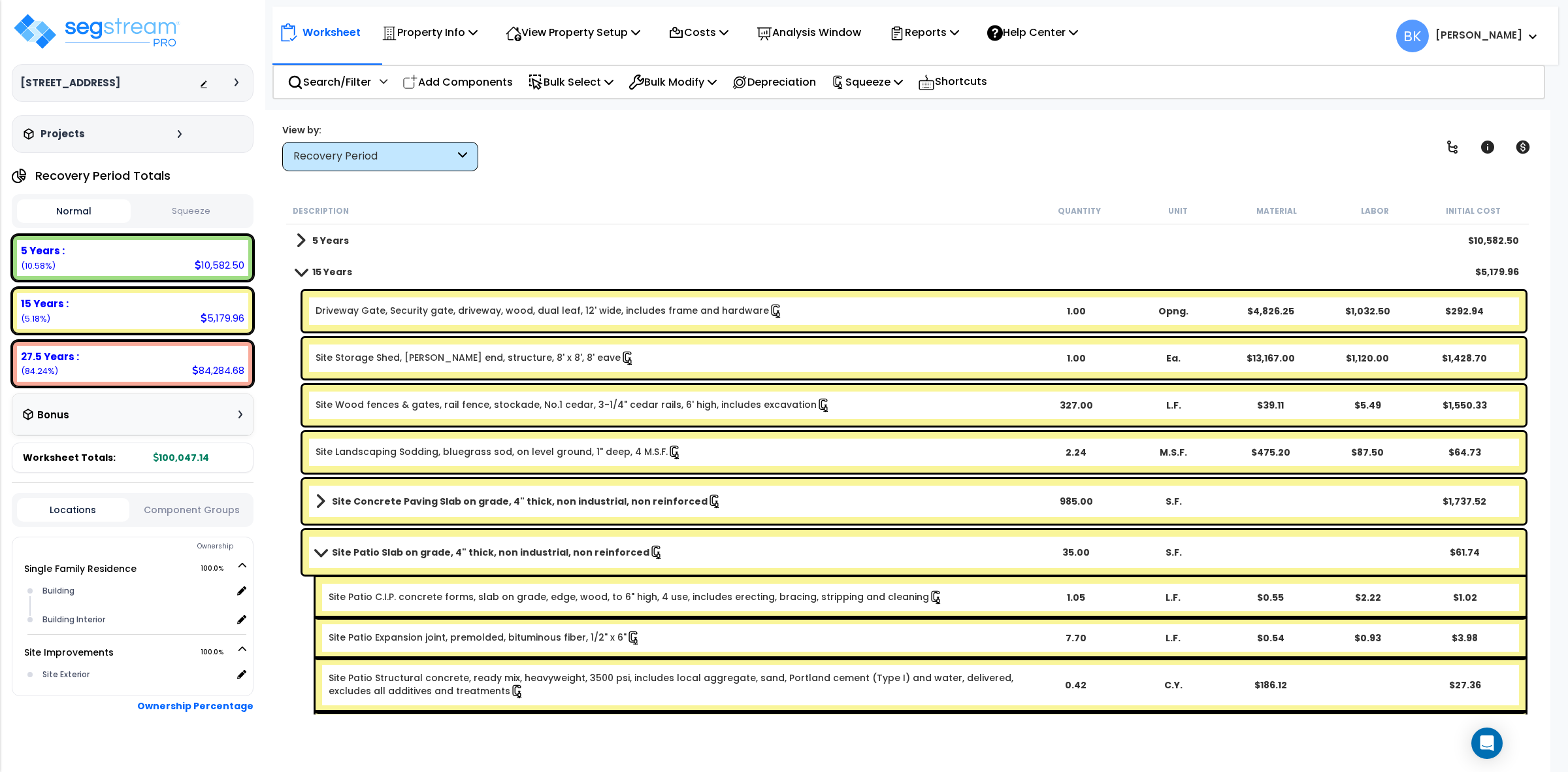
click at [312, 550] on span at bounding box center [321, 552] width 18 height 10
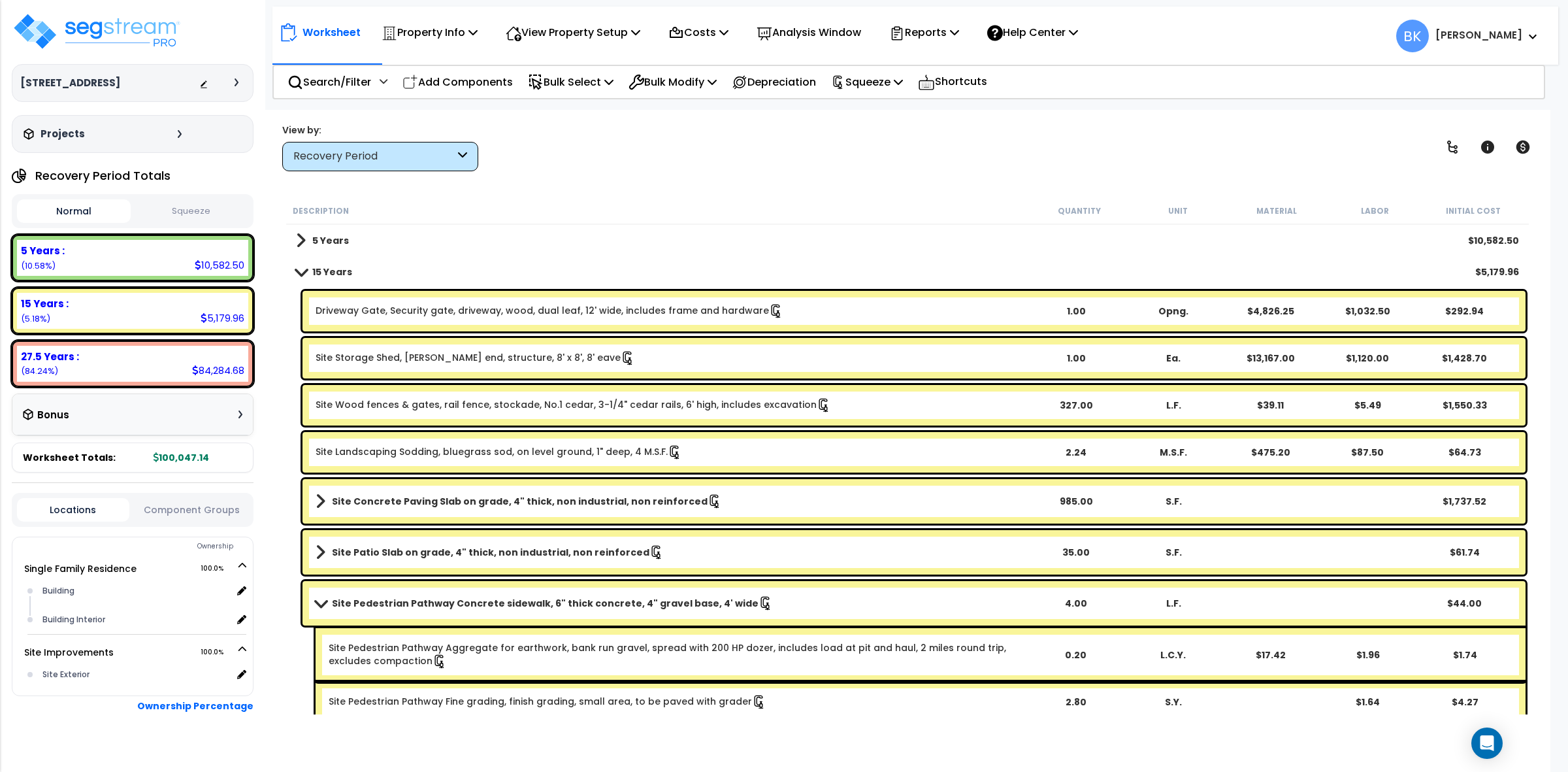
click at [321, 606] on span at bounding box center [321, 602] width 18 height 10
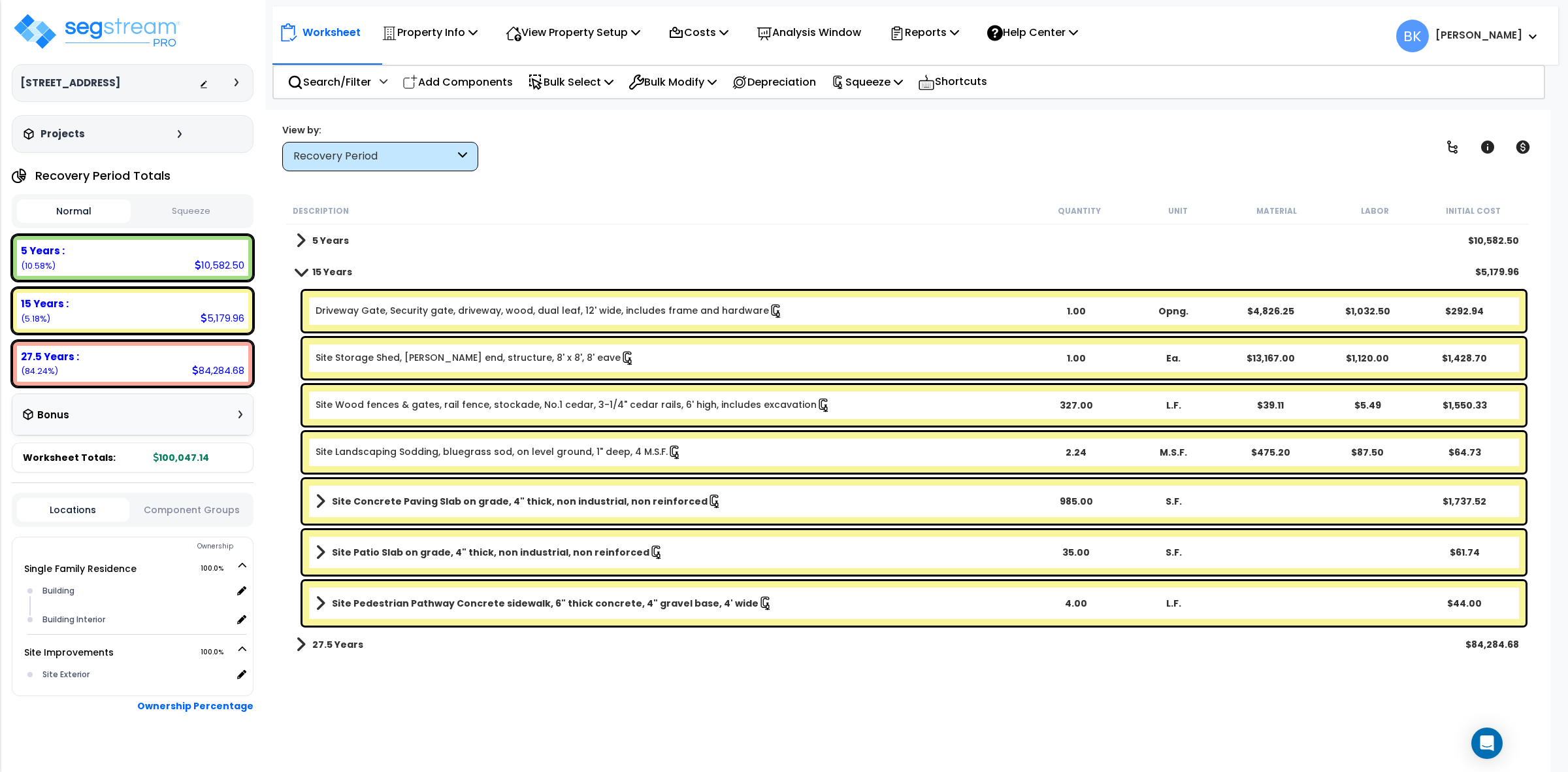
click at [780, 495] on link "Site Concrete Paving Slab on grade, 4" thick, non industrial, non reinforced" at bounding box center [671, 501] width 711 height 18
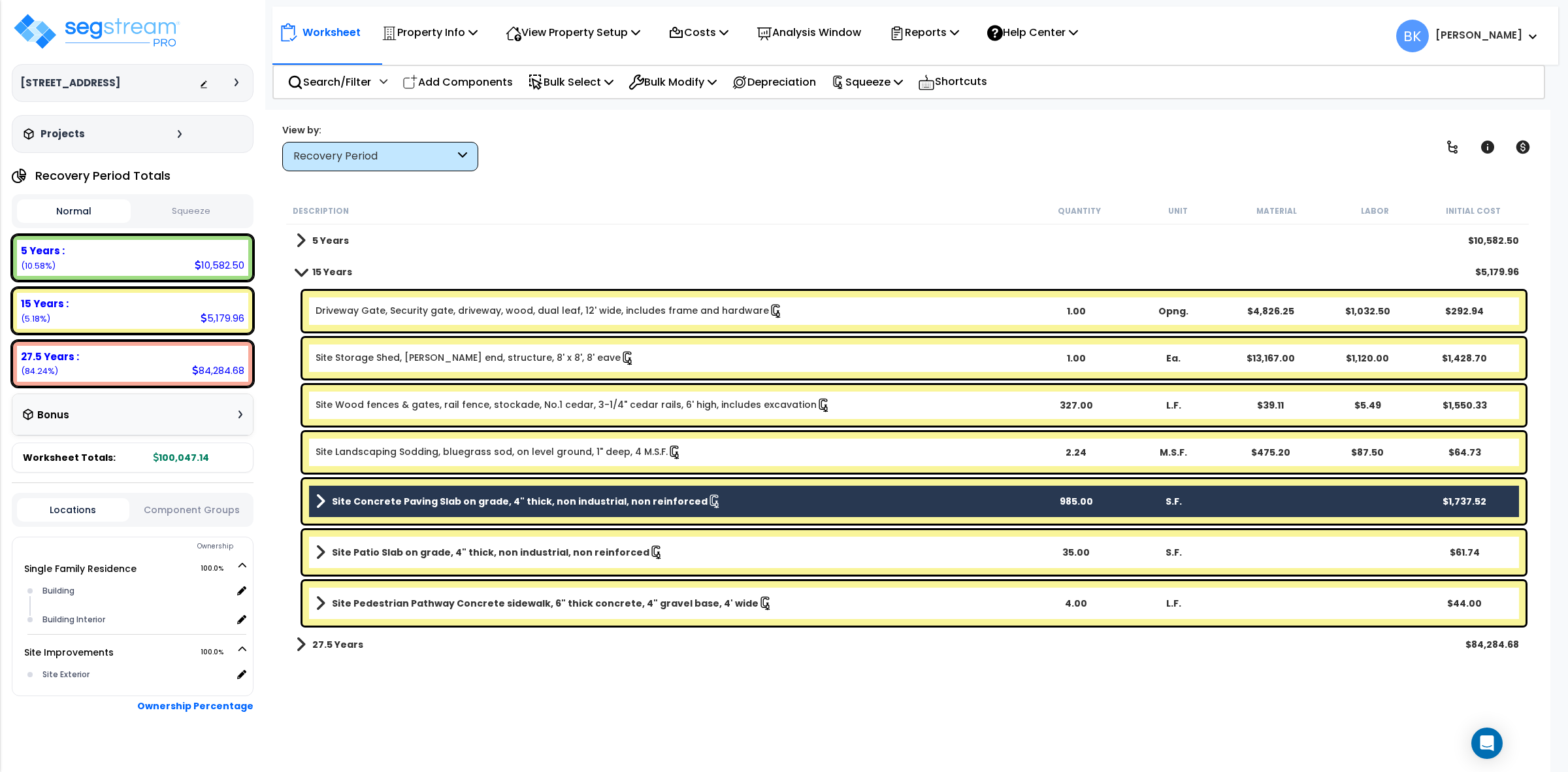
click at [780, 495] on link "Site Concrete Paving Slab on grade, 4" thick, non industrial, non reinforced" at bounding box center [671, 501] width 711 height 18
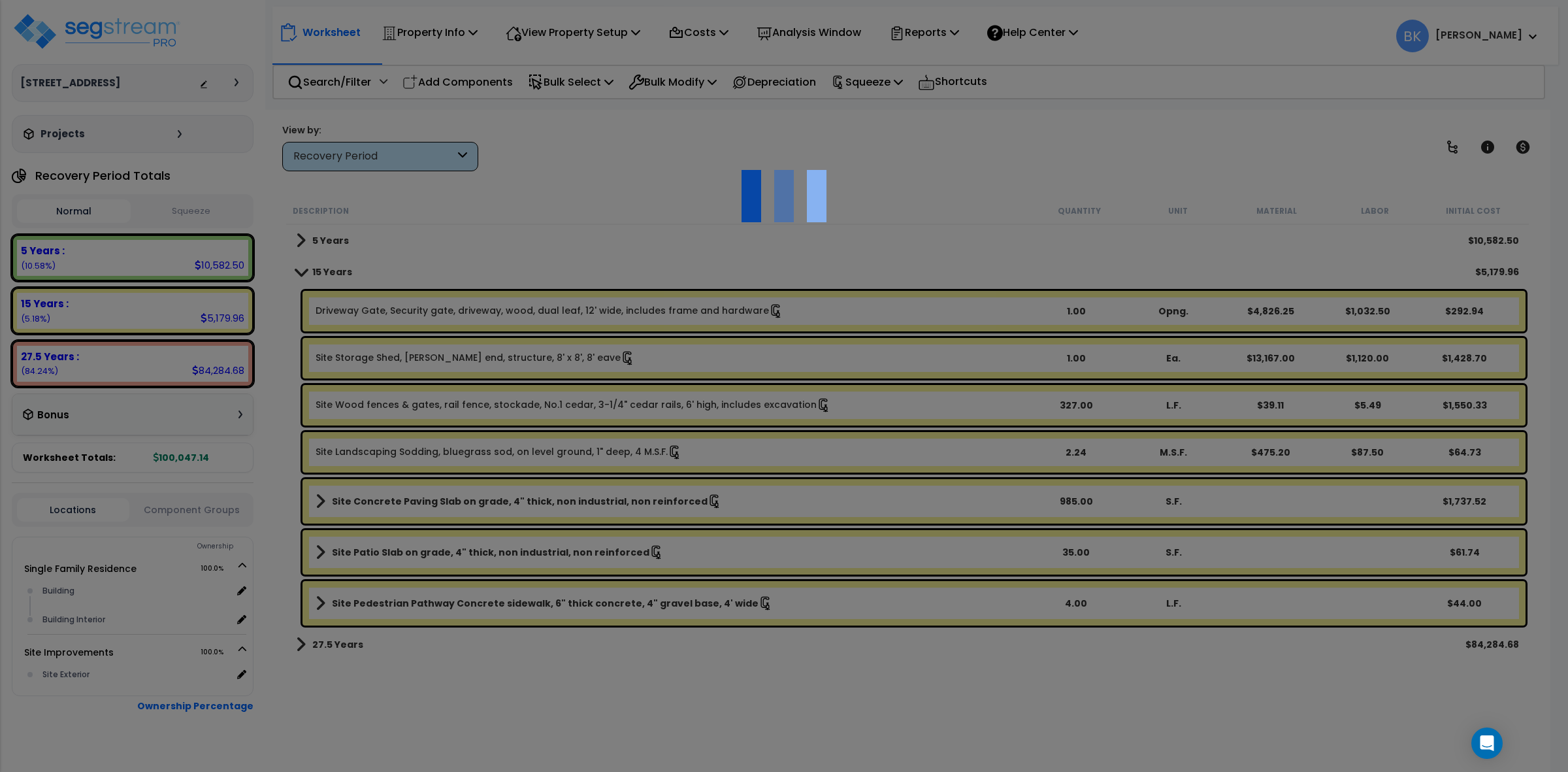
select select "46285"
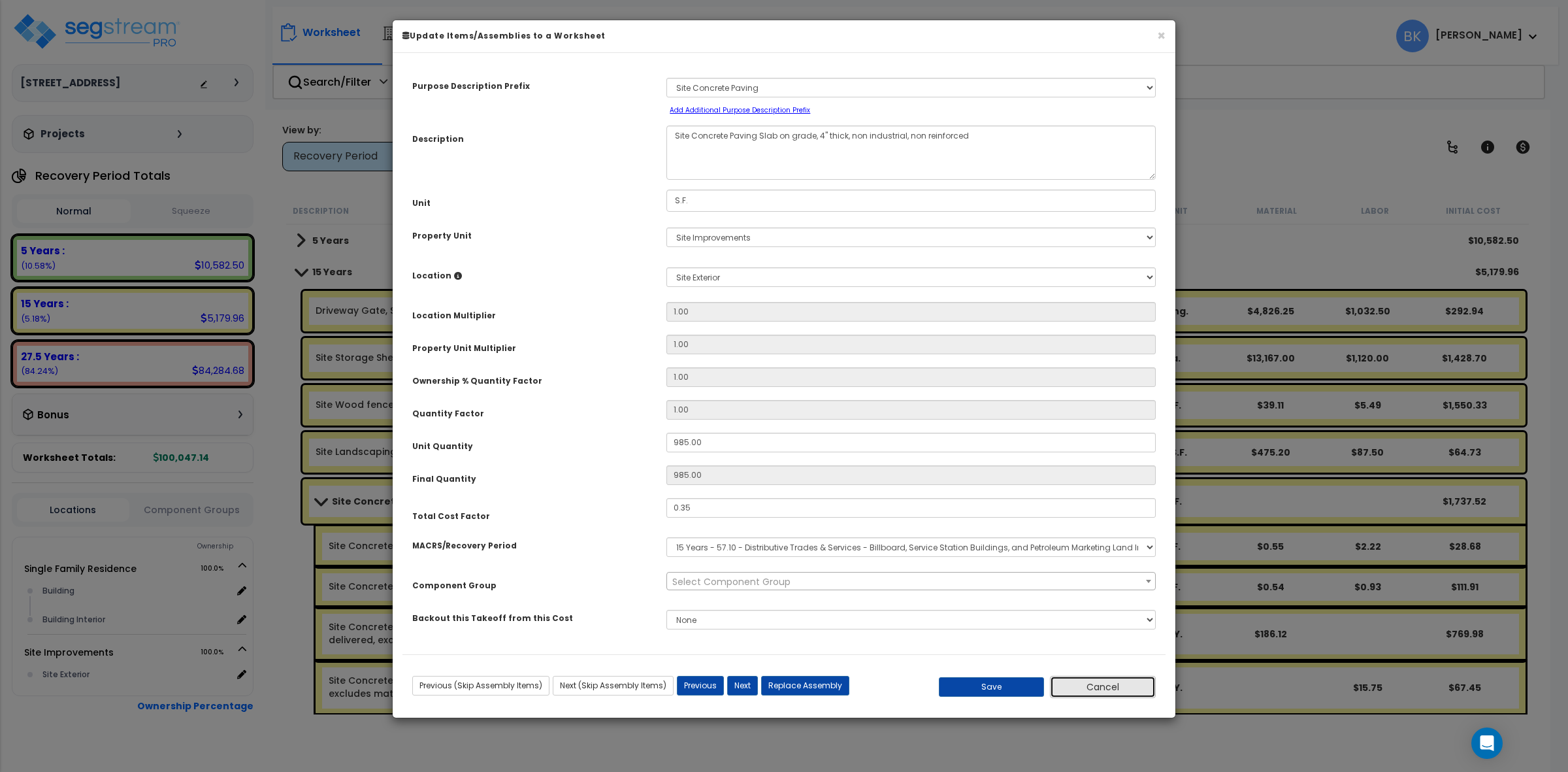
click at [1128, 681] on button "Cancel" at bounding box center [1103, 687] width 106 height 22
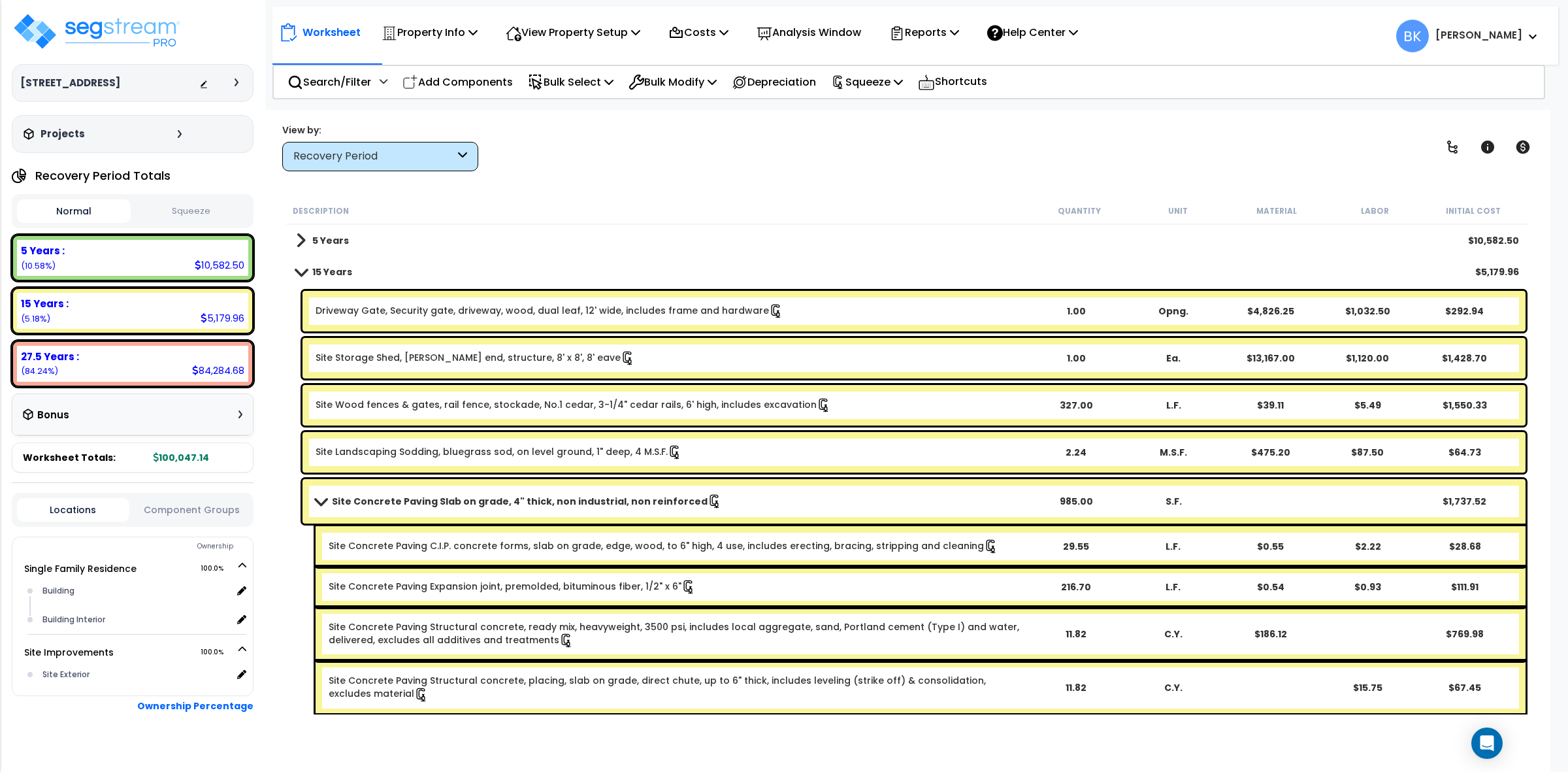
scroll to position [0, 0]
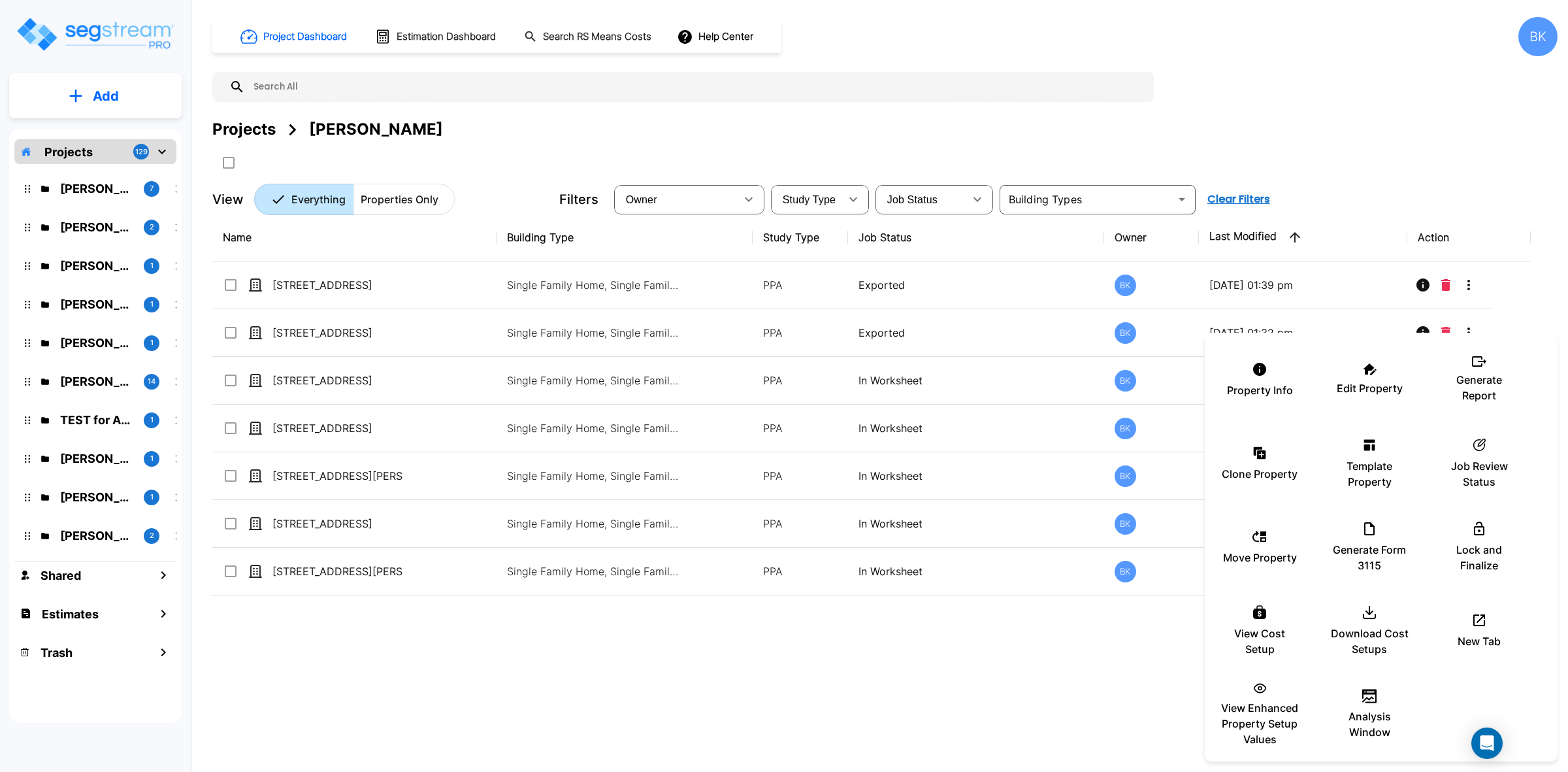
click at [954, 595] on div at bounding box center [784, 386] width 1568 height 772
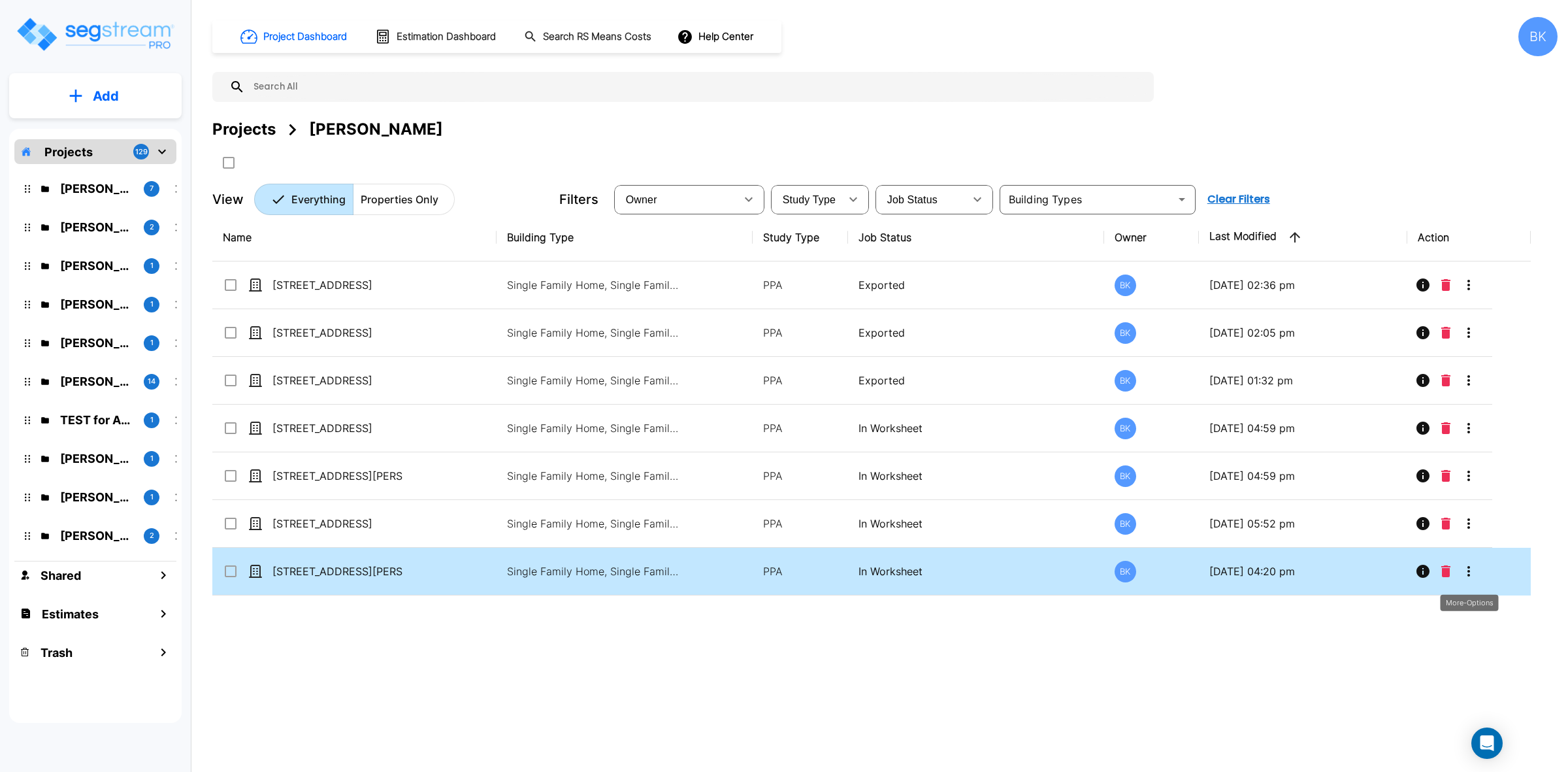
click at [1469, 573] on icon "More-Options" at bounding box center [1469, 571] width 3 height 11
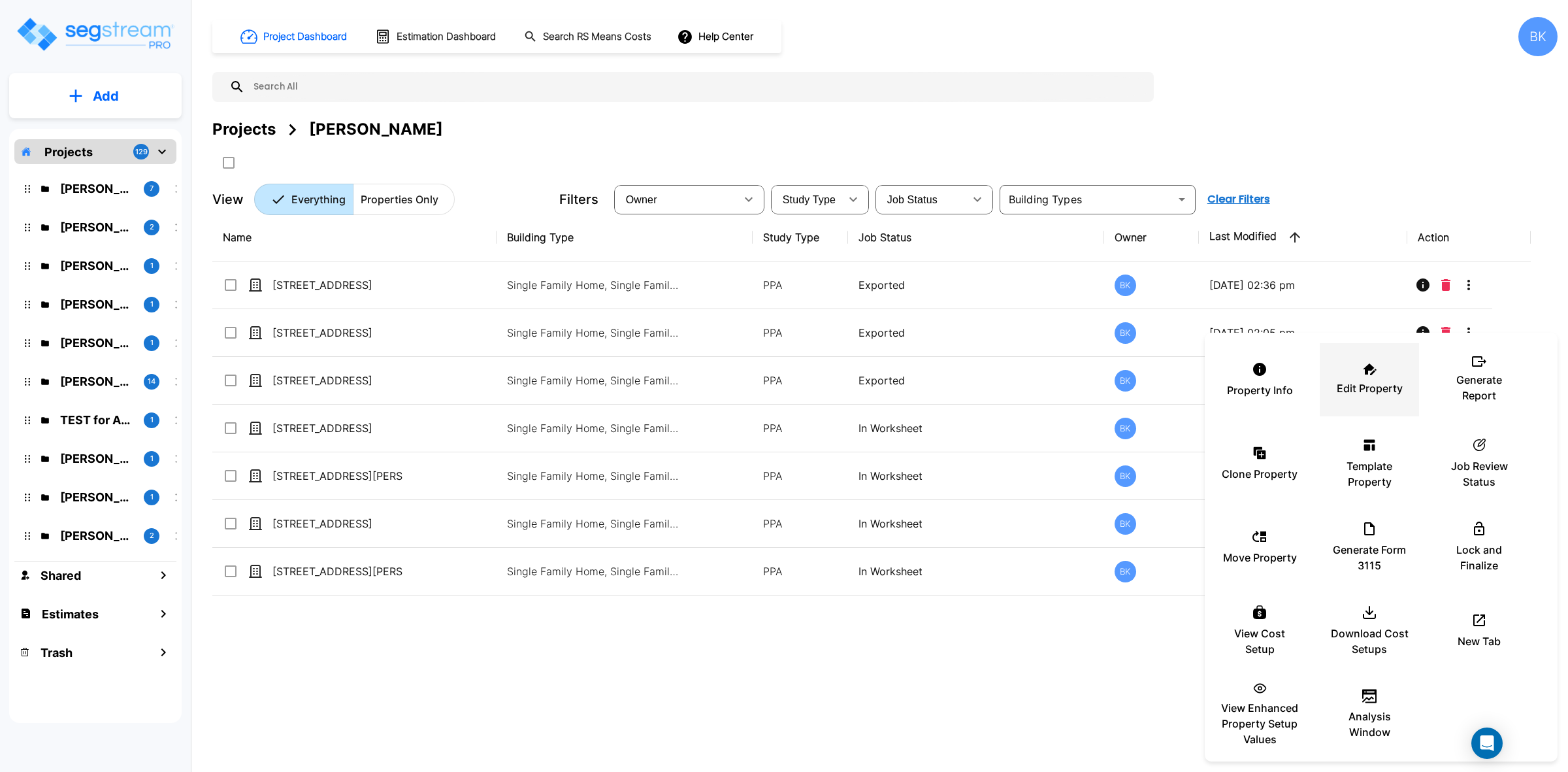
click at [1357, 374] on div "Edit Property" at bounding box center [1369, 379] width 78 height 65
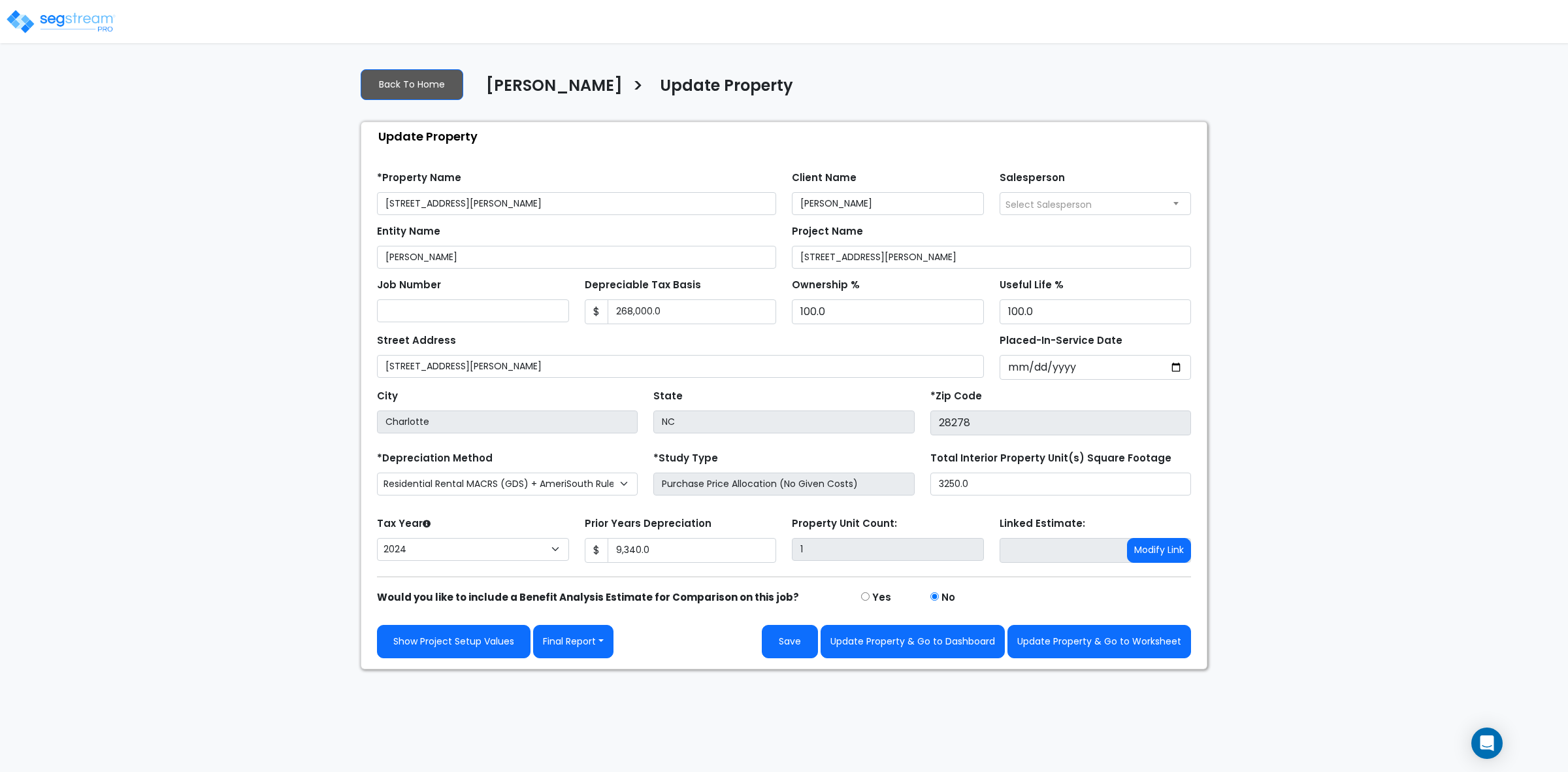
select select "2024"
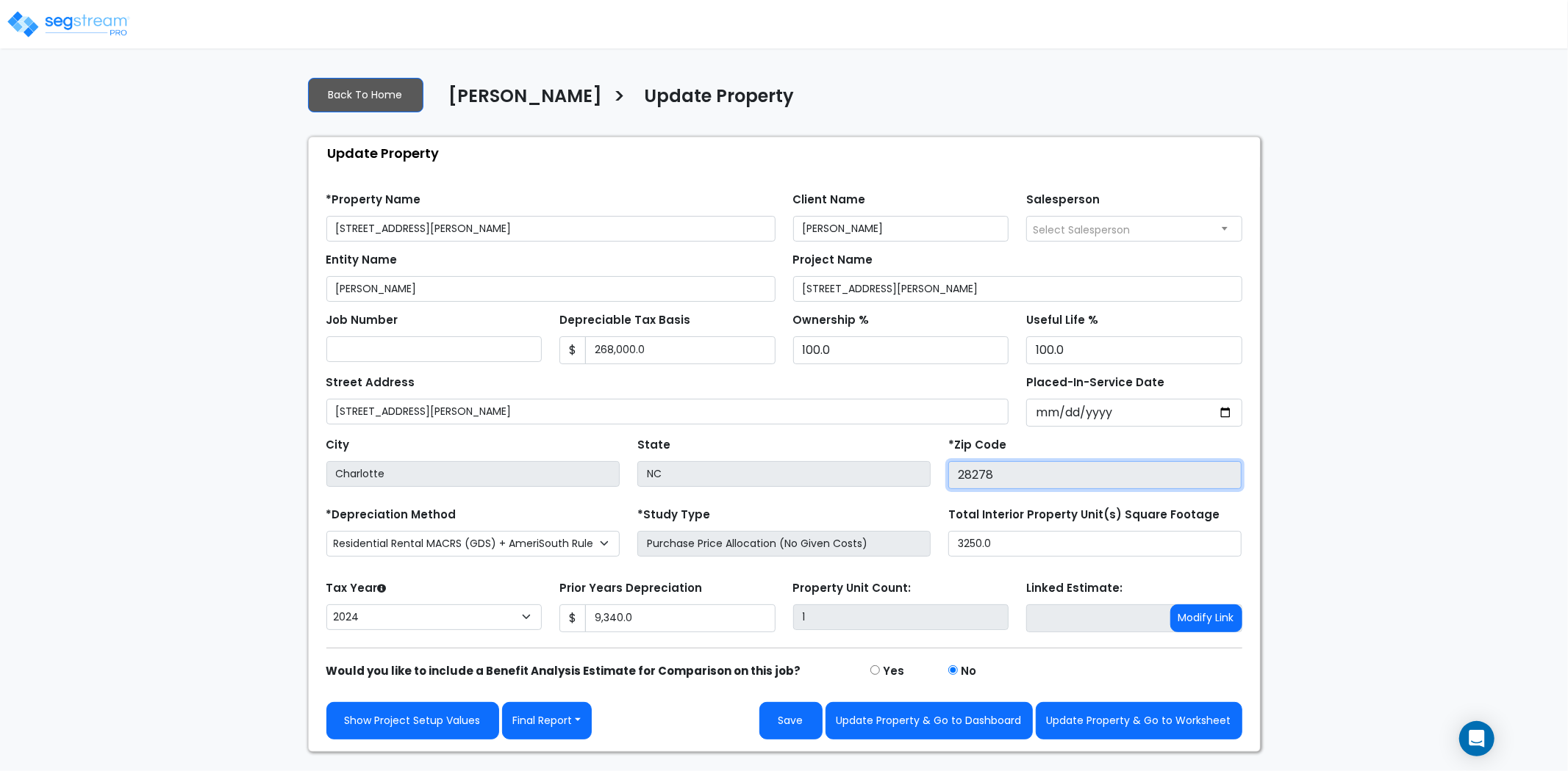
drag, startPoint x: 1009, startPoint y: 475, endPoint x: 880, endPoint y: 489, distance: 129.8
click at [880, 489] on form "*Property Name [STREET_ADDRESS][PERSON_NAME] Client Name [PERSON_NAME] Salesper…" at bounding box center [784, 460] width 916 height 558
click at [1022, 540] on input "3250.0" at bounding box center [1095, 543] width 293 height 26
drag, startPoint x: 989, startPoint y: 543, endPoint x: 934, endPoint y: 540, distance: 55.1
click at [934, 540] on div "*Depreciation Method Commercial MACRS (GDS) Residential Rental MACRS (GDS) + Am…" at bounding box center [784, 533] width 933 height 58
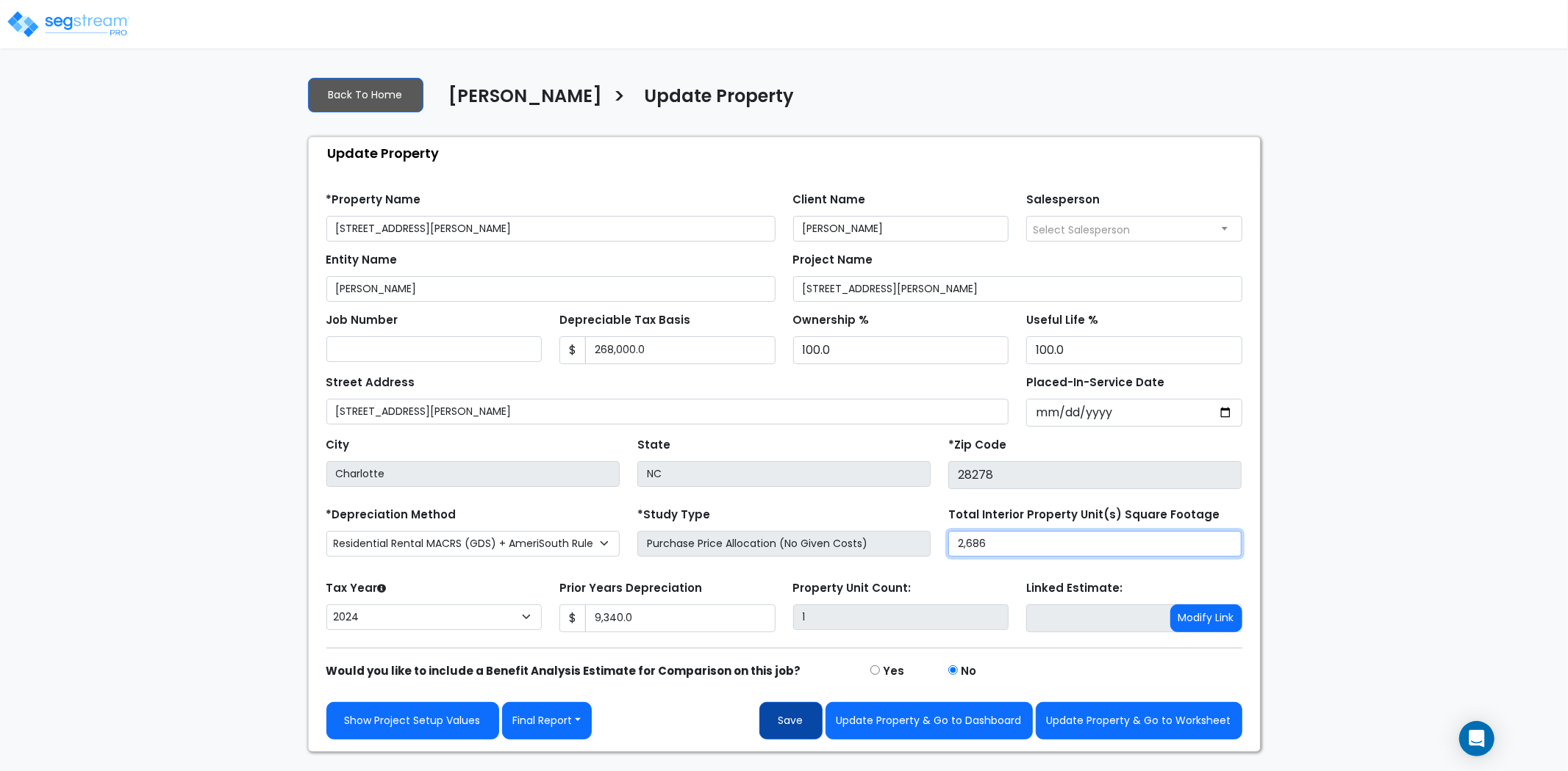
type input "2,686"
click at [788, 728] on button "Save" at bounding box center [790, 721] width 63 height 38
type input "9340"
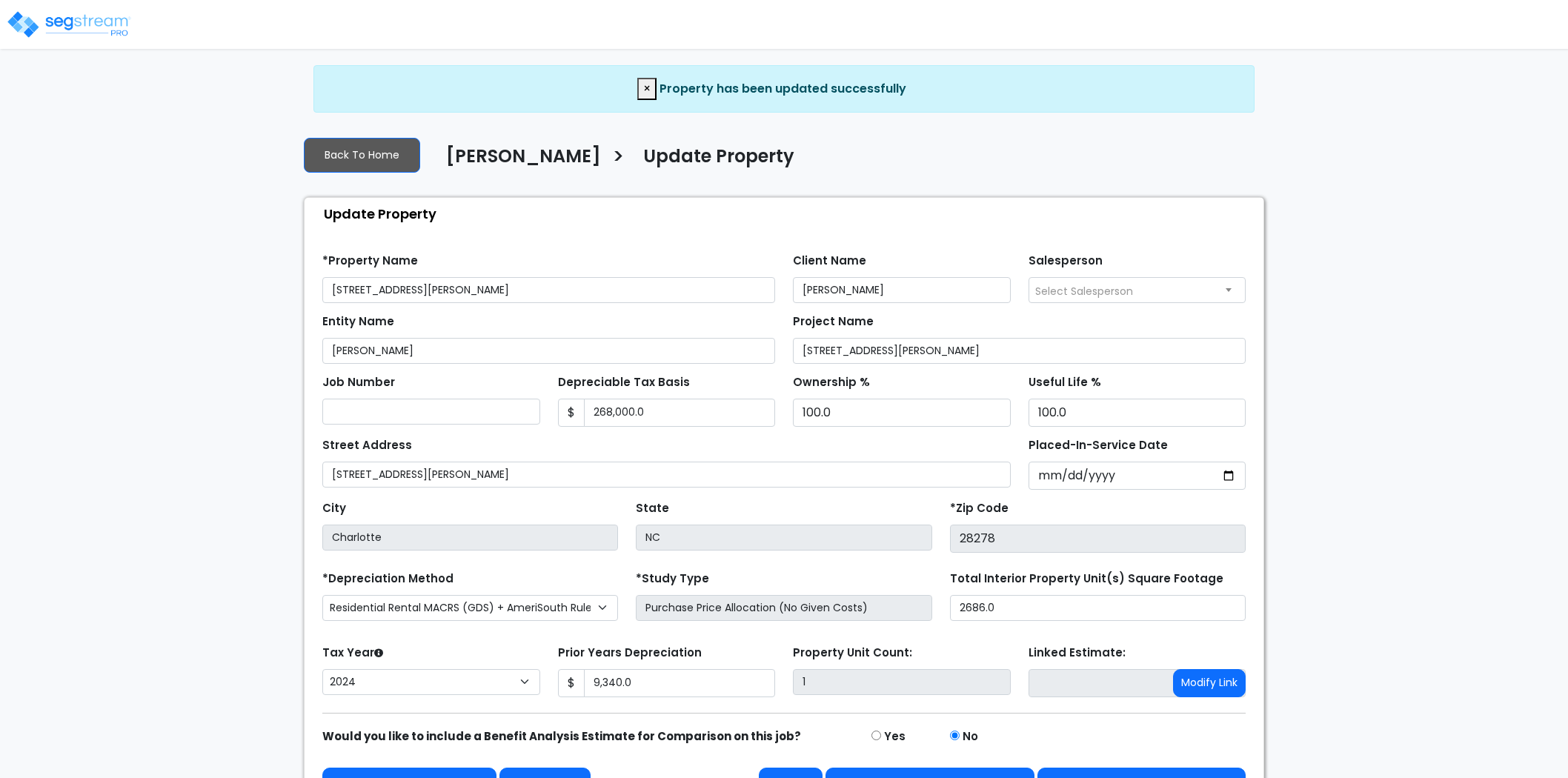
select select "2024"
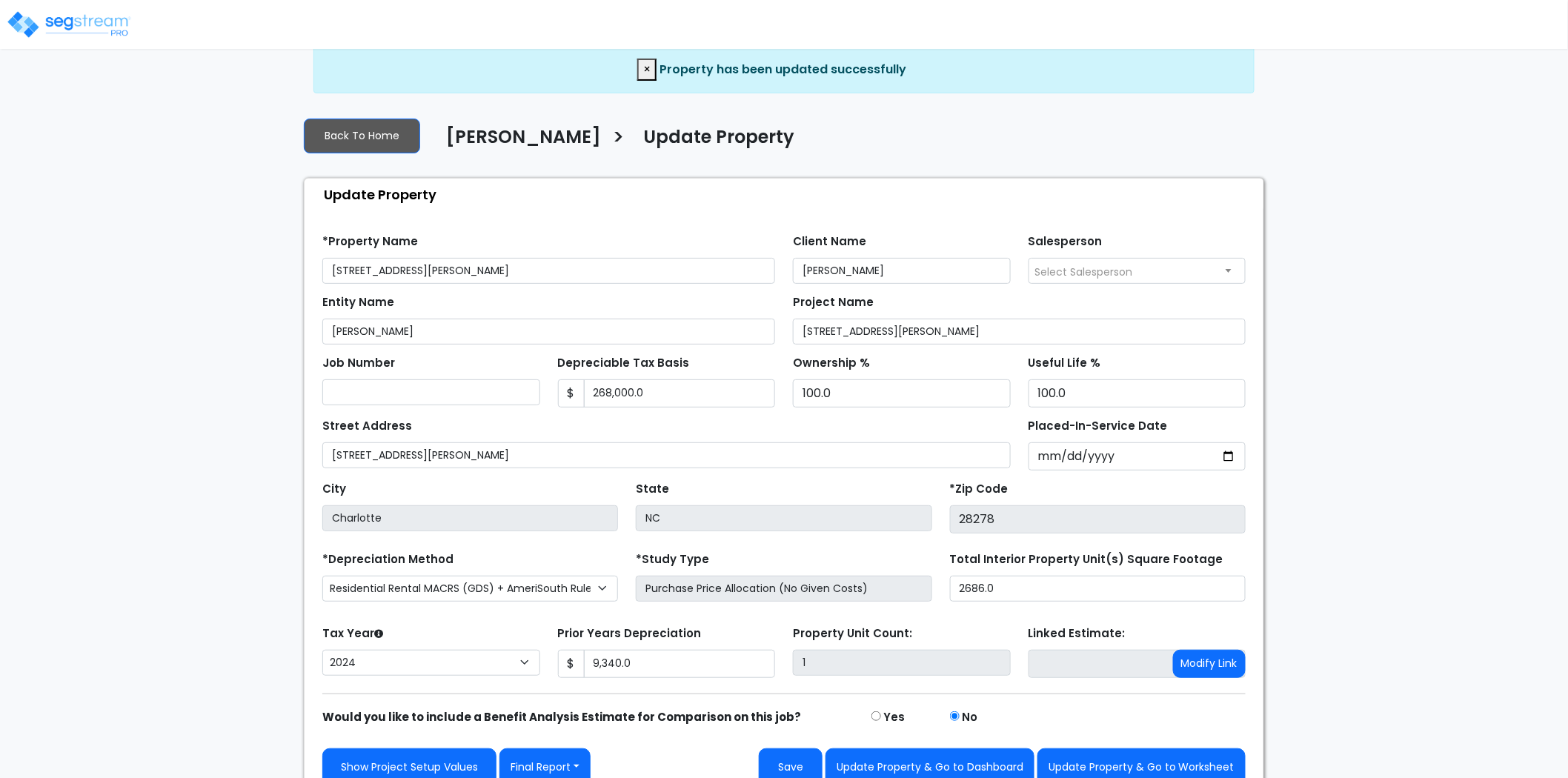
scroll to position [40, 0]
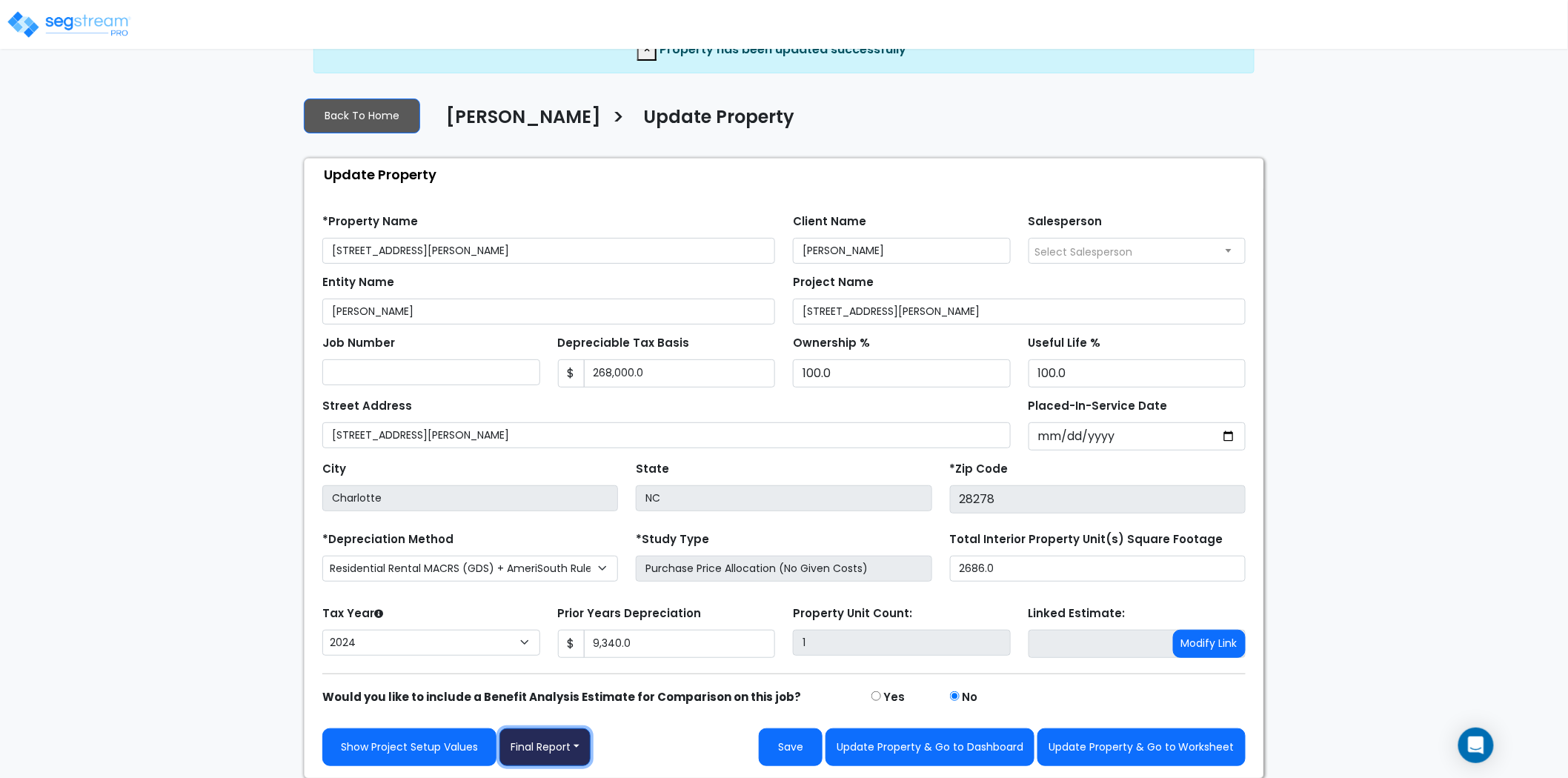
click at [528, 738] on button "Final Report" at bounding box center [545, 747] width 91 height 38
click at [587, 627] on link "Report Custom Fields" at bounding box center [578, 637] width 155 height 34
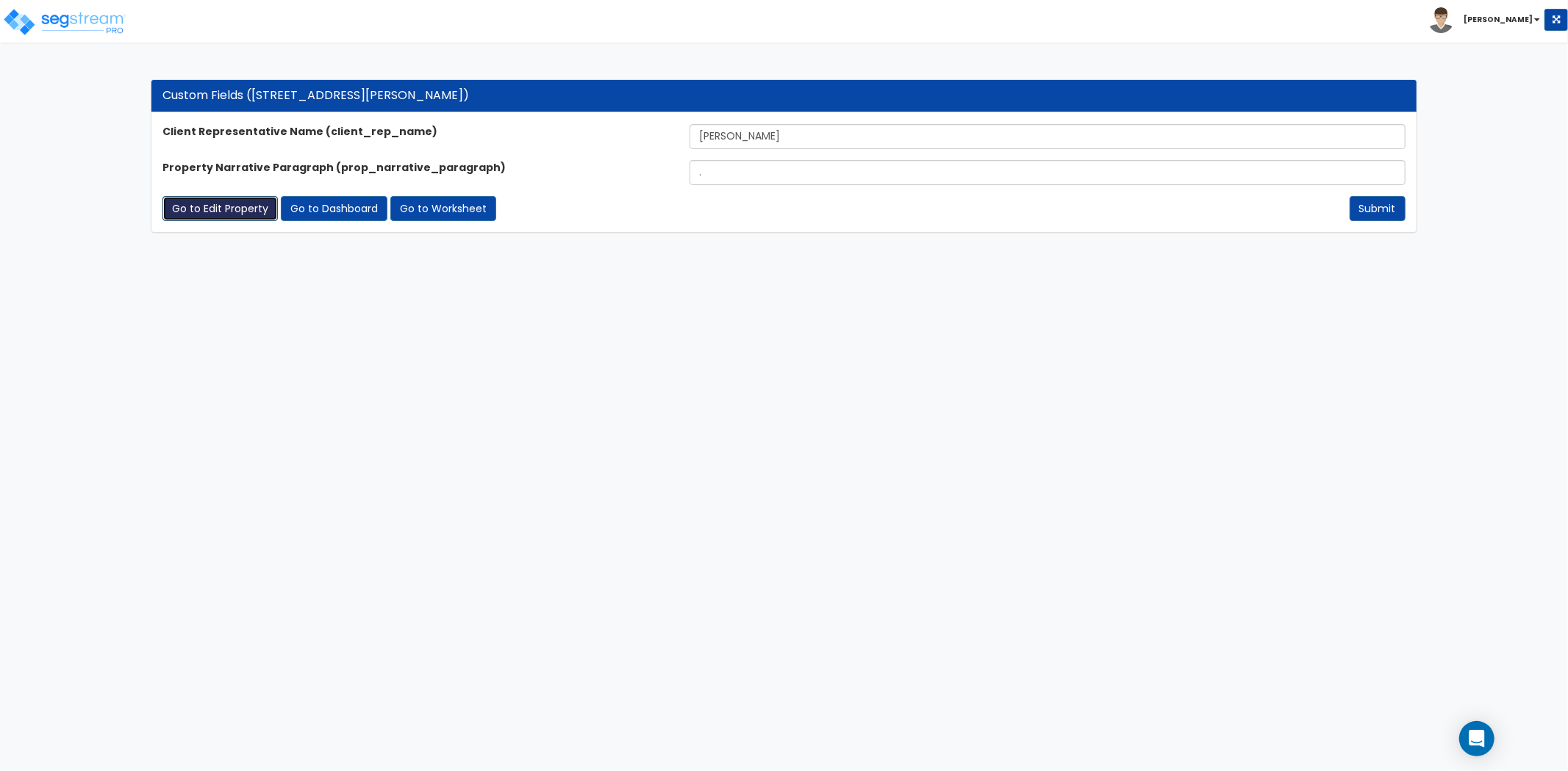
click at [228, 206] on link "Go to Edit Property" at bounding box center [220, 208] width 115 height 25
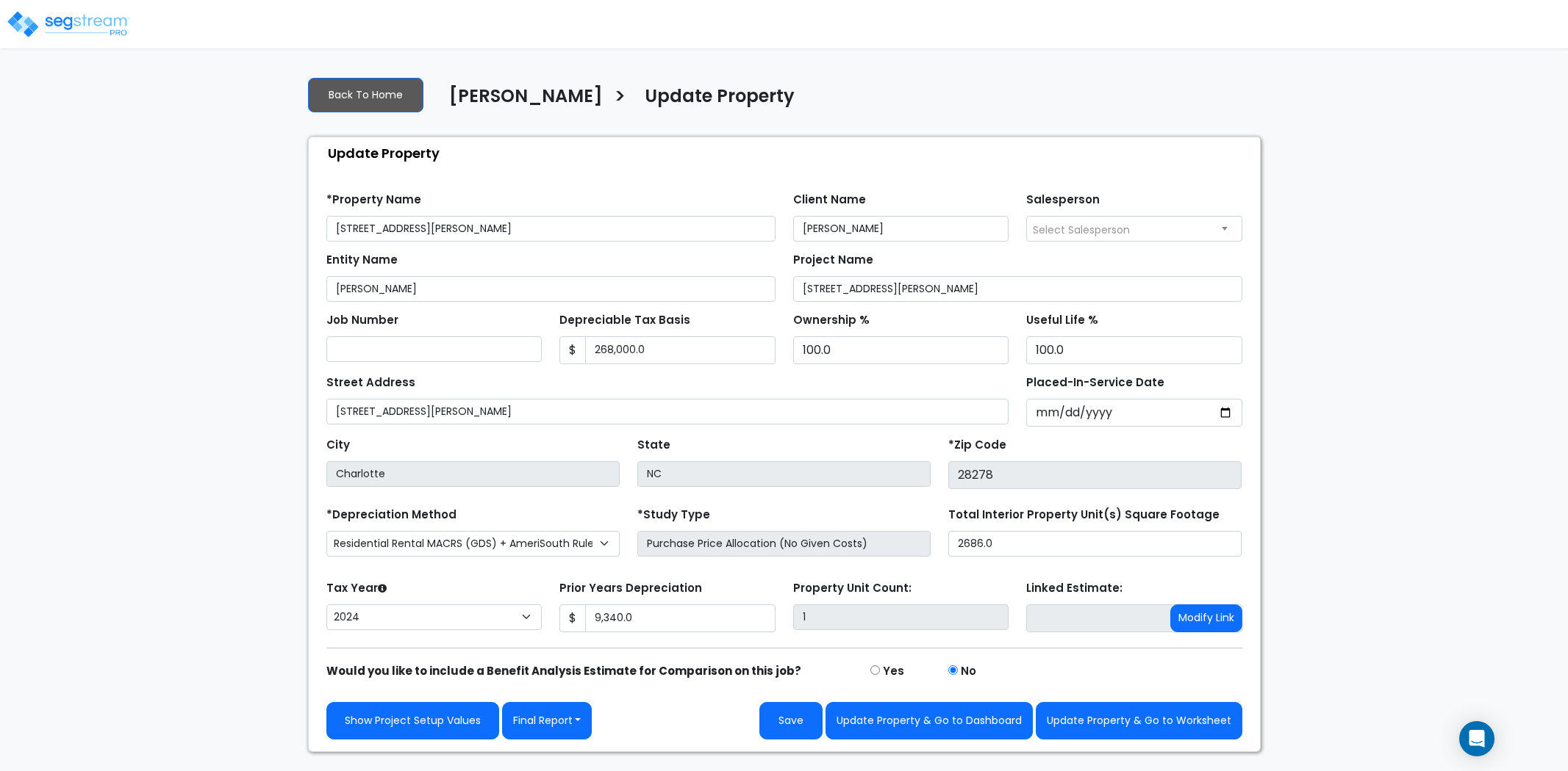
select select "2024"
click at [548, 723] on button "Final Report" at bounding box center [547, 721] width 90 height 38
click at [553, 654] on link "Report Images" at bounding box center [580, 645] width 154 height 34
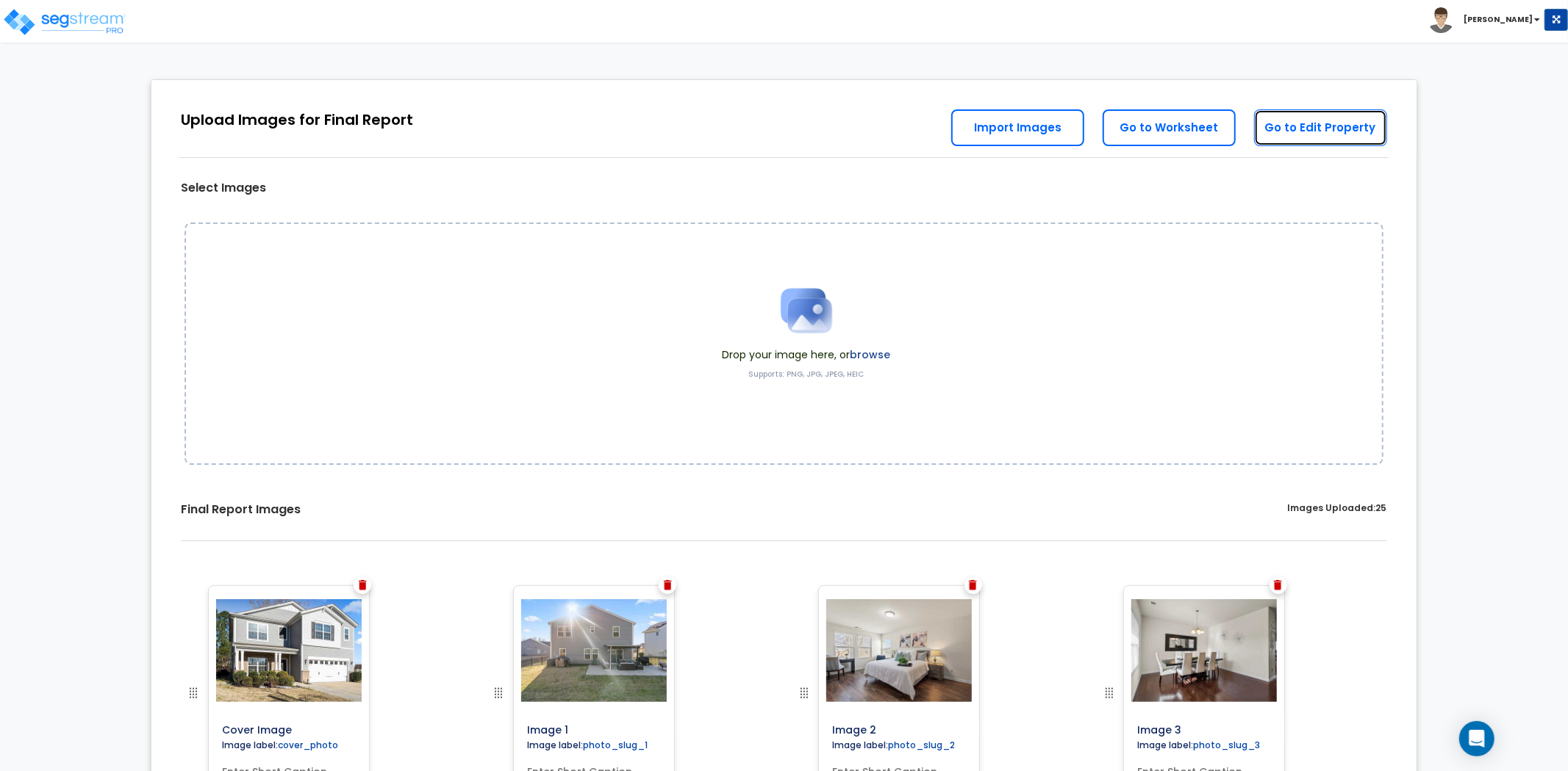
click at [1333, 111] on link "Go to Edit Property" at bounding box center [1320, 128] width 133 height 37
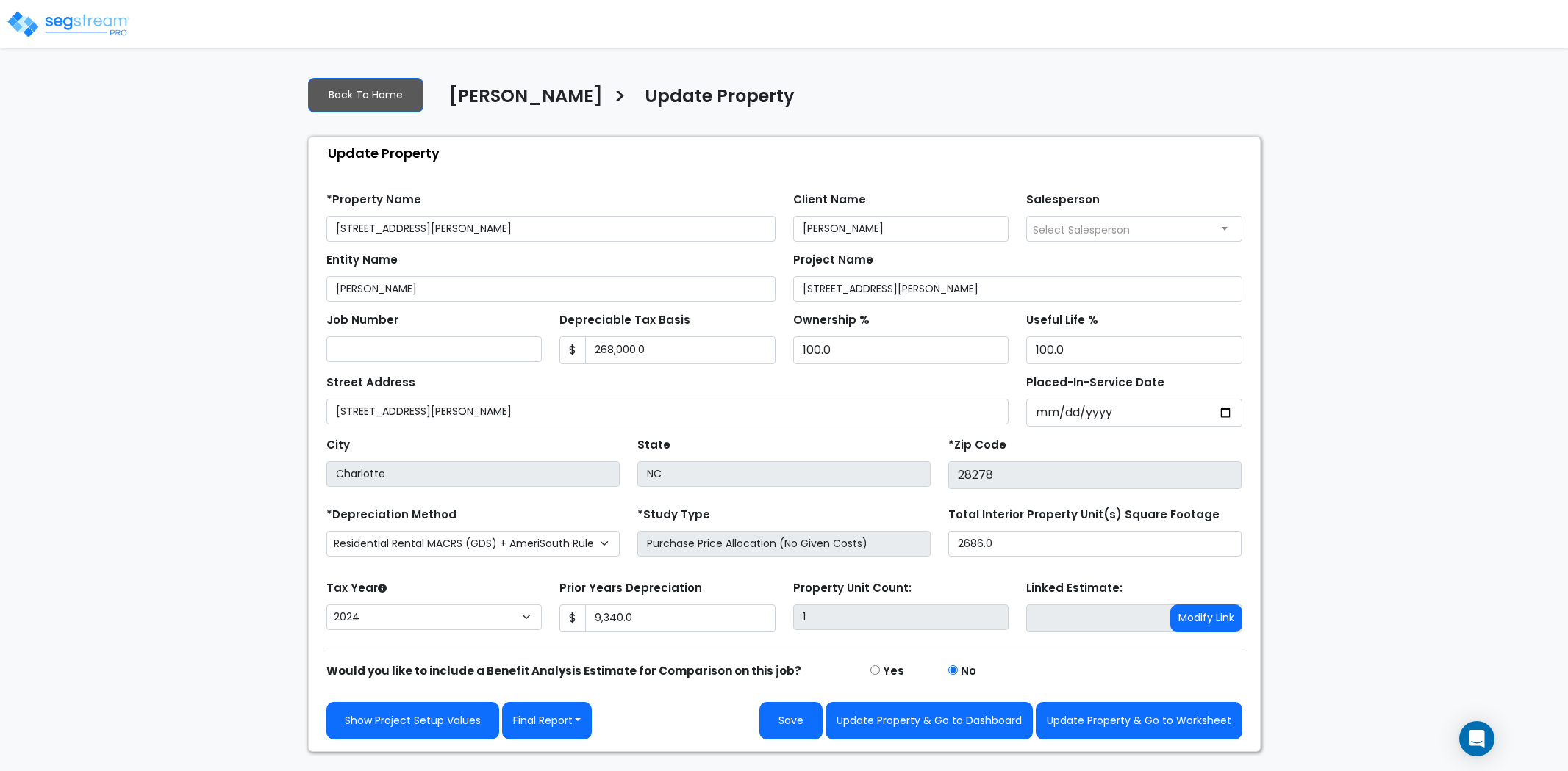
select select "2024"
click at [1143, 723] on button "Update Property & Go to Worksheet" at bounding box center [1138, 721] width 206 height 38
type input "9340"
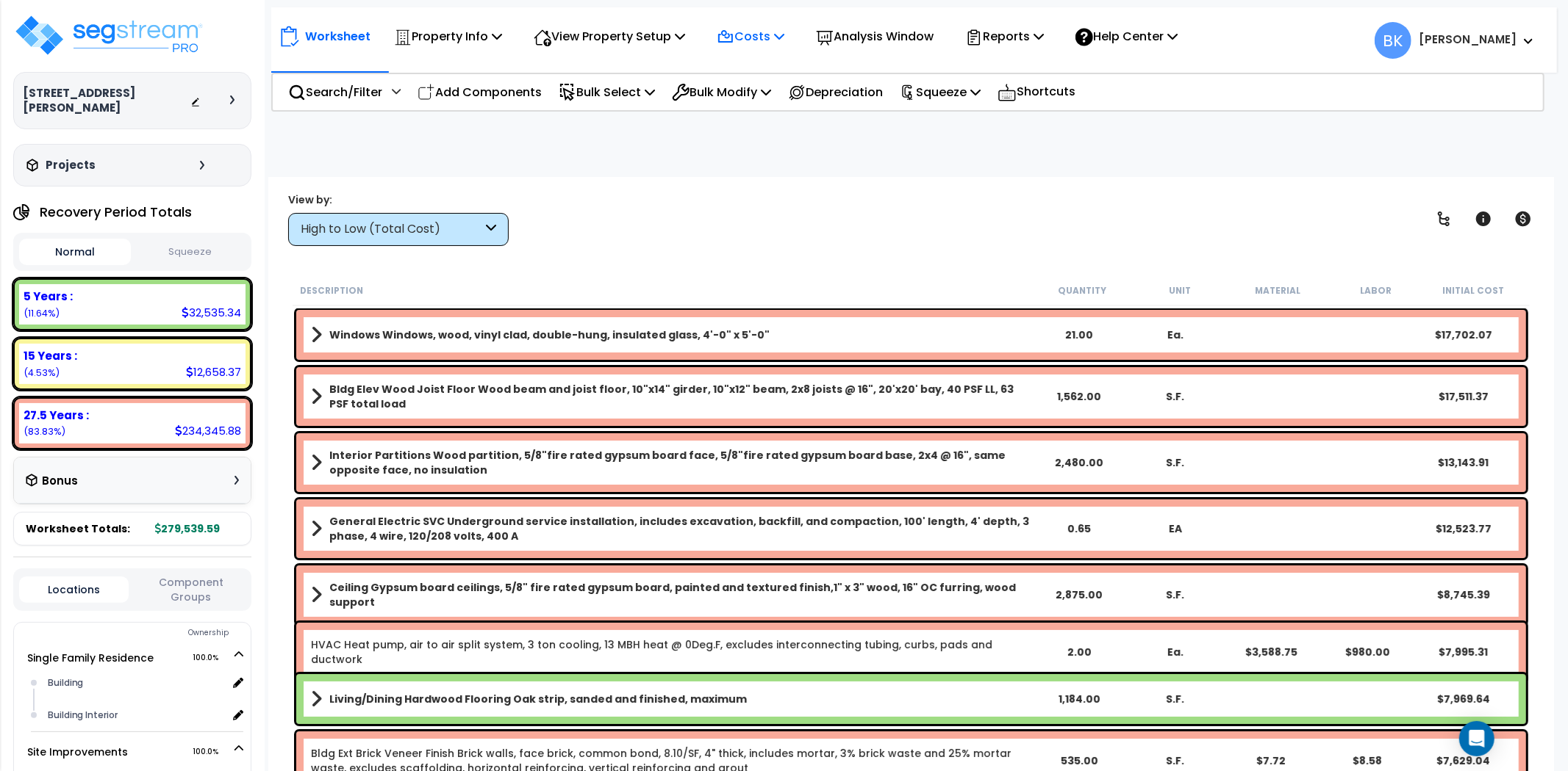
click at [734, 32] on icon at bounding box center [726, 38] width 18 height 18
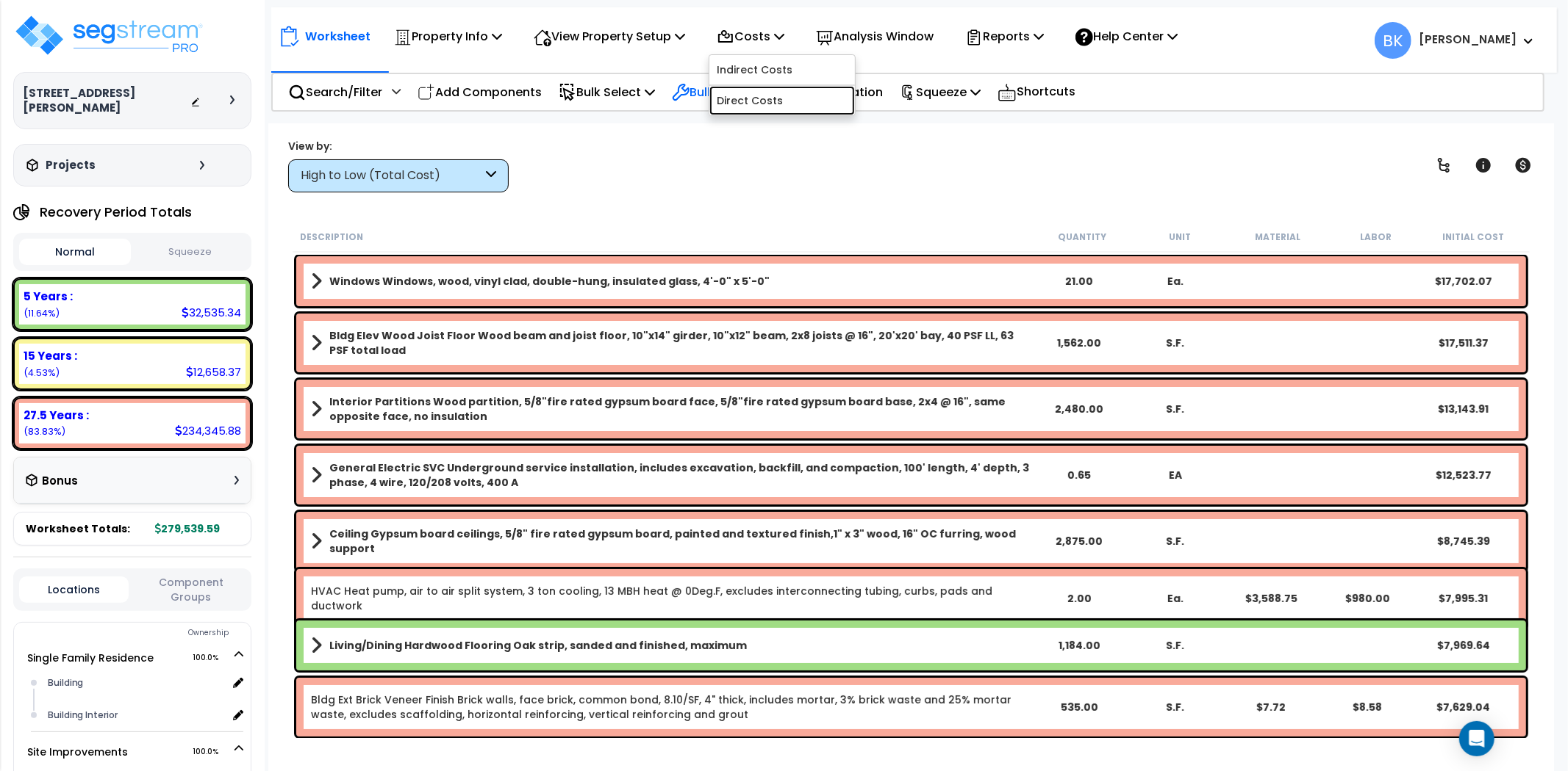
click at [774, 95] on link "Direct Costs" at bounding box center [782, 101] width 146 height 30
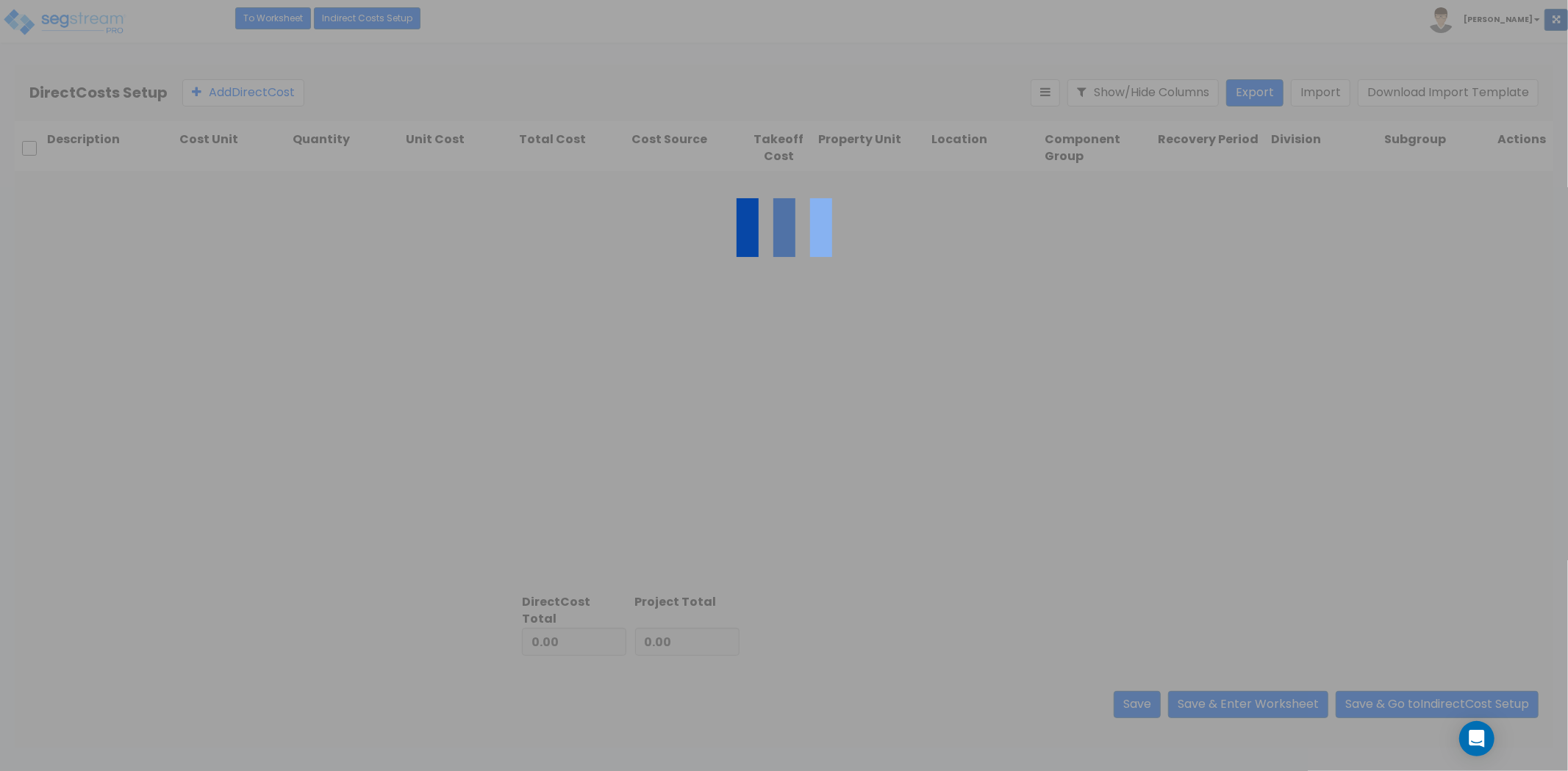
type input "5,800.00"
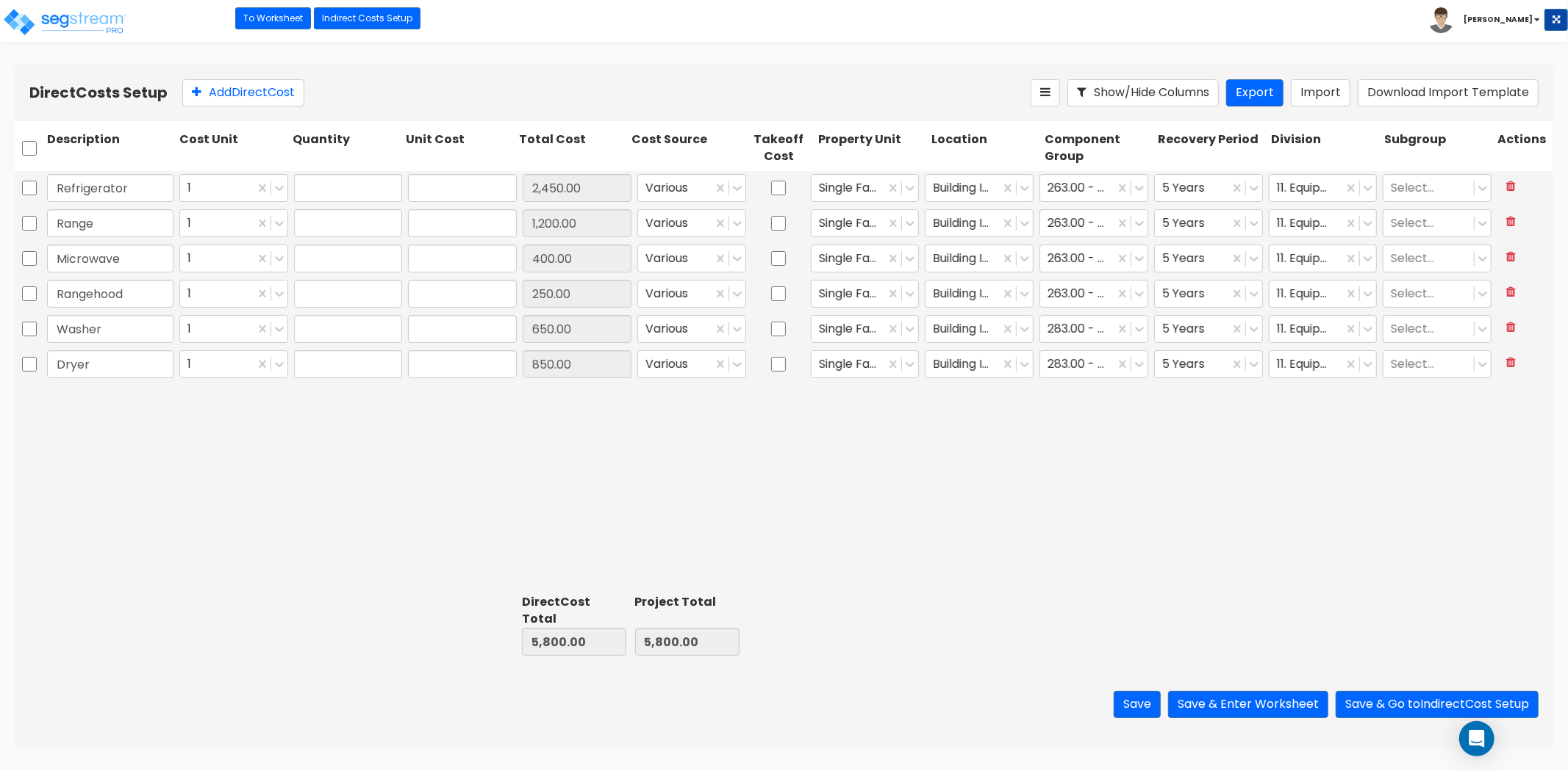
type input "1.00"
type input "2,450.00"
type input "1.00"
type input "1,200.00"
type input "1.00"
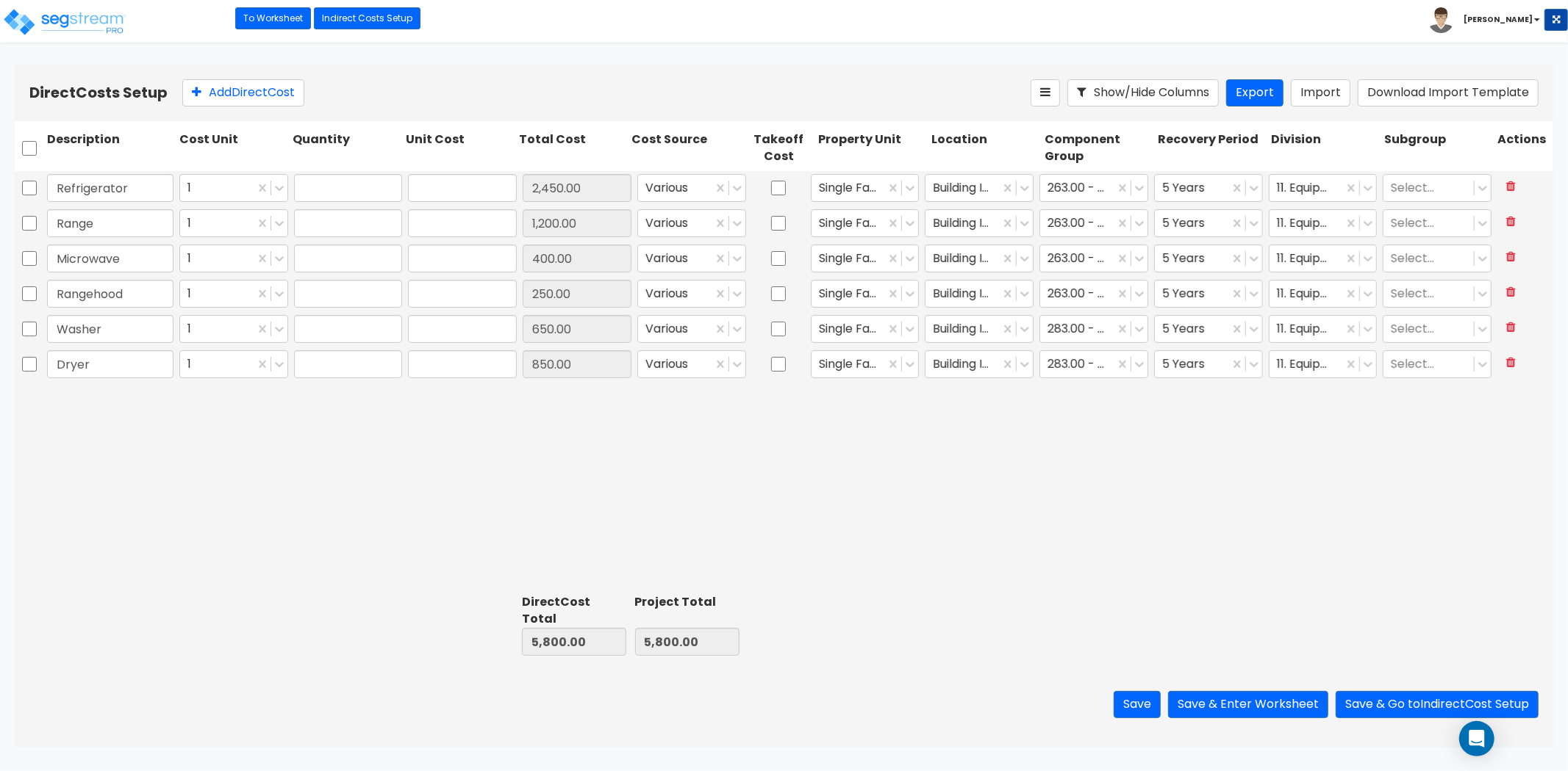
type input "400.00"
type input "1.00"
type input "250.00"
type input "1.00"
type input "650.00"
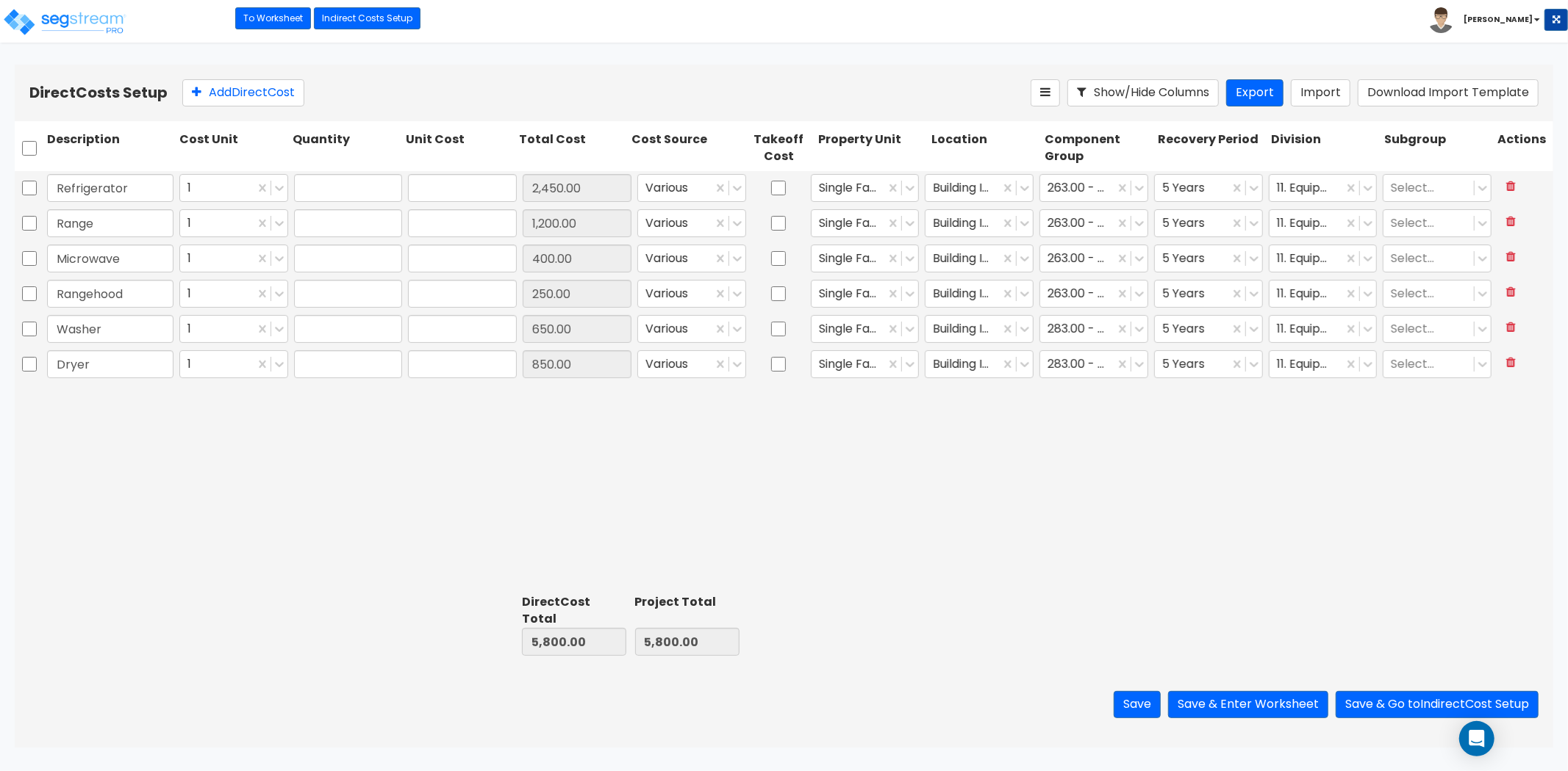
type input "1.00"
type input "850.00"
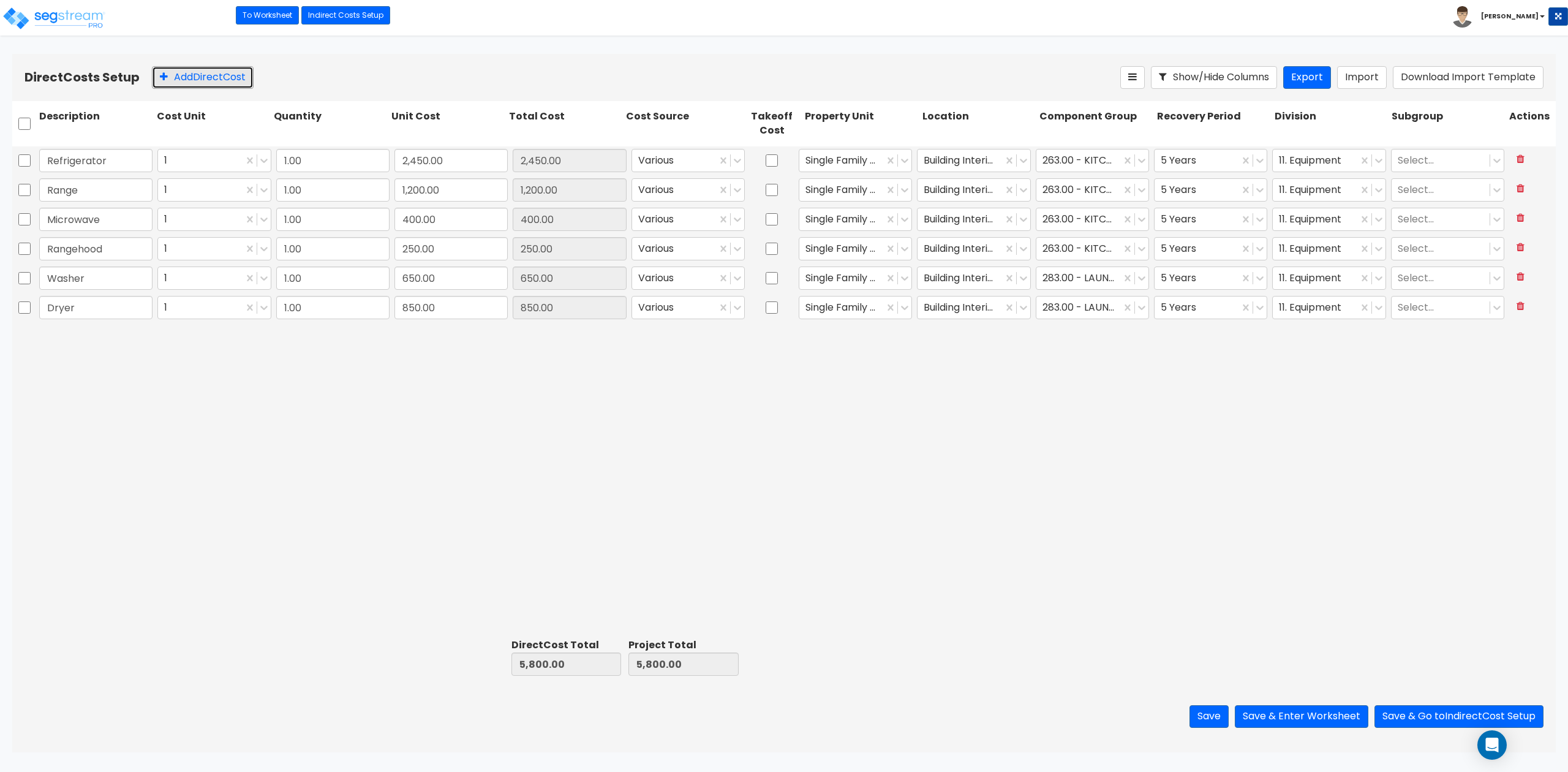
drag, startPoint x: 179, startPoint y: 72, endPoint x: 107, endPoint y: 355, distance: 292.0
click at [179, 72] on button "Add Direct Cost" at bounding box center [202, 77] width 102 height 23
click at [82, 339] on input "text" at bounding box center [96, 337] width 113 height 23
type input "Garbage disposal"
type input "114"
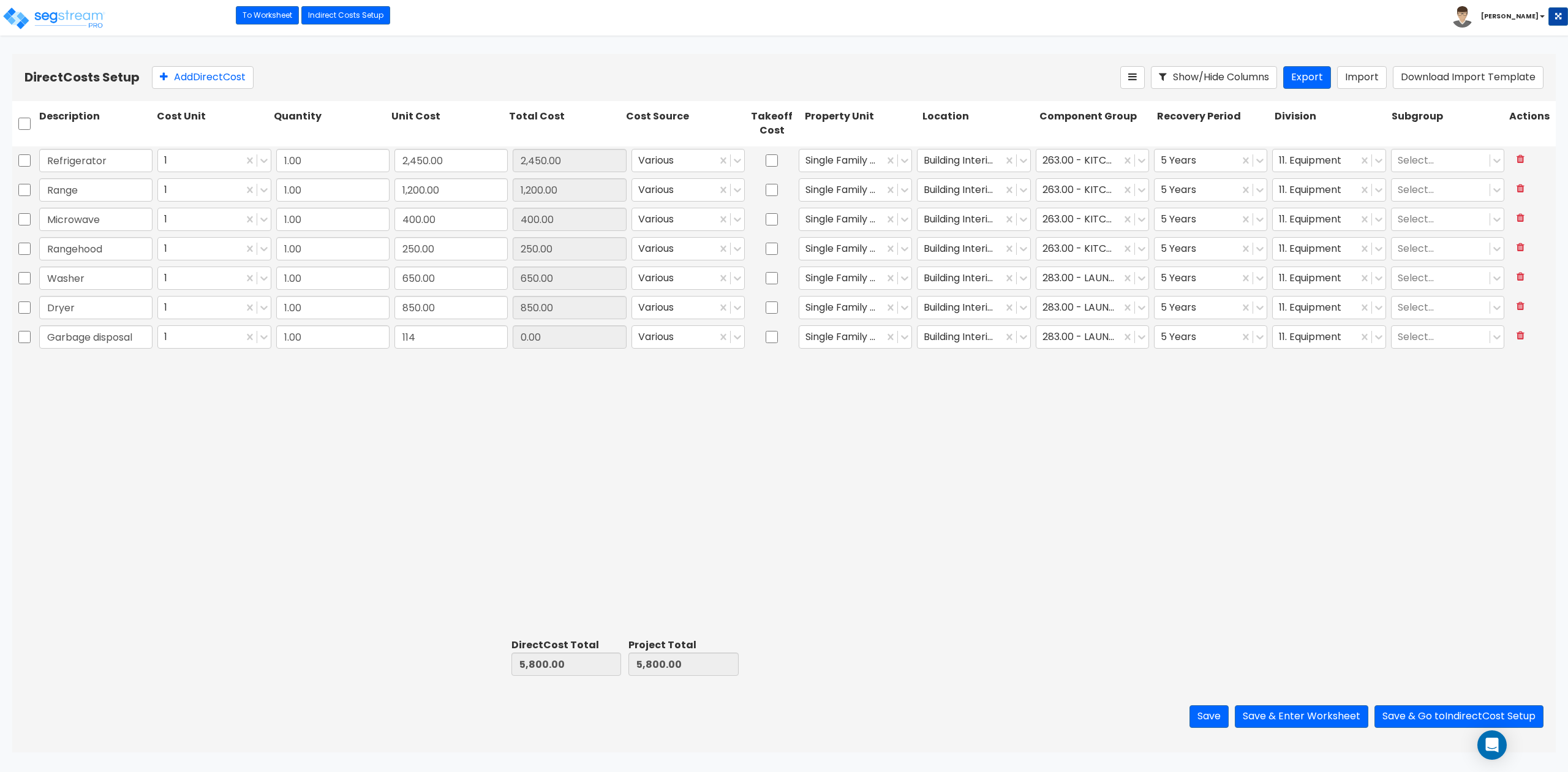
type input "5,914.00"
type input "114.00"
click at [772, 445] on div "Refrigerator 1 1.00 2,450.00 2,450.00 Various Single Family Residence Building …" at bounding box center [784, 390] width 1543 height 487
click at [1101, 342] on div at bounding box center [1078, 337] width 72 height 17
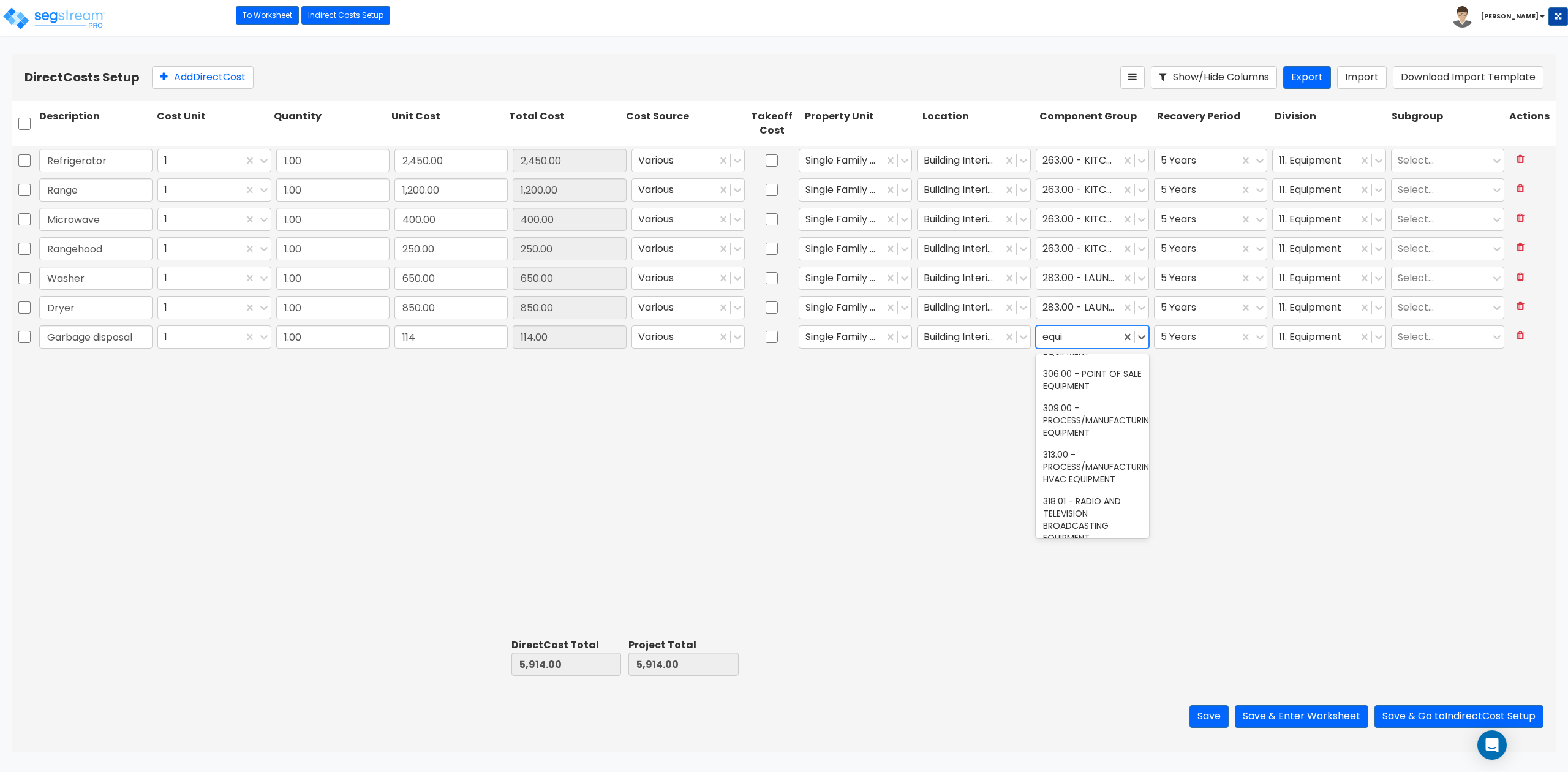
type input "equip"
click at [1095, 202] on div "263.00 - KITCHEN EQUIPMENT" at bounding box center [1092, 184] width 113 height 35
click at [1306, 457] on div "Refrigerator 1 1.00 2,450.00 2,450.00 Various Single Family Residence Building …" at bounding box center [784, 390] width 1543 height 487
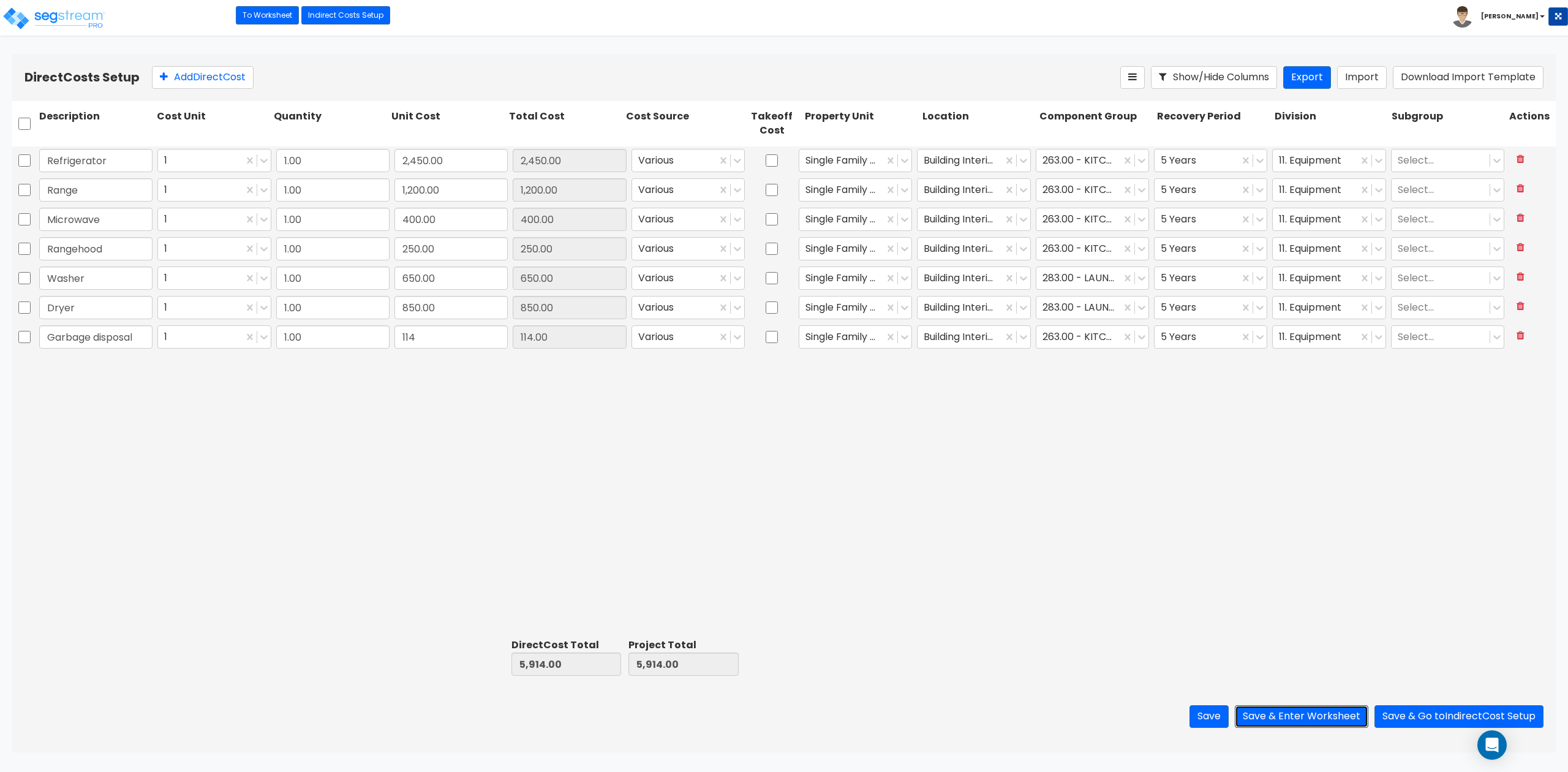
click at [1285, 643] on button "Save & Enter Worksheet" at bounding box center [1301, 717] width 134 height 23
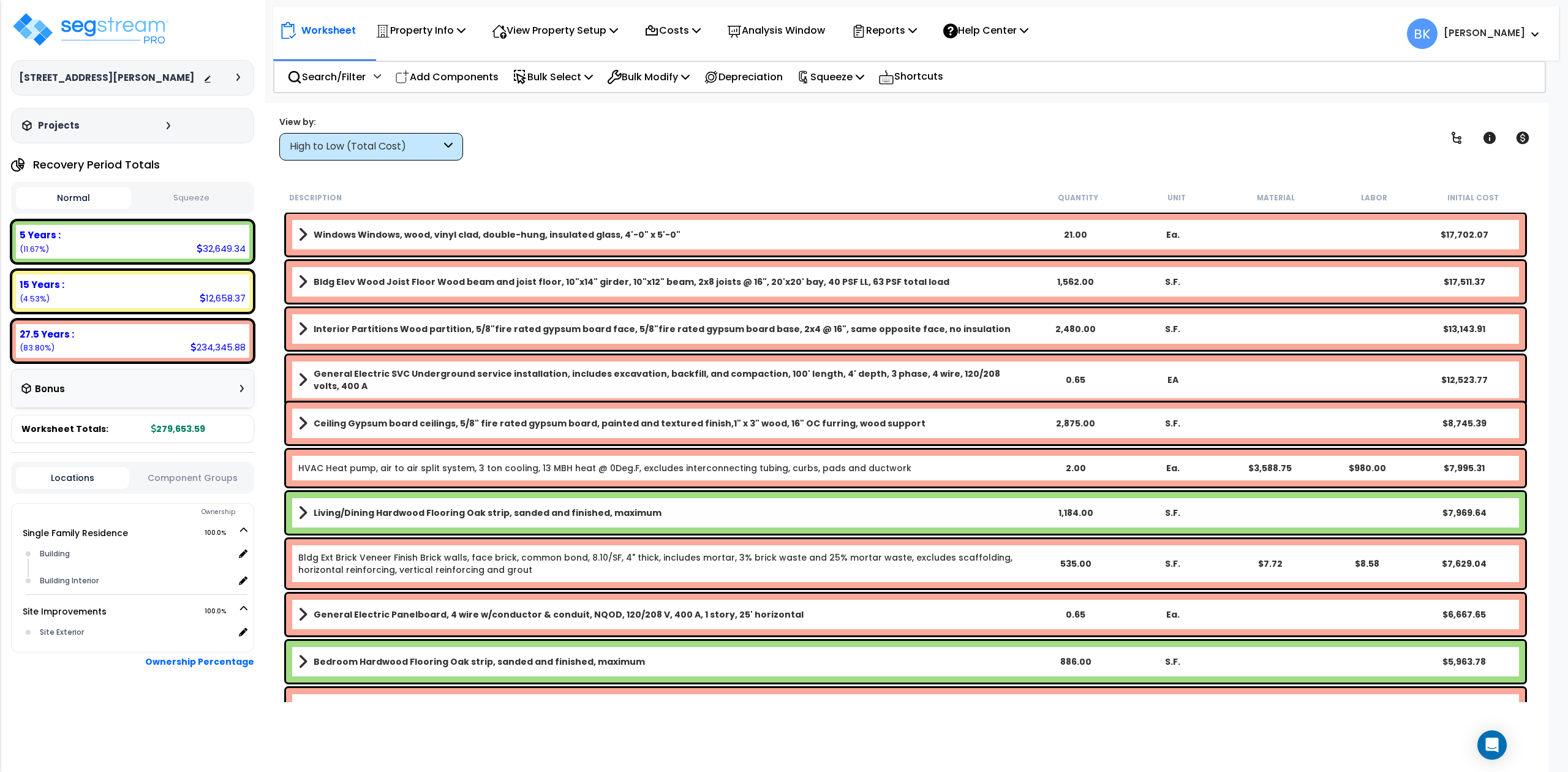
click at [370, 146] on div "High to Low (Total Cost)" at bounding box center [365, 147] width 151 height 14
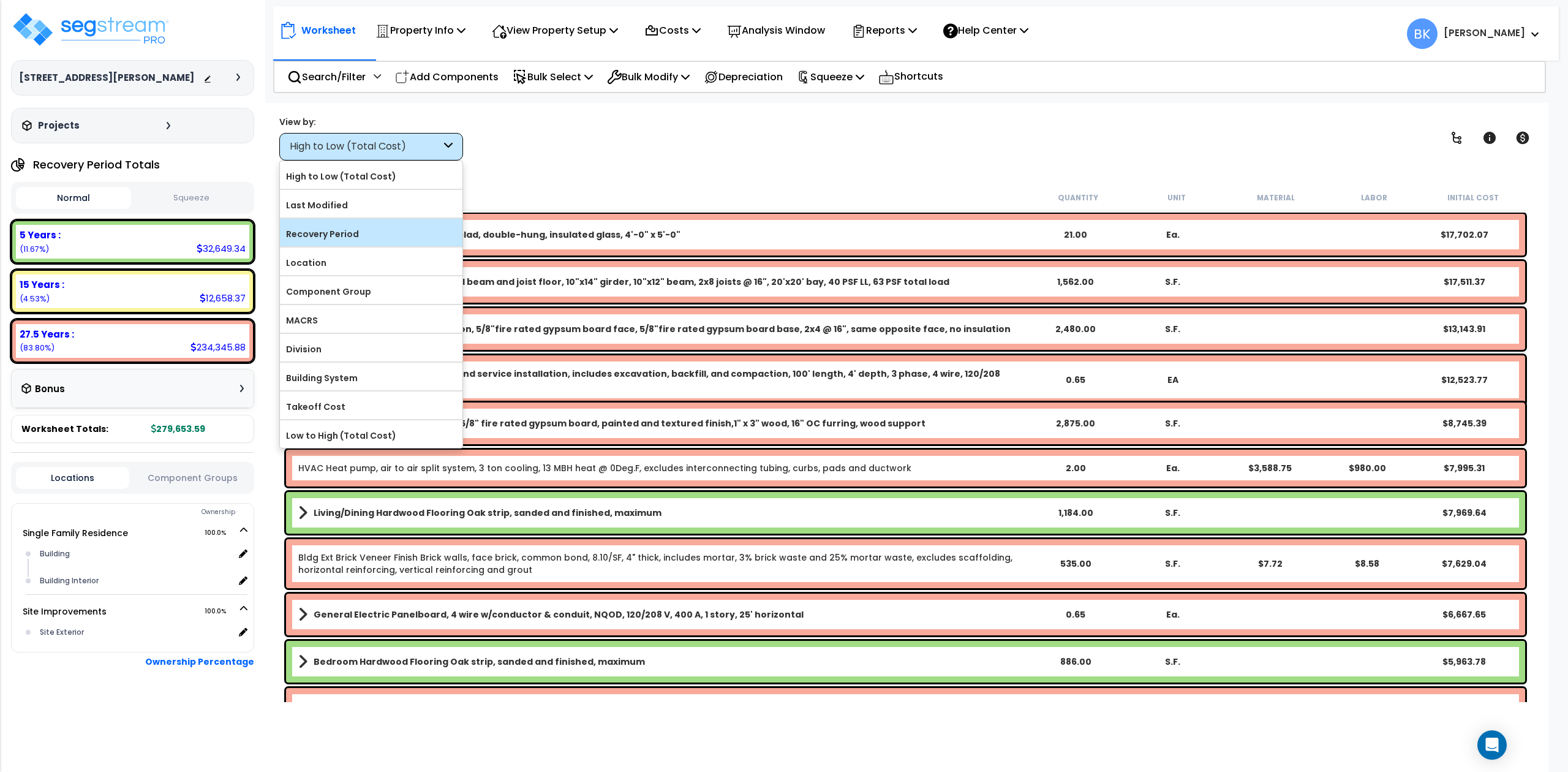
click at [346, 236] on label "Recovery Period" at bounding box center [371, 234] width 182 height 18
click at [0, 0] on input "Recovery Period" at bounding box center [0, 0] width 0 height 0
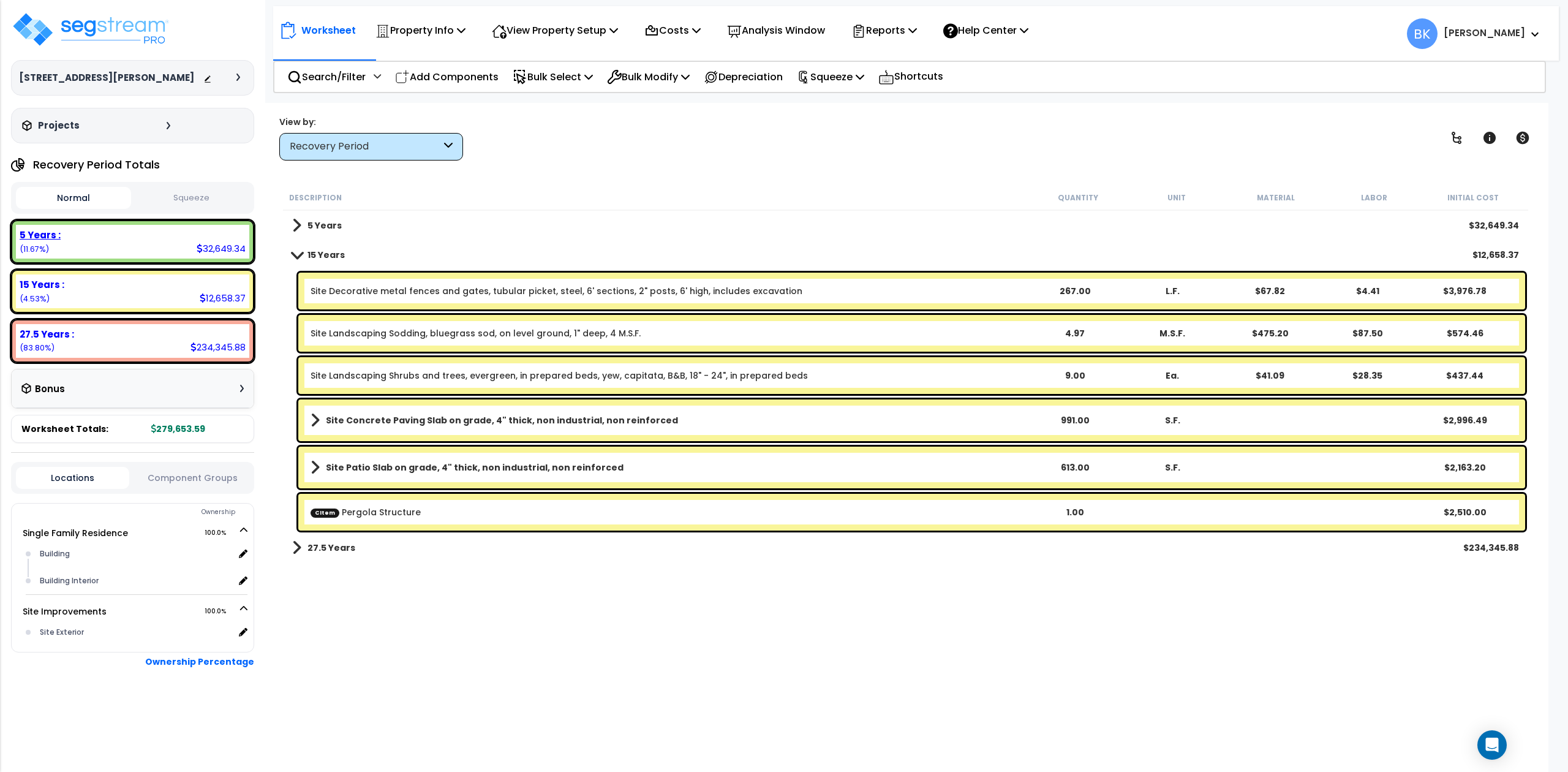
click at [59, 239] on div "5 Years :" at bounding box center [133, 235] width 226 height 13
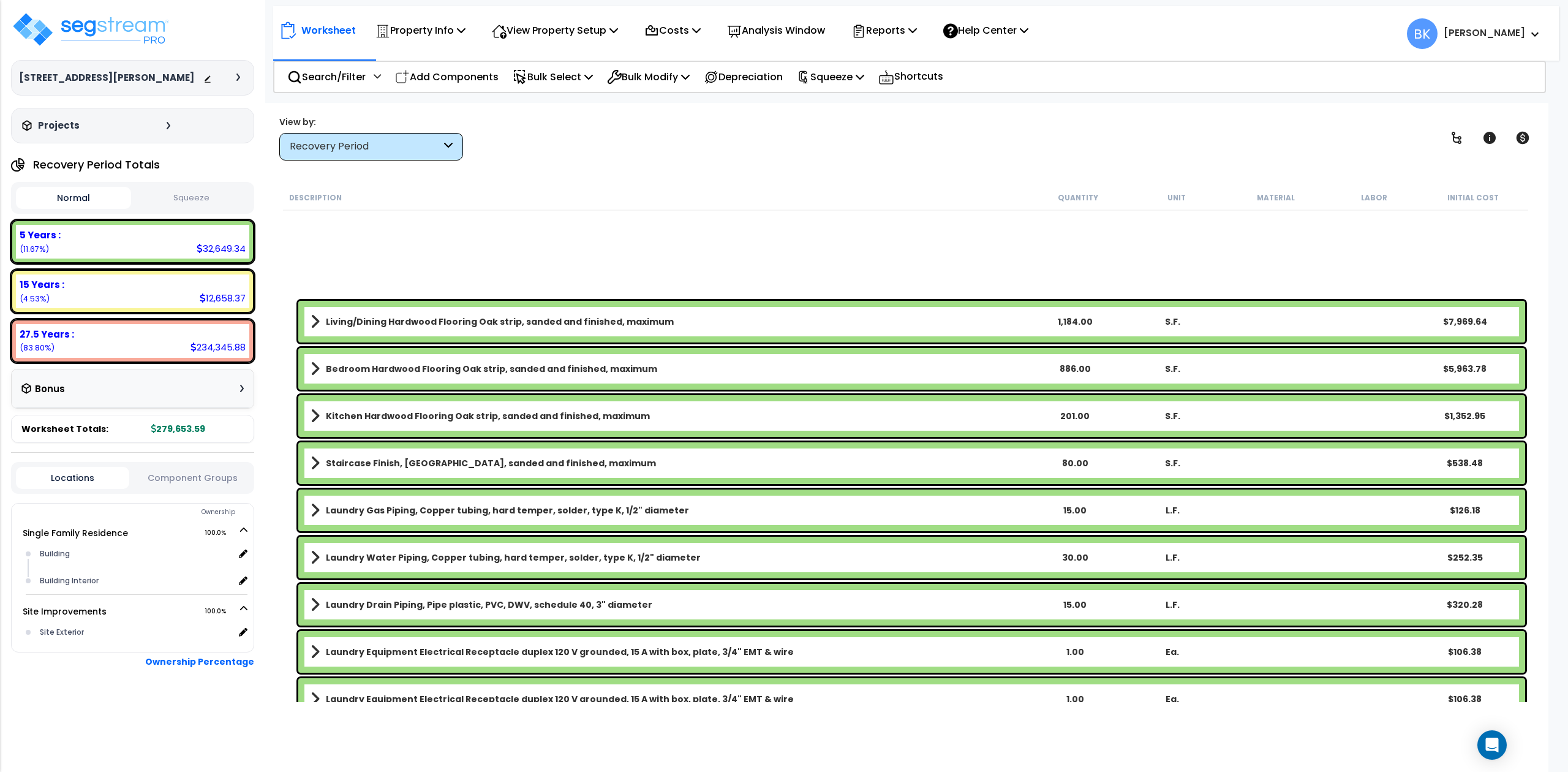
scroll to position [1251, 0]
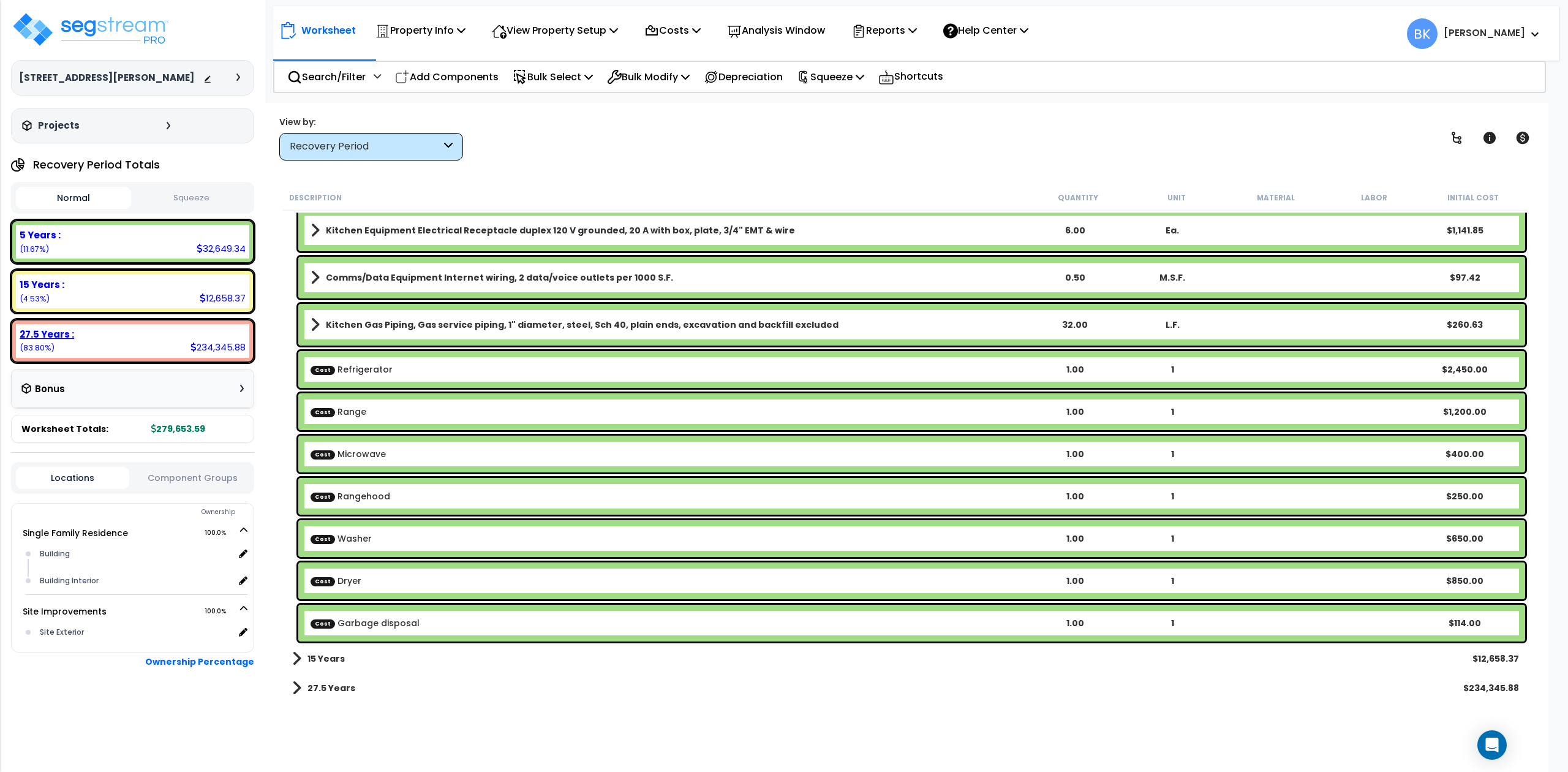
click at [157, 339] on div "27.5 Years :" at bounding box center [133, 334] width 226 height 13
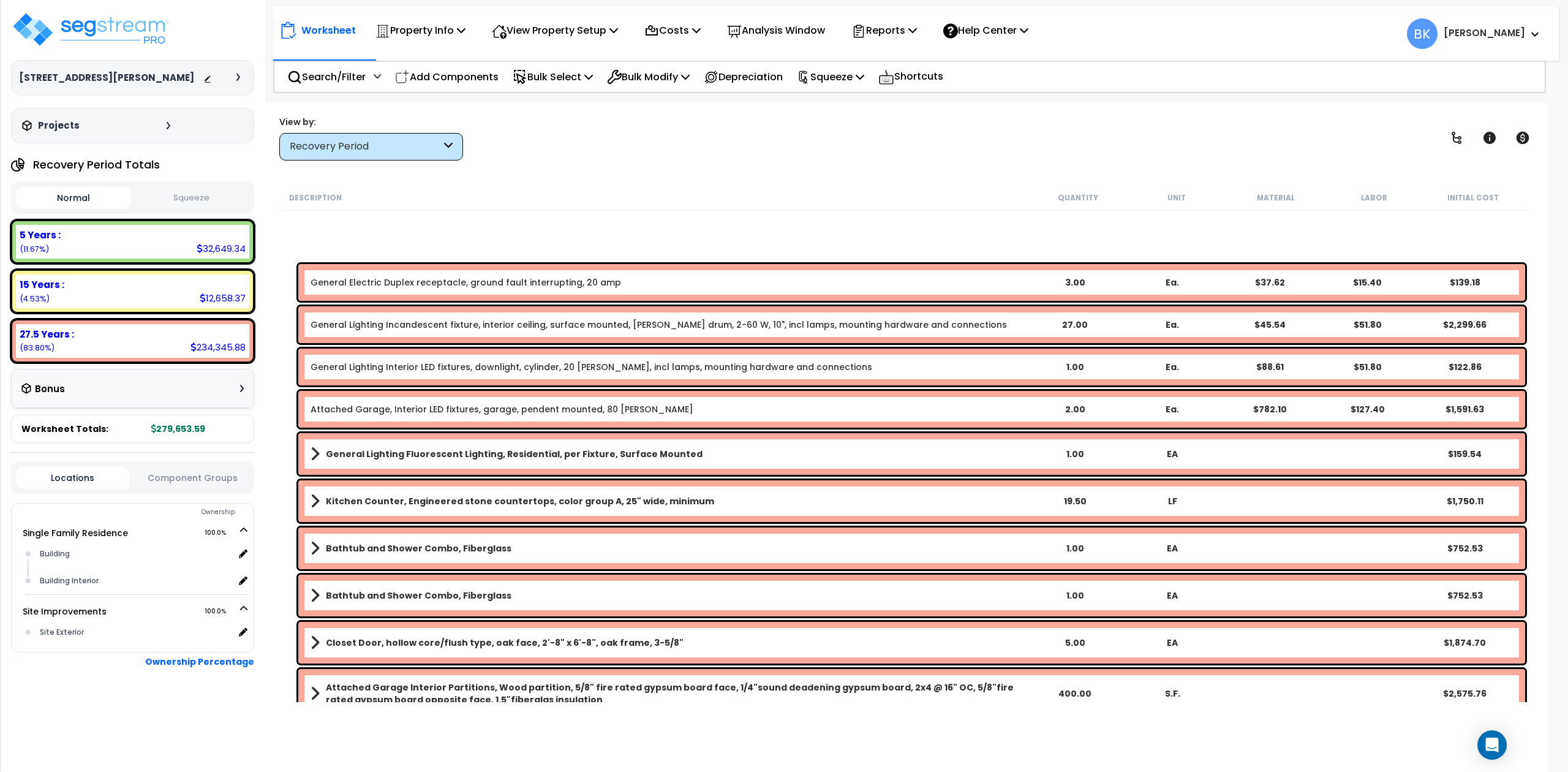
scroll to position [4846, 0]
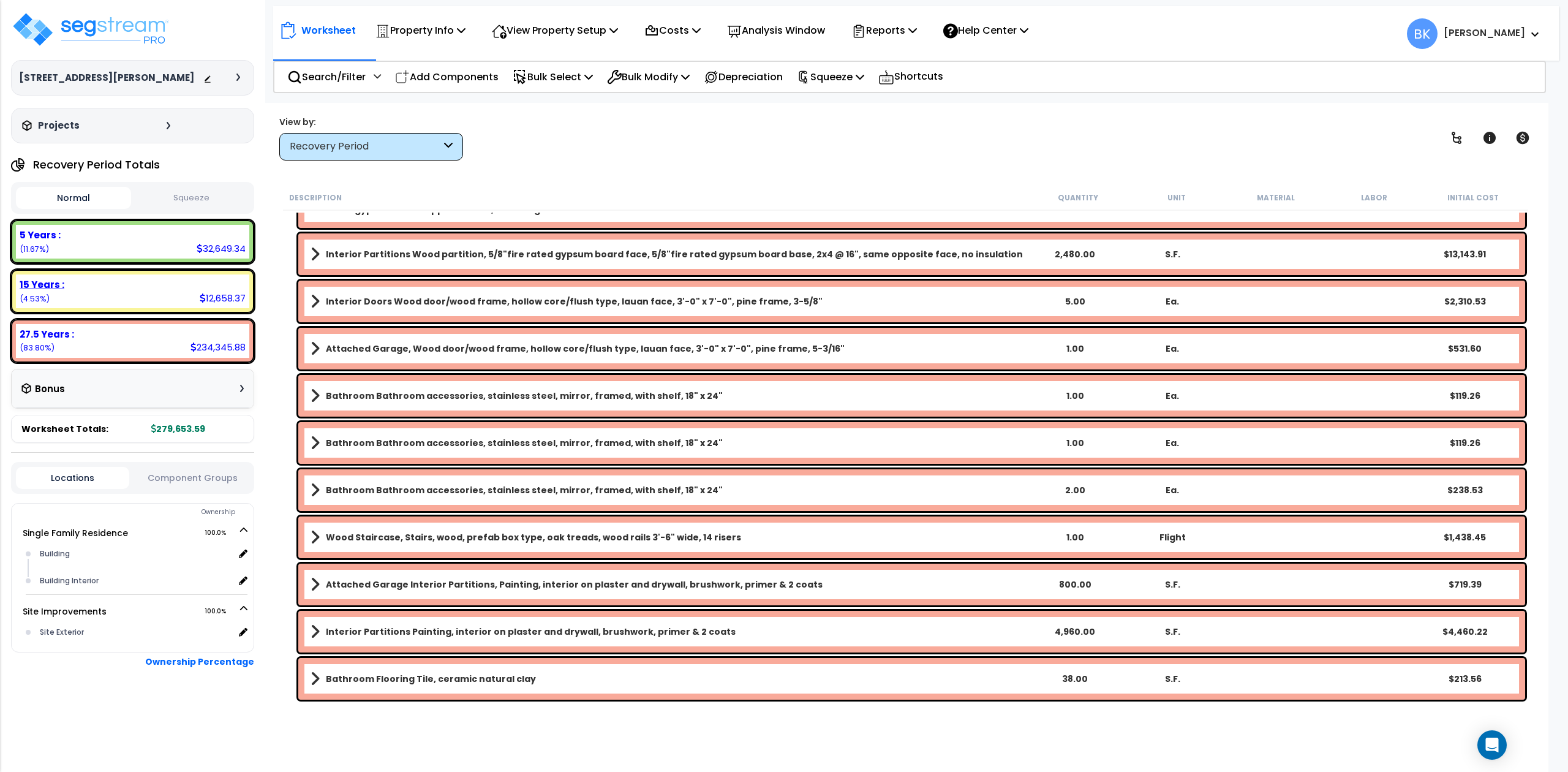
click at [96, 269] on div "15 Years : 12,658.37 (4.53%)" at bounding box center [133, 291] width 243 height 44
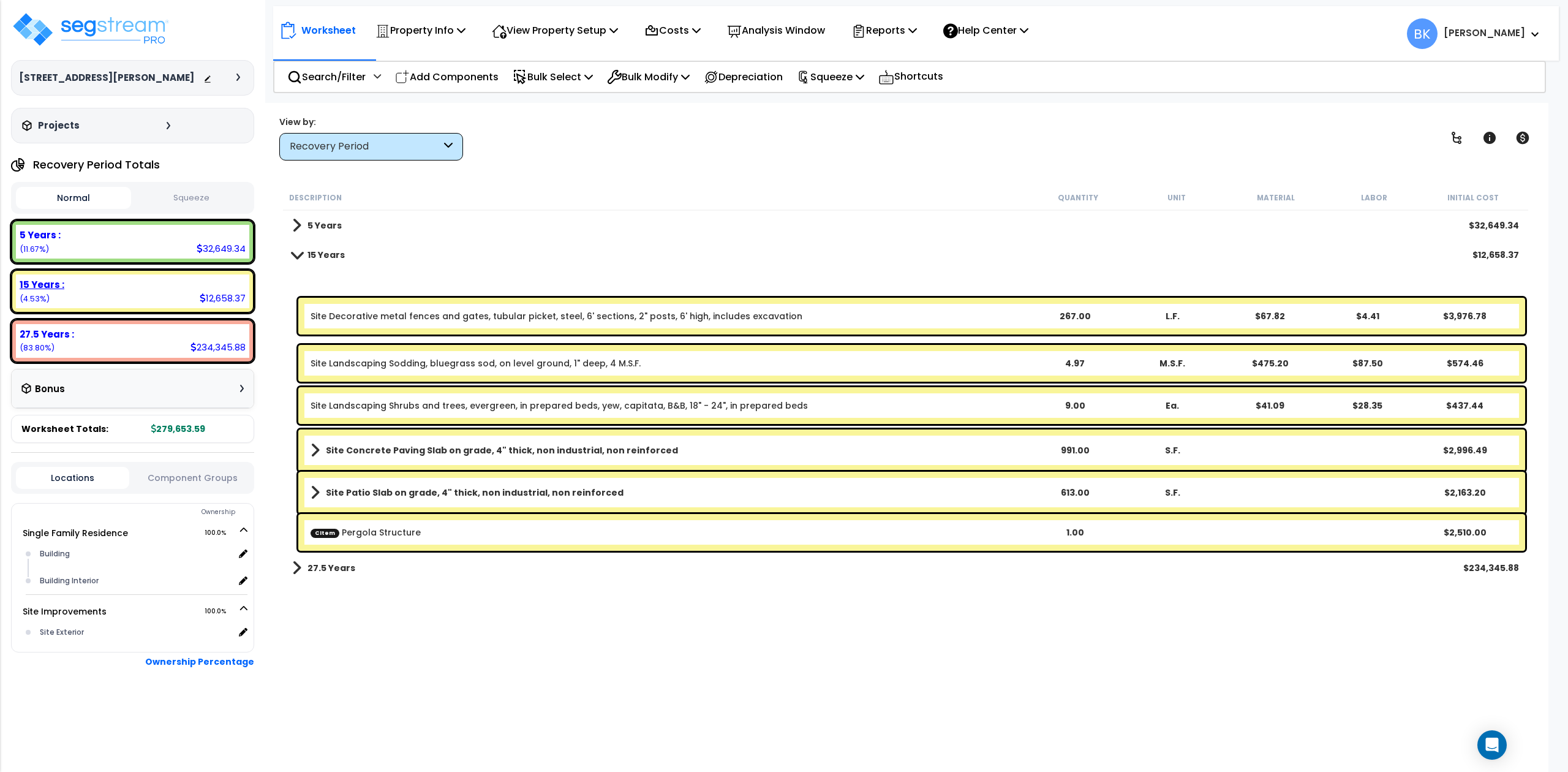
scroll to position [0, 0]
